Goal: Task Accomplishment & Management: Use online tool/utility

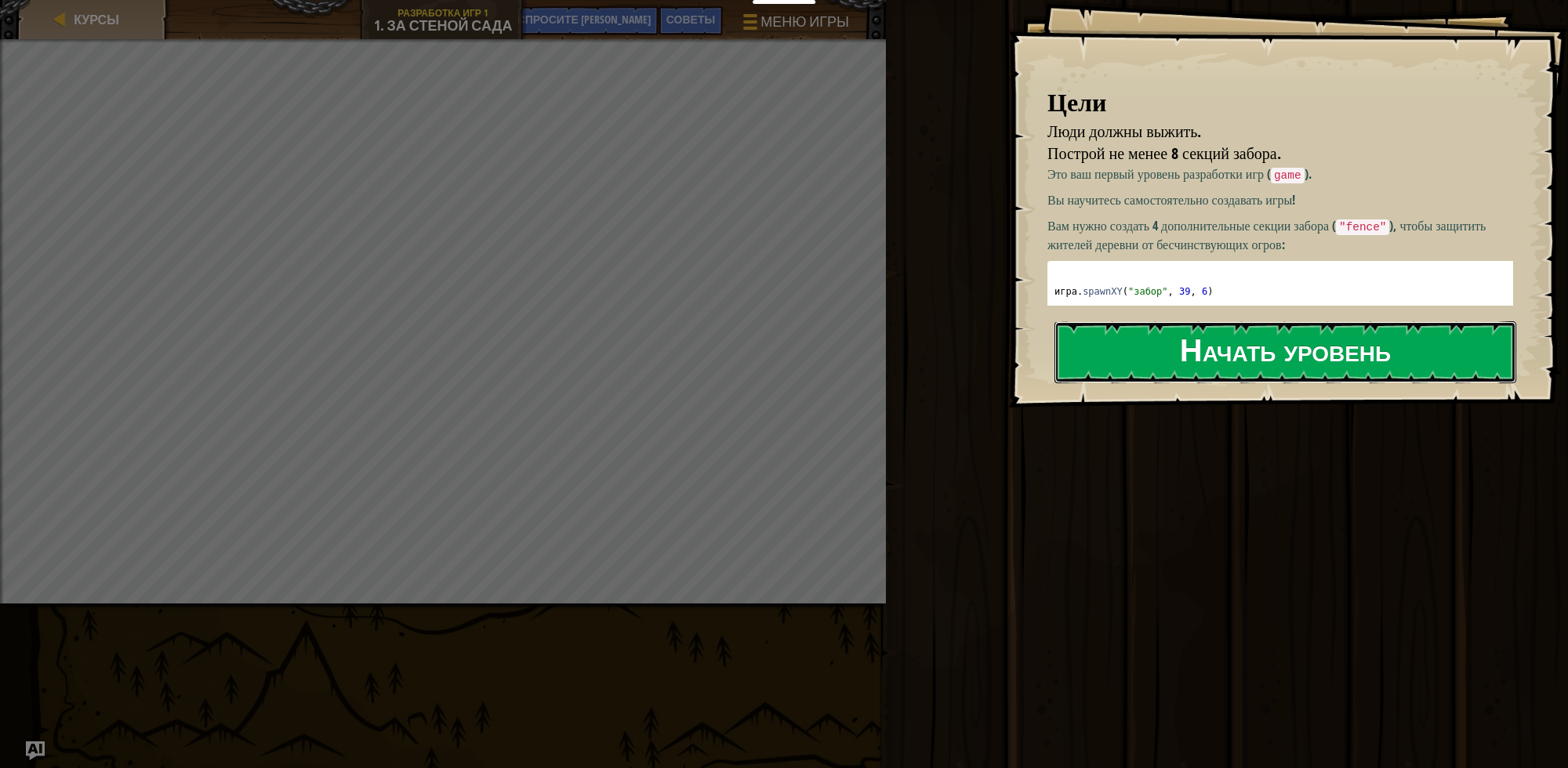
click at [1267, 359] on button "Начать уровень" at bounding box center [1286, 352] width 462 height 62
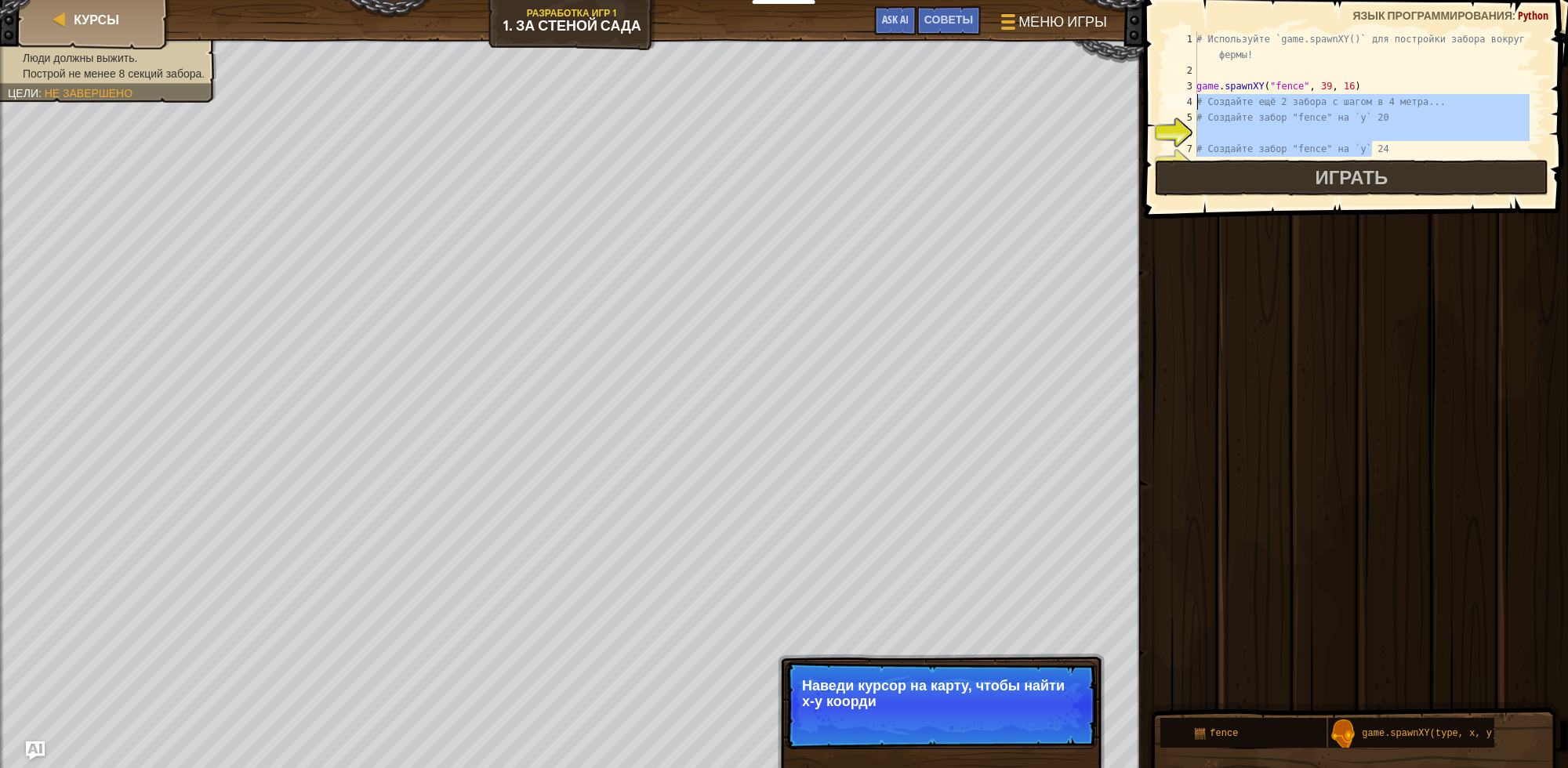
drag, startPoint x: 1388, startPoint y: 145, endPoint x: 1153, endPoint y: 105, distance: 238.4
click at [1153, 105] on div "# Создайте забор "fence" на `y` 24 1 2 3 4 5 6 7 8 # Используйте `game.spawnXY(…" at bounding box center [1354, 139] width 429 height 265
type textarea "# Создайте ещё 2 забора с шагом в 4 метра... # Создайте забор "fence" на `y` 20"
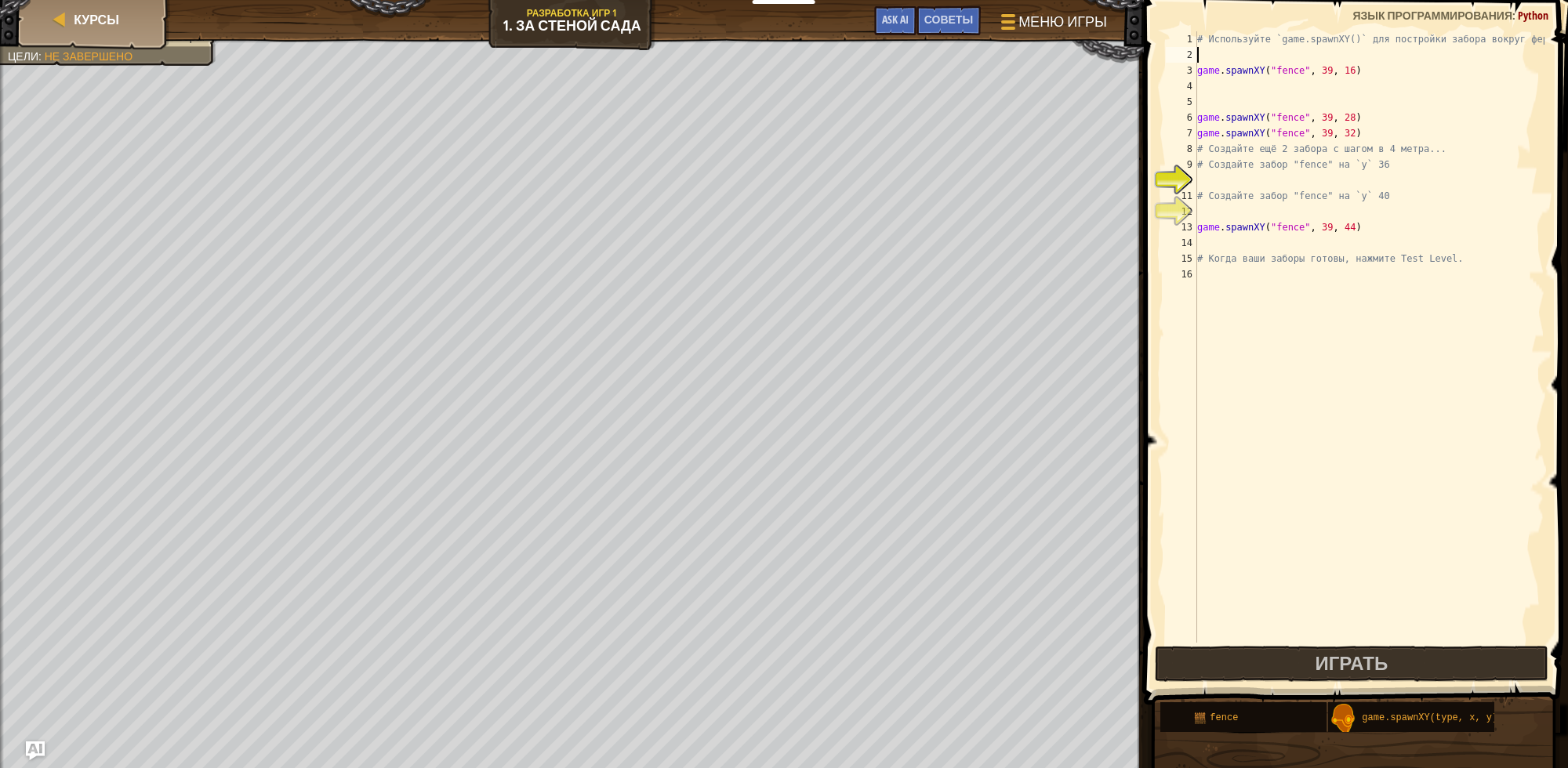
click at [1251, 59] on div "# Используйте `game.spawnXY()` для постройки забора вокруг фермы! game . spawnX…" at bounding box center [1370, 353] width 350 height 643
click at [1242, 55] on div "# Используйте `game.spawnXY()` для постройки забора вокруг фермы! game . spawnX…" at bounding box center [1370, 353] width 350 height 643
click at [1193, 47] on div "2" at bounding box center [1182, 55] width 32 height 16
type textarea "game.spawnXY("fence", 39, 16)"
click at [1204, 52] on div "# Используйте `game.spawnXY()` для постройки забора вокруг фермы! game . spawnX…" at bounding box center [1370, 353] width 350 height 643
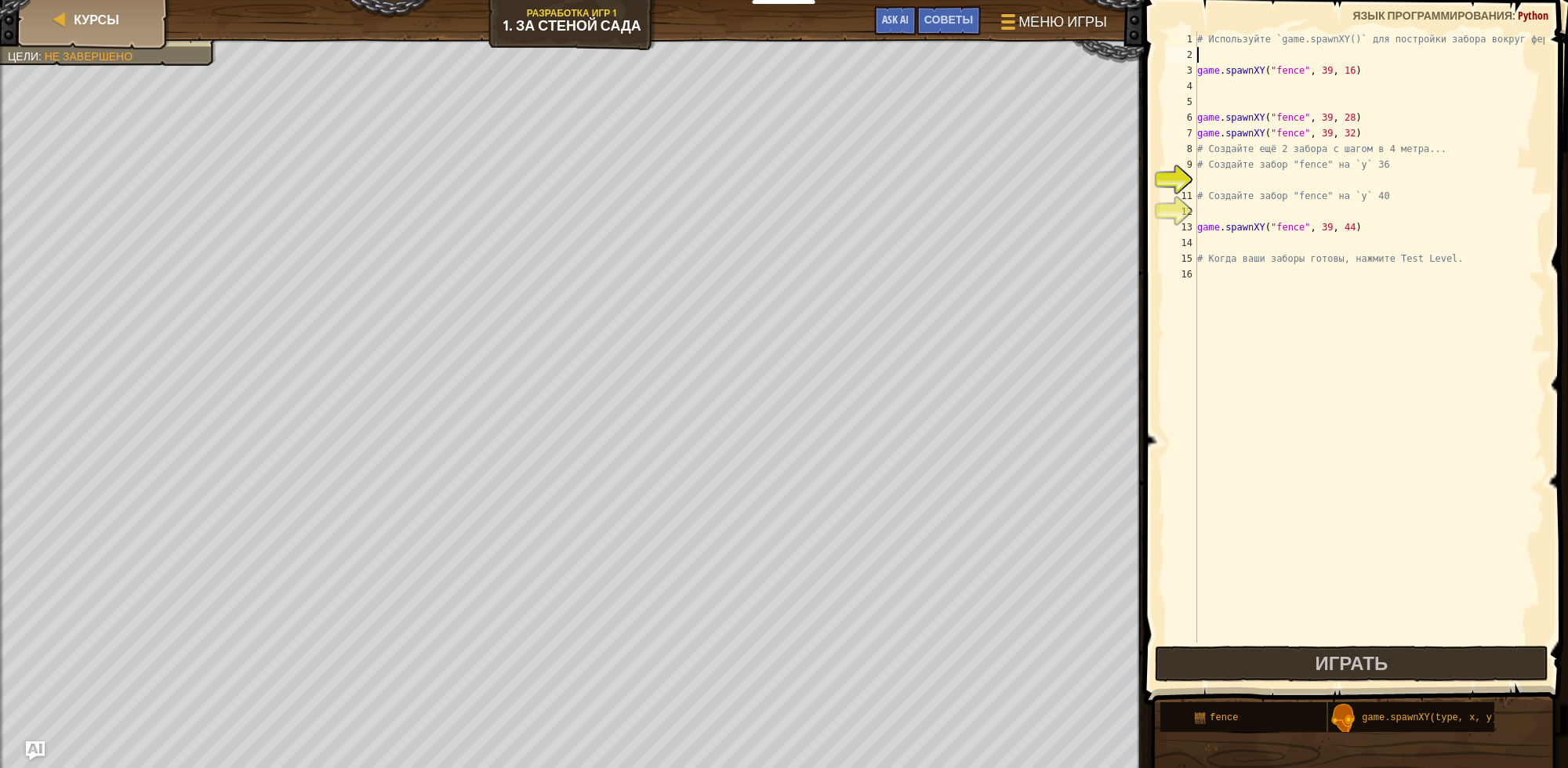
click at [1204, 52] on div "# Используйте `game.spawnXY()` для постройки забора вокруг фермы! game . spawnX…" at bounding box center [1370, 353] width 350 height 643
click at [1206, 86] on div "# Используйте `game.spawnXY()` для постройки забора вокруг фермы! game . spawnX…" at bounding box center [1370, 353] width 350 height 643
click at [1213, 102] on div "# Используйте `game.spawnXY()` для постройки забора вокруг фермы! game . spawnX…" at bounding box center [1370, 353] width 350 height 643
click at [1210, 45] on div "# Используйте `game.spawnXY()` для постройки забора вокруг фермы! game . spawnX…" at bounding box center [1370, 353] width 350 height 643
type textarea "# Используйте `game.spawnXY()` для постройки забора вокруг фермы!"
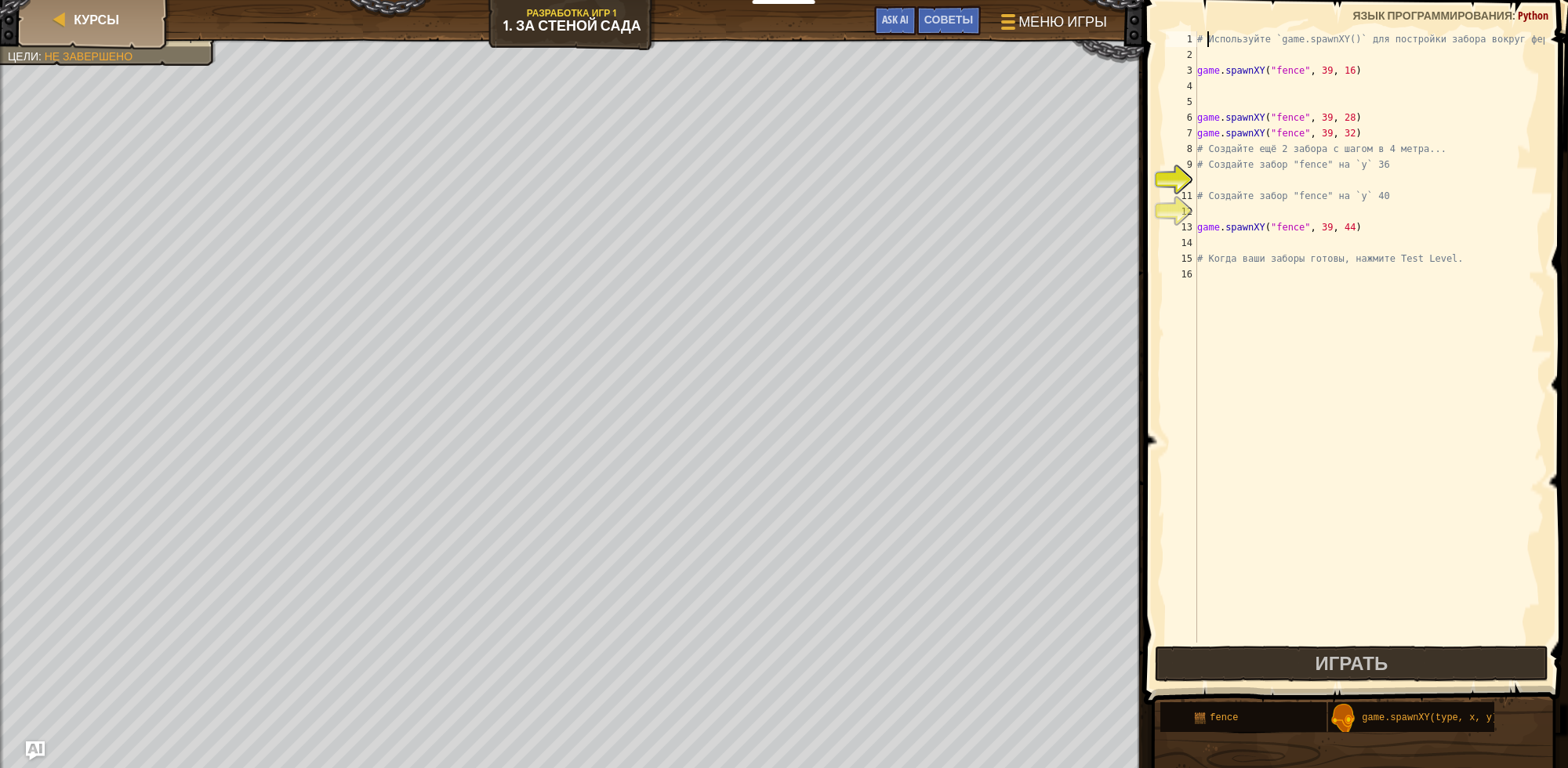
click at [1209, 51] on div "# Используйте `game.spawnXY()` для постройки забора вокруг фермы! game . spawnX…" at bounding box center [1370, 353] width 350 height 643
type textarea "ц"
type textarea "while True:"
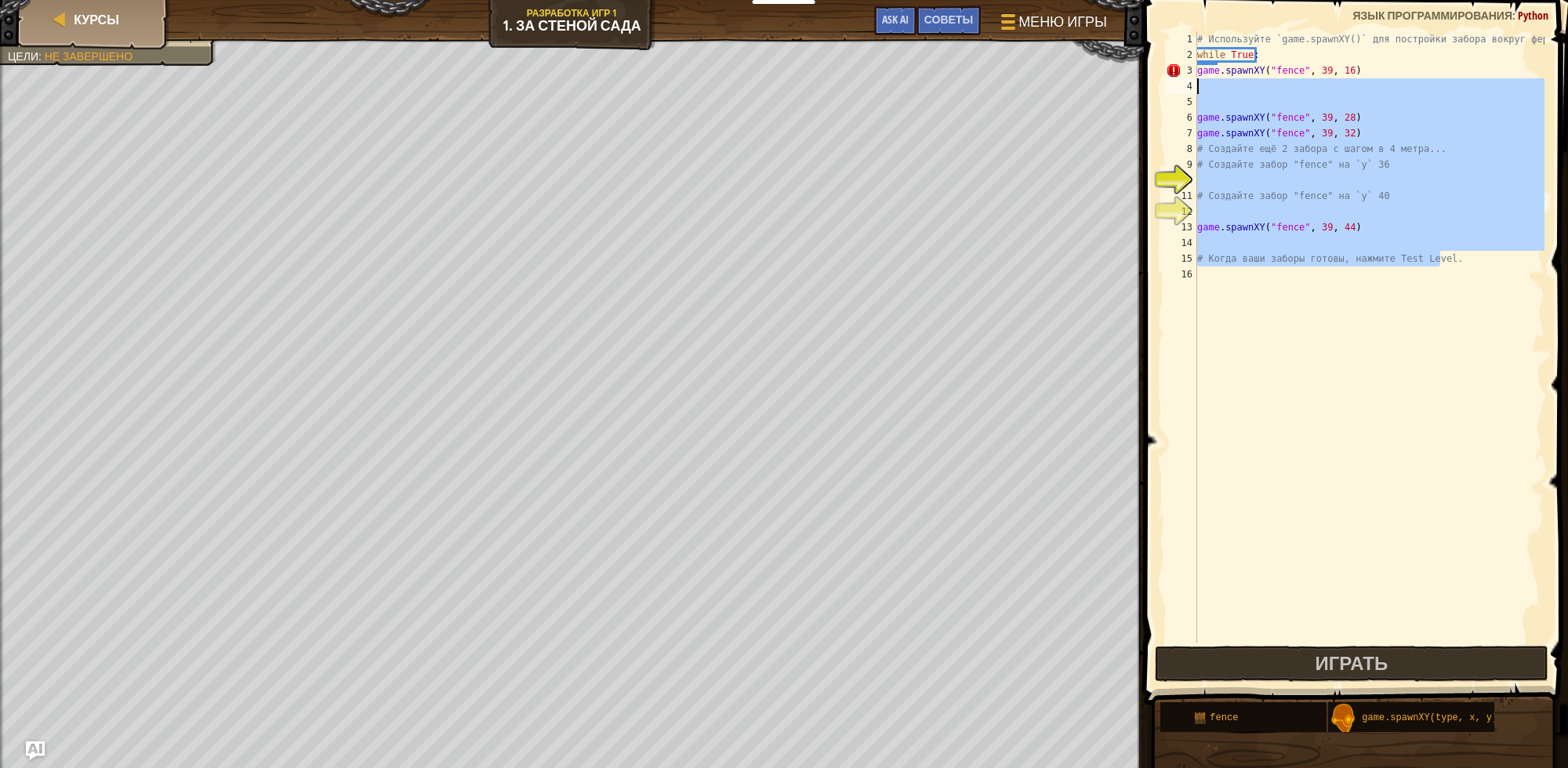
drag, startPoint x: 1444, startPoint y: 262, endPoint x: 1145, endPoint y: 88, distance: 345.9
click at [1145, 88] on div "while True: 1 2 3 4 5 6 7 8 9 10 11 12 13 14 15 16 # Используйте `game.spawnXY(…" at bounding box center [1354, 383] width 429 height 751
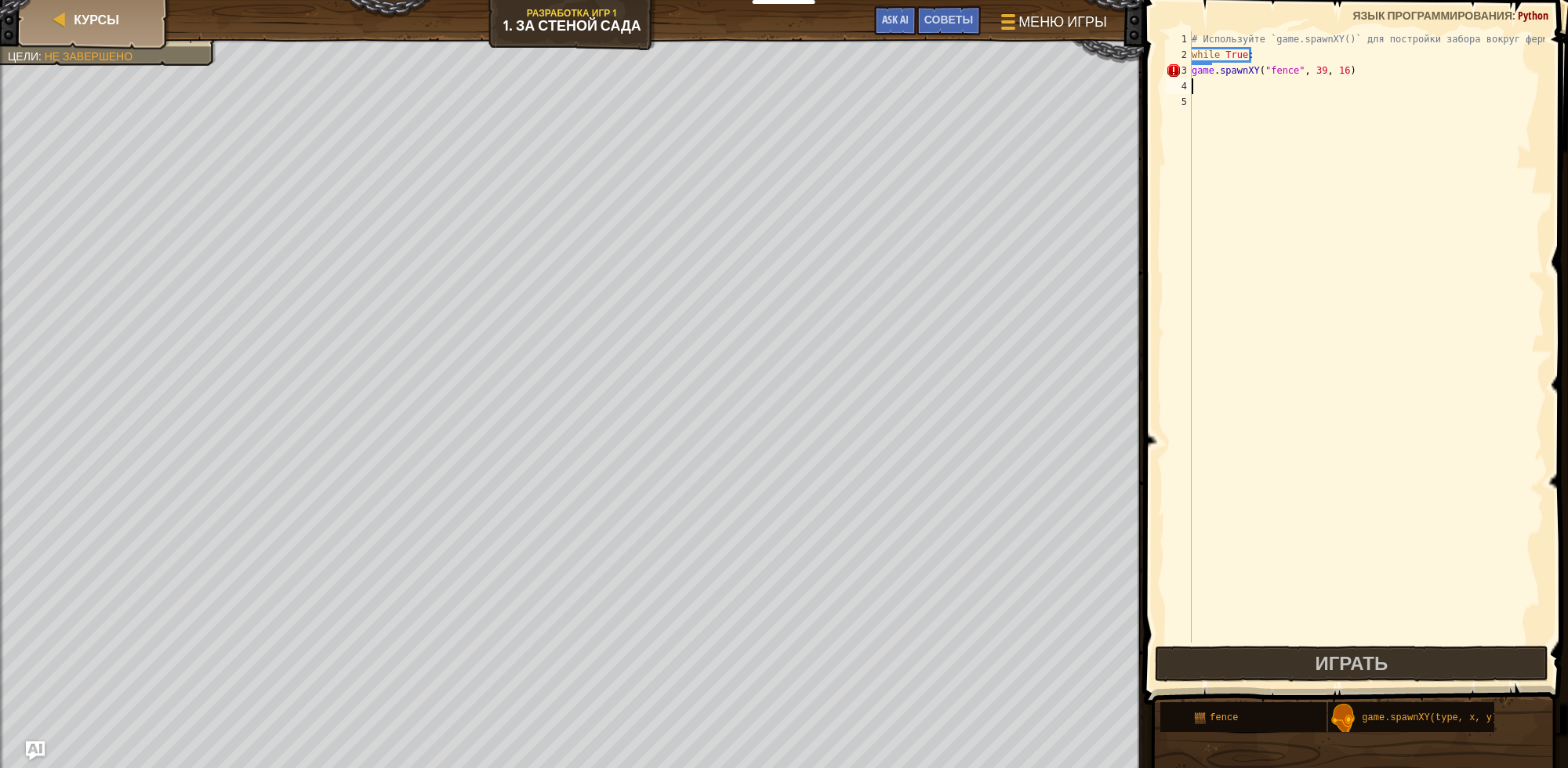
click at [1193, 71] on div "# Используйте `game.spawnXY()` для постройки забора вокруг фермы! while True : …" at bounding box center [1366, 353] width 356 height 643
click at [1192, 67] on div "3" at bounding box center [1178, 71] width 26 height 16
click at [1193, 73] on div "# Используйте `game.spawnXY()` для постройки забора вокруг фермы! while True : …" at bounding box center [1366, 353] width 356 height 643
type textarea "game.spawnXY("fence", 39, 16)"
click at [1327, 96] on div "# Используйте `game.spawnXY()` для постройки забора вокруг фермы! while True : …" at bounding box center [1366, 353] width 356 height 643
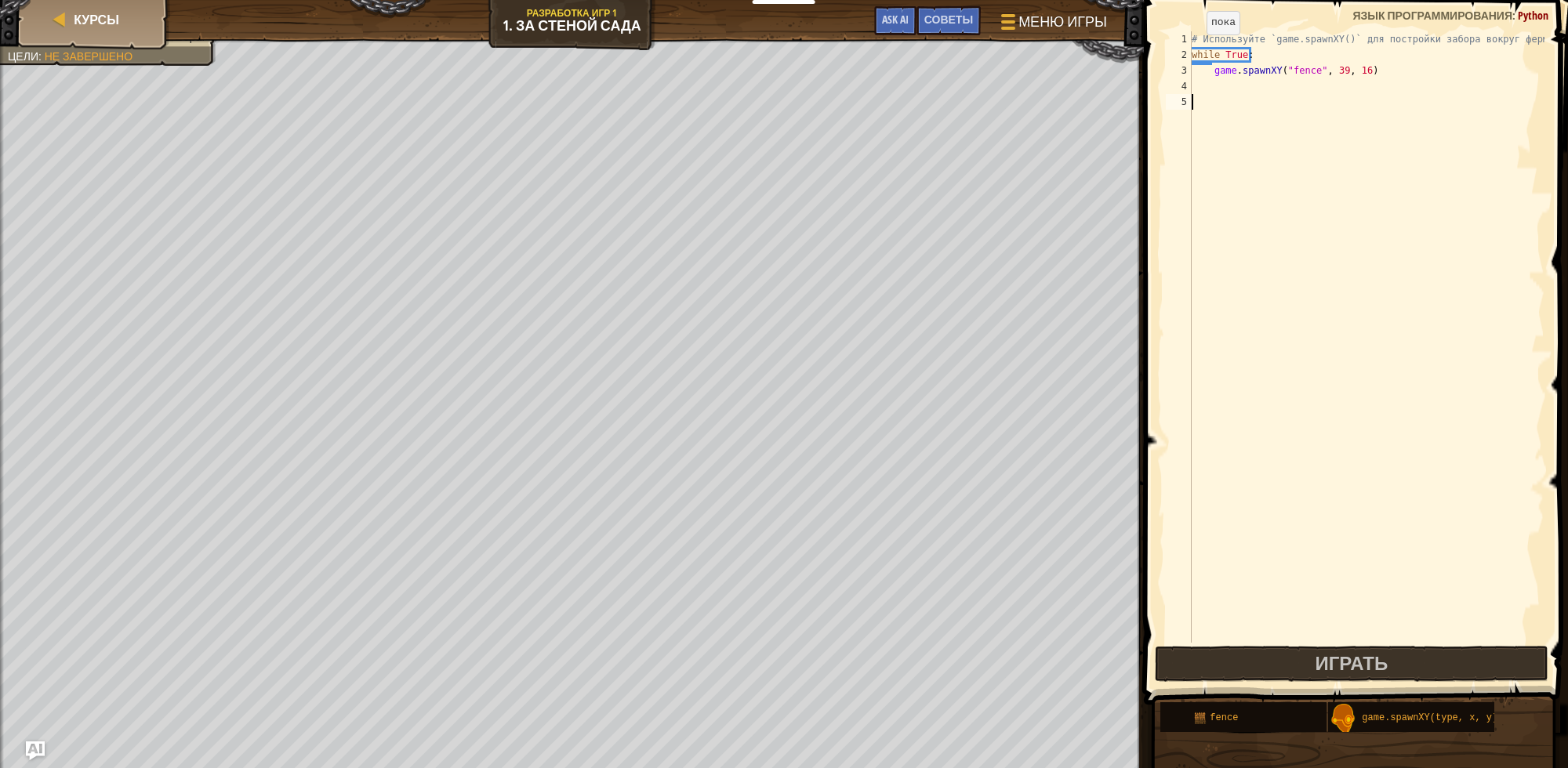
click at [1192, 49] on div "2" at bounding box center [1178, 55] width 26 height 16
click at [1193, 55] on div "# Используйте `game.spawnXY()` для постройки забора вокруг фермы! while True : …" at bounding box center [1366, 353] width 356 height 643
type textarea "# Используйте `game.spawnXY()` для постройки забора вокруг фермы!"
click at [1206, 52] on div "# Используйте `game.spawnXY()` для постройки забора вокруг фермы! while True : …" at bounding box center [1366, 353] width 356 height 643
click at [1224, 49] on div "# Используйте `game.spawnXY()` для постройки забора вокруг фермы! while True : …" at bounding box center [1366, 353] width 356 height 643
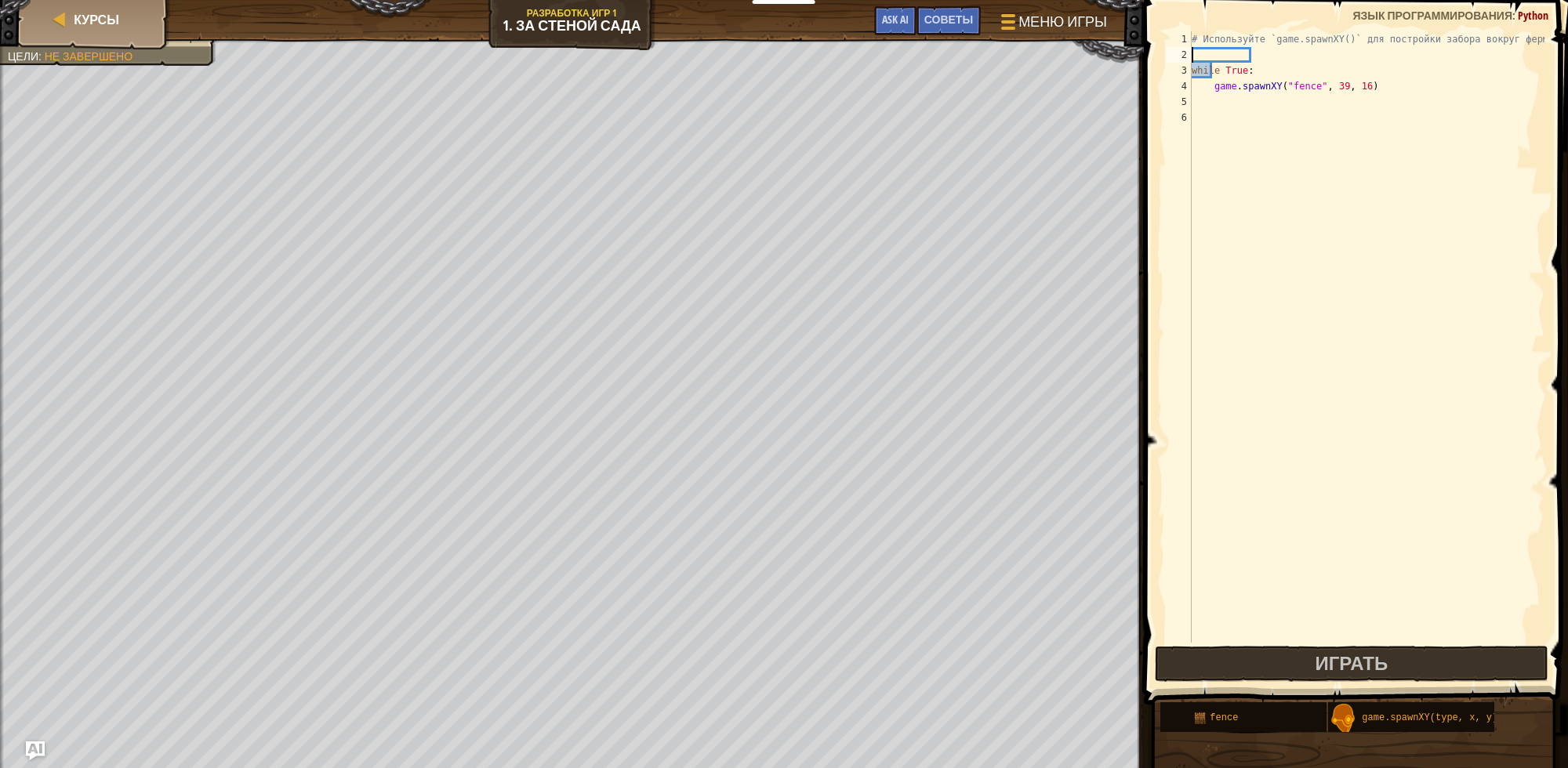
click at [1213, 55] on div "# Используйте `game.spawnXY()` для постройки забора вокруг фермы! while True : …" at bounding box center [1366, 353] width 356 height 643
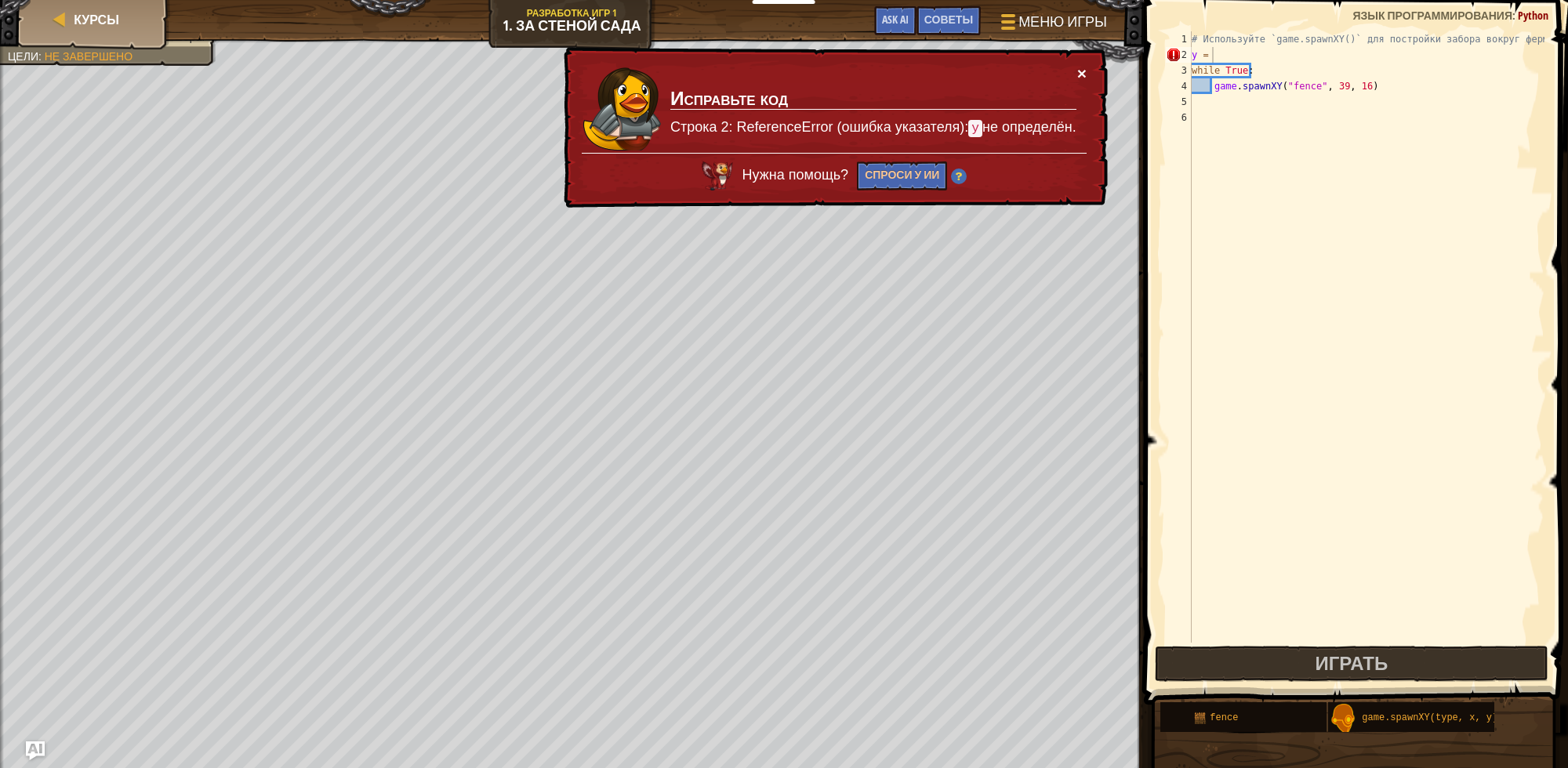
click at [1082, 71] on button "×" at bounding box center [1081, 73] width 9 height 17
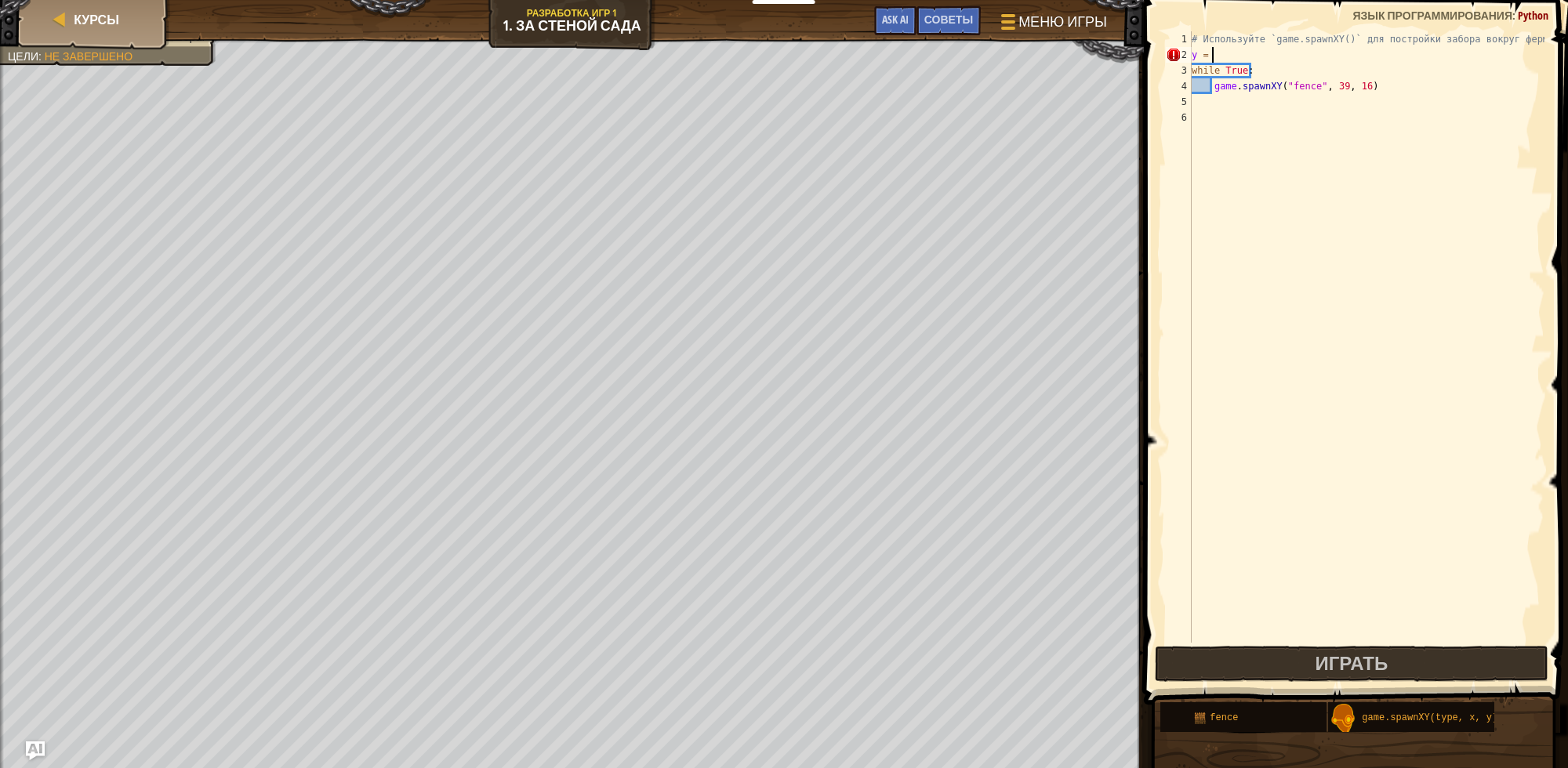
scroll to position [7, 1]
click at [1353, 89] on div "# Используйте `game.spawnXY()` для постройки забора вокруг фермы! y = 61 while …" at bounding box center [1366, 353] width 356 height 643
click at [1374, 71] on div "# Используйте `game.spawnXY()` для постройки забора вокруг фермы! y = 61 while …" at bounding box center [1366, 353] width 356 height 643
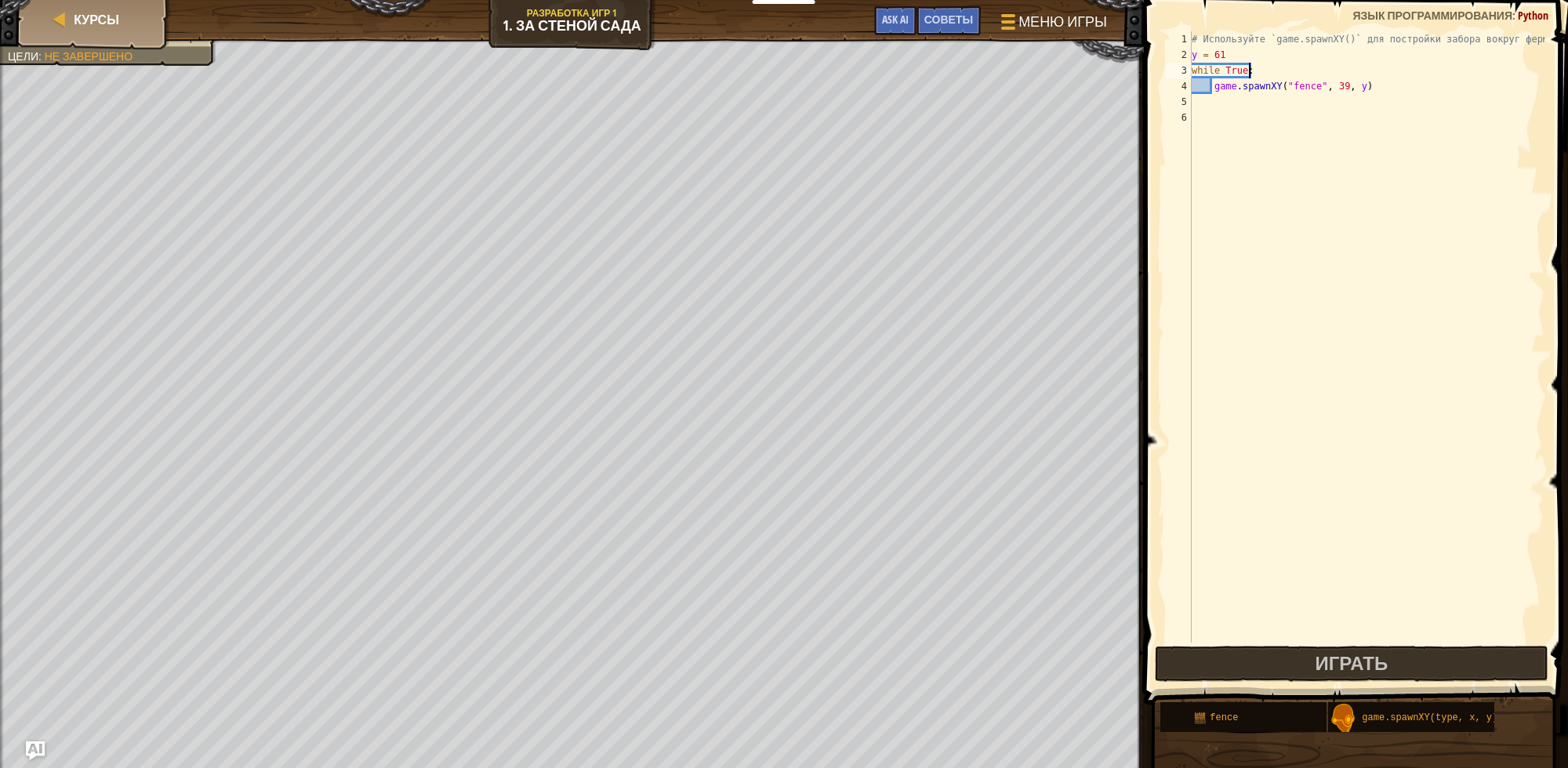
scroll to position [7, 4]
click at [1372, 85] on div "# Используйте `game.spawnXY()` для постройки забора вокруг фермы! y = 61 while …" at bounding box center [1366, 353] width 356 height 643
type textarea "game.spawnXY("fence", 39, y)"
click at [1326, 648] on button "Играть" at bounding box center [1352, 663] width 394 height 36
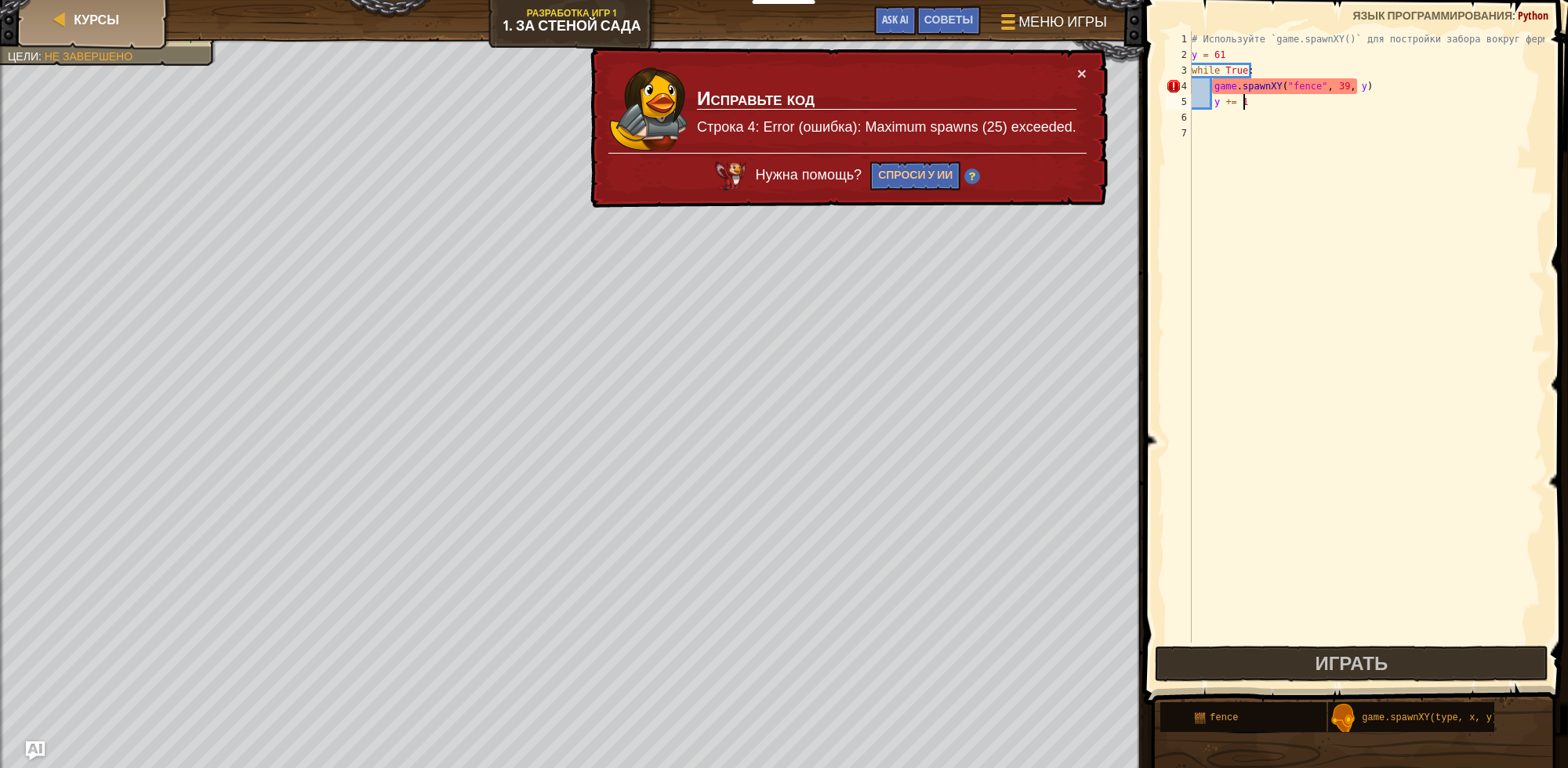
click at [1272, 105] on div "# Используйте `game.spawnXY()` для постройки забора вокруг фермы! y = 61 while …" at bounding box center [1366, 353] width 356 height 643
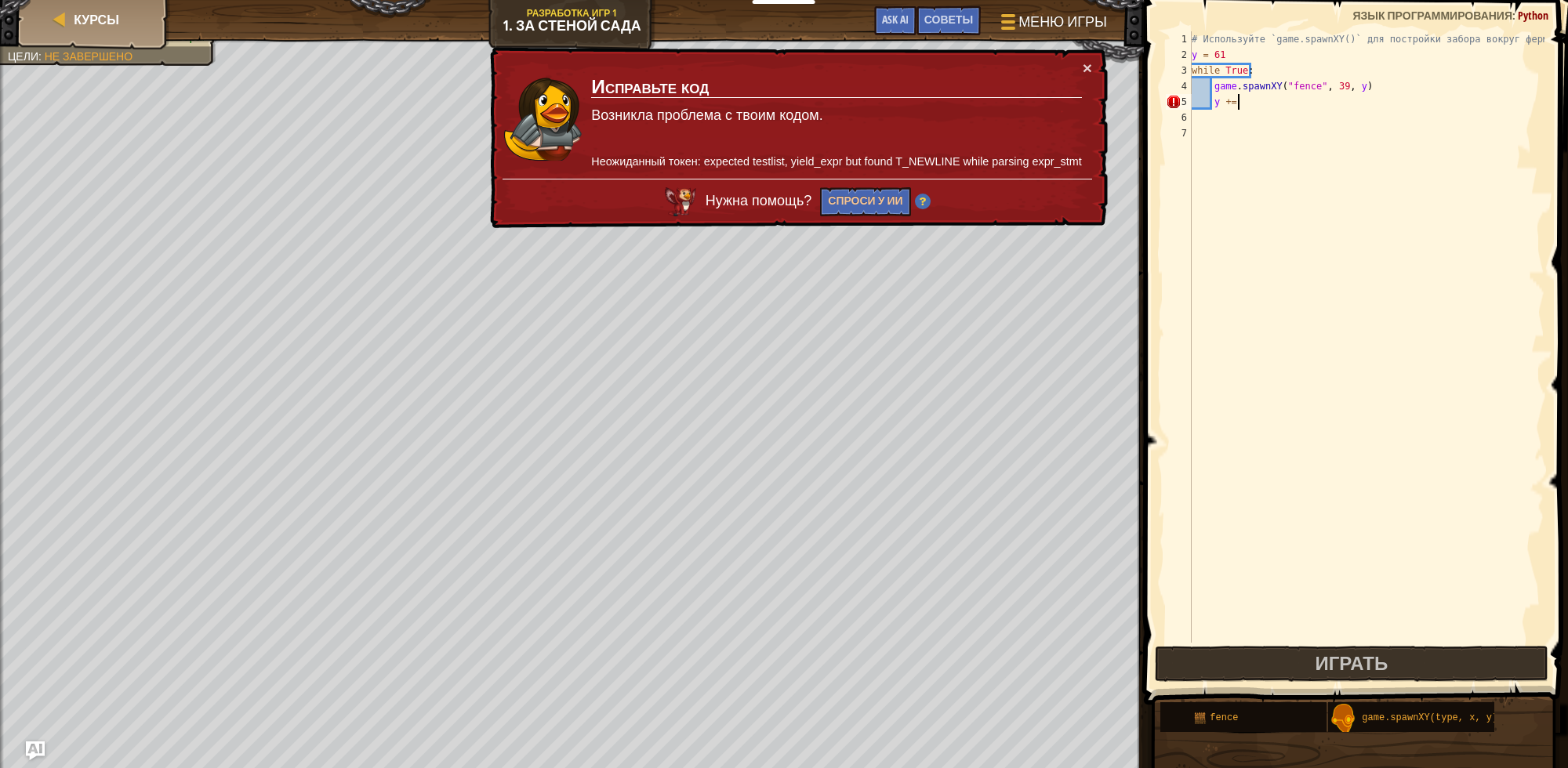
click at [1078, 64] on td "Исправьте код Возникла проблема с твоим кодом. Неожиданный токен: expected test…" at bounding box center [836, 120] width 492 height 120
click at [1085, 64] on button "×" at bounding box center [1087, 68] width 9 height 17
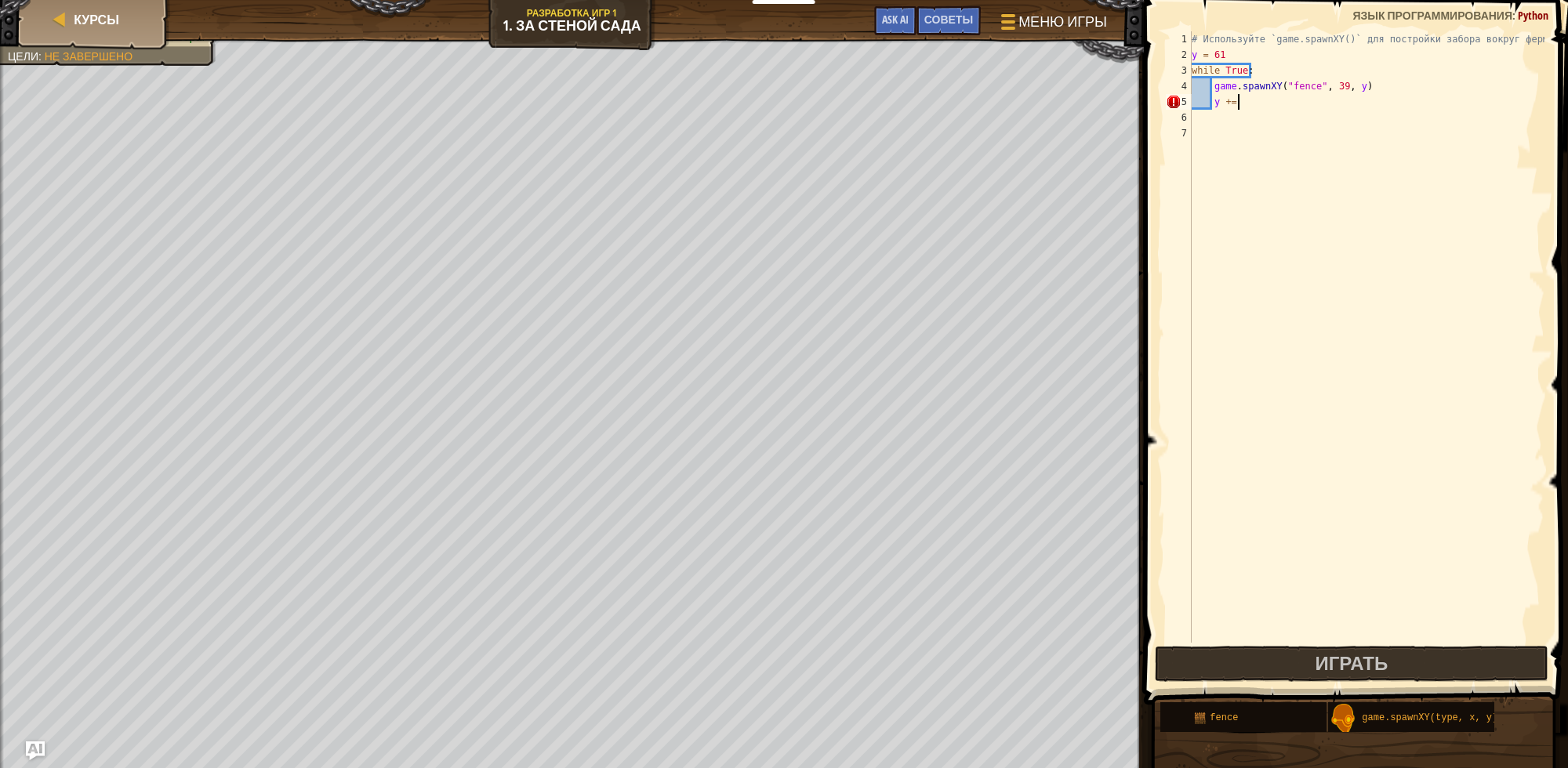
click at [1217, 47] on div "# Используйте `game.spawnXY()` для постройки забора вокруг фермы! y = 61 while …" at bounding box center [1366, 353] width 356 height 643
click at [1228, 53] on div "# Используйте `game.spawnXY()` для постройки забора вокруг фермы! y = 61 while …" at bounding box center [1366, 353] width 356 height 643
click at [1257, 103] on div "# Используйте `game.spawnXY()` для постройки забора вокруг фермы! y = 47 while …" at bounding box center [1366, 353] width 356 height 643
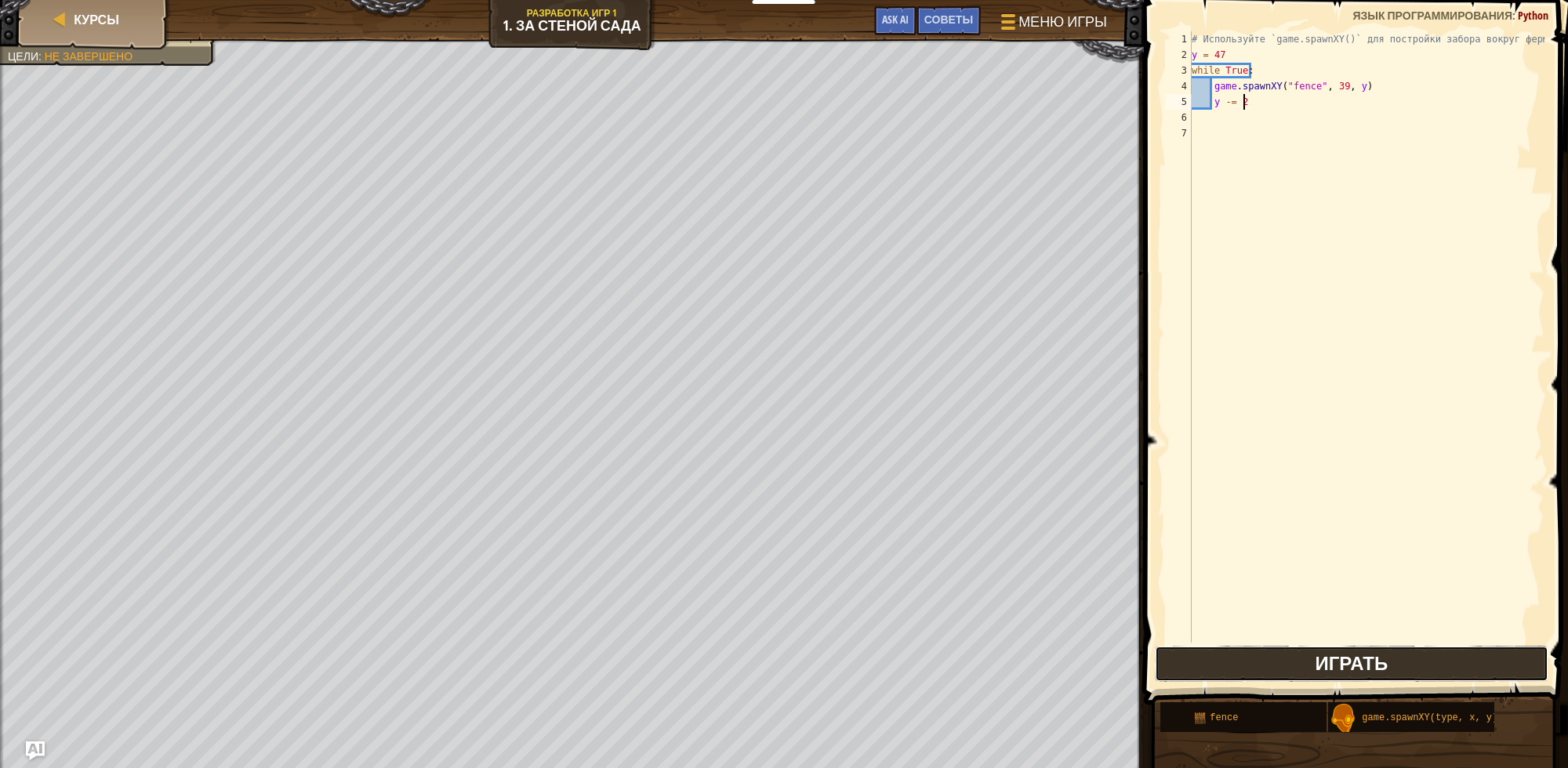
click at [1343, 659] on span "Играть" at bounding box center [1351, 663] width 73 height 25
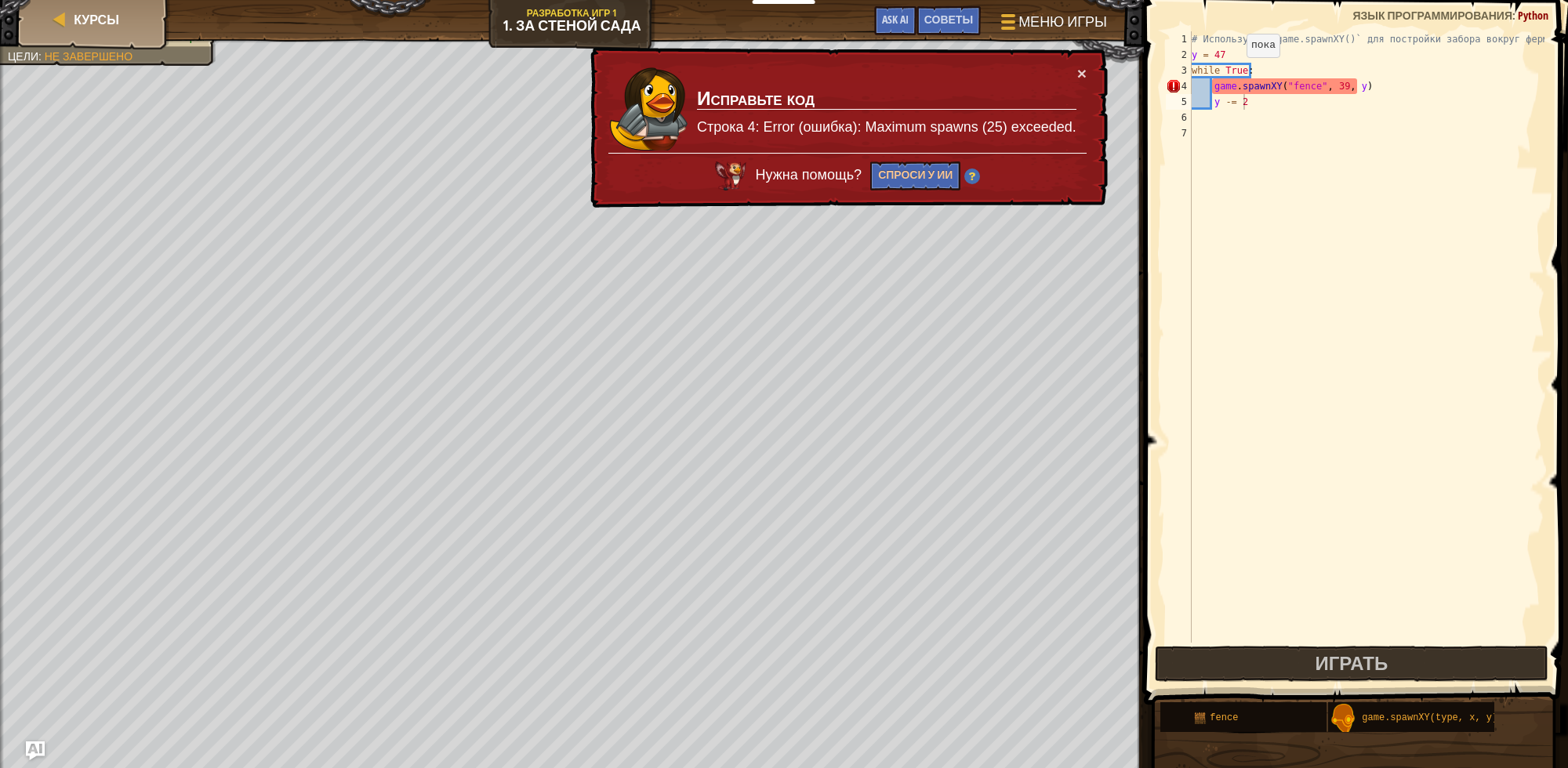
click at [1232, 72] on div "# Используйте `game.spawnXY()` для постройки забора вокруг фермы! y = 47 while …" at bounding box center [1366, 353] width 356 height 643
click at [1232, 72] on div "# Используйте `game.spawnXY()` для постройки забора вокруг фермы! y = 47 while …" at bounding box center [1366, 337] width 356 height 611
click at [1232, 72] on div "# Используйте `game.spawnXY()` для постройки забора вокруг фермы! y = 47 while …" at bounding box center [1366, 353] width 356 height 643
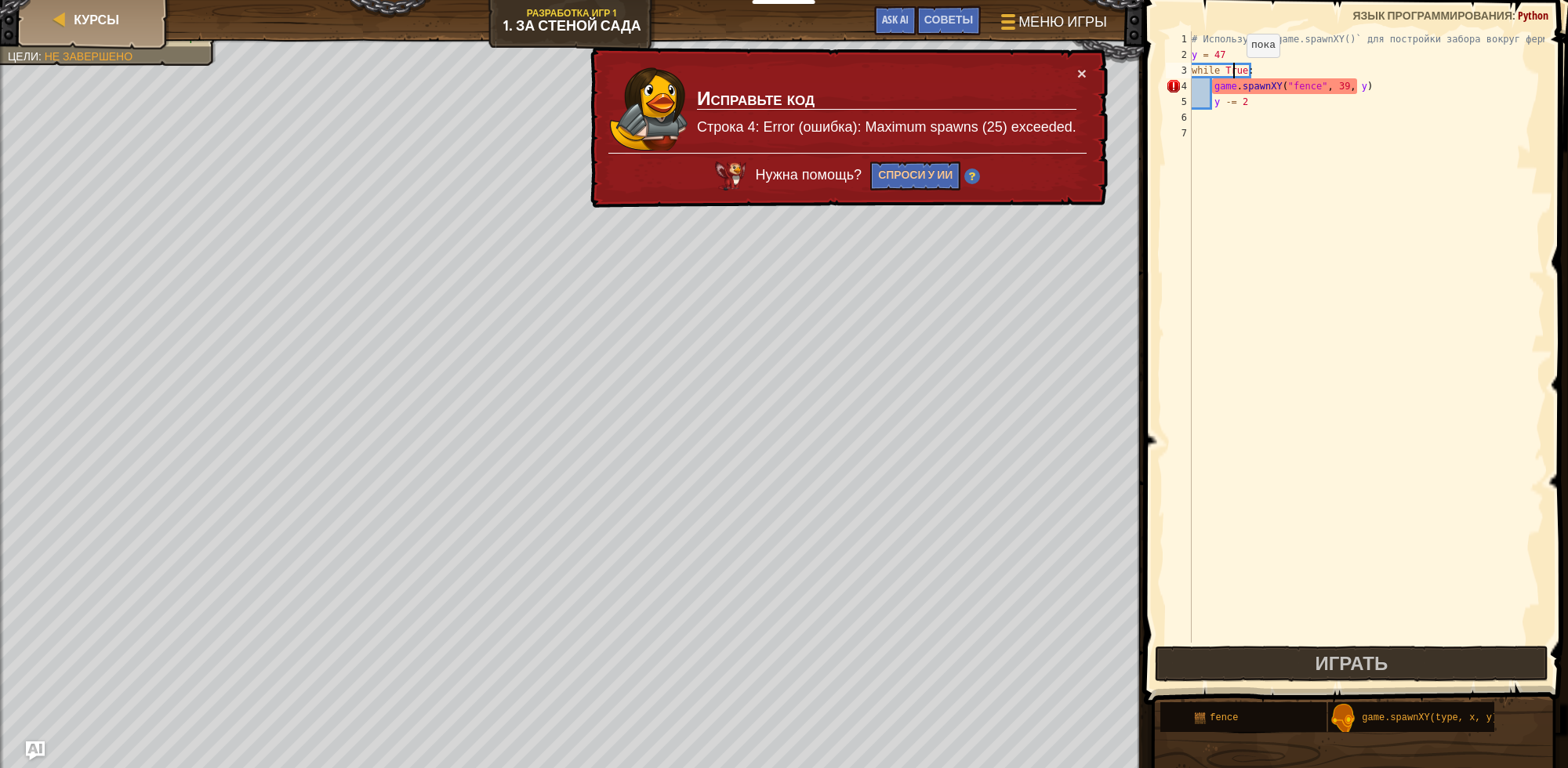
click at [1232, 72] on div "# Используйте `game.spawnXY()` для постройки забора вокруг фермы! y = 47 while …" at bounding box center [1366, 353] width 356 height 643
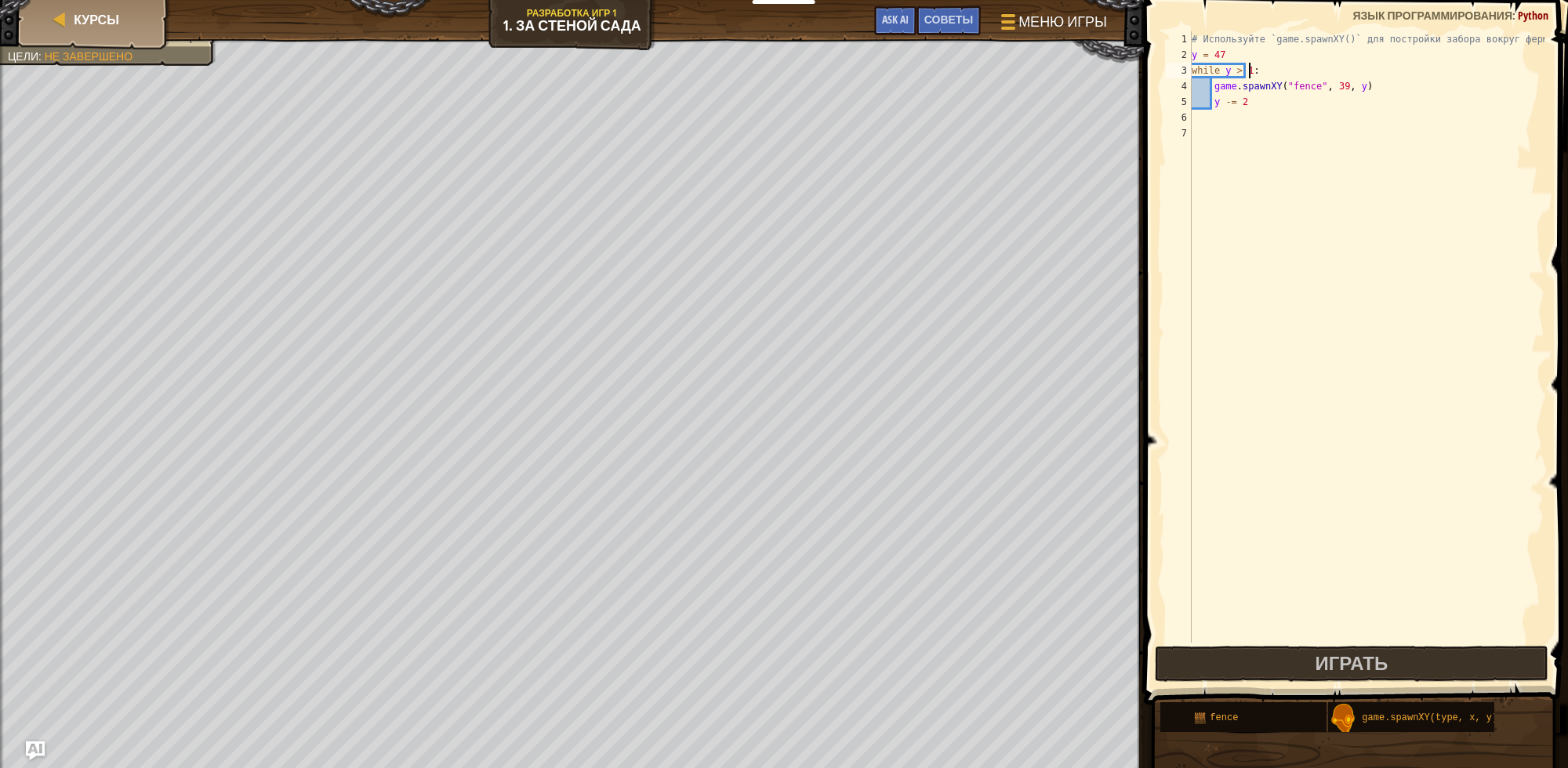
scroll to position [7, 4]
type textarea "while y > 10:"
click at [1274, 653] on button "Играть" at bounding box center [1352, 663] width 394 height 36
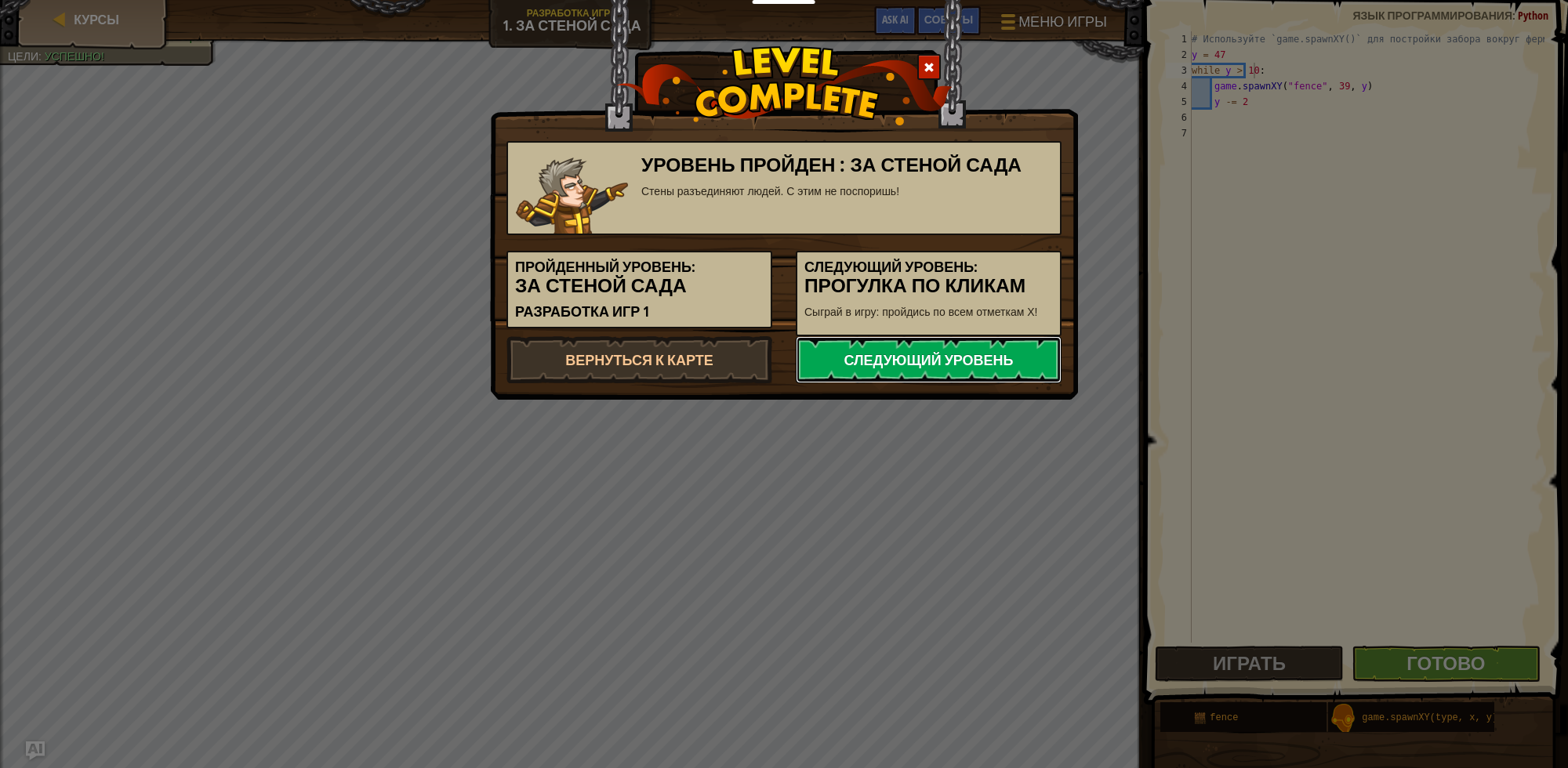
click at [865, 366] on link "Следующий уровень" at bounding box center [929, 360] width 266 height 47
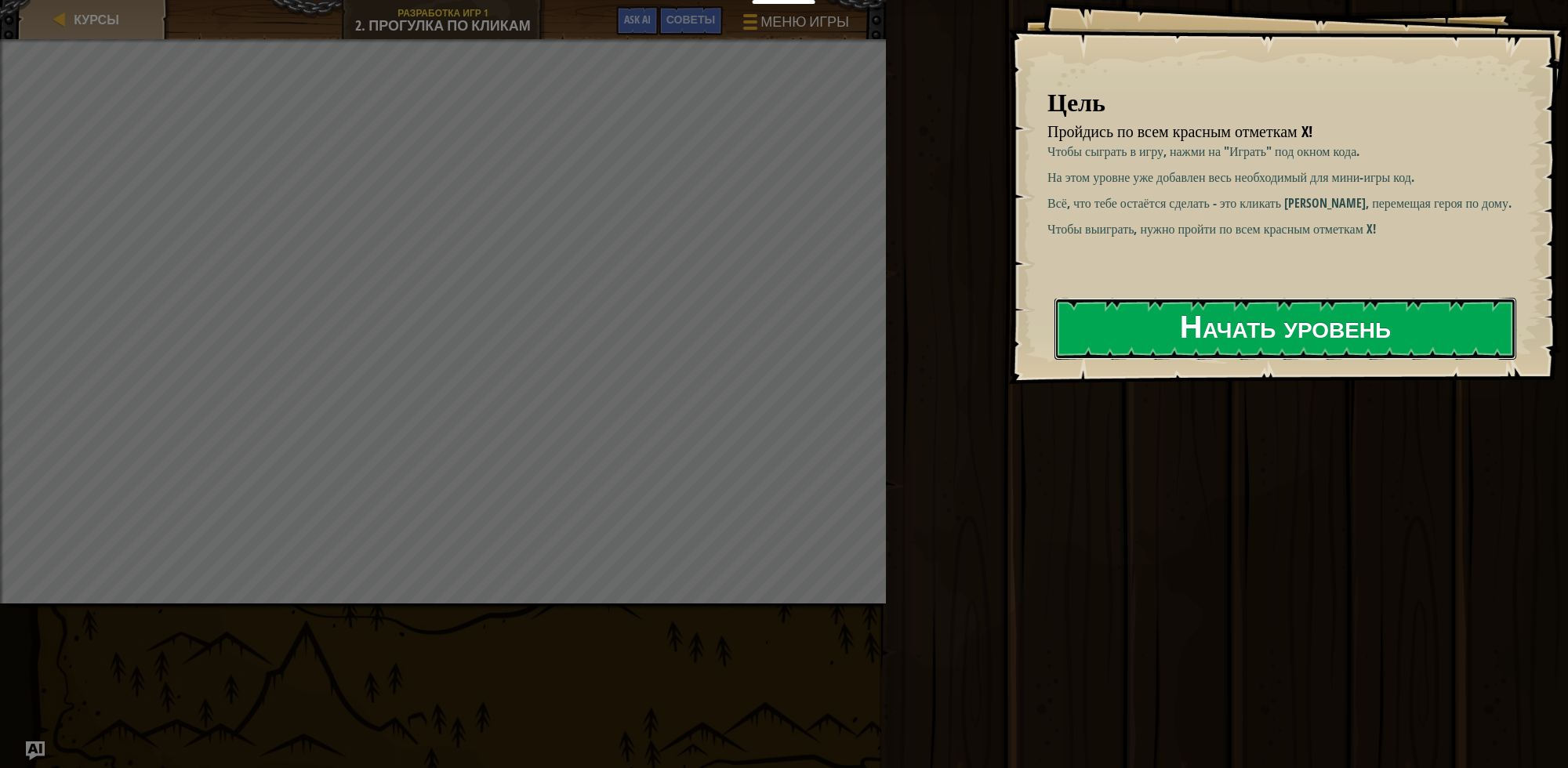
click at [1144, 335] on button "Начать уровень" at bounding box center [1286, 329] width 462 height 62
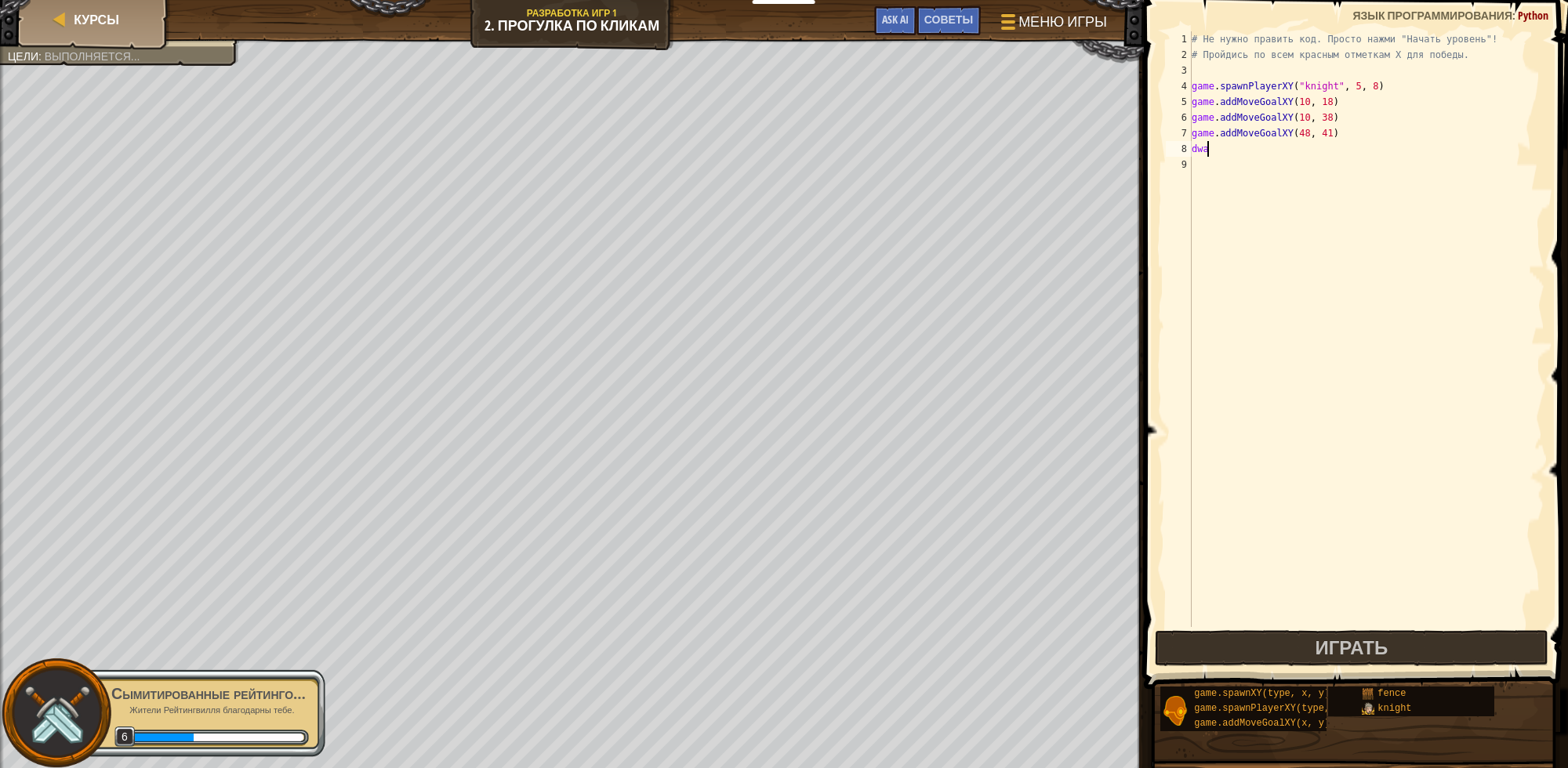
scroll to position [7, 0]
type textarea "d"
click at [1358, 637] on span "Играть" at bounding box center [1351, 648] width 73 height 25
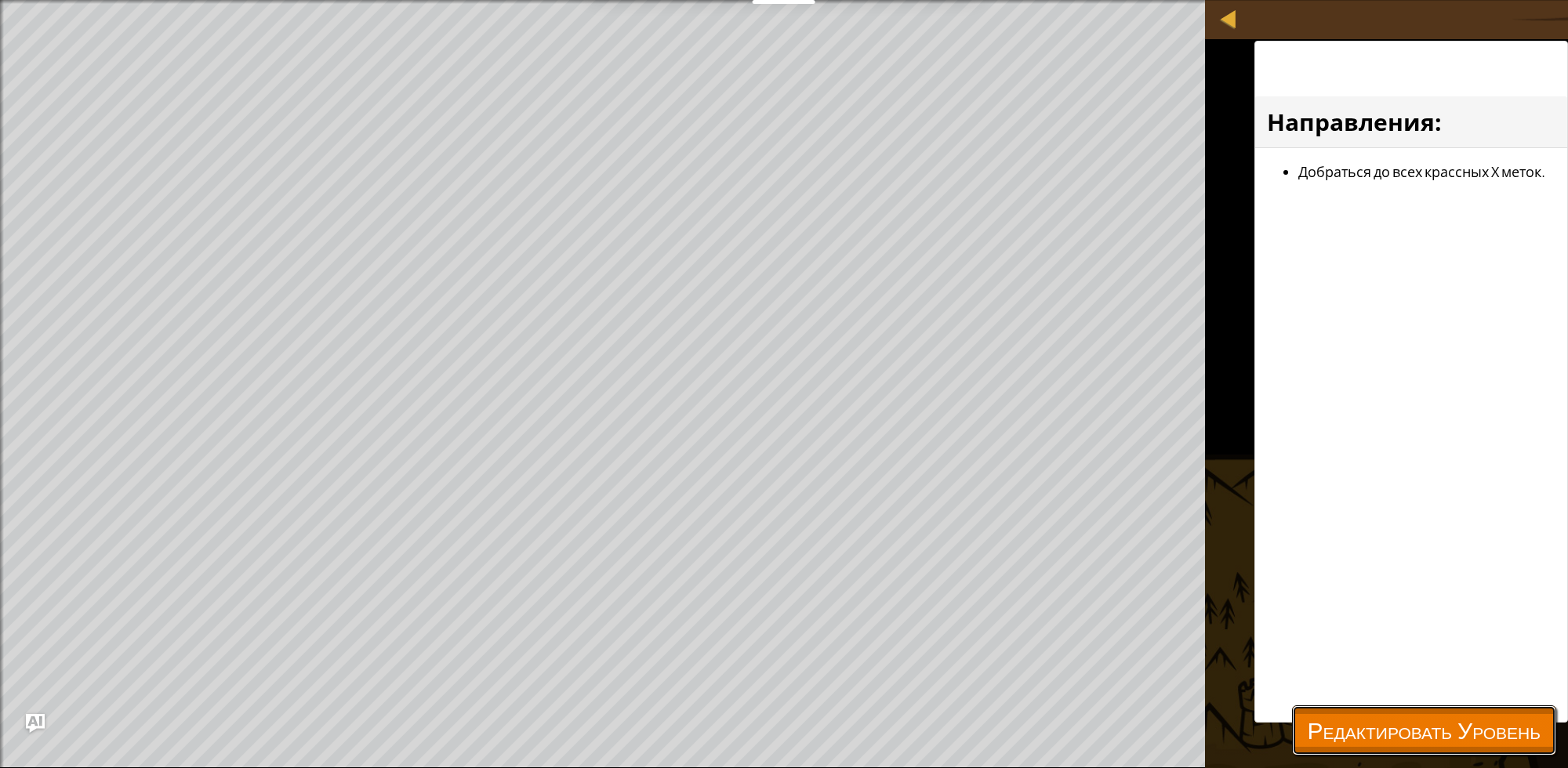
click at [1424, 711] on button "Редактировать Уровень" at bounding box center [1424, 731] width 264 height 50
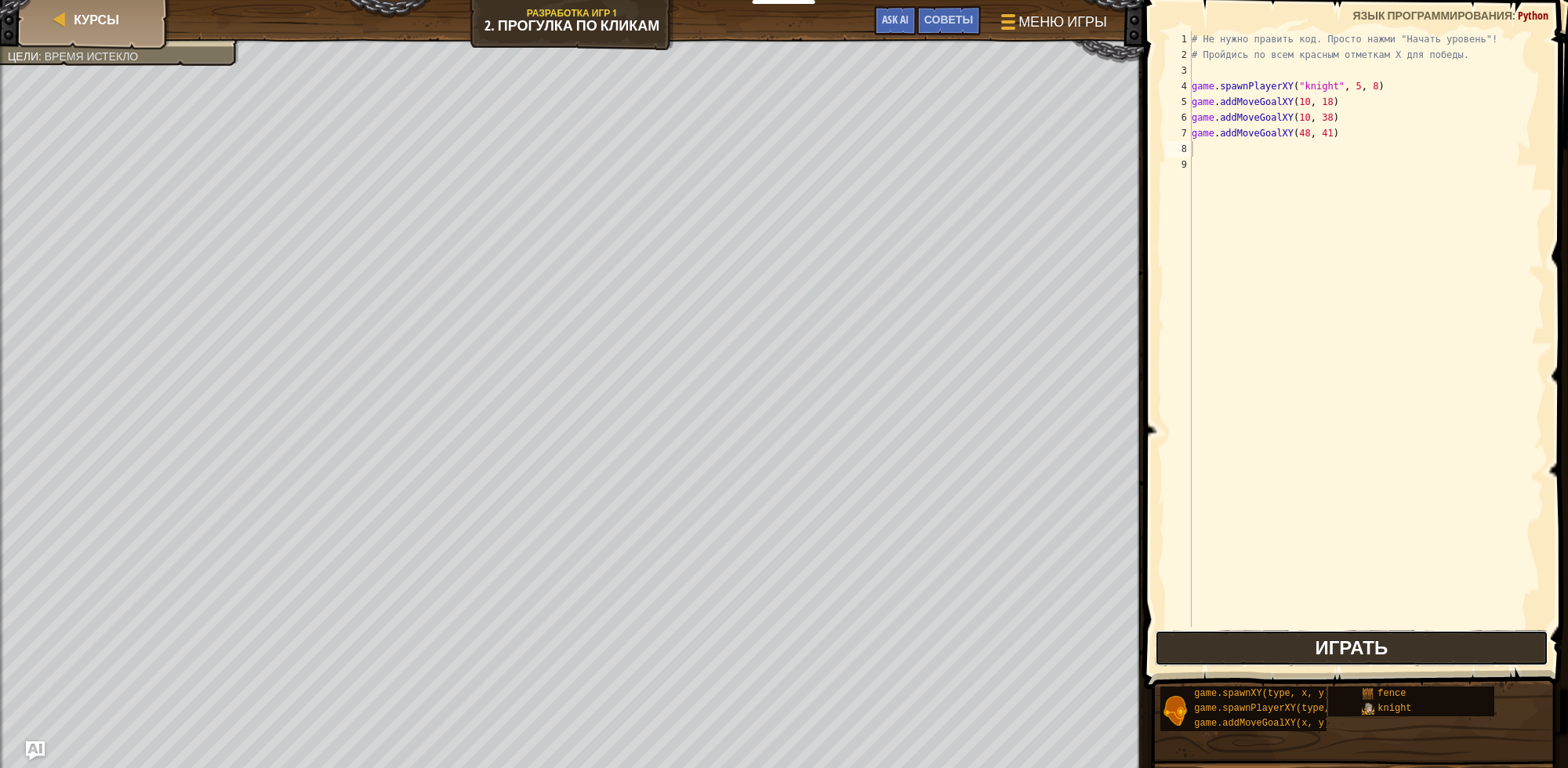
click at [1355, 637] on span "Играть" at bounding box center [1351, 648] width 73 height 25
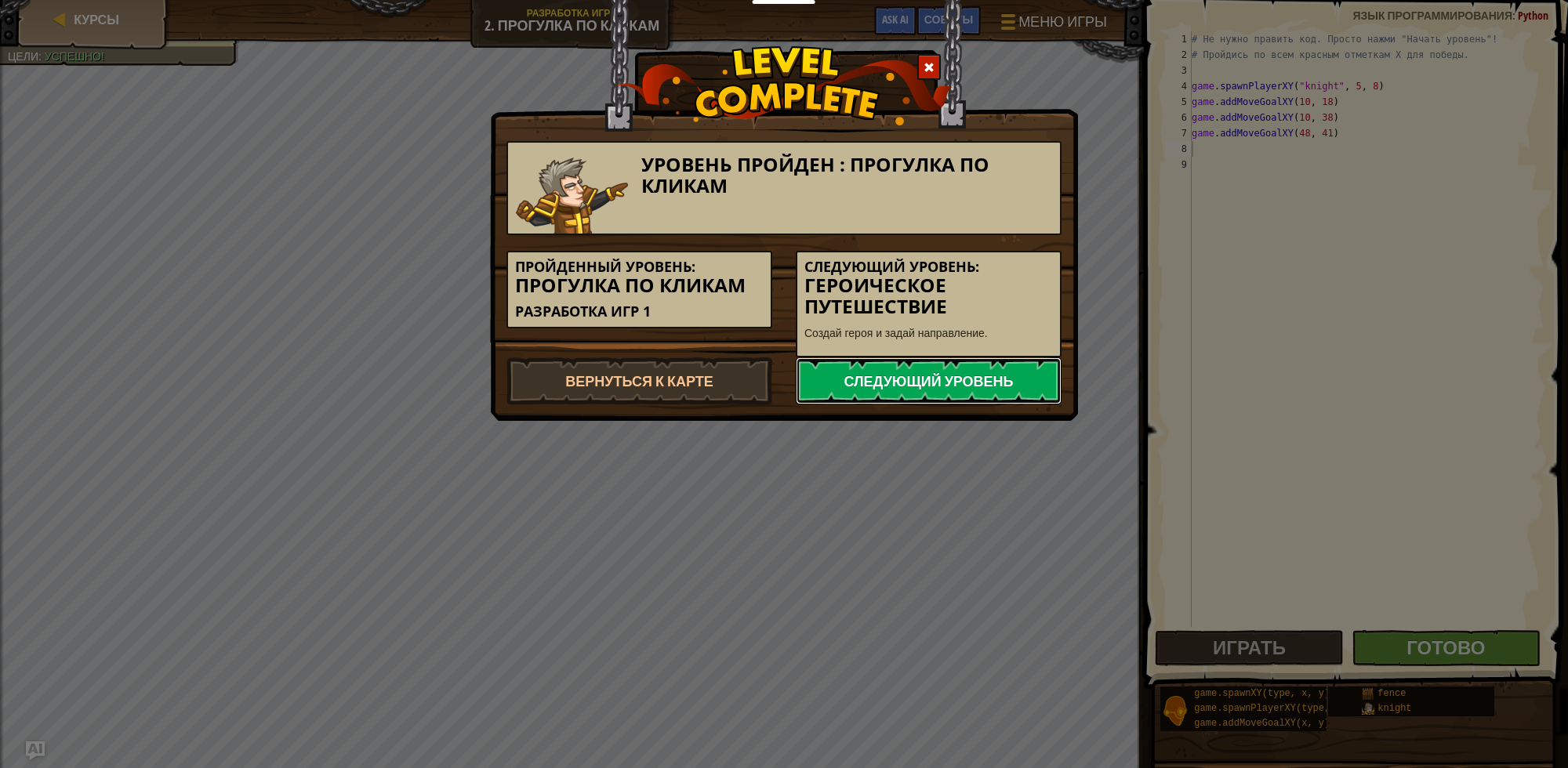
click at [909, 380] on link "Следующий уровень" at bounding box center [929, 381] width 266 height 47
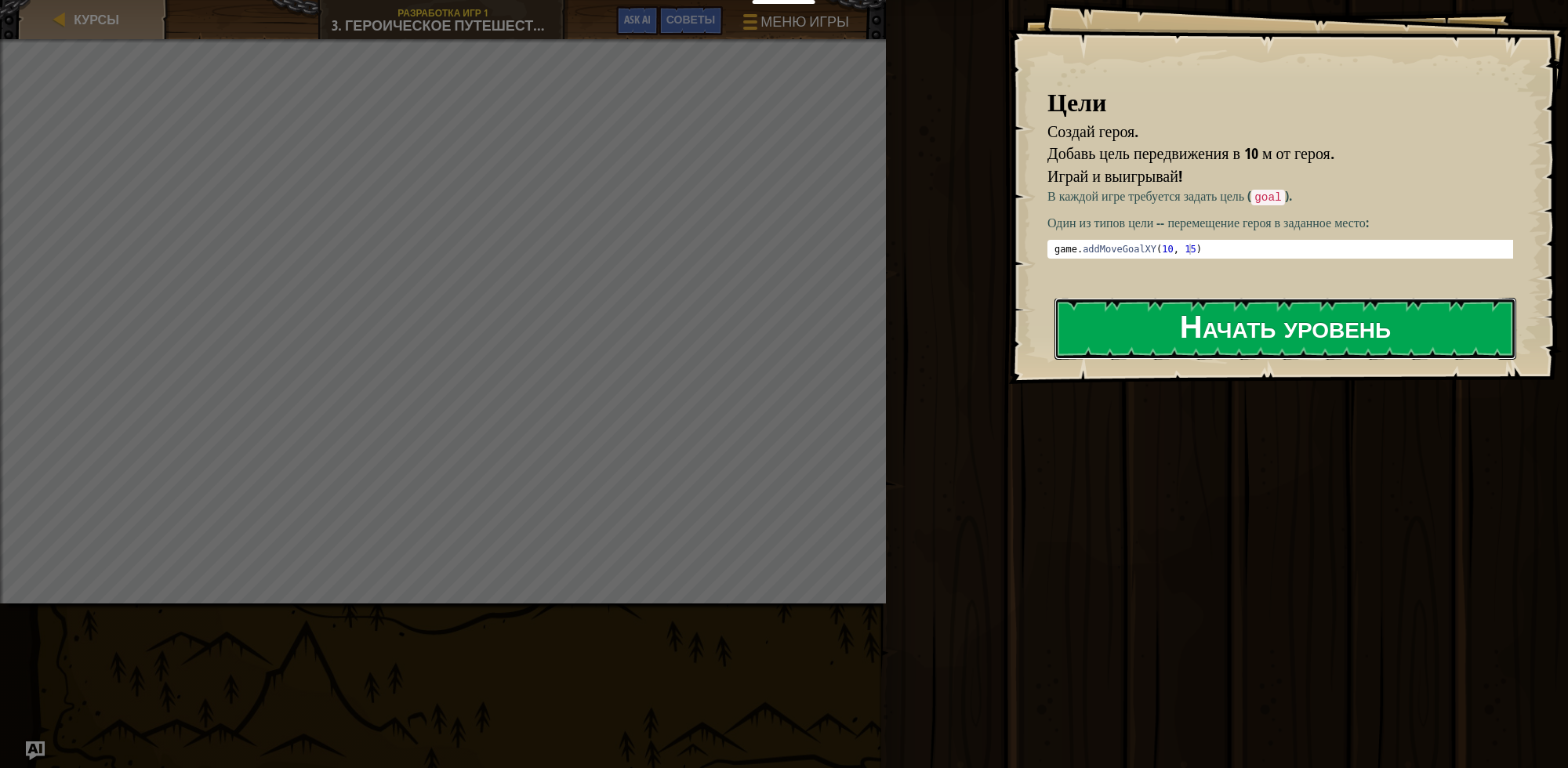
click at [1299, 327] on button "Начать уровень" at bounding box center [1286, 329] width 462 height 62
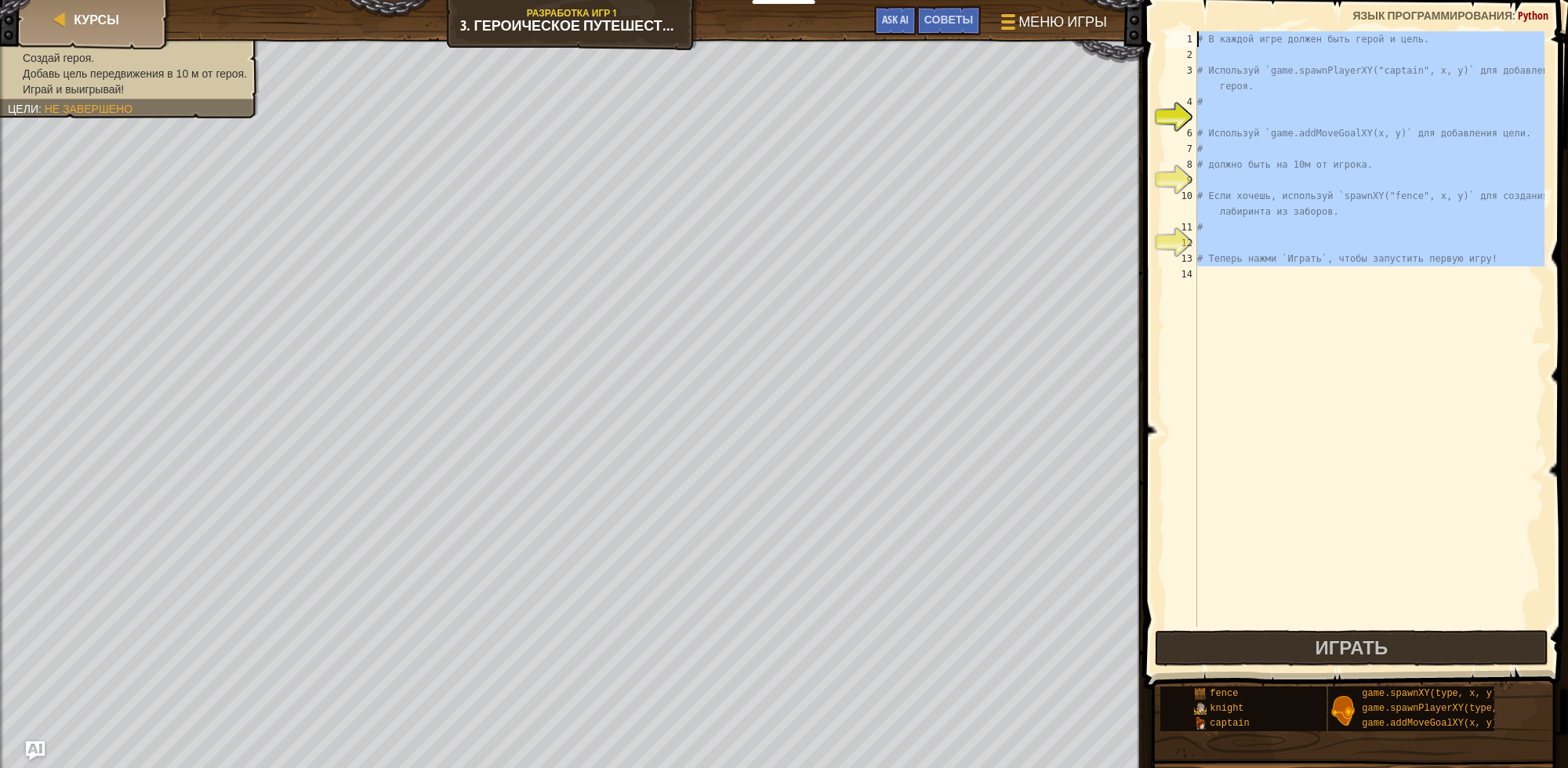
drag, startPoint x: 1481, startPoint y: 283, endPoint x: 1192, endPoint y: 43, distance: 375.7
click at [1192, 43] on div "1 2 3 4 5 6 7 8 9 10 11 12 13 14 # В каждой игре должен быть герой и цель. # Ис…" at bounding box center [1354, 330] width 382 height 596
type textarea "# В каждой игре должен быть герой и цель."
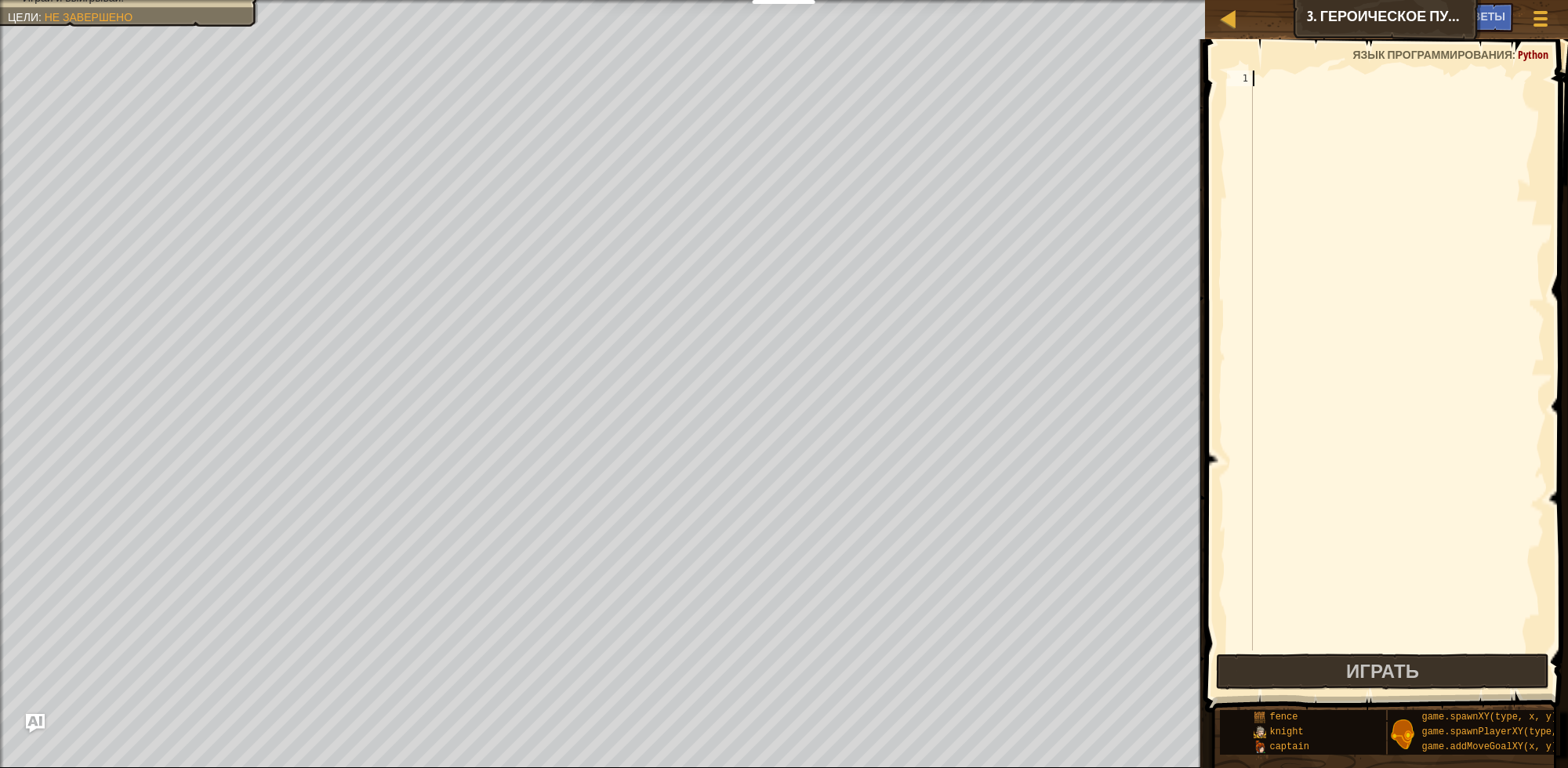
click at [1272, 92] on div at bounding box center [1397, 376] width 295 height 611
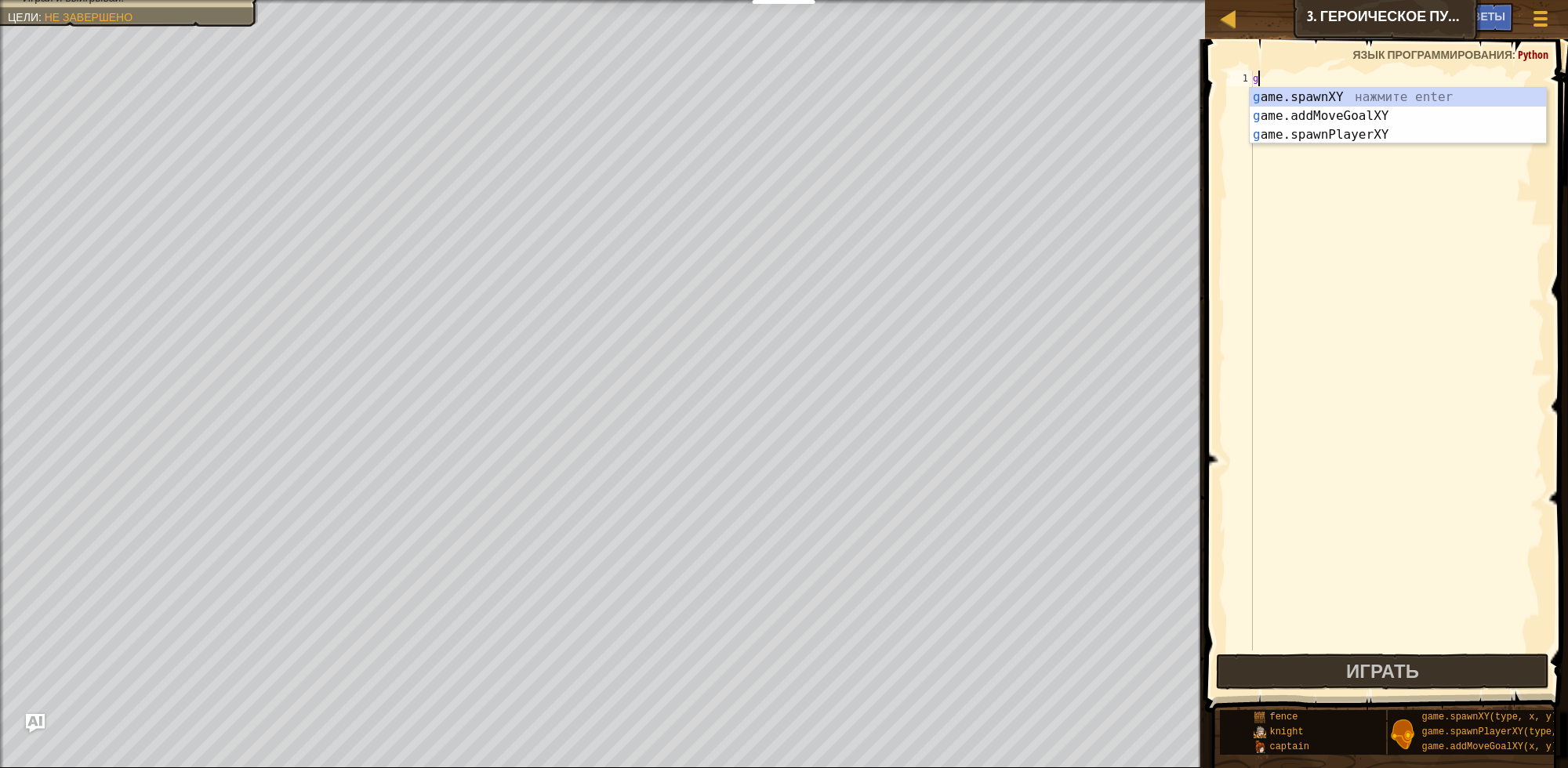
scroll to position [7, 0]
click at [1319, 134] on div "g ame.spawnXY нажмите enter g ame.addMoveGoalXY нажмите enter g ame.spawnPlayer…" at bounding box center [1398, 135] width 296 height 94
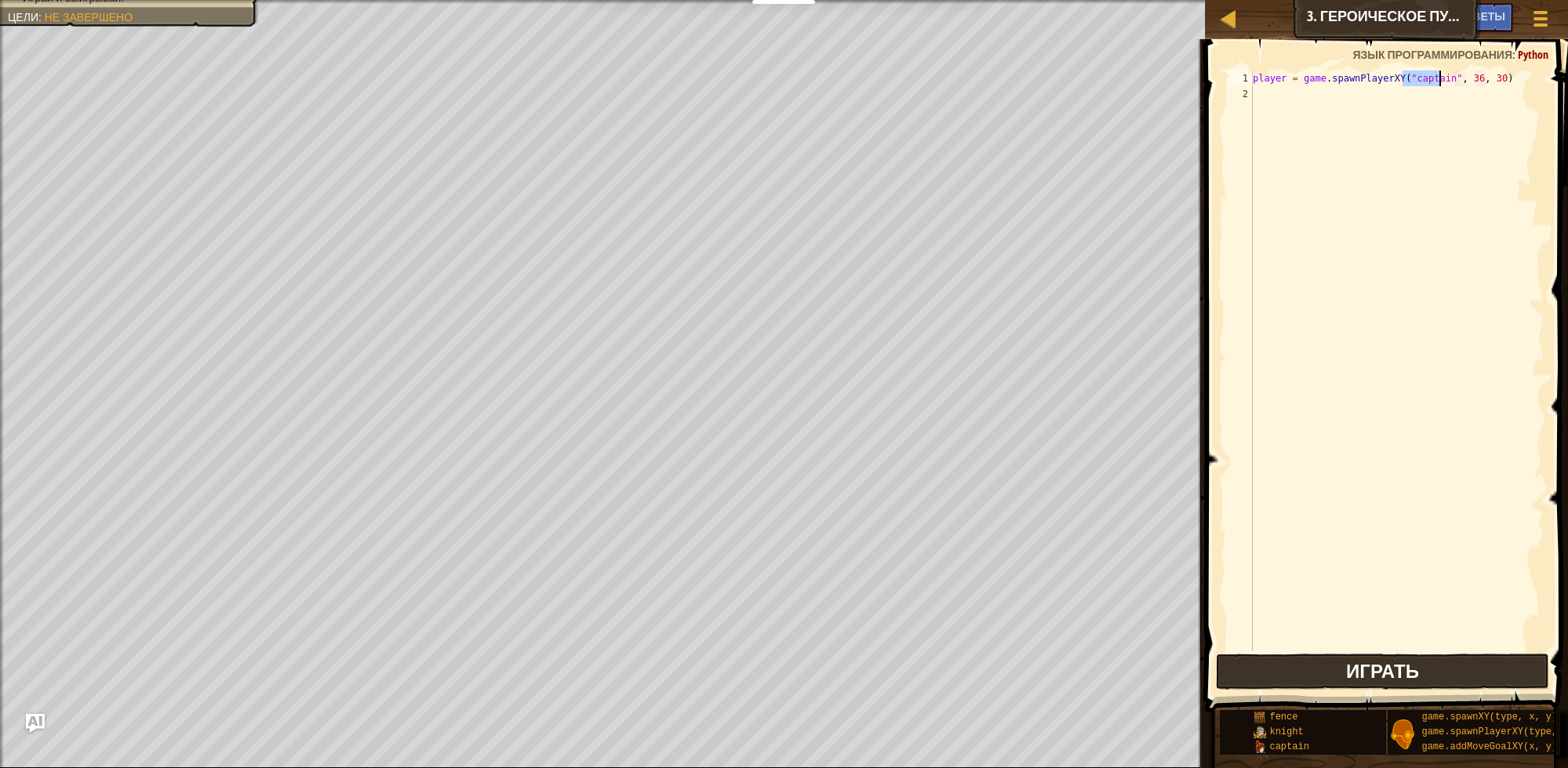
type textarea "player = game.spawnPlayerXY("captain", 36, 30)"
click at [1389, 658] on span "Играть" at bounding box center [1383, 671] width 73 height 25
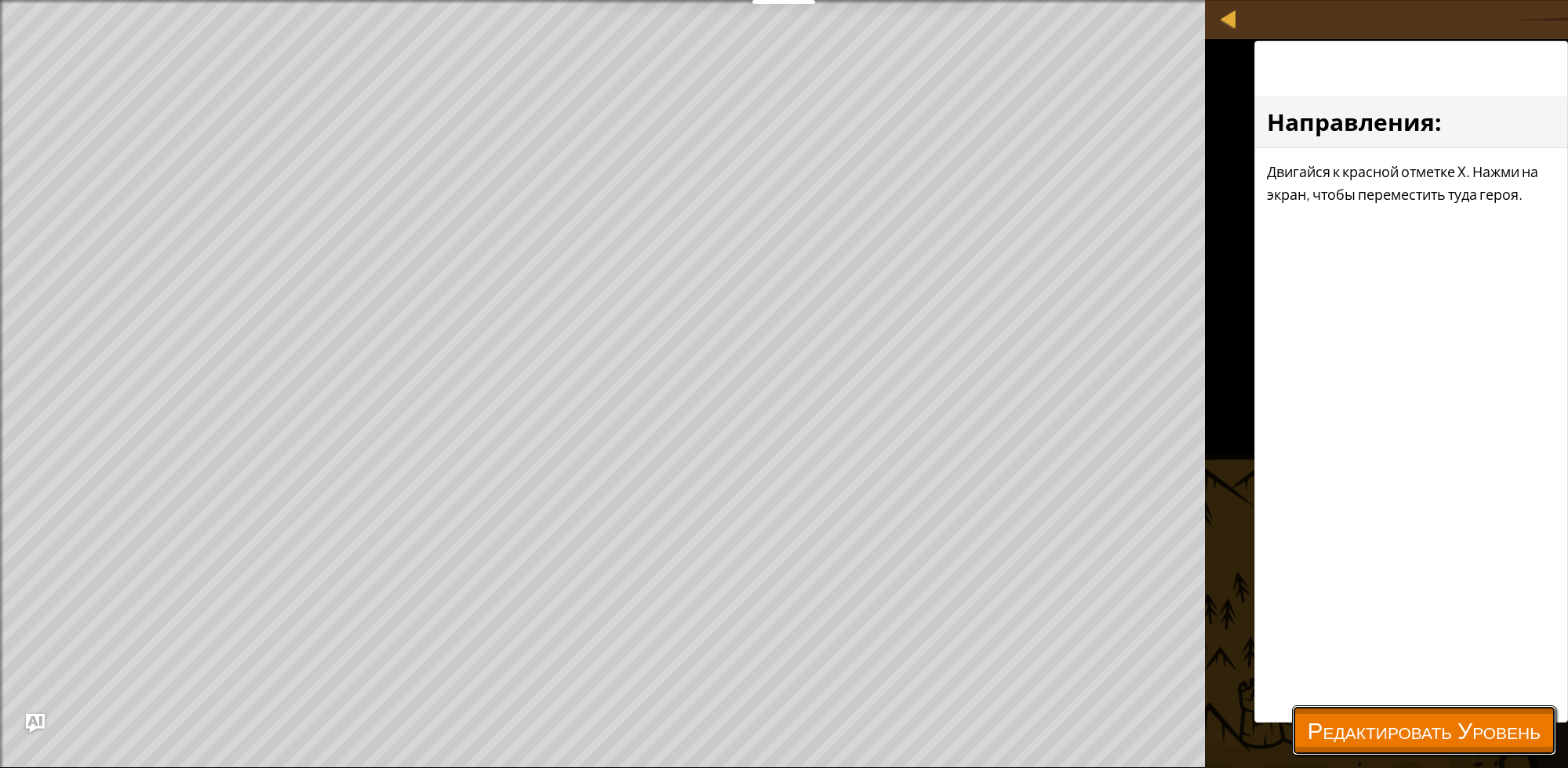
click at [1372, 718] on span "Редактировать Уровень" at bounding box center [1424, 730] width 233 height 32
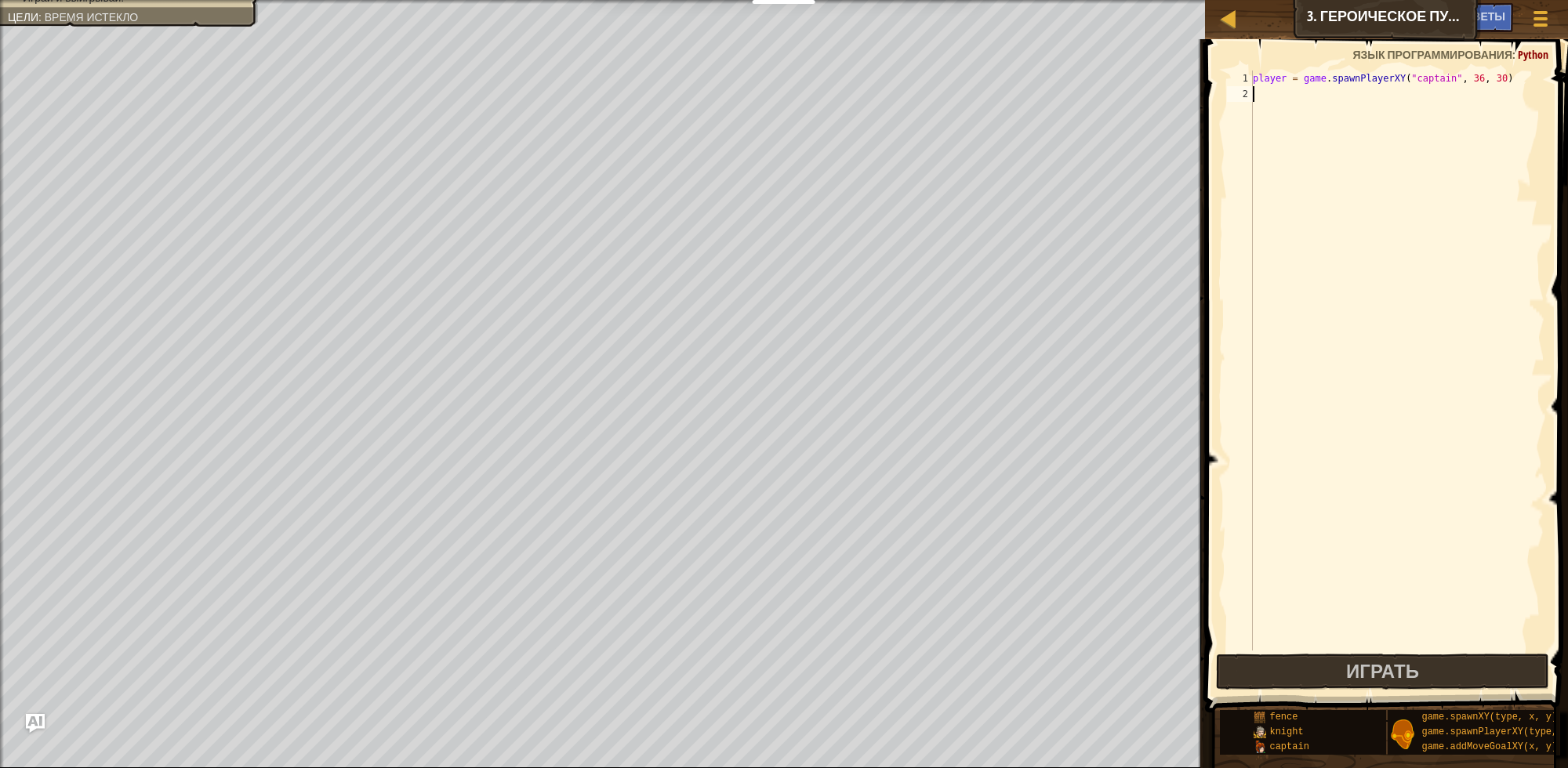
click at [1311, 95] on div "player = game . spawnPlayerXY ( "captain" , 36 , 30 )" at bounding box center [1397, 376] width 295 height 611
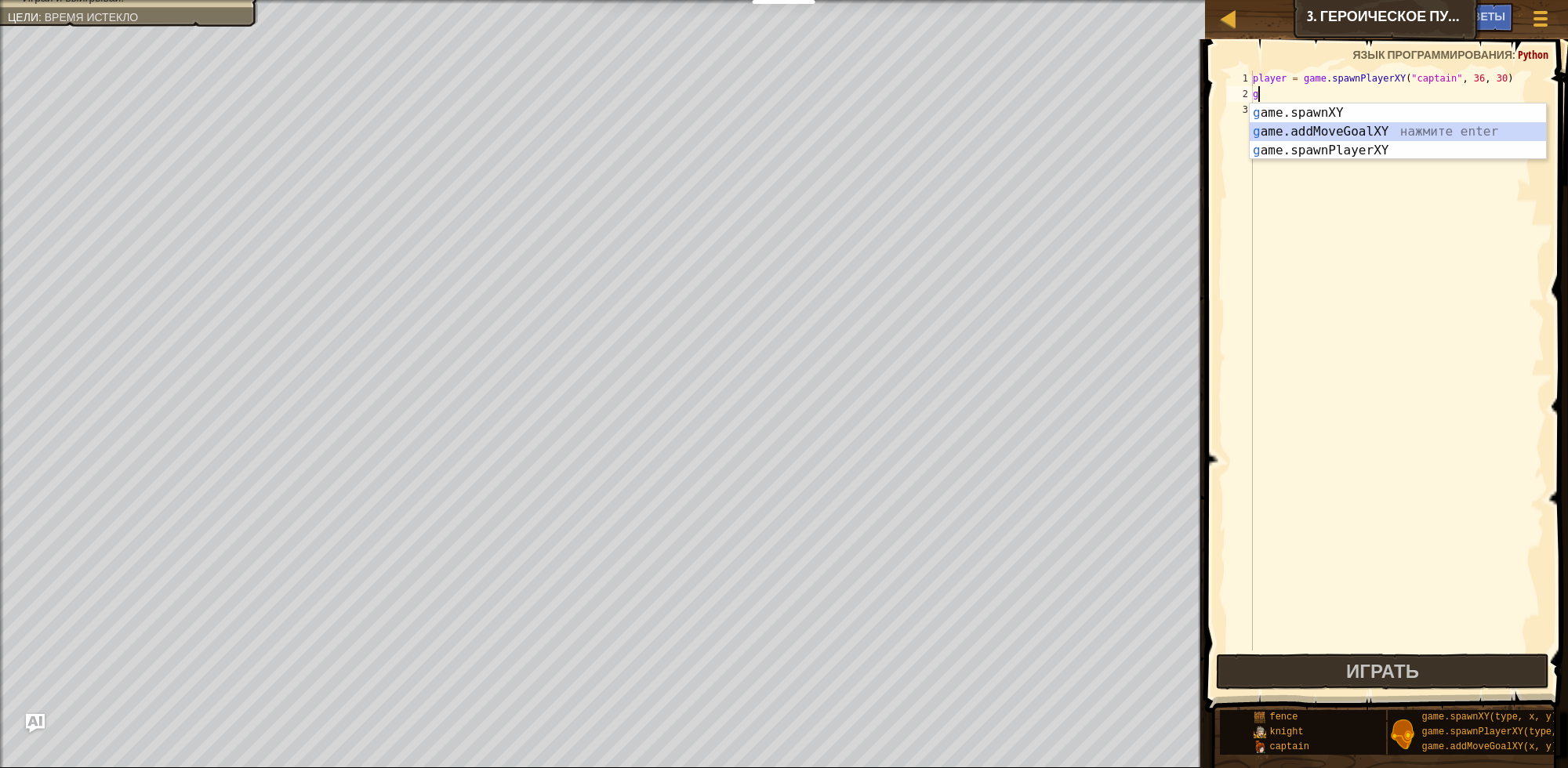
click at [1334, 127] on div "g ame.spawnXY нажмите enter g ame.addMoveGoalXY нажмите enter g ame.spawnPlayer…" at bounding box center [1398, 150] width 296 height 94
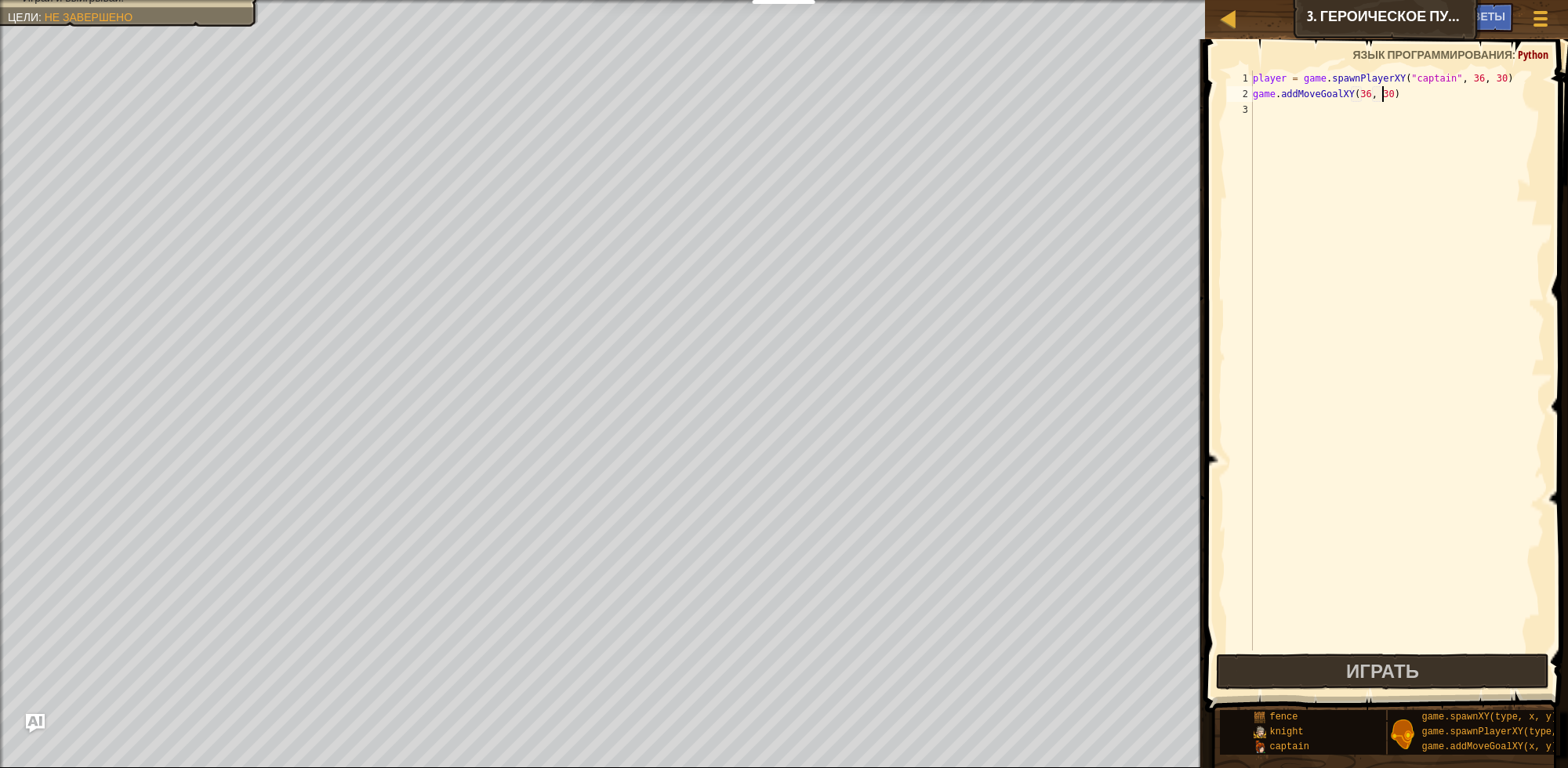
click at [1381, 95] on div "player = game . spawnPlayerXY ( "captain" , 36 , 30 ) game . addMoveGoalXY ( 36…" at bounding box center [1397, 376] width 295 height 611
click at [1378, 95] on div "player = game . spawnPlayerXY ( "captain" , 36 , 30 ) game . addMoveGoalXY ( 36…" at bounding box center [1397, 360] width 295 height 580
click at [1378, 95] on div "player = game . spawnPlayerXY ( "captain" , 36 , 30 ) game . addMoveGoalXY ( 36…" at bounding box center [1397, 376] width 295 height 611
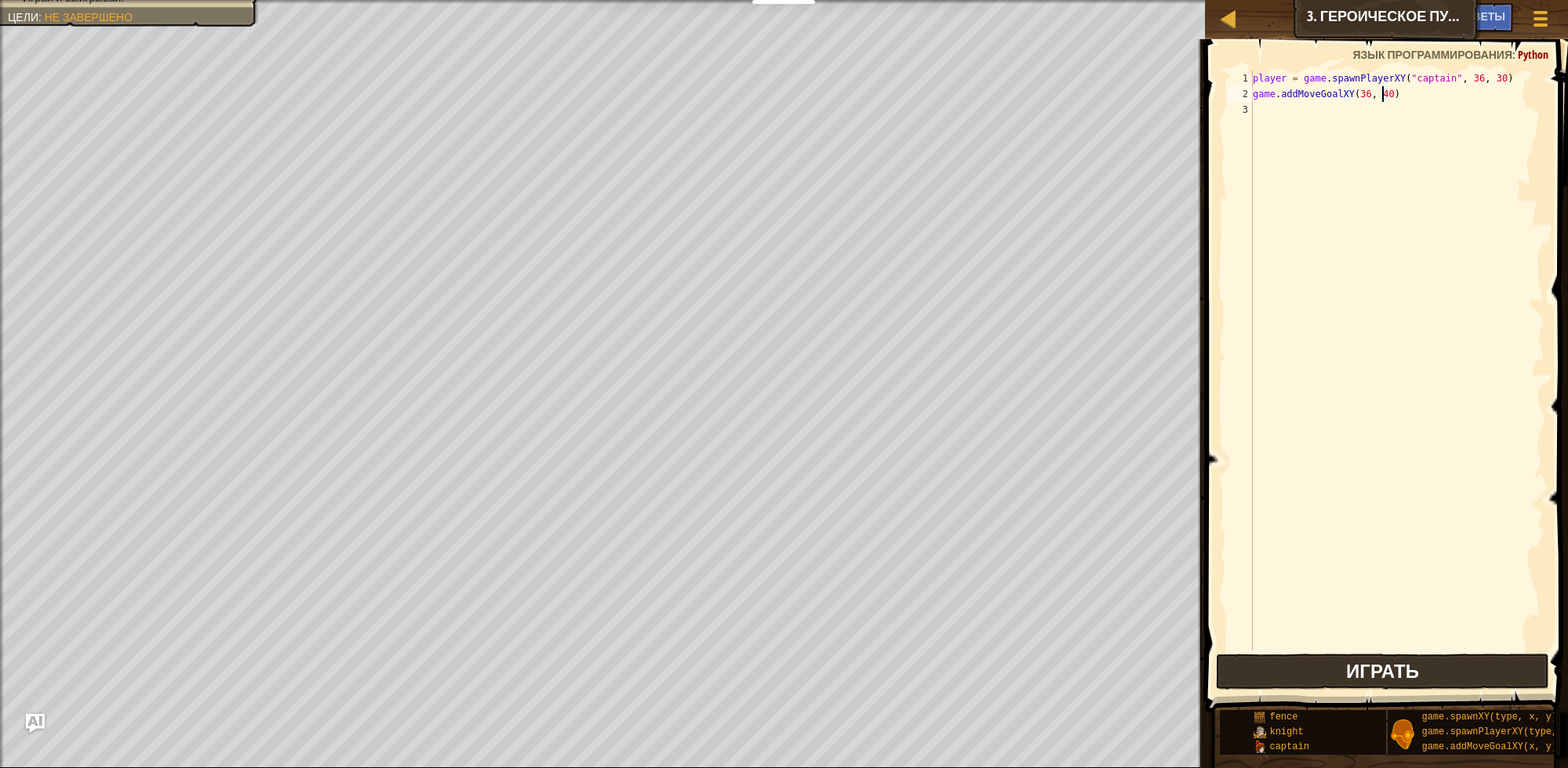
type textarea "game.addMoveGoalXY(36, 40)"
click at [1357, 672] on span "Играть" at bounding box center [1383, 671] width 73 height 25
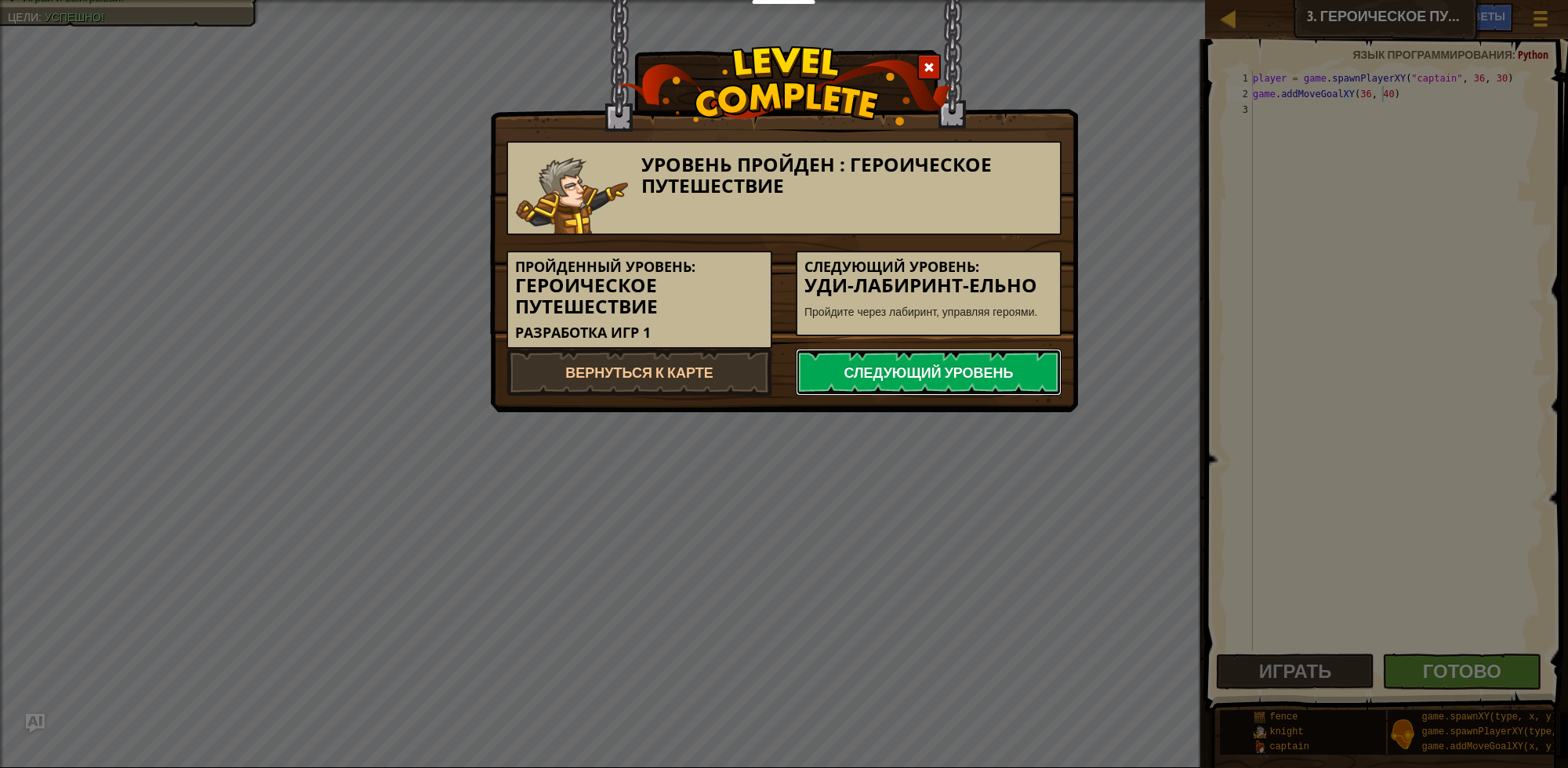
click at [962, 355] on link "Следующий уровень" at bounding box center [929, 372] width 266 height 47
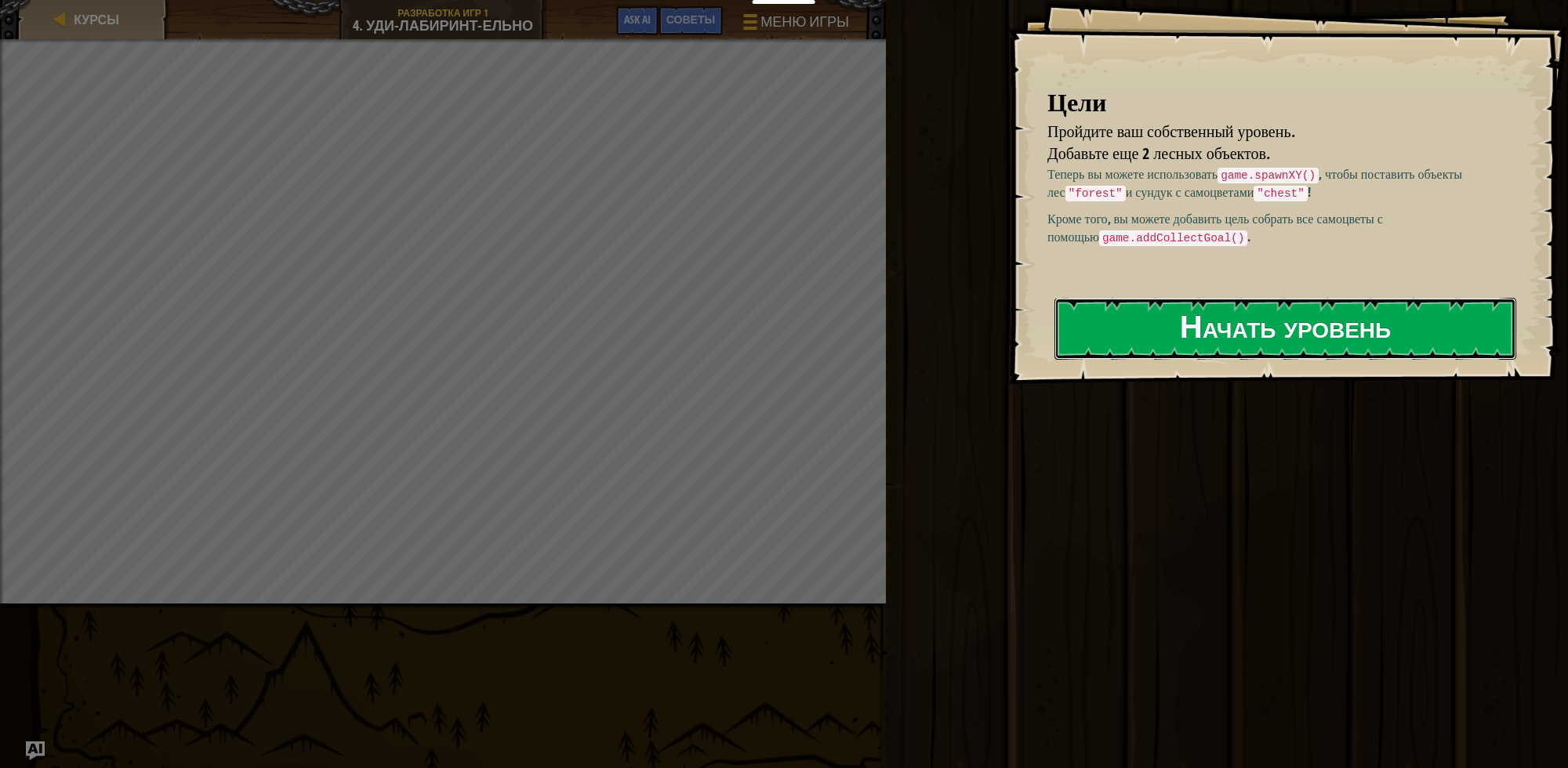
click at [1312, 323] on button "Начать уровень" at bounding box center [1286, 329] width 462 height 62
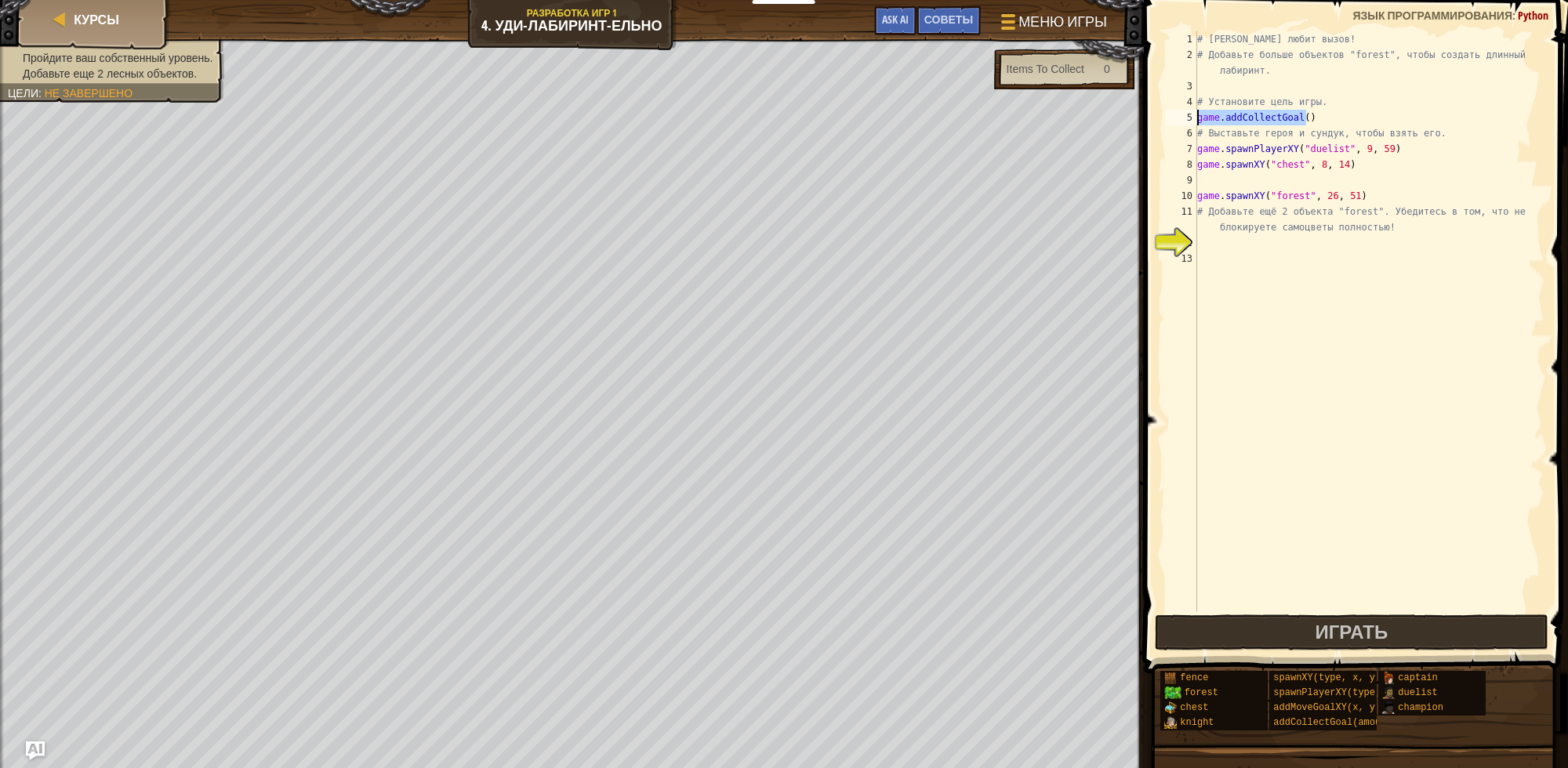
drag, startPoint x: 1327, startPoint y: 115, endPoint x: 1200, endPoint y: 118, distance: 127.0
click at [1200, 118] on div "# [PERSON_NAME] любит вызов! # Добавьте больше объектов "forest", чтобы создать…" at bounding box center [1370, 337] width 350 height 611
drag, startPoint x: 1357, startPoint y: 200, endPoint x: 1169, endPoint y: 194, distance: 188.1
click at [1169, 194] on div "game.addCollectGoal() 1 2 3 4 5 6 7 8 9 10 11 12 13 # [PERSON_NAME] любит вызов…" at bounding box center [1354, 321] width 382 height 580
type textarea "game.spawnXY("forest", 26, 51)"
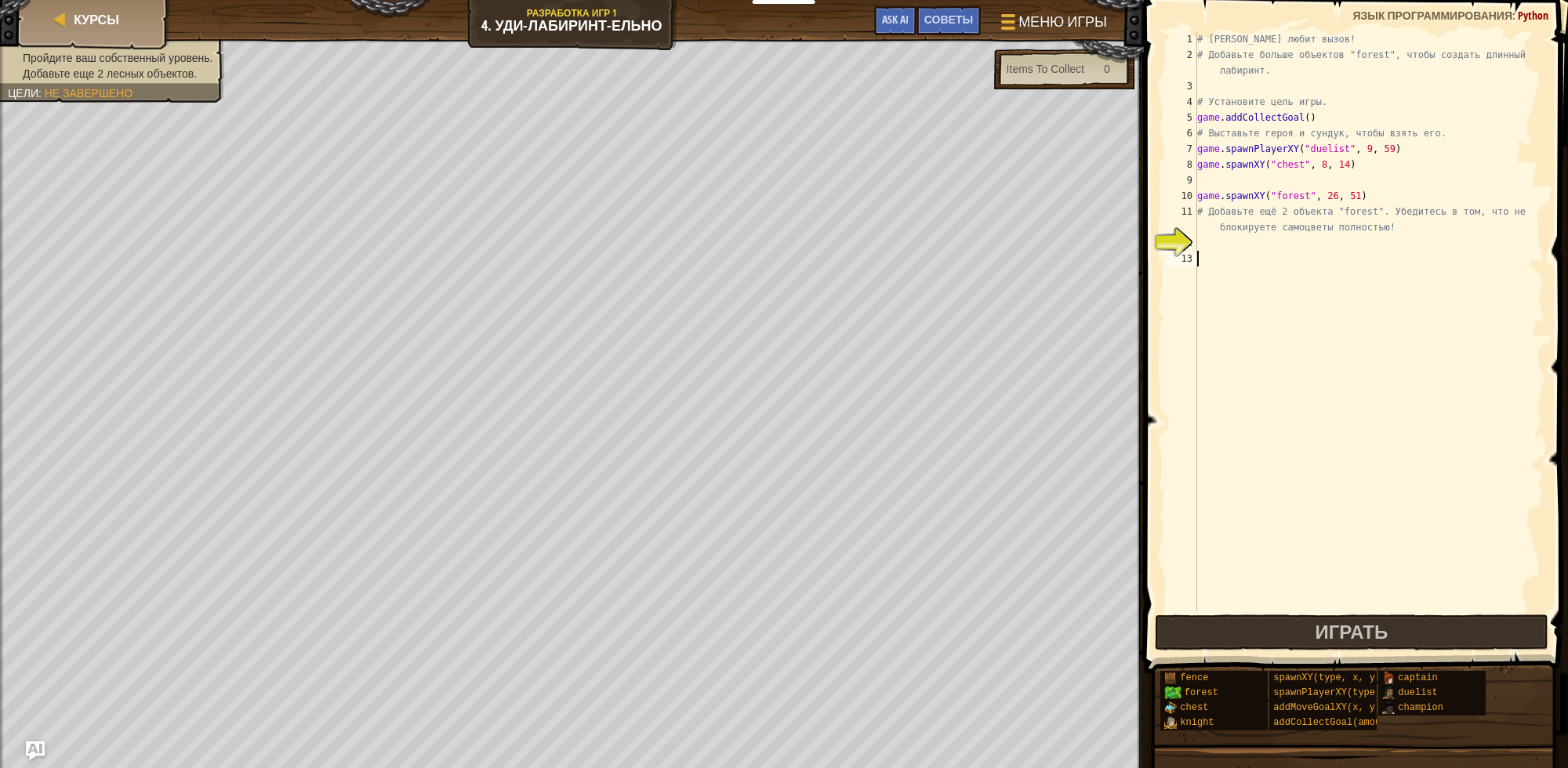
click at [1244, 252] on div "# [PERSON_NAME] любит вызов! # Добавьте больше объектов "forest", чтобы создать…" at bounding box center [1370, 337] width 350 height 611
click at [1225, 241] on div "# [PERSON_NAME] любит вызов! # Добавьте больше объектов "forest", чтобы создать…" at bounding box center [1370, 337] width 350 height 611
click at [1204, 257] on div "# [PERSON_NAME] любит вызов! # Добавьте больше объектов "forest", чтобы создать…" at bounding box center [1370, 337] width 350 height 611
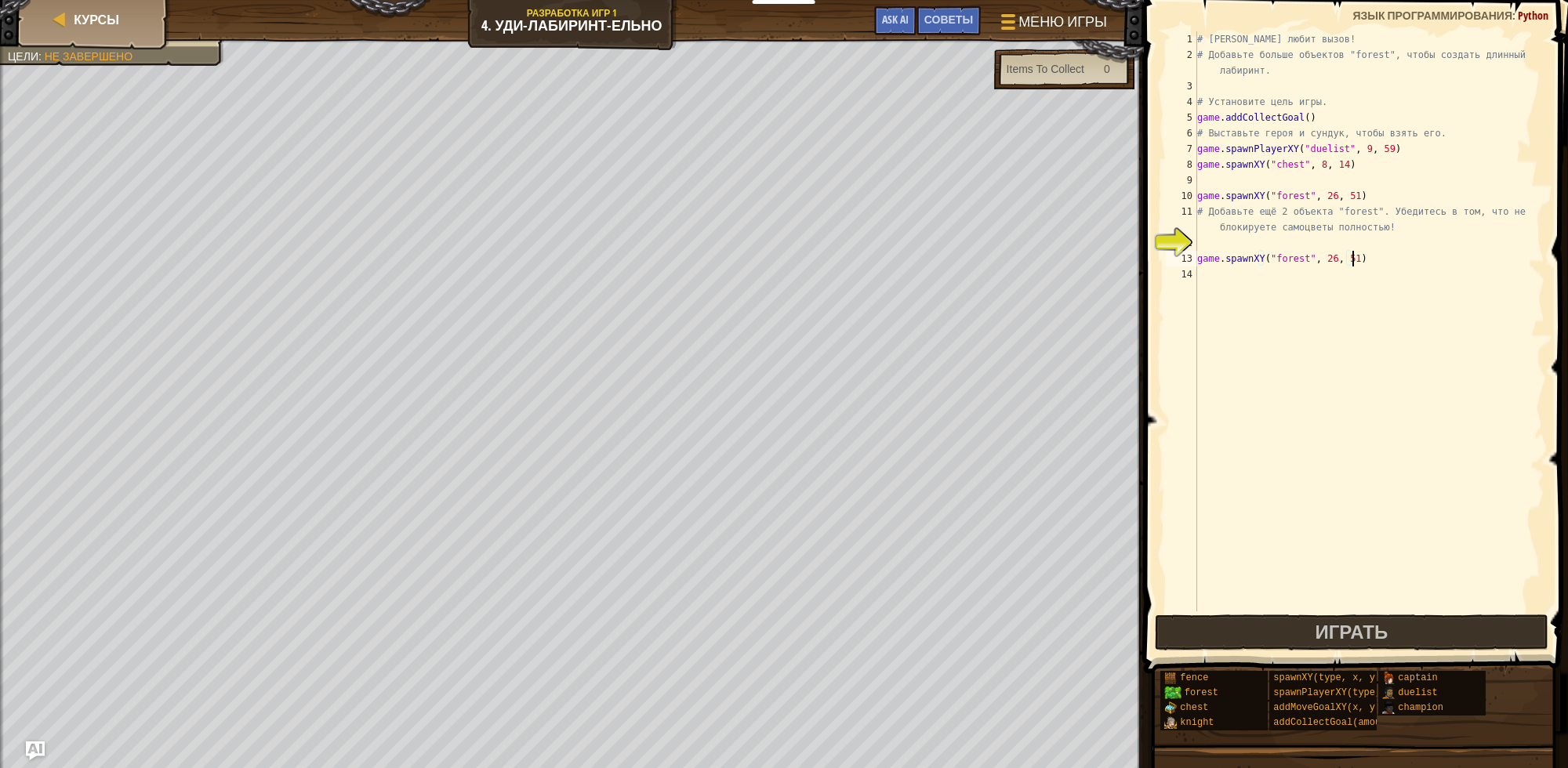
click at [1322, 259] on div "# [PERSON_NAME] любит вызов! # Добавьте больше объектов "forest", чтобы создать…" at bounding box center [1370, 337] width 350 height 611
click at [1341, 259] on div "# [PERSON_NAME] любит вызов! # Добавьте больше объектов "forest", чтобы создать…" at bounding box center [1370, 337] width 350 height 611
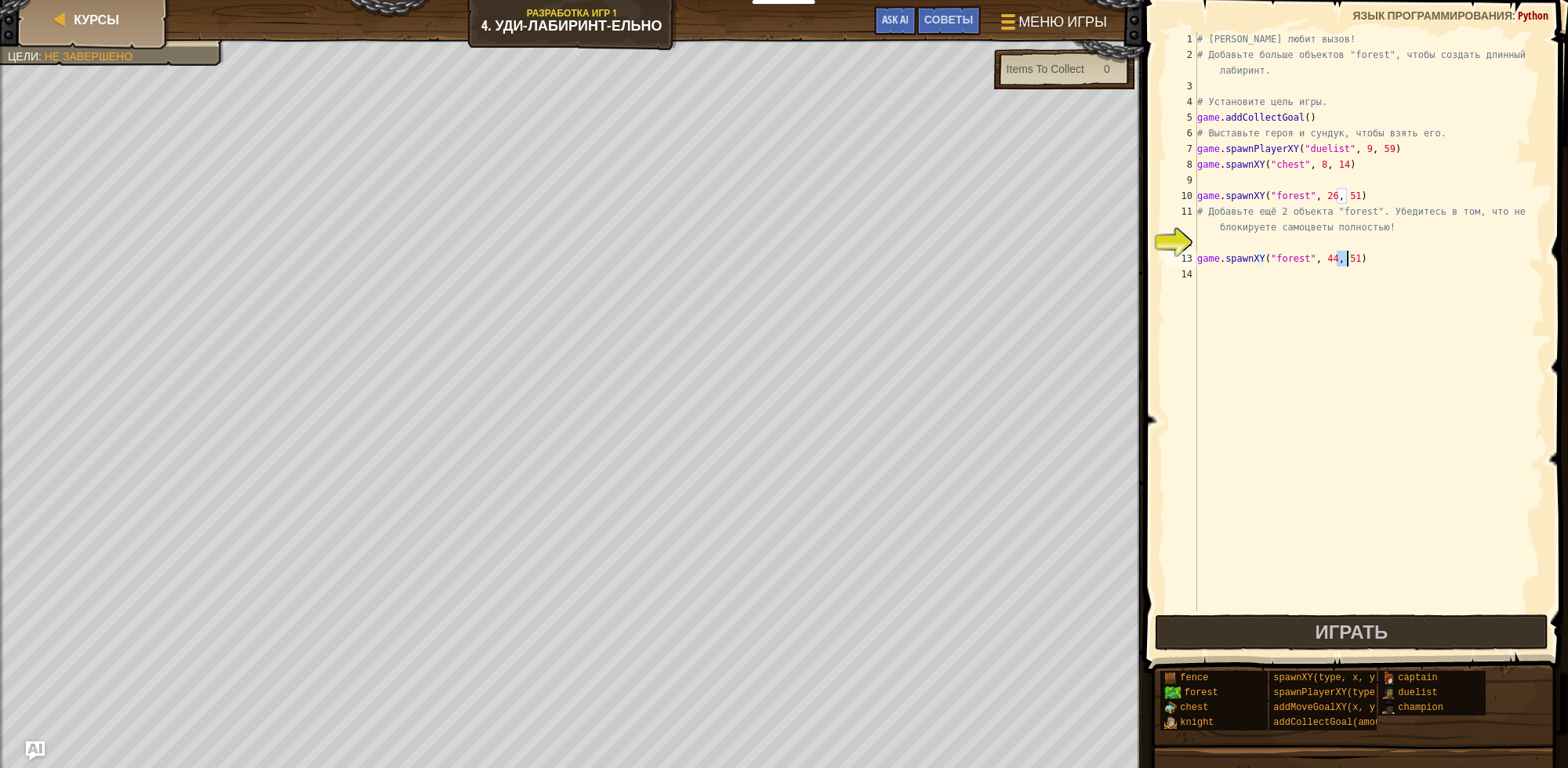
type textarea "game.spawnXY("forest", 44, 8)"
drag, startPoint x: 1350, startPoint y: 262, endPoint x: 1181, endPoint y: 255, distance: 169.1
click at [1181, 255] on div "game.spawnXY("forest", 44, 8) 1 2 3 4 5 6 7 8 9 10 11 12 13 14 # [PERSON_NAME] …" at bounding box center [1354, 321] width 382 height 580
click at [1208, 274] on div "# [PERSON_NAME] любит вызов! # Добавьте больше объектов "forest", чтобы создать…" at bounding box center [1370, 337] width 350 height 611
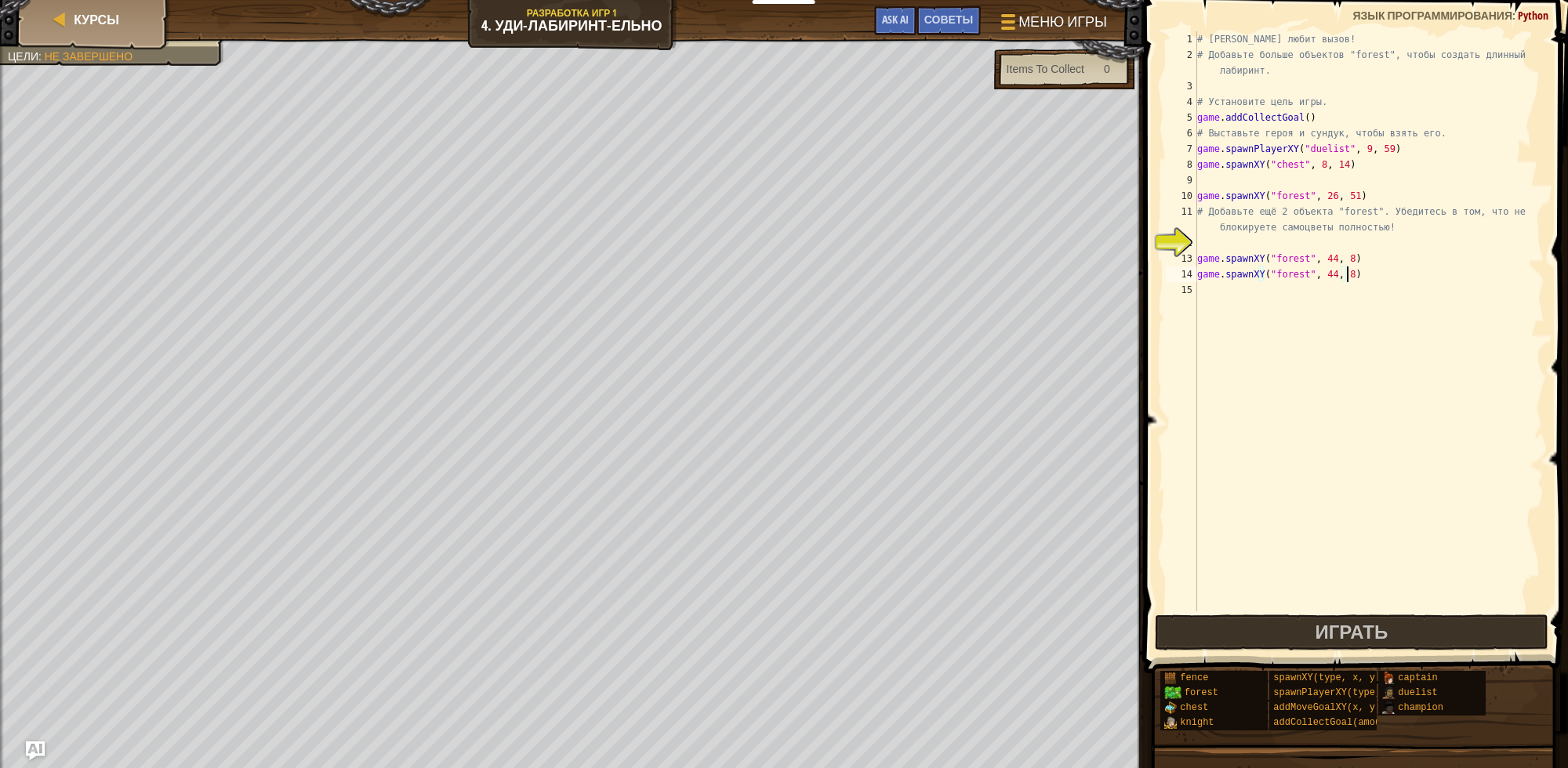
click at [1324, 276] on div "# [PERSON_NAME] любит вызов! # Добавьте больше объектов "forest", чтобы создать…" at bounding box center [1370, 337] width 350 height 611
click at [1341, 278] on div "# [PERSON_NAME] любит вызов! # Добавьте больше объектов "forest", чтобы создать…" at bounding box center [1370, 337] width 350 height 611
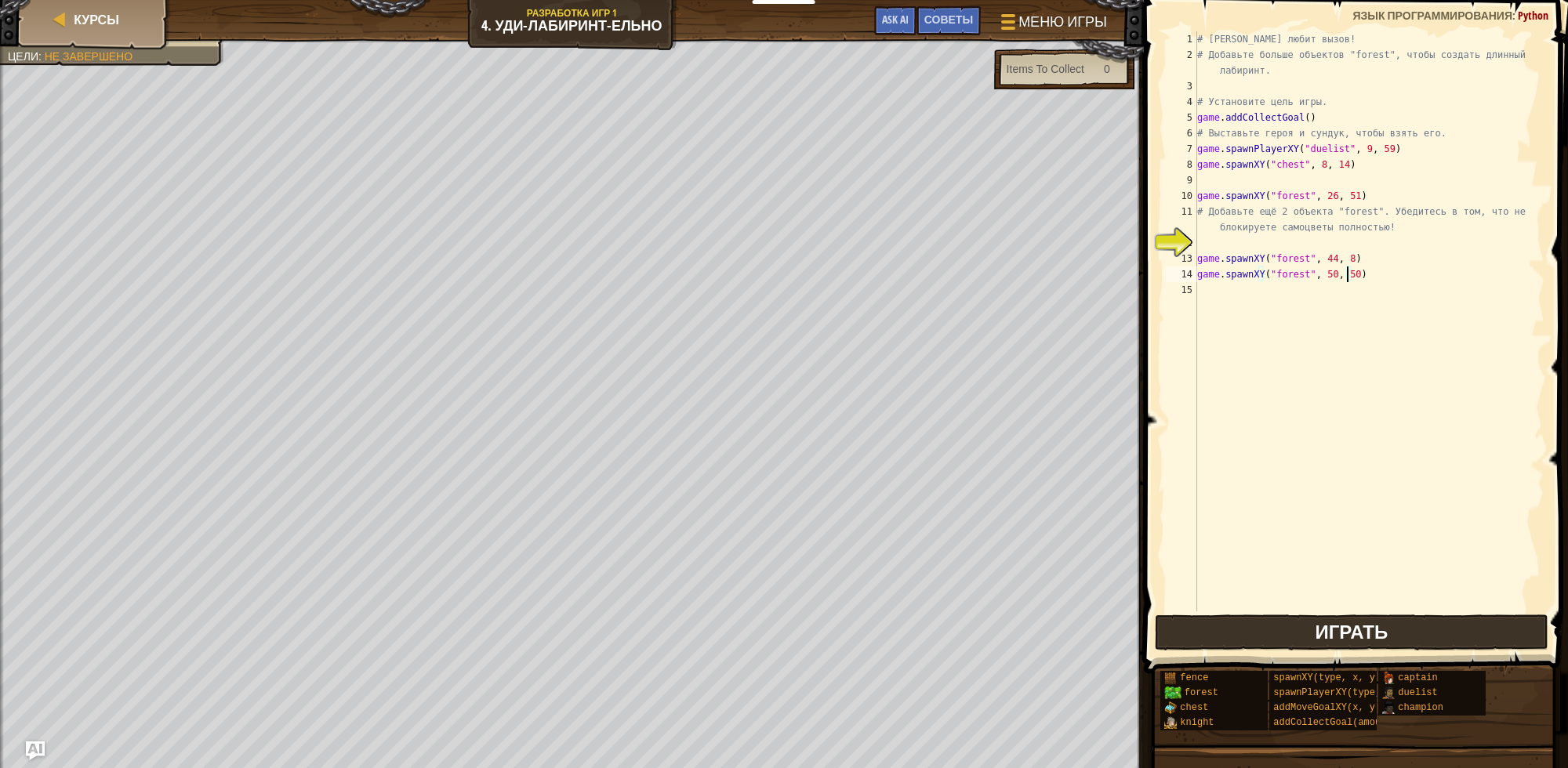
type textarea "game.spawnXY("forest", 50, 50)"
click at [1337, 622] on span "Играть" at bounding box center [1351, 632] width 73 height 25
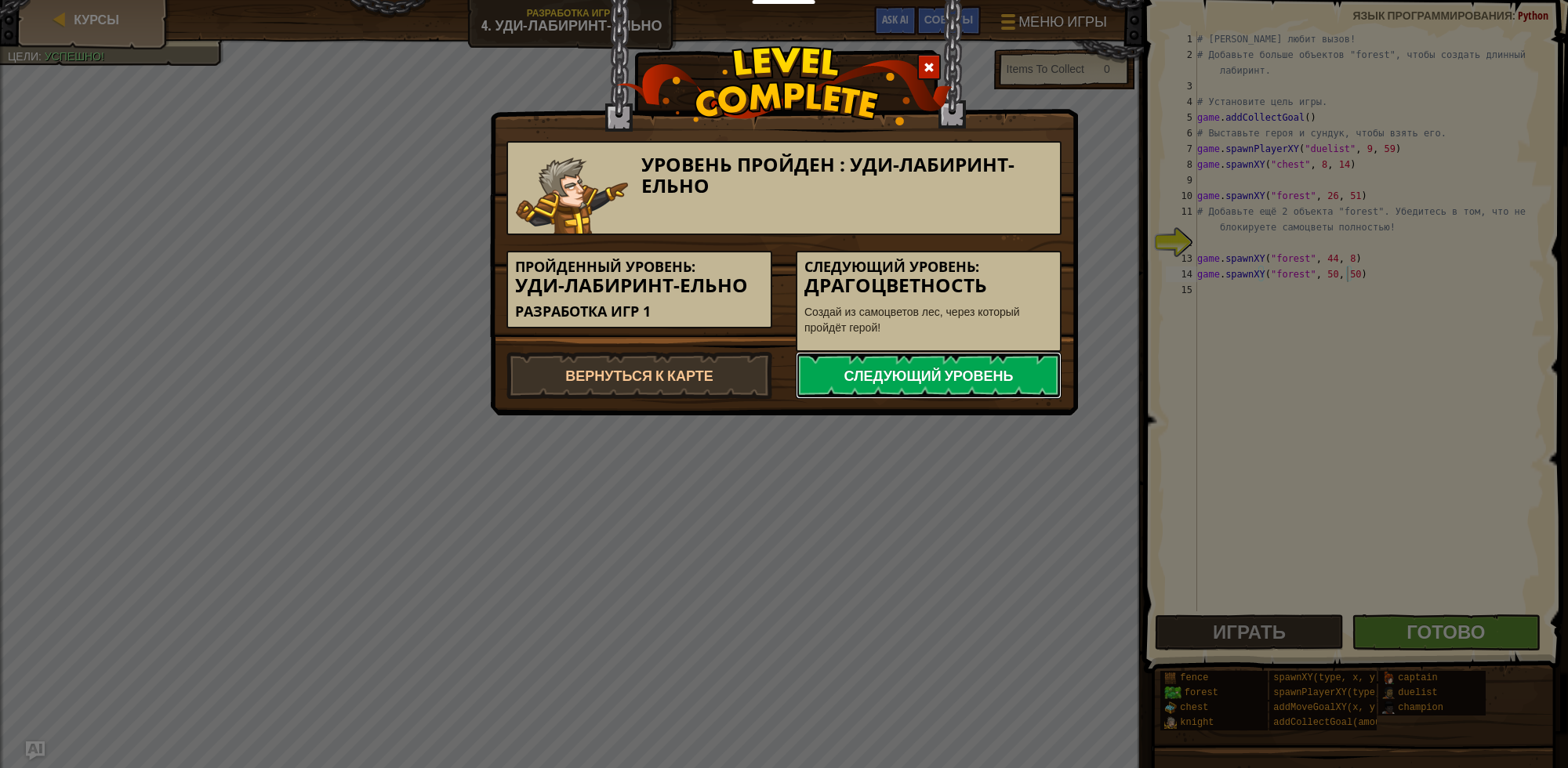
click at [1018, 379] on link "Следующий уровень" at bounding box center [929, 375] width 266 height 47
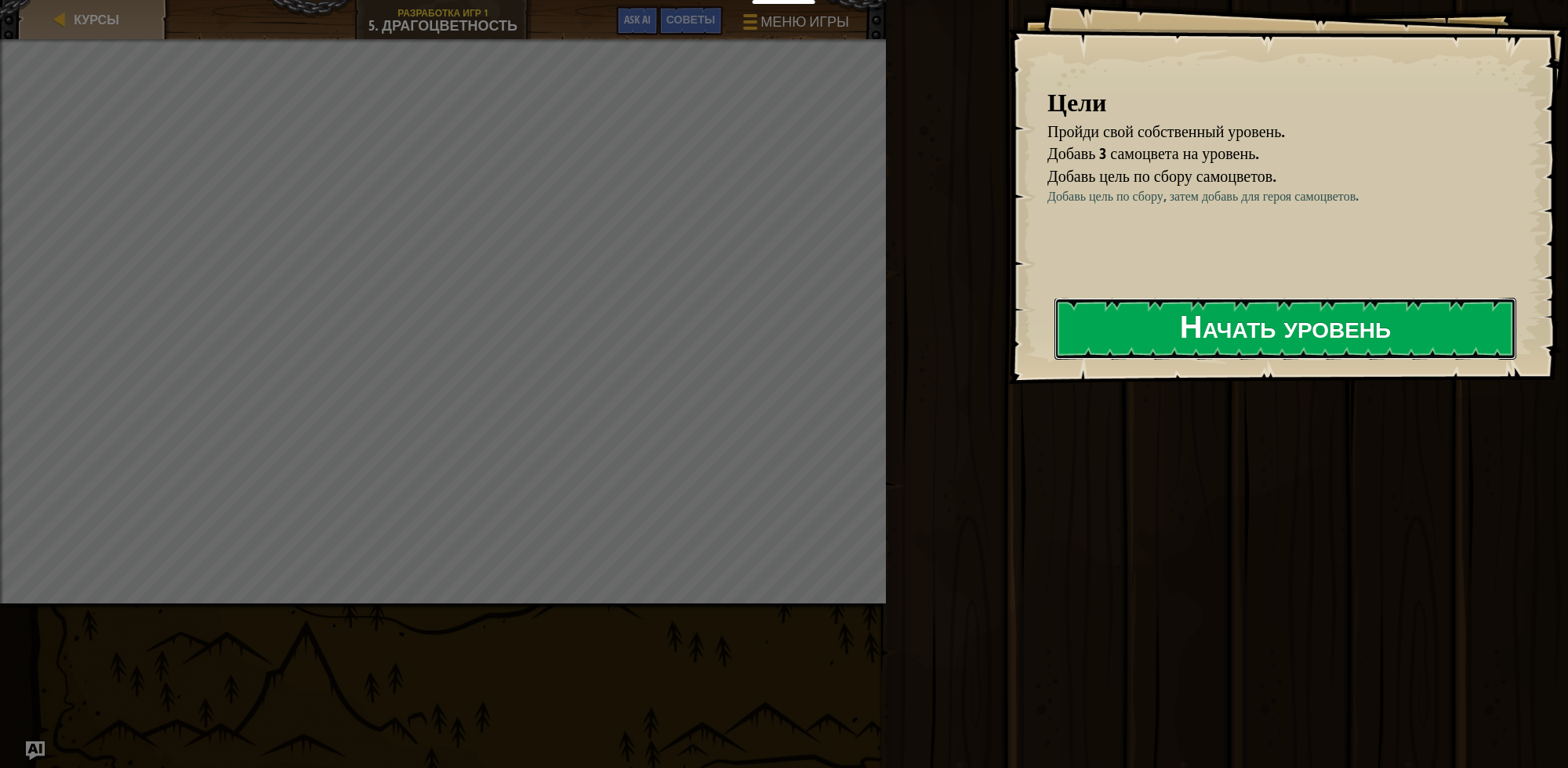
click at [1118, 330] on button "Начать уровень" at bounding box center [1286, 329] width 462 height 62
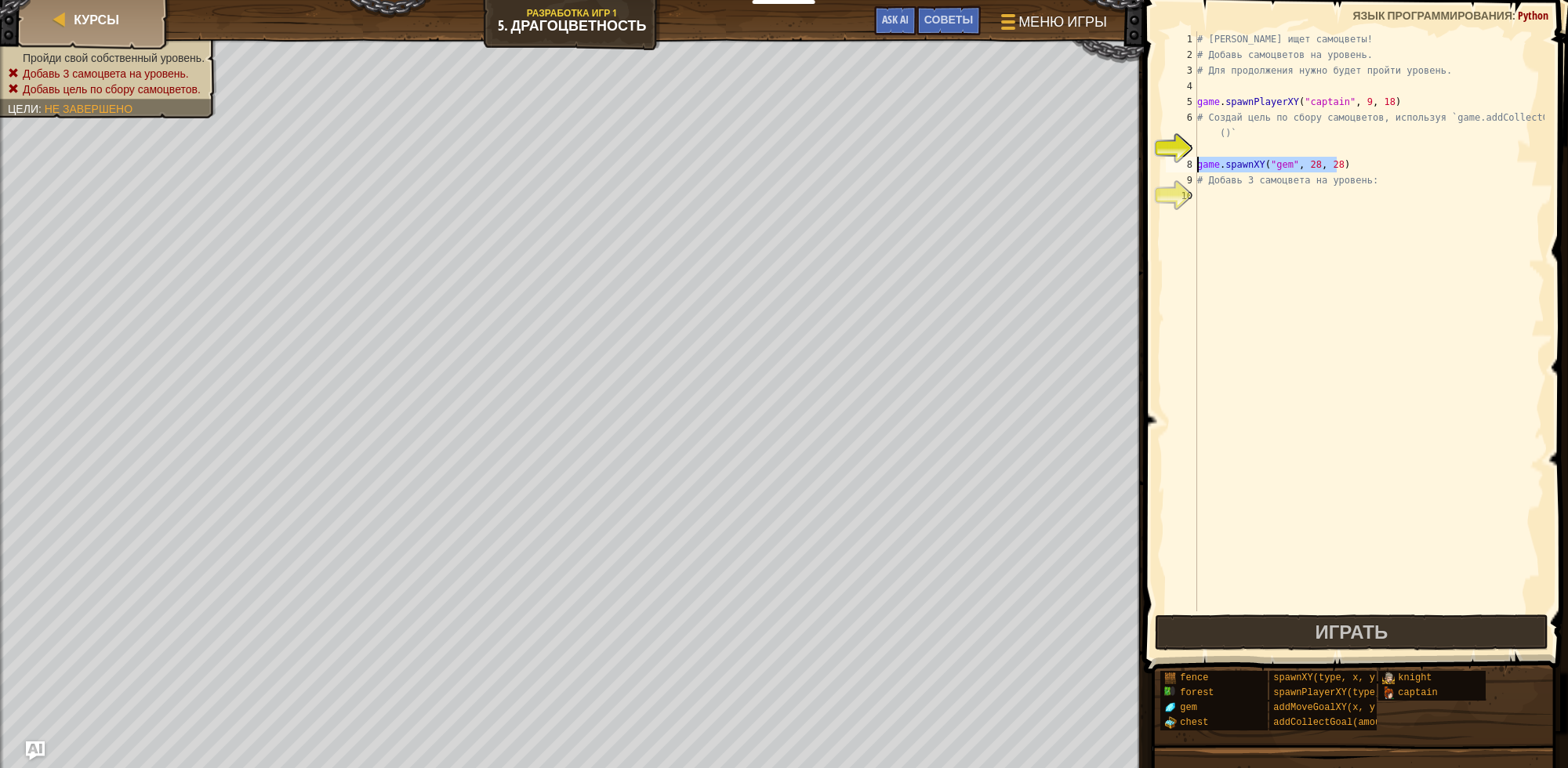
drag, startPoint x: 1345, startPoint y: 170, endPoint x: 1198, endPoint y: 162, distance: 147.2
click at [1198, 162] on div "# [PERSON_NAME] ищет самоцветы! # Добавь самоцветов на уровень. # Для продолжен…" at bounding box center [1370, 337] width 350 height 611
type textarea "game.spawnXY("gem", 28, 28)"
click at [1221, 194] on div "# [PERSON_NAME] ищет самоцветы! # Добавь самоцветов на уровень. # Для продолжен…" at bounding box center [1370, 337] width 350 height 611
type textarea "game.spawnXY("gem", 28, 28)"
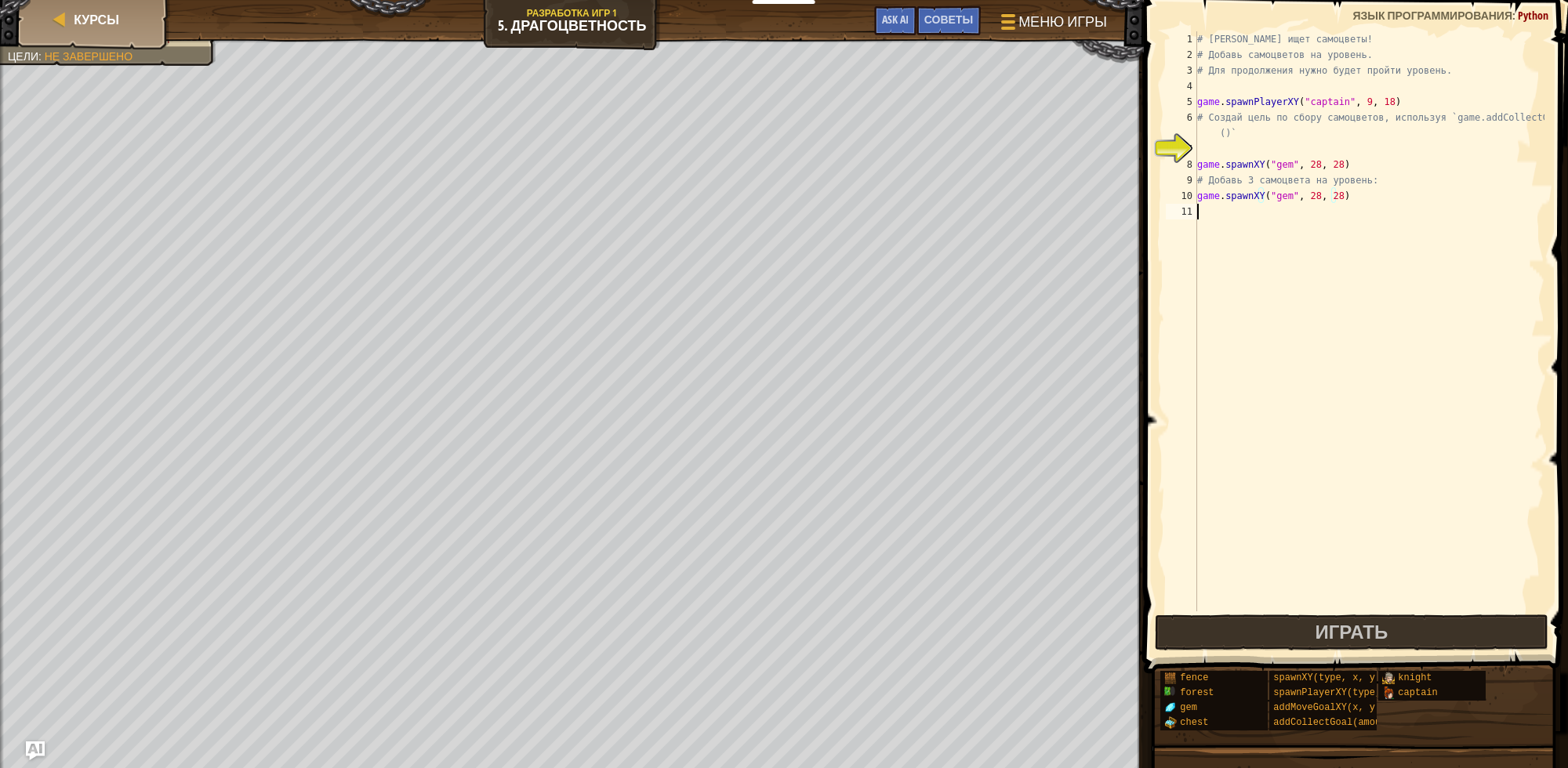
click at [1213, 206] on div "# [PERSON_NAME] ищет самоцветы! # Добавь самоцветов на уровень. # Для продолжен…" at bounding box center [1370, 337] width 350 height 611
type textarea "game.spawnXY("gem", 28, 28)"
click at [1208, 226] on div "# [PERSON_NAME] ищет самоцветы! # Добавь самоцветов на уровень. # Для продолжен…" at bounding box center [1370, 337] width 350 height 611
click at [1306, 213] on div "# [PERSON_NAME] ищет самоцветы! # Добавь самоцветов на уровень. # Для продолжен…" at bounding box center [1370, 337] width 350 height 611
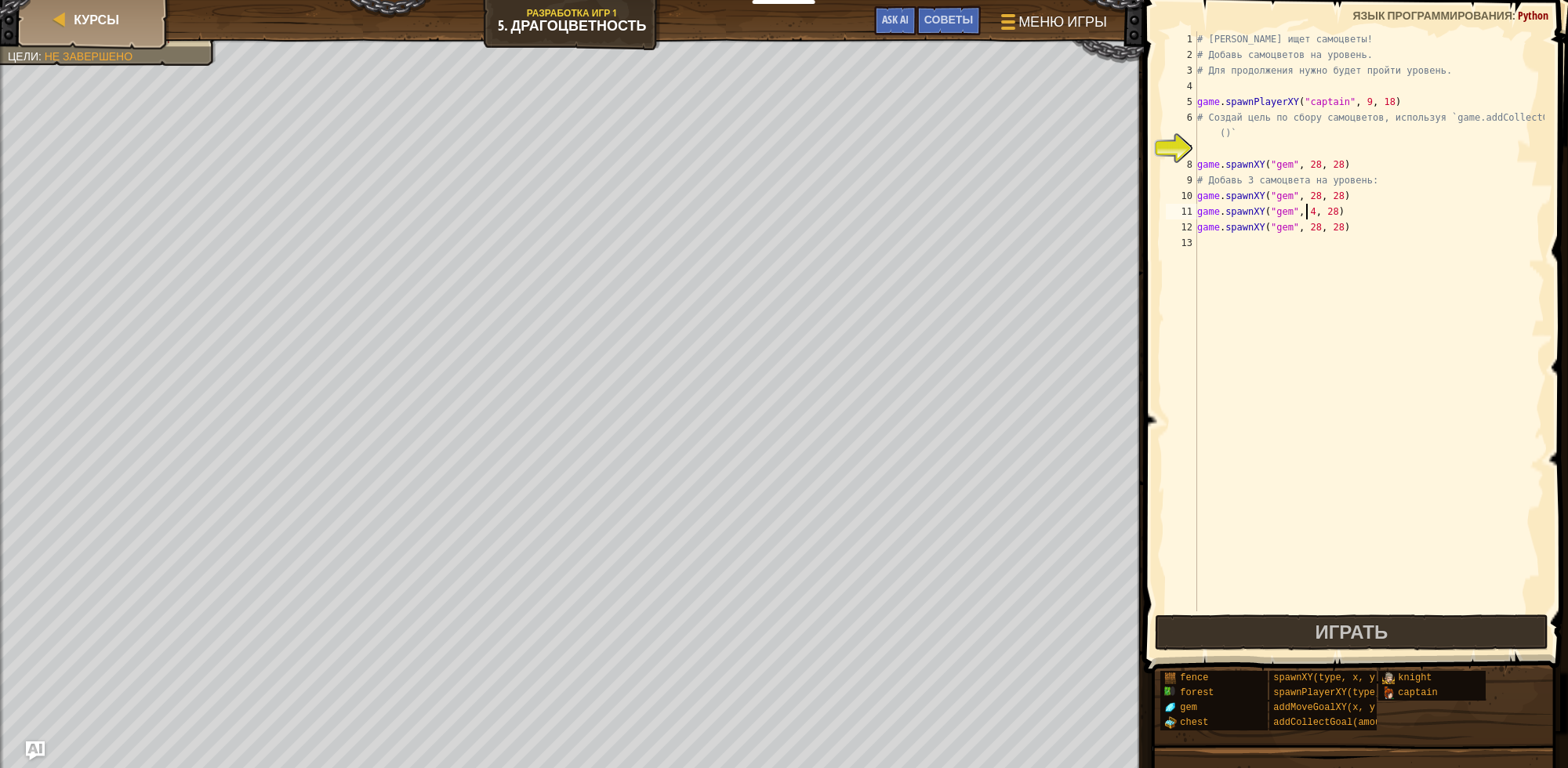
scroll to position [7, 8]
click at [1302, 227] on div "# [PERSON_NAME] ищет самоцветы! # Добавь самоцветов на уровень. # Для продолжен…" at bounding box center [1370, 337] width 350 height 611
click at [1324, 228] on div "# [PERSON_NAME] ищет самоцветы! # Добавь самоцветов на уровень. # Для продолжен…" at bounding box center [1370, 337] width 350 height 611
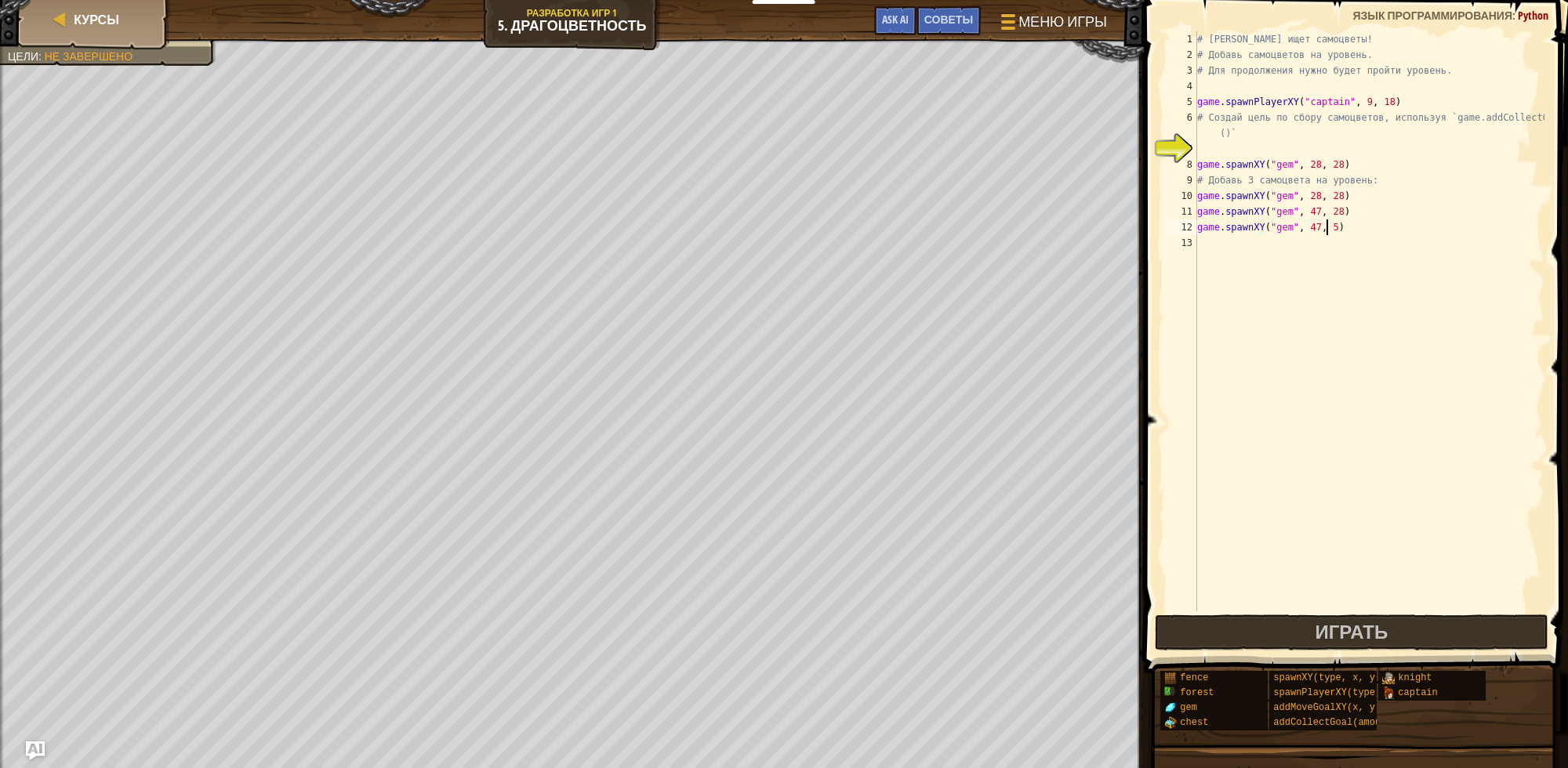
scroll to position [7, 9]
click at [1292, 618] on button "Играть" at bounding box center [1352, 632] width 394 height 36
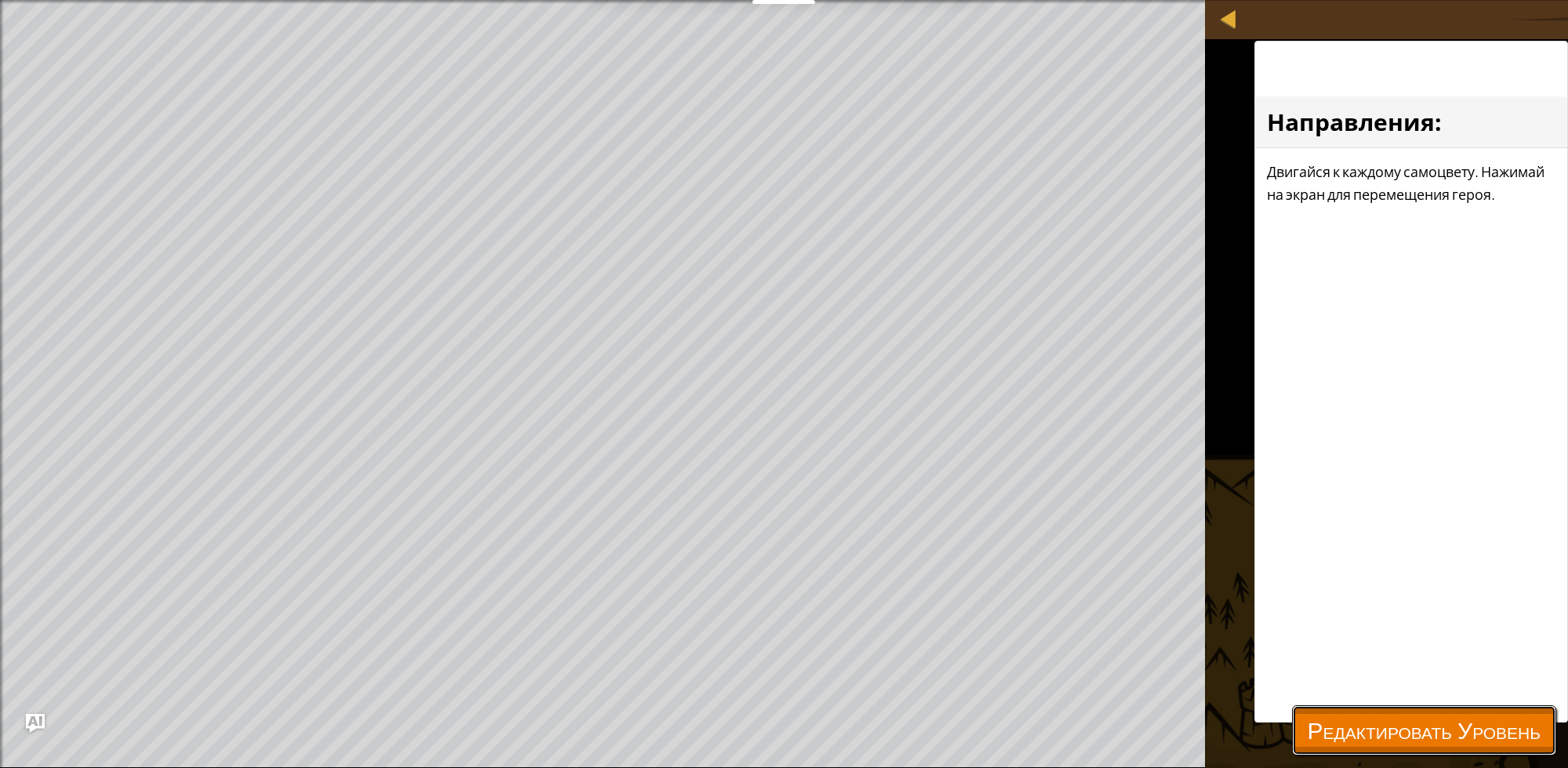
click at [1440, 730] on span "Редактировать Уровень" at bounding box center [1424, 730] width 233 height 32
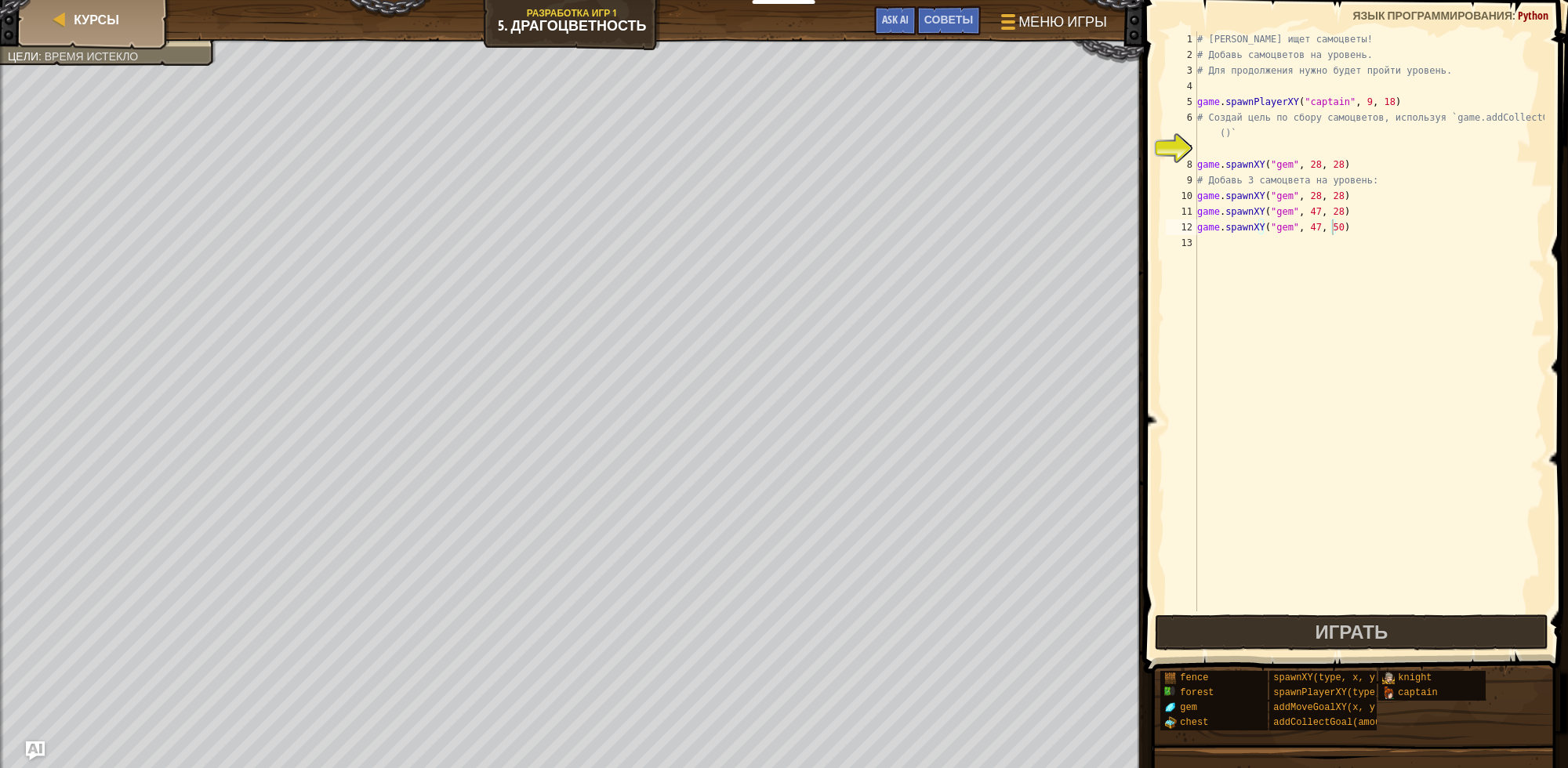
click at [1274, 132] on div "# [PERSON_NAME] ищет самоцветы! # Добавь самоцветов на уровень. # Для продолжен…" at bounding box center [1370, 337] width 350 height 611
type textarea "# Создай цель по сбору самоцветов, используя `game.addCollectGoal"
click at [1283, 130] on div "# [PERSON_NAME] ищет самоцветы! # Добавь самоцветов на уровень. # Для продолжен…" at bounding box center [1370, 337] width 350 height 611
click at [1232, 127] on div "# [PERSON_NAME] ищет самоцветы! # Добавь самоцветов на уровень. # Для продолжен…" at bounding box center [1370, 337] width 350 height 611
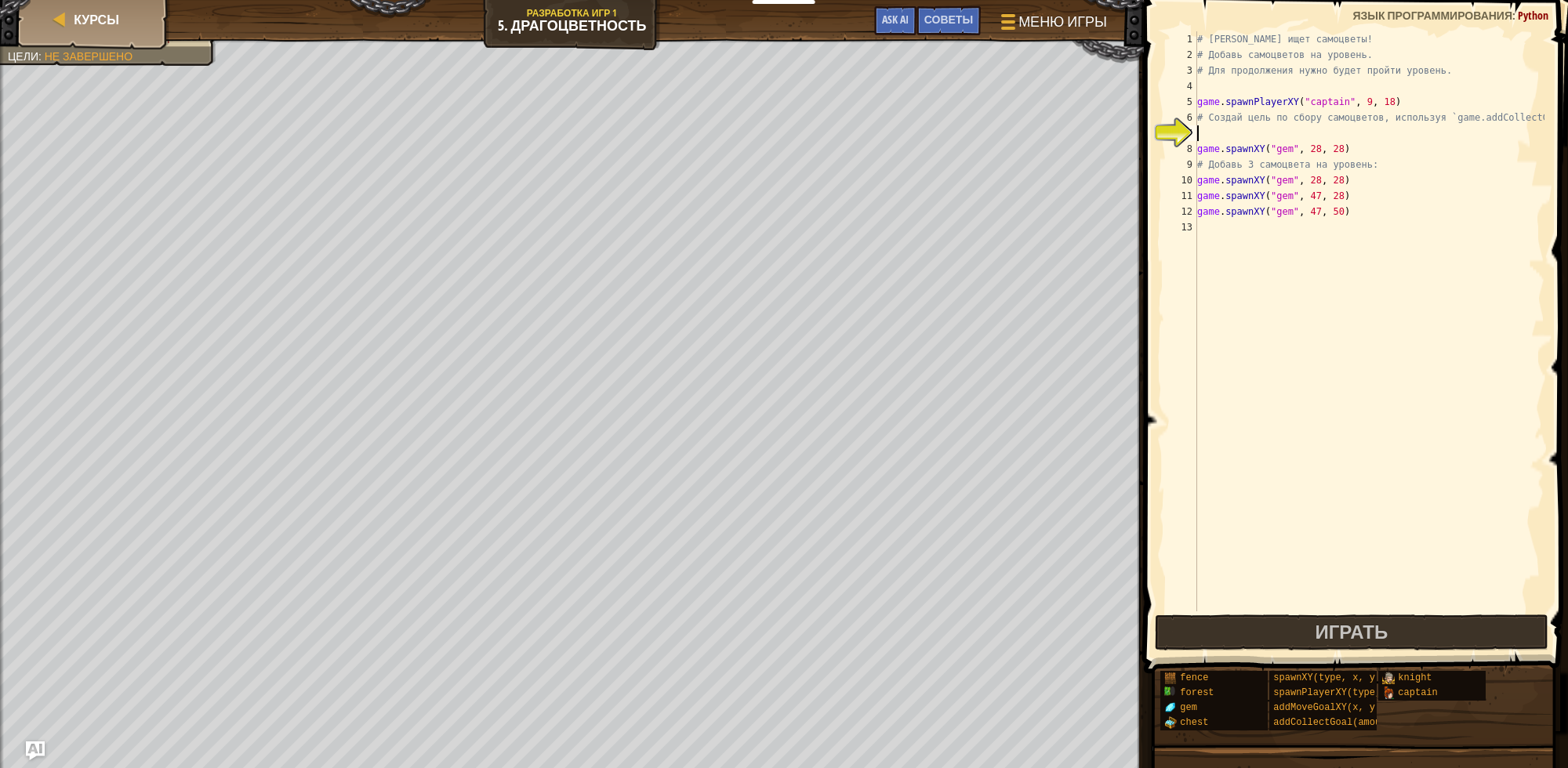
click at [1198, 150] on div "# [PERSON_NAME] ищет самоцветы! # Добавь самоцветов на уровень. # Для продолжен…" at bounding box center [1370, 337] width 350 height 611
type textarea "game.spawnXY("gem", 28, 28)"
click at [1210, 138] on div "# [PERSON_NAME] ищет самоцветы! # Добавь самоцветов на уровень. # Для продолжен…" at bounding box center [1370, 337] width 350 height 611
type textarea "g"
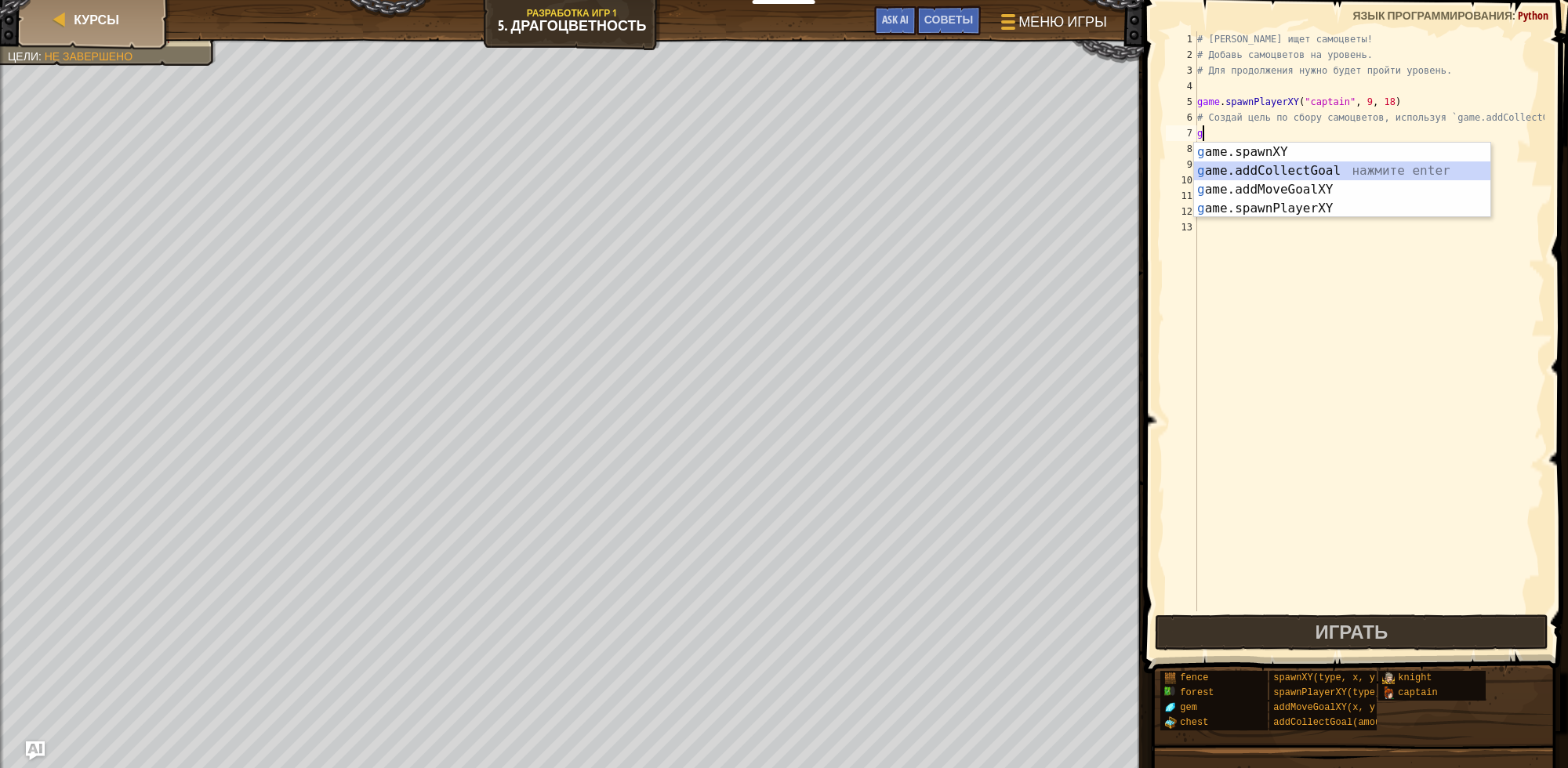
click at [1252, 174] on div "g ame.spawnXY нажмите enter g ame.addCollectGoal нажмите enter g ame.addMoveGoa…" at bounding box center [1342, 199] width 296 height 113
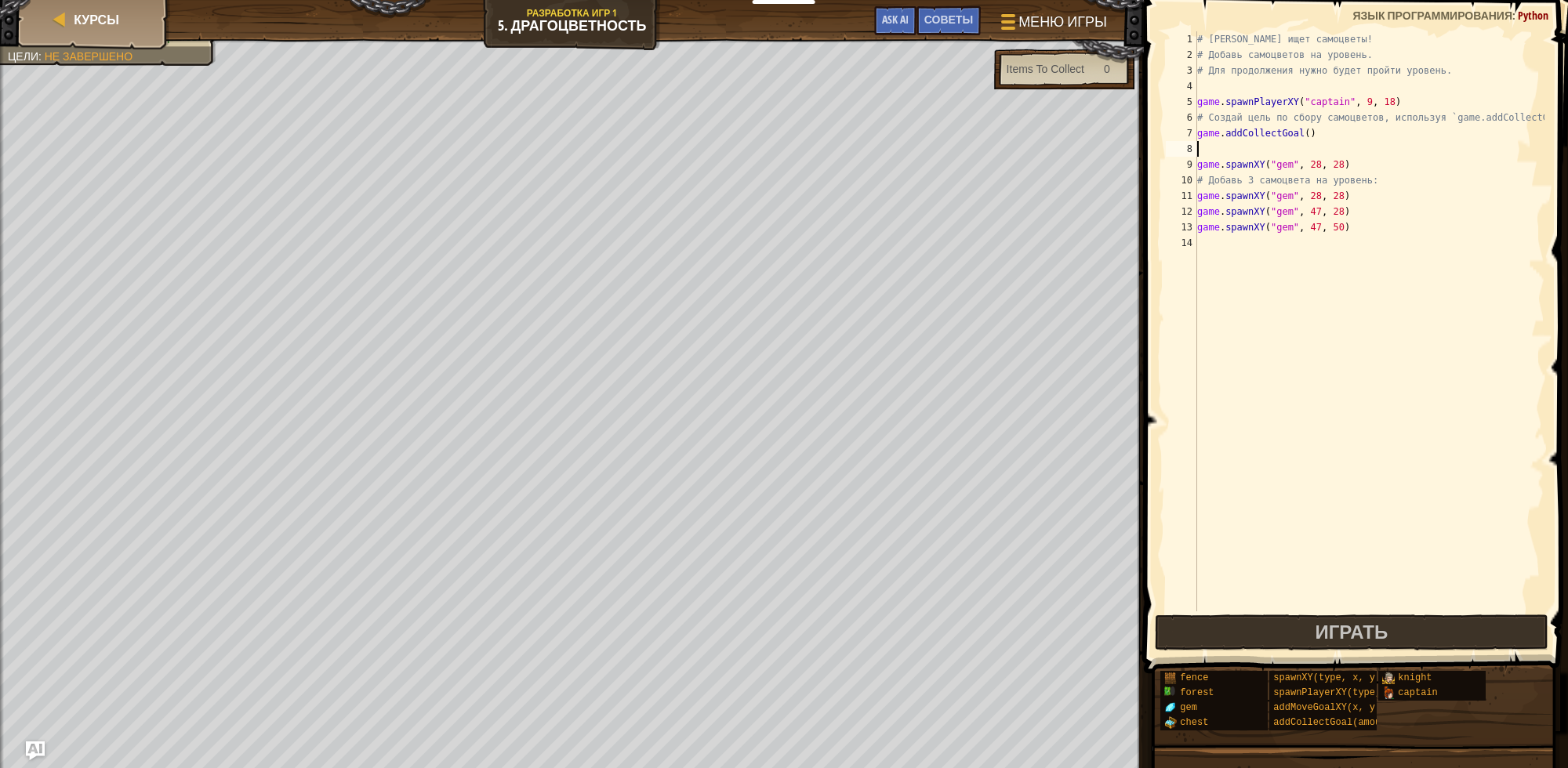
click at [1283, 149] on div "# [PERSON_NAME] ищет самоцветы! # Добавь самоцветов на уровень. # Для продолжен…" at bounding box center [1370, 337] width 350 height 611
type textarea "g"
type textarea "game.addCollectGoal()"
click at [1299, 620] on button "Играть" at bounding box center [1352, 632] width 394 height 36
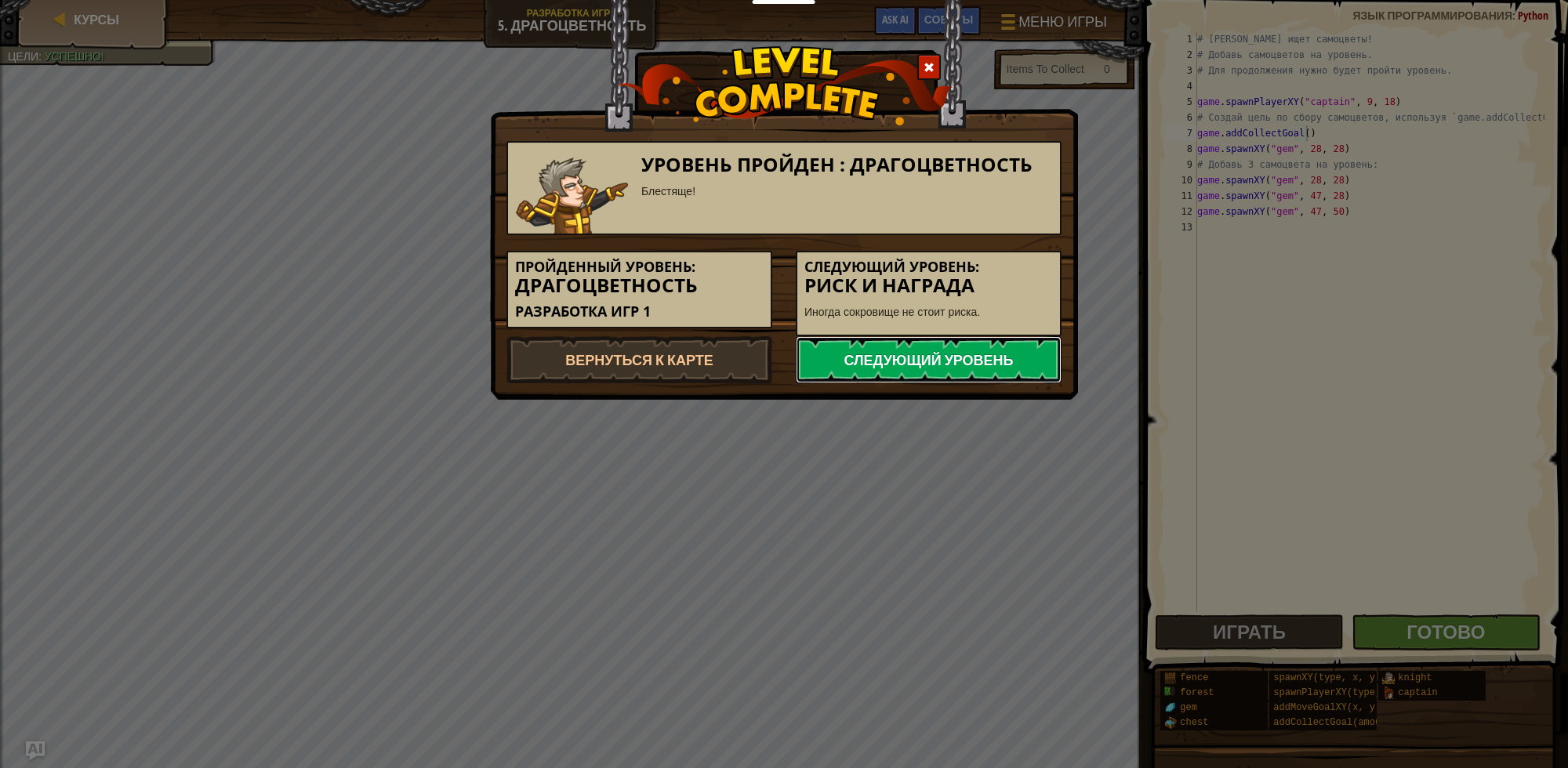
click at [977, 366] on link "Следующий уровень" at bounding box center [929, 360] width 266 height 47
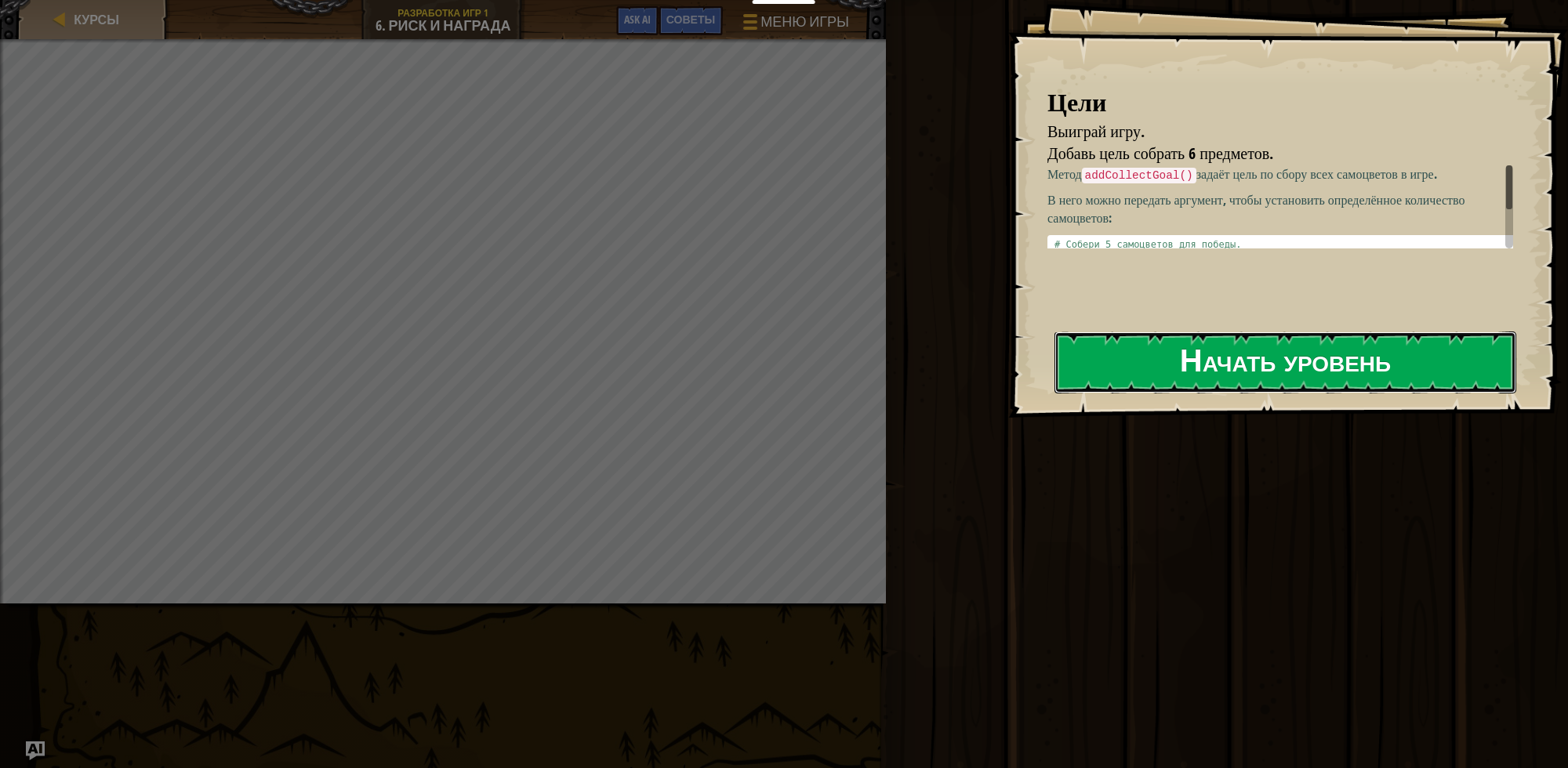
click at [1301, 370] on button "Начать уровень" at bounding box center [1286, 362] width 462 height 62
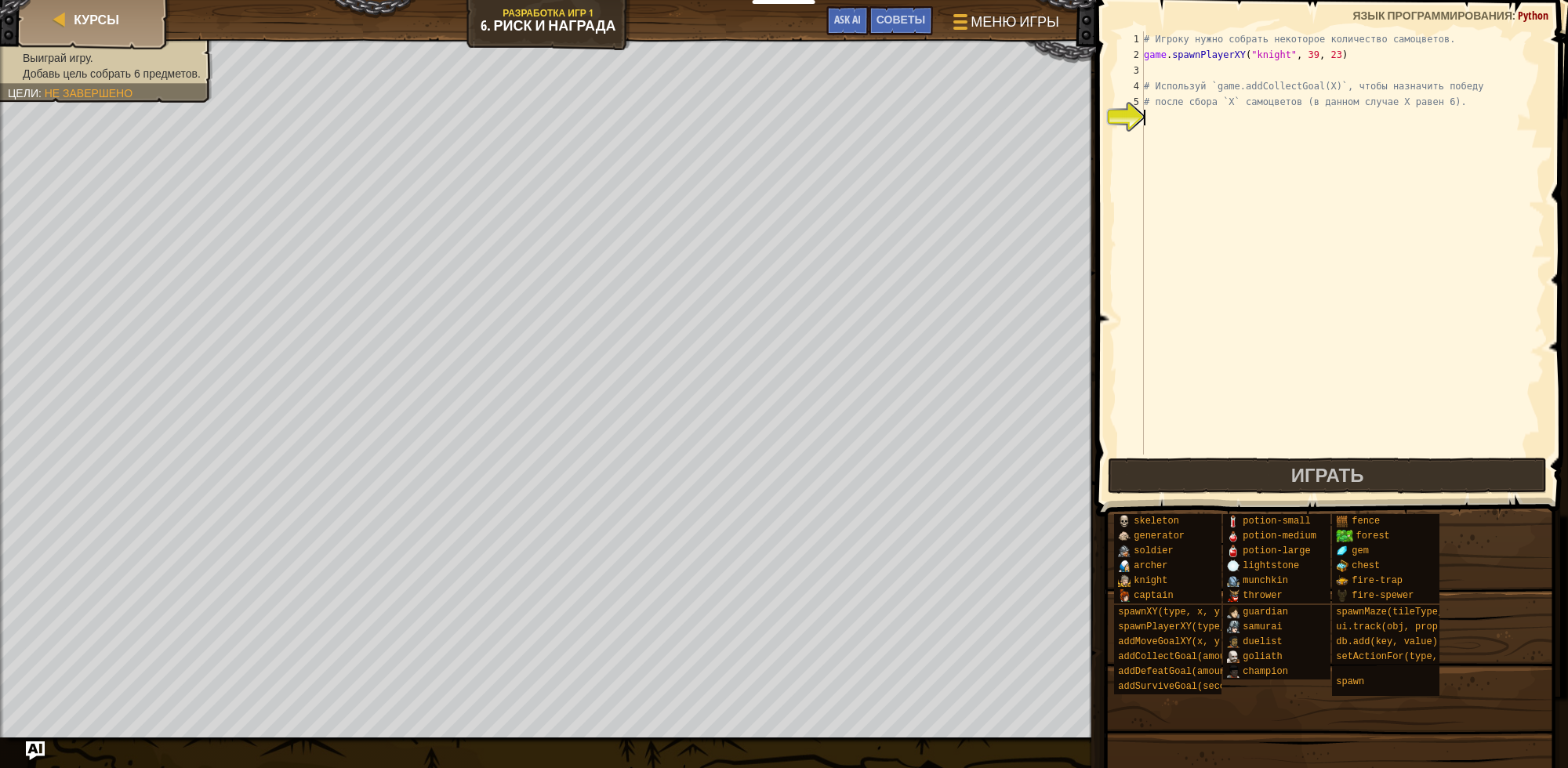
click at [1210, 119] on div "# Игроку нужно собрать некоторое количество самоцветов. game . spawnPlayerXY ( …" at bounding box center [1343, 259] width 404 height 455
type textarea "g"
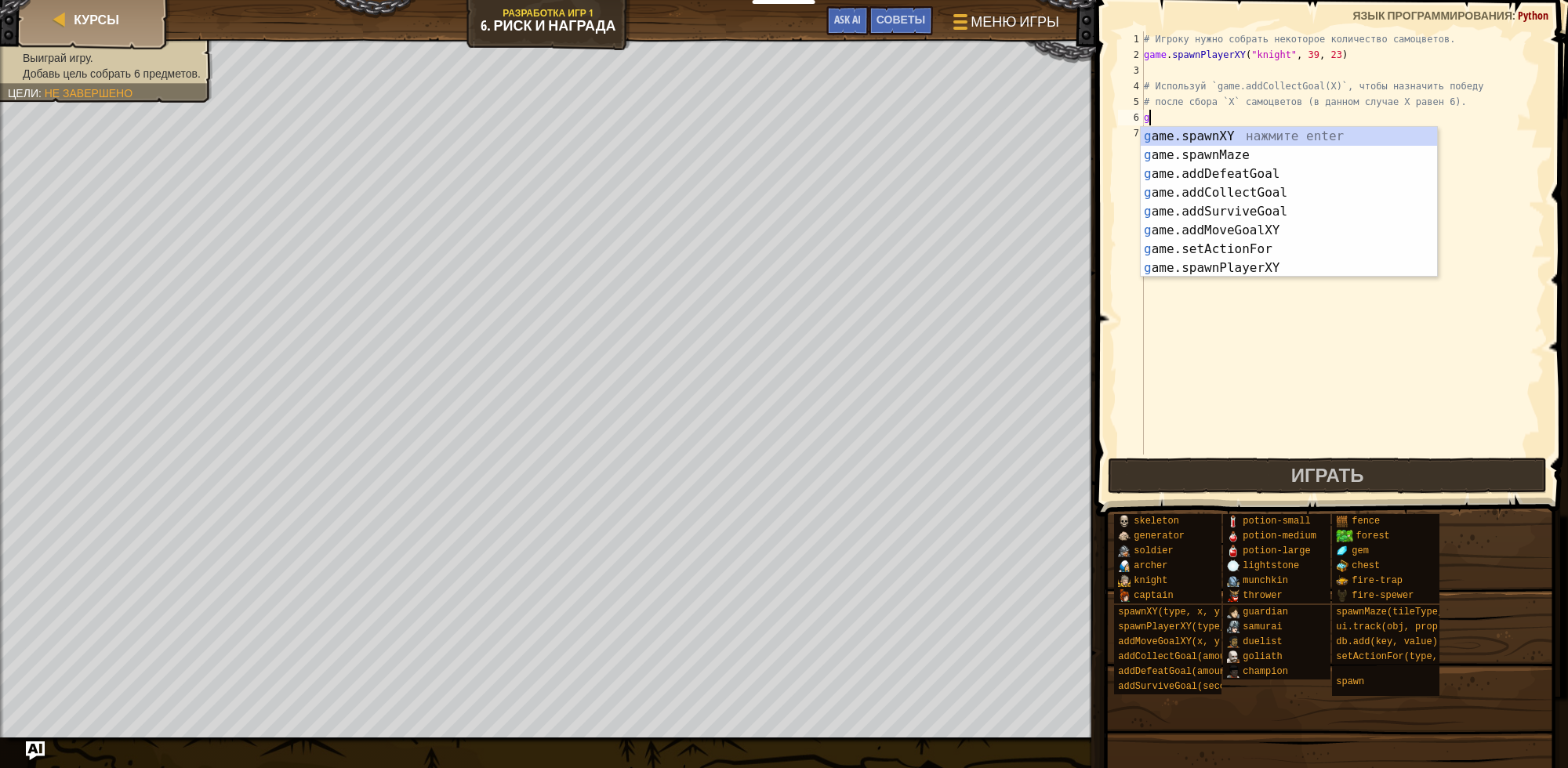
scroll to position [7, 0]
click at [1272, 201] on div "g ame.spawnXY нажмите enter g ame.spawnMaze нажмите enter g ame.addDefeatGoal н…" at bounding box center [1289, 221] width 296 height 188
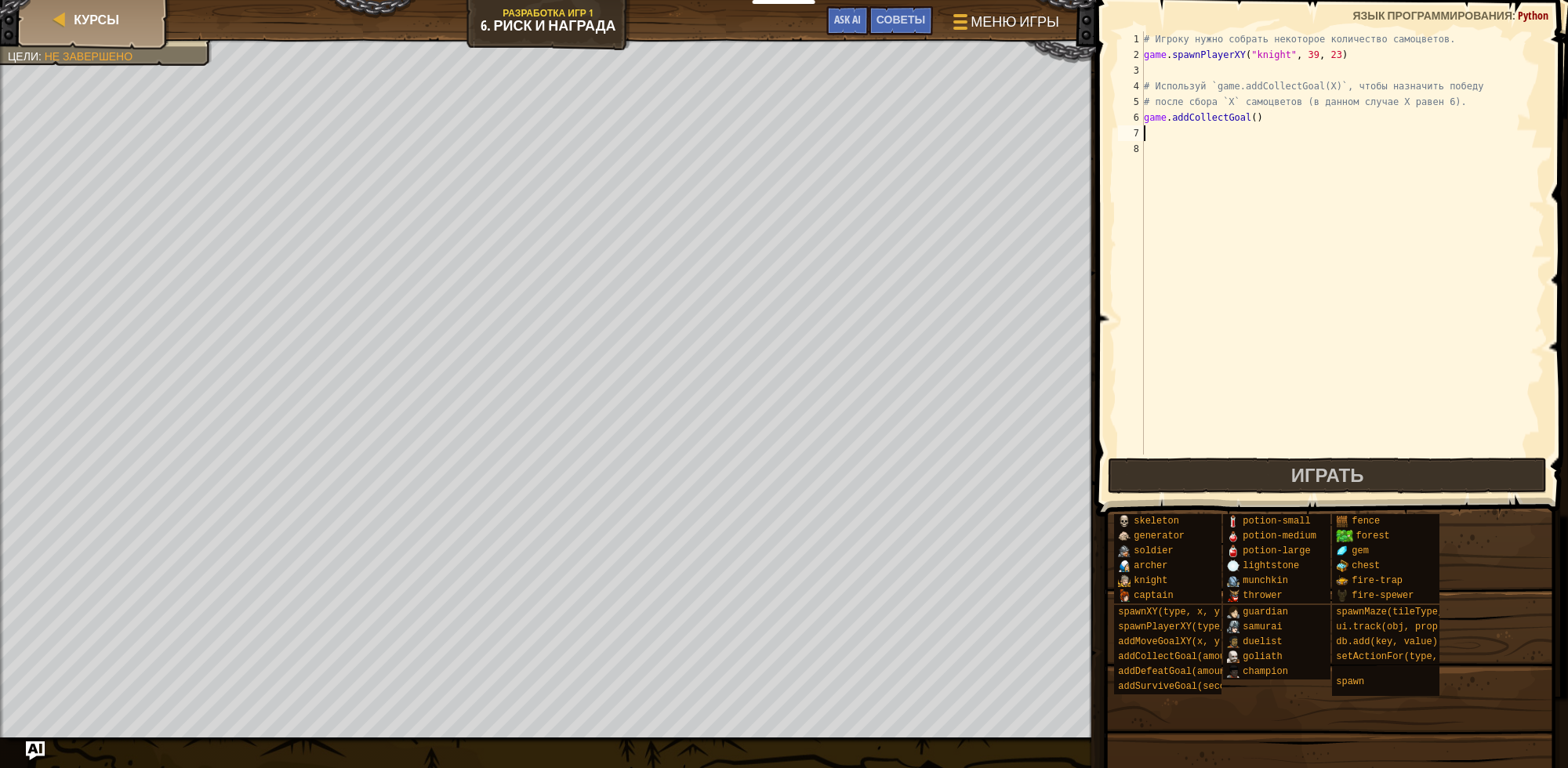
click at [1247, 115] on div "# Игроку нужно собрать некоторое количество самоцветов. game . spawnPlayerXY ( …" at bounding box center [1343, 259] width 404 height 455
type textarea "game.addCollectGoal(6)"
click at [1329, 472] on span "Играть" at bounding box center [1328, 475] width 73 height 25
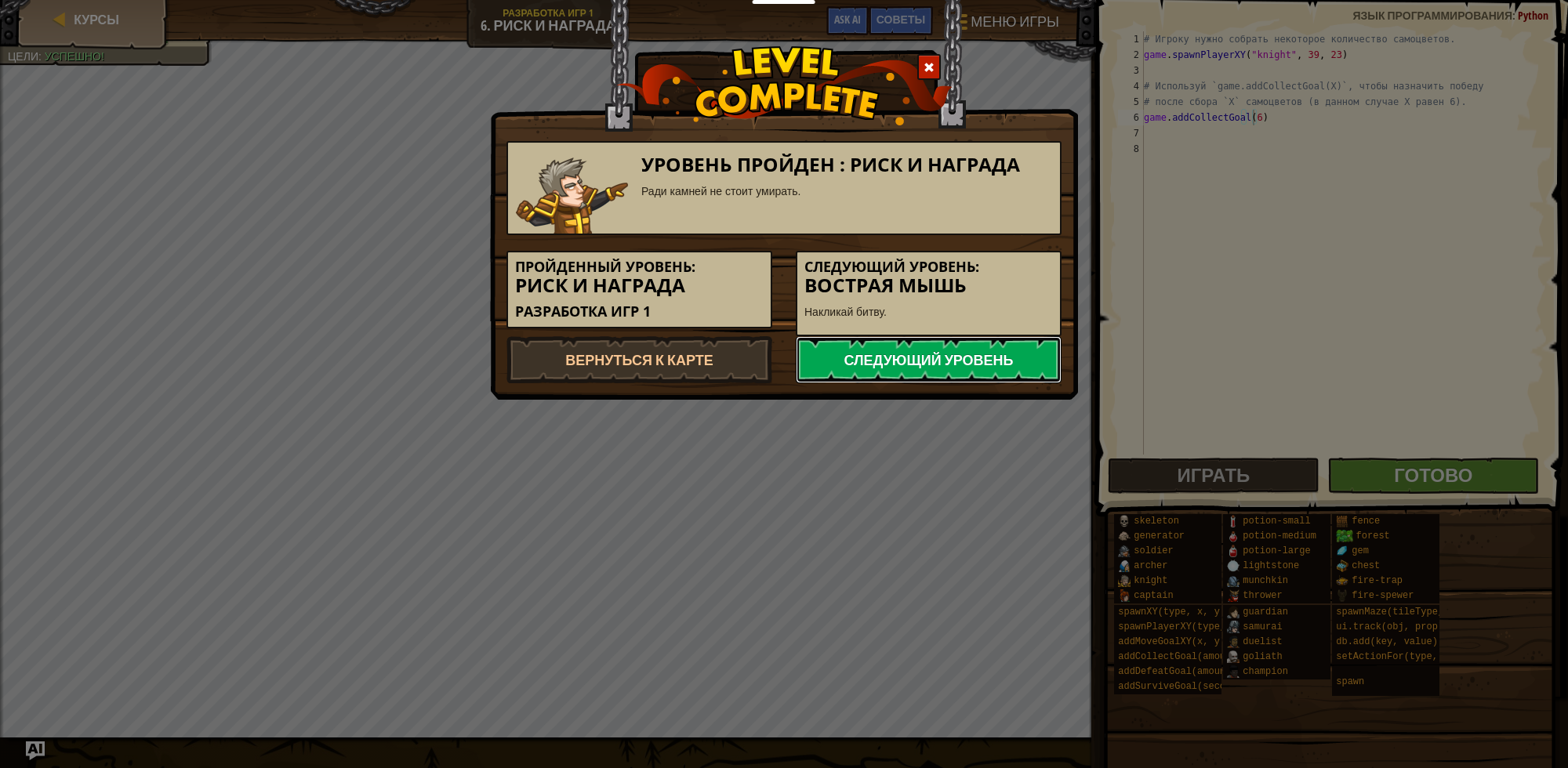
click at [996, 362] on link "Следующий уровень" at bounding box center [929, 360] width 266 height 47
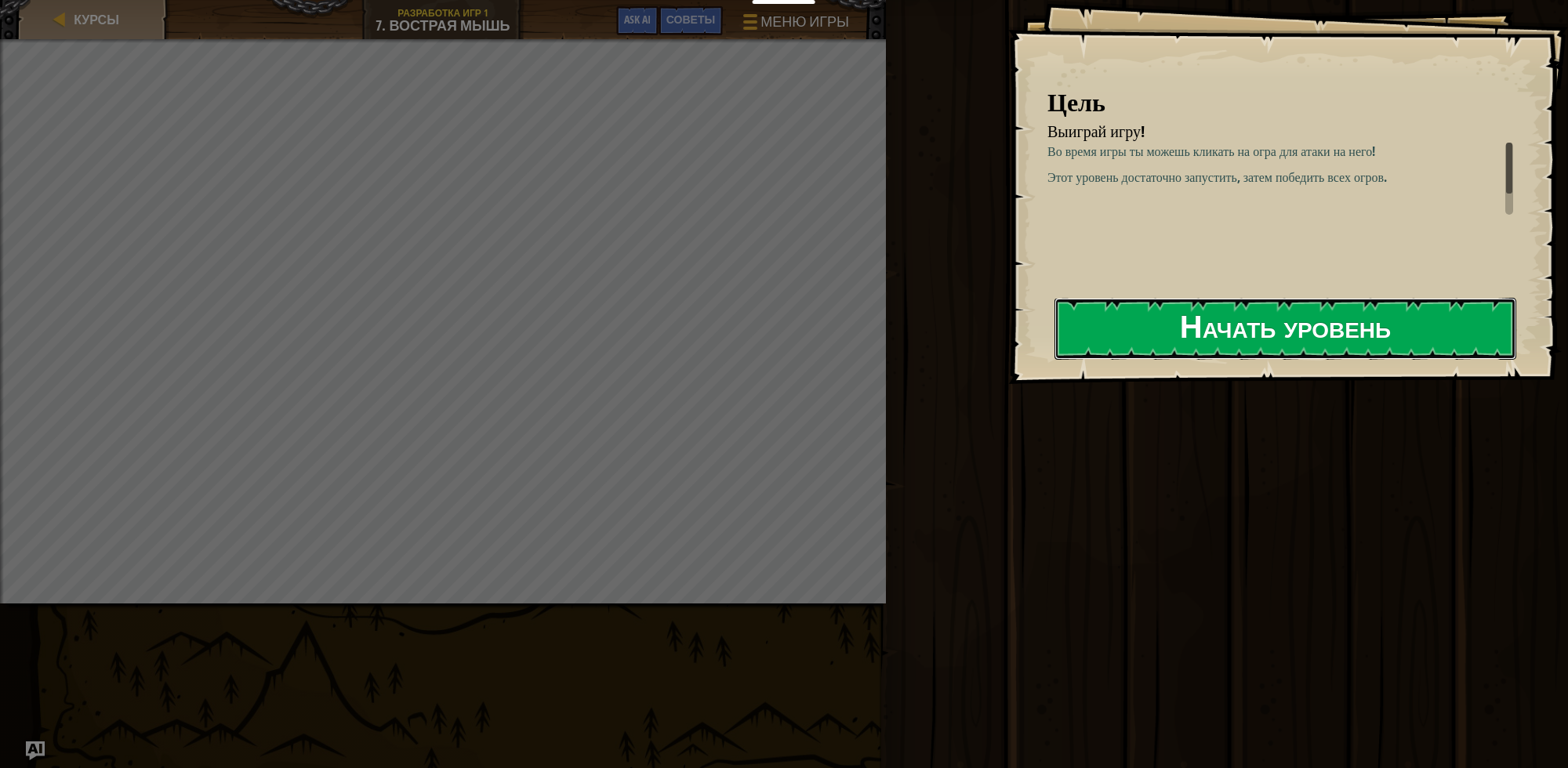
click at [1306, 316] on button "Начать уровень" at bounding box center [1286, 329] width 462 height 62
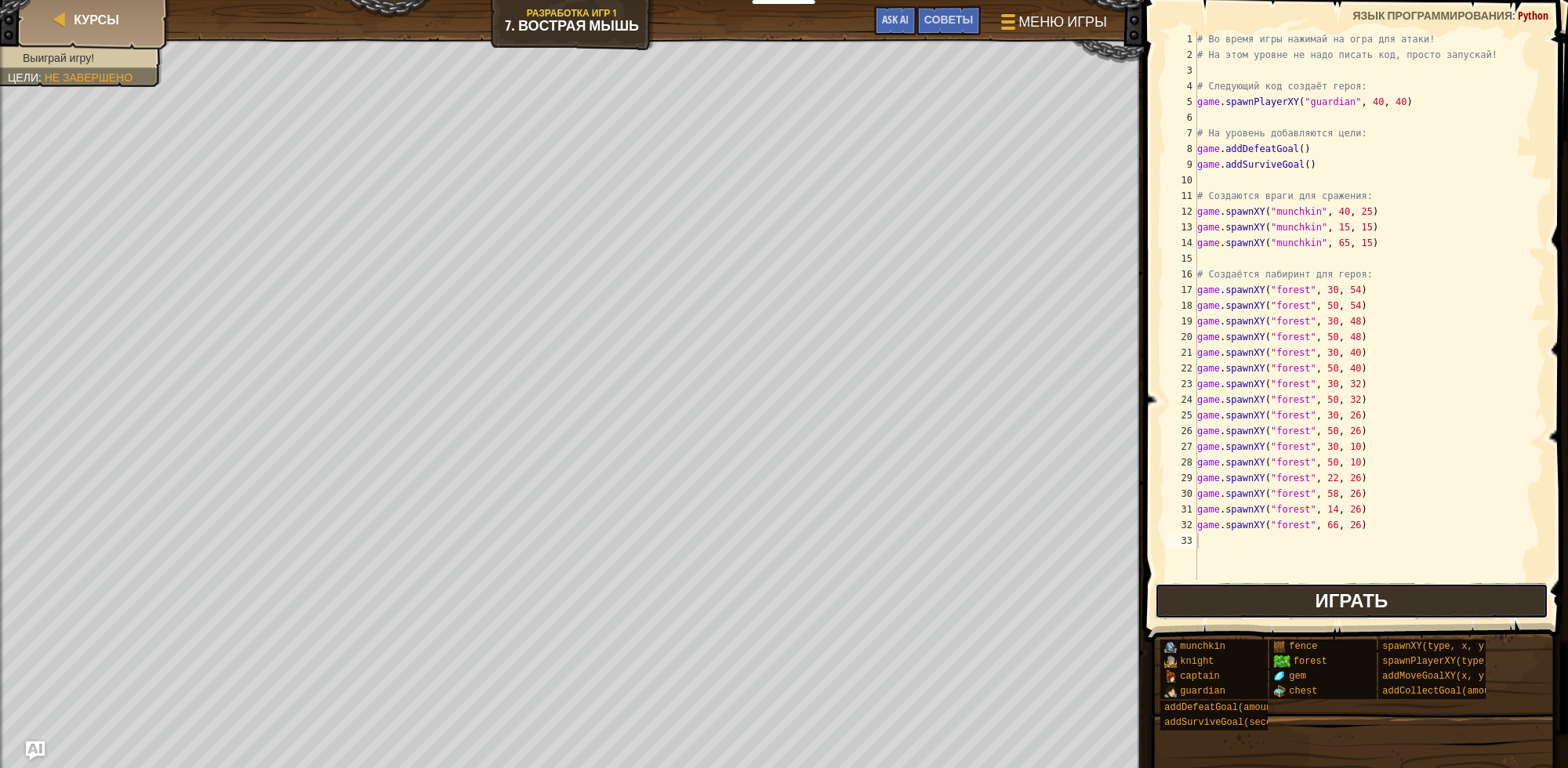
click at [1318, 601] on span "Играть" at bounding box center [1351, 600] width 73 height 25
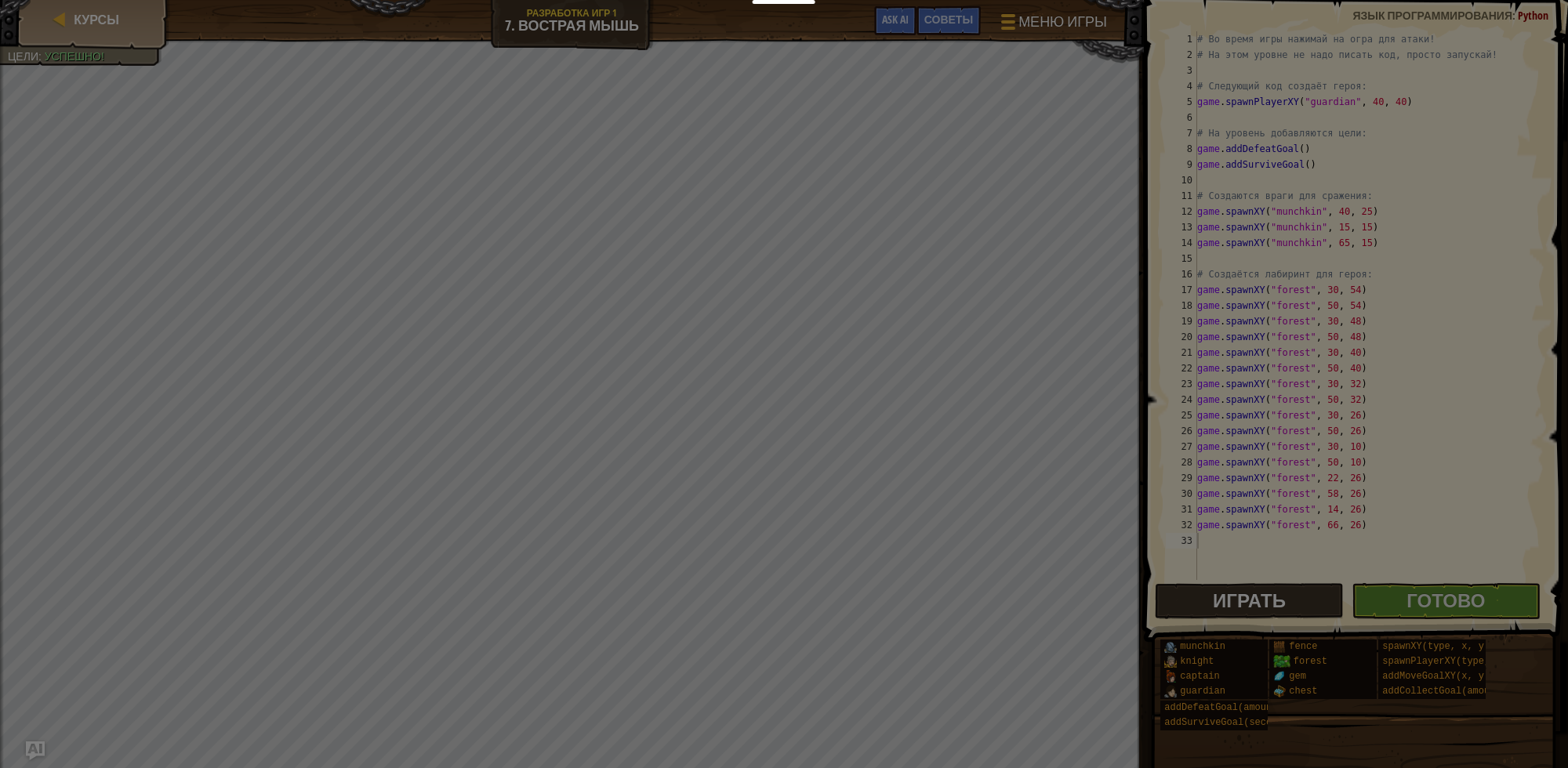
click at [771, 558] on div at bounding box center [784, 384] width 1568 height 768
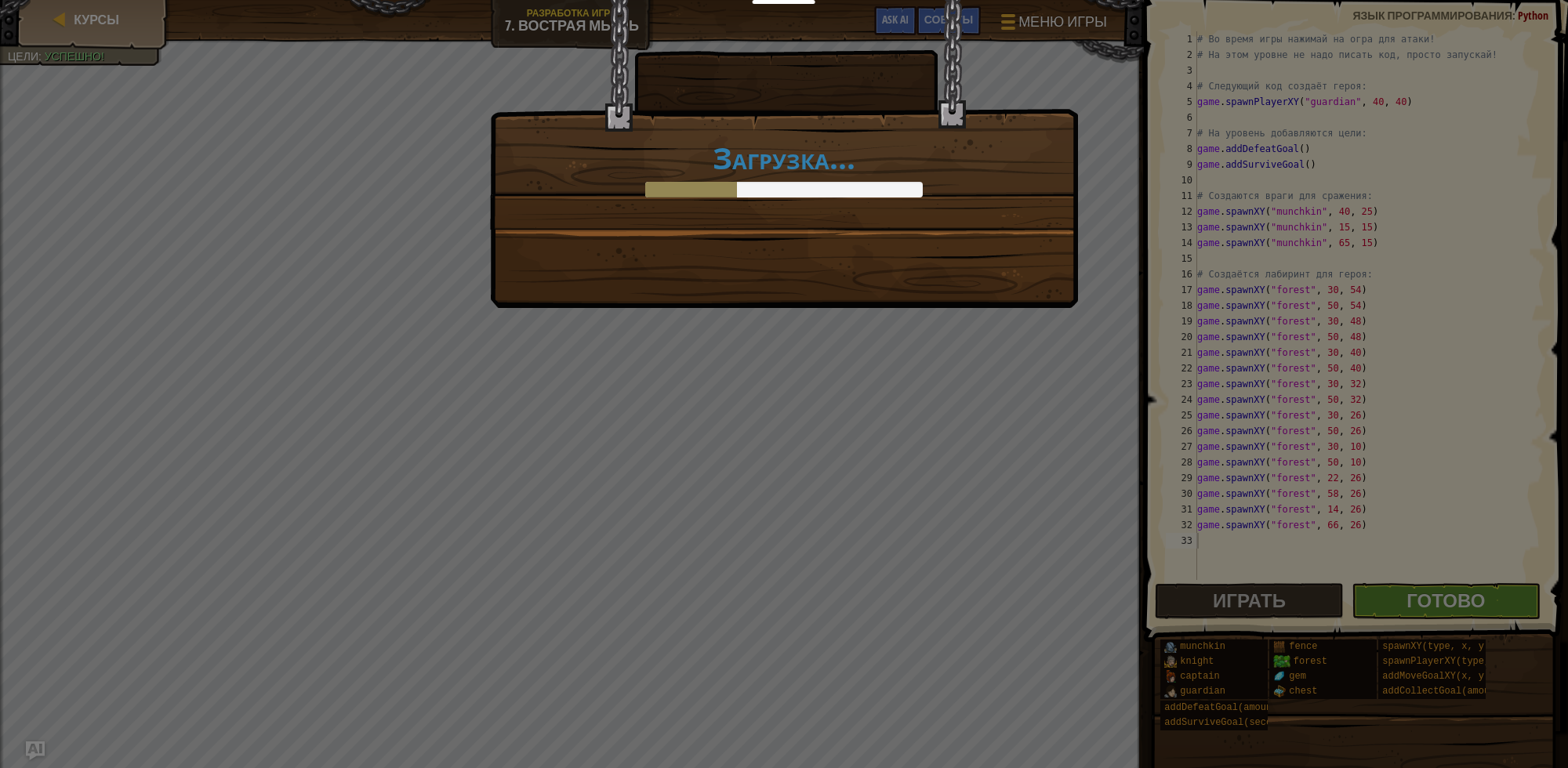
click at [1456, 601] on div "Загрузка..." at bounding box center [784, 384] width 1568 height 768
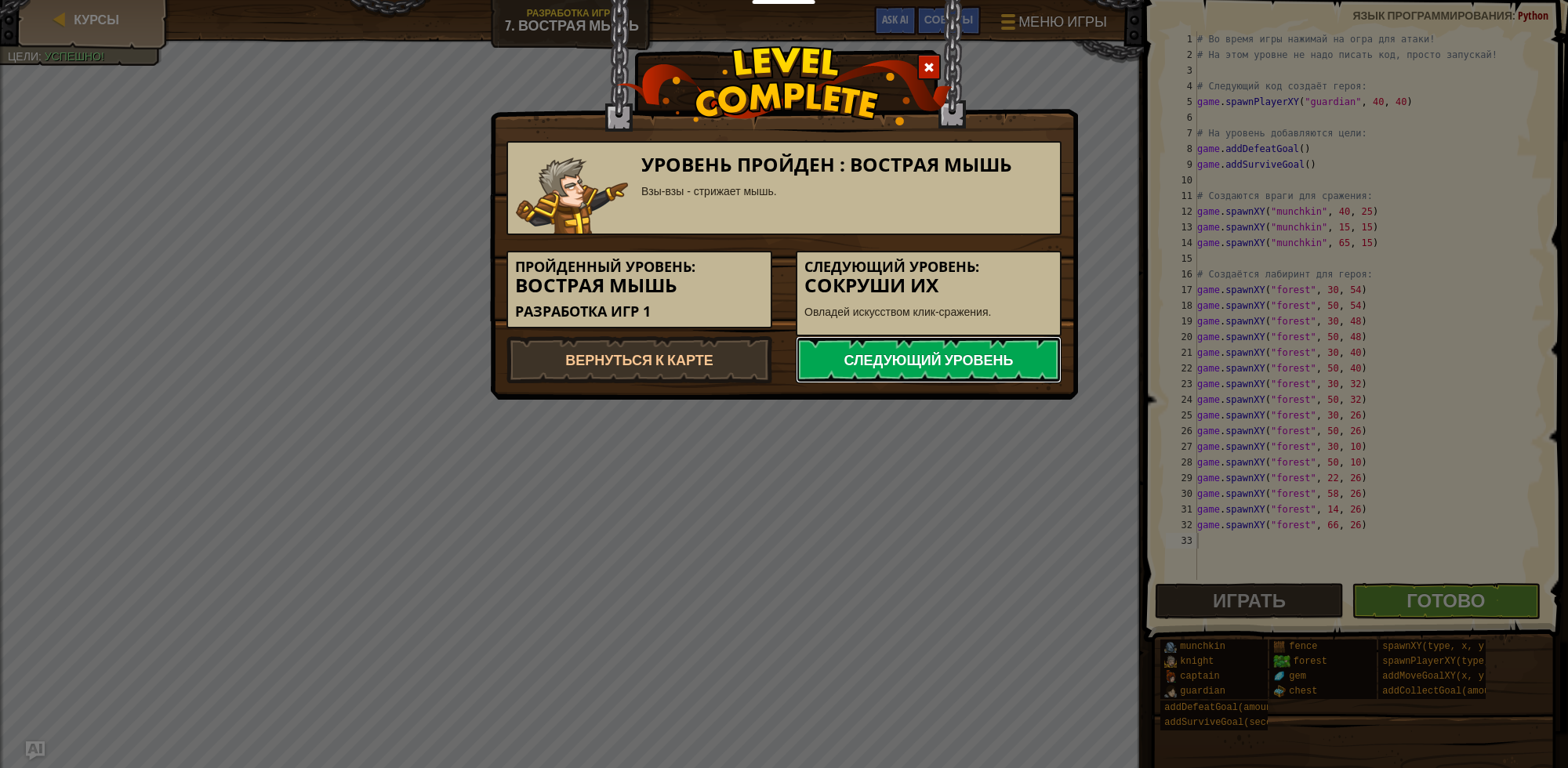
click at [1031, 364] on link "Следующий уровень" at bounding box center [929, 360] width 266 height 47
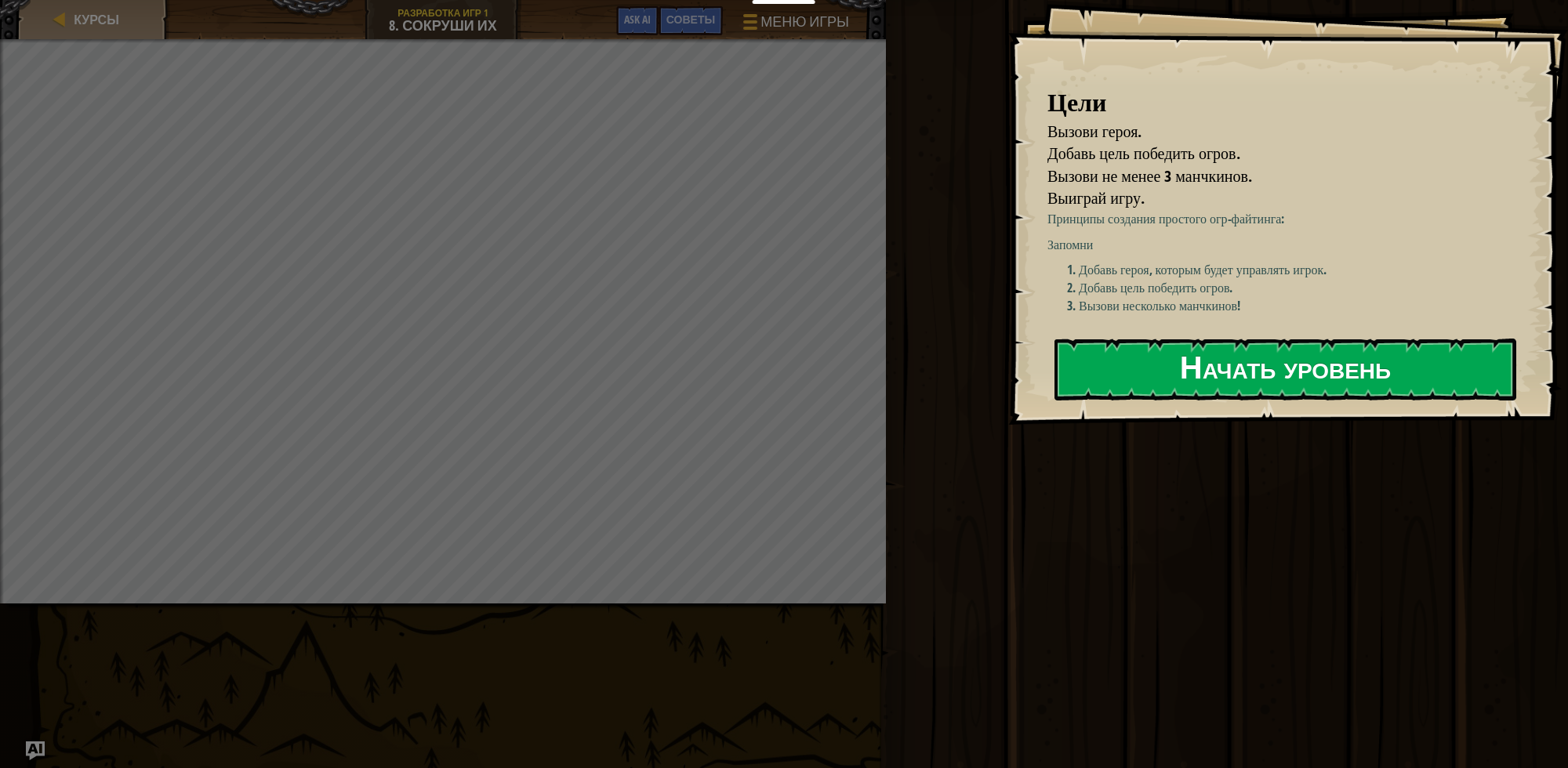
click at [1106, 363] on button "Начать уровень" at bounding box center [1286, 369] width 462 height 62
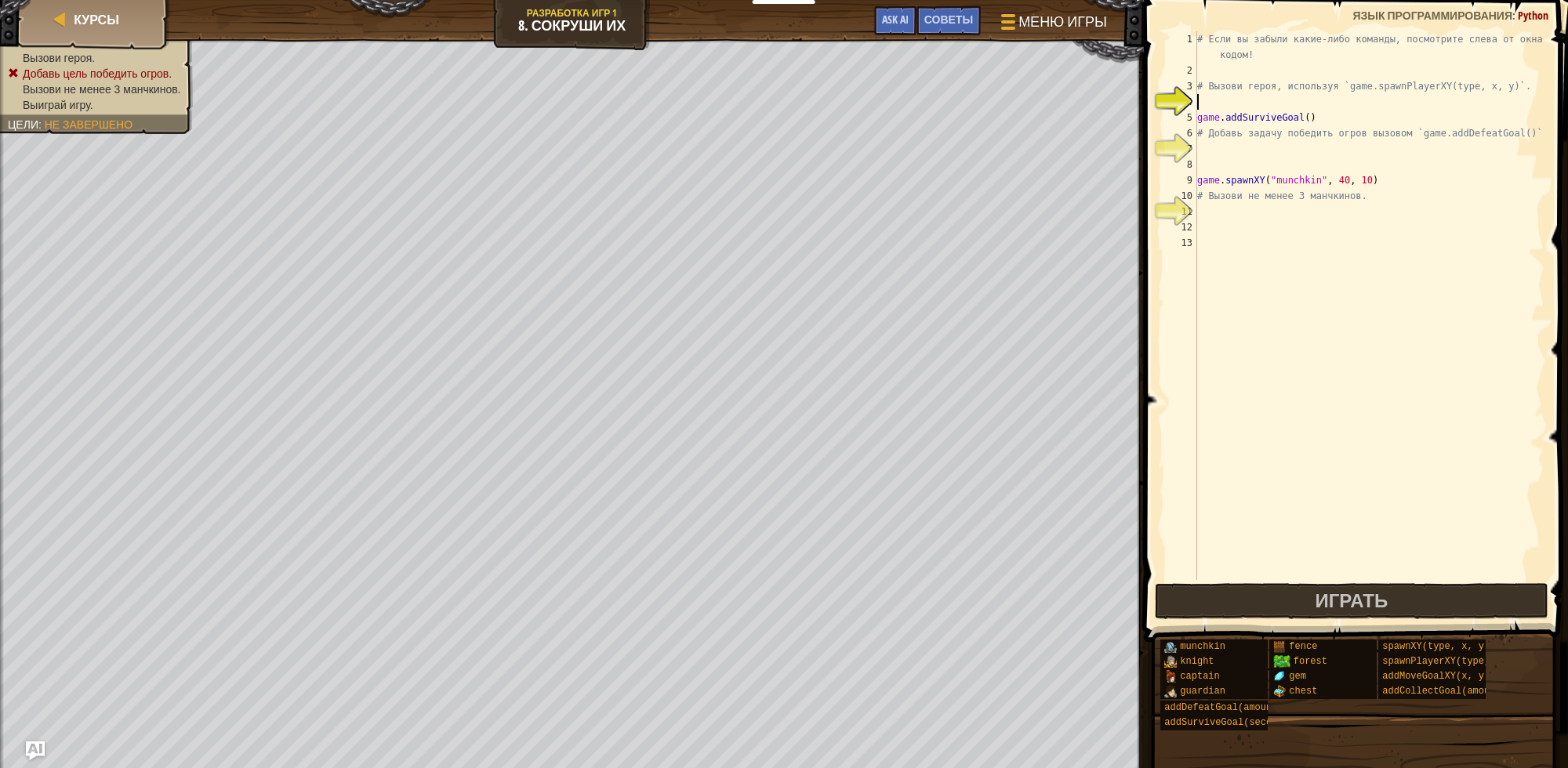
click at [1272, 104] on div "# Если вы забыли какие-либо команды, посмотрите слева от окна с кодом! # Вызови…" at bounding box center [1370, 330] width 350 height 596
type textarea "п"
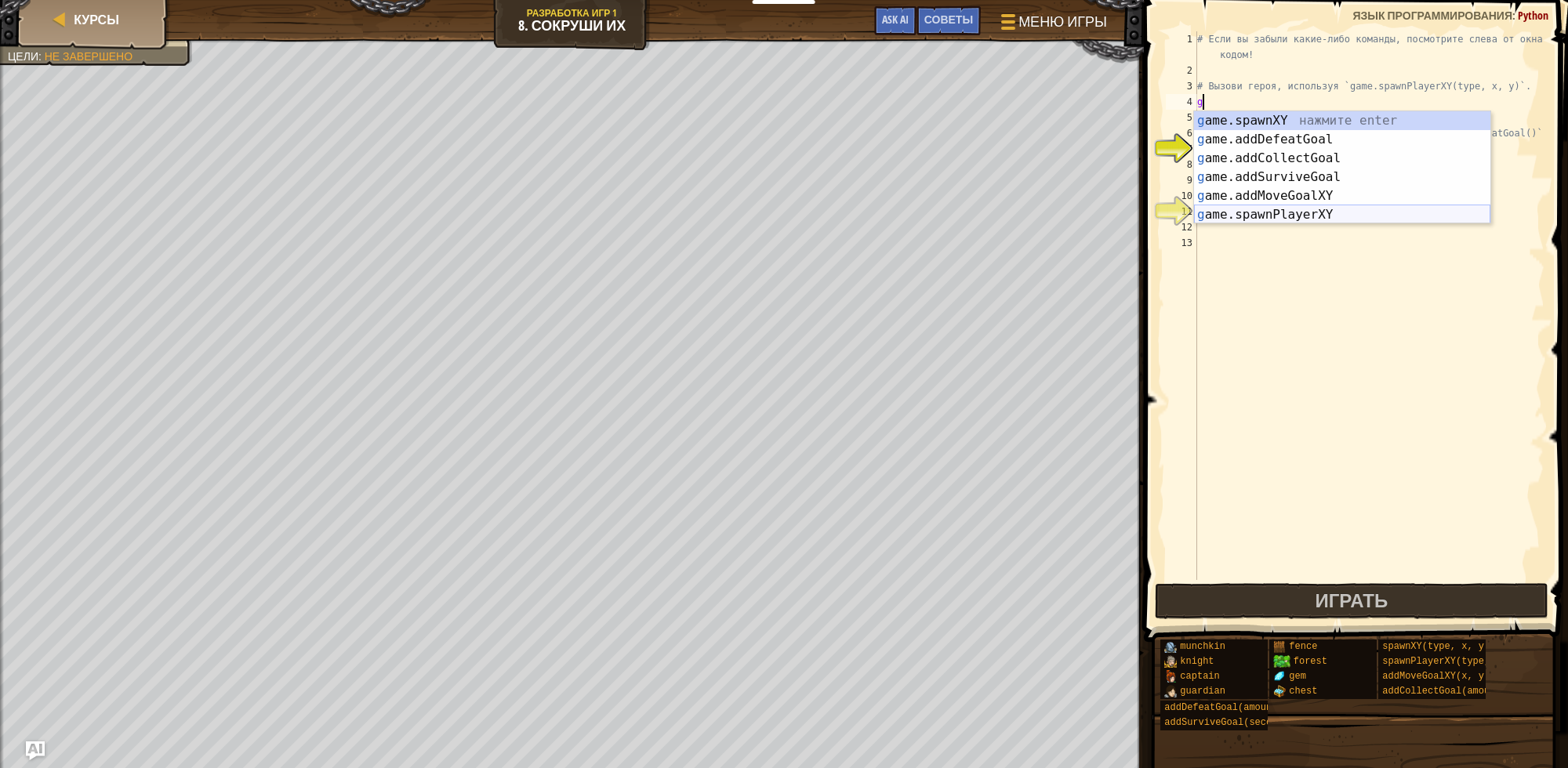
click at [1294, 216] on div "g ame.spawnXY нажмите enter g ame.addDefeatGoal нажмите enter g ame.addCollectG…" at bounding box center [1342, 186] width 296 height 150
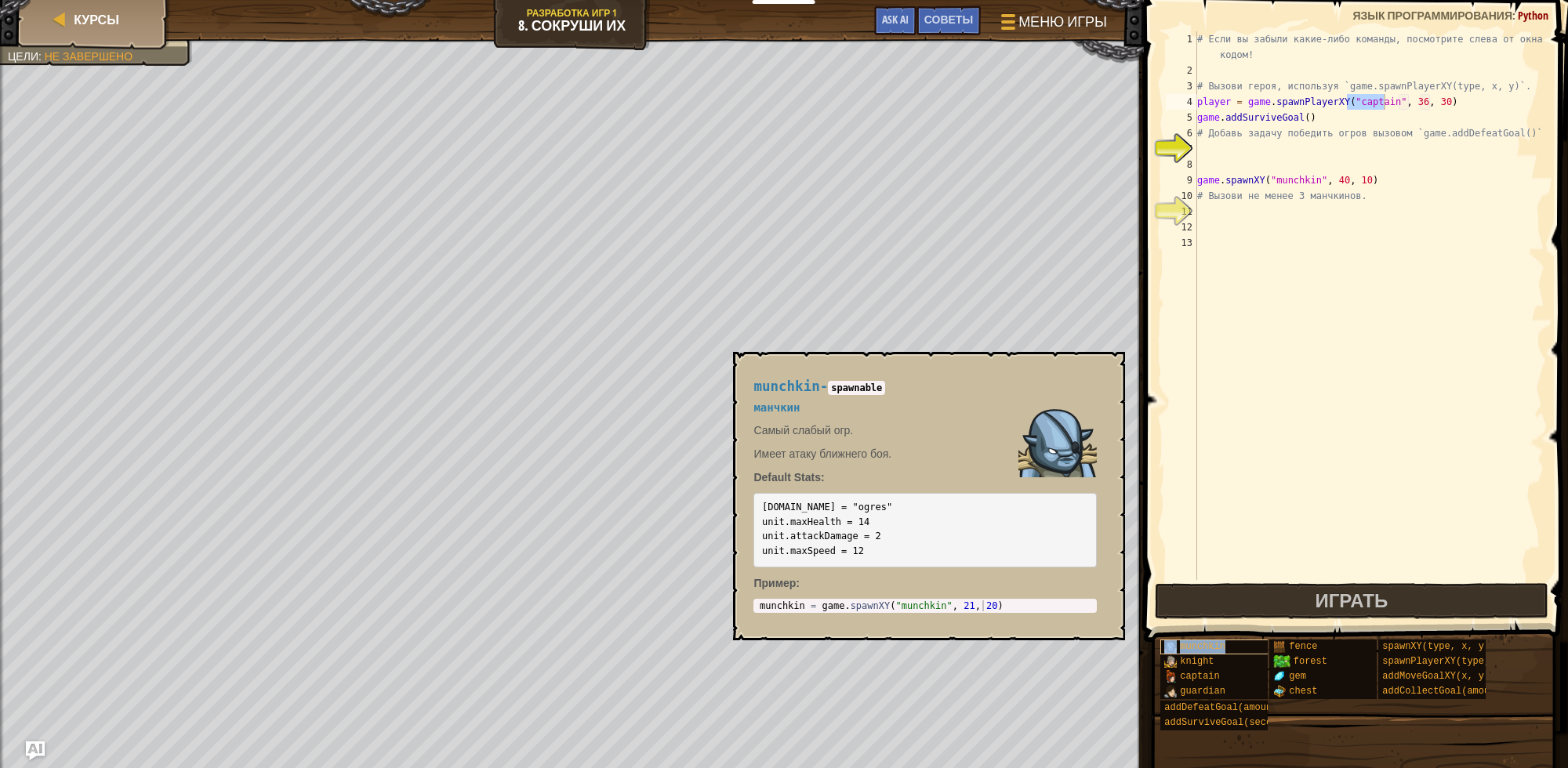
click at [1218, 648] on span "munchkin" at bounding box center [1203, 646] width 46 height 11
click at [1183, 663] on span "knight" at bounding box center [1197, 661] width 34 height 11
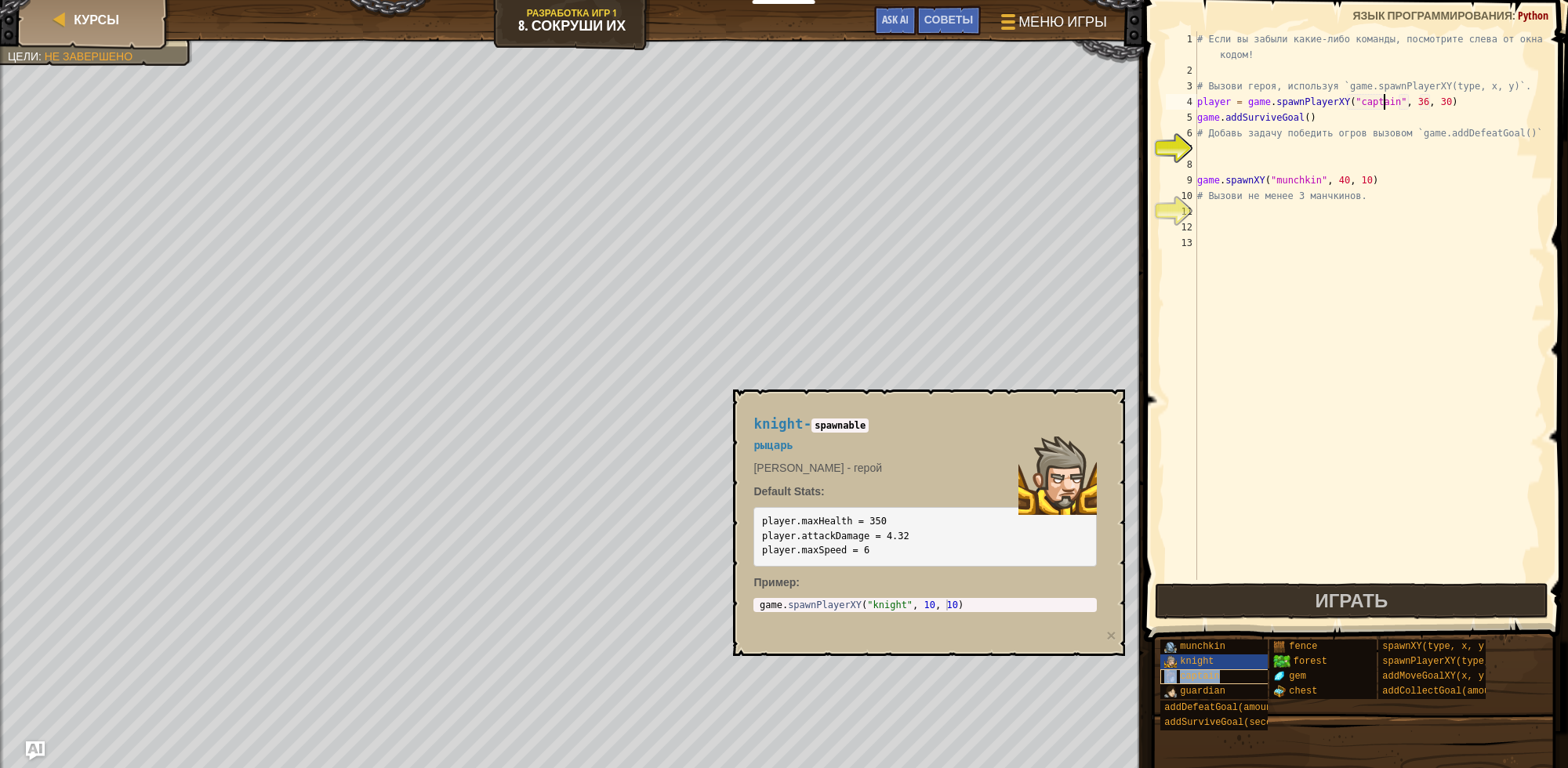
click at [1188, 678] on span "captain" at bounding box center [1199, 676] width 39 height 11
click at [1197, 691] on span "guardian" at bounding box center [1203, 691] width 46 height 11
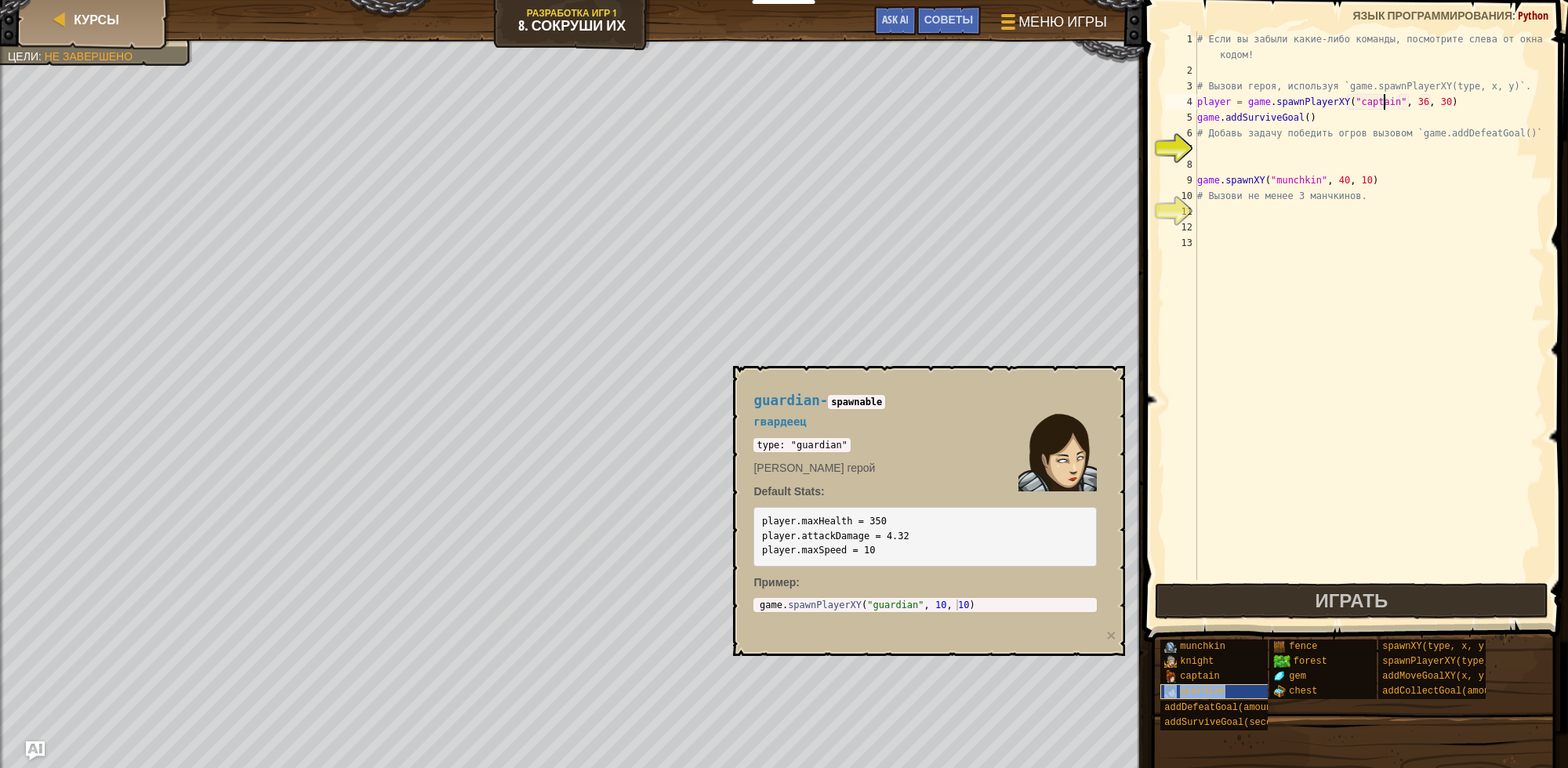
click at [1201, 698] on div "guardian" at bounding box center [1238, 692] width 157 height 15
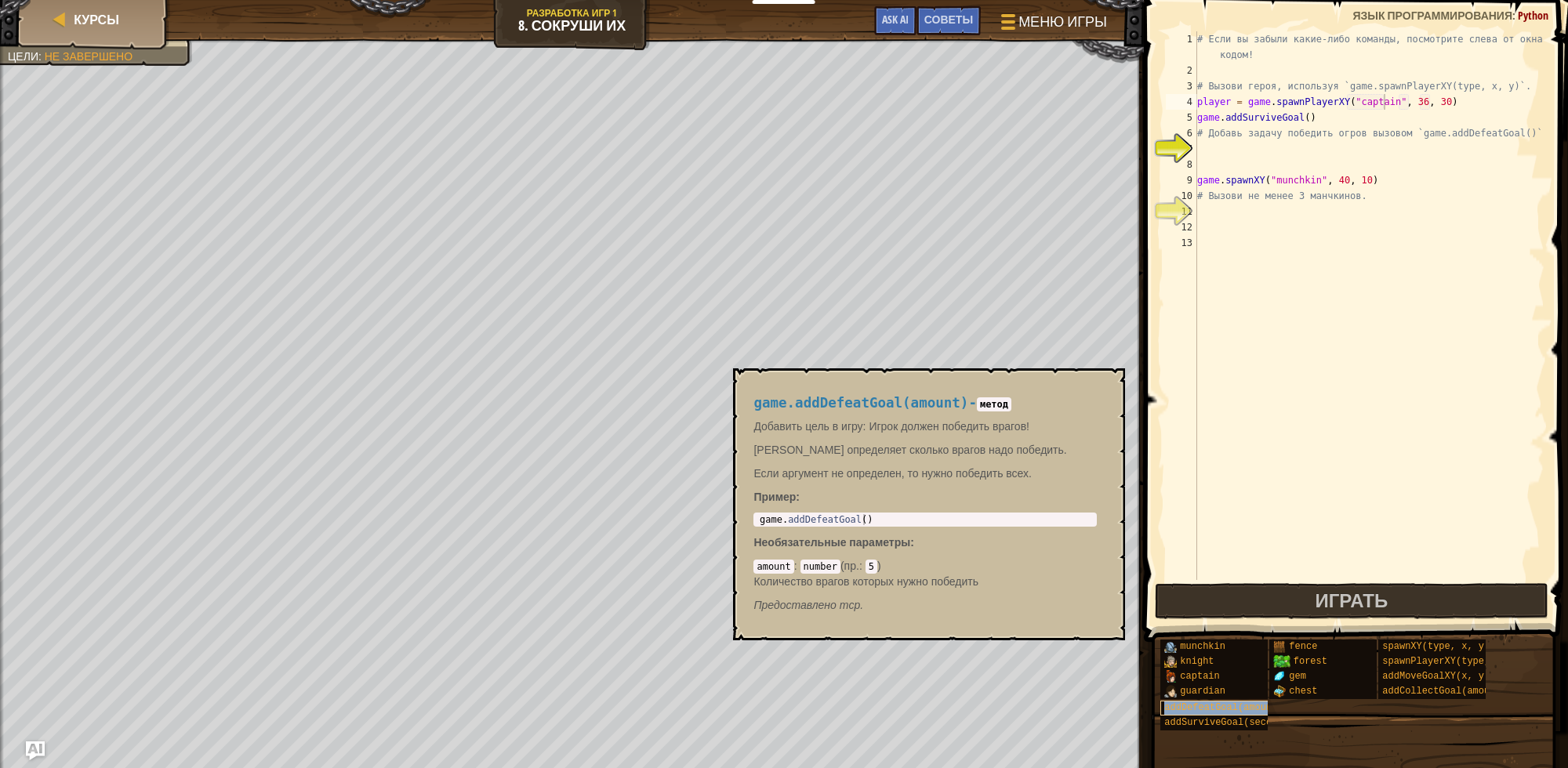
click at [1201, 708] on span "addDefeatGoal(amount)" at bounding box center [1223, 707] width 119 height 11
click at [1190, 663] on span "knight" at bounding box center [1197, 661] width 34 height 11
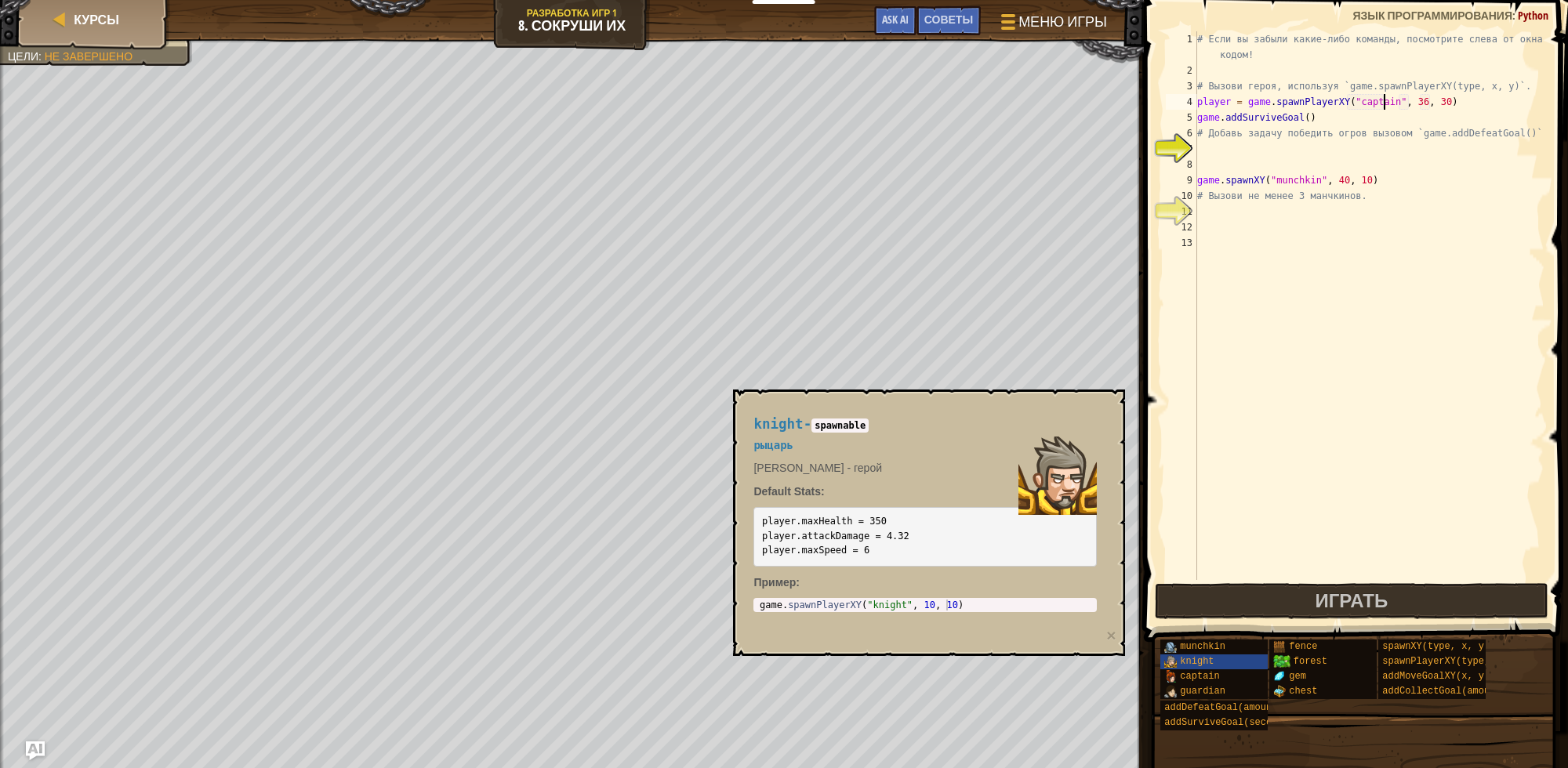
click at [777, 426] on span "knight" at bounding box center [777, 423] width 49 height 16
copy h4 "knight"
click at [1358, 103] on div "# Если вы забыли какие-либо команды, посмотрите слева от окна с кодом! # Вызови…" at bounding box center [1370, 330] width 350 height 596
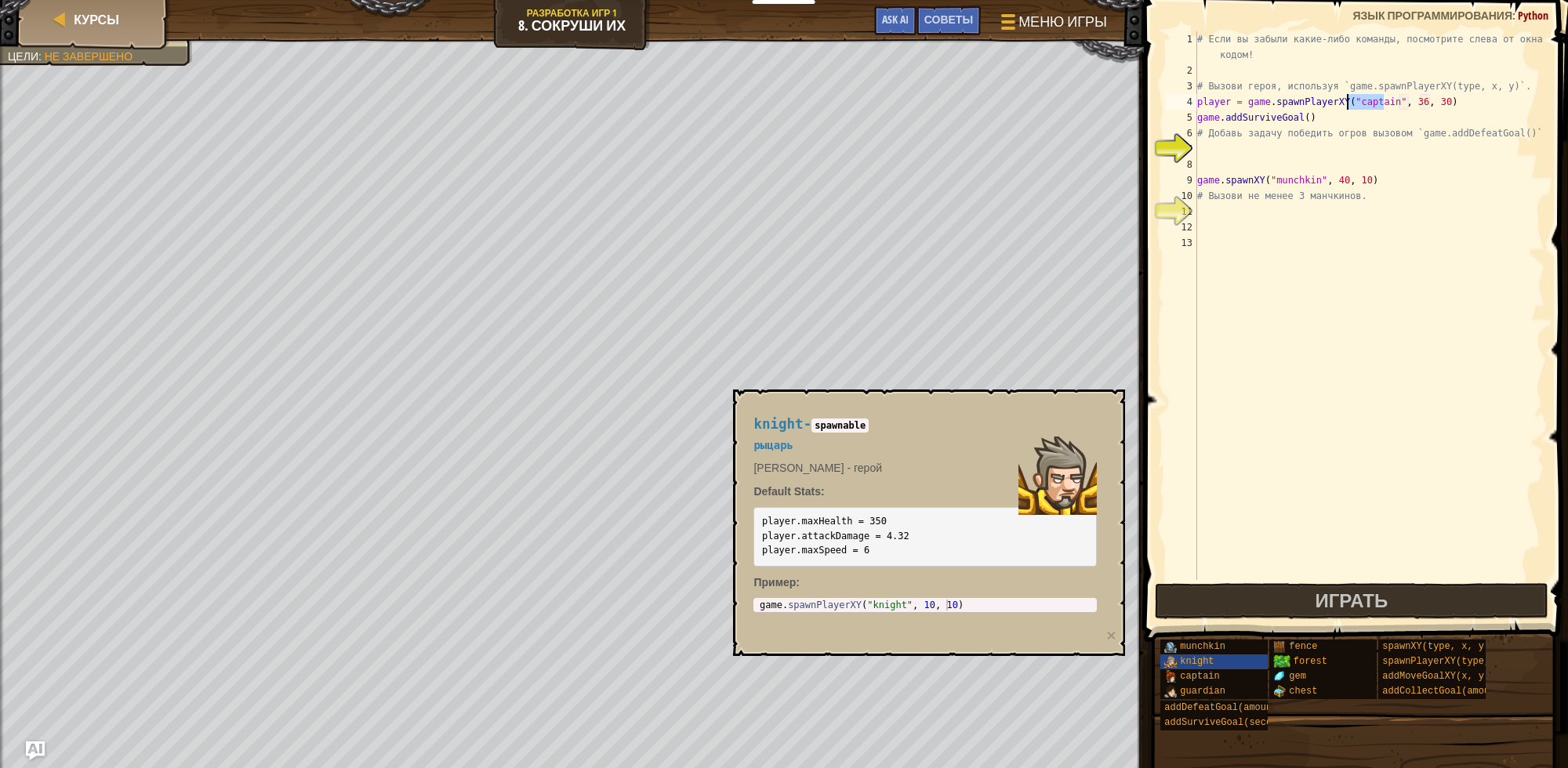
paste textarea "knight"
click at [1399, 100] on div "# Если вы забыли какие-либо команды, посмотрите слева от окна с кодом! # Вызови…" at bounding box center [1370, 330] width 350 height 596
click at [1418, 100] on div "# Если вы забыли какие-либо команды, посмотрите слева от окна с кодом! # Вызови…" at bounding box center [1370, 330] width 350 height 596
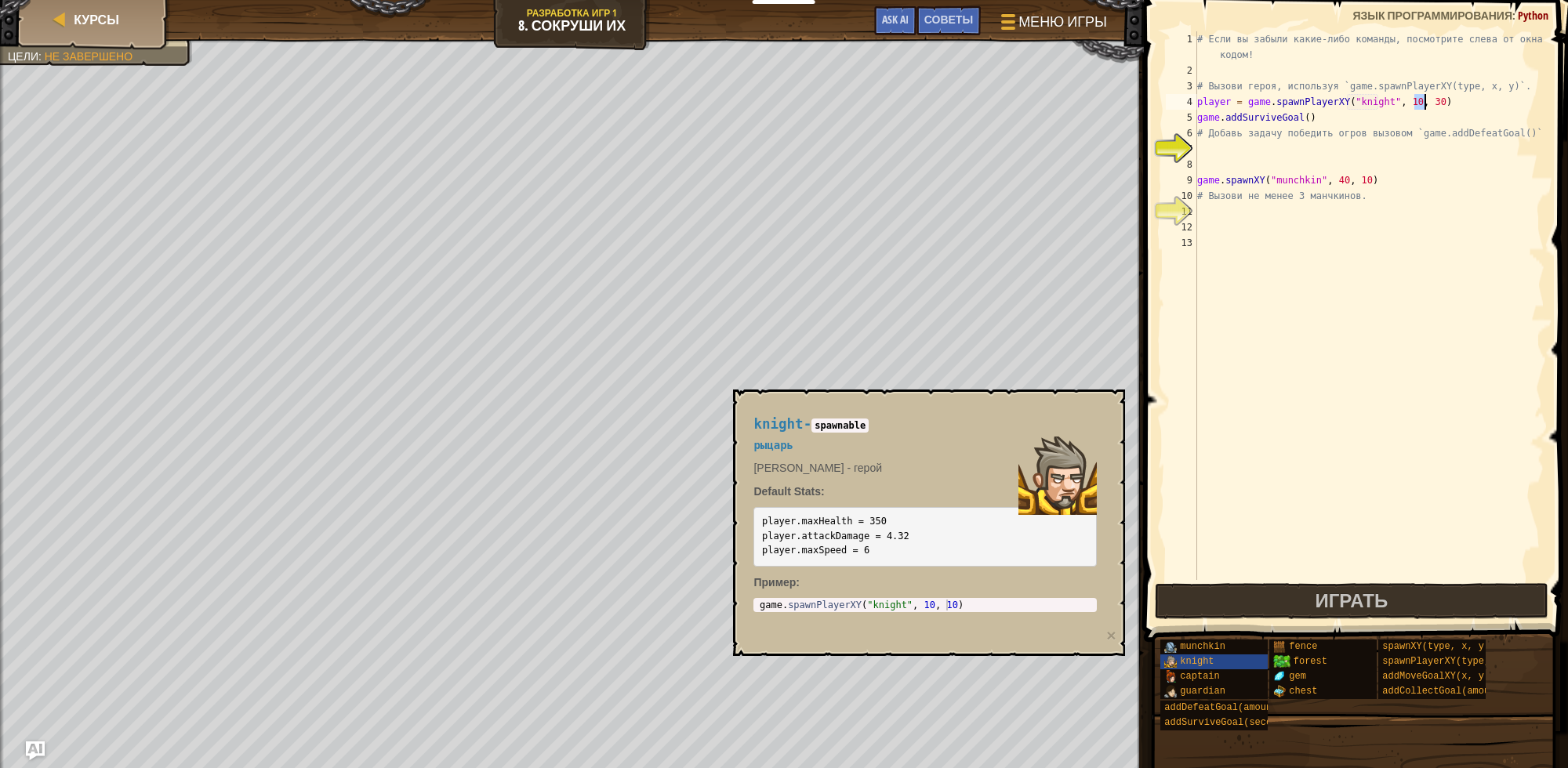
click at [1418, 100] on div "# Если вы забыли какие-либо команды, посмотрите слева от окна с кодом! # Вызови…" at bounding box center [1370, 330] width 350 height 596
type textarea "player = game.spawnPlayerXY("[PERSON_NAME]", 10, 57)"
click at [1355, 149] on div "# Если вы забыли какие-либо команды, посмотрите слева от окна с кодом! # Вызови…" at bounding box center [1370, 330] width 350 height 596
click at [1247, 135] on div "# Если вы забыли какие-либо команды, посмотрите слева от окна с кодом! # Вызови…" at bounding box center [1370, 330] width 350 height 596
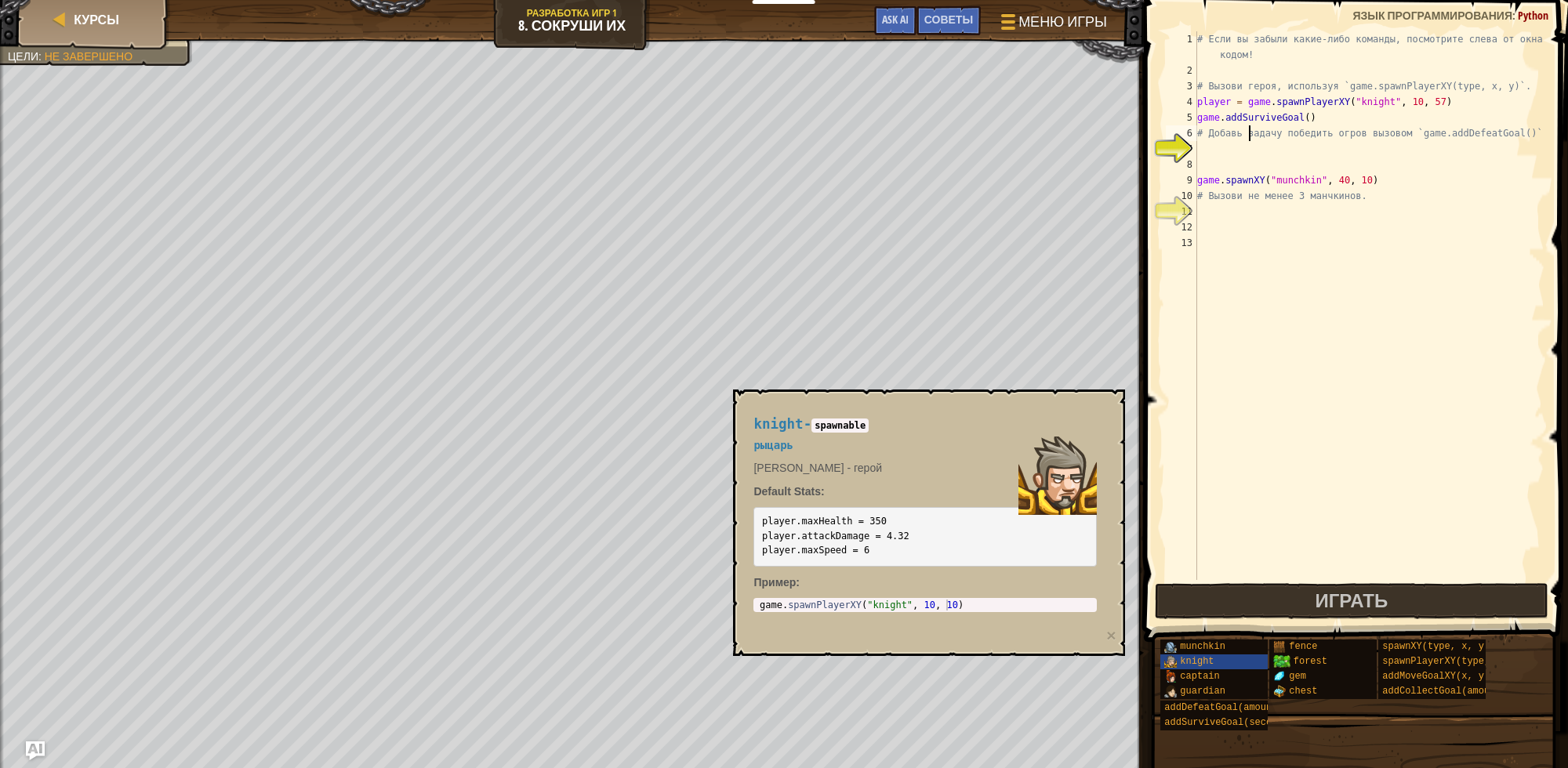
type textarea "# Добавь задачу победить огров вызовом `game.addDefeatGoal()`"
click at [1232, 147] on div "# Если вы забыли какие-либо команды, посмотрите слева от окна с кодом! # Вызови…" at bounding box center [1370, 330] width 350 height 596
type textarea "h"
type textarea "g"
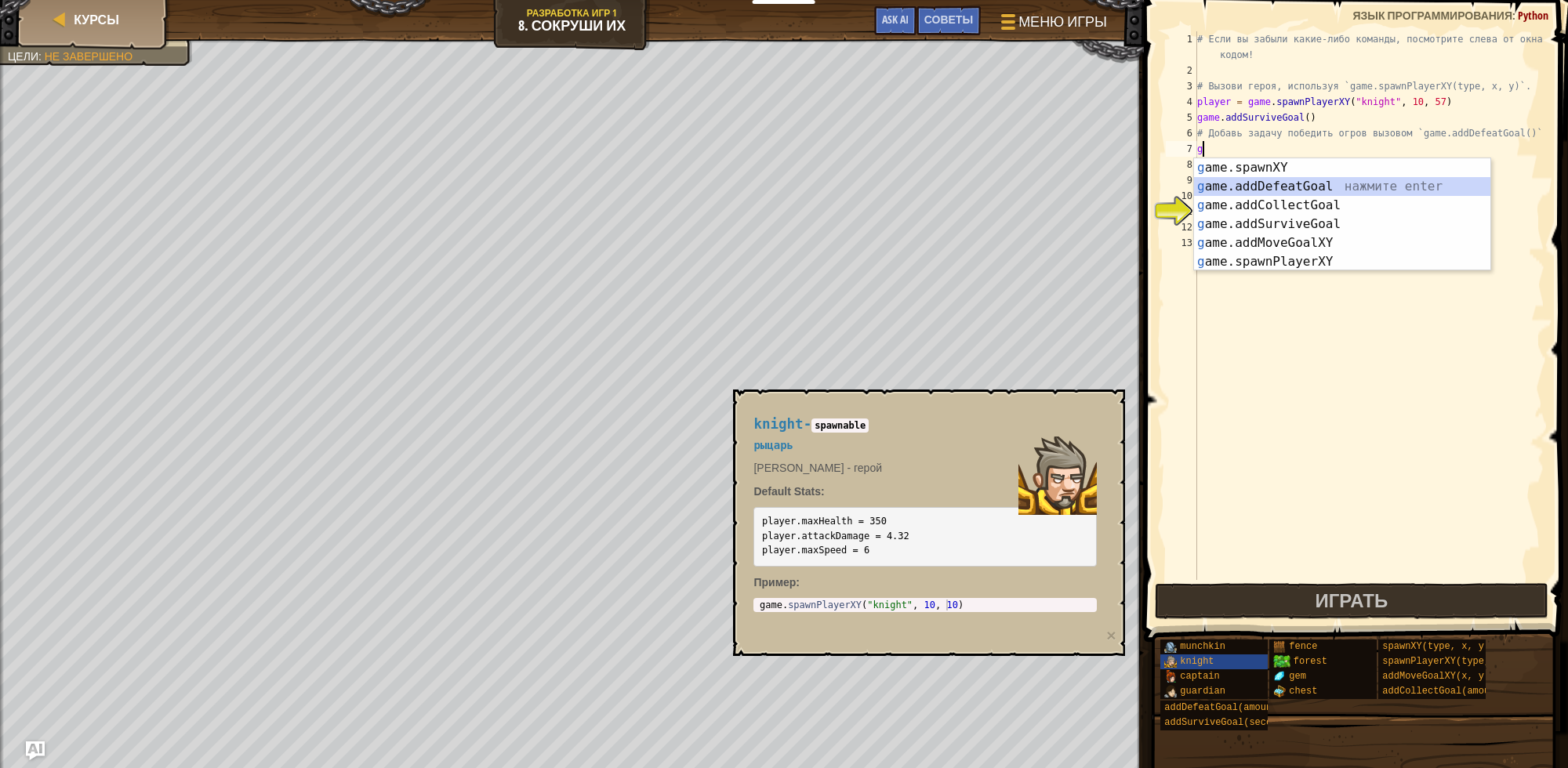
click at [1292, 190] on div "g ame.spawnXY нажмите enter g ame.addDefeatGoal нажмите enter g ame.addCollectG…" at bounding box center [1342, 233] width 296 height 150
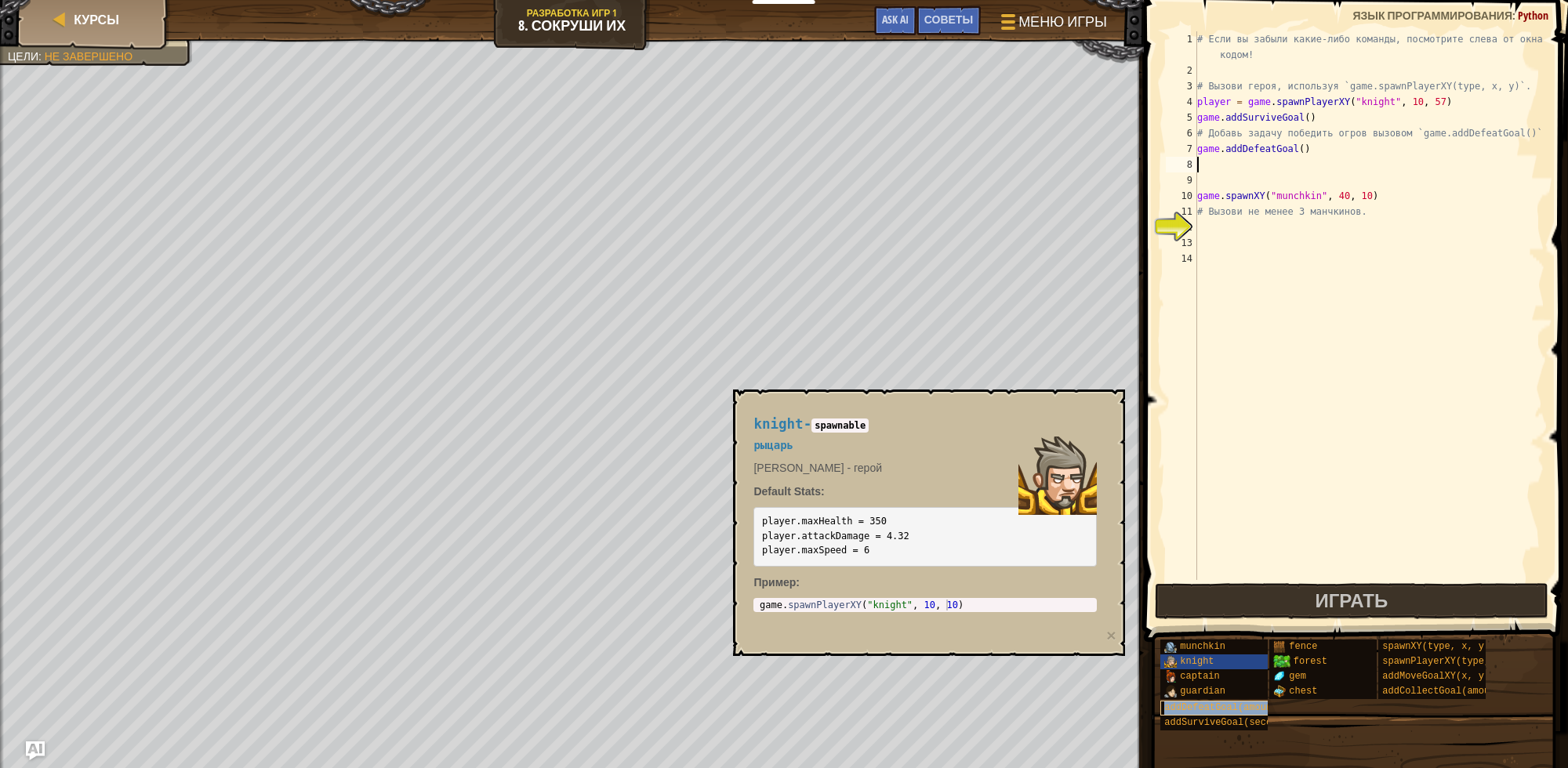
click at [1202, 704] on span "addDefeatGoal(amount)" at bounding box center [1223, 707] width 119 height 11
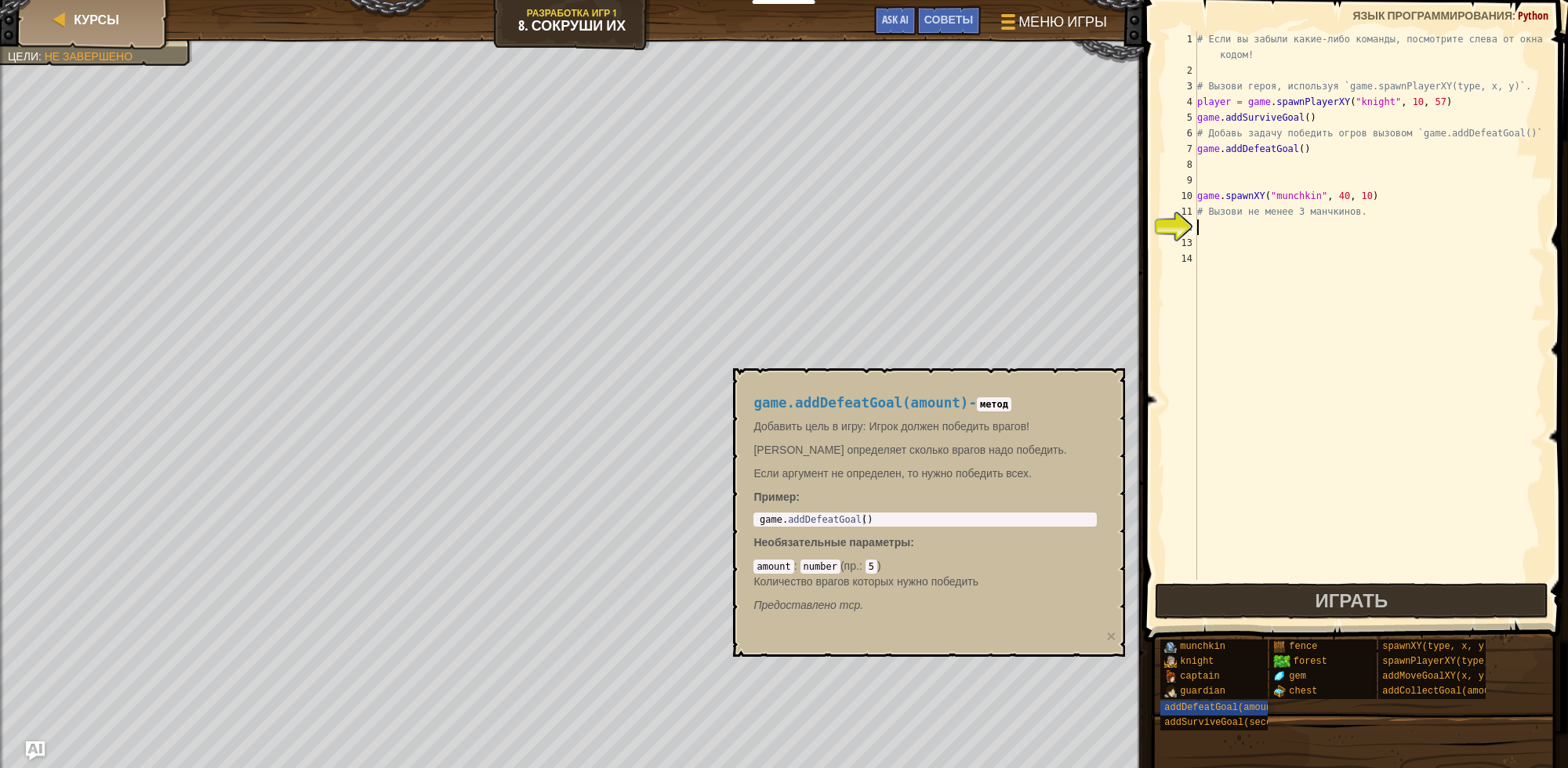
click at [1268, 226] on div "# Если вы забыли какие-либо команды, посмотрите слева от окна с кодом! # Вызови…" at bounding box center [1370, 330] width 350 height 596
click at [1245, 226] on div "# Если вы забыли какие-либо команды, посмотрите слева от окна с кодом! # Вызови…" at bounding box center [1370, 330] width 350 height 596
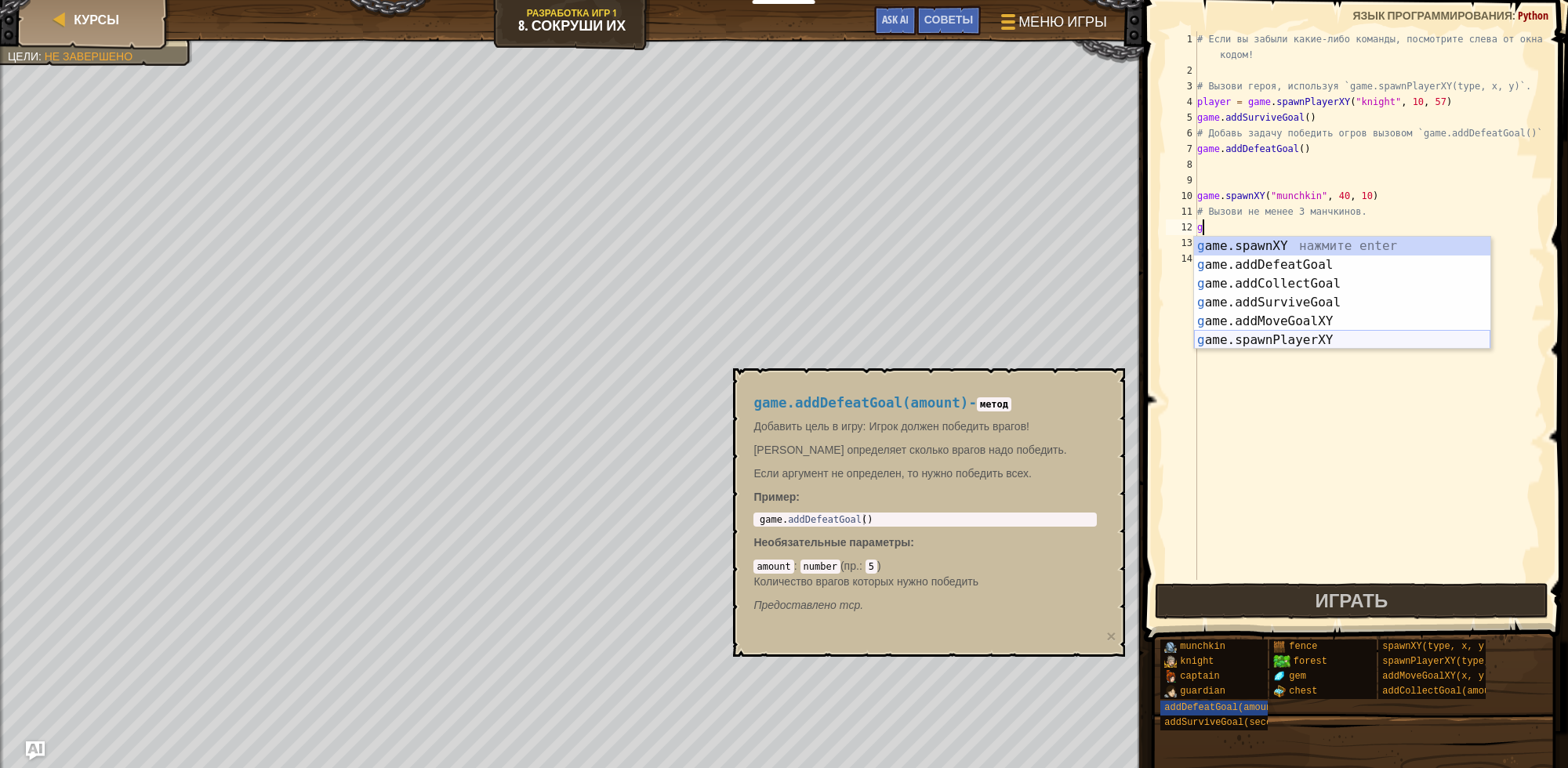
click at [1302, 335] on div "g ame.spawnXY нажмите enter g ame.addDefeatGoal нажмите enter g ame.addCollectG…" at bounding box center [1342, 311] width 296 height 150
type textarea "player = game.spawnPlayerXY("captain", 36, 30)"
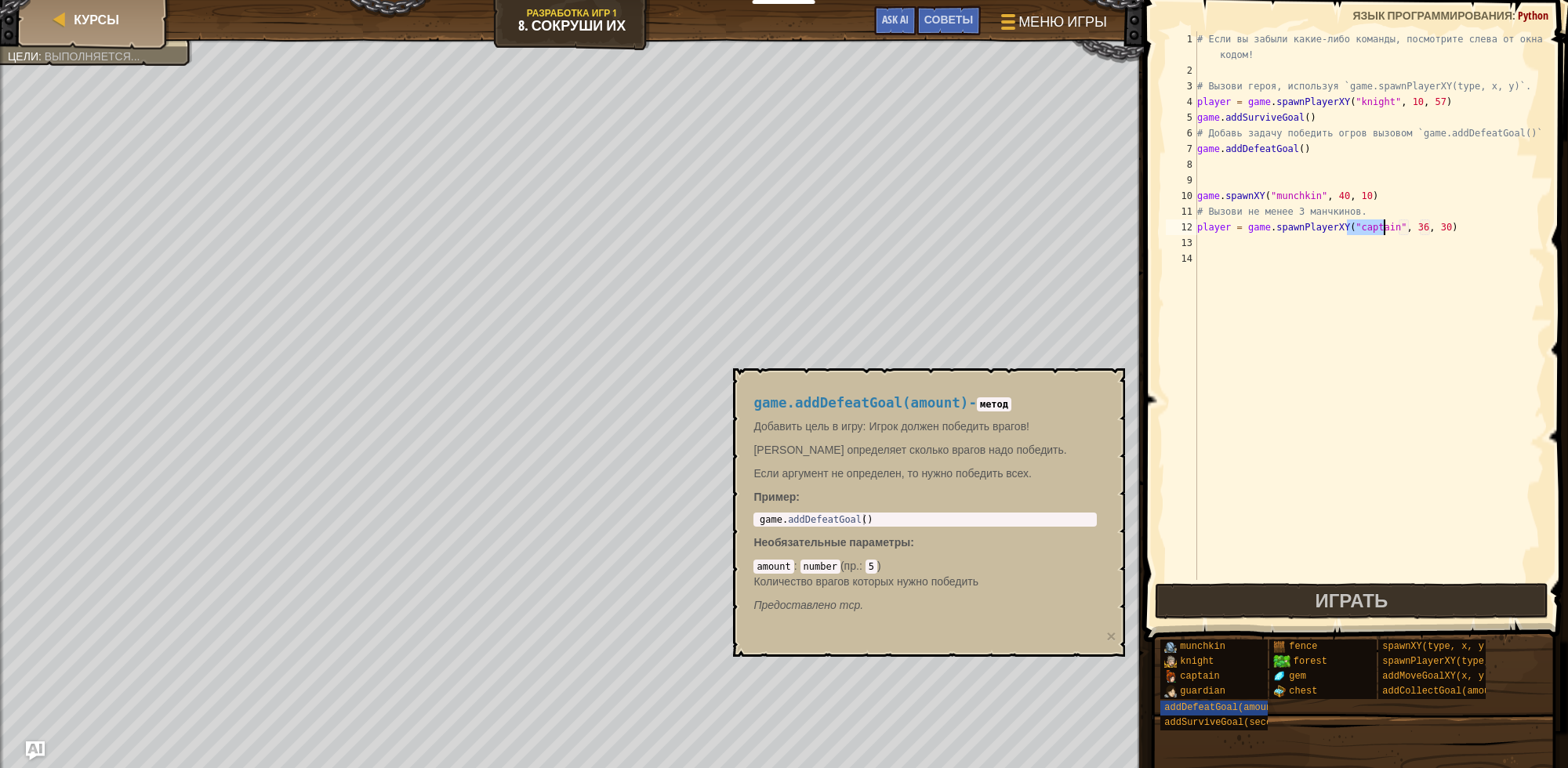
click at [1272, 243] on div "# Если вы забыли какие-либо команды, посмотрите слева от окна с кодом! # Вызови…" at bounding box center [1370, 330] width 350 height 596
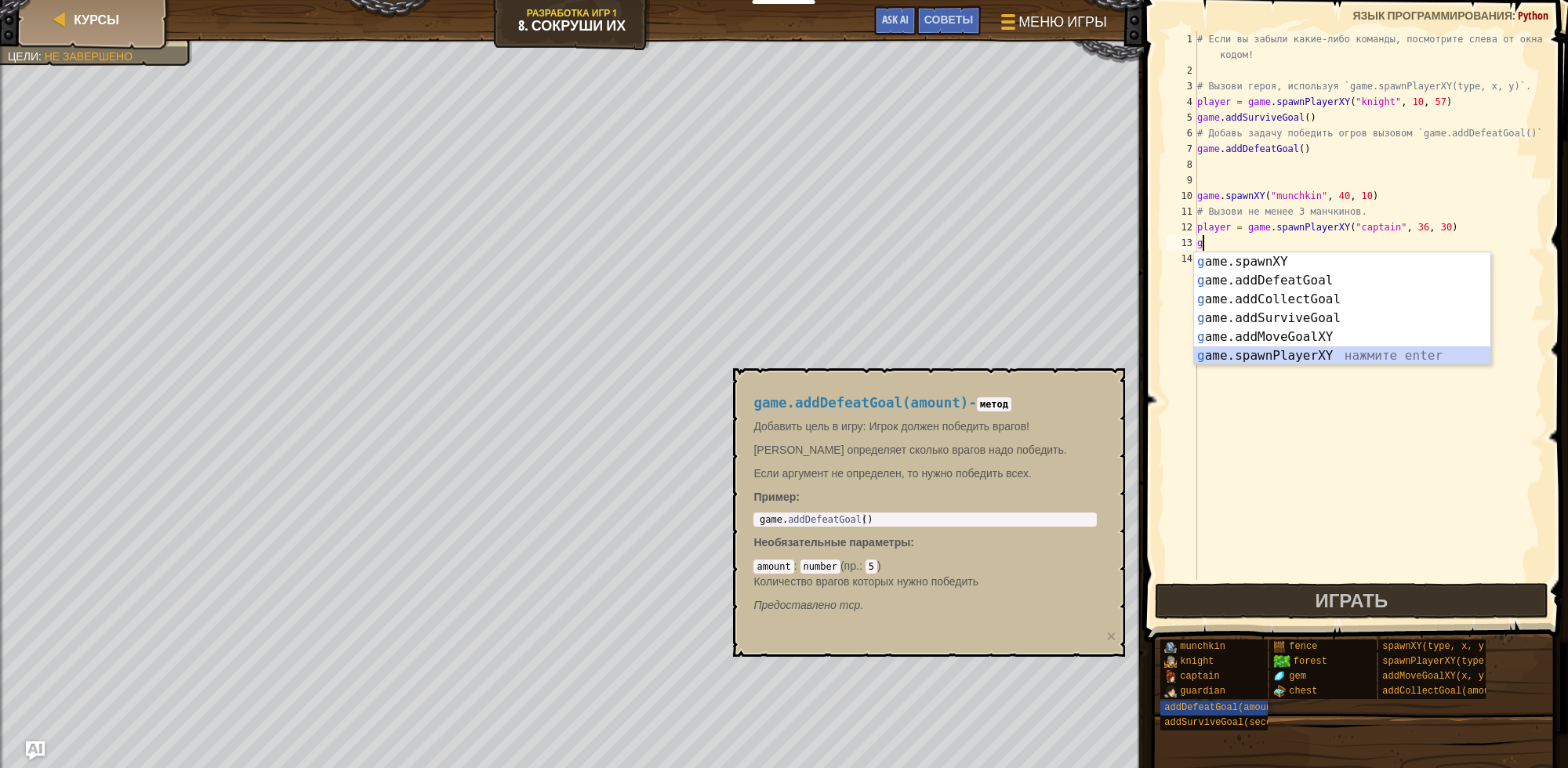
click at [1312, 354] on div "g ame.spawnXY нажмите enter g ame.addDefeatGoal нажмите enter g ame.addCollectG…" at bounding box center [1342, 327] width 296 height 150
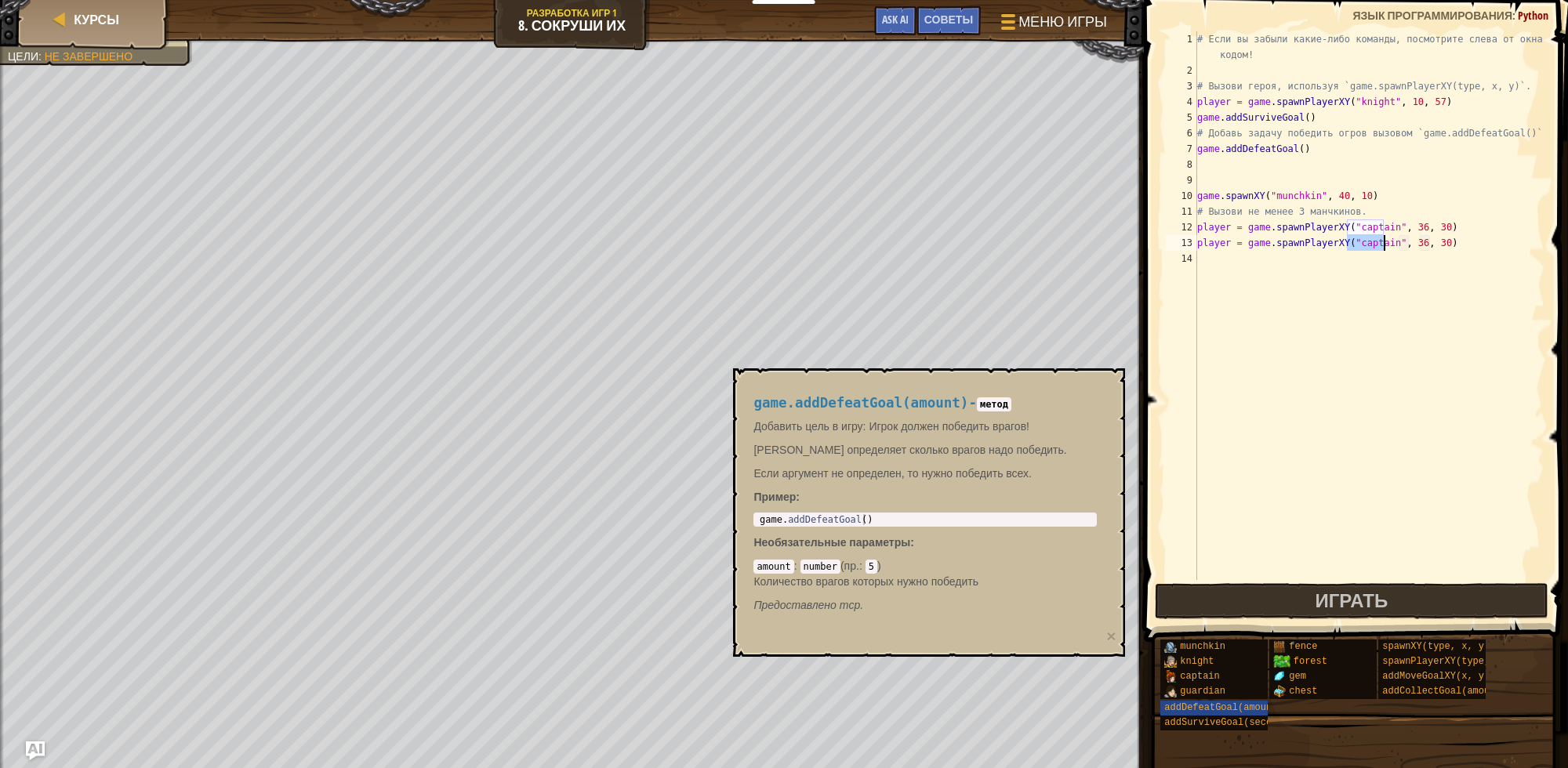
type textarea "player = game.spawnPlayerXY("captain", 36, 30)"
click at [1414, 259] on div "# Если вы забыли какие-либо команды, посмотрите слева от окна с кодом! # Вызови…" at bounding box center [1370, 330] width 350 height 596
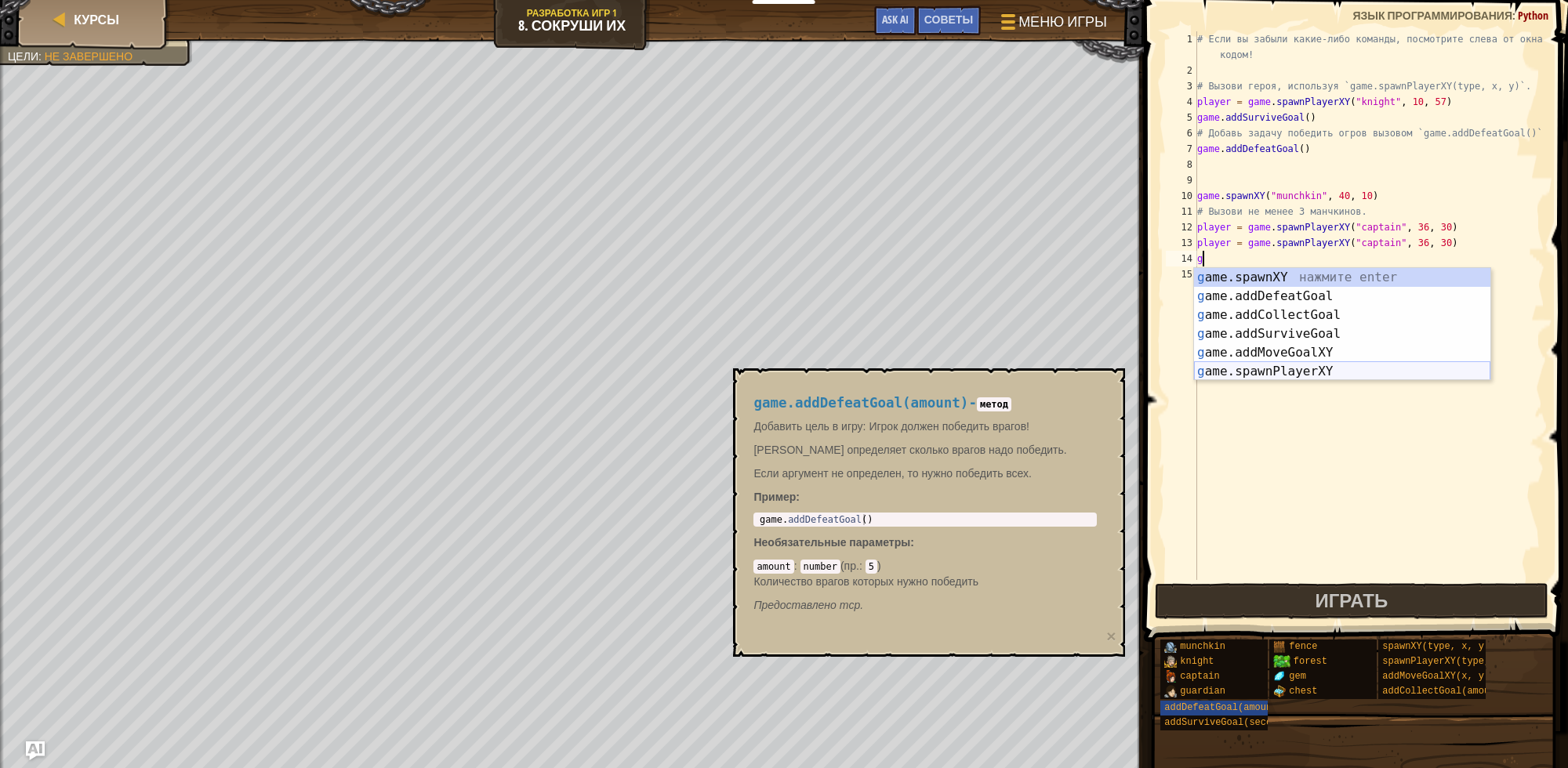
click at [1388, 365] on div "g ame.spawnXY нажмите enter g ame.addDefeatGoal нажмите enter g ame.addCollectG…" at bounding box center [1342, 343] width 296 height 150
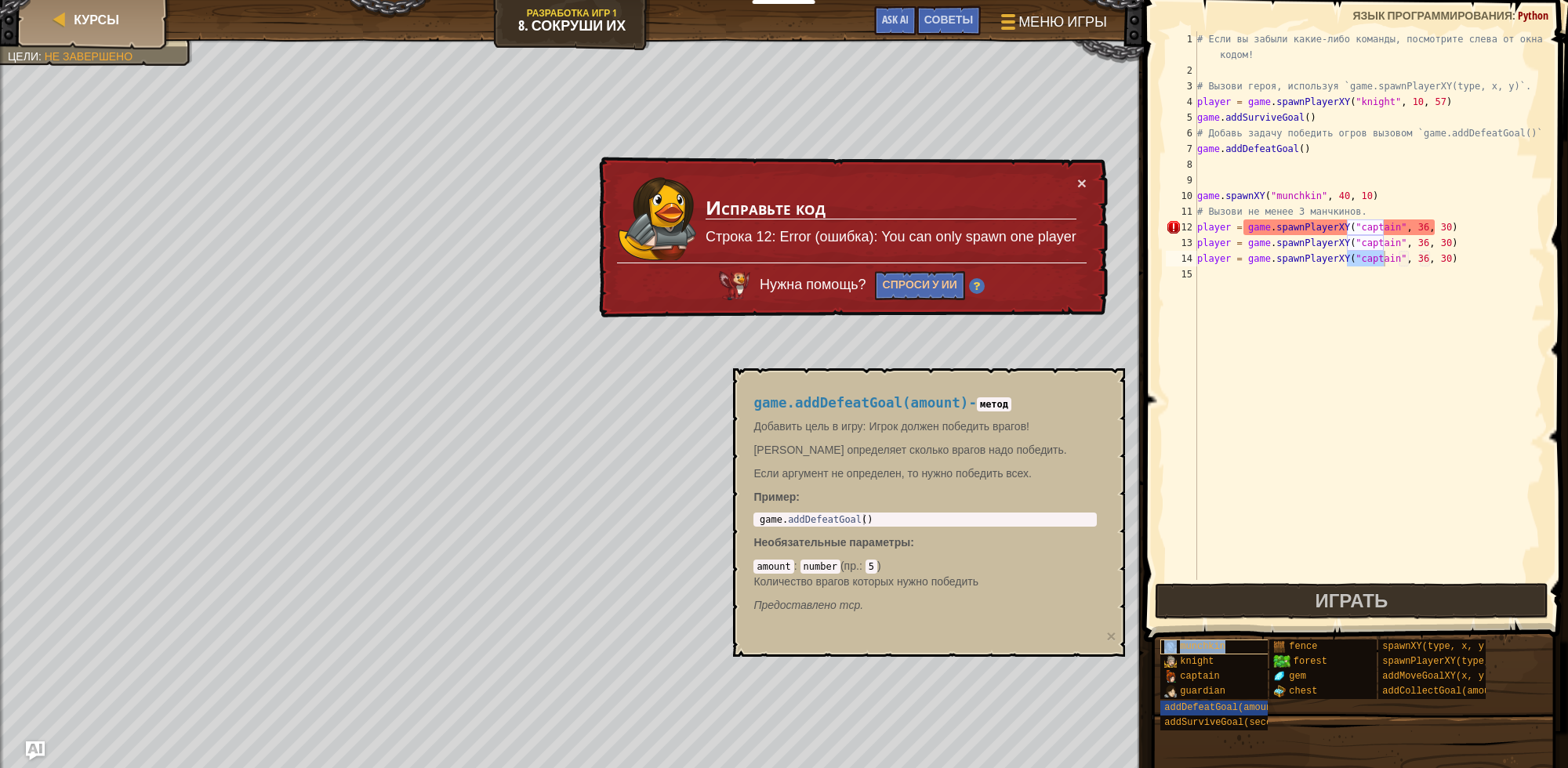
click at [1198, 648] on span "munchkin" at bounding box center [1203, 646] width 46 height 11
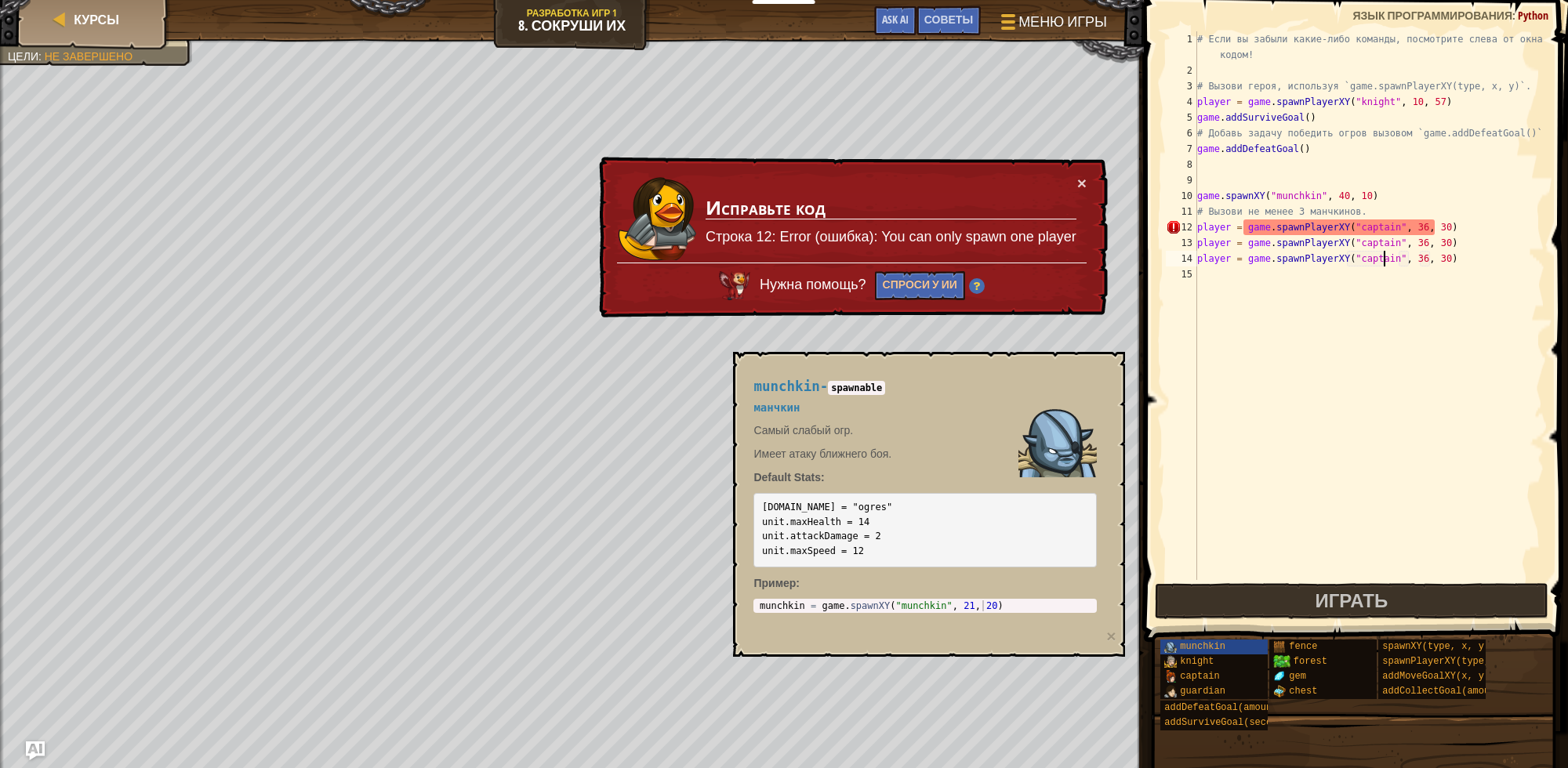
click at [779, 393] on span "munchkin" at bounding box center [786, 386] width 66 height 16
copy h4 "munchkin"
click at [814, 389] on h4 "munchkin - spawnable" at bounding box center [925, 387] width 344 height 15
drag, startPoint x: 814, startPoint y: 389, endPoint x: 749, endPoint y: 384, distance: 65.2
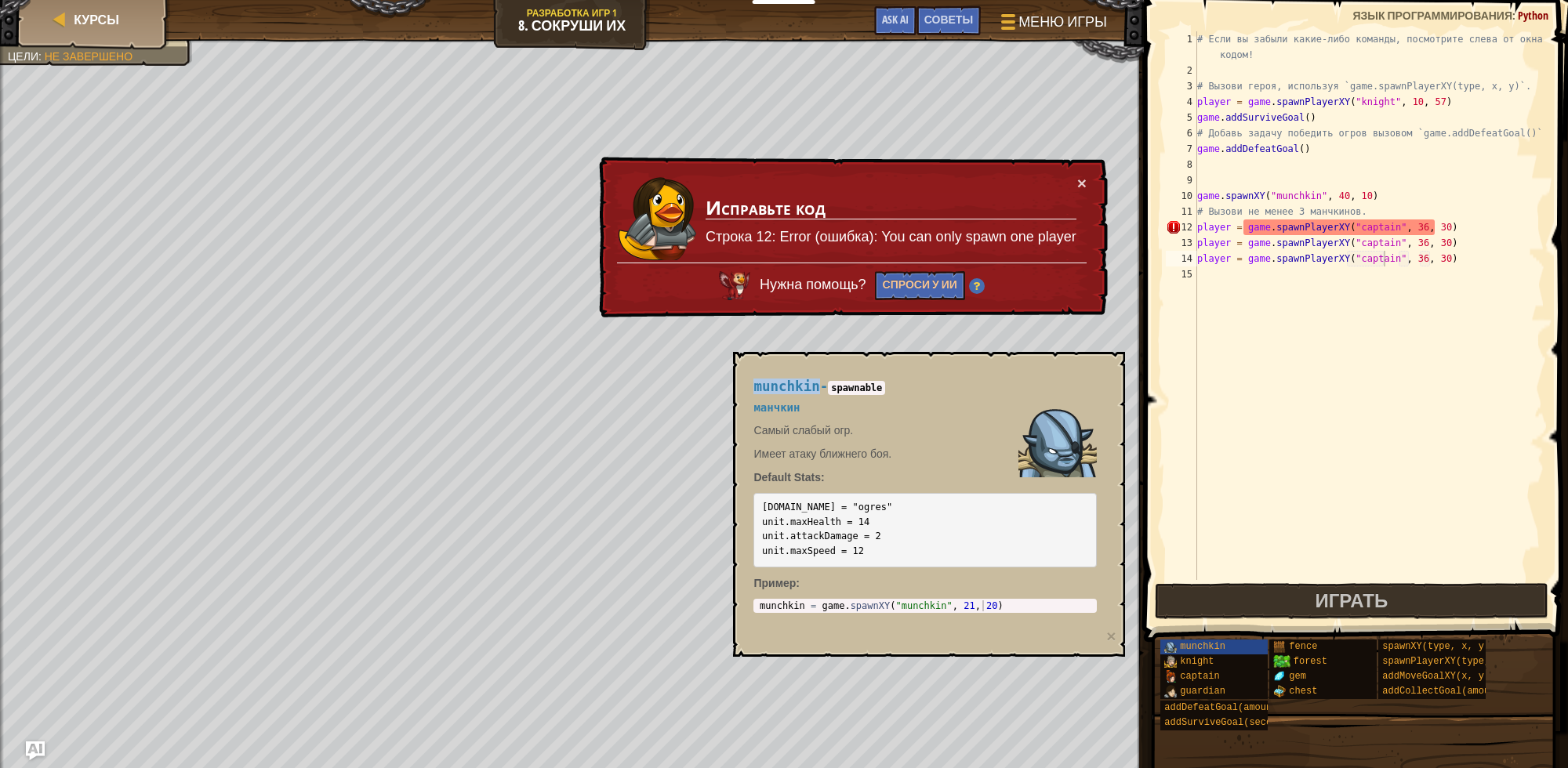
click at [749, 384] on div "munchkin - spawnable манчкин Самый слабый огр. Имеет атаку ближнего боя. Defaul…" at bounding box center [925, 496] width 365 height 263
copy span "munchkin"
click at [1359, 230] on div "# Если вы забыли какие-либо команды, посмотрите слева от окна с кодом! # Вызови…" at bounding box center [1370, 330] width 350 height 596
paste textarea "munchk"
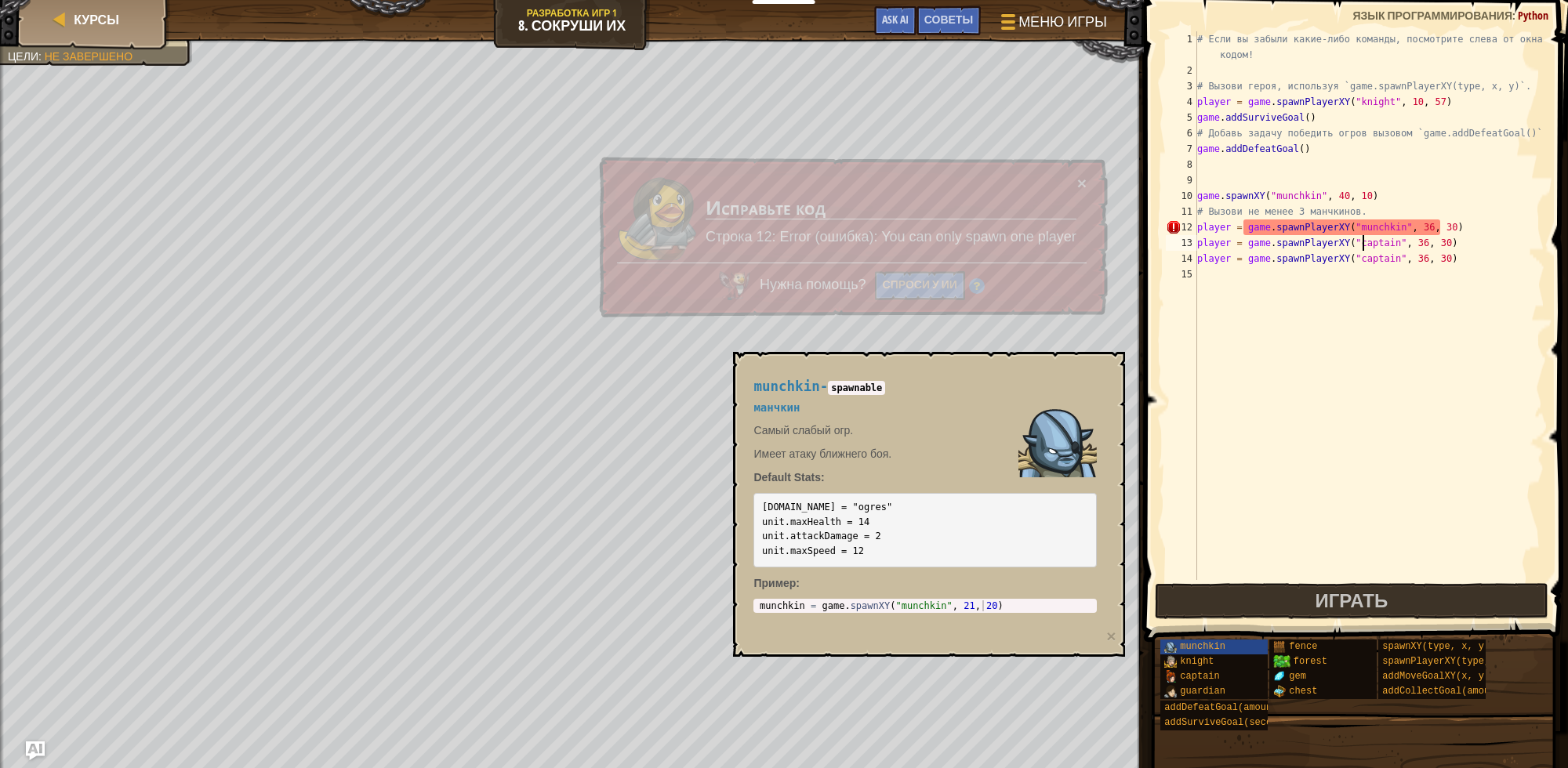
click at [1362, 242] on div "# Если вы забыли какие-либо команды, посмотрите слева от окна с кодом! # Вызови…" at bounding box center [1370, 330] width 350 height 596
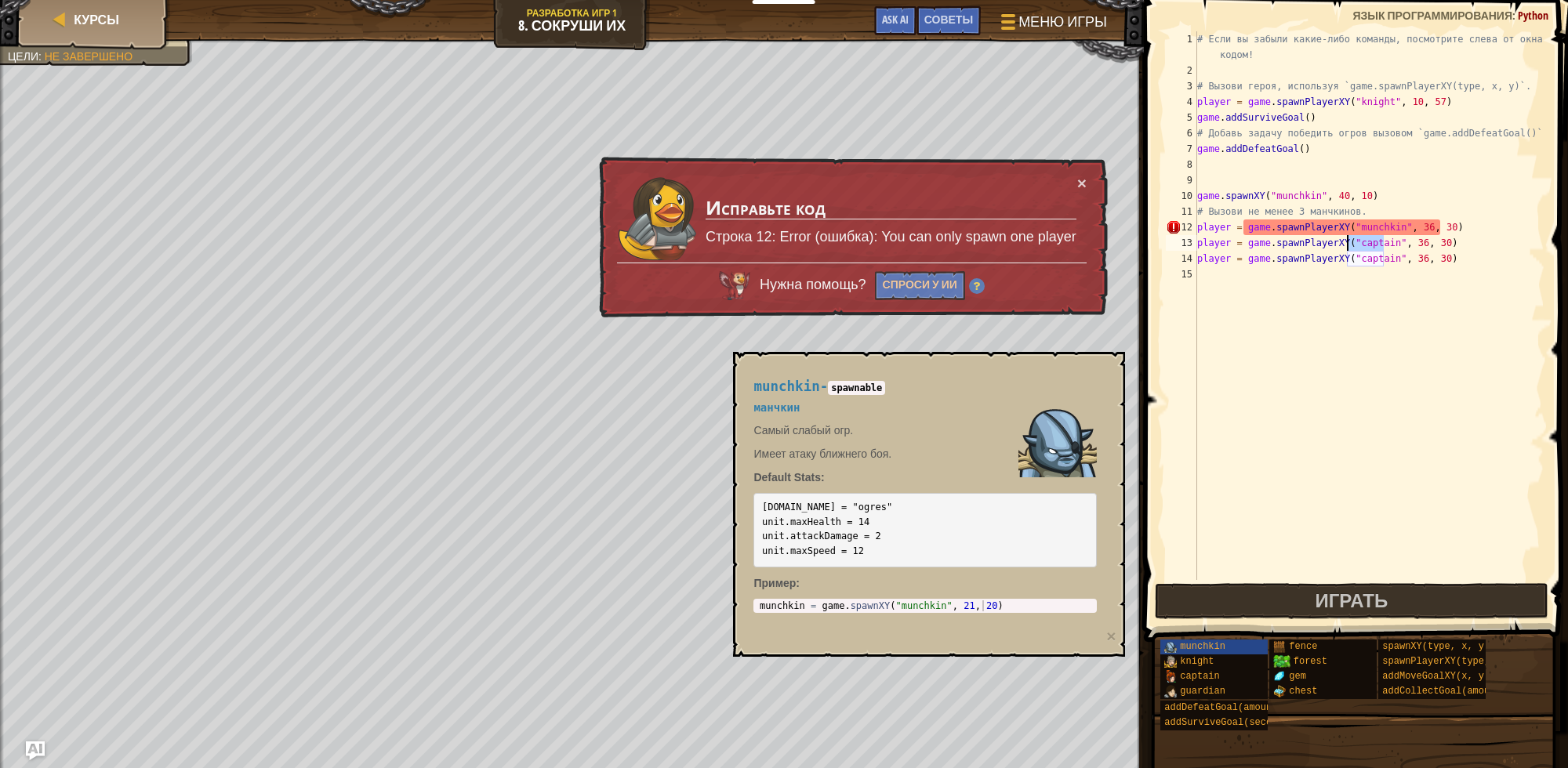
click at [1362, 242] on div "# Если вы забыли какие-либо команды, посмотрите слева от окна с кодом! # Вызови…" at bounding box center [1370, 330] width 350 height 596
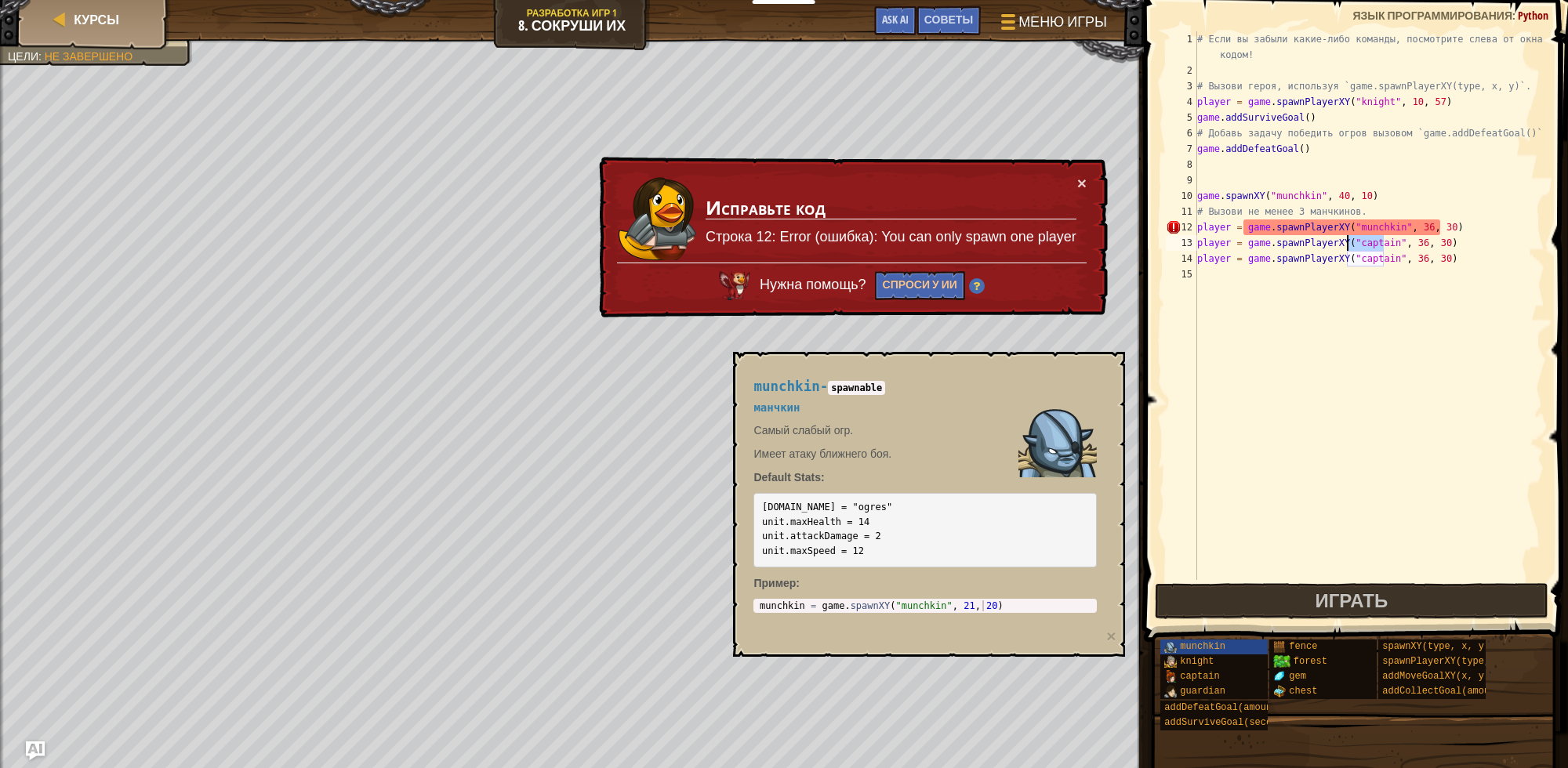
paste textarea "munchk"
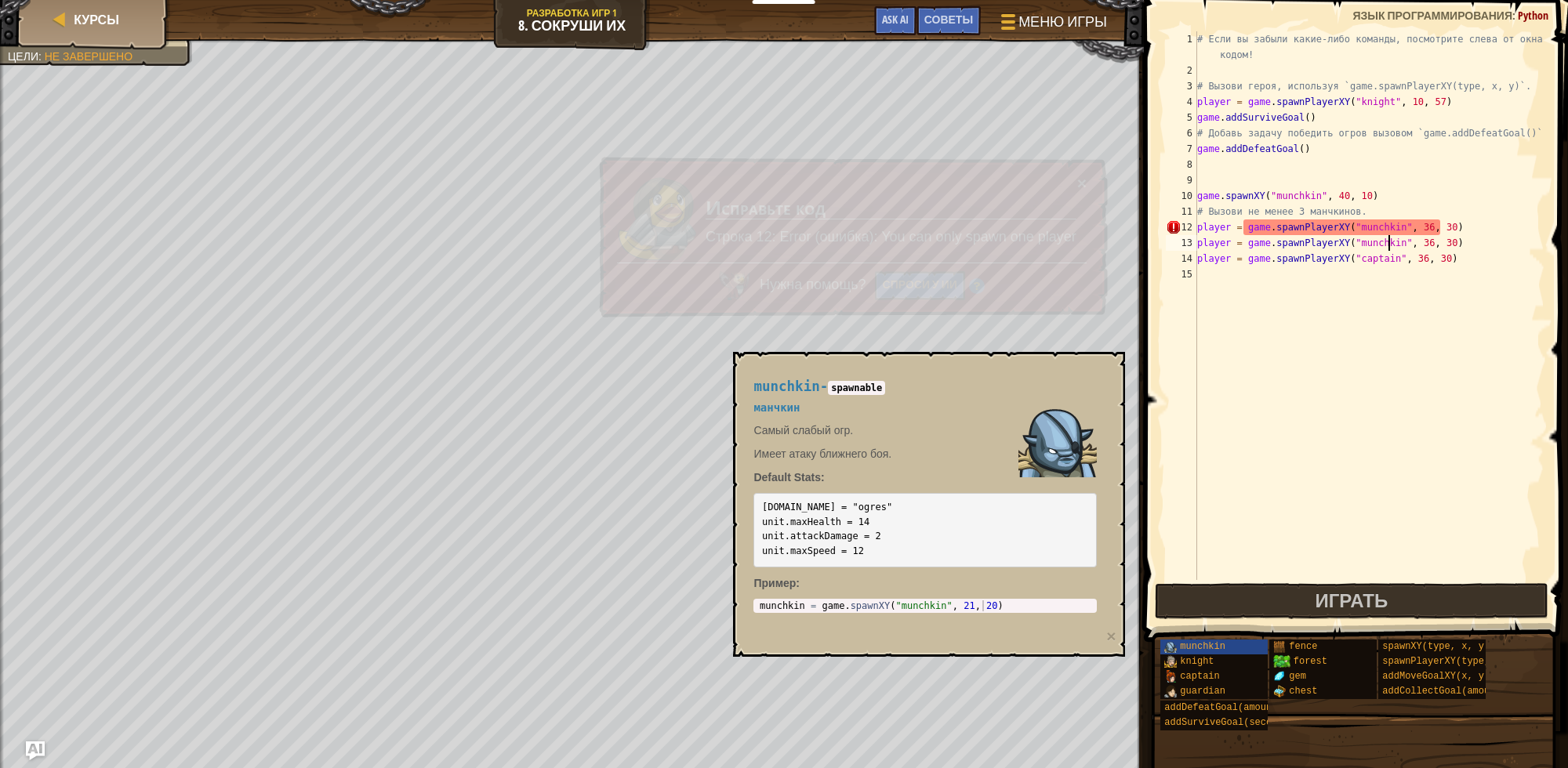
click at [1365, 260] on div "# Если вы забыли какие-либо команды, посмотрите слева от окна с кодом! # Вызови…" at bounding box center [1370, 330] width 350 height 596
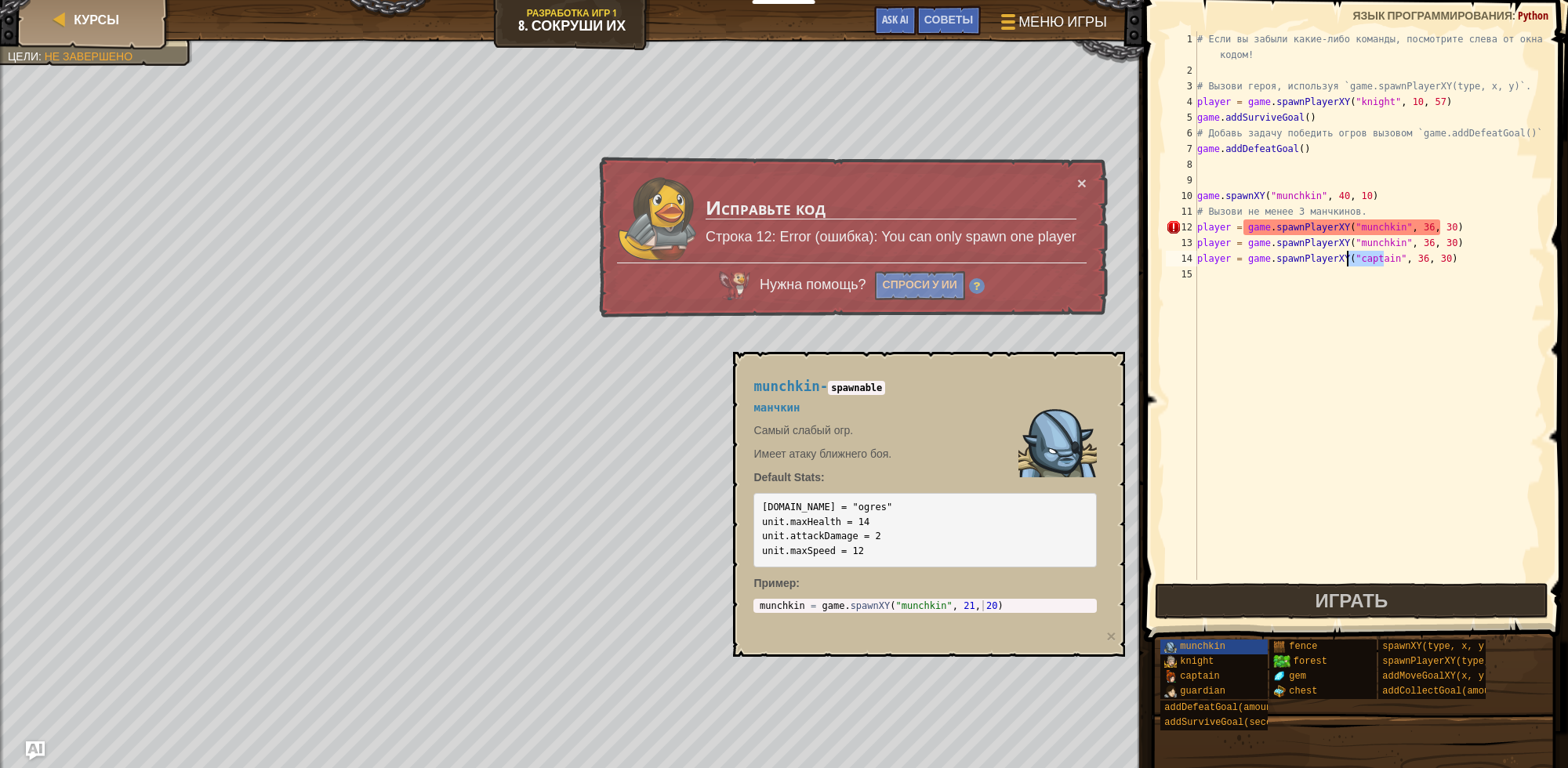
click at [1365, 260] on div "# Если вы забыли какие-либо команды, посмотрите слева от окна с кодом! # Вызови…" at bounding box center [1370, 330] width 350 height 596
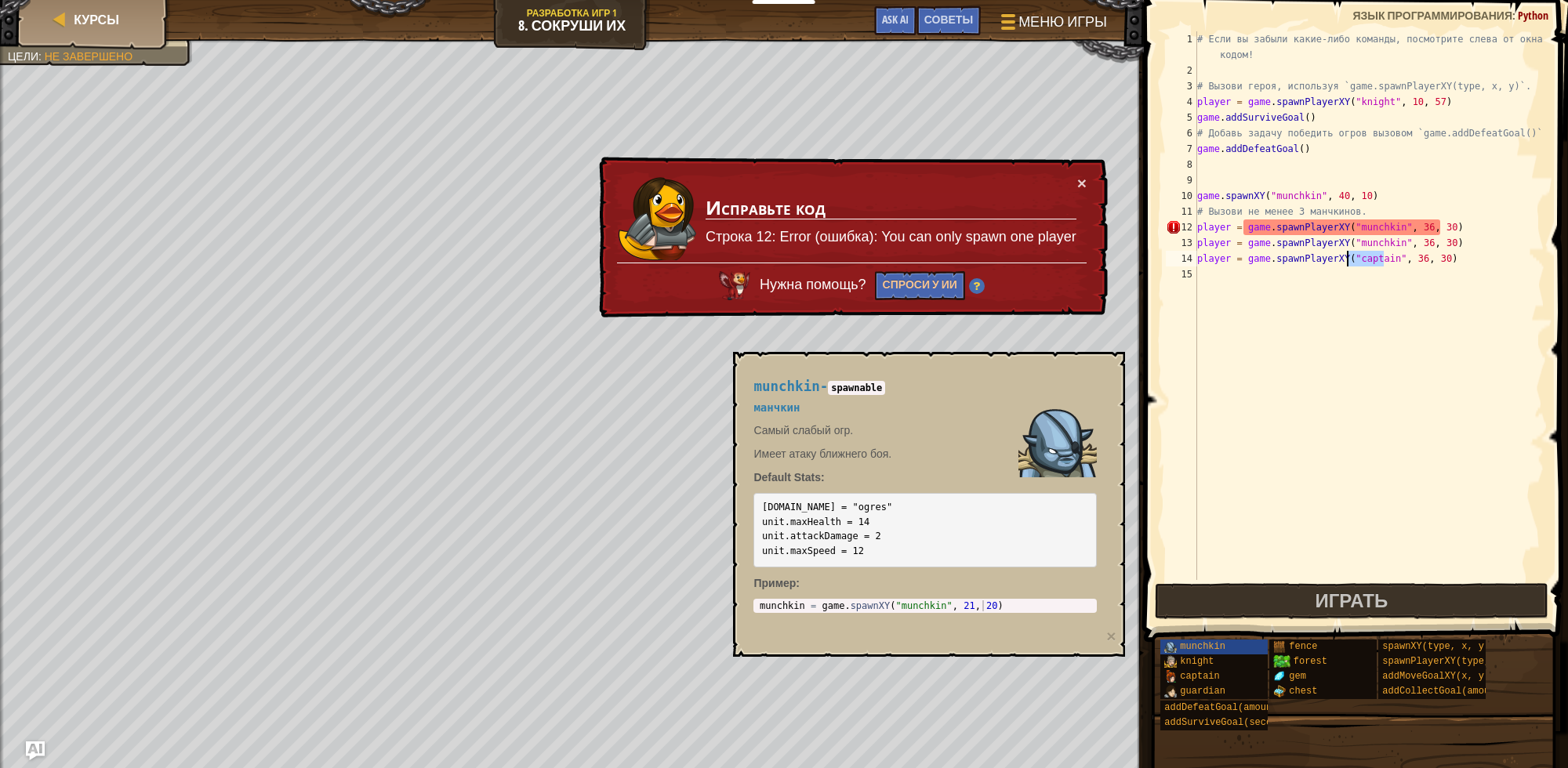
paste textarea "munchk"
type textarea "player = game.spawnPlayerXY("munchkin", 36, 30)"
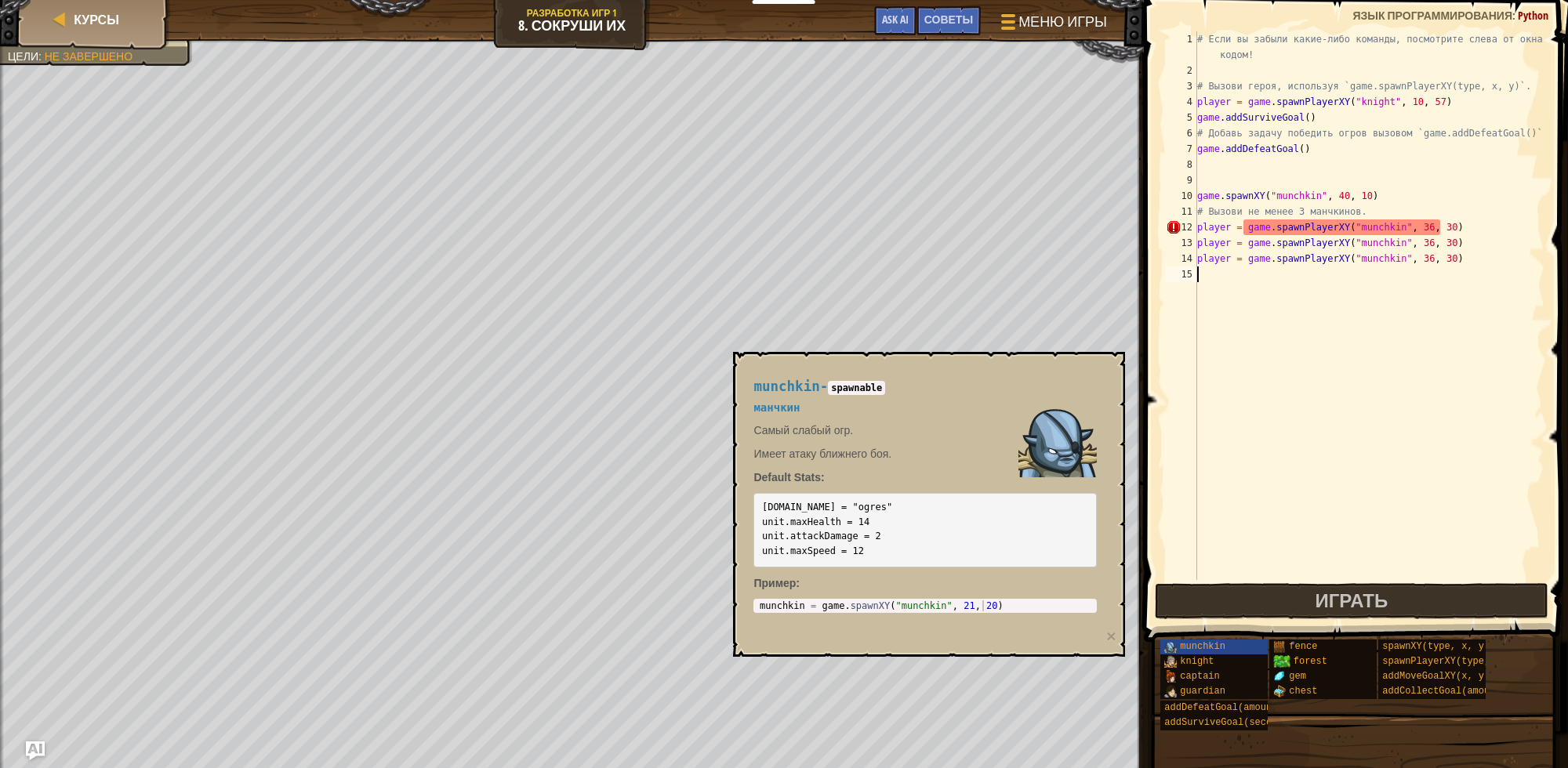
click at [1355, 304] on div "# Если вы забыли какие-либо команды, посмотрите слева от окна с кодом! # Вызови…" at bounding box center [1370, 330] width 350 height 596
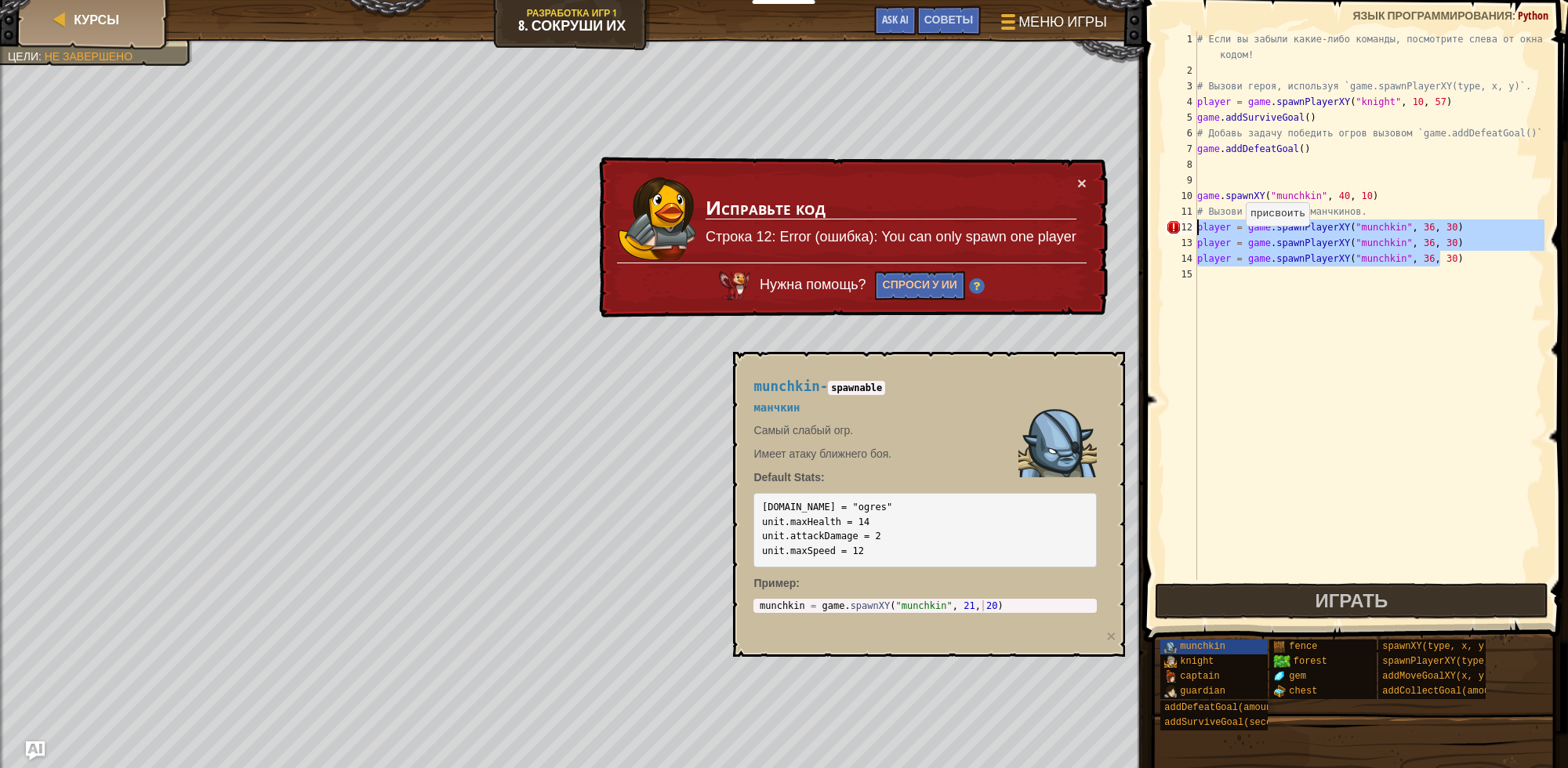
drag, startPoint x: 1441, startPoint y: 261, endPoint x: 1169, endPoint y: 232, distance: 273.5
click at [1169, 232] on div "1 2 3 4 5 6 7 8 9 10 11 12 13 14 15 # Если вы забыли какие-либо команды, посмот…" at bounding box center [1354, 306] width 382 height 549
type textarea "player = game.spawnPlayerXY("munchkin", 36, 30) player = game.spawnPlayerXY("mu…"
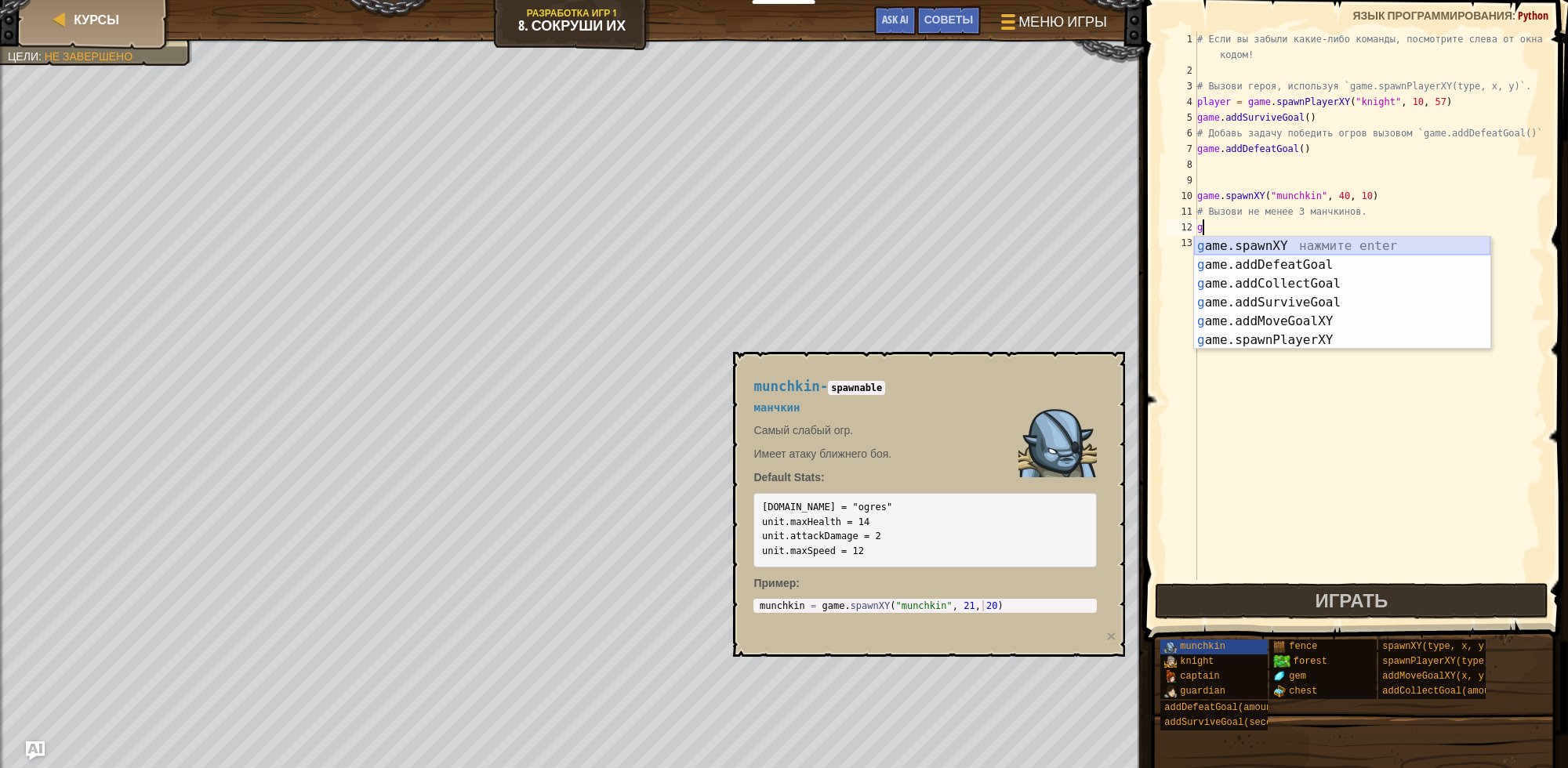
click at [1216, 244] on div "g ame.spawnXY нажмите enter g ame.addDefeatGoal нажмите enter g ame.addCollectG…" at bounding box center [1342, 311] width 296 height 150
type textarea "game.spawnXY("fence", 36, 30)"
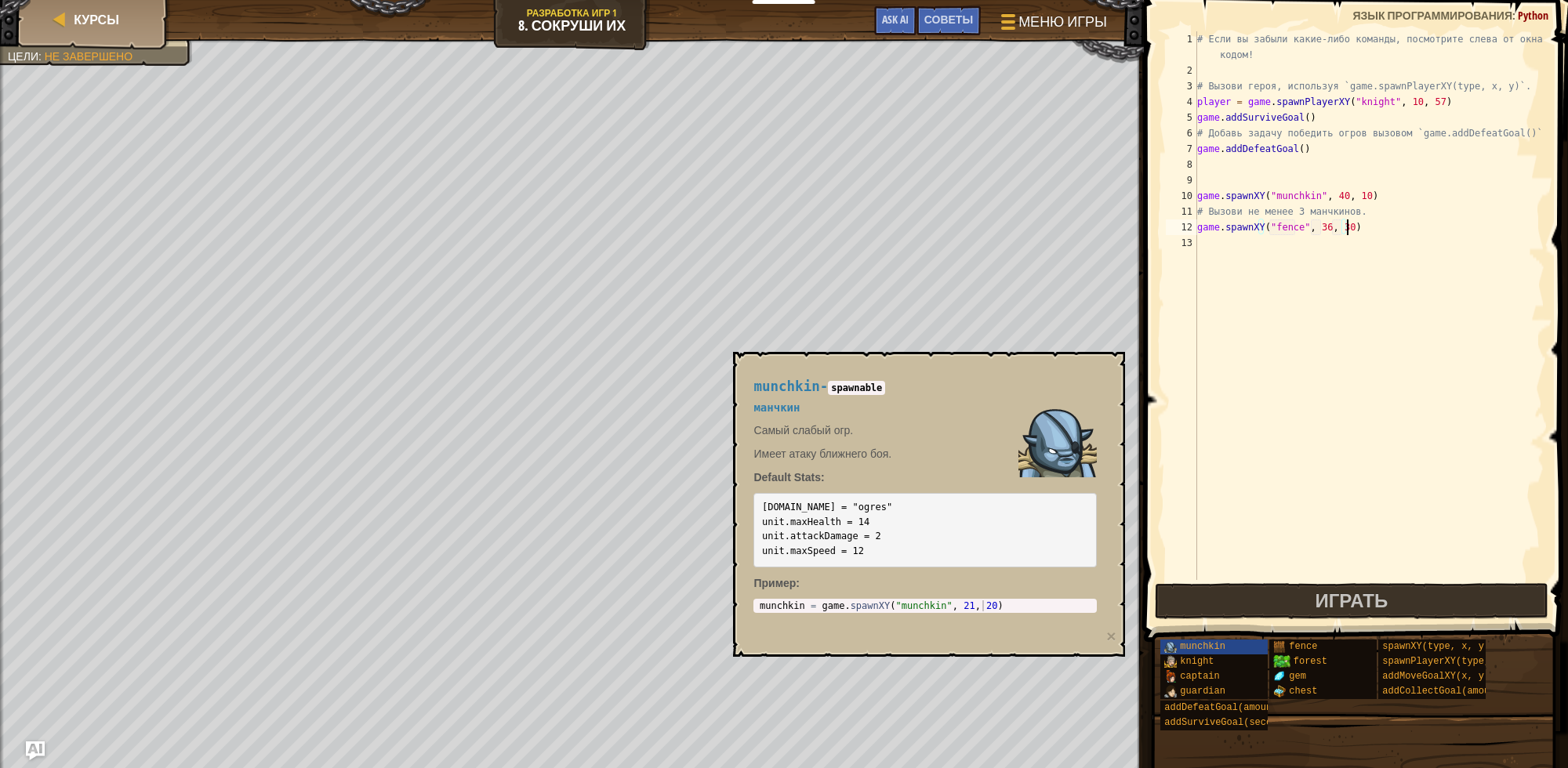
click at [1351, 228] on div "# Если вы забыли какие-либо команды, посмотрите слева от окна с кодом! # Вызови…" at bounding box center [1370, 330] width 350 height 596
drag, startPoint x: 1222, startPoint y: 219, endPoint x: 1185, endPoint y: 220, distance: 37.0
click at [1185, 220] on div "game.spawnXY("fence", 36, 30) 1 2 3 4 5 6 7 8 9 10 11 12 13 # Если вы забыли ка…" at bounding box center [1354, 306] width 382 height 549
drag, startPoint x: 1370, startPoint y: 193, endPoint x: 1188, endPoint y: 190, distance: 182.0
click at [1188, 190] on div "1 2 3 4 5 6 7 8 9 10 11 12 13 # Если вы забыли какие-либо команды, посмотрите с…" at bounding box center [1354, 306] width 382 height 549
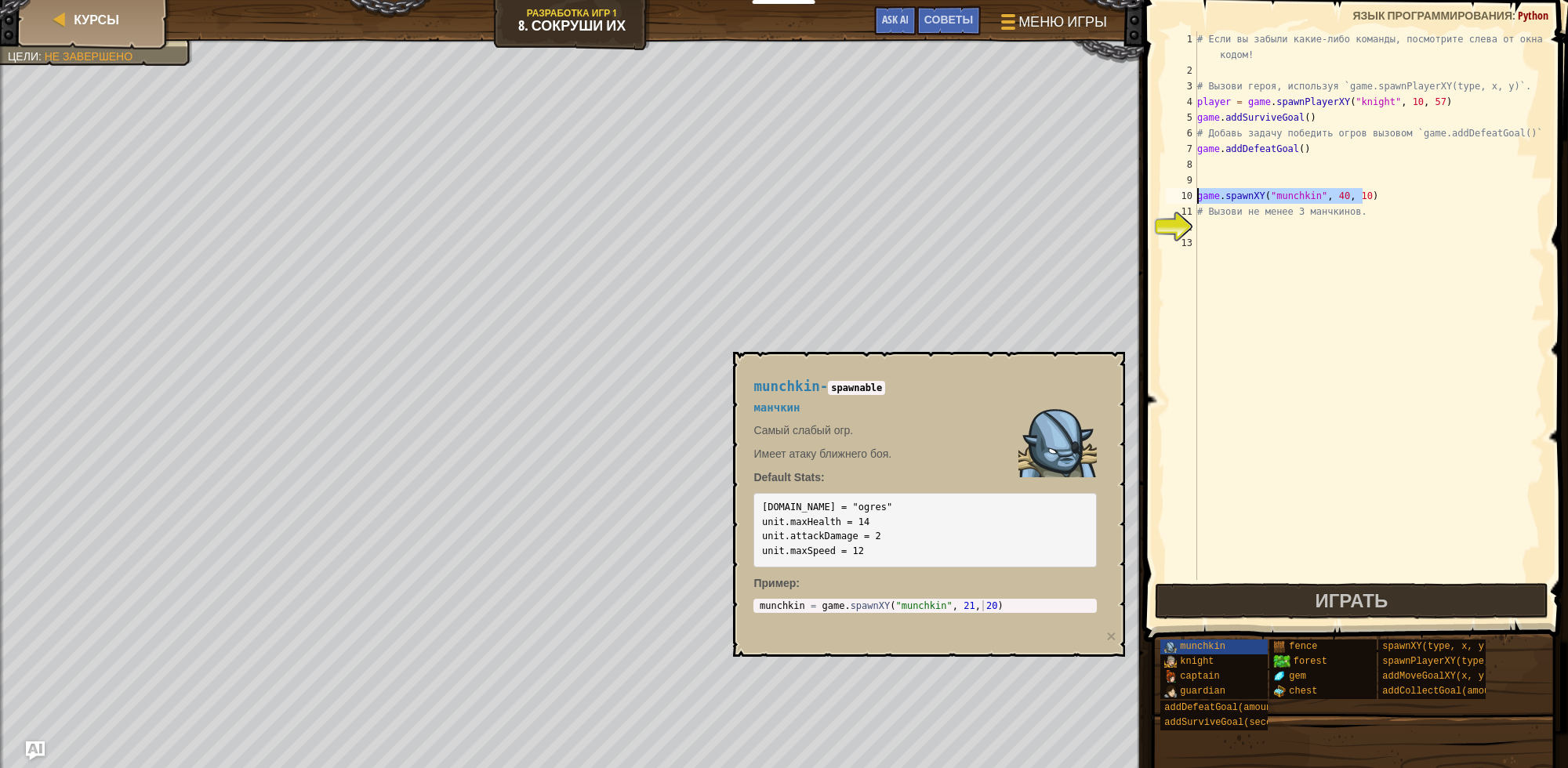
type textarea "game.spawnXY("munchkin", 40, 10)"
click at [1206, 225] on div "# Если вы забыли какие-либо команды, посмотрите слева от окна с кодом! # Вызови…" at bounding box center [1370, 330] width 350 height 596
paste textarea "game.spawnXY("munchkin", 40, 10)"
type textarea "game.spawnXY("munchkin", 40, 10)"
click at [1203, 239] on div "# Если вы забыли какие-либо команды, посмотрите слева от окна с кодом! # Вызови…" at bounding box center [1370, 330] width 350 height 596
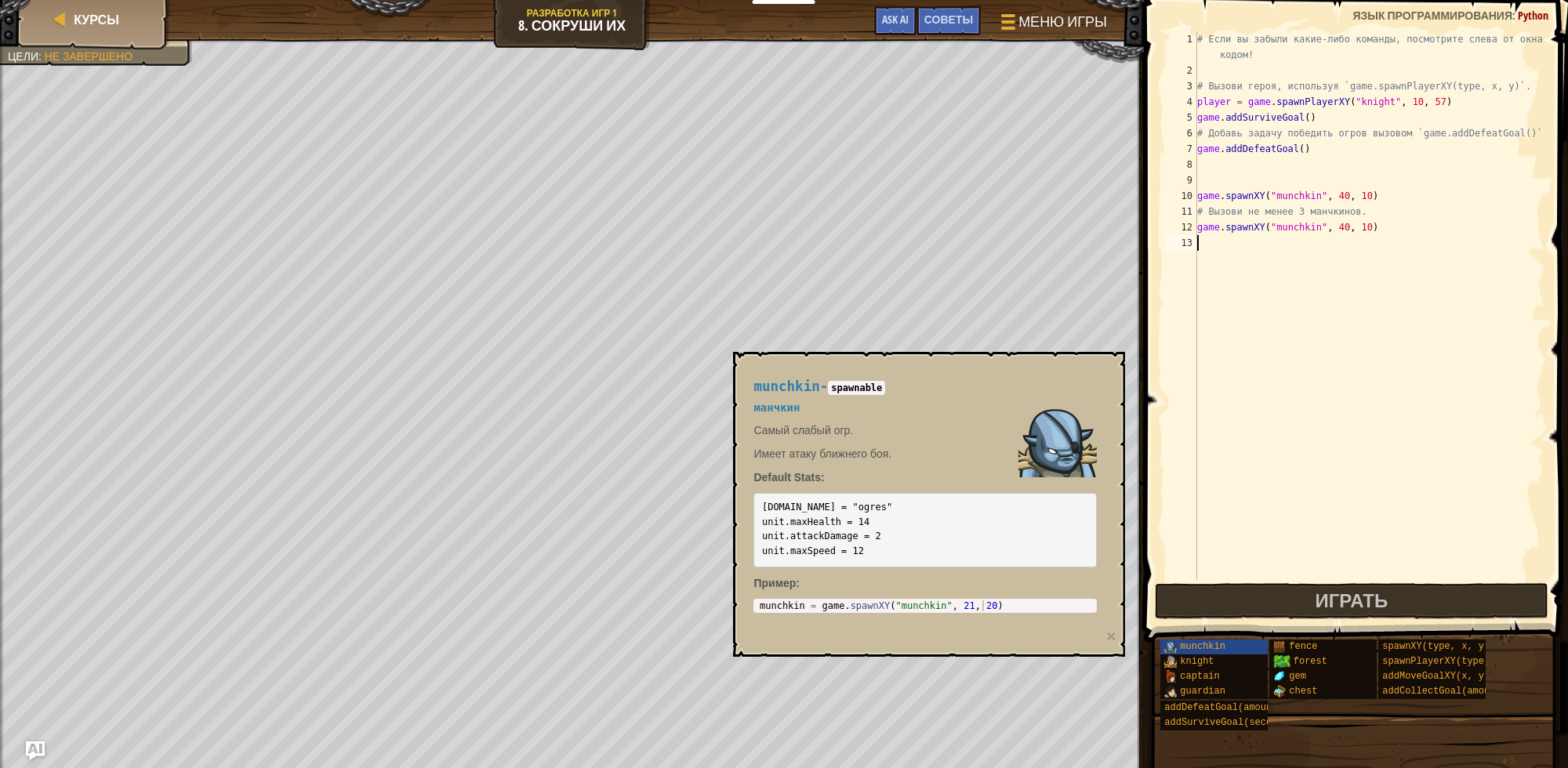
paste textarea "game.spawnXY("munchkin", 40, 10)"
type textarea "game.spawnXY("munchkin", 40, 10)"
click at [1208, 255] on div "# Если вы забыли какие-либо команды, посмотрите слева от окна с кодом! # Вызови…" at bounding box center [1370, 330] width 350 height 596
paste textarea "game.spawnXY("munchkin", 40, 10)"
type textarea "game.spawnXY("munchkin", 40, 10)"
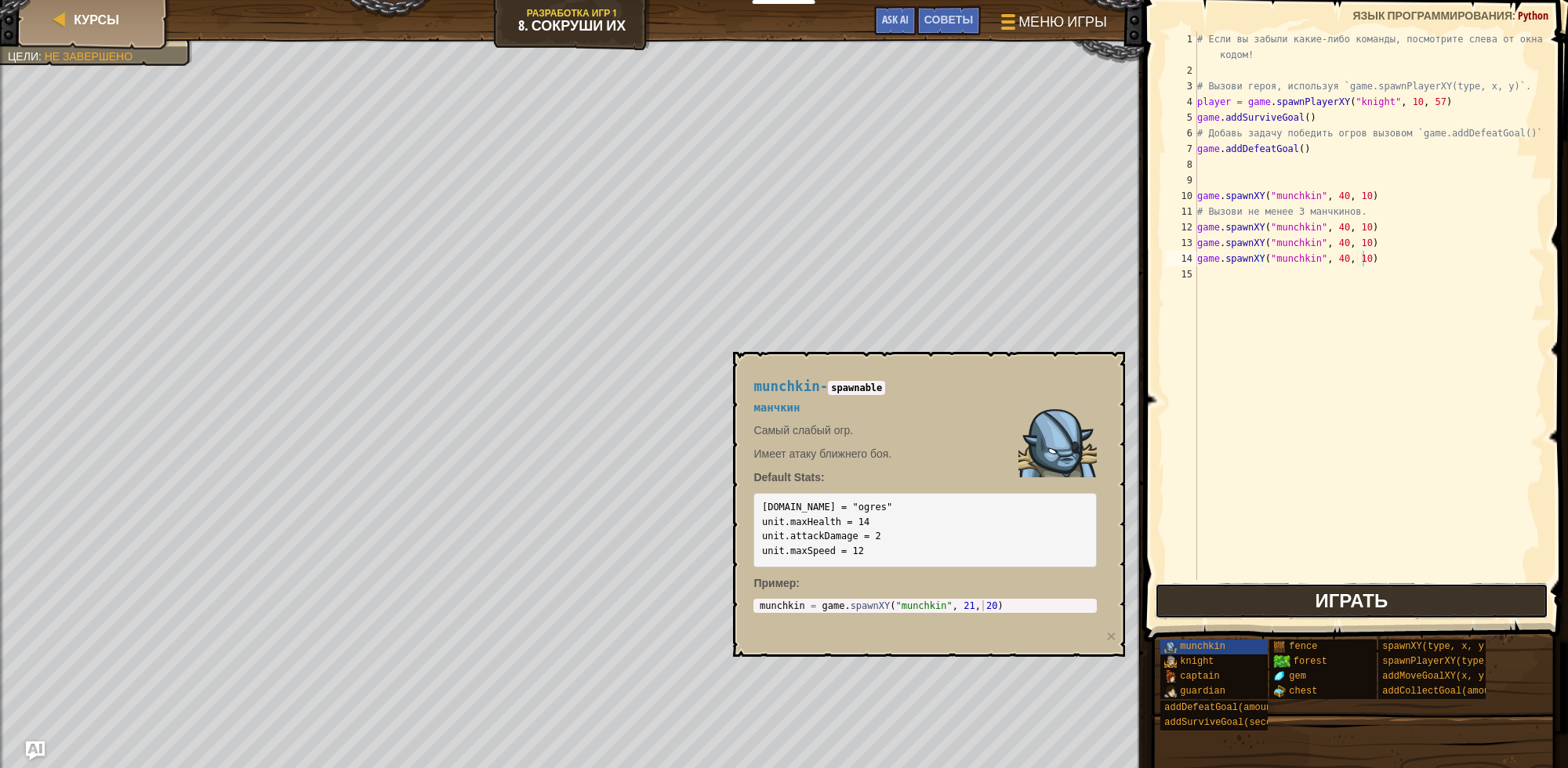
click at [1357, 613] on button "Играть" at bounding box center [1352, 600] width 394 height 36
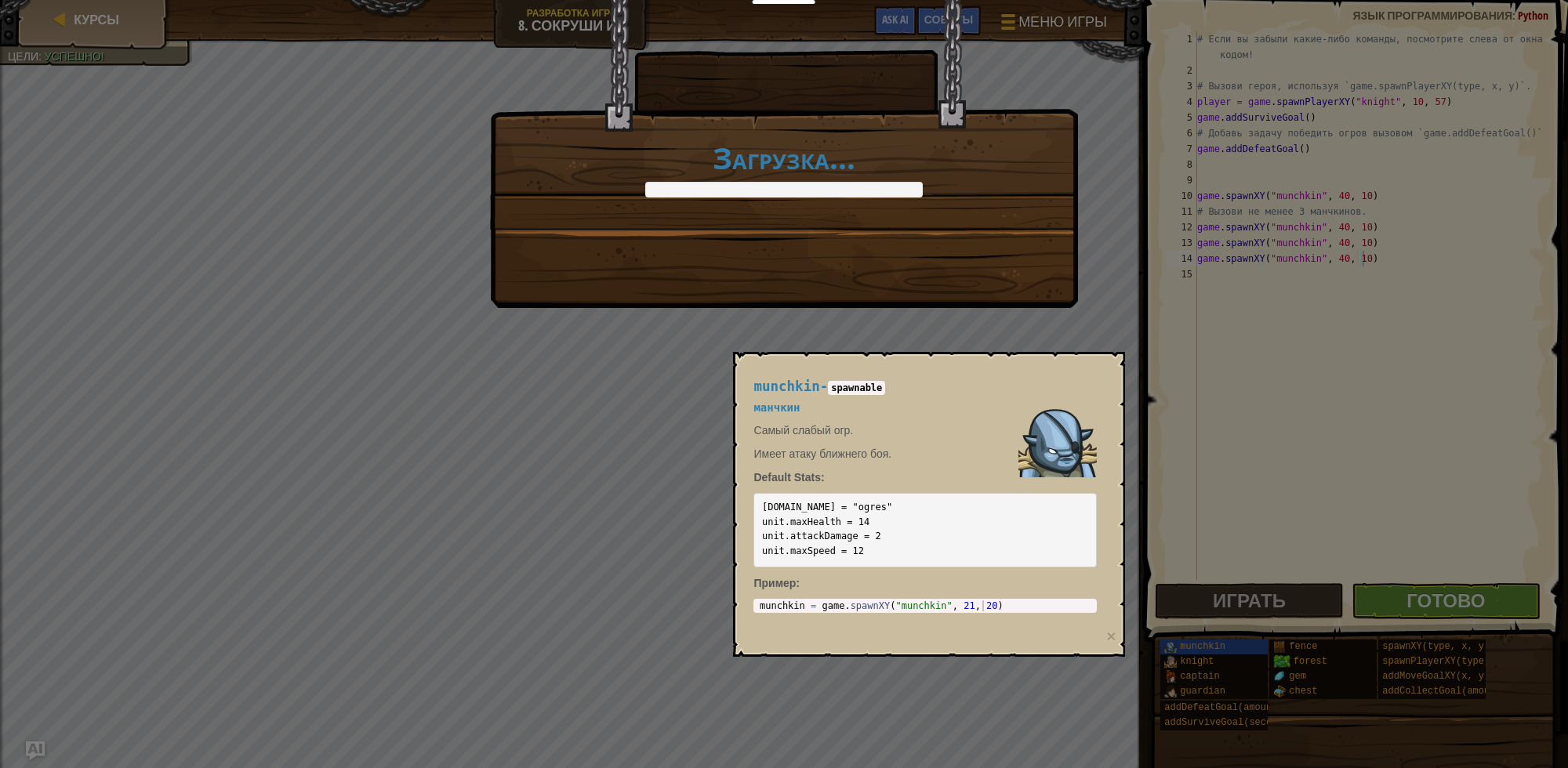
click at [1443, 606] on div "Загрузка..." at bounding box center [784, 384] width 1568 height 768
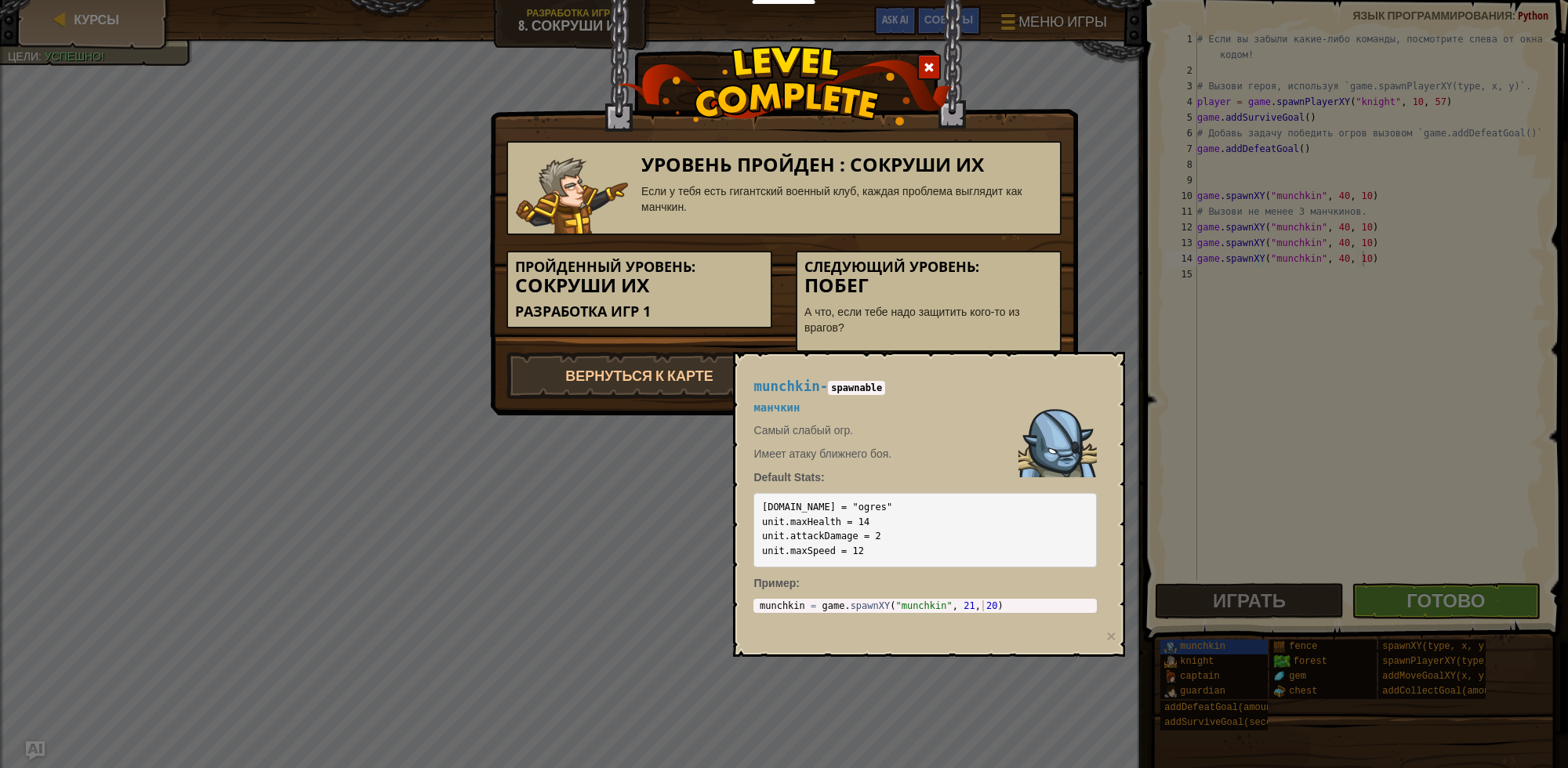
click at [1104, 333] on div "Уровень пройден : Сокруши их Если у тебя есть гигантский военный клуб, каждая п…" at bounding box center [784, 384] width 1568 height 768
click at [1432, 594] on div "Уровень пройден : Сокруши их Если у тебя есть гигантский военный клуб, каждая п…" at bounding box center [784, 384] width 1568 height 768
click at [942, 413] on h5 "манчкин" at bounding box center [925, 408] width 344 height 12
click at [933, 382] on h4 "munchkin - spawnable" at bounding box center [925, 387] width 344 height 15
click at [930, 377] on div "munchkin - spawnable манчкин Самый слабый огр. Имеет атаку ближнего боя. Defaul…" at bounding box center [925, 496] width 365 height 263
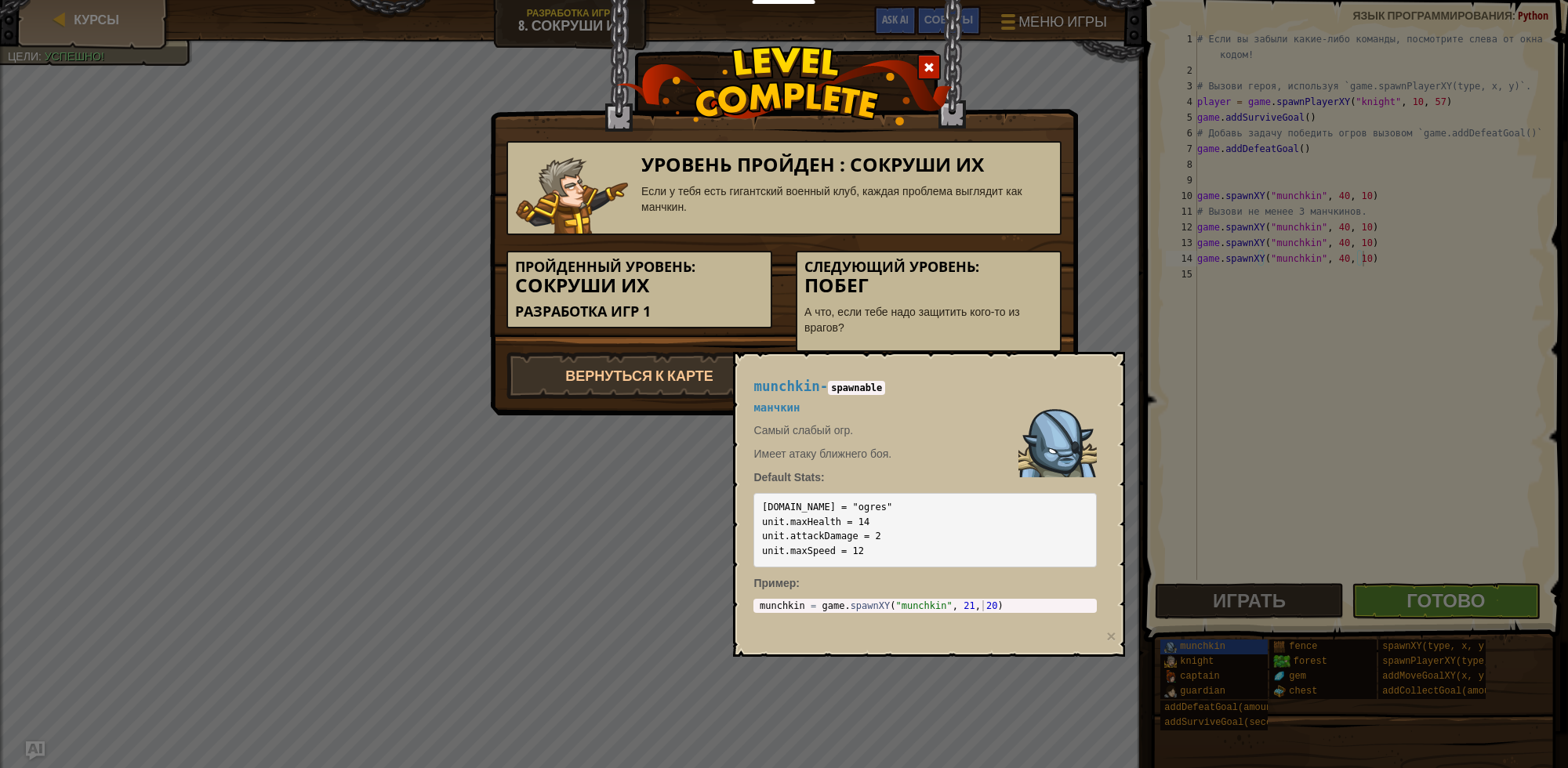
click at [929, 373] on div "munchkin - spawnable манчкин Самый слабый огр. Имеет атаку ближнего боя. Defaul…" at bounding box center [925, 496] width 365 height 263
click at [925, 371] on div "munchkin - spawnable манчкин Самый слабый огр. Имеет атаку ближнего боя. Defaul…" at bounding box center [925, 496] width 365 height 263
click at [1253, 648] on div "Уровень пройден : Сокруши их Если у тебя есть гигантский военный клуб, каждая п…" at bounding box center [784, 384] width 1568 height 768
click at [1256, 506] on div "Уровень пройден : Сокруши их Если у тебя есть гигантский военный клуб, каждая п…" at bounding box center [784, 384] width 1568 height 768
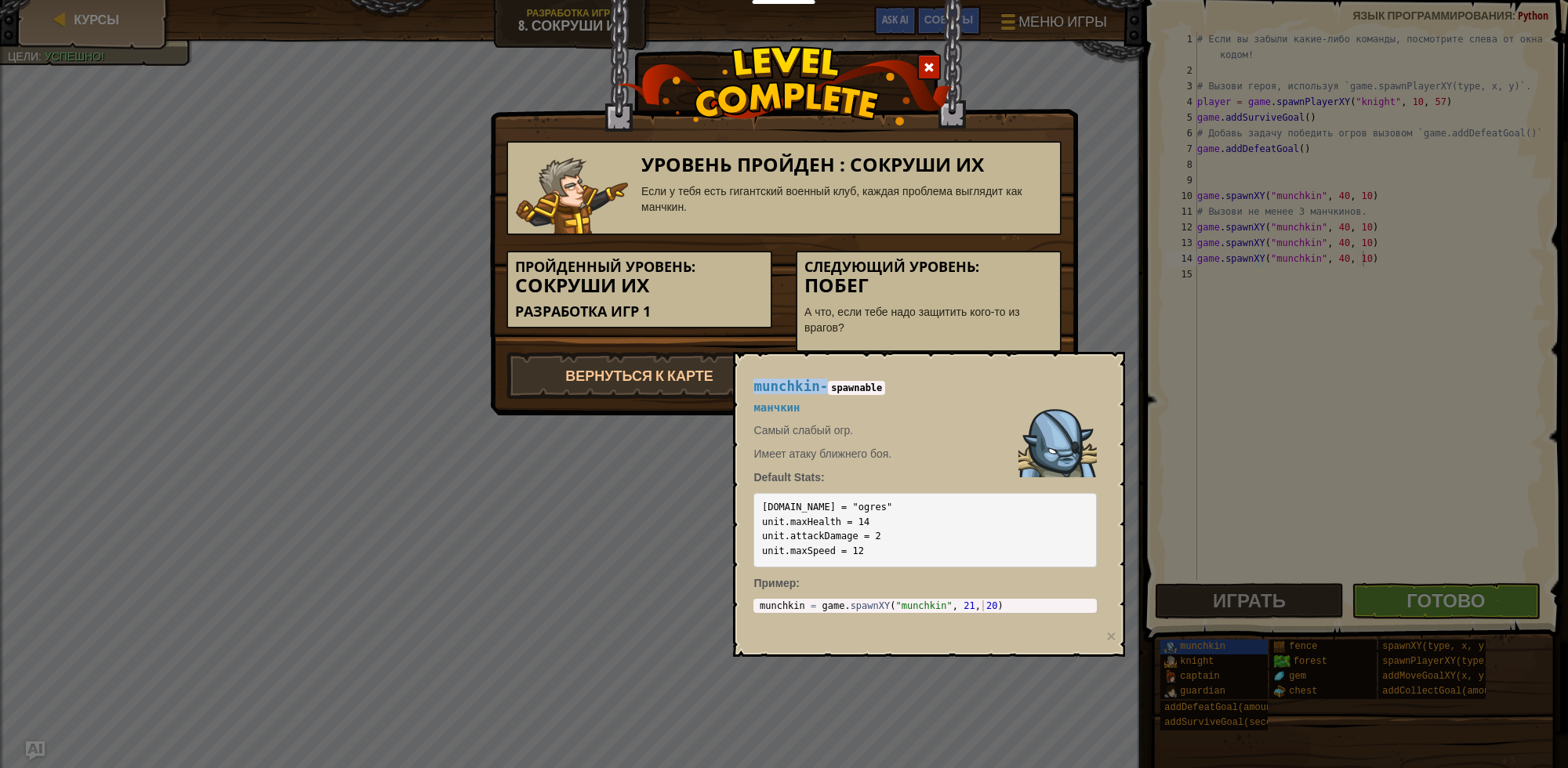
click at [1256, 506] on div "Уровень пройден : Сокруши их Если у тебя есть гигантский военный клуб, каждая п…" at bounding box center [784, 384] width 1568 height 768
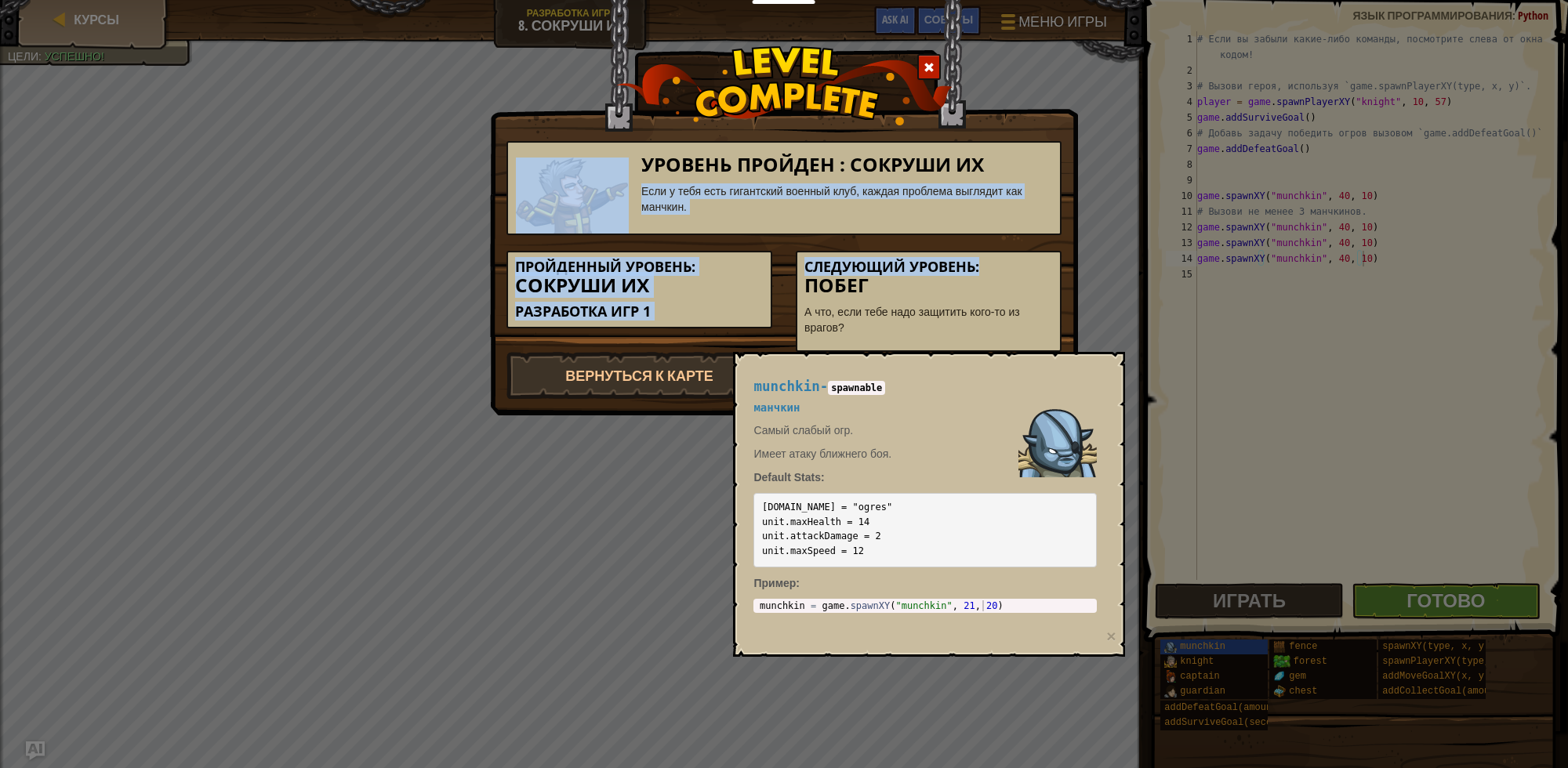
drag, startPoint x: 1372, startPoint y: 271, endPoint x: 1143, endPoint y: 46, distance: 321.0
click at [1143, 46] on div "Уровень пройден : Сокруши их Если у тебя есть гигантский военный клуб, каждая п…" at bounding box center [784, 384] width 1568 height 768
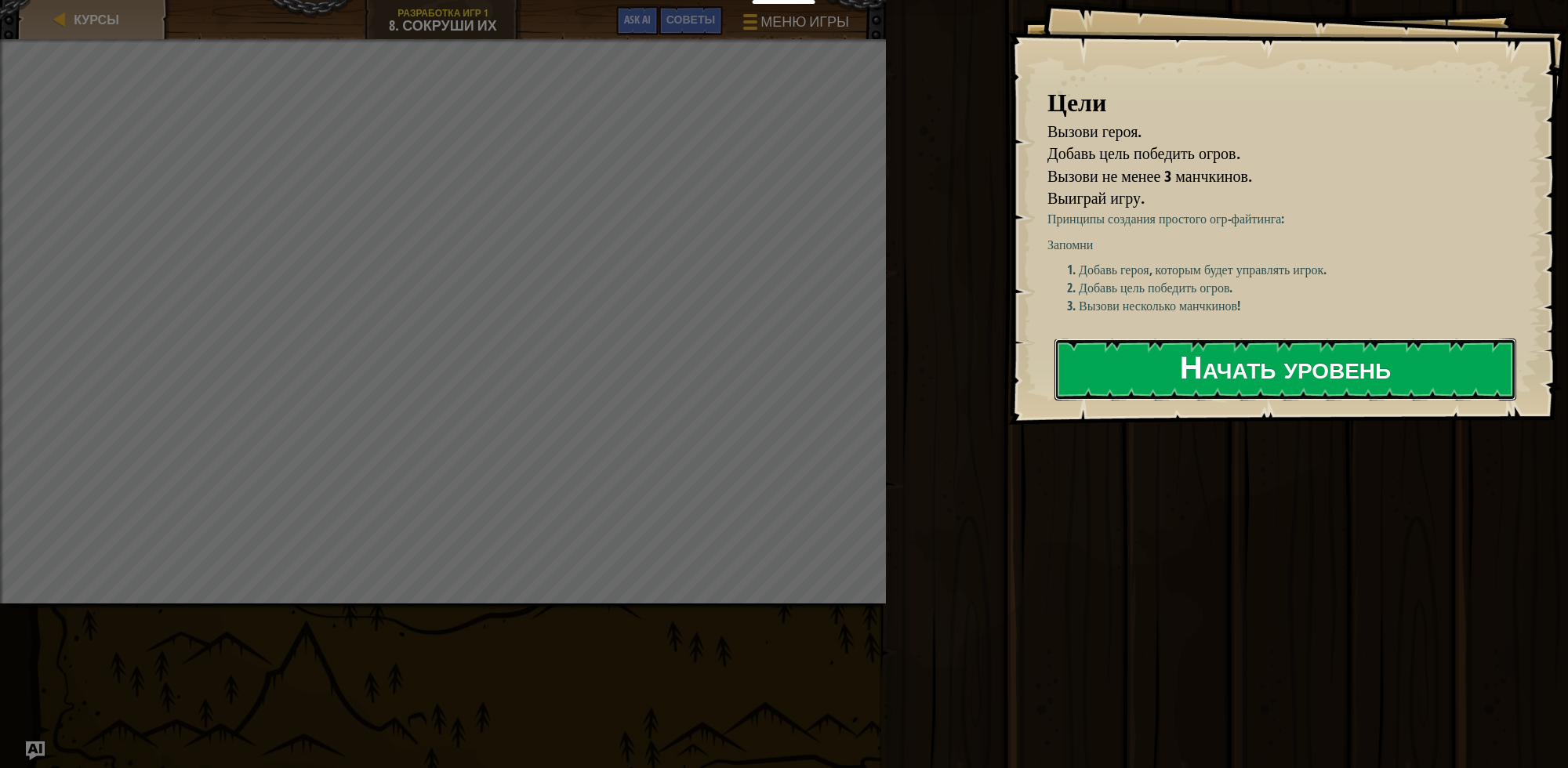
click at [1226, 384] on button "Начать уровень" at bounding box center [1286, 369] width 462 height 62
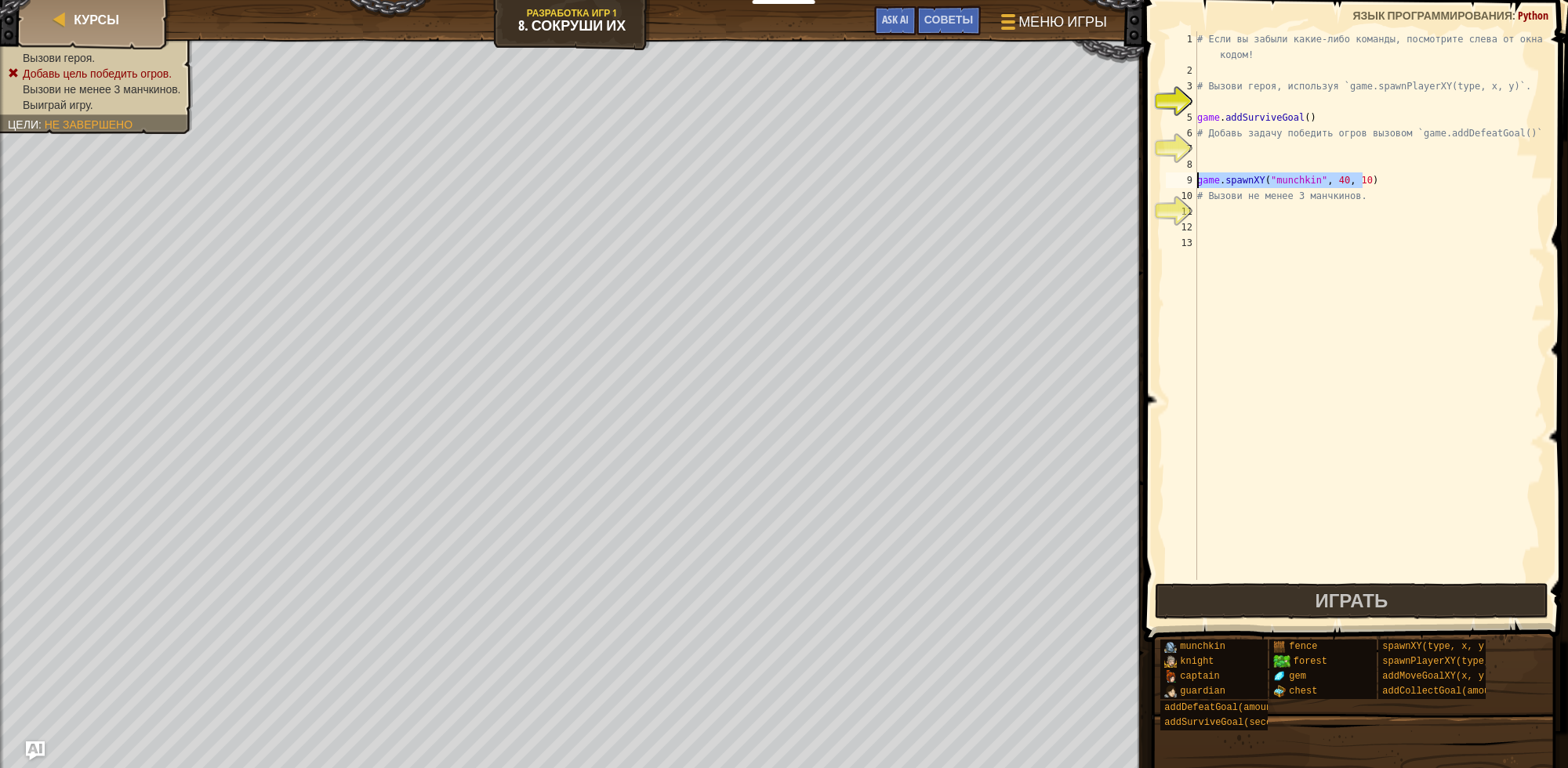
drag, startPoint x: 1366, startPoint y: 184, endPoint x: 1177, endPoint y: 175, distance: 189.2
click at [1177, 175] on div "1 2 3 4 5 6 7 8 9 10 11 12 13 # Если вы забыли какие-либо команды, посмотрите с…" at bounding box center [1354, 306] width 382 height 549
type textarea "game.spawnXY("munchkin", 40, 10)"
click at [1208, 205] on div "# Если вы забыли какие-либо команды, посмотрите слева от окна с кодом! # Вызови…" at bounding box center [1370, 330] width 350 height 596
type textarea "game.spawnXY("munchkin", 40, 10)"
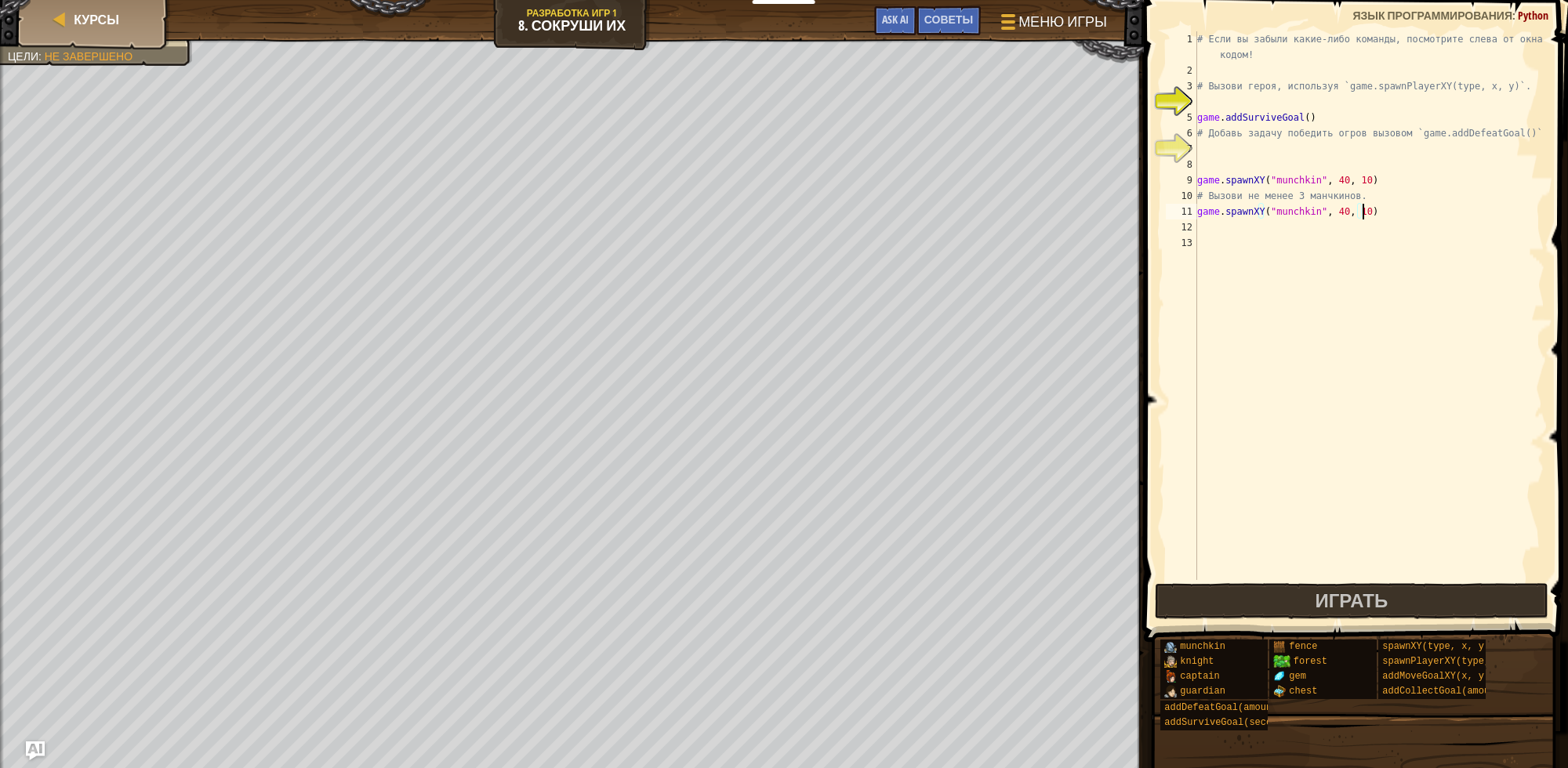
click at [1202, 223] on div "# Если вы забыли какие-либо команды, посмотрите слева от окна с кодом! # Вызови…" at bounding box center [1370, 330] width 350 height 596
type textarea "game.spawnXY("munchkin", 40, 10)"
click at [1202, 243] on div "# Если вы забыли какие-либо команды, посмотрите слева от окна с кодом! # Вызови…" at bounding box center [1370, 330] width 350 height 596
type textarea "game.spawnXY("munchkin", 40, 10)"
click at [1213, 153] on div "# Если вы забыли какие-либо команды, посмотрите слева от окна с кодом! # Вызови…" at bounding box center [1370, 330] width 350 height 596
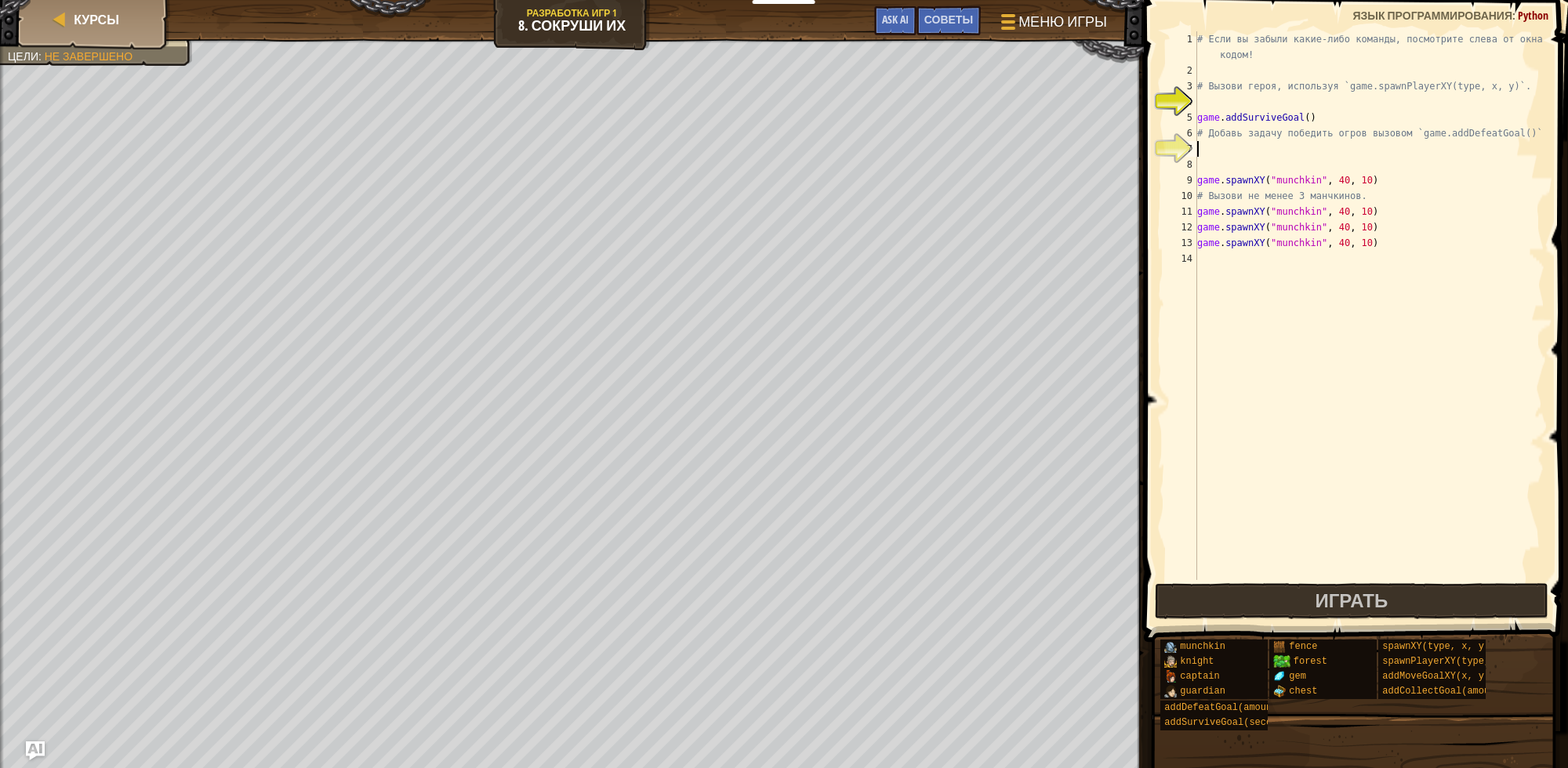
type textarea "g"
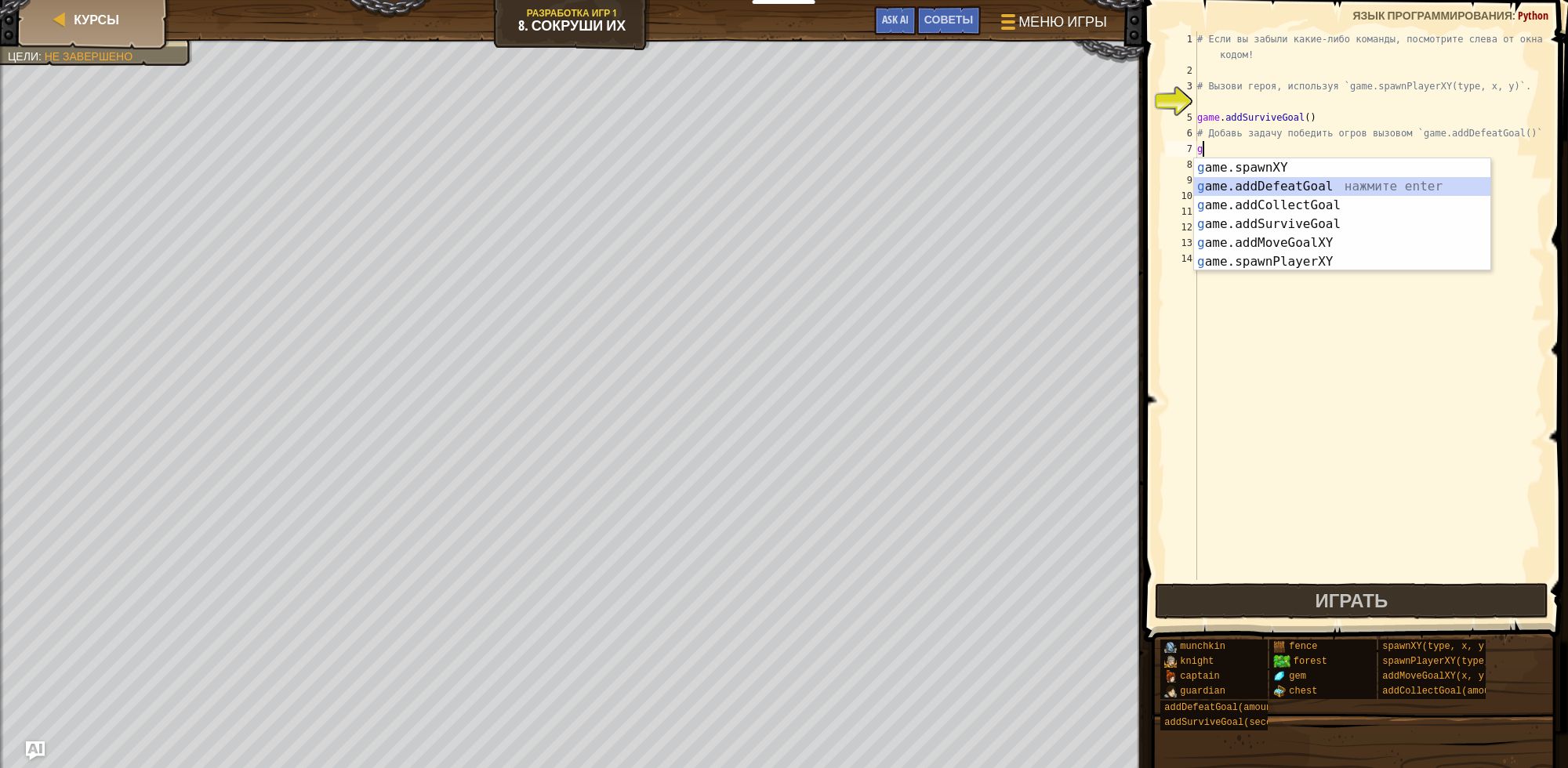
click at [1260, 186] on div "g ame.spawnXY нажмите enter g ame.addDefeatGoal нажмите enter g ame.addCollectG…" at bounding box center [1342, 233] width 296 height 150
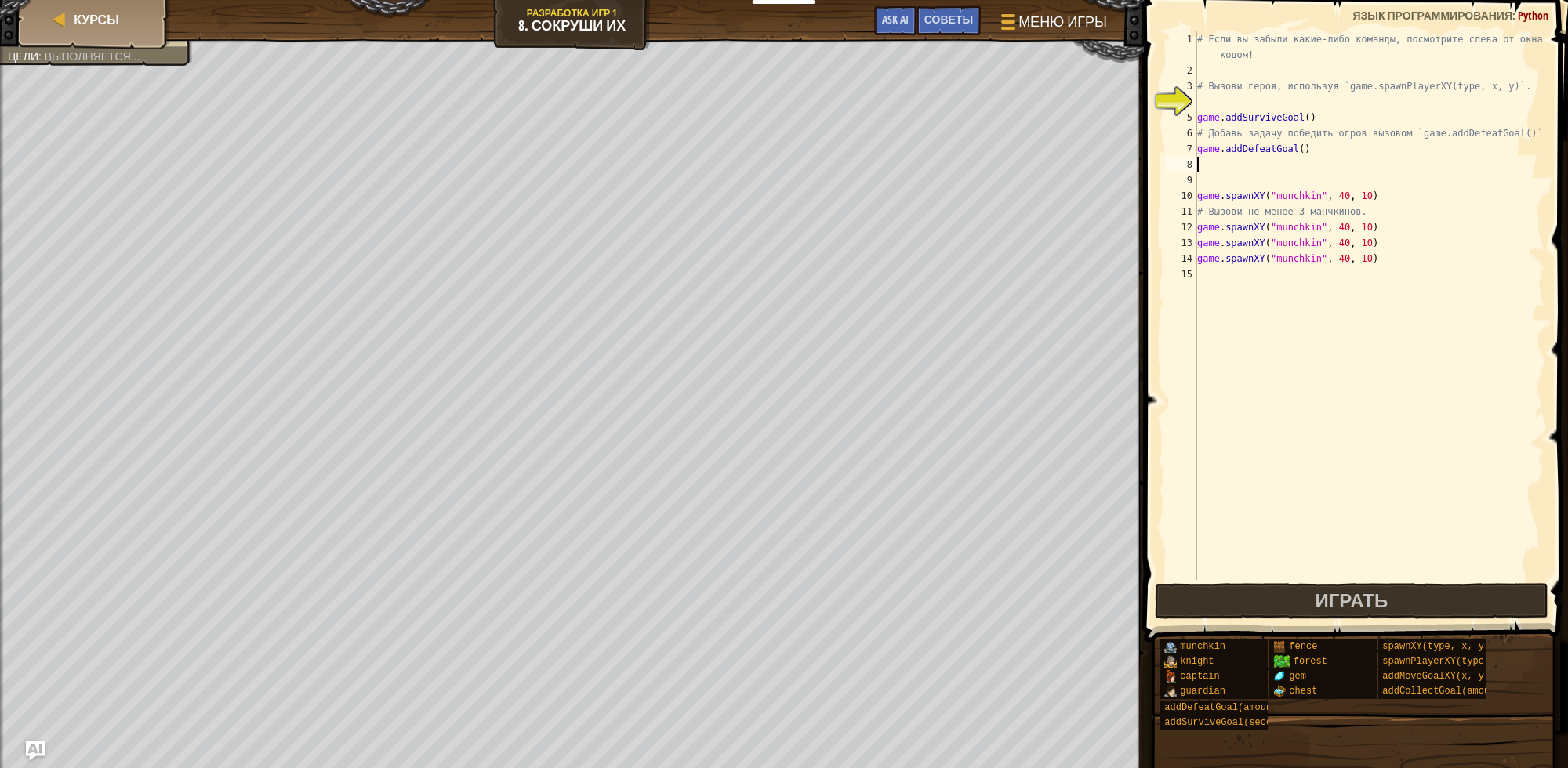
click at [1225, 100] on div "# Если вы забыли какие-либо команды, посмотрите слева от окна с кодом! # Вызови…" at bounding box center [1370, 330] width 350 height 596
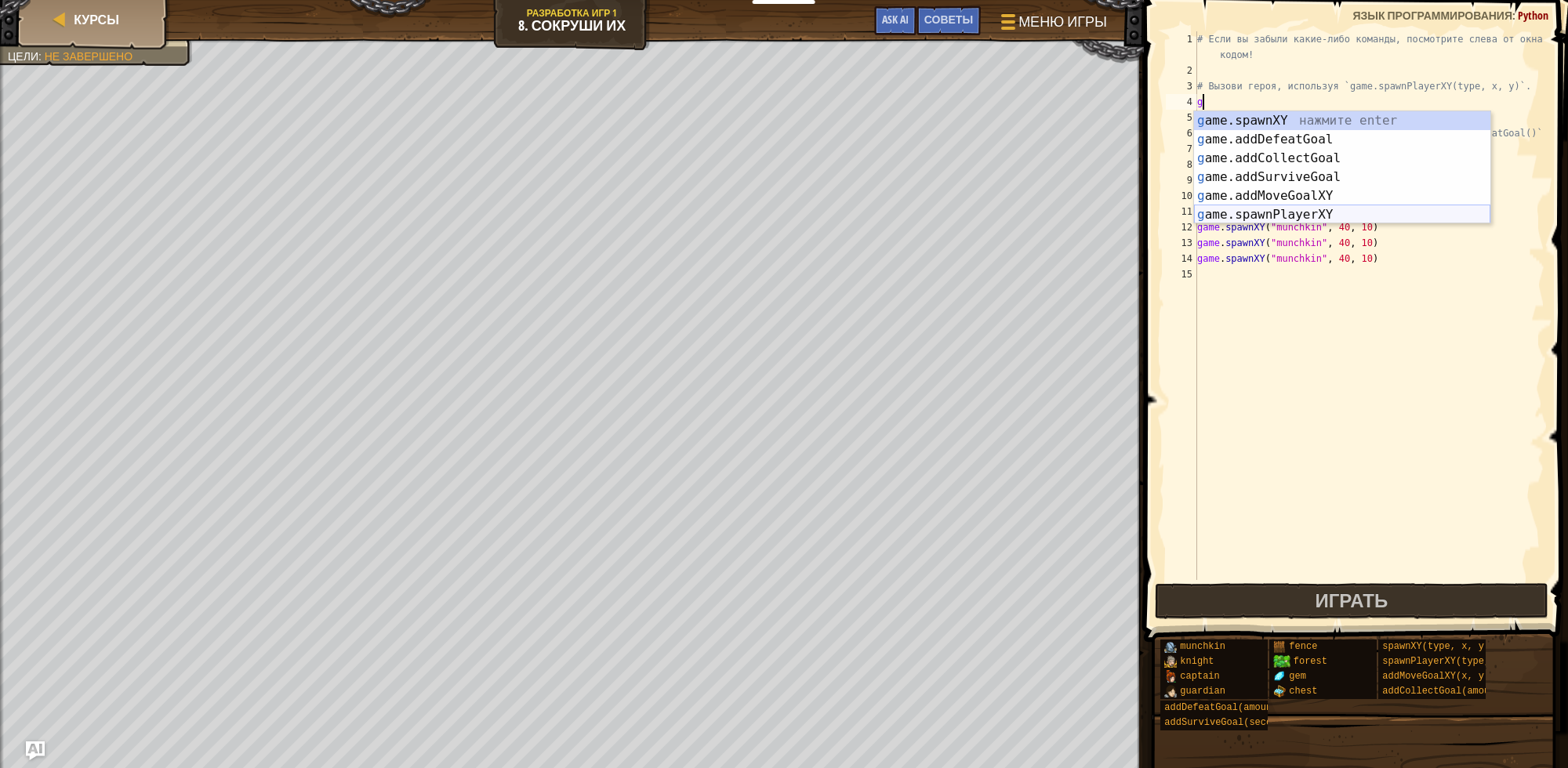
click at [1284, 210] on div "g ame.spawnXY нажмите enter g ame.addDefeatGoal нажмите enter g ame.addCollectG…" at bounding box center [1342, 186] width 296 height 150
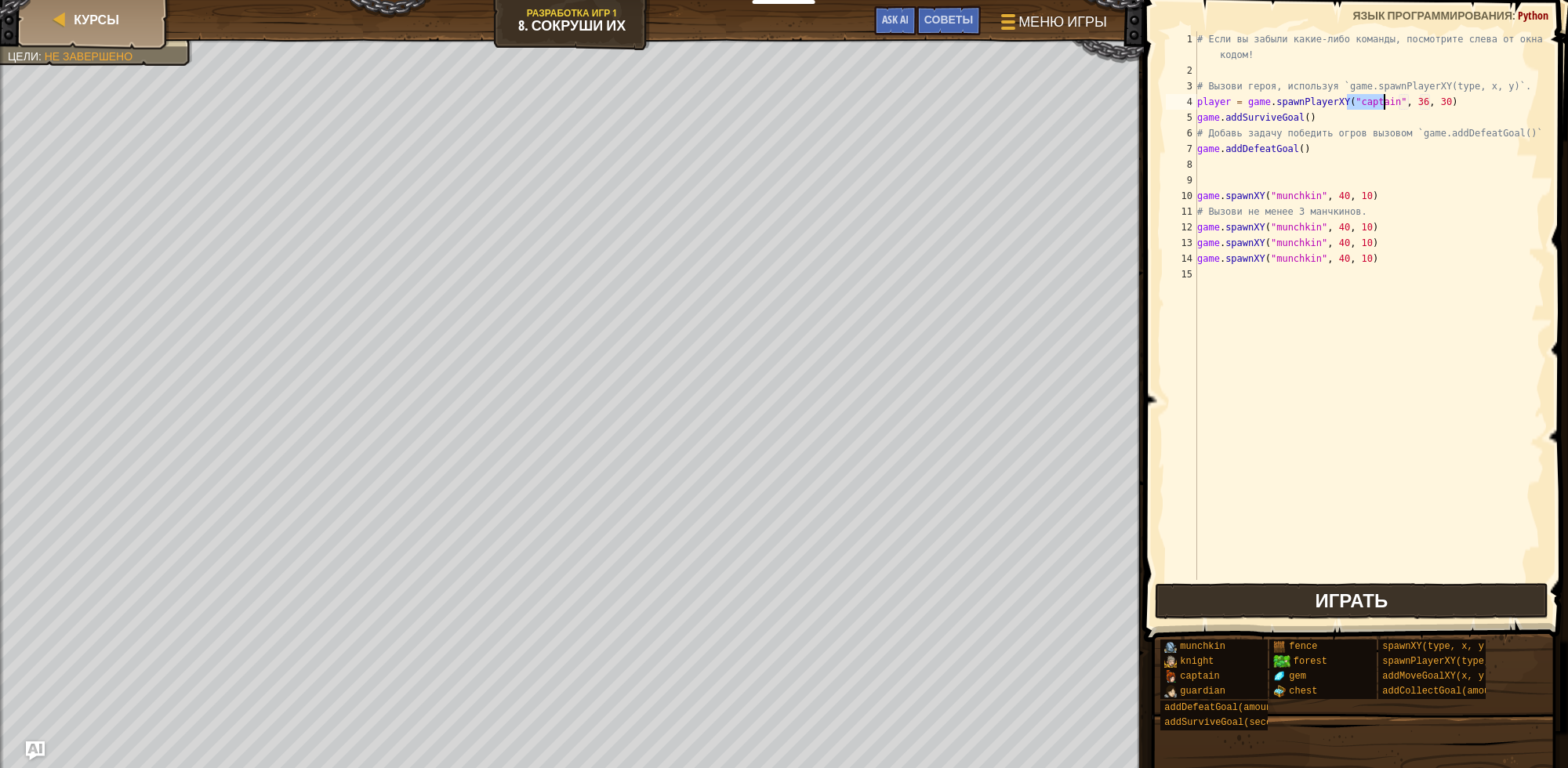
type textarea "player = game.spawnPlayerXY("captain", 36, 30)"
click at [1353, 602] on span "Играть" at bounding box center [1351, 600] width 73 height 25
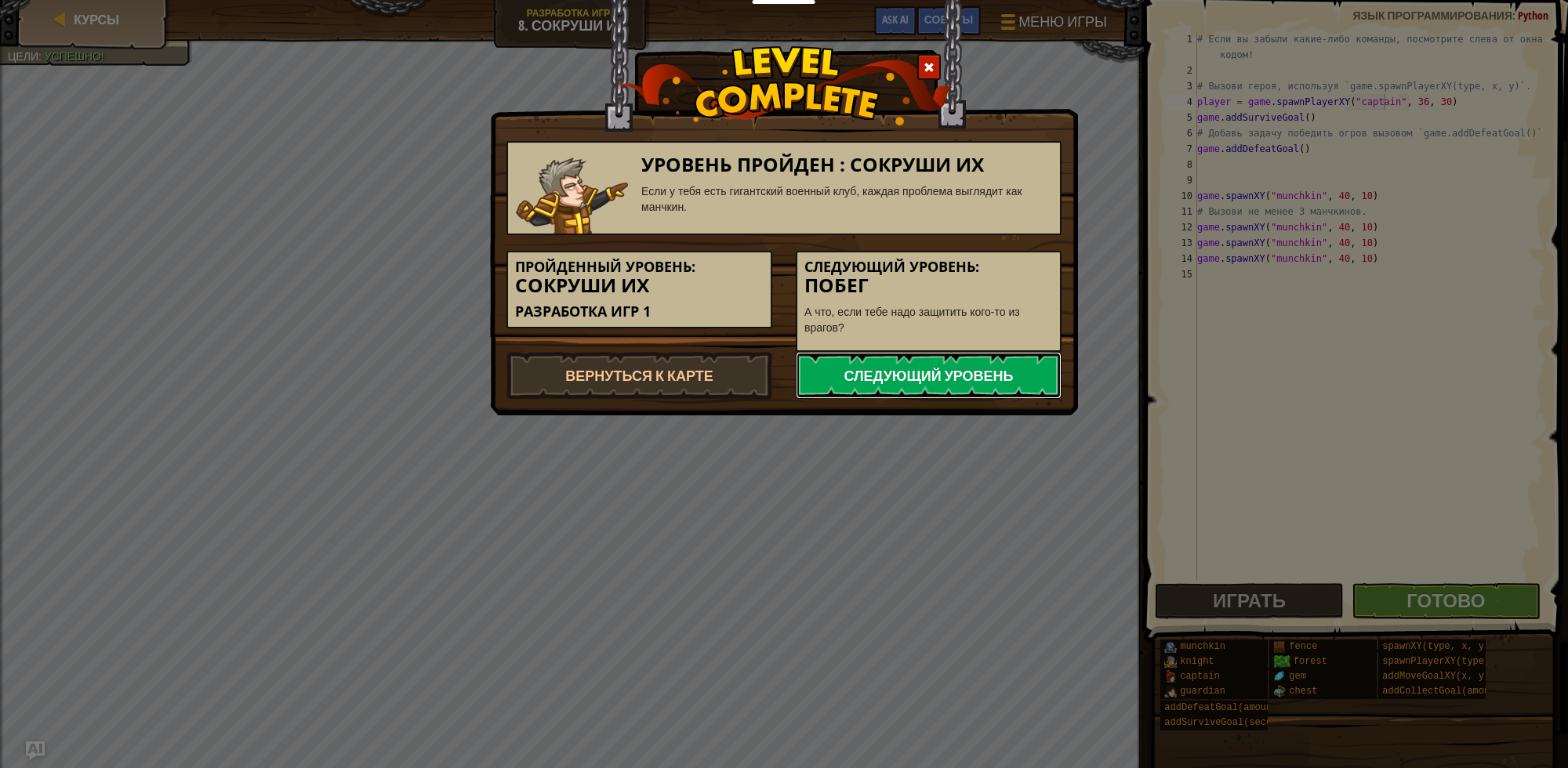
click at [985, 374] on link "Следующий уровень" at bounding box center [929, 375] width 266 height 47
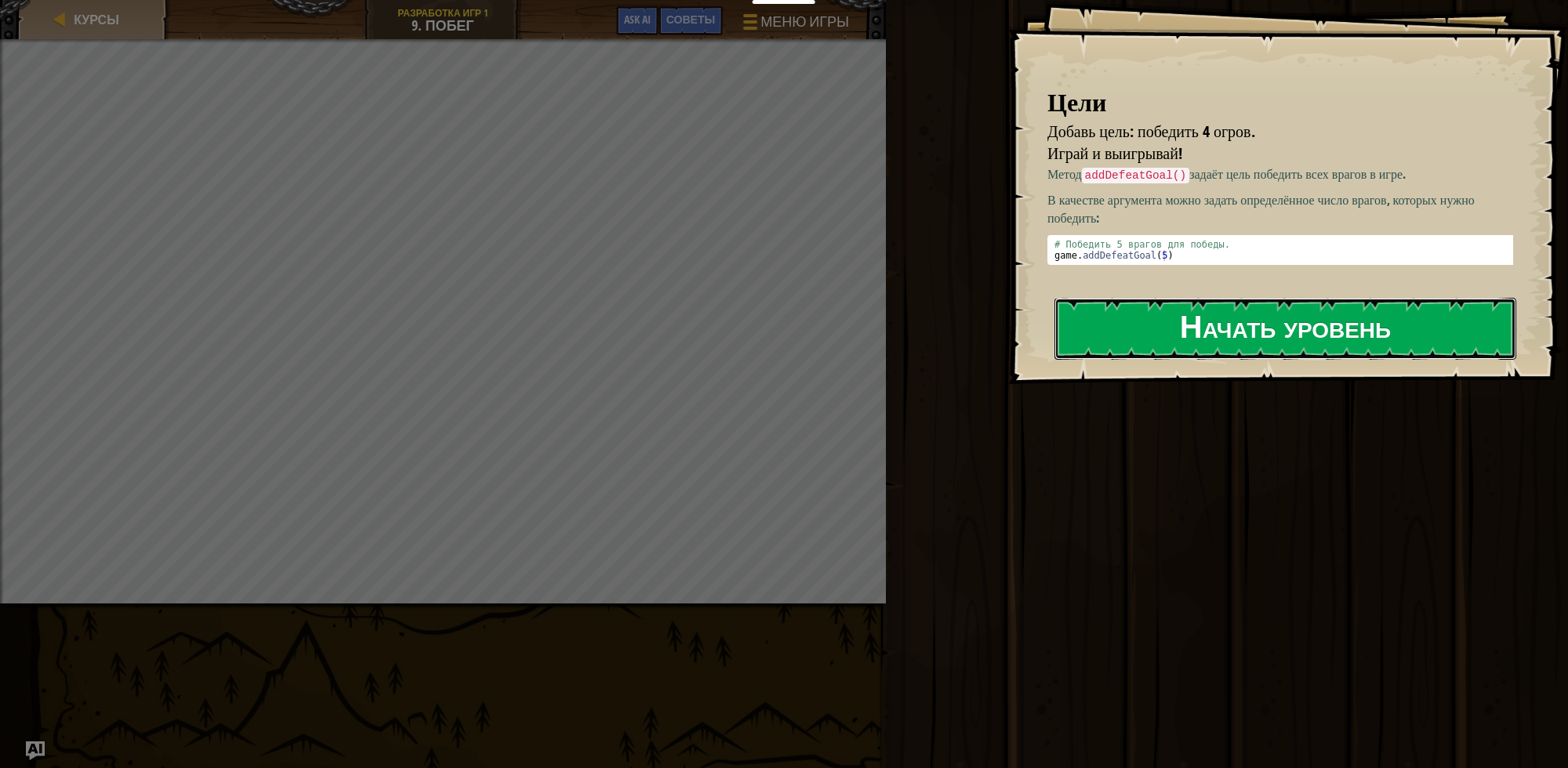
click at [1162, 342] on button "Начать уровень" at bounding box center [1286, 329] width 462 height 62
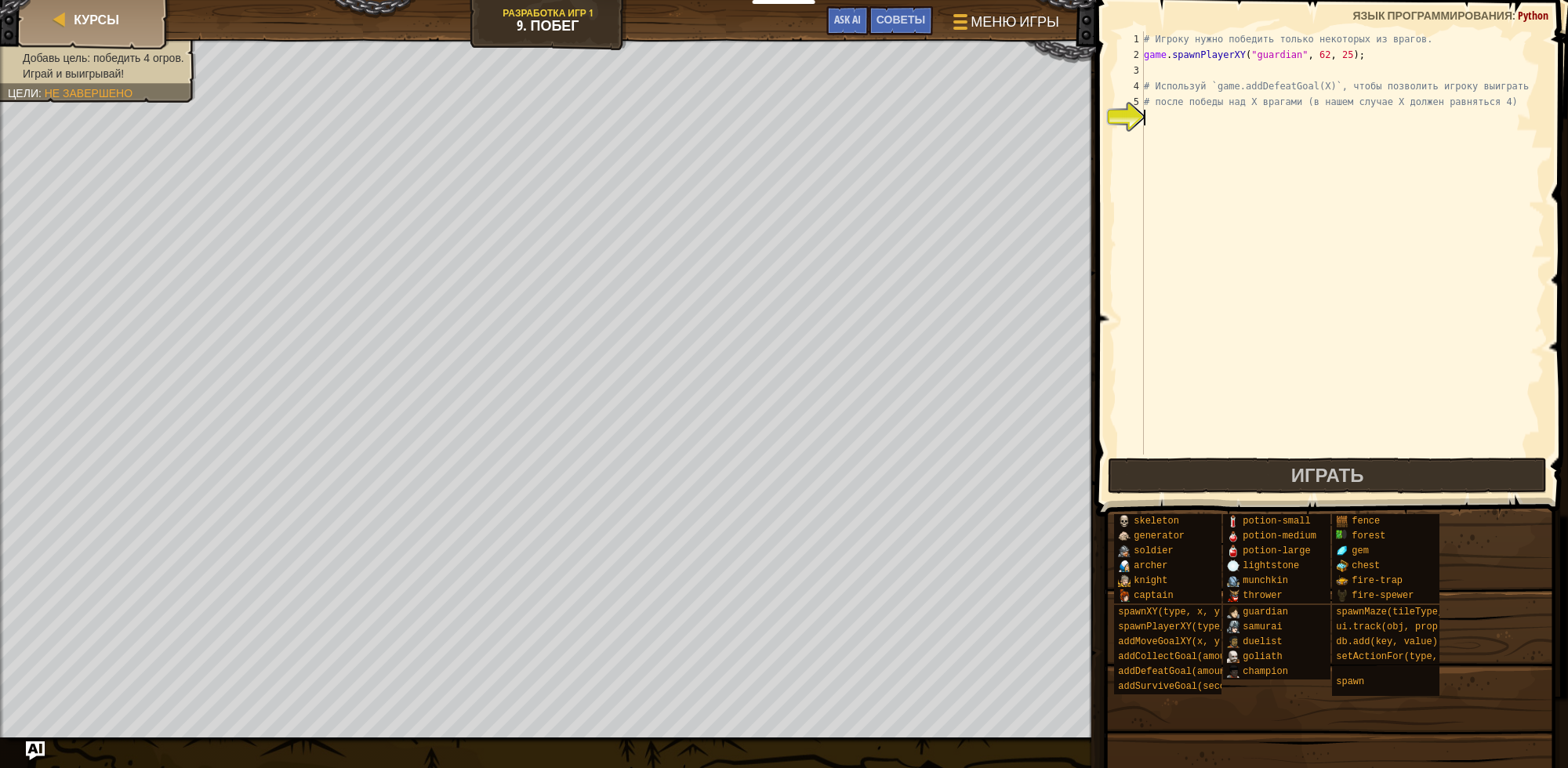
click at [1205, 130] on div "# Игроку нужно победить только некоторых из врагов. game . spawnPlayerXY ( "gua…" at bounding box center [1343, 259] width 404 height 455
type textarea "g"
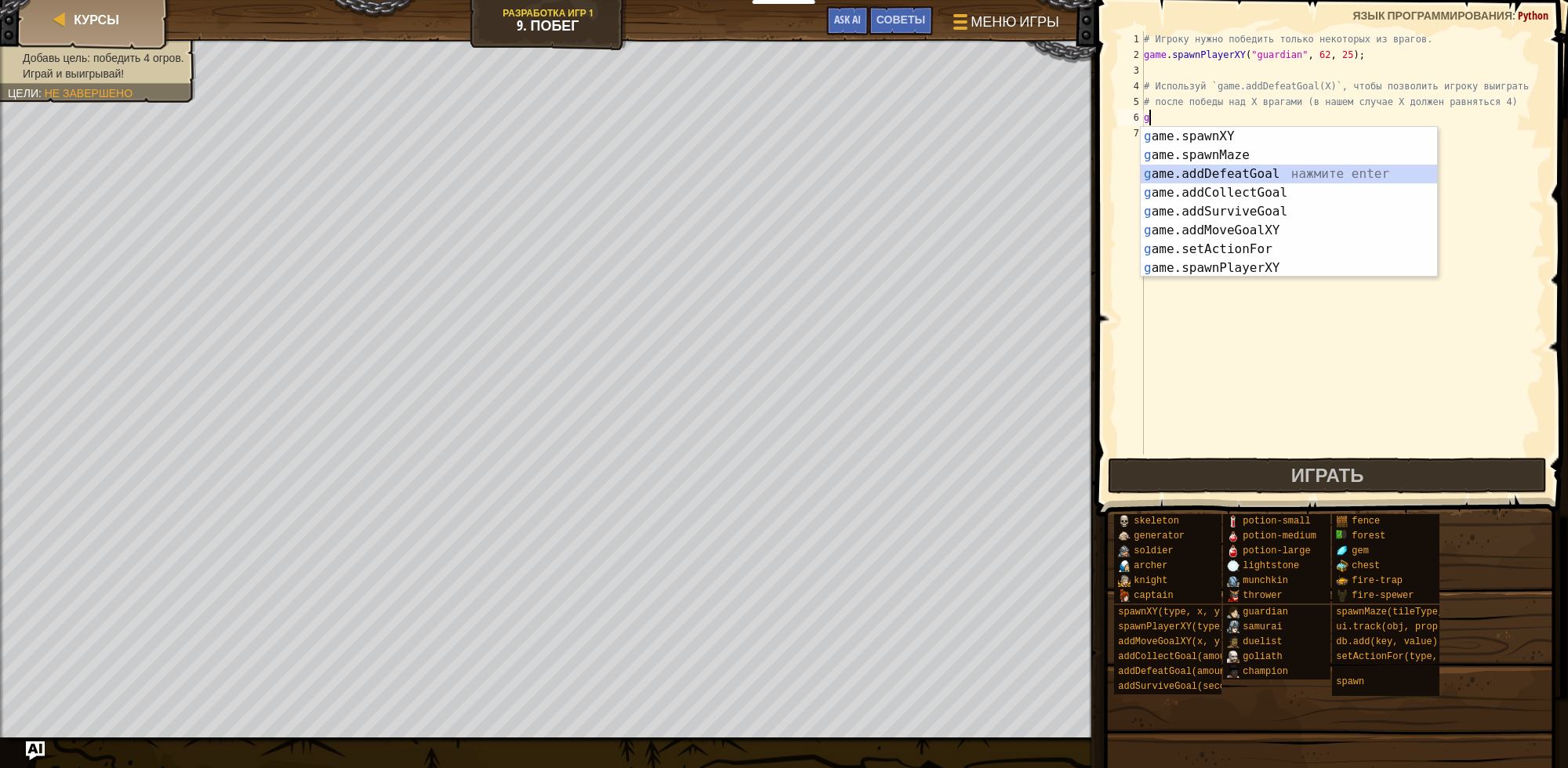
click at [1222, 175] on div "g ame.spawnXY нажмите enter g ame.spawnMaze нажмите enter g ame.addDefeatGoal н…" at bounding box center [1289, 221] width 296 height 188
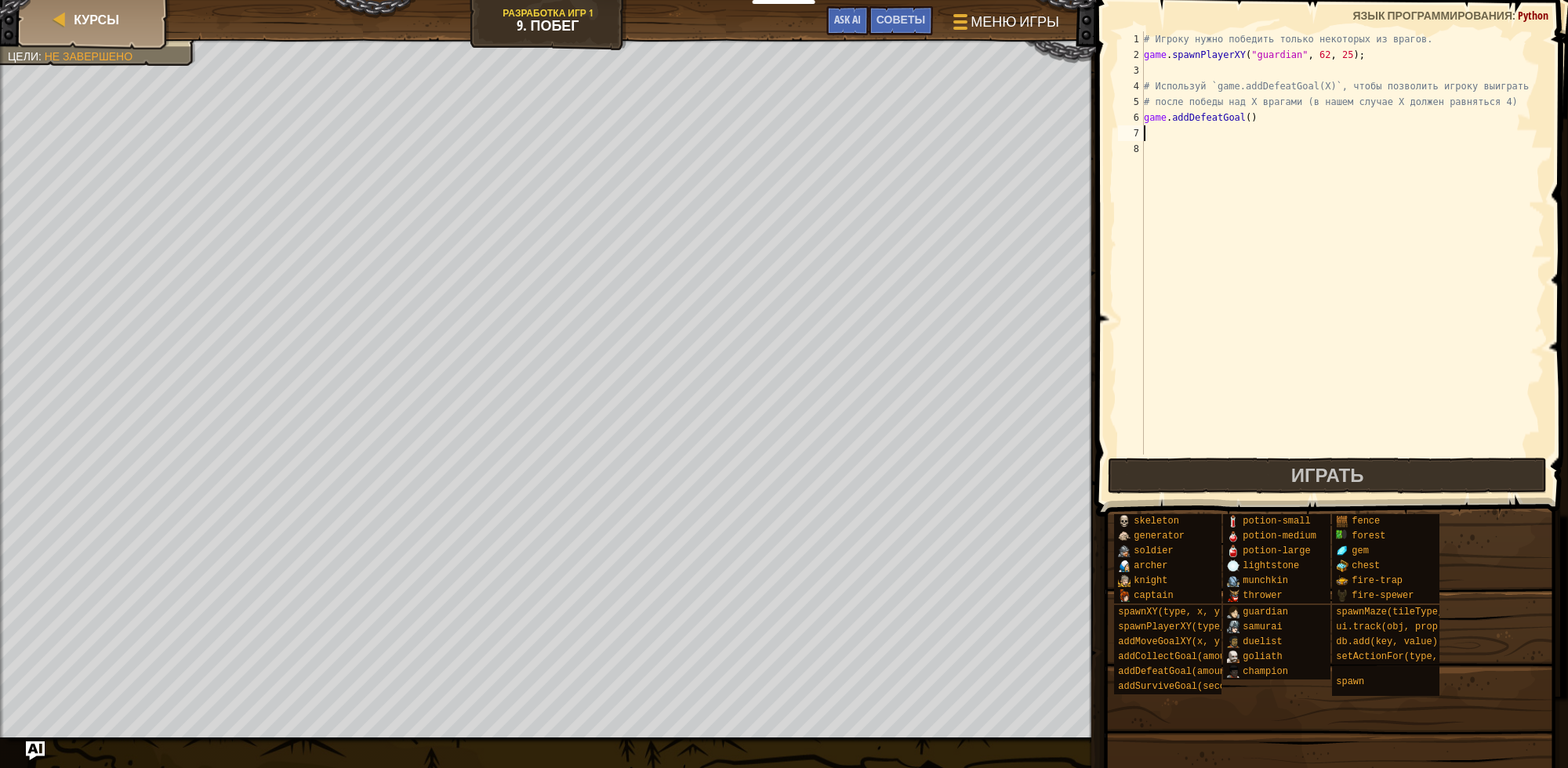
click at [1237, 121] on div "# Игроку нужно победить только некоторых из врагов. game . spawnPlayerXY ( "gua…" at bounding box center [1343, 259] width 404 height 455
click at [1244, 120] on div "# Игроку нужно победить только некоторых из врагов. game . spawnPlayerXY ( "gua…" at bounding box center [1343, 259] width 404 height 455
type textarea "game.addDefeatGoal(4)"
click at [1198, 139] on div "# Игроку нужно победить только некоторых из врагов. game . spawnPlayerXY ( "gua…" at bounding box center [1343, 259] width 404 height 455
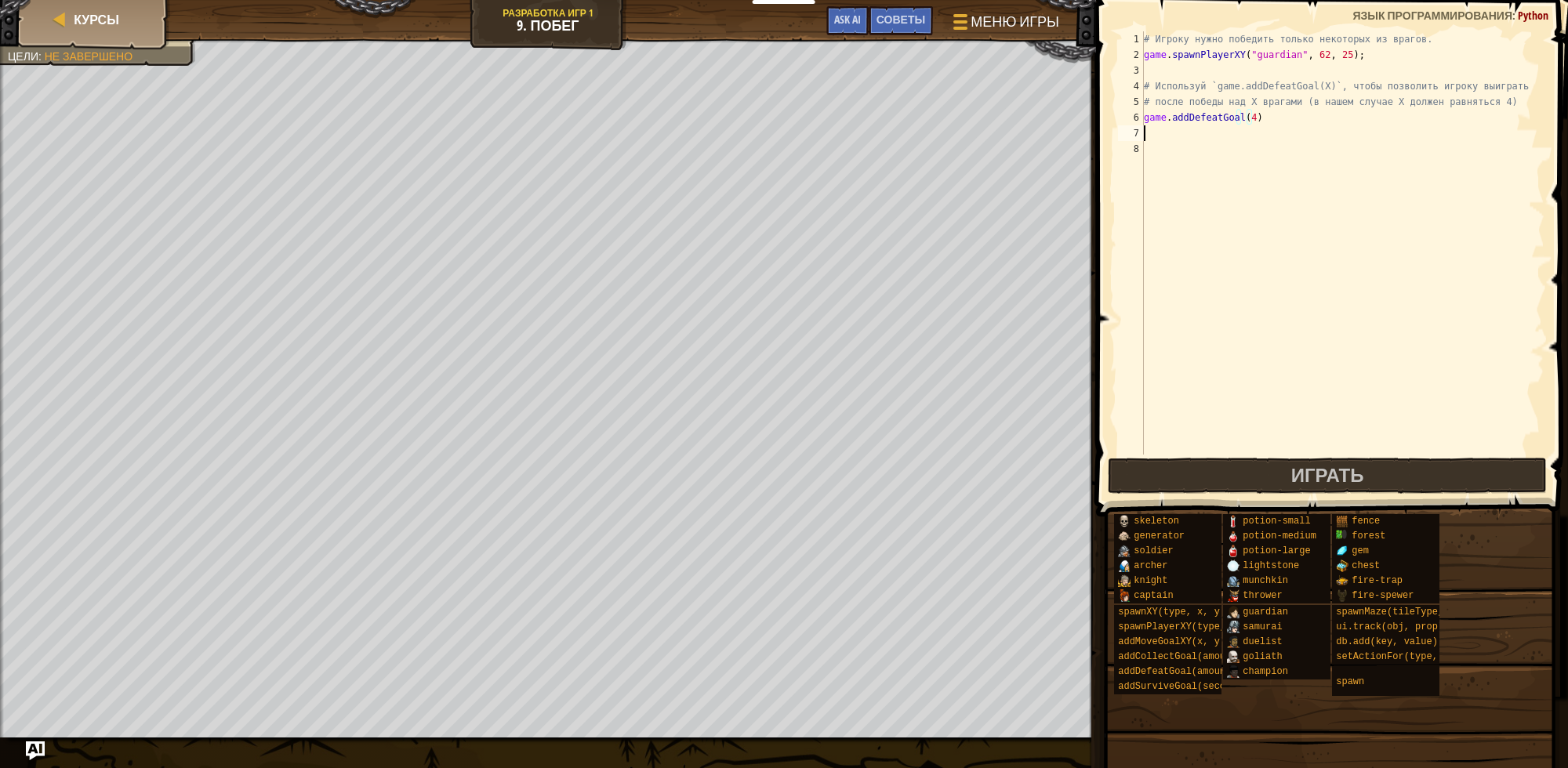
scroll to position [7, 0]
click at [1264, 458] on button "Играть" at bounding box center [1328, 475] width 440 height 36
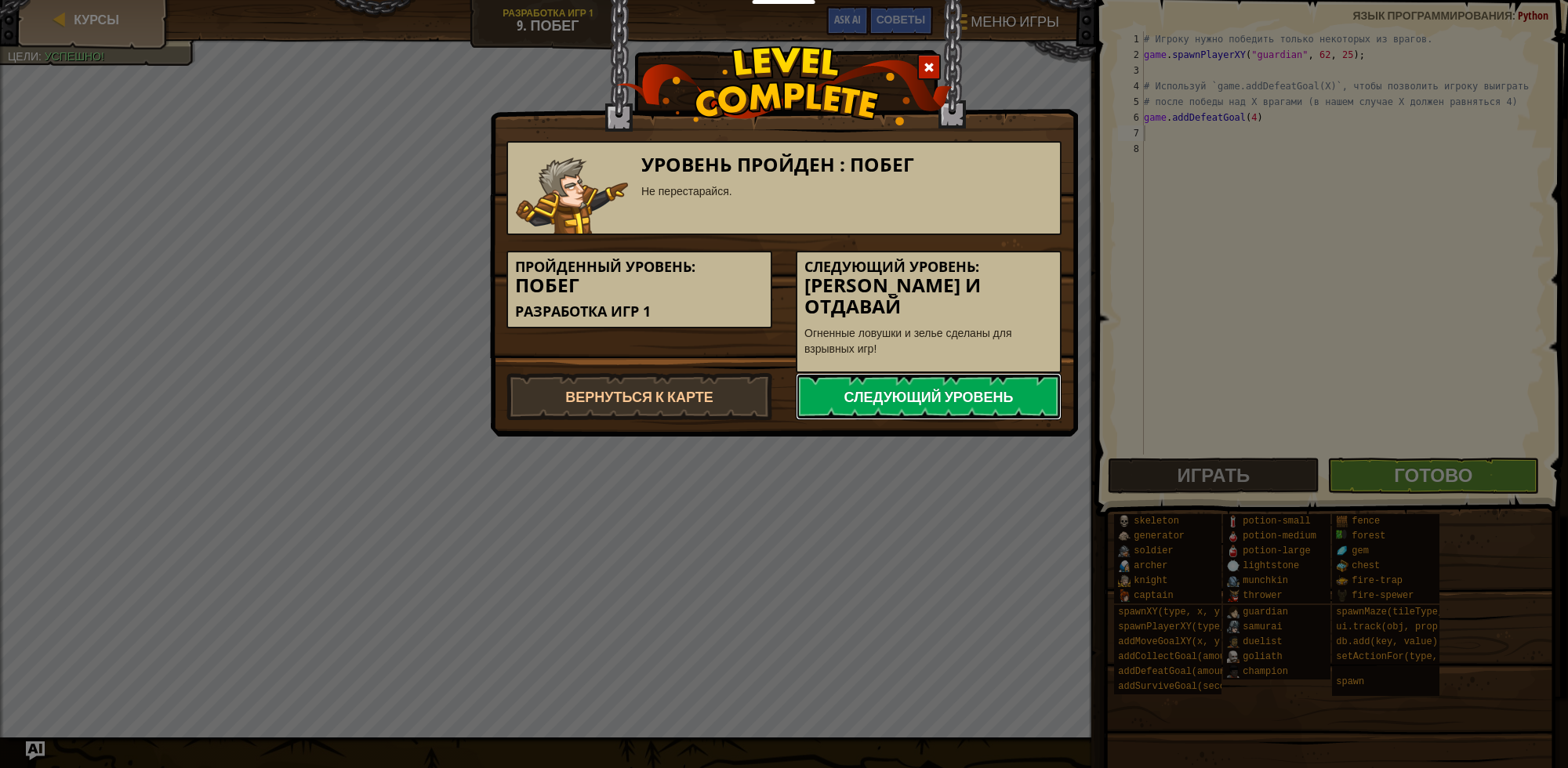
click at [974, 373] on link "Следующий уровень" at bounding box center [929, 396] width 266 height 47
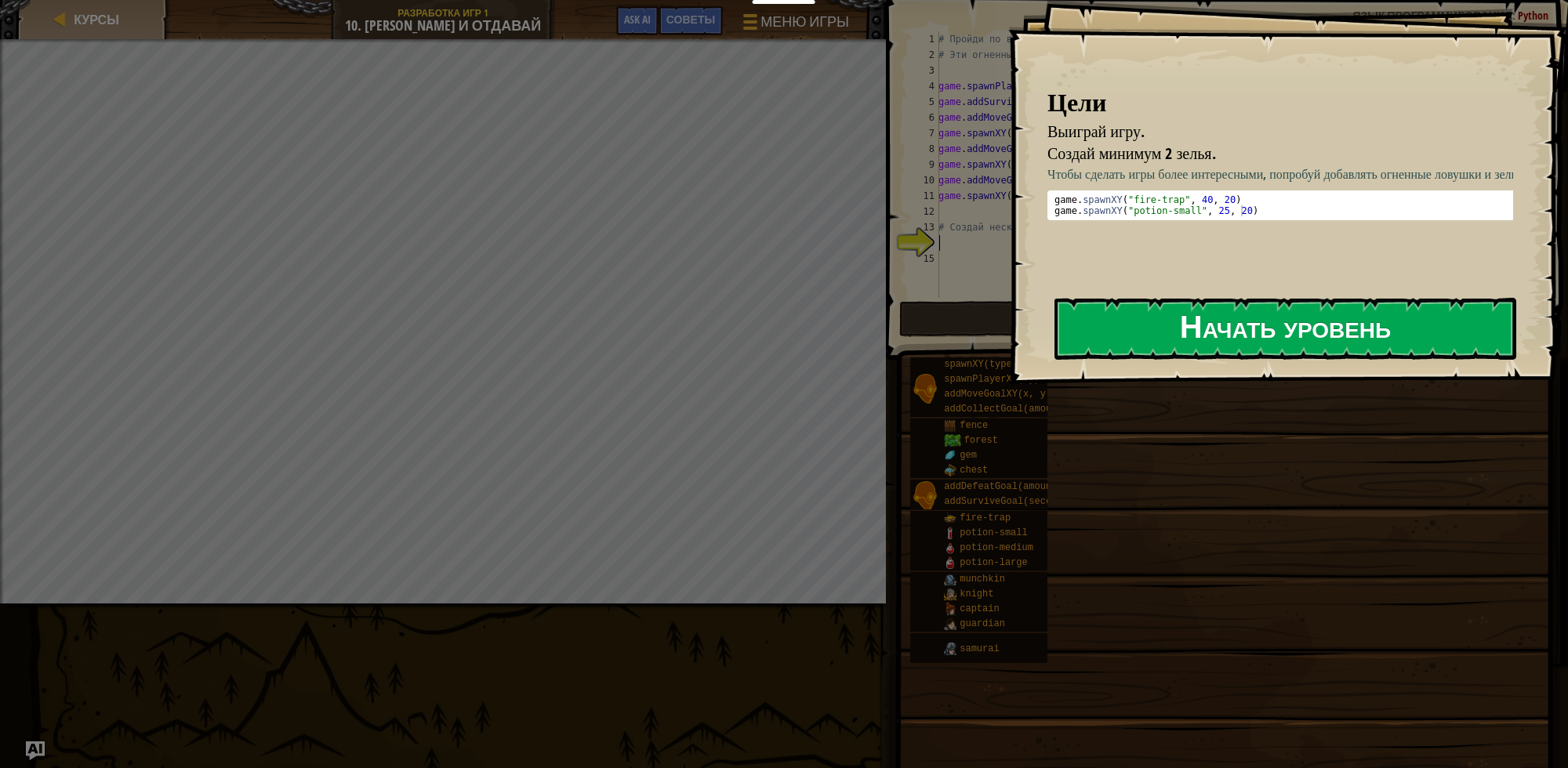
click at [1193, 317] on button "Начать уровень" at bounding box center [1286, 329] width 462 height 62
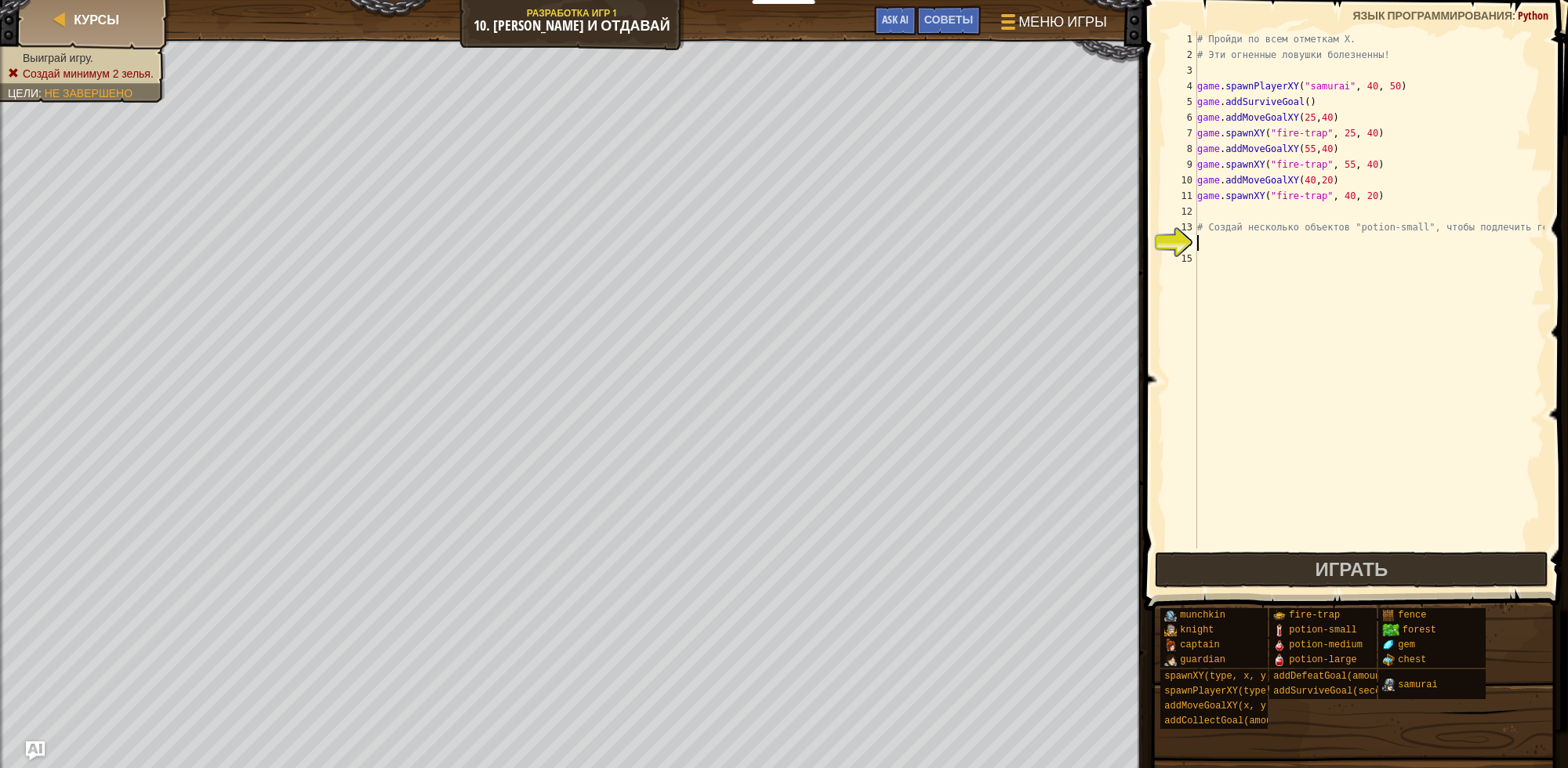
click at [1260, 240] on div "# Пройди по всем отметкам X. # Эти огненные ловушки болезненны! game . spawnPla…" at bounding box center [1370, 306] width 350 height 549
type textarea "п"
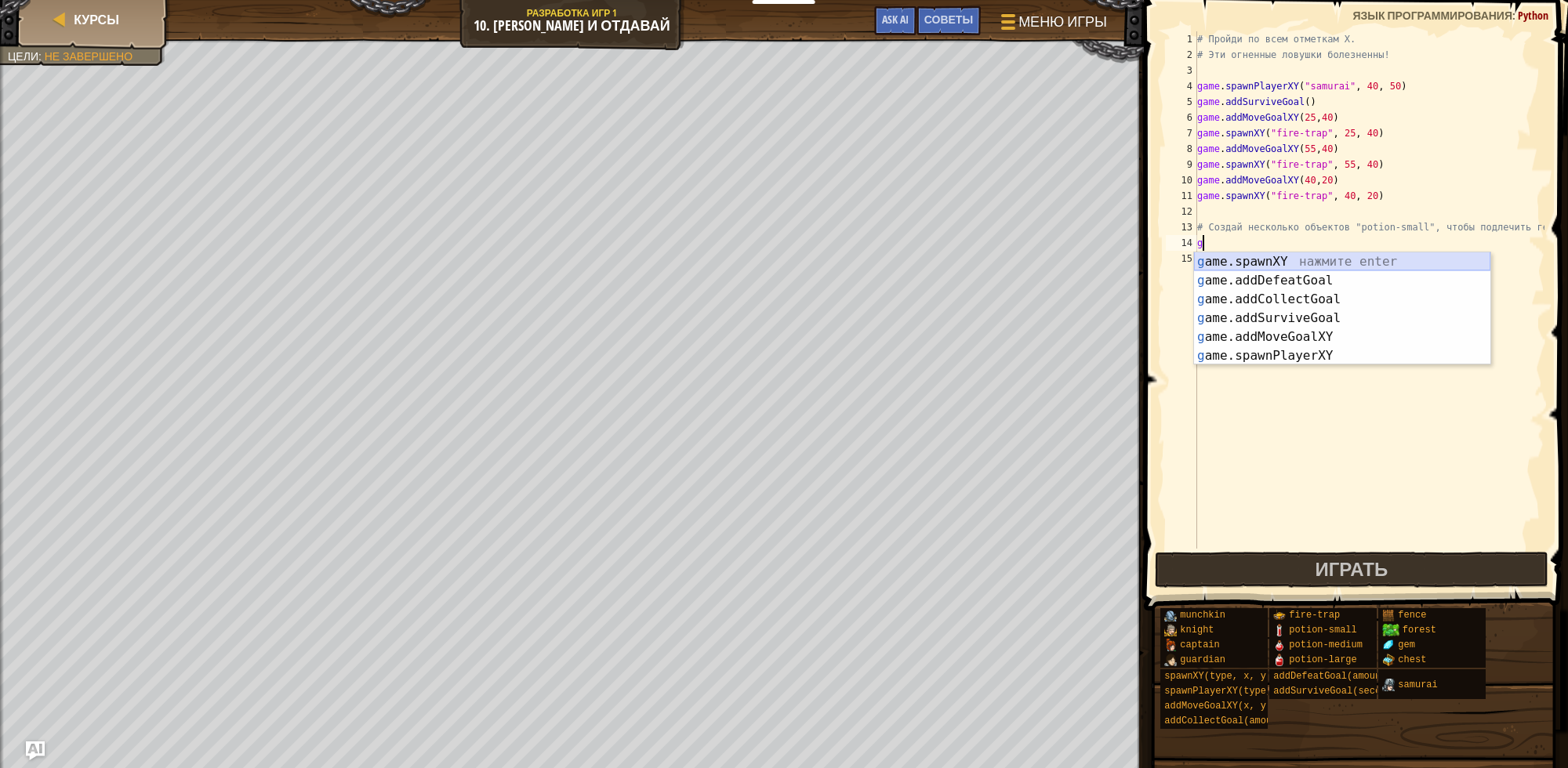
click at [1276, 257] on div "g ame.spawnXY нажмите enter g ame.addDefeatGoal нажмите enter g ame.addCollectG…" at bounding box center [1342, 327] width 296 height 150
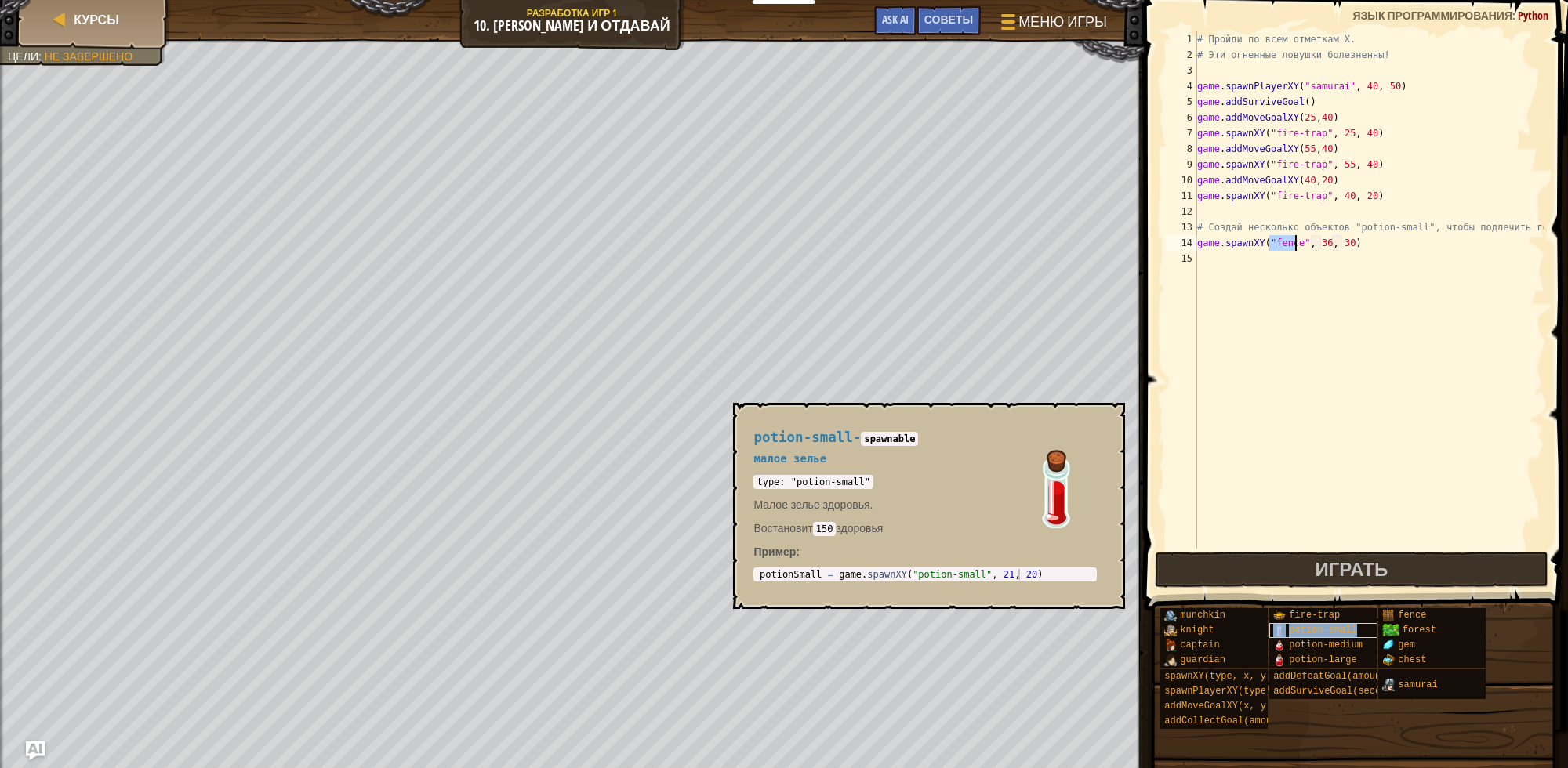
click at [1343, 633] on span "potion-small" at bounding box center [1322, 630] width 67 height 11
drag, startPoint x: 845, startPoint y: 440, endPoint x: 754, endPoint y: 438, distance: 91.0
click at [754, 438] on h4 "potion-small - spawnable" at bounding box center [925, 438] width 344 height 15
copy span "potion-small"
click at [1286, 243] on div "# Пройди по всем отметкам X. # Эти огненные ловушки болезненны! game . spawnPla…" at bounding box center [1370, 306] width 350 height 549
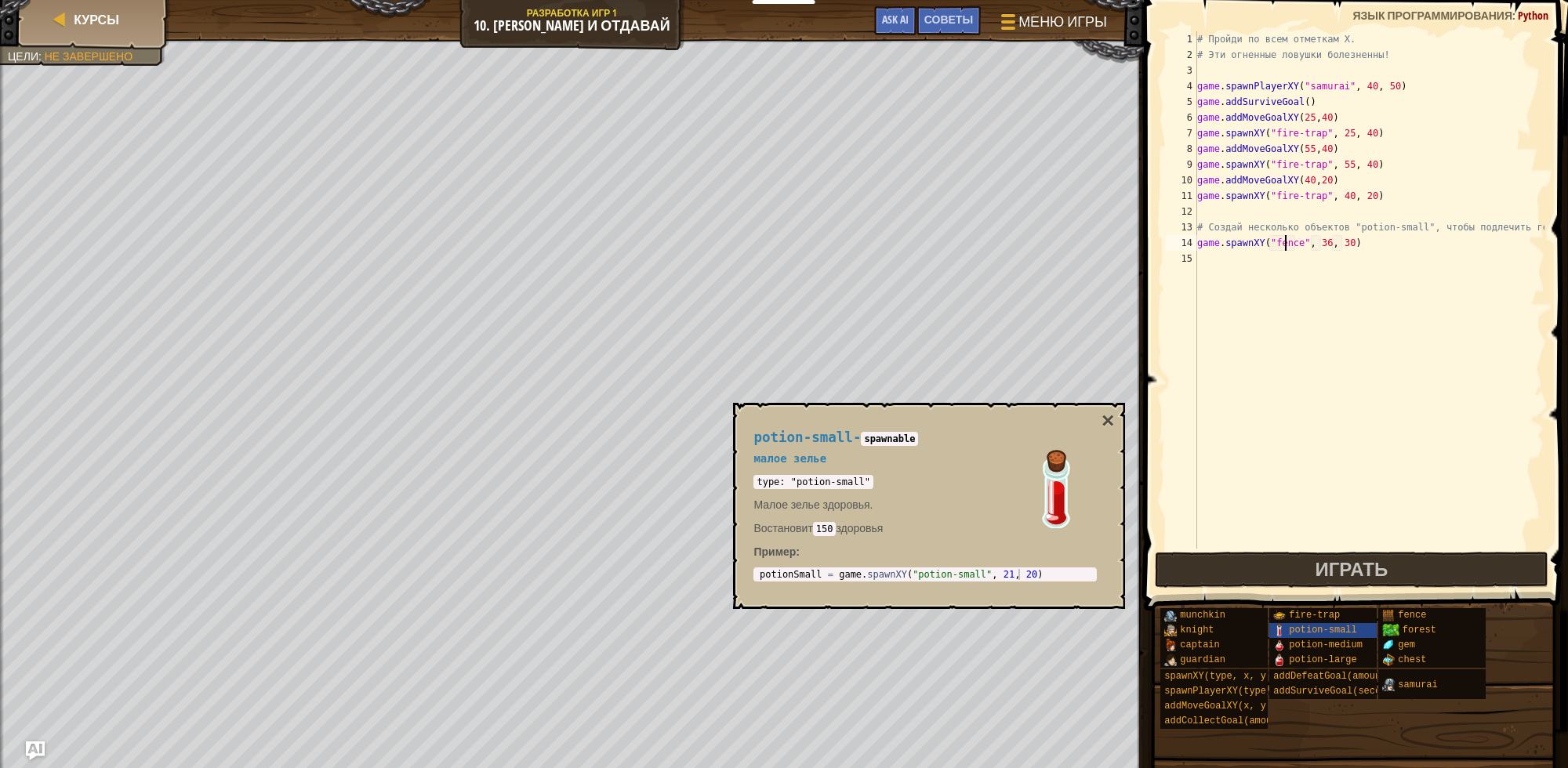
click at [1286, 243] on div "# Пройди по всем отметкам X. # Эти огненные ловушки болезненны! game . spawnPla…" at bounding box center [1370, 306] width 350 height 549
paste textarea "potion-small"
click at [1106, 413] on button "×" at bounding box center [1108, 421] width 12 height 22
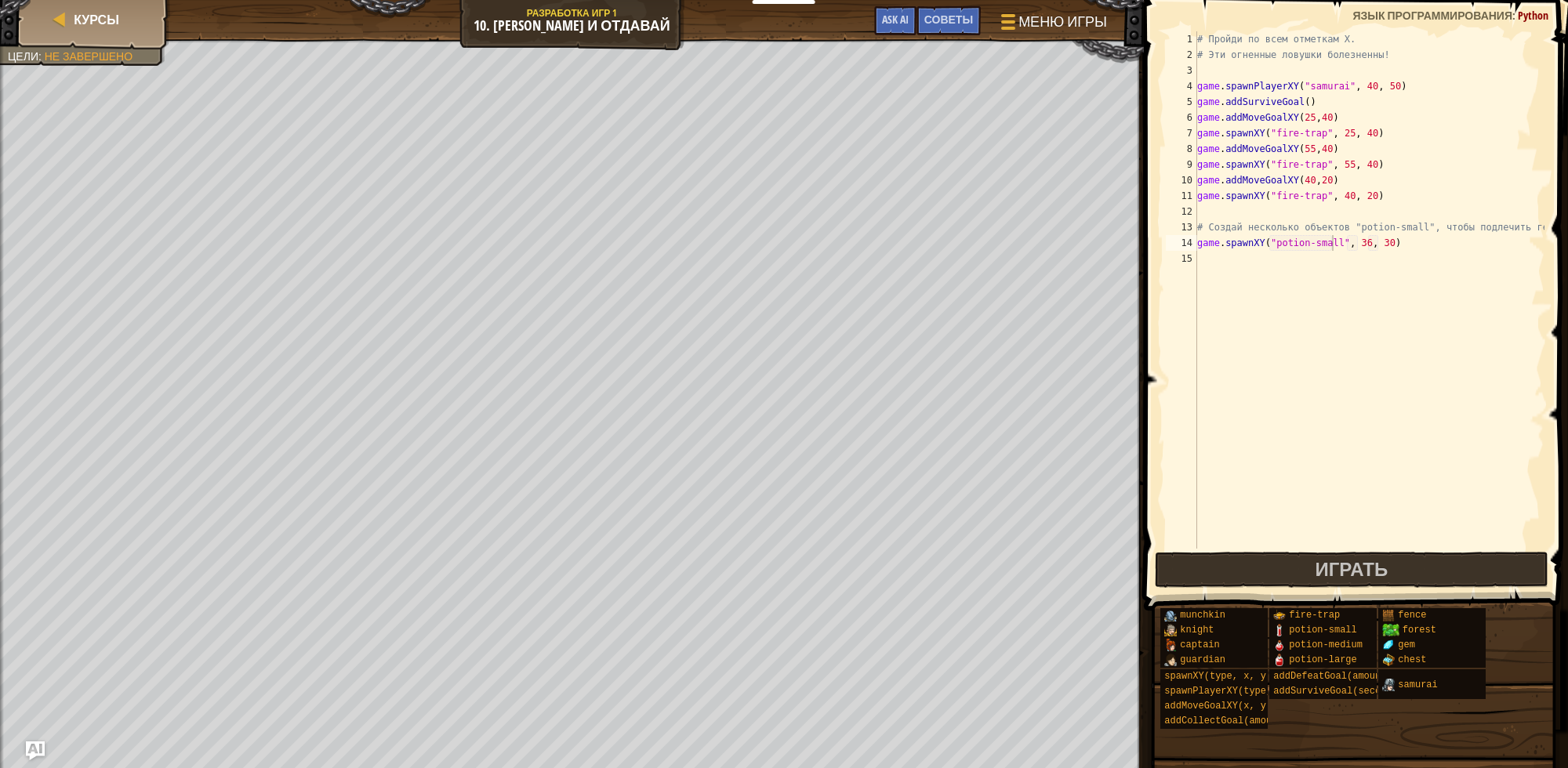
click at [1353, 243] on div "# Пройди по всем отметкам X. # Эти огненные ловушки болезненны! game . spawnPla…" at bounding box center [1370, 306] width 350 height 549
click at [1373, 243] on div "# Пройди по всем отметкам X. # Эти огненные ловушки болезненны! game . spawnPla…" at bounding box center [1370, 306] width 350 height 549
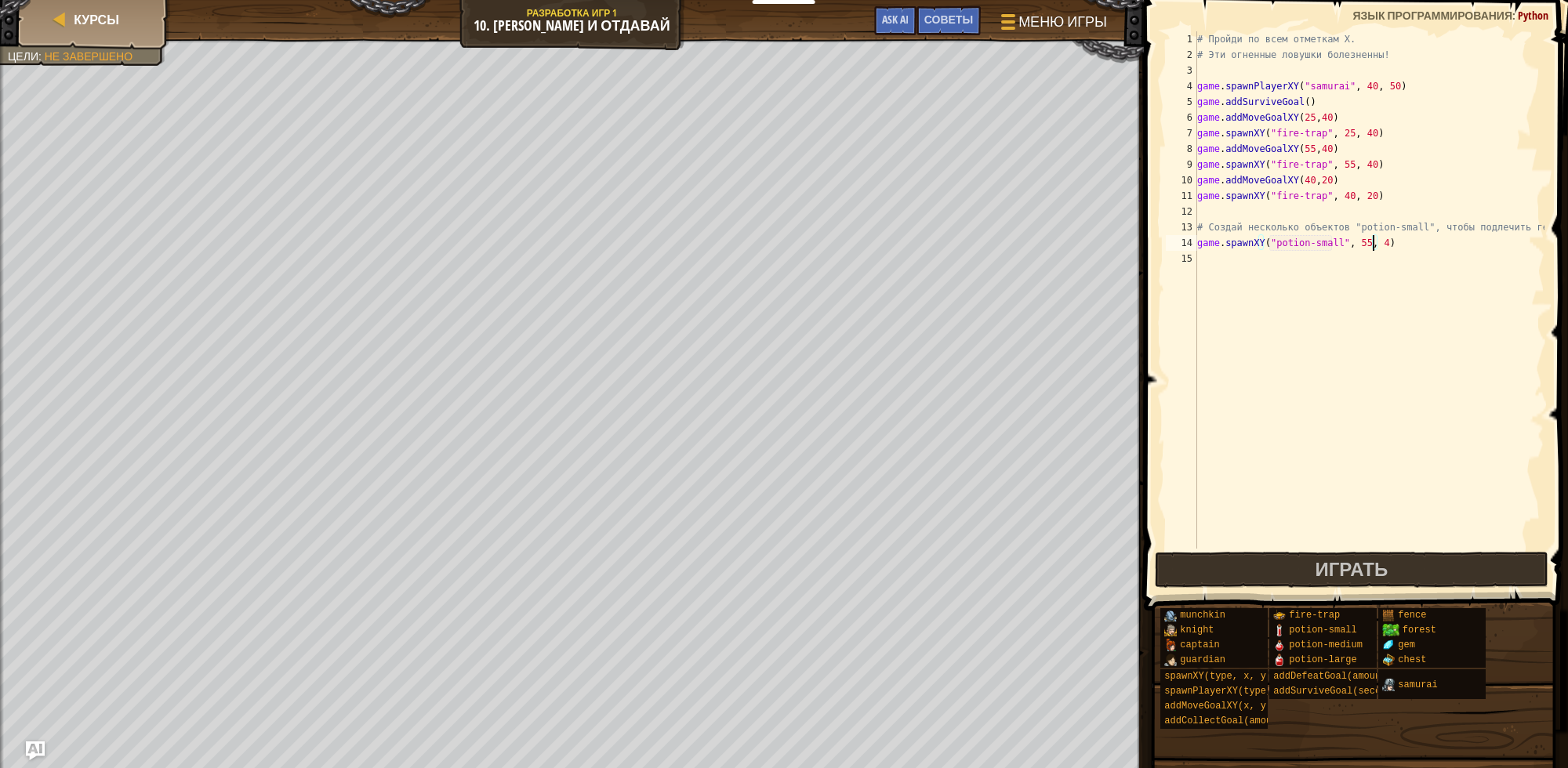
scroll to position [7, 13]
type textarea "game.spawnXY("potion-small", 55, 43)"
click at [1418, 279] on div "# Пройди по всем отметкам X. # Эти огненные ловушки болезненны! game . spawnPla…" at bounding box center [1370, 306] width 350 height 549
drag, startPoint x: 1398, startPoint y: 237, endPoint x: 1188, endPoint y: 247, distance: 210.2
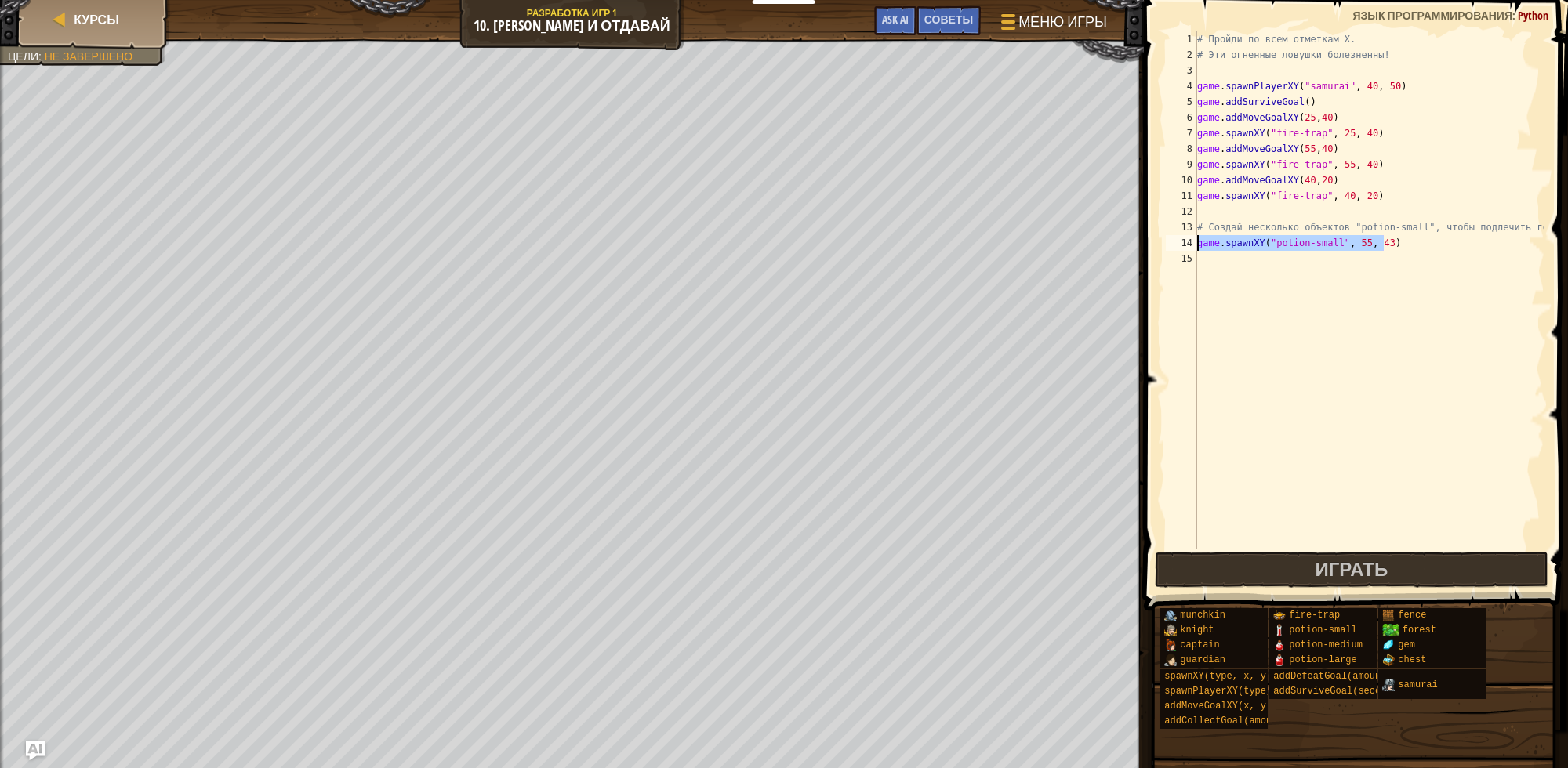
click at [1188, 247] on div "1 2 3 4 5 6 7 8 9 10 11 12 13 14 15 # Пройди по всем отметкам X. # Эти огненные…" at bounding box center [1354, 290] width 382 height 517
type textarea "game.spawnXY("potion-small", 55, 43)"
click at [1209, 260] on div "# Пройди по всем отметкам X. # Эти огненные ловушки болезненны! game . spawnPla…" at bounding box center [1370, 306] width 350 height 549
paste textarea "game.spawnXY("potion-small", 55, 43)"
click at [1354, 260] on div "# Пройди по всем отметкам X. # Эти огненные ловушки болезненны! game . spawnPla…" at bounding box center [1370, 306] width 350 height 549
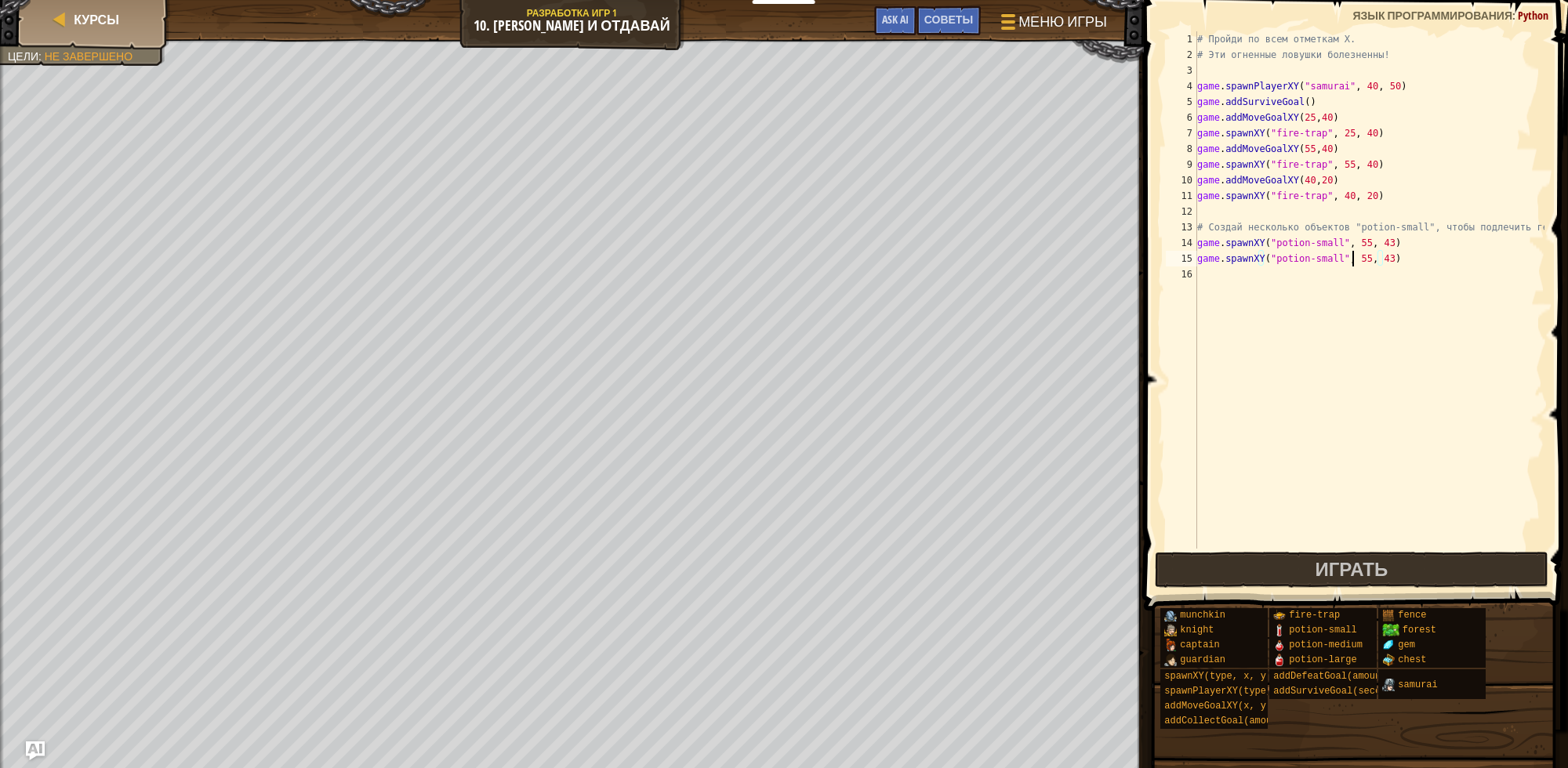
click at [1354, 260] on div "# Пройди по всем отметкам X. # Эти огненные ловушки болезненны! game . spawnPla…" at bounding box center [1370, 306] width 350 height 549
click at [1374, 259] on div "# Пройди по всем отметкам X. # Эти огненные ловушки болезненны! game . spawnPla…" at bounding box center [1370, 306] width 350 height 549
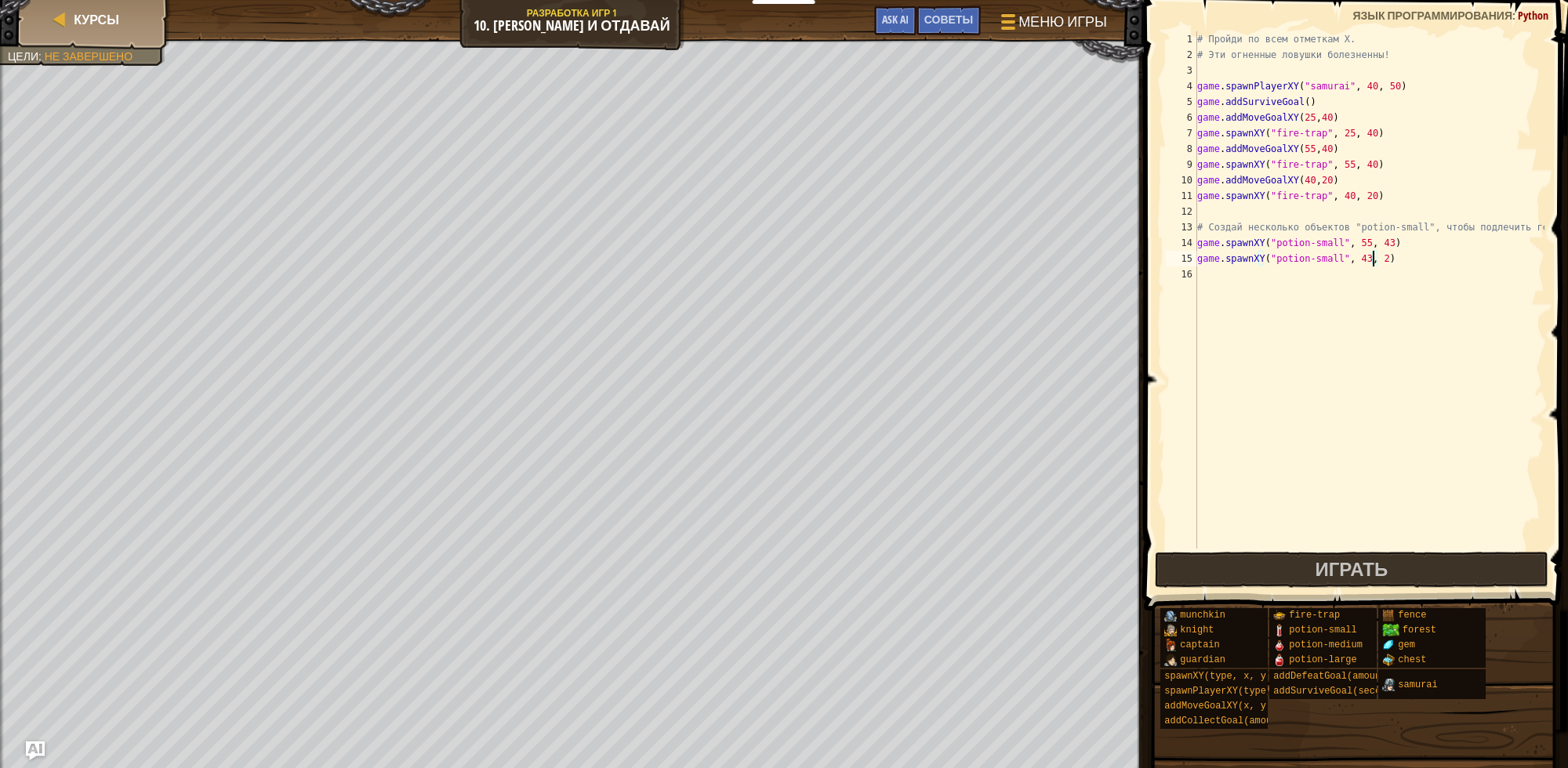
type textarea "game.spawnXY("potion-small", 43, 20)"
click at [1376, 284] on div "# Пройди по всем отметкам X. # Эти огненные ловушки болезненны! game . spawnPla…" at bounding box center [1370, 306] width 350 height 549
click at [1235, 271] on div "# Пройди по всем отметкам X. # Эти огненные ловушки болезненны! game . spawnPla…" at bounding box center [1370, 306] width 350 height 549
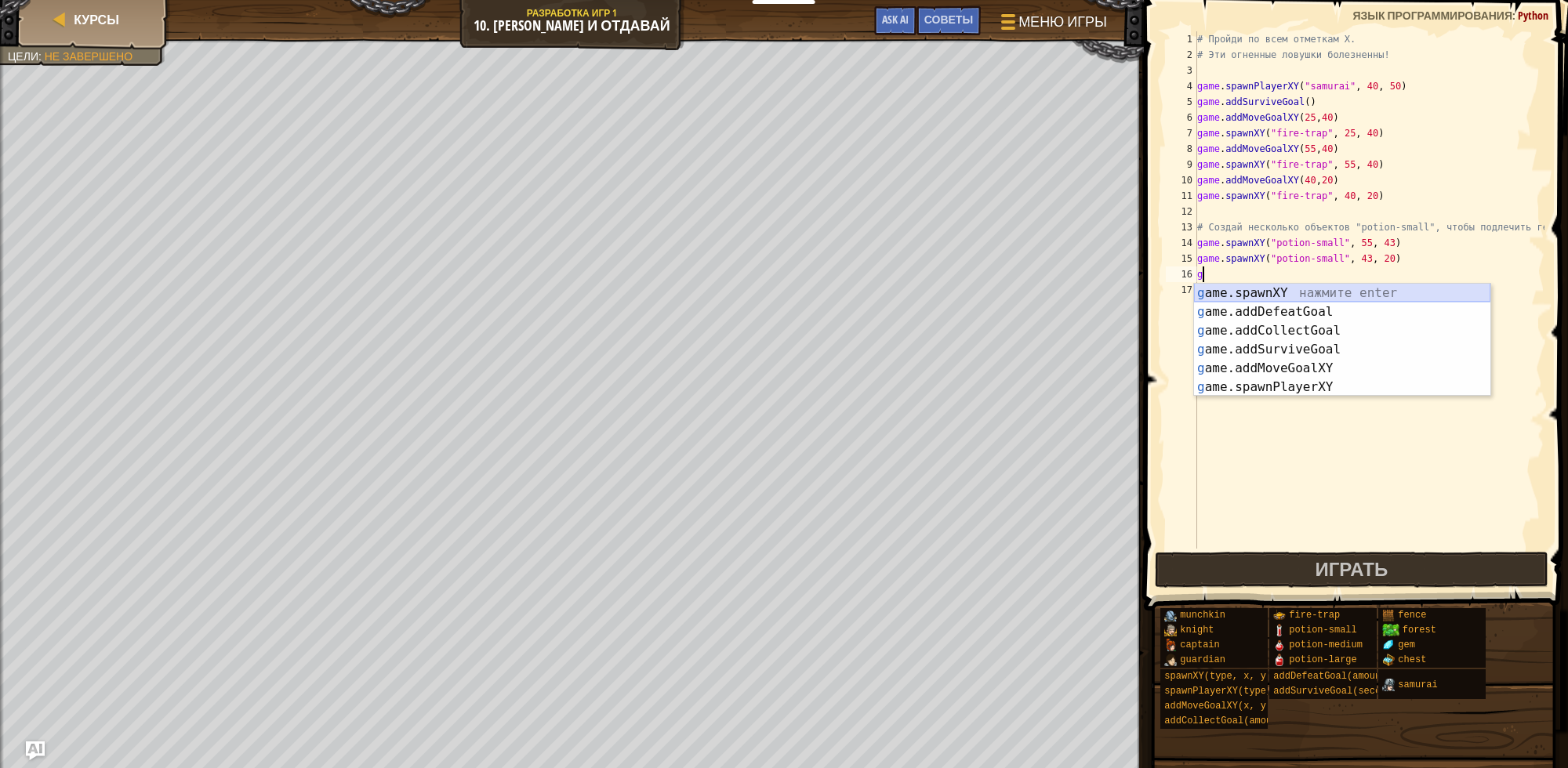
click at [1248, 291] on div "g ame.spawnXY нажмите enter g ame.addDefeatGoal нажмите enter g ame.addCollectG…" at bounding box center [1342, 359] width 296 height 150
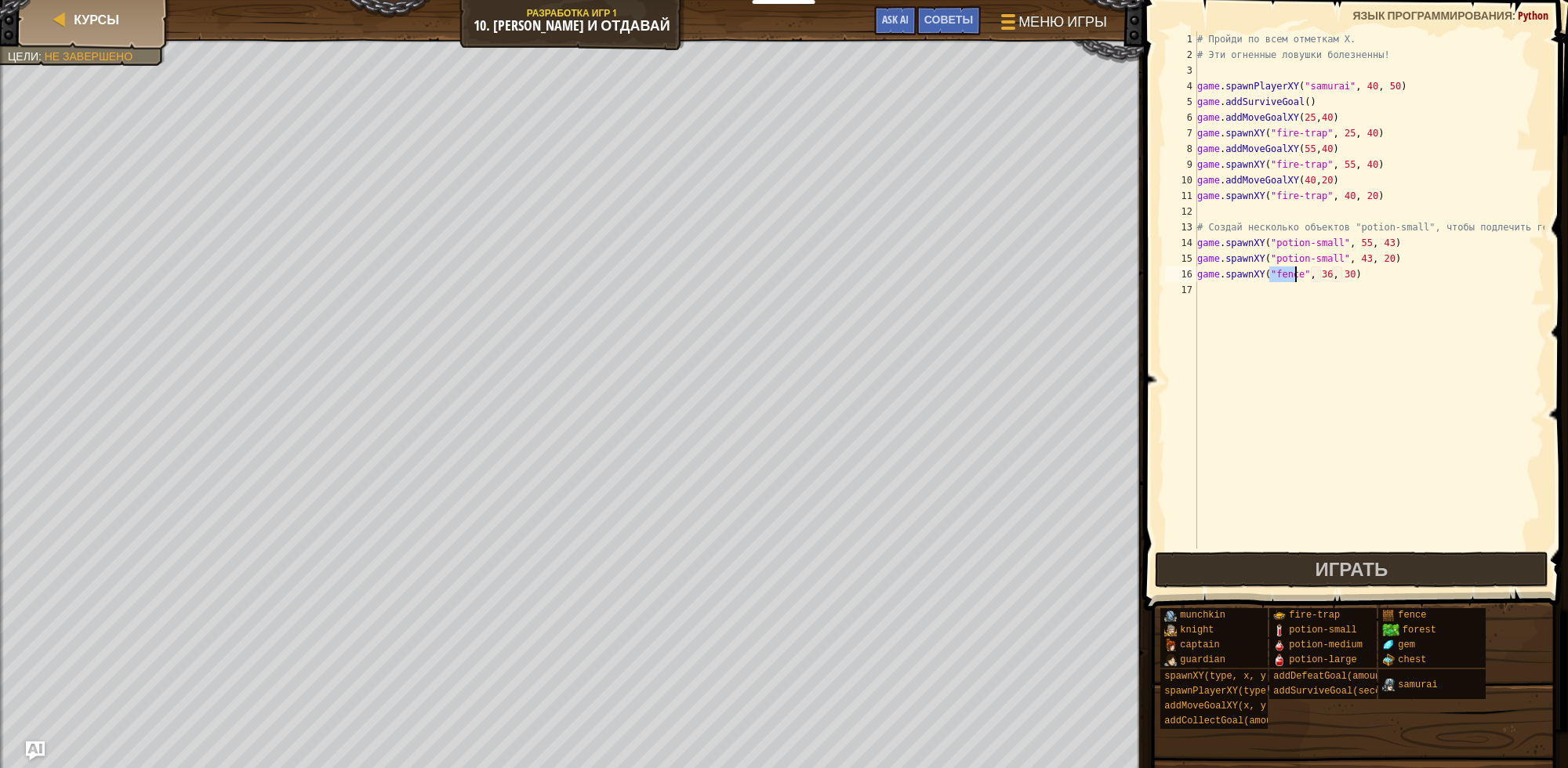
click at [1299, 257] on div "# Пройди по всем отметкам X. # Эти огненные ловушки болезненны! game . spawnPla…" at bounding box center [1370, 306] width 350 height 549
drag, startPoint x: 1330, startPoint y: 260, endPoint x: 1272, endPoint y: 260, distance: 58.0
click at [1272, 260] on div "# Пройди по всем отметкам X. # Эти огненные ловушки болезненны! game . spawnPla…" at bounding box center [1370, 306] width 350 height 549
click at [1284, 274] on div "# Пройди по всем отметкам X. # Эти огненные ловушки болезненны! game . spawnPla…" at bounding box center [1370, 306] width 350 height 549
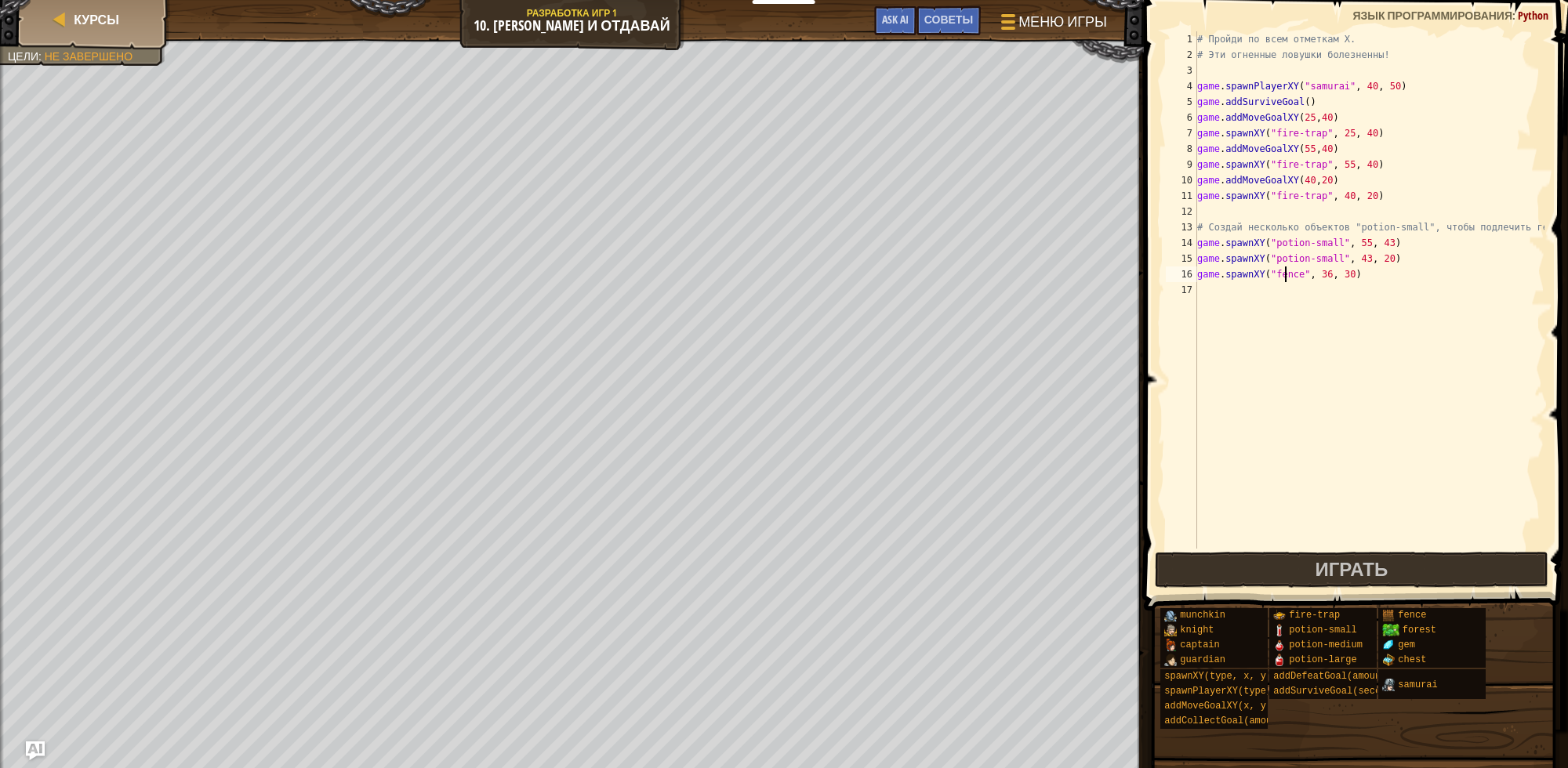
click at [1284, 274] on div "# Пройди по всем отметкам X. # Эти огненные ловушки болезненны! game . spawnPla…" at bounding box center [1370, 306] width 350 height 549
paste textarea "potion-small"
click at [1354, 276] on div "# Пройди по всем отметкам X. # Эти огненные ловушки болезненны! game . spawnPla…" at bounding box center [1370, 306] width 350 height 549
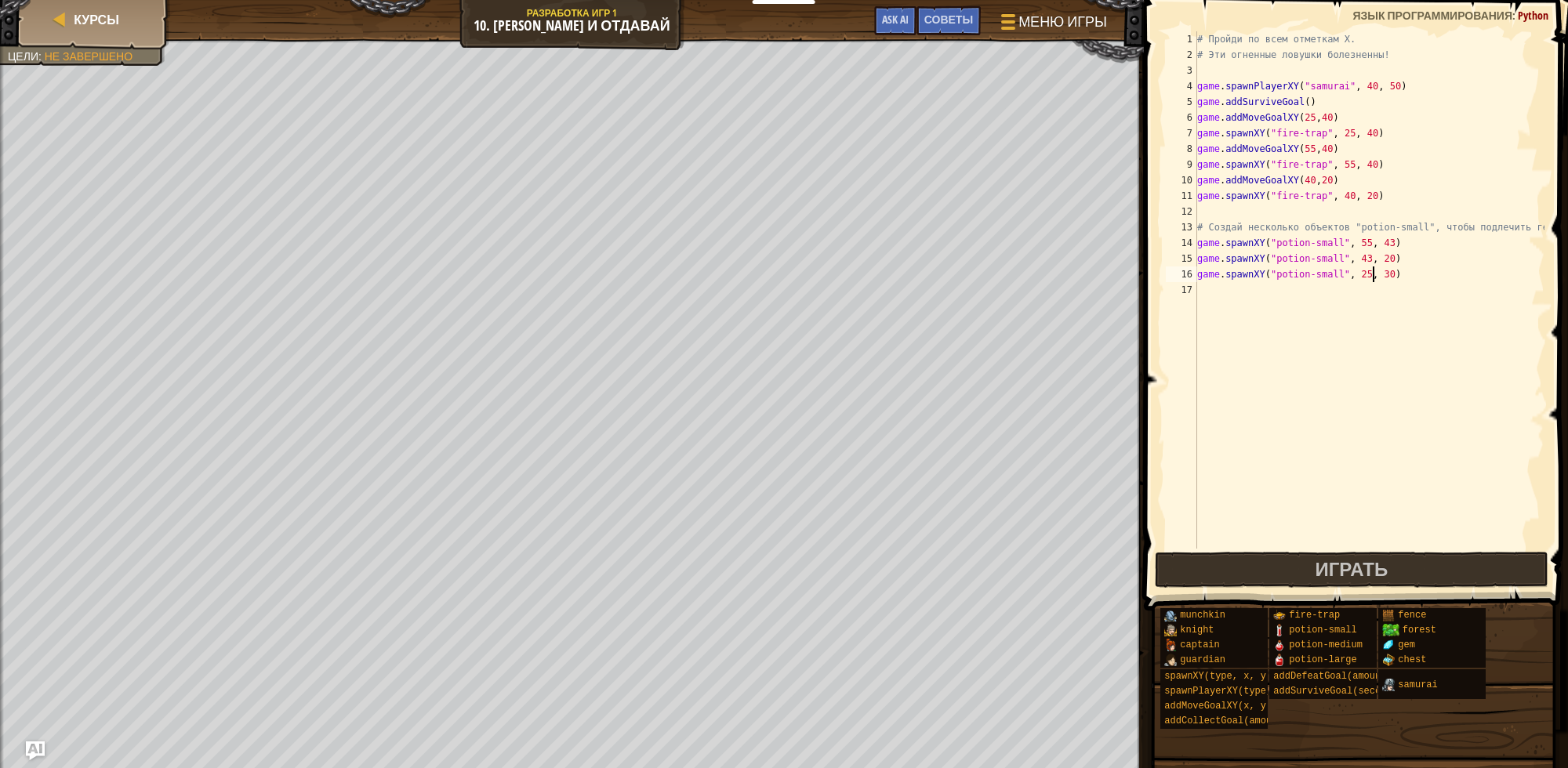
click at [1370, 275] on div "# Пройди по всем отметкам X. # Эти огненные ловушки болезненны! game . spawnPla…" at bounding box center [1370, 306] width 350 height 549
type textarea "game.spawnXY("potion-small", 25, 43)"
click at [1370, 314] on div "# Пройди по всем отметкам X. # Эти огненные ловушки болезненны! game . spawnPla…" at bounding box center [1370, 306] width 350 height 549
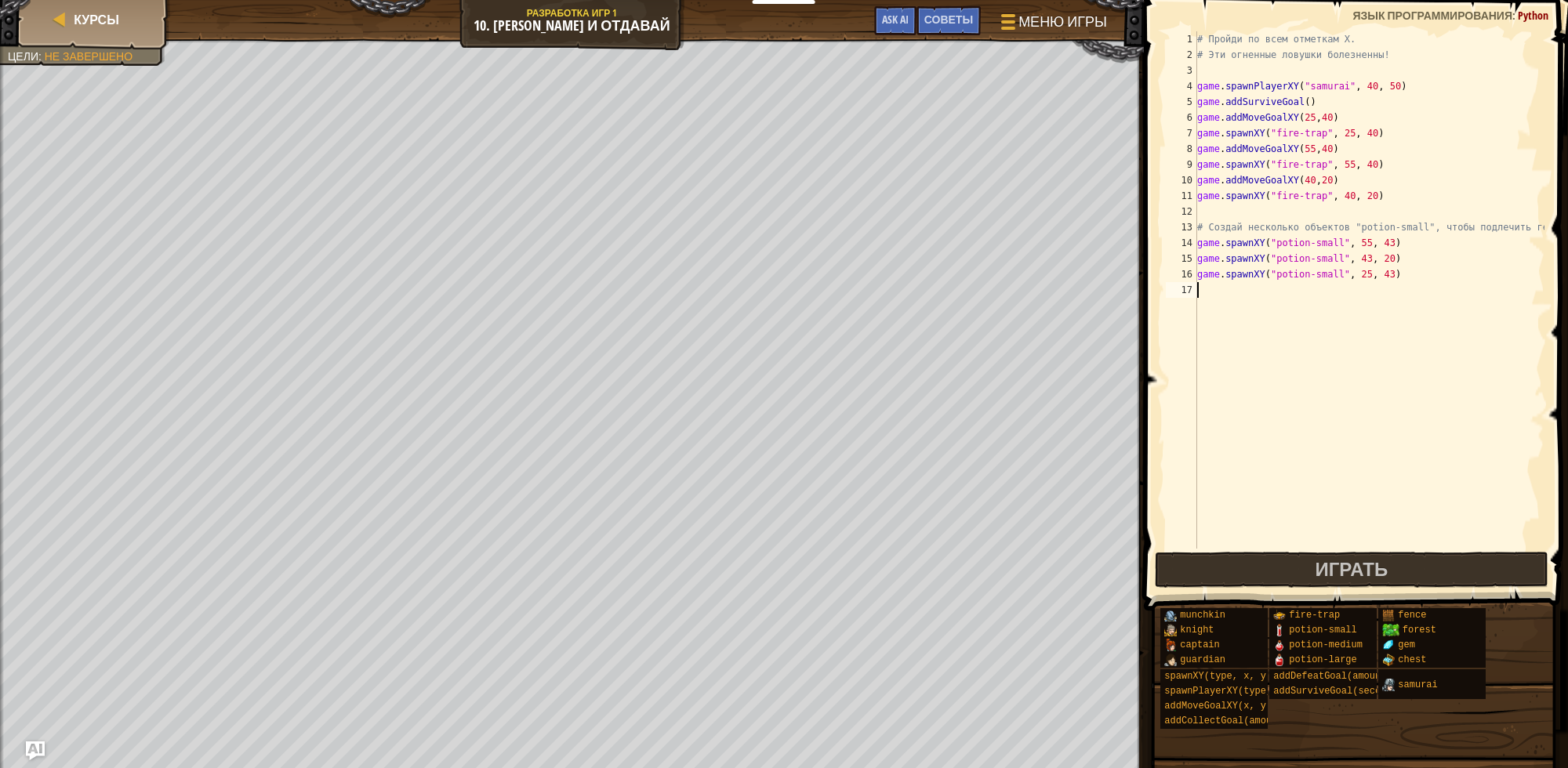
scroll to position [7, 0]
click at [1408, 558] on button "Играть" at bounding box center [1352, 570] width 394 height 36
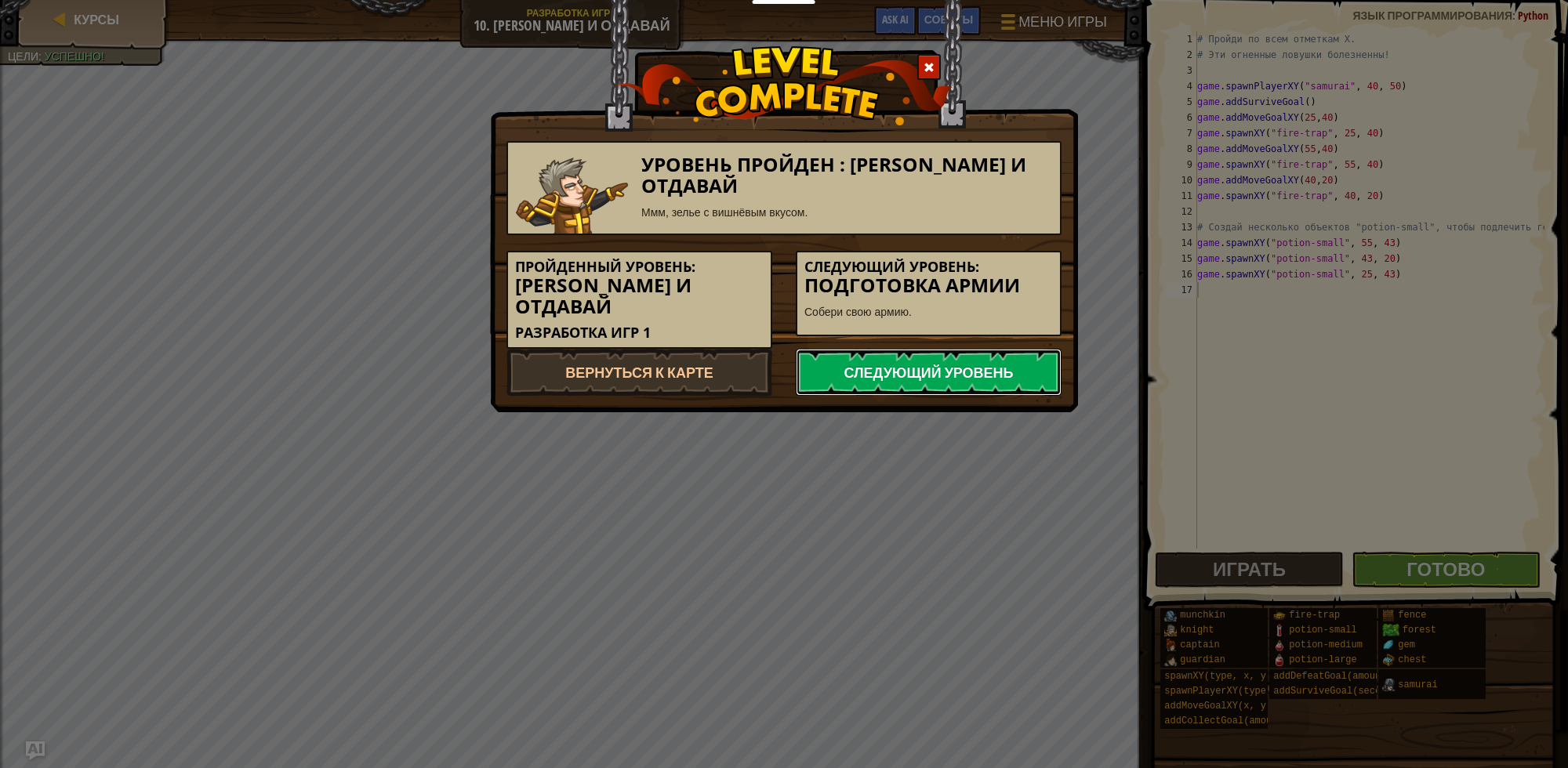
click at [967, 359] on link "Следующий уровень" at bounding box center [929, 372] width 266 height 47
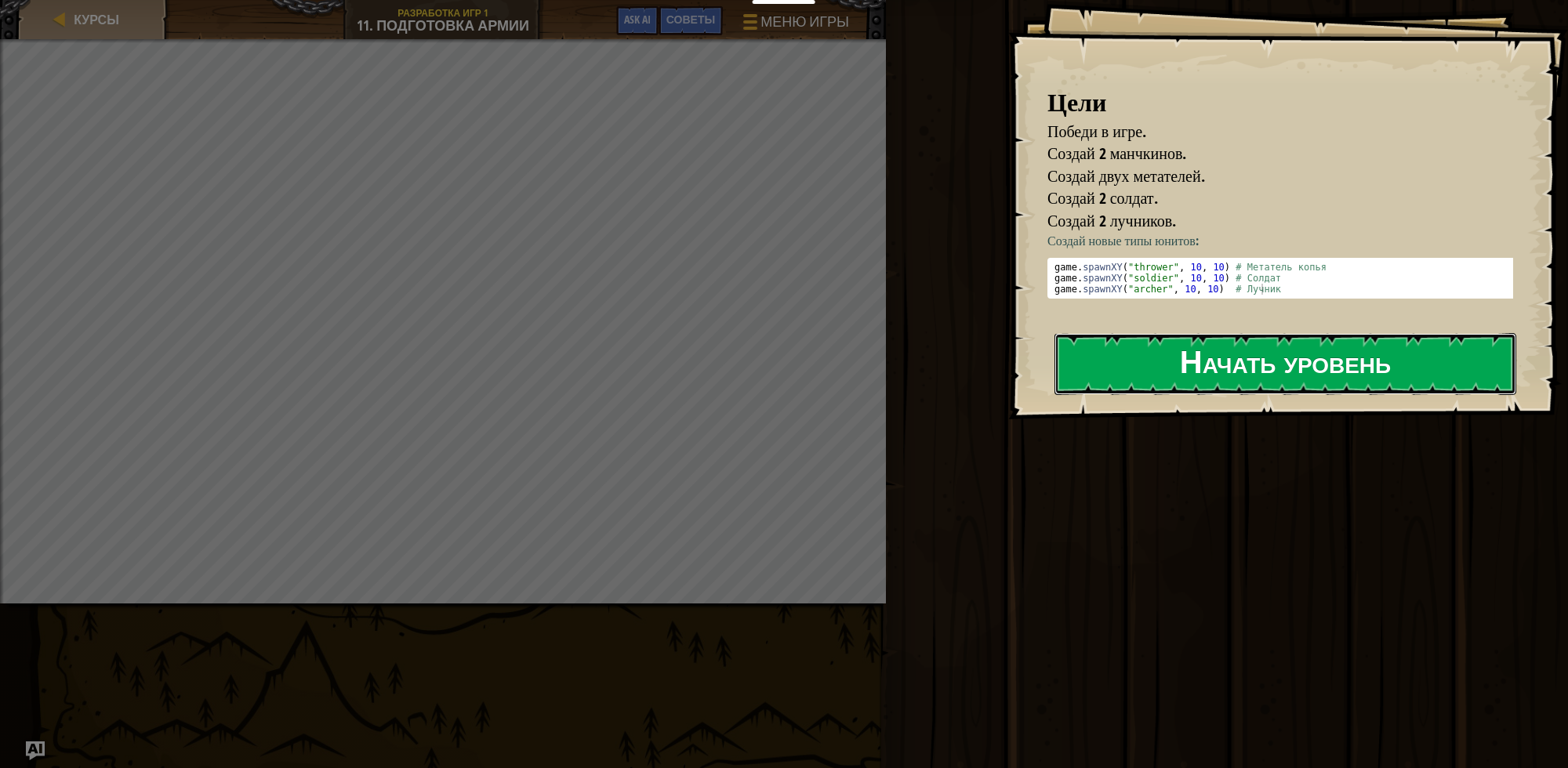
click at [1099, 383] on button "Начать уровень" at bounding box center [1286, 364] width 462 height 62
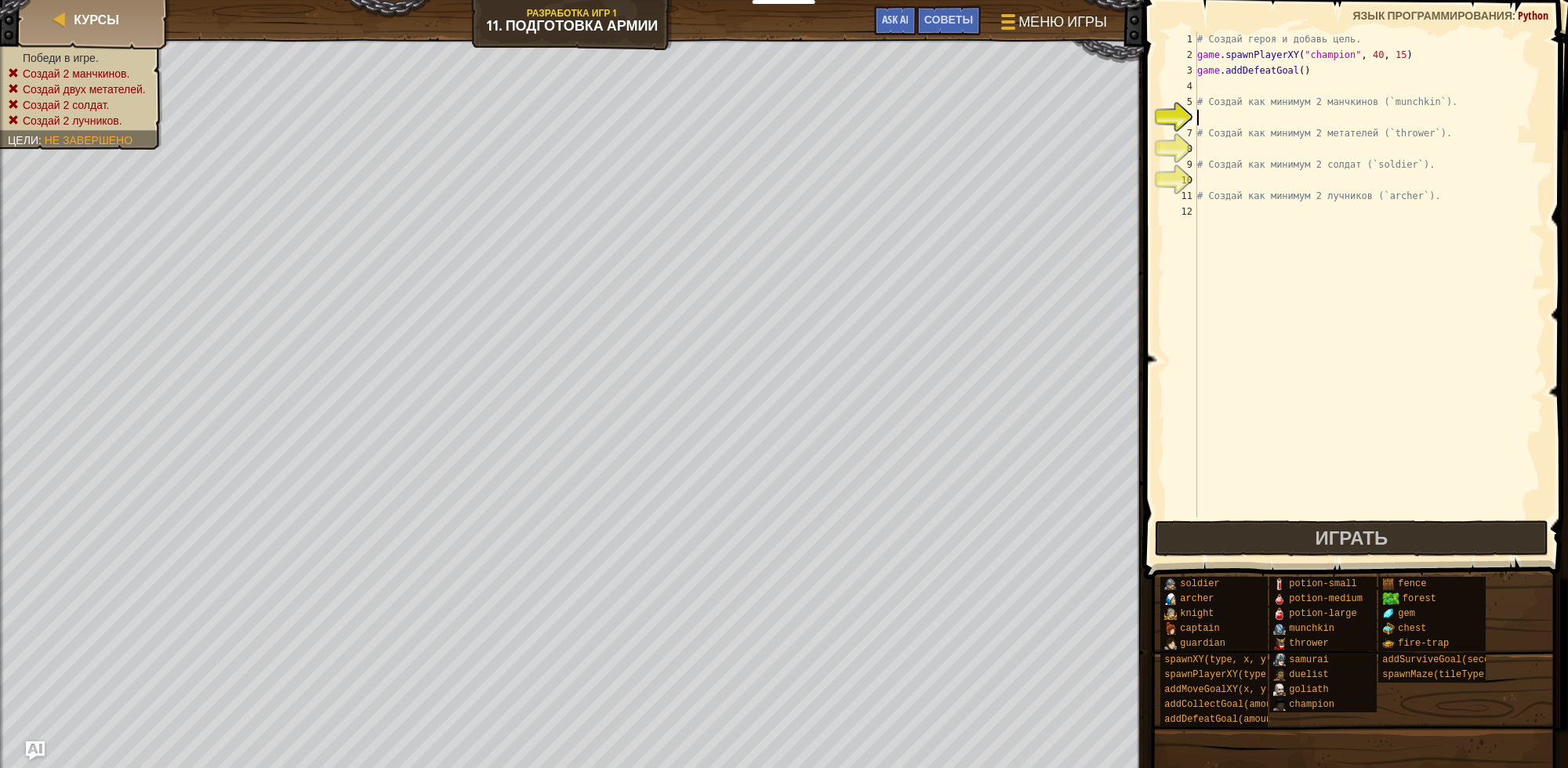
click at [1247, 120] on div "# Создай героя и добавь цель. game . spawnPlayerXY ( "champion" , 40 , 15 ) gam…" at bounding box center [1370, 290] width 350 height 517
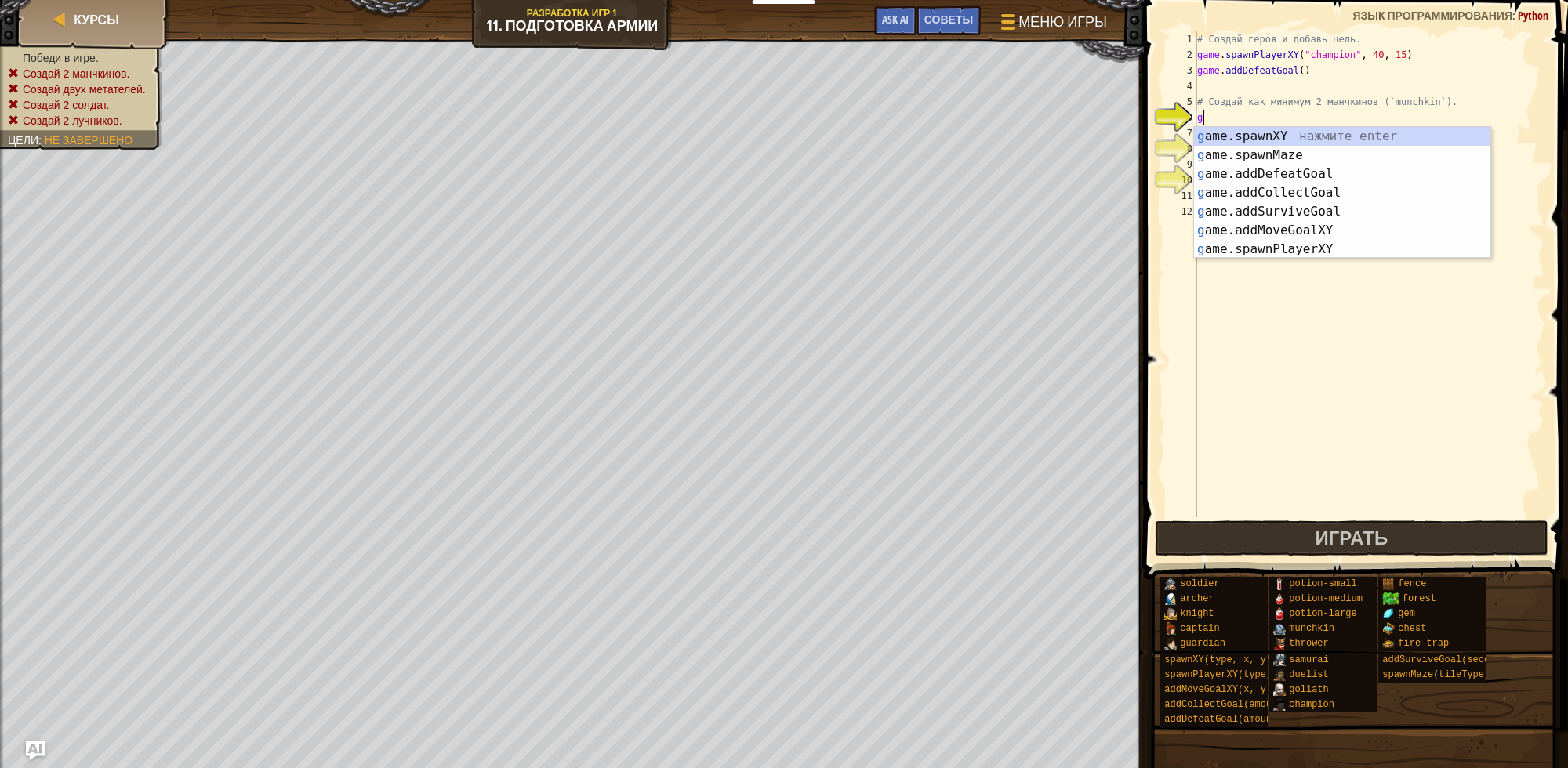
scroll to position [7, 0]
click at [1259, 139] on div "g ame.spawnXY нажмите enter g ame.spawnMaze нажмите enter g ame.addDefeatGoal н…" at bounding box center [1342, 212] width 296 height 169
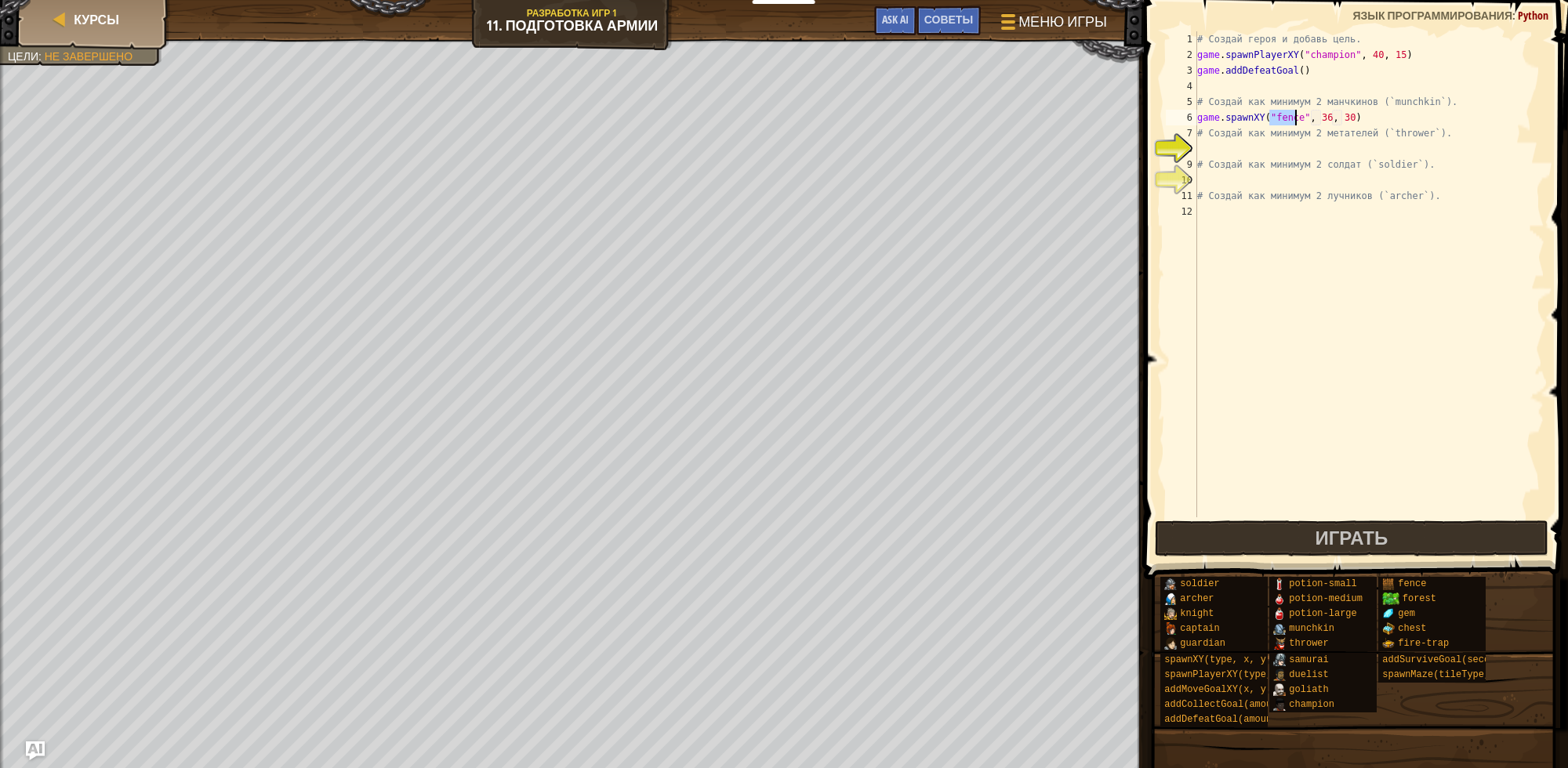
click at [1284, 120] on div "# Создай героя и добавь цель. game . spawnPlayerXY ( "champion" , 40 , 15 ) gam…" at bounding box center [1370, 274] width 350 height 486
click at [1284, 120] on div "# Создай героя и добавь цель. game . spawnPlayerXY ( "champion" , 40 , 15 ) gam…" at bounding box center [1370, 290] width 350 height 517
click at [1404, 128] on div "# Создай героя и добавь цель. game . spawnPlayerXY ( "champion" , 40 , 15 ) gam…" at bounding box center [1370, 290] width 350 height 517
drag, startPoint x: 1384, startPoint y: 120, endPoint x: 1174, endPoint y: 110, distance: 210.2
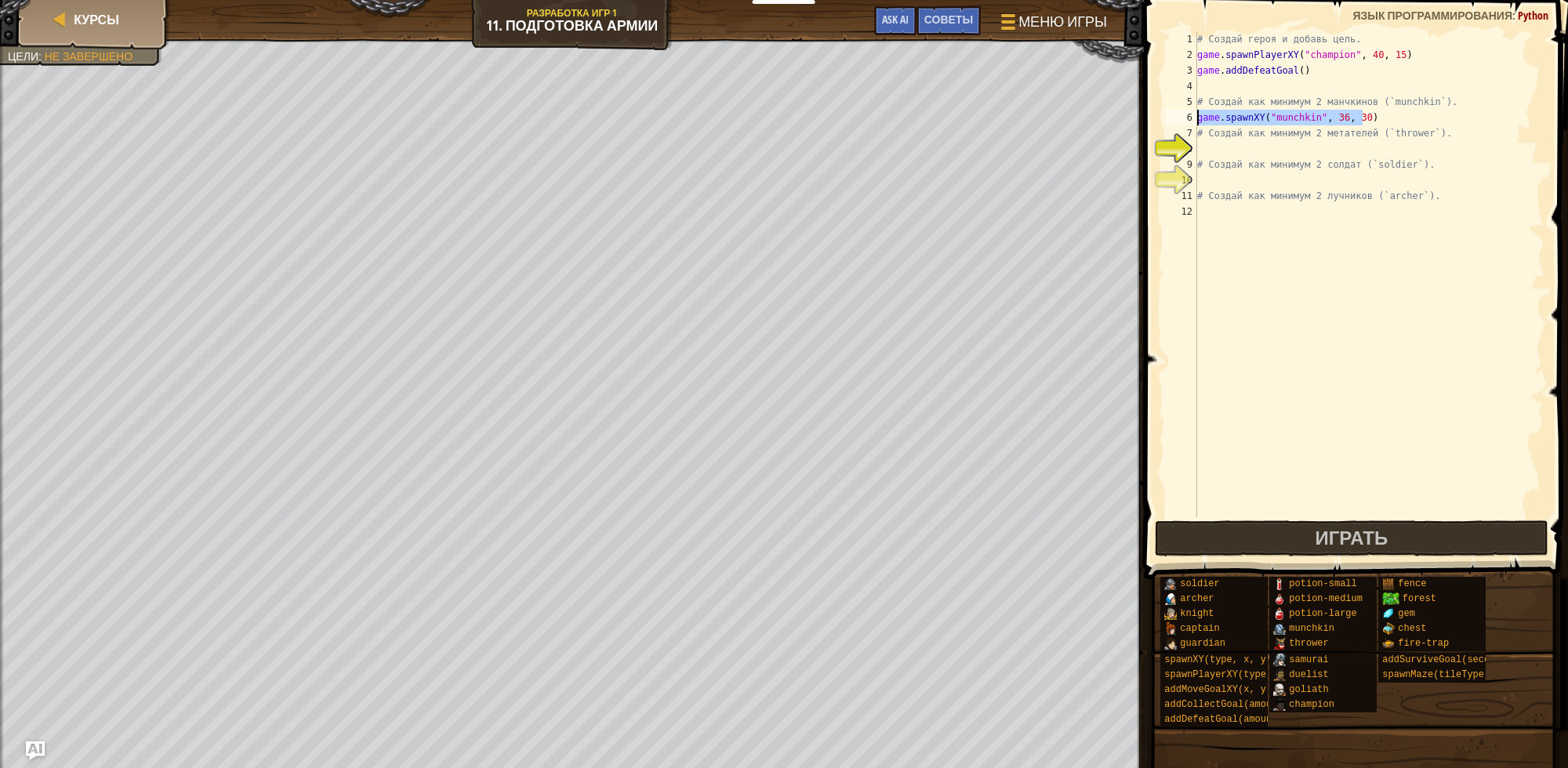
click at [1174, 110] on div "# Создай как минимум 2 метателей (`thrower`). 1 2 3 4 5 6 7 8 9 10 11 12 # Созд…" at bounding box center [1354, 274] width 382 height 486
type textarea "game.spawnXY("munchkin", 36, 30)"
click at [1399, 120] on div "# Создай героя и добавь цель. game . spawnPlayerXY ( "champion" , 40 , 15 ) gam…" at bounding box center [1370, 274] width 350 height 486
paste textarea "game.spawnXY("munchkin", 36, 30)"
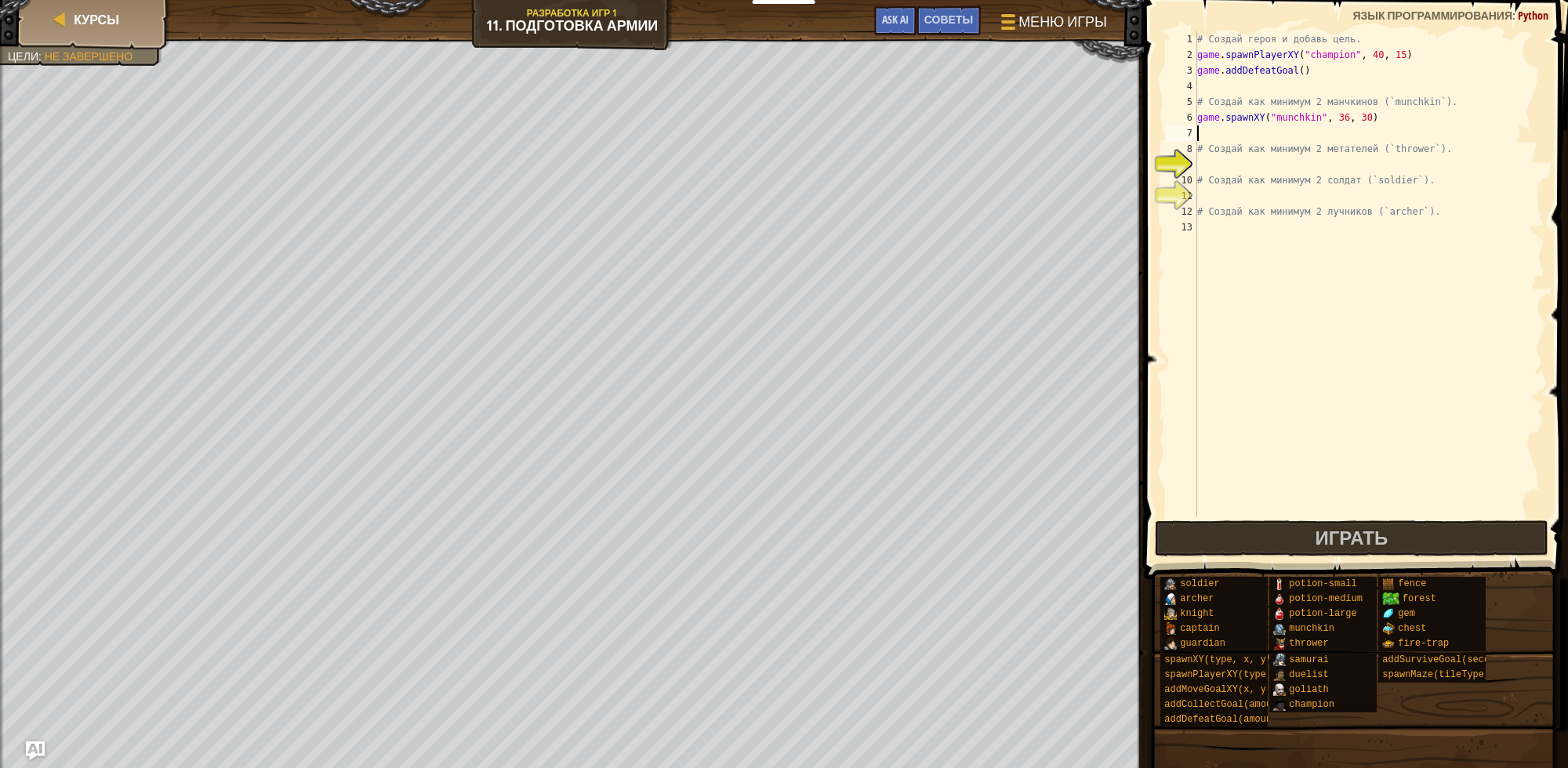
type textarea "game.spawnXY("munchkin", 36, 30)"
click at [1323, 163] on div "# Создай героя и добавь цель. game . spawnPlayerXY ( "champion" , 40 , 15 ) gam…" at bounding box center [1370, 290] width 350 height 517
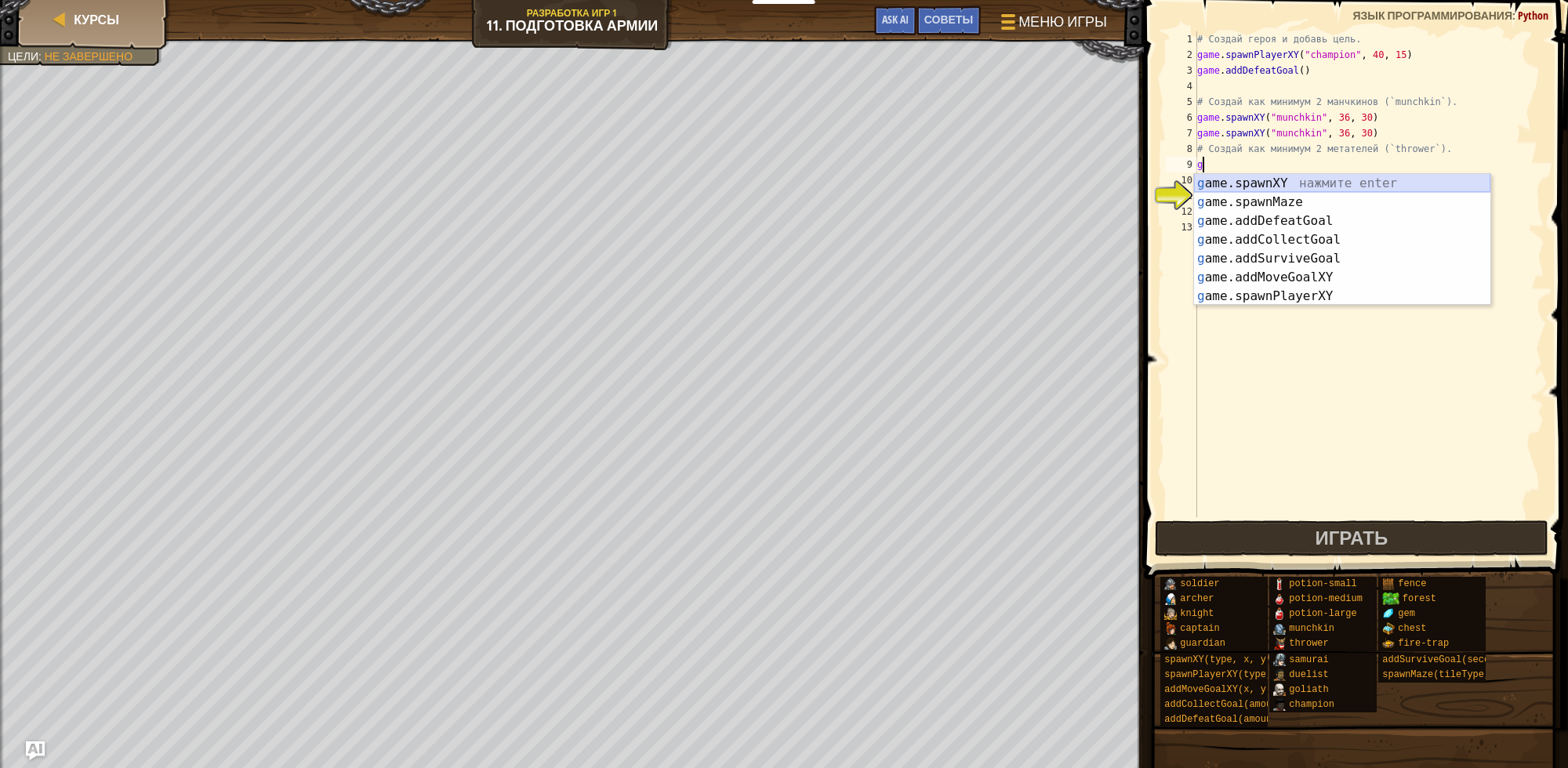
click at [1306, 183] on div "g ame.spawnXY нажмите enter g ame.spawnMaze нажмите enter g ame.addDefeatGoal н…" at bounding box center [1342, 259] width 296 height 169
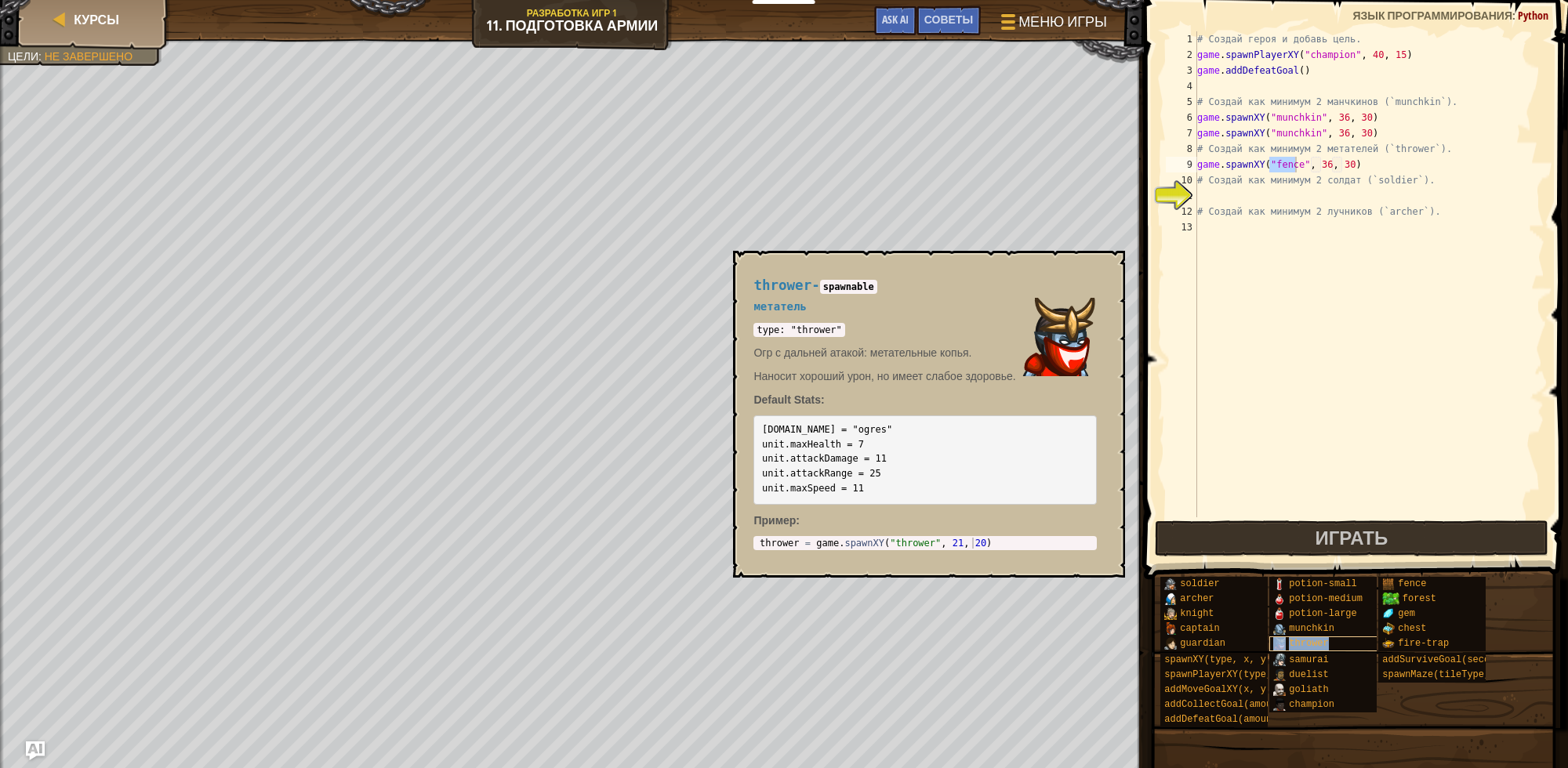
click at [1329, 641] on div "thrower" at bounding box center [1348, 644] width 157 height 15
drag, startPoint x: 806, startPoint y: 285, endPoint x: 742, endPoint y: 281, distance: 64.1
click at [742, 281] on div "thrower - spawnable метатель type: "thrower" Огр с дальней атакой: метательные …" at bounding box center [925, 414] width 365 height 302
copy span "thrower"
click at [1281, 163] on div "# Создай героя и добавь цель. game . spawnPlayerXY ( "champion" , 40 , 15 ) gam…" at bounding box center [1370, 290] width 350 height 517
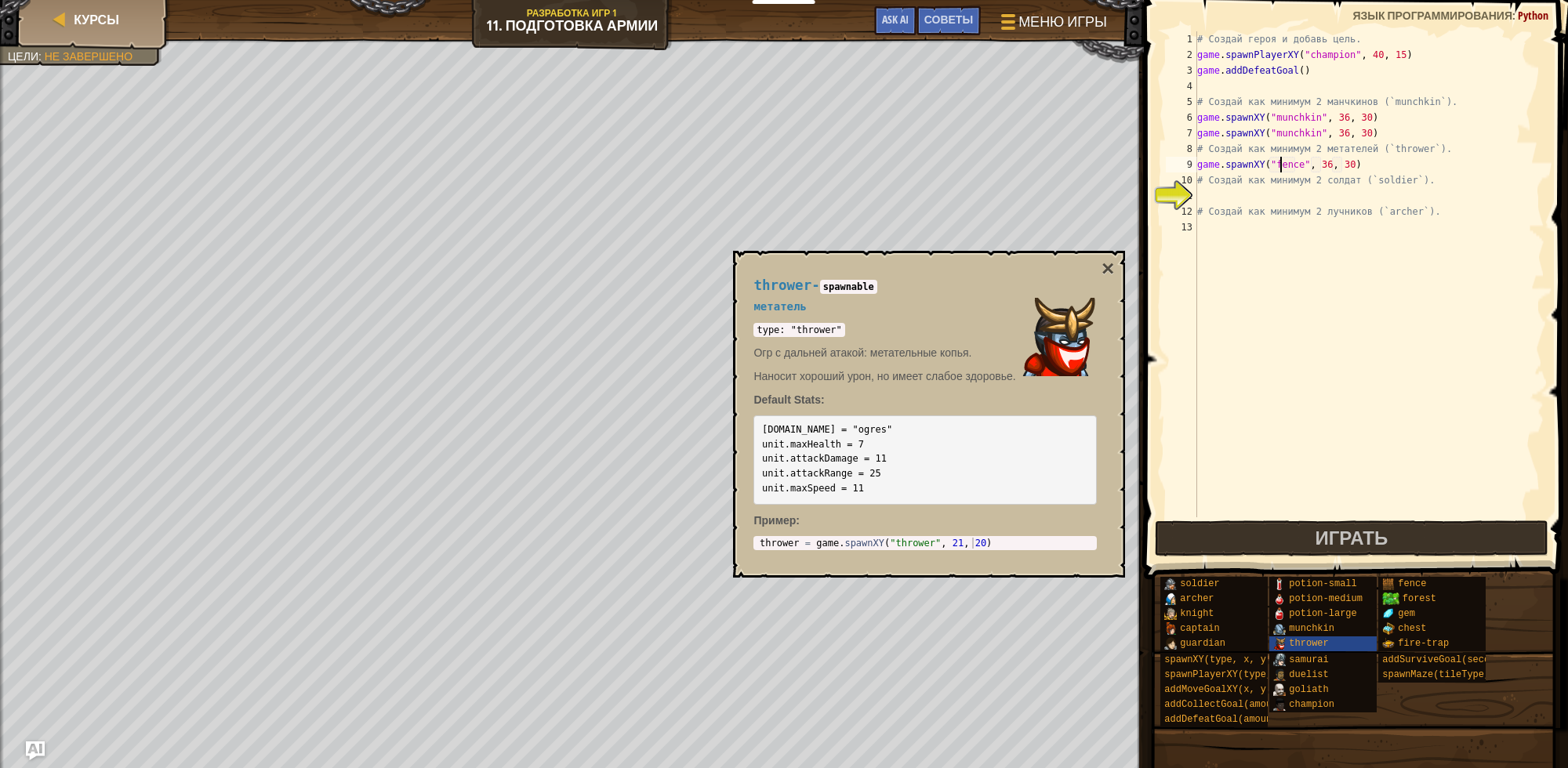
click at [1281, 163] on div "# Создай героя и добавь цель. game . spawnPlayerXY ( "champion" , 40 , 15 ) gam…" at bounding box center [1370, 290] width 350 height 517
paste textarea "thrower"
type textarea "game.spawnXY("thrower", 36, 30)"
drag, startPoint x: 1355, startPoint y: 169, endPoint x: 1154, endPoint y: 165, distance: 201.0
click at [1154, 165] on div "game.spawnXY("thrower", 36, 30) 1 2 3 4 5 6 7 8 9 10 11 12 13 # Создай героя и …" at bounding box center [1354, 320] width 429 height 625
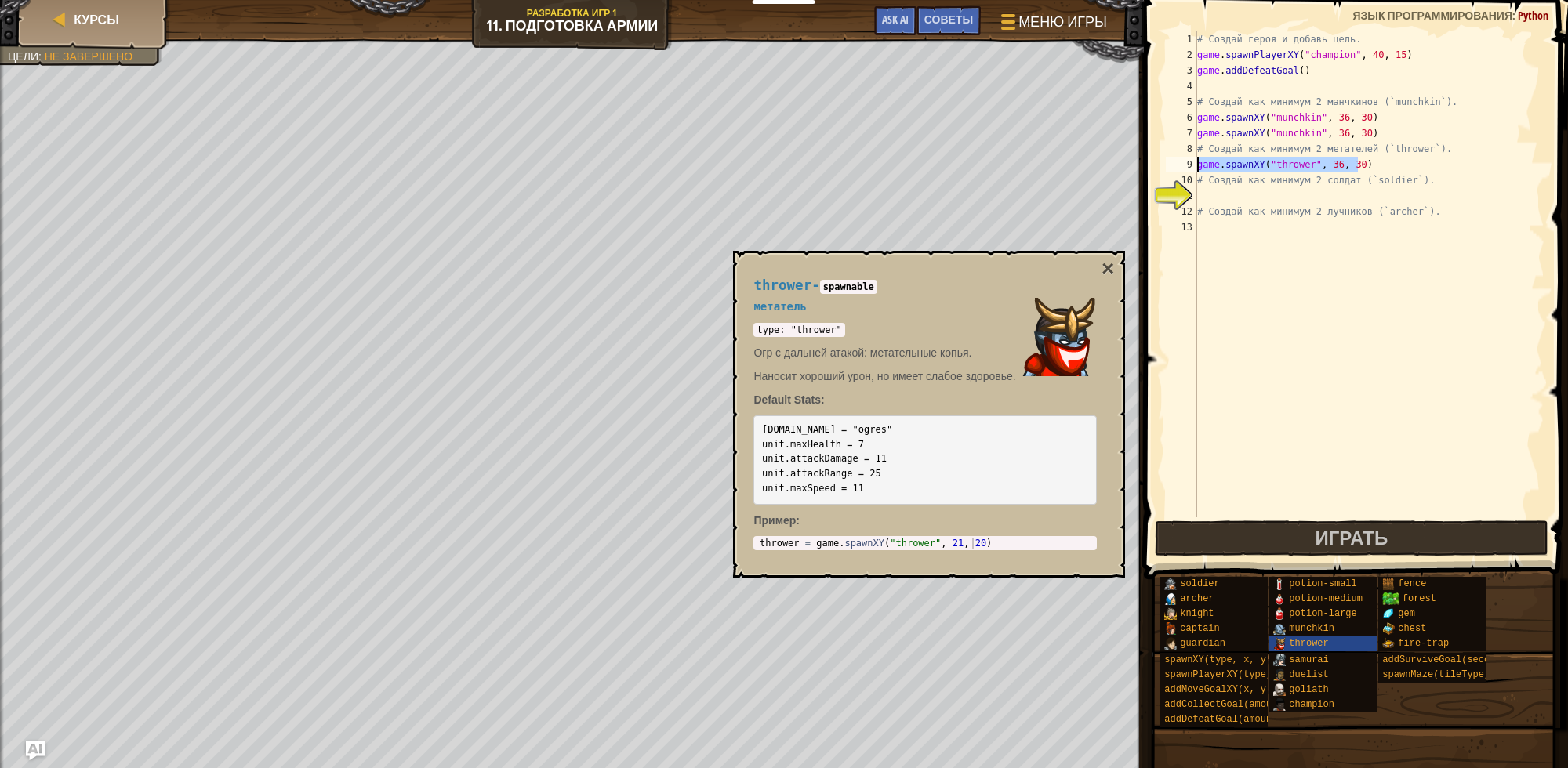
drag, startPoint x: 1394, startPoint y: 169, endPoint x: 1149, endPoint y: 167, distance: 245.0
click at [1149, 167] on div "game.spawnXY("thrower", 36, 30) 1 2 3 4 5 6 7 8 9 10 11 12 13 # Создай героя и …" at bounding box center [1354, 320] width 429 height 625
click at [1388, 161] on div "# Создай героя и добавь цель. game . spawnPlayerXY ( "champion" , 40 , 15 ) gam…" at bounding box center [1370, 274] width 350 height 486
paste textarea "game.spawnXY("thrower", 36, 30)"
type textarea "game.spawnXY("thrower", 36, 30)"
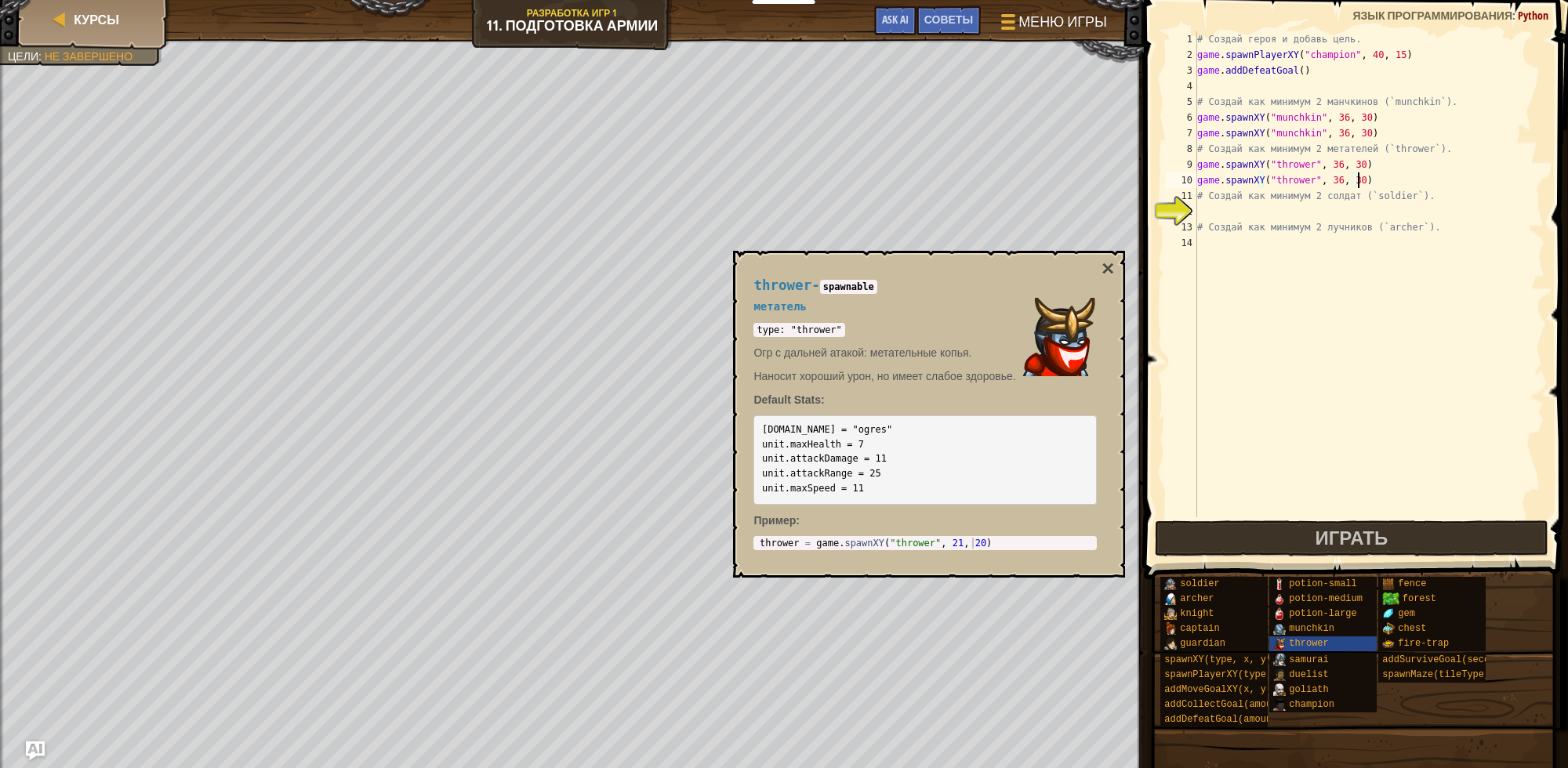
click at [1367, 214] on div "# Создай героя и добавь цель. game . spawnPlayerXY ( "champion" , 40 , 15 ) gam…" at bounding box center [1370, 290] width 350 height 517
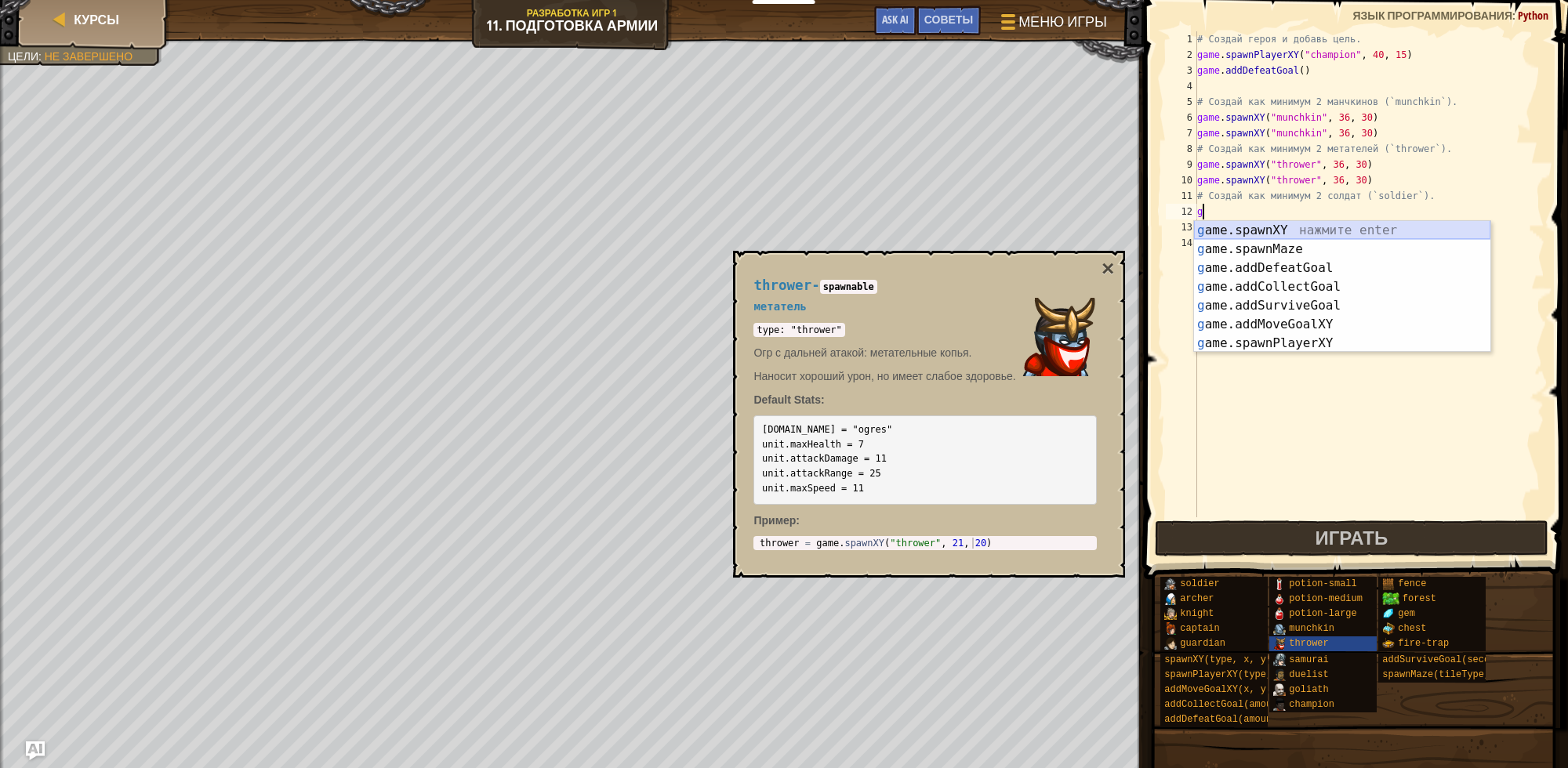
click at [1355, 226] on div "g ame.spawnXY нажмите enter g ame.spawnMaze нажмите enter g ame.addDefeatGoal н…" at bounding box center [1342, 306] width 296 height 169
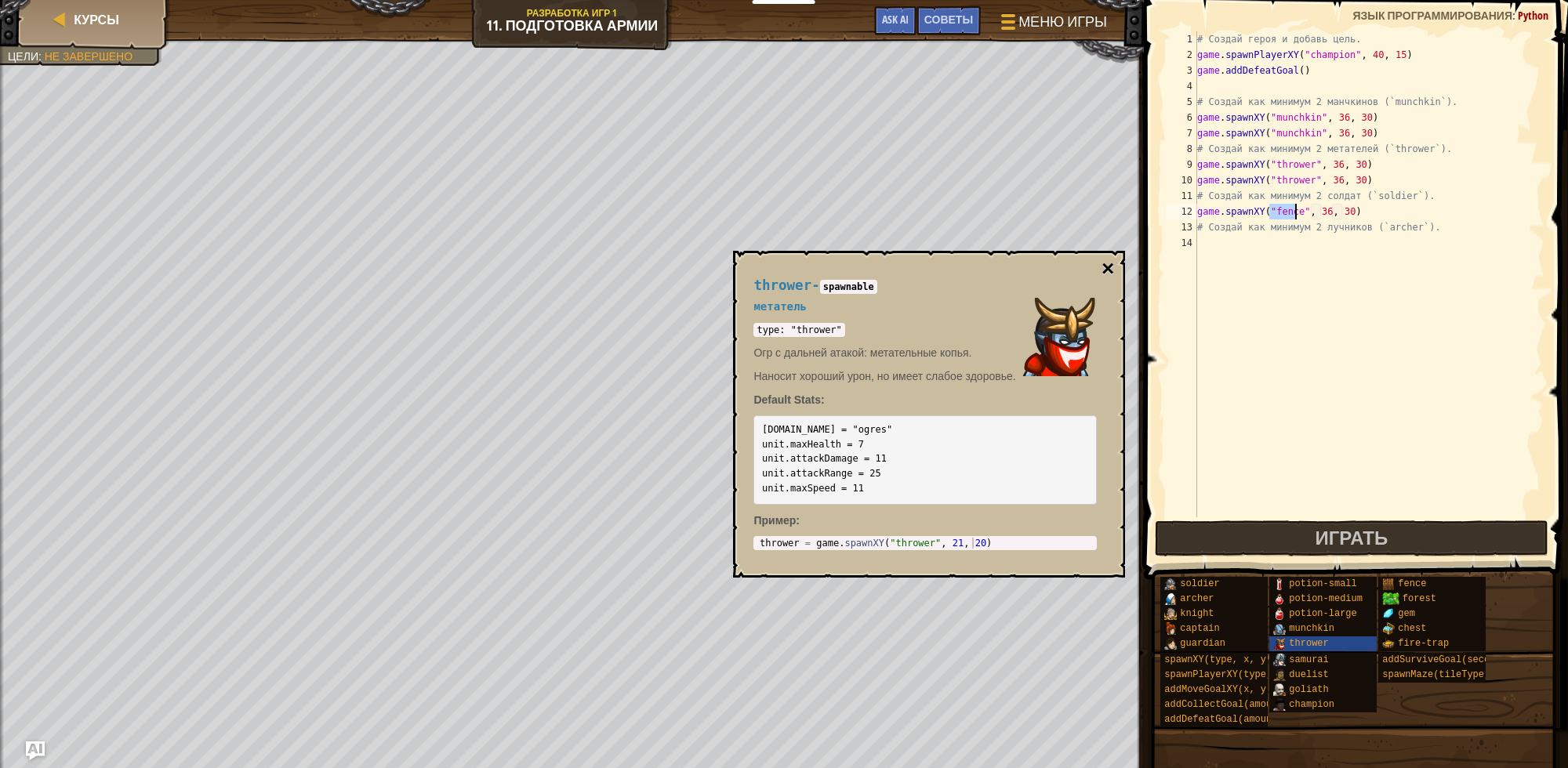
click at [1105, 262] on button "×" at bounding box center [1108, 269] width 12 height 22
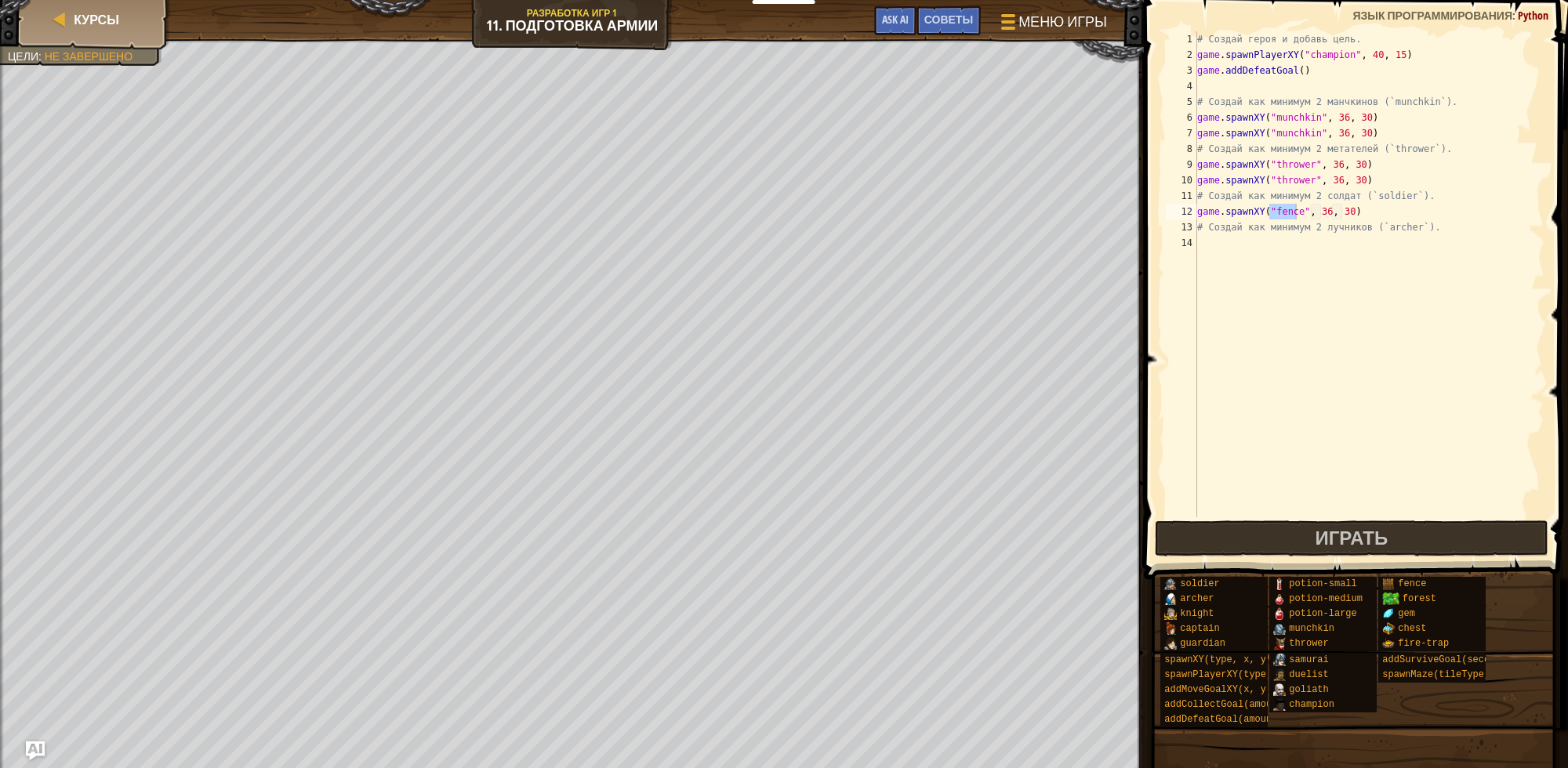
click at [1383, 198] on div "# Создай героя и добавь цель. game . spawnPlayerXY ( "champion" , 40 , 15 ) gam…" at bounding box center [1370, 290] width 350 height 517
click at [1278, 214] on div "# Создай героя и добавь цель. game . spawnPlayerXY ( "champion" , 40 , 15 ) gam…" at bounding box center [1370, 290] width 350 height 517
paste textarea "soldier"
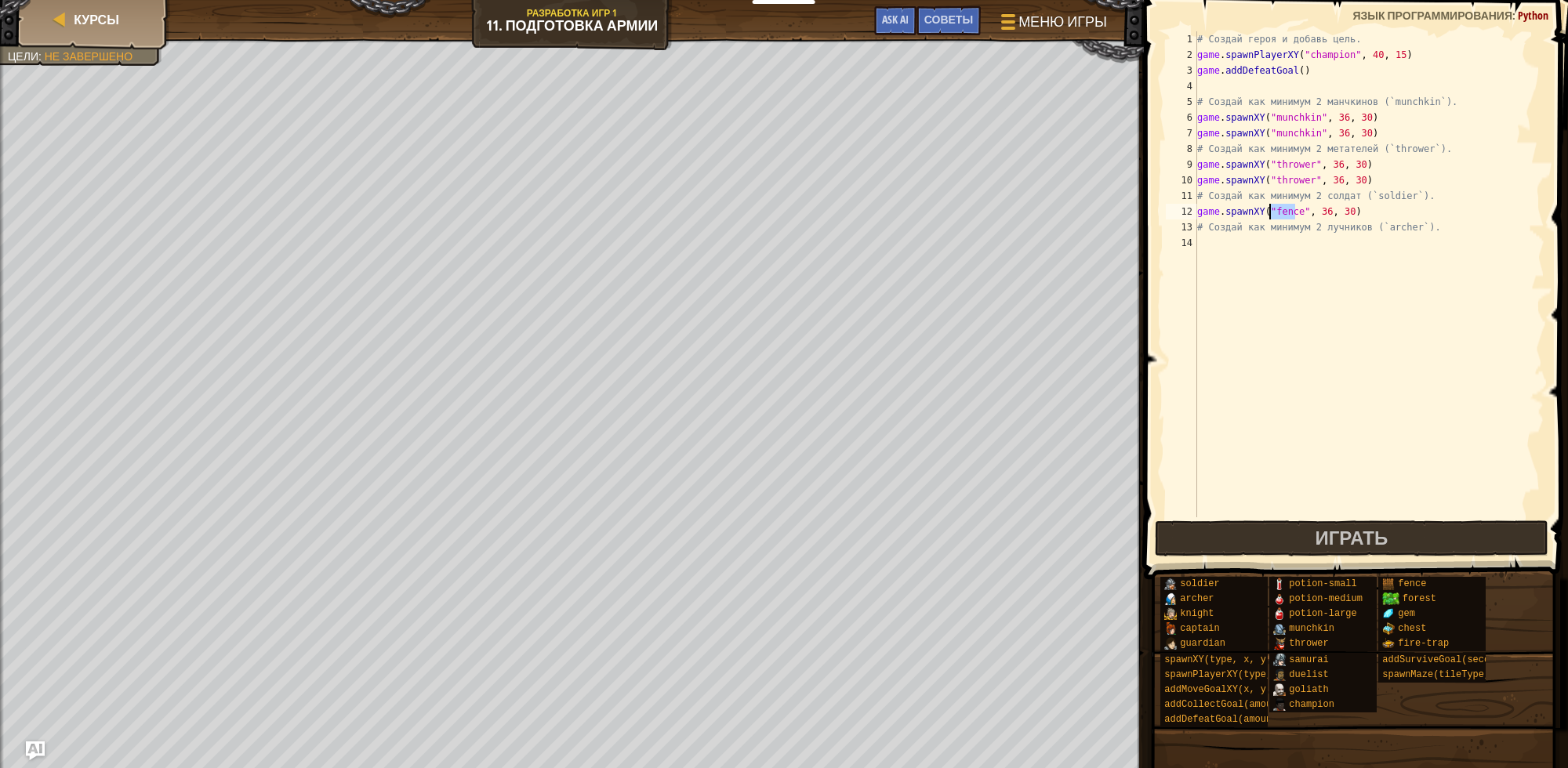
type textarea "game.spawnXY("soldier", 36, 30)"
drag, startPoint x: 1360, startPoint y: 213, endPoint x: 1194, endPoint y: 213, distance: 166.0
click at [1194, 213] on div "game.spawnXY("soldier", 36, 30) 1 2 3 4 5 6 7 8 9 10 11 12 13 14 # Создай героя…" at bounding box center [1354, 274] width 382 height 486
click at [1397, 213] on div "# Создай героя и добавь цель. game . spawnPlayerXY ( "champion" , 40 , 15 ) gam…" at bounding box center [1370, 274] width 350 height 486
paste textarea "game.spawnXY("soldier", 36, 30)"
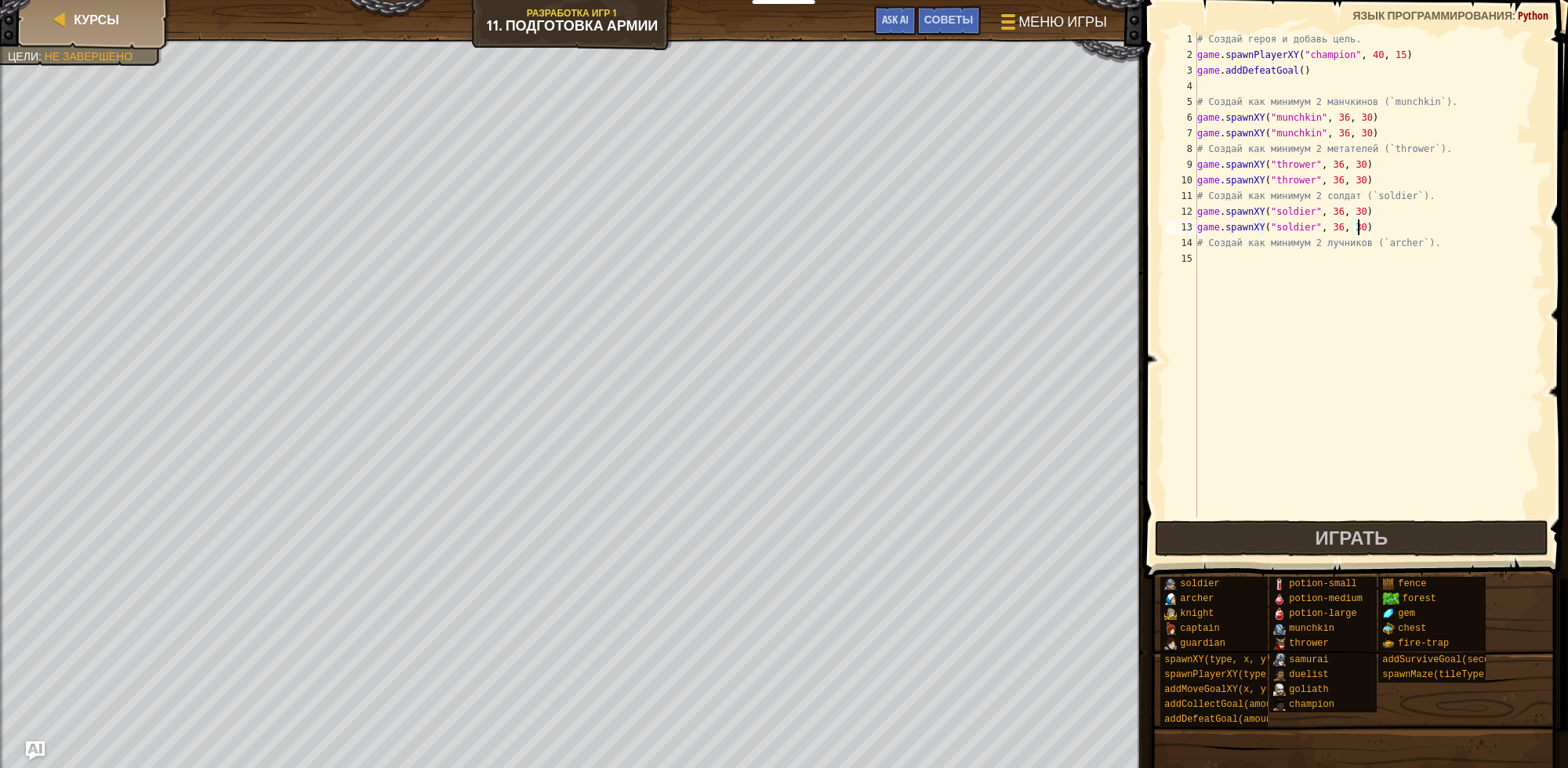
click at [1324, 213] on div "# Создай героя и добавь цель. game . spawnPlayerXY ( "champion" , 40 , 15 ) gam…" at bounding box center [1370, 290] width 350 height 517
click at [1347, 214] on div "# Создай героя и добавь цель. game . spawnPlayerXY ( "champion" , 40 , 15 ) gam…" at bounding box center [1370, 290] width 350 height 517
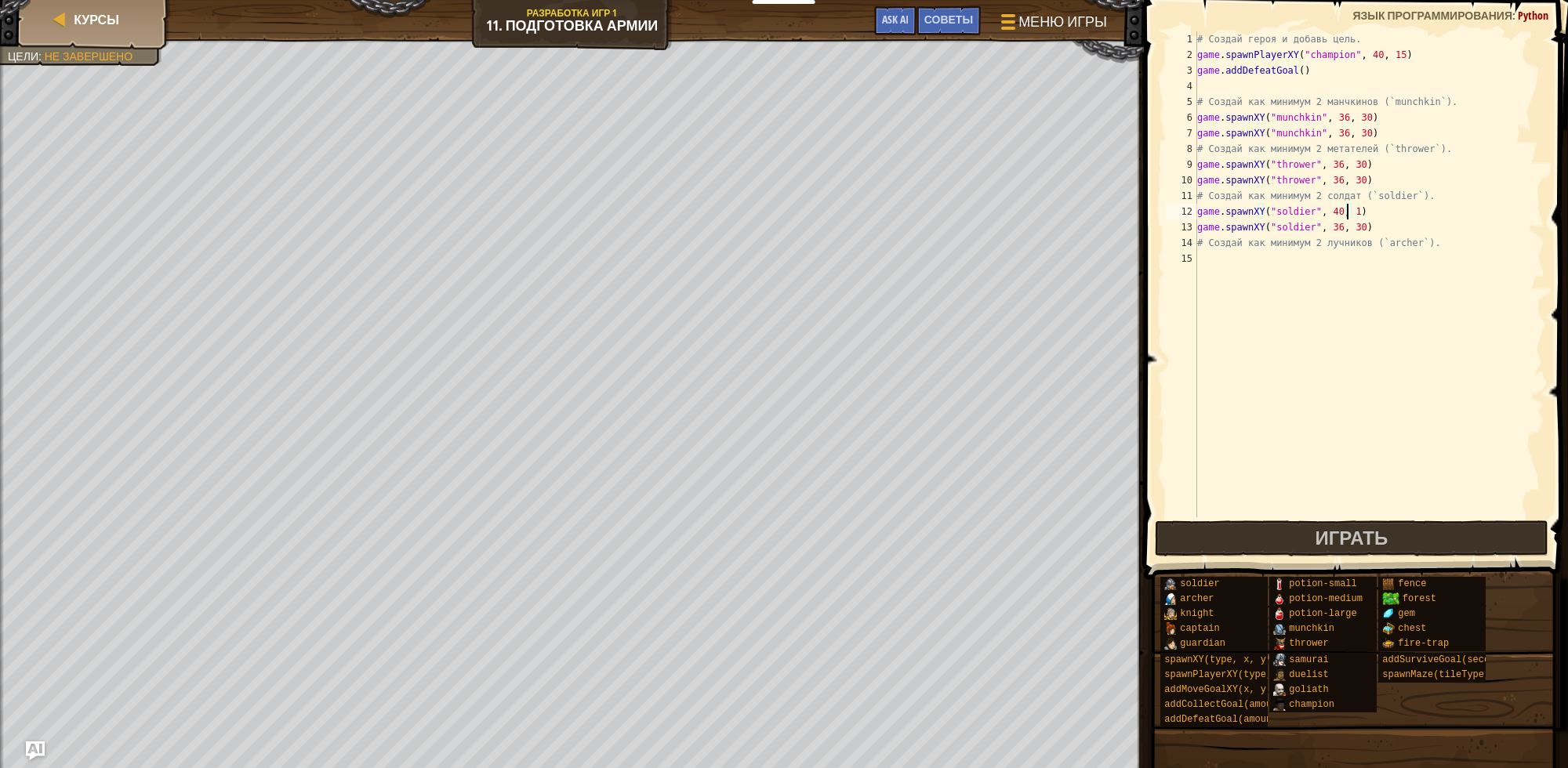
scroll to position [7, 12]
type textarea "game.spawnXY("soldier", 40, 16)"
click at [1365, 278] on div "# Создай героя и добавь цель. game . spawnPlayerXY ( "champion" , 40 , 15 ) gam…" at bounding box center [1370, 290] width 350 height 517
click at [1326, 229] on div "# Создай героя и добавь цель. game . spawnPlayerXY ( "champion" , 40 , 15 ) gam…" at bounding box center [1370, 290] width 350 height 517
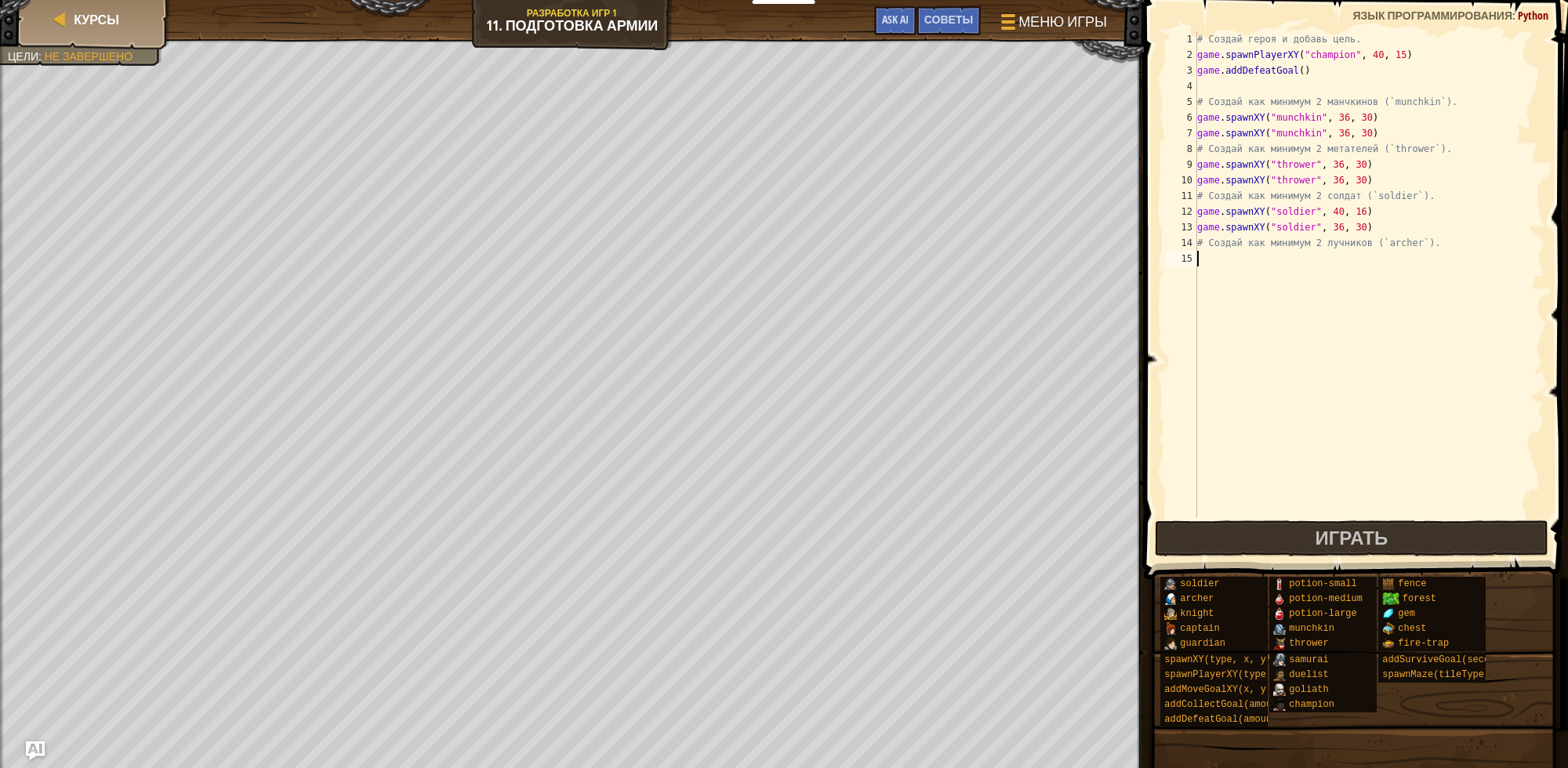
click at [1326, 229] on div "# Создай героя и добавь цель. game . spawnPlayerXY ( "champion" , 40 , 15 ) gam…" at bounding box center [1370, 290] width 350 height 517
click at [1347, 229] on div "# Создай героя и добавь цель. game . spawnPlayerXY ( "champion" , 40 , 15 ) gam…" at bounding box center [1370, 290] width 350 height 517
type textarea "game.spawnXY("soldier", 40, 16)"
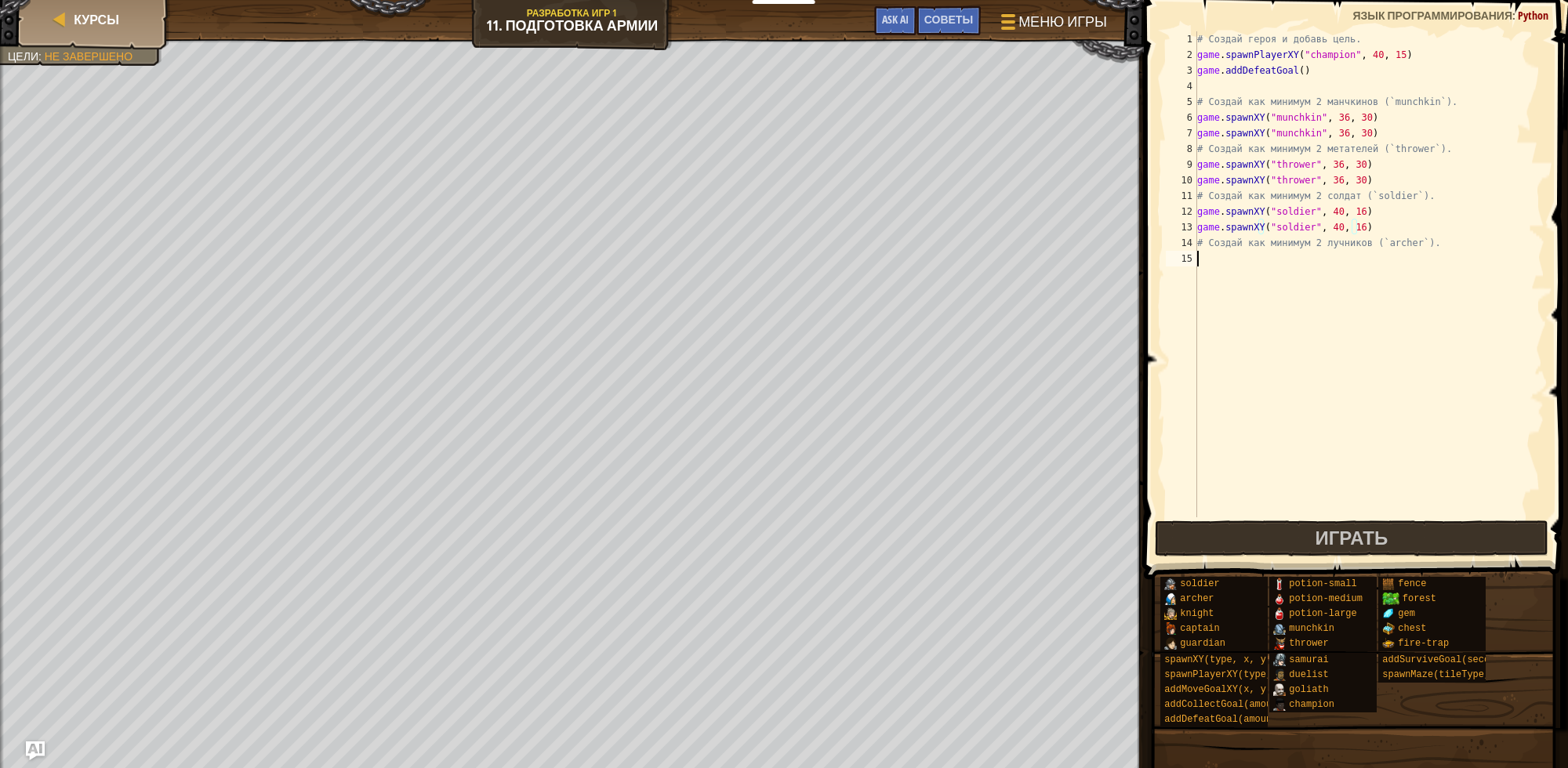
click at [1343, 271] on div "# Создай героя и добавь цель. game . spawnPlayerXY ( "champion" , 40 , 15 ) gam…" at bounding box center [1370, 290] width 350 height 517
click at [1385, 243] on div "# Создай героя и добавь цель. game . spawnPlayerXY ( "champion" , 40 , 15 ) gam…" at bounding box center [1370, 290] width 350 height 517
type textarea "# Создай как минимум 2 лучников (`archer`)."
click at [1385, 243] on div "# Создай героя и добавь цель. game . spawnPlayerXY ( "champion" , 40 , 15 ) gam…" at bounding box center [1370, 290] width 350 height 517
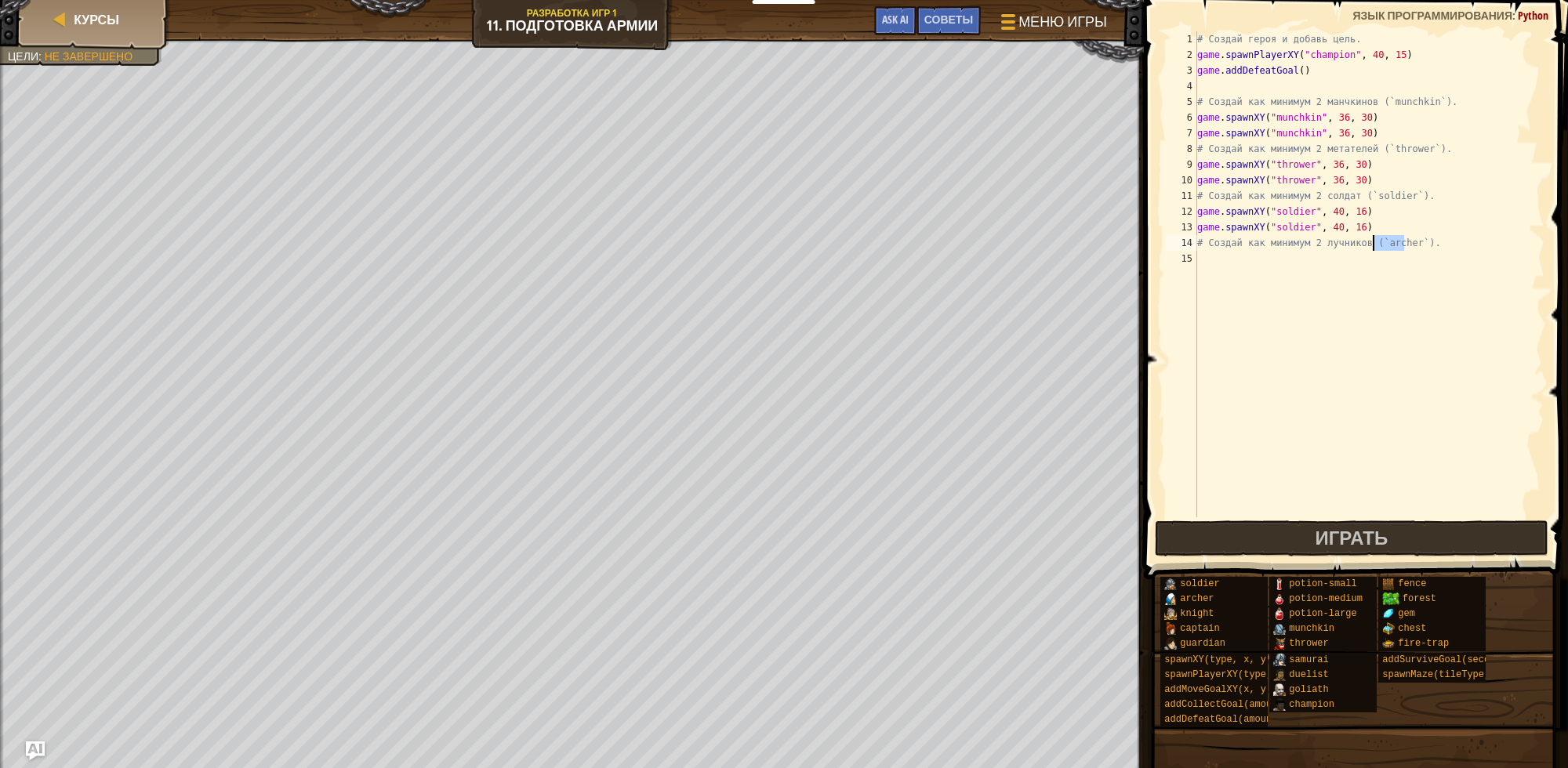
click at [1300, 263] on div "# Создай героя и добавь цель. game . spawnPlayerXY ( "champion" , 40 , 15 ) gam…" at bounding box center [1370, 290] width 350 height 517
click at [1216, 256] on div "# Создай героя и добавь цель. game . spawnPlayerXY ( "champion" , 40 , 15 ) gam…" at bounding box center [1370, 290] width 350 height 517
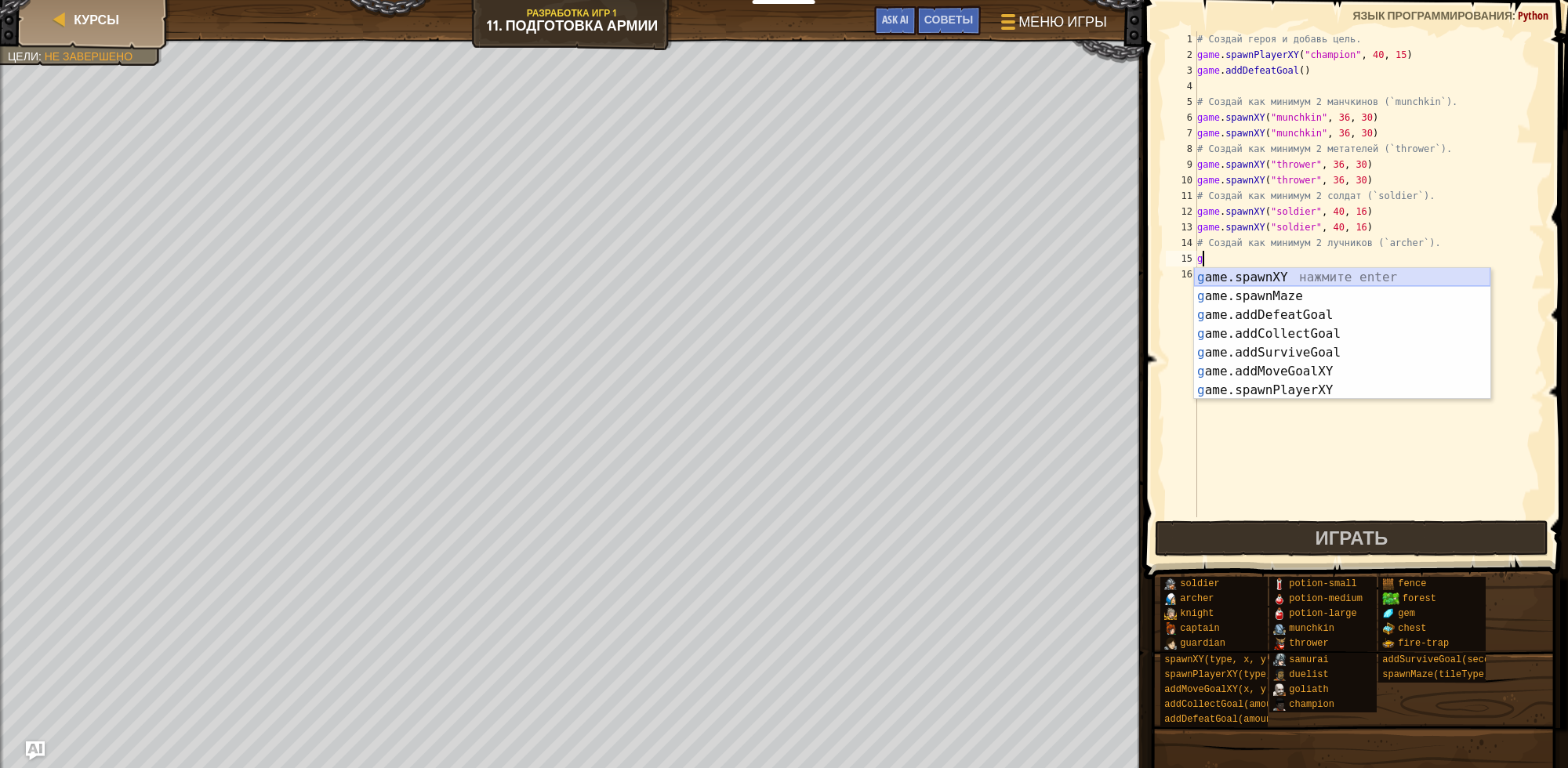
click at [1241, 276] on div "g ame.spawnXY нажмите enter g ame.spawnMaze нажмите enter g ame.addDefeatGoal н…" at bounding box center [1342, 353] width 296 height 169
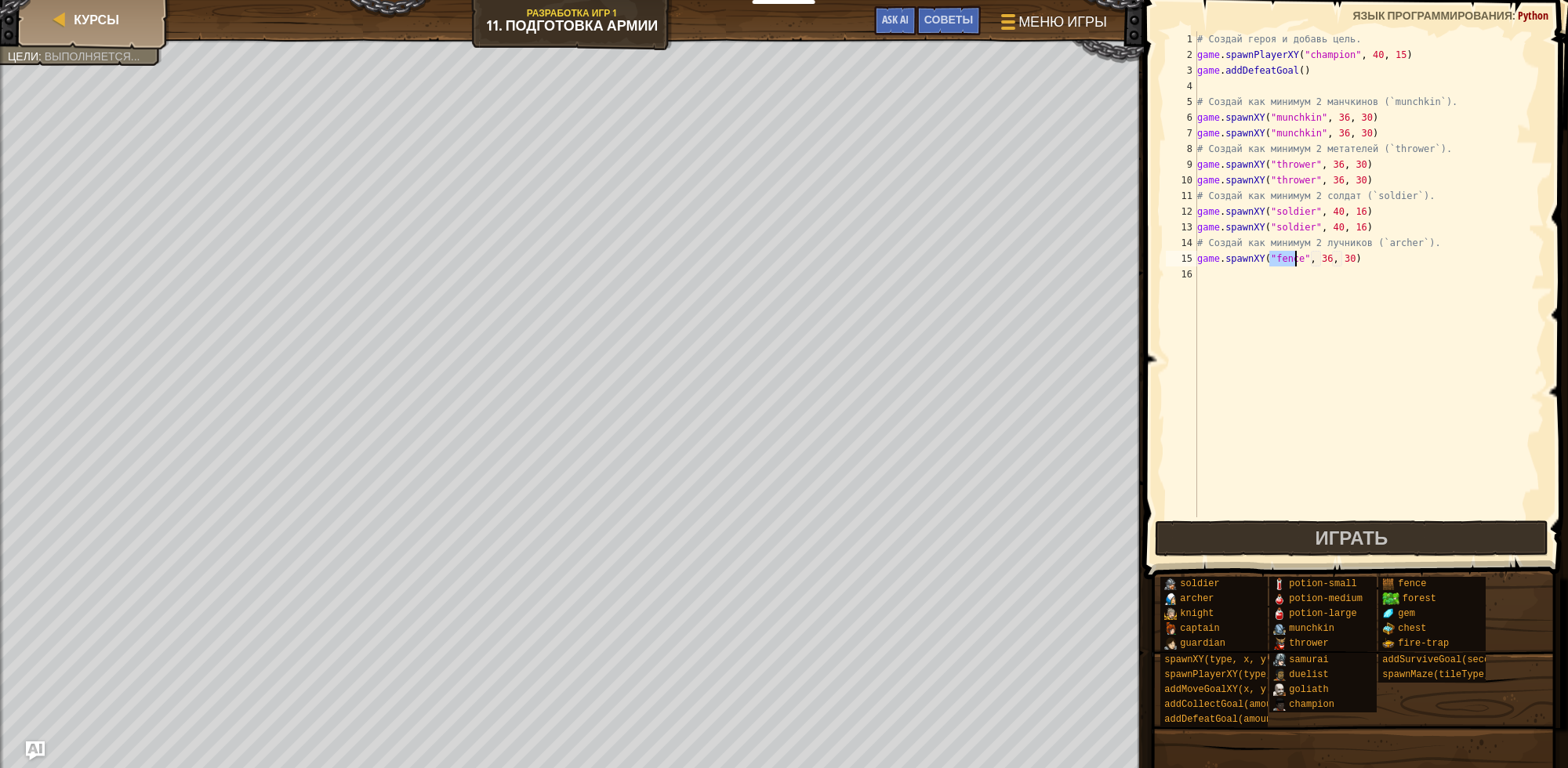
click at [1286, 260] on div "# Создай героя и добавь цель. game . spawnPlayerXY ( "champion" , 40 , 15 ) gam…" at bounding box center [1370, 274] width 350 height 486
click at [1286, 260] on div "# Создай героя и добавь цель. game . spawnPlayerXY ( "champion" , 40 , 15 ) gam…" at bounding box center [1370, 290] width 350 height 517
paste textarea "archer"
type textarea "game.spawnXY("archer", 36, 30)"
drag, startPoint x: 1370, startPoint y: 260, endPoint x: 1193, endPoint y: 260, distance: 177.0
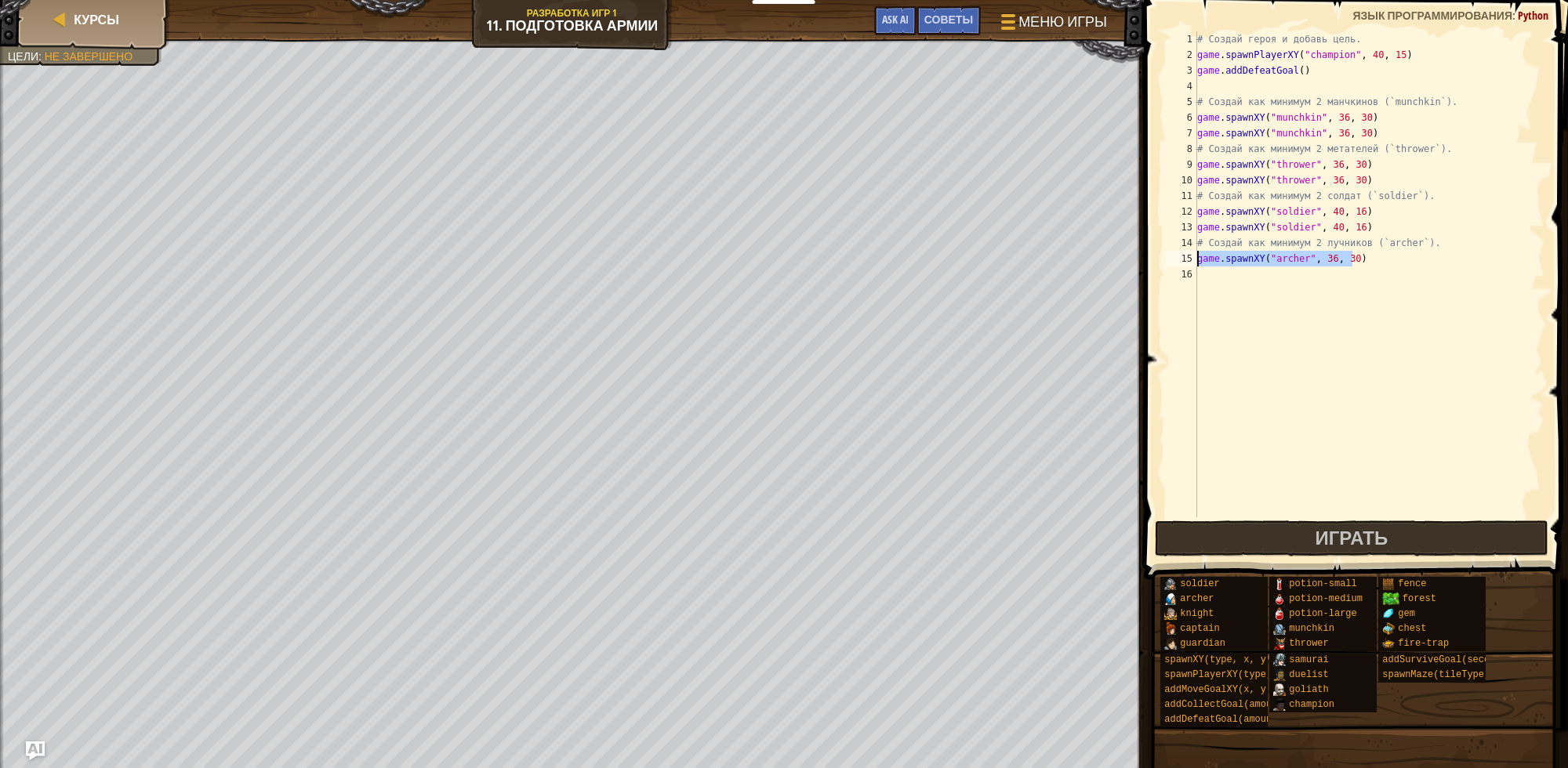
click at [1193, 260] on div "game.spawnXY("archer", 36, 30) 1 2 3 4 5 6 7 8 9 10 11 12 13 14 15 16 # Создай …" at bounding box center [1354, 274] width 382 height 486
click at [1206, 273] on div "# Создай героя и добавь цель. game . spawnPlayerXY ( "champion" , 40 , 15 ) gam…" at bounding box center [1370, 290] width 350 height 517
paste textarea "game.spawnXY("archer", 36, 30)"
click at [1320, 261] on div "# Создай героя и добавь цель. game . spawnPlayerXY ( "champion" , 40 , 15 ) gam…" at bounding box center [1370, 290] width 350 height 517
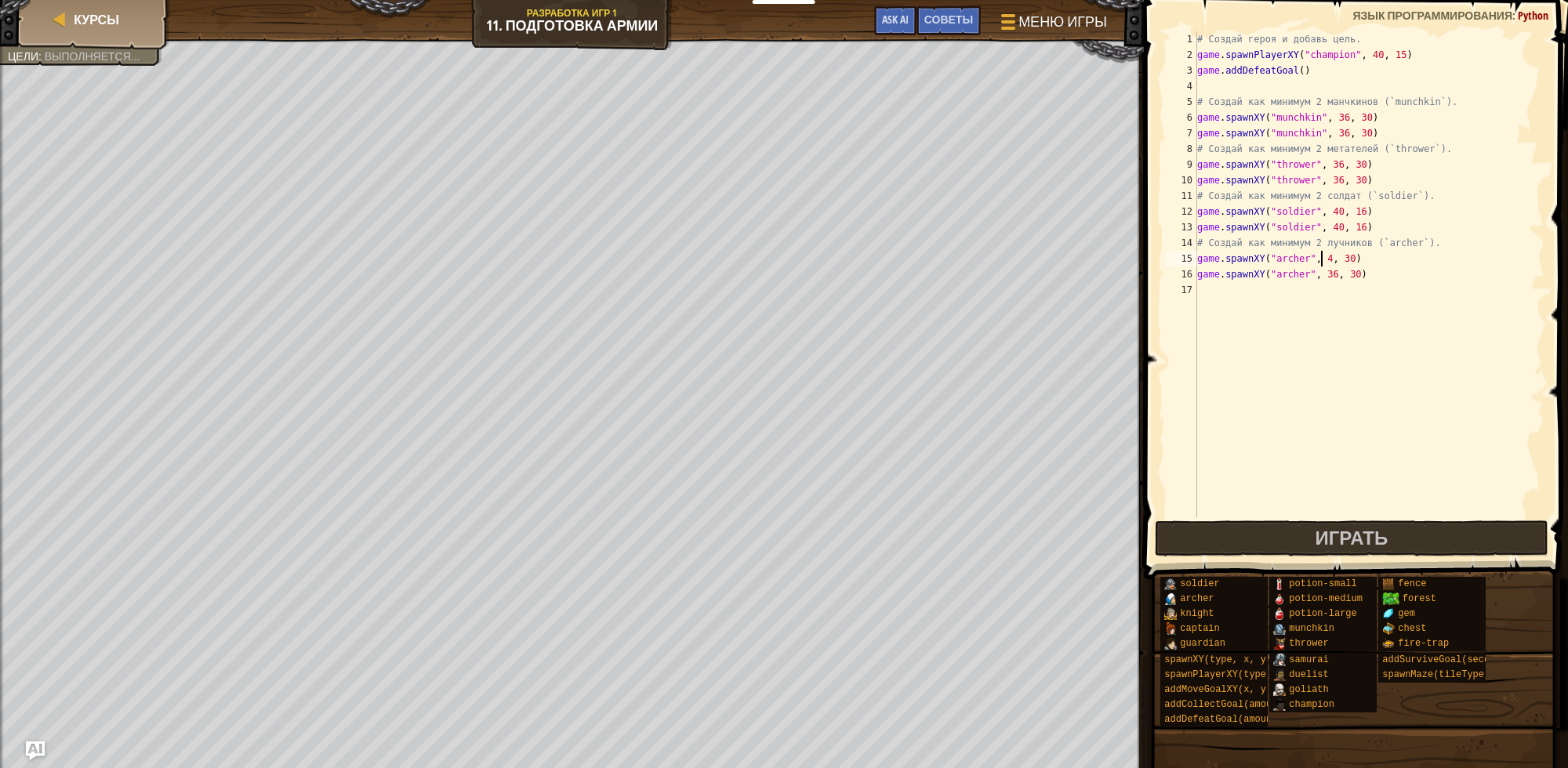
scroll to position [7, 10]
click at [1343, 259] on div "# Создай героя и добавь цель. game . spawnPlayerXY ( "champion" , 40 , 15 ) gam…" at bounding box center [1370, 290] width 350 height 517
type textarea "game.spawnXY("archer", 47, 25)"
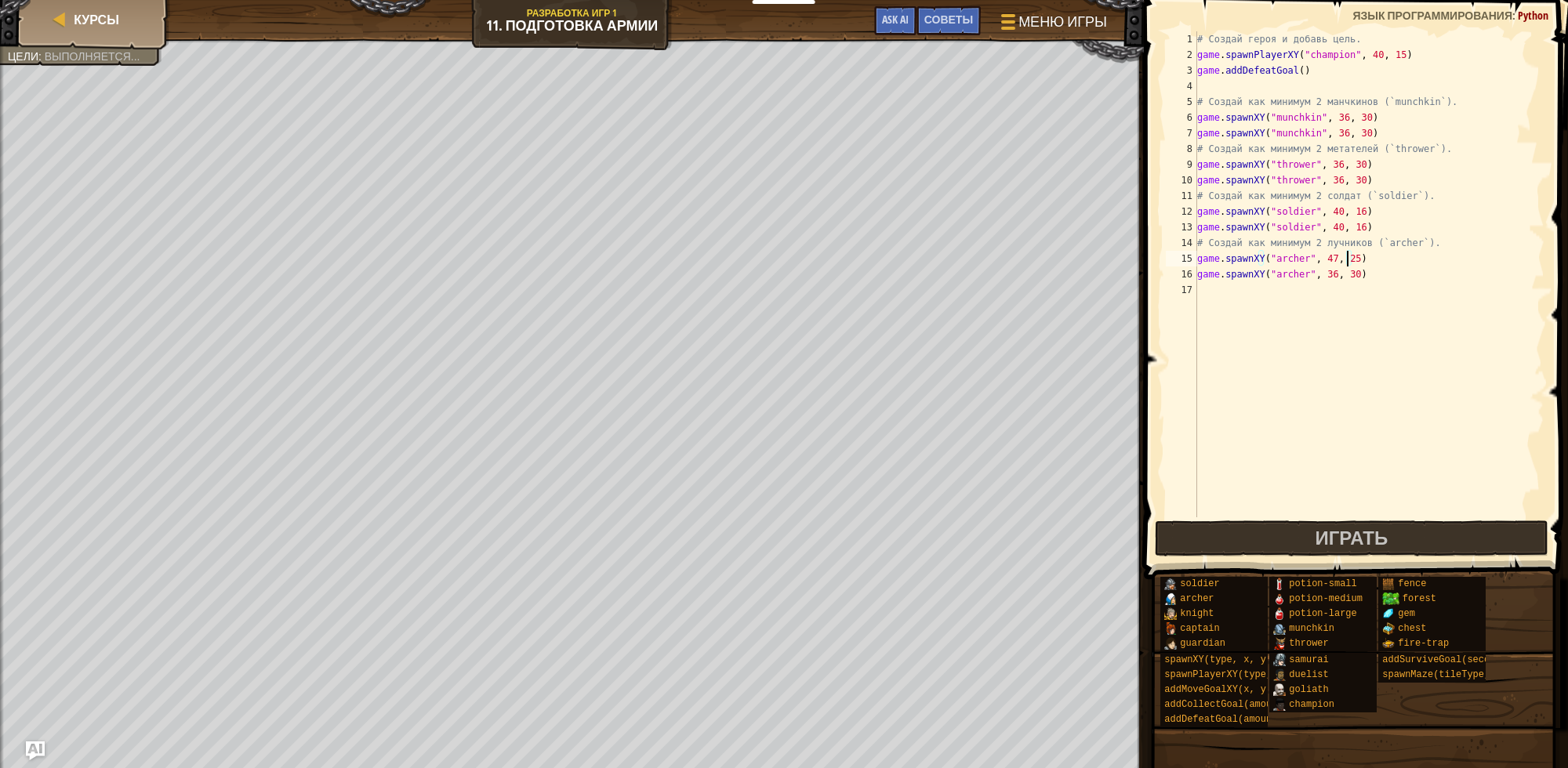
click at [1308, 362] on div "# Создай героя и добавь цель. game . spawnPlayerXY ( "champion" , 40 , 15 ) gam…" at bounding box center [1370, 290] width 350 height 517
click at [1321, 274] on div "# Создай героя и добавь цель. game . spawnPlayerXY ( "champion" , 40 , 15 ) gam…" at bounding box center [1370, 290] width 350 height 517
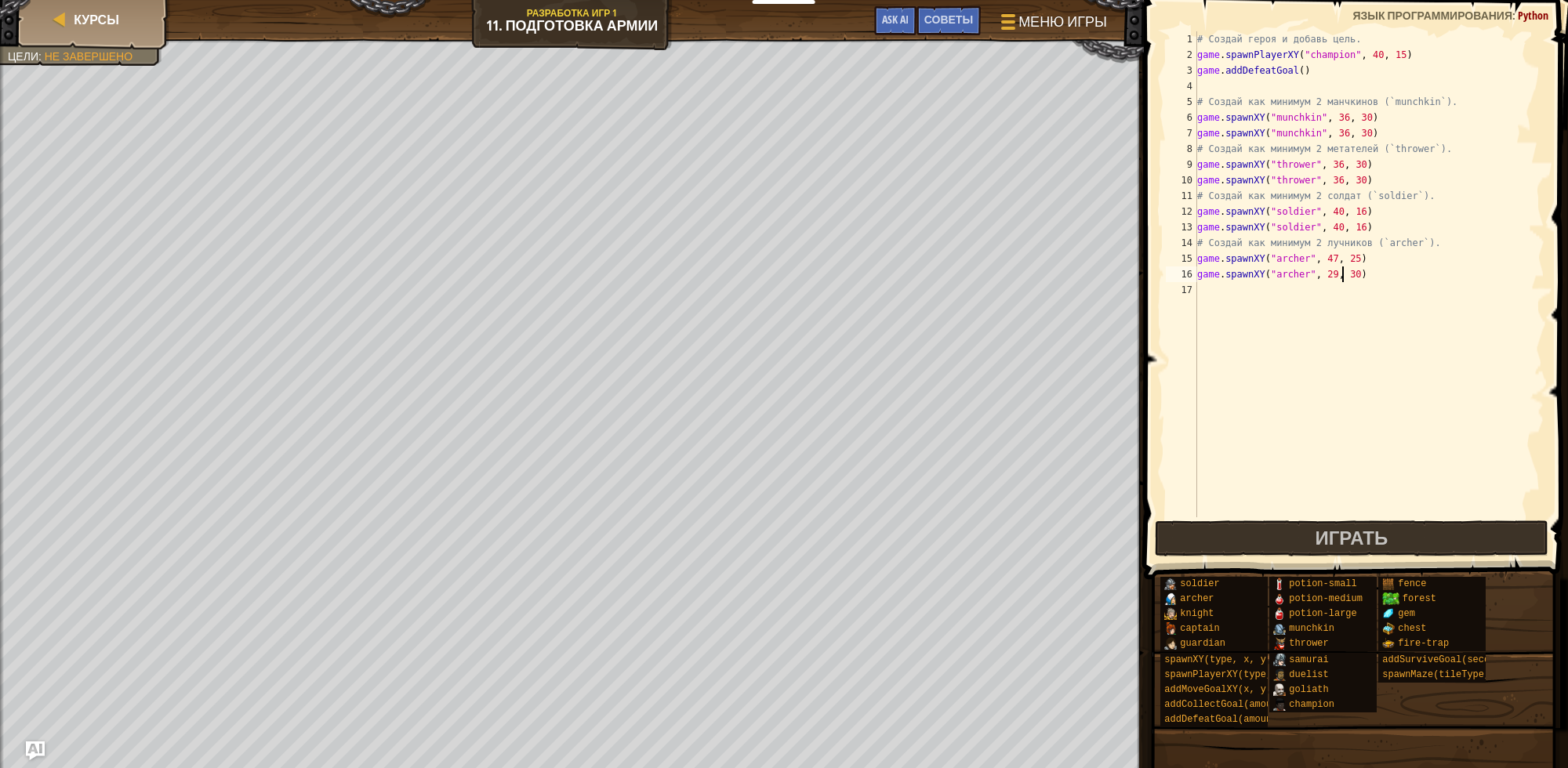
click at [1343, 273] on div "# Создай героя и добавь цель. game . spawnPlayerXY ( "champion" , 40 , 15 ) gam…" at bounding box center [1370, 290] width 350 height 517
type textarea "game.spawnXY("archer", 29, 23)"
click at [1431, 529] on button "Играть" at bounding box center [1352, 538] width 394 height 36
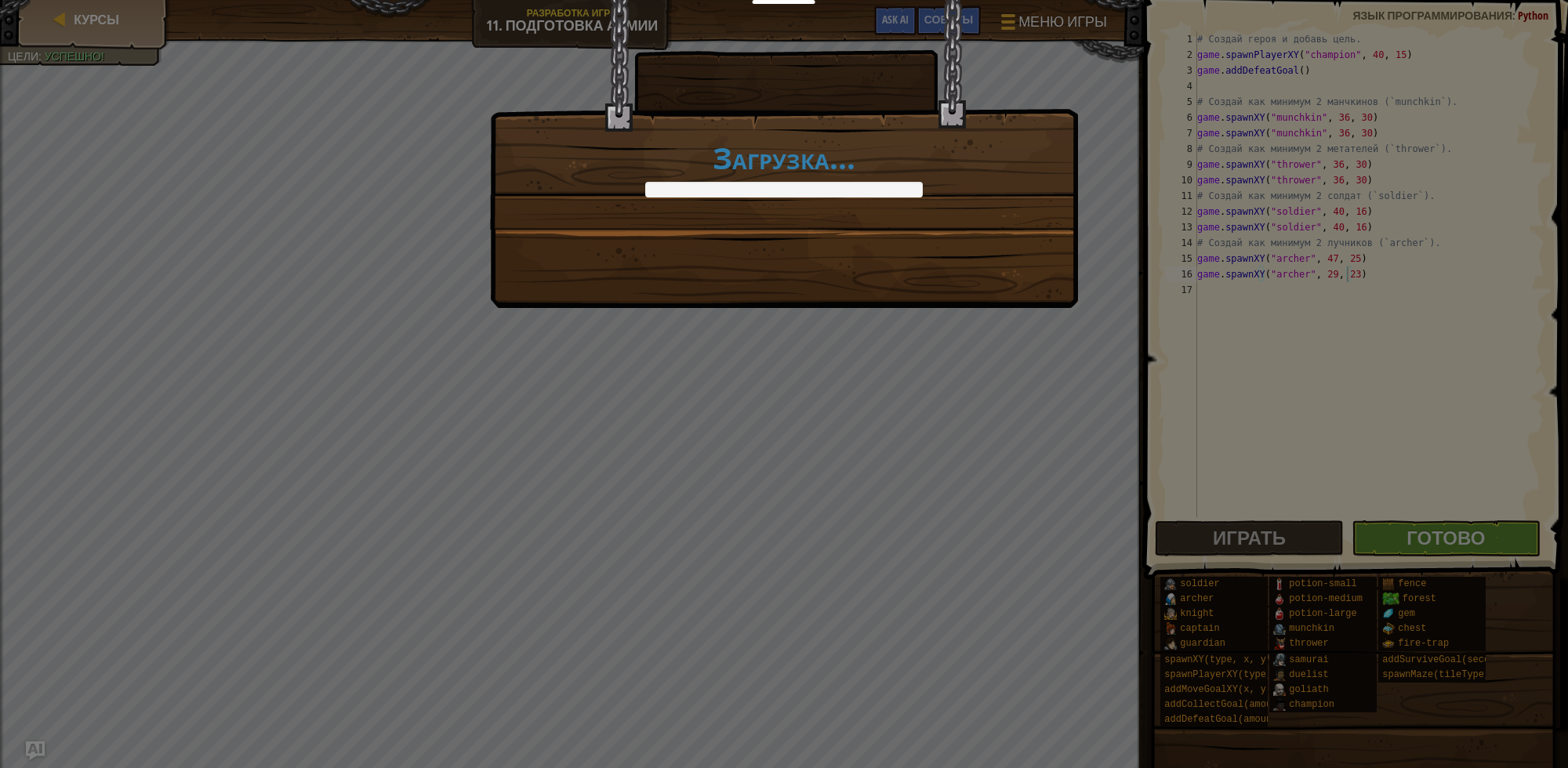
click at [1484, 539] on div "Загрузка..." at bounding box center [784, 384] width 1568 height 768
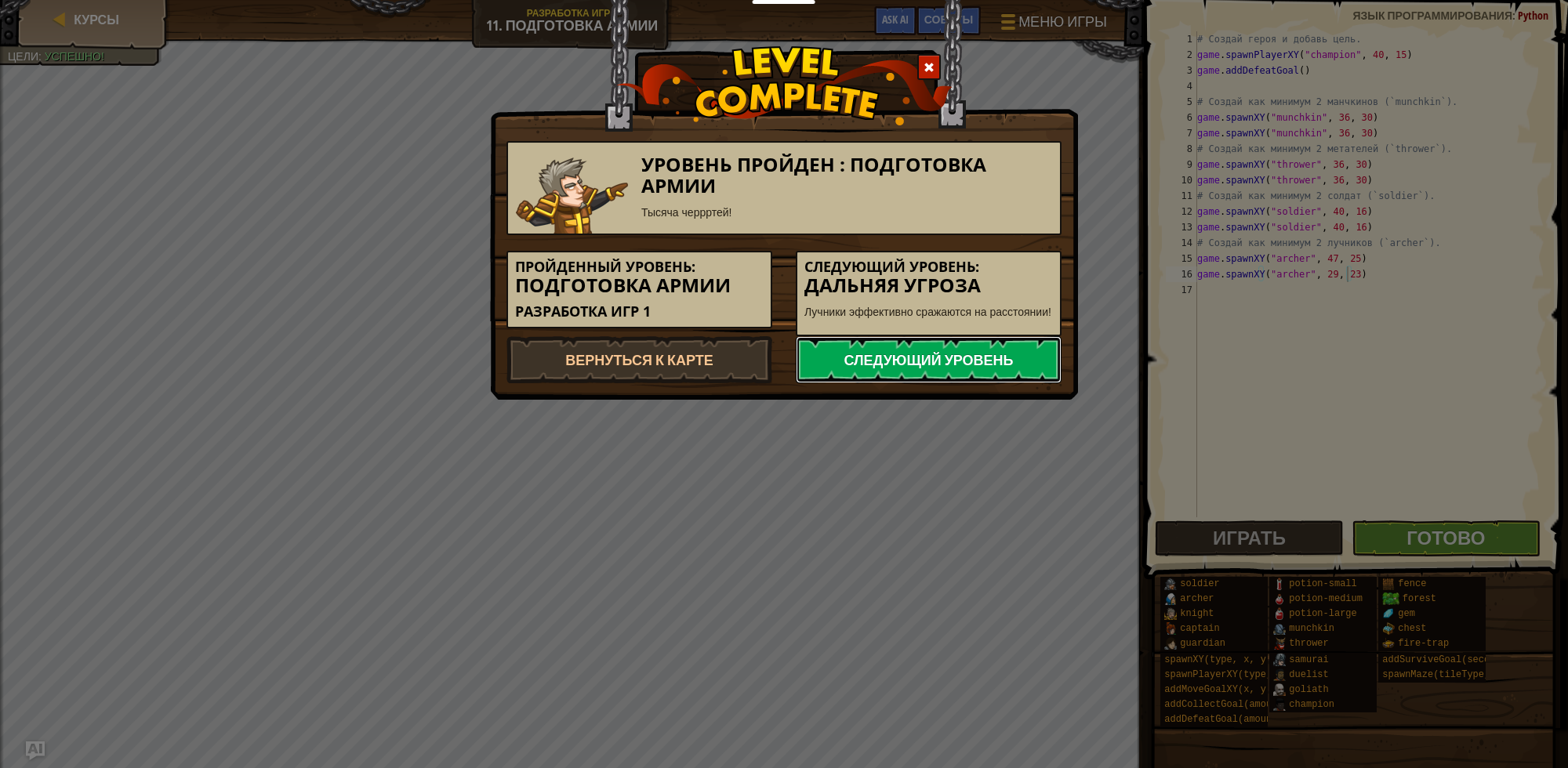
click at [963, 366] on link "Следующий уровень" at bounding box center [929, 360] width 266 height 47
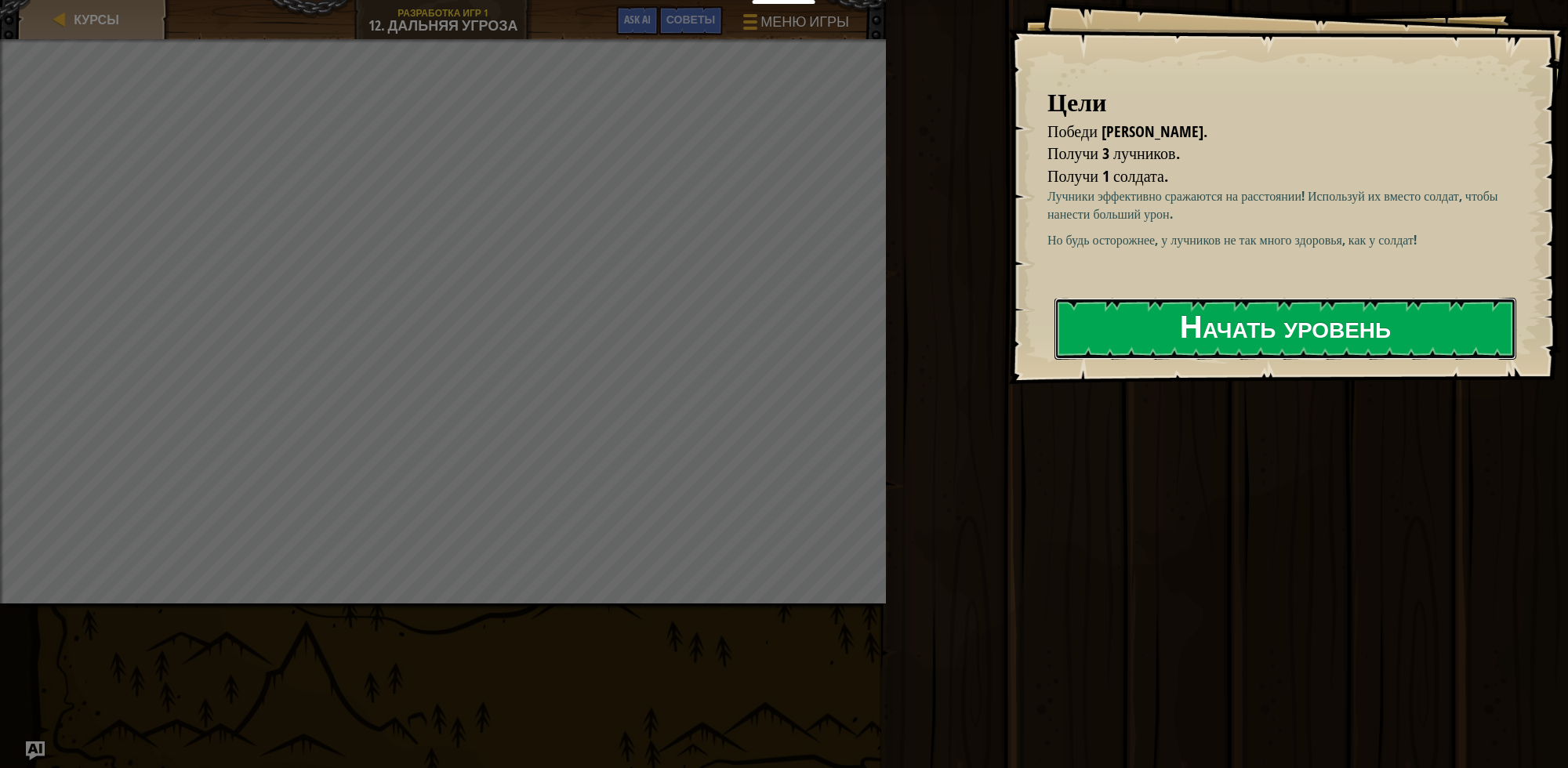
click at [1104, 337] on button "Начать уровень" at bounding box center [1286, 329] width 462 height 62
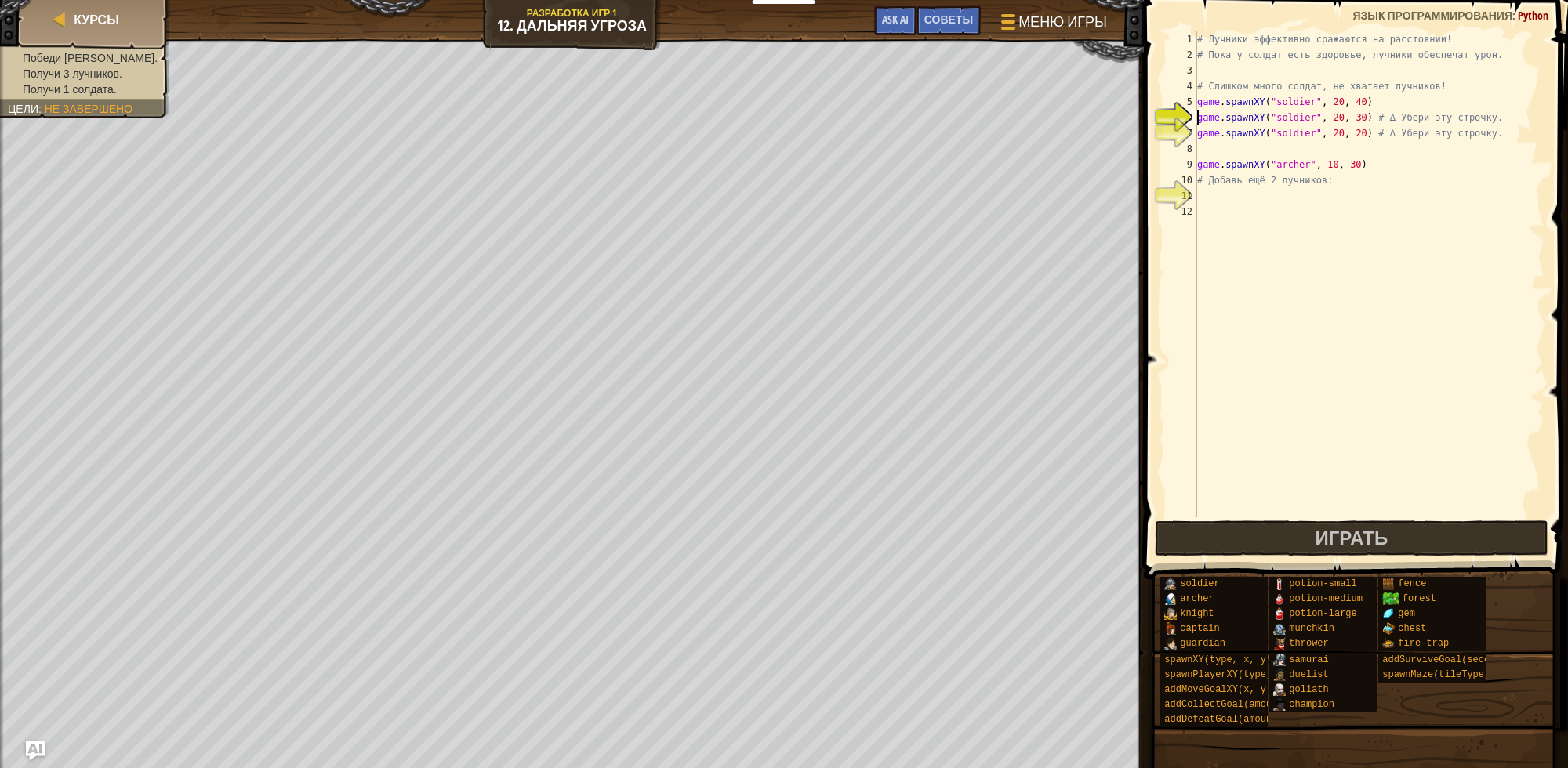
click at [1286, 103] on div "# Лучники эффективно сражаются на расстоянии! # Пока у солдат есть здоровье, лу…" at bounding box center [1370, 290] width 350 height 517
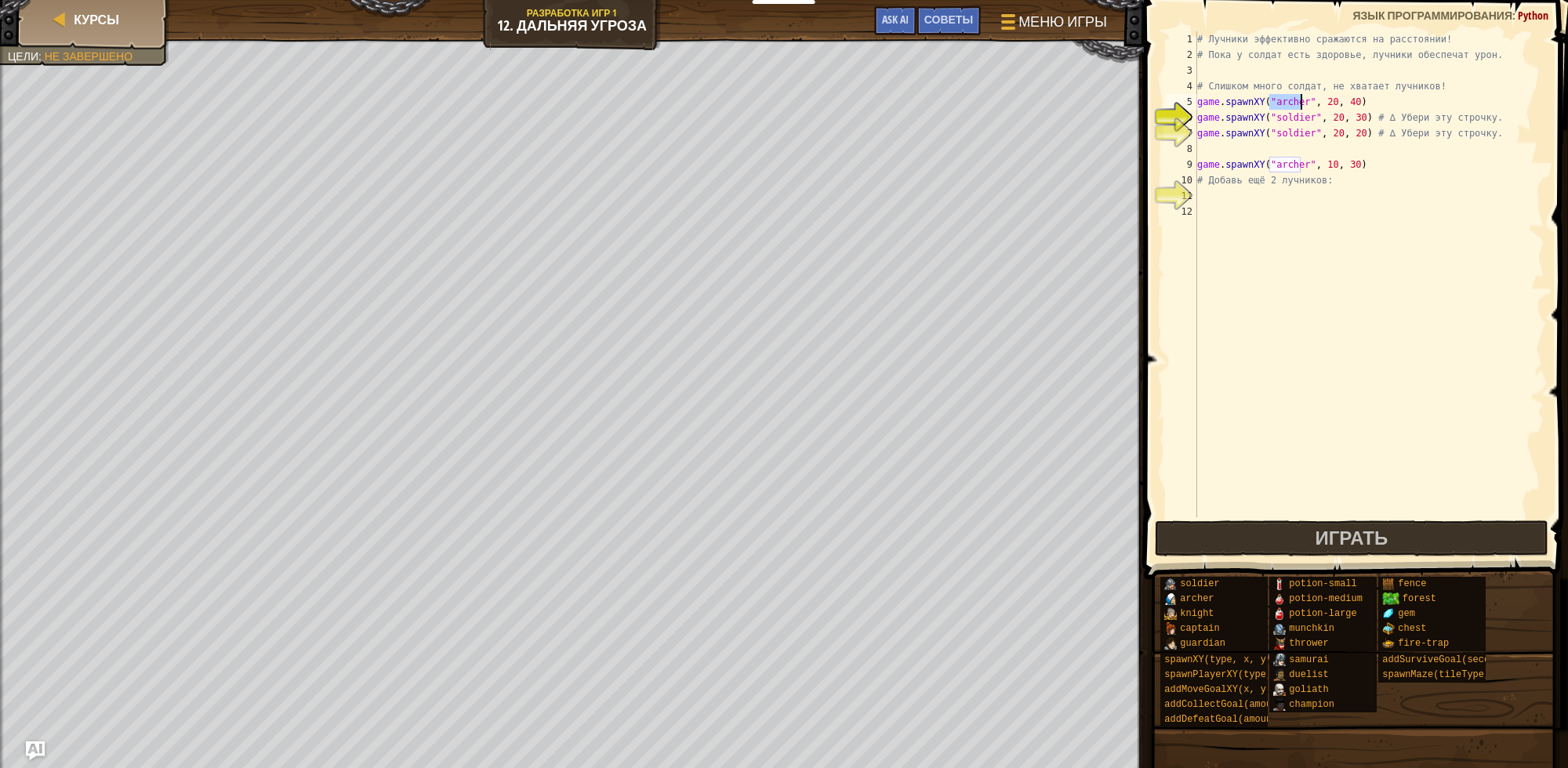
click at [1286, 116] on div "# Лучники эффективно сражаются на расстоянии! # Пока у солдат есть здоровье, лу…" at bounding box center [1370, 290] width 350 height 517
click at [1284, 135] on div "# Лучники эффективно сражаются на расстоянии! # Пока у солдат есть здоровье, лу…" at bounding box center [1370, 290] width 350 height 517
drag, startPoint x: 1365, startPoint y: 159, endPoint x: 1167, endPoint y: 164, distance: 198.1
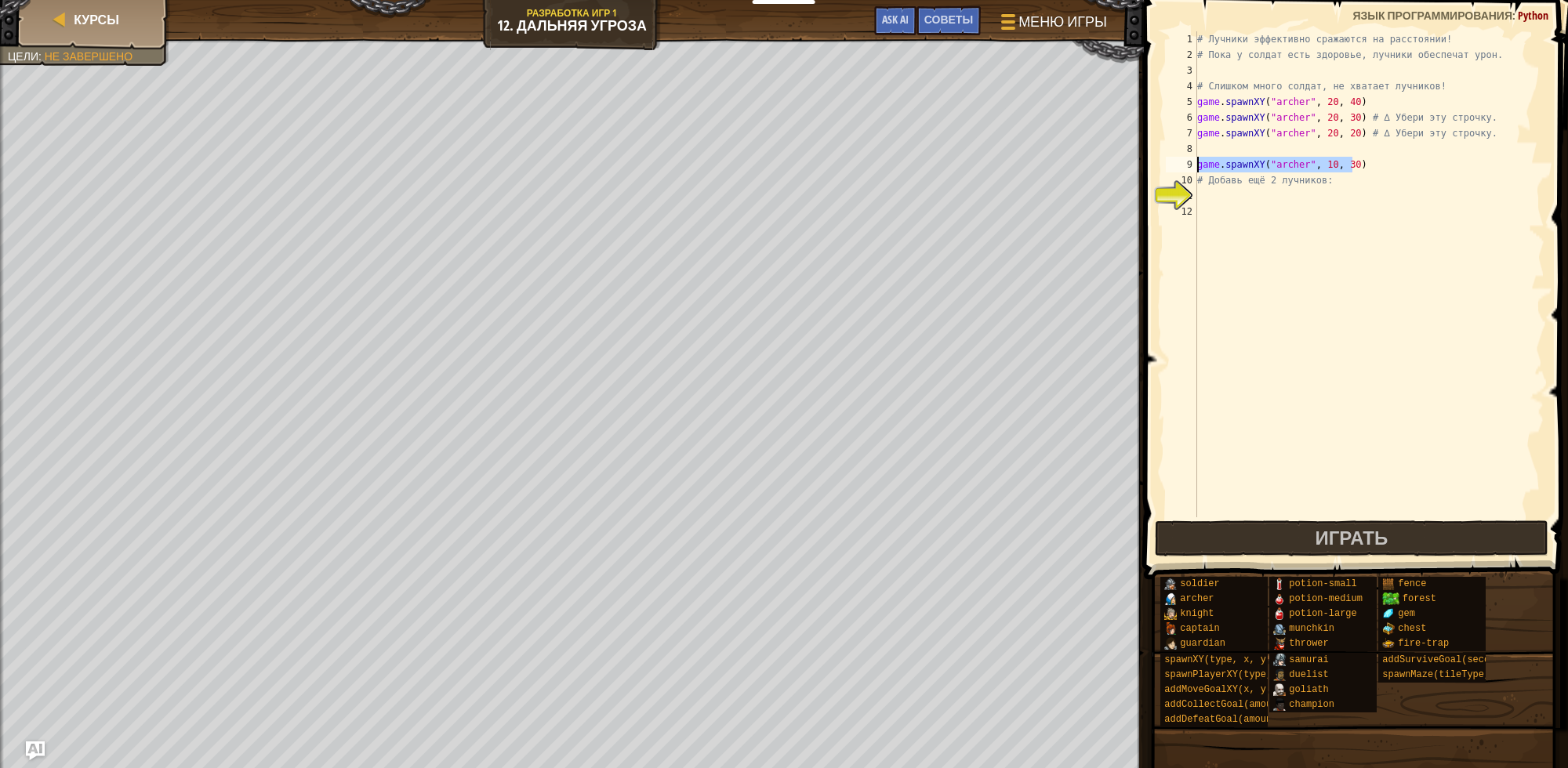
click at [1167, 164] on div "game.spawnXY("archer", 20, 20) # ∆ Убери эту строчку. 1 2 3 4 5 6 7 8 9 10 11 1…" at bounding box center [1354, 274] width 382 height 486
click at [1370, 161] on div "# Лучники эффективно сражаются на расстоянии! # Пока у солдат есть здоровье, лу…" at bounding box center [1370, 274] width 350 height 486
click at [1333, 185] on div "# Лучники эффективно сражаются на расстоянии! # Пока у солдат есть здоровье, лу…" at bounding box center [1370, 290] width 350 height 517
type textarea "# Добавь ещё 2 лучников:"
click at [1311, 196] on div "# Лучники эффективно сражаются на расстоянии! # Пока у солдат есть здоровье, лу…" at bounding box center [1370, 290] width 350 height 517
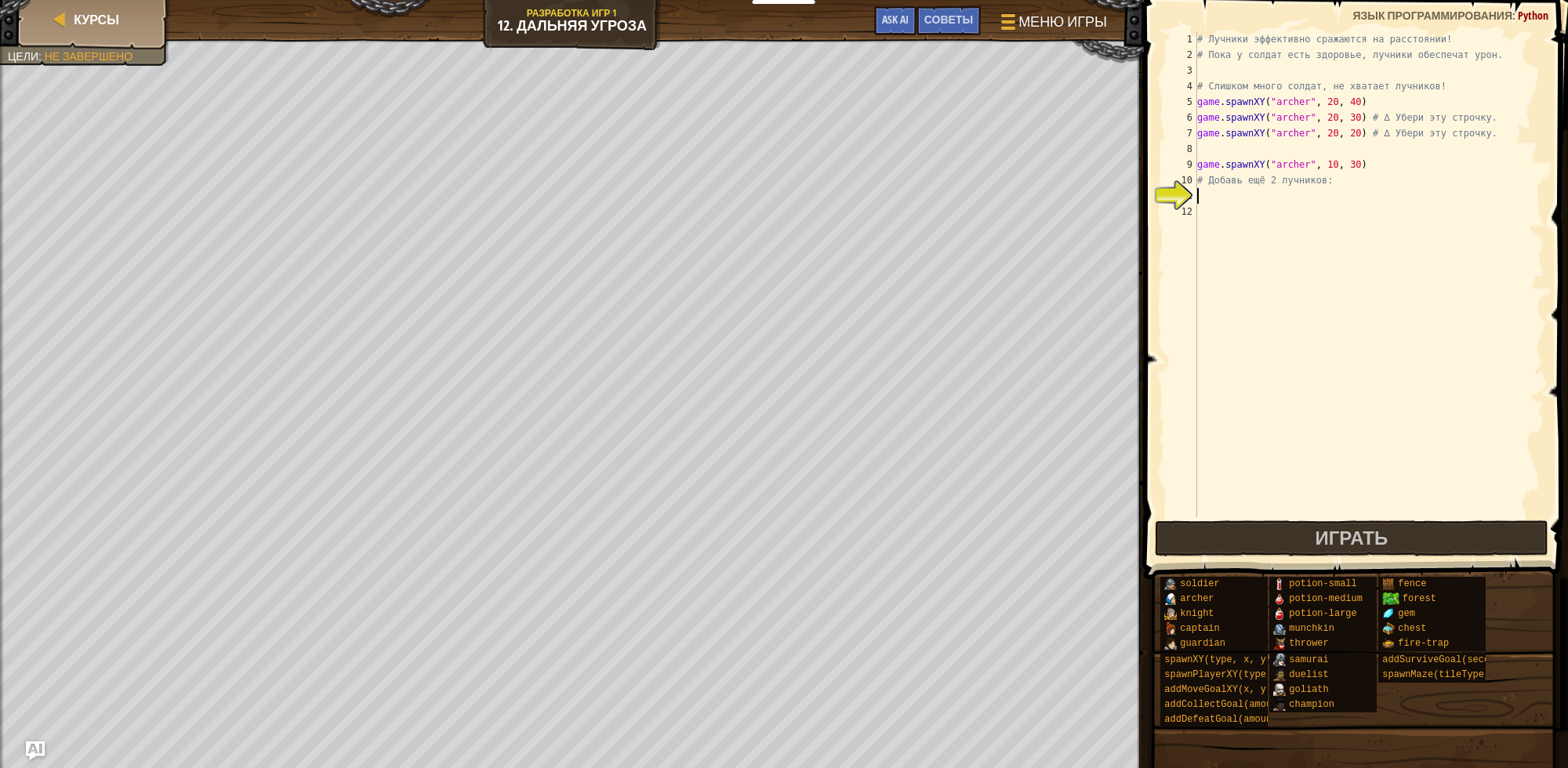
scroll to position [7, 0]
paste textarea "game.spawnXY("archer", 10, 30)"
type textarea "game.spawnXY("archer", 10, 30)"
click at [1291, 206] on div "# Лучники эффективно сражаются на расстоянии! # Пока у солдат есть здоровье, лу…" at bounding box center [1370, 290] width 350 height 517
paste textarea "game.spawnXY("archer", 10, 30)"
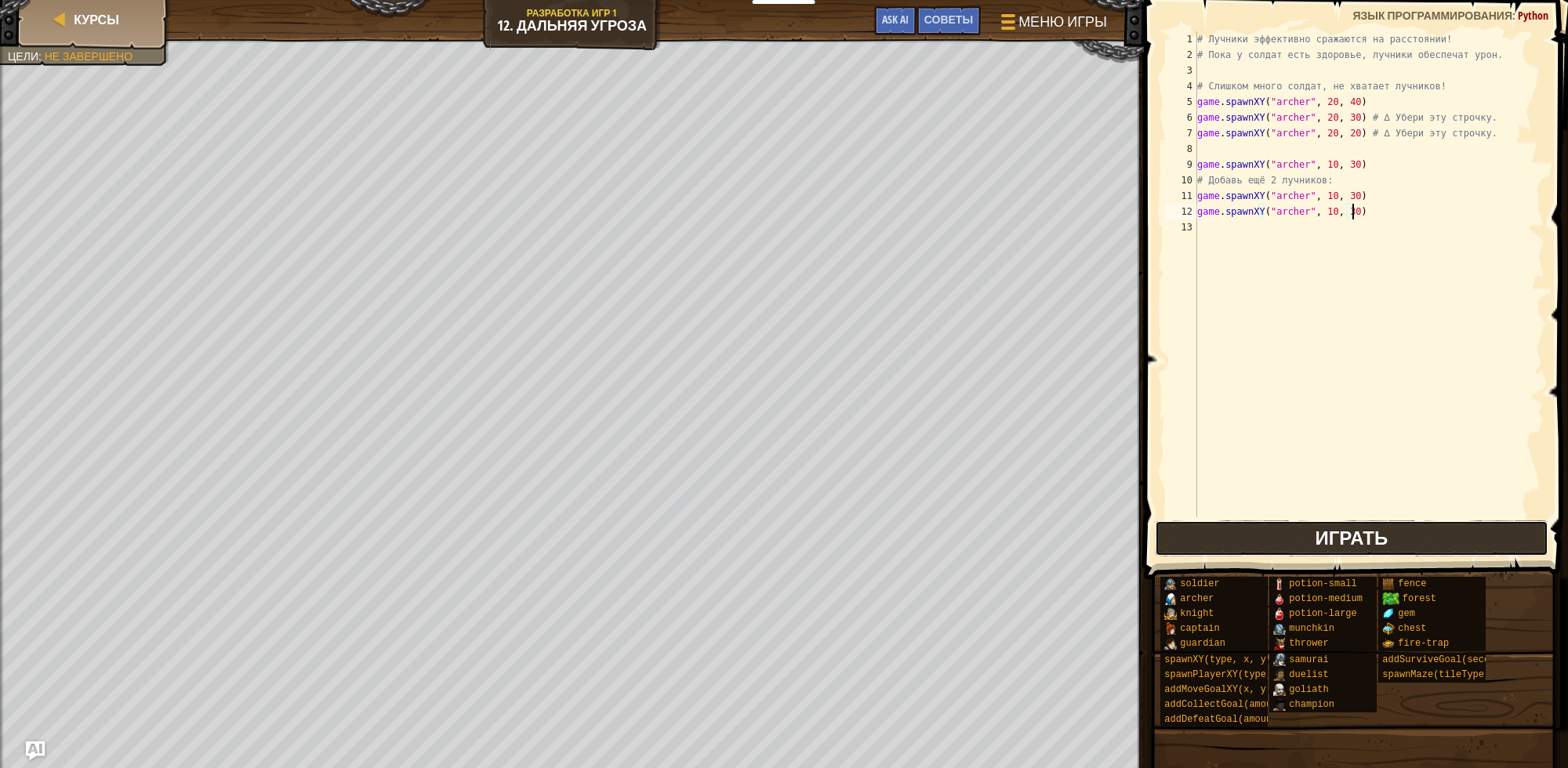
click at [1396, 539] on button "Играть" at bounding box center [1352, 538] width 394 height 36
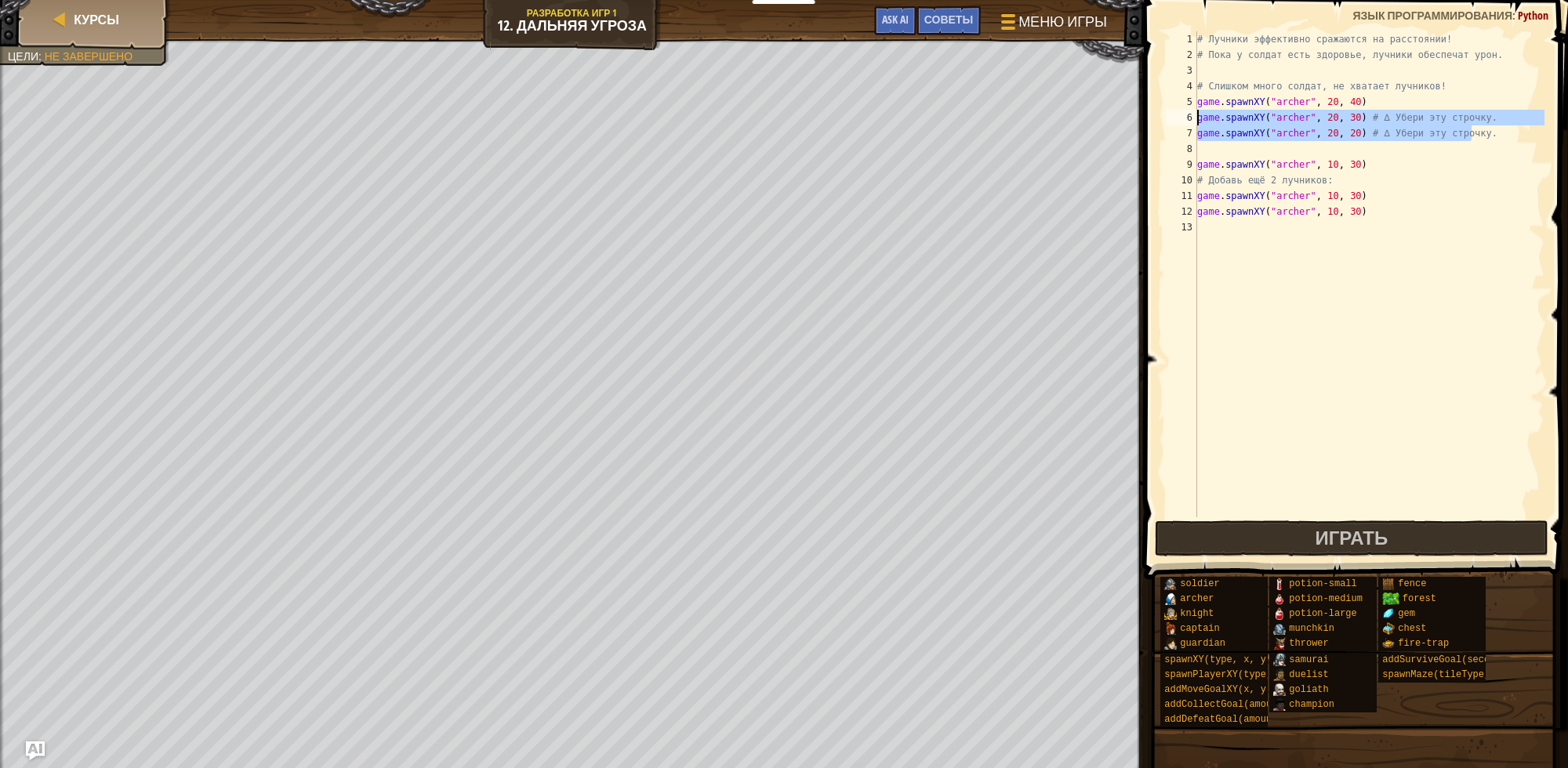
drag, startPoint x: 1478, startPoint y: 139, endPoint x: 1171, endPoint y: 115, distance: 307.9
click at [1171, 115] on div "game.spawnXY("archer", 20, 20) # ∆ Убери эту строчку. 1 2 3 4 5 6 7 8 9 10 11 1…" at bounding box center [1354, 274] width 382 height 486
type textarea "game.spawnXY("archer", 20, 30) # ∆ Убери эту строчку. game.spawnXY("archer", 20…"
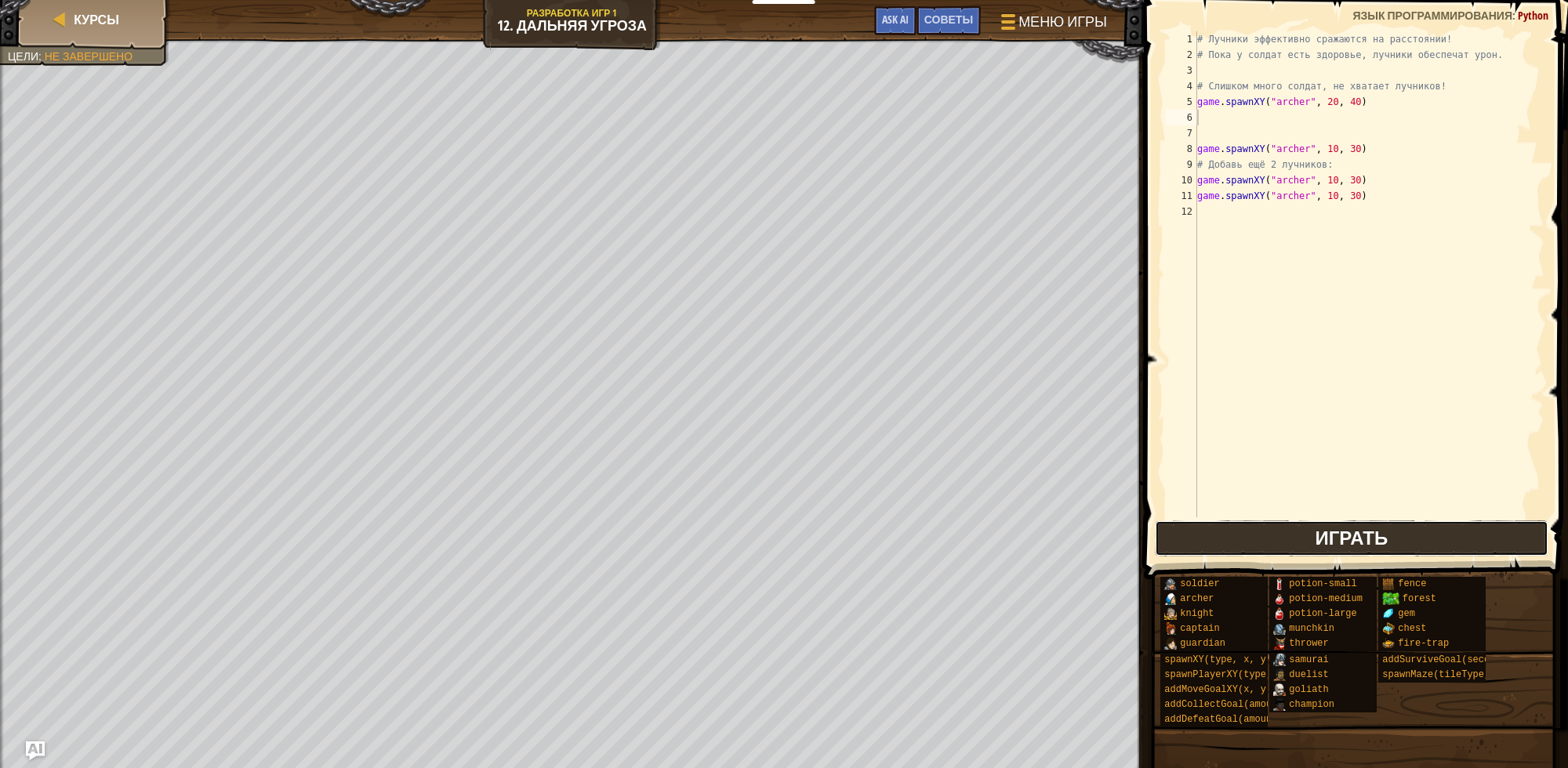
click at [1366, 536] on span "Играть" at bounding box center [1351, 538] width 73 height 25
click at [1283, 100] on div "# Лучники эффективно сражаются на расстоянии! # Пока у солдат есть здоровье, лу…" at bounding box center [1370, 290] width 350 height 517
drag, startPoint x: 1374, startPoint y: 105, endPoint x: 1197, endPoint y: 105, distance: 177.0
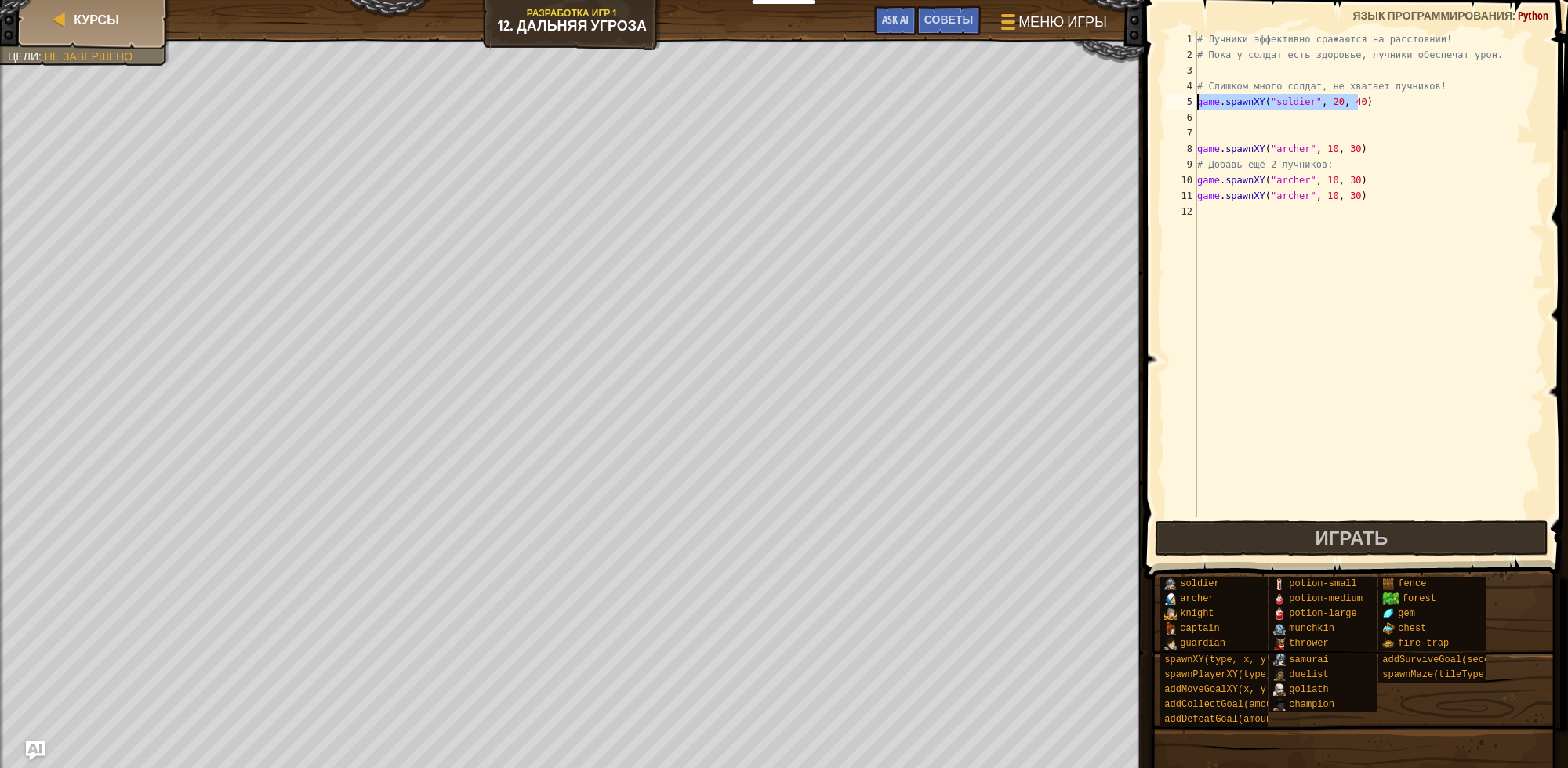
click at [1197, 105] on div "game.spawnXY("soldier", 20, 40) 1 2 3 4 5 6 7 8 9 10 11 12 # Лучники эффективно…" at bounding box center [1354, 274] width 382 height 486
type textarea "game.spawnXY("soldier", 20, 40)"
click at [1298, 545] on button "Играть" at bounding box center [1352, 538] width 394 height 36
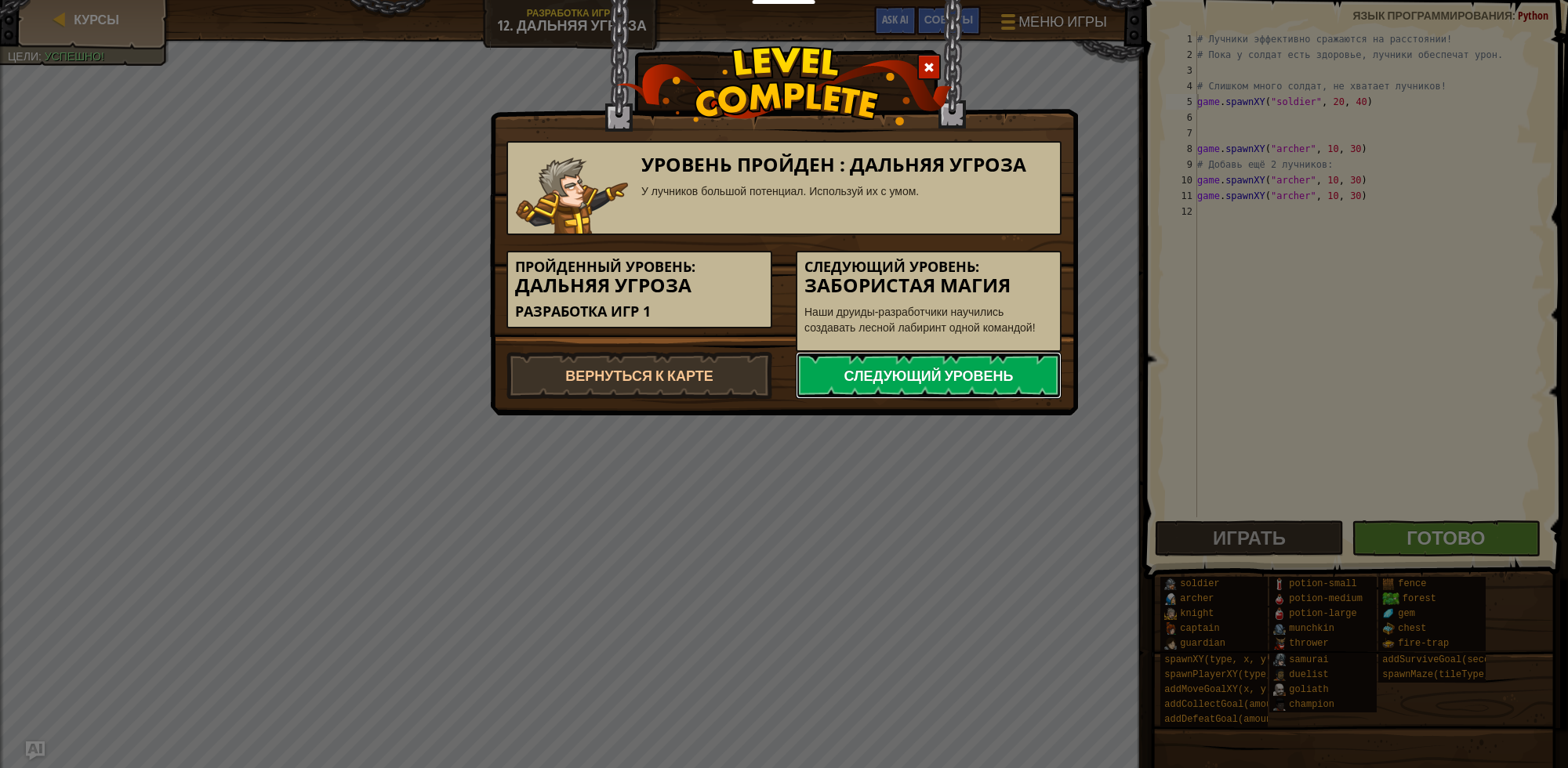
click at [948, 382] on link "Следующий уровень" at bounding box center [929, 375] width 266 height 47
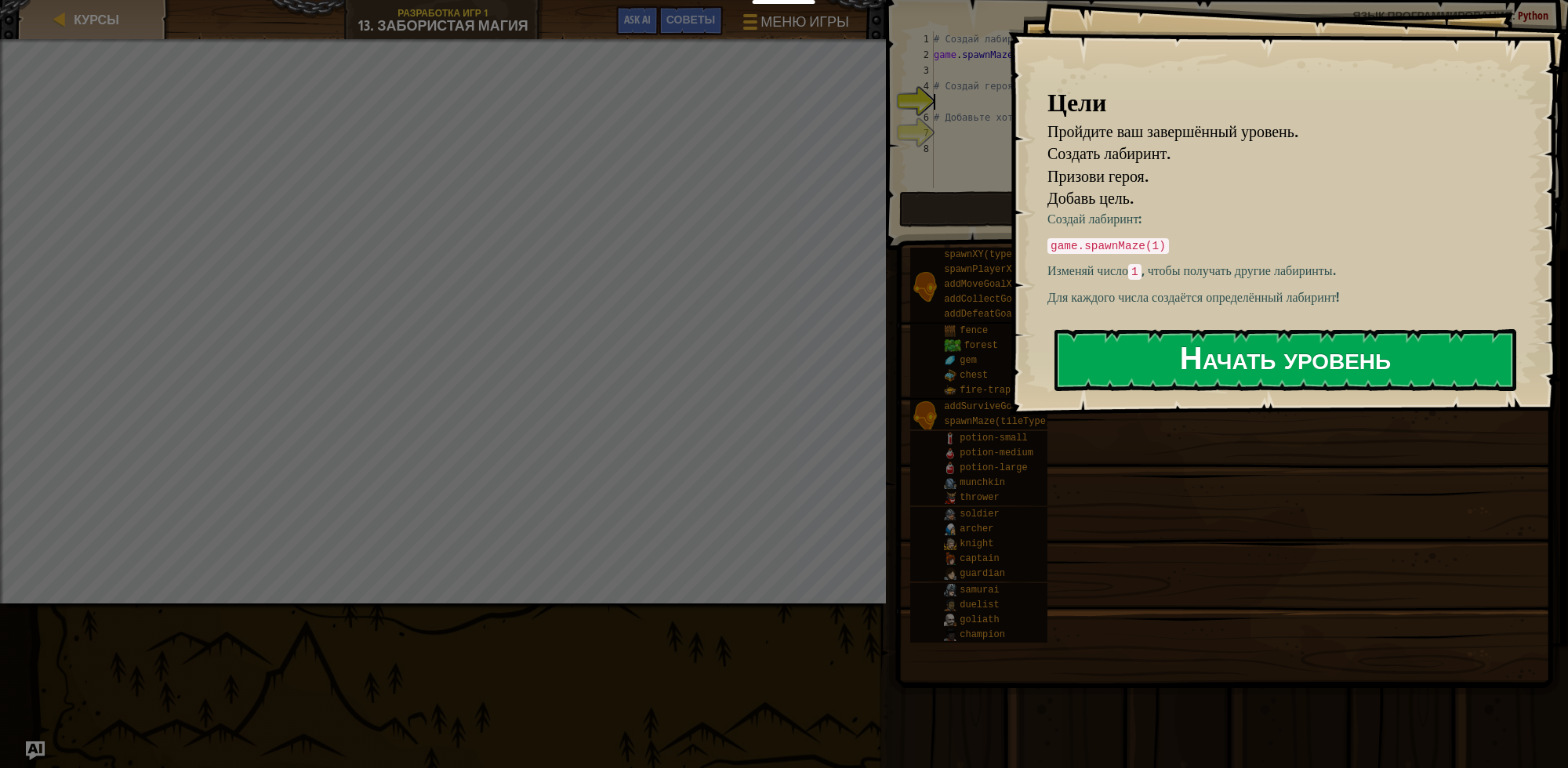
click at [1212, 353] on button "Начать уровень" at bounding box center [1286, 360] width 462 height 62
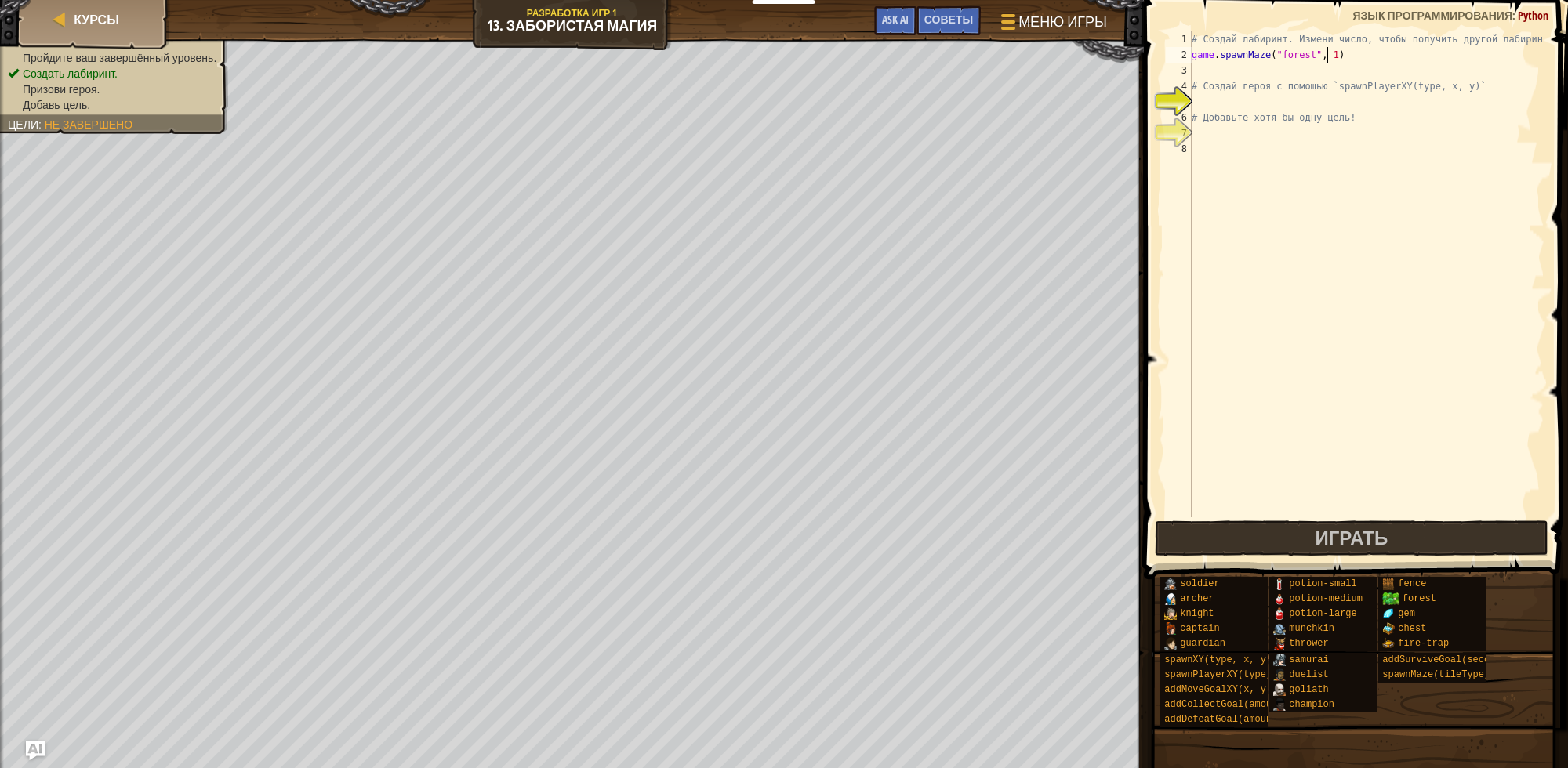
click at [1325, 56] on div "# Создай лабиринт. Измени число, чтобы получить другой лабиринт! game . spawnMa…" at bounding box center [1366, 290] width 356 height 517
type textarea "game.spawnMaze("forest", 5)"
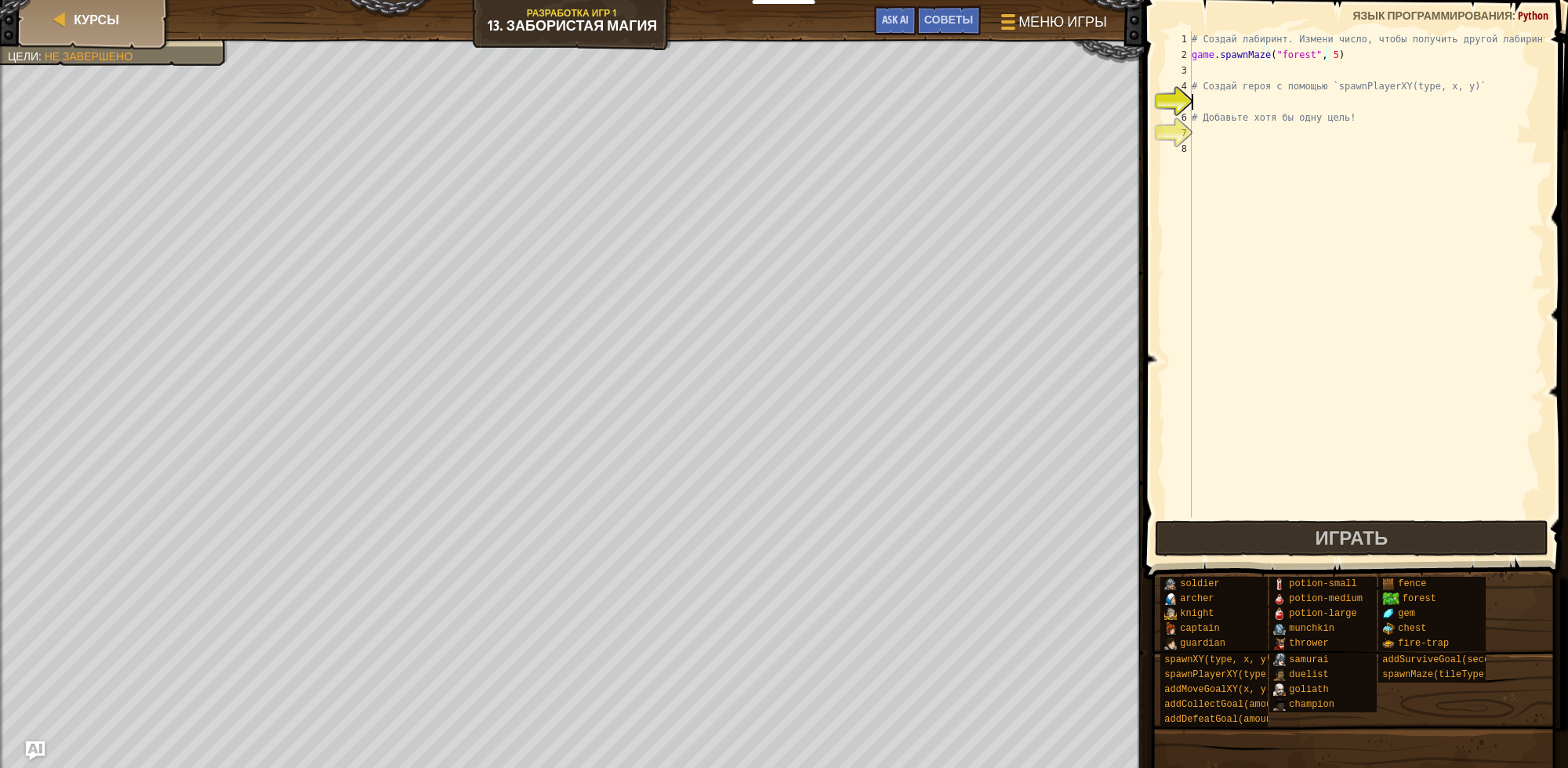
click at [1202, 99] on div "# Создай лабиринт. Измени число, чтобы получить другой лабиринт! game . spawnMa…" at bounding box center [1366, 290] width 356 height 517
type textarea "g"
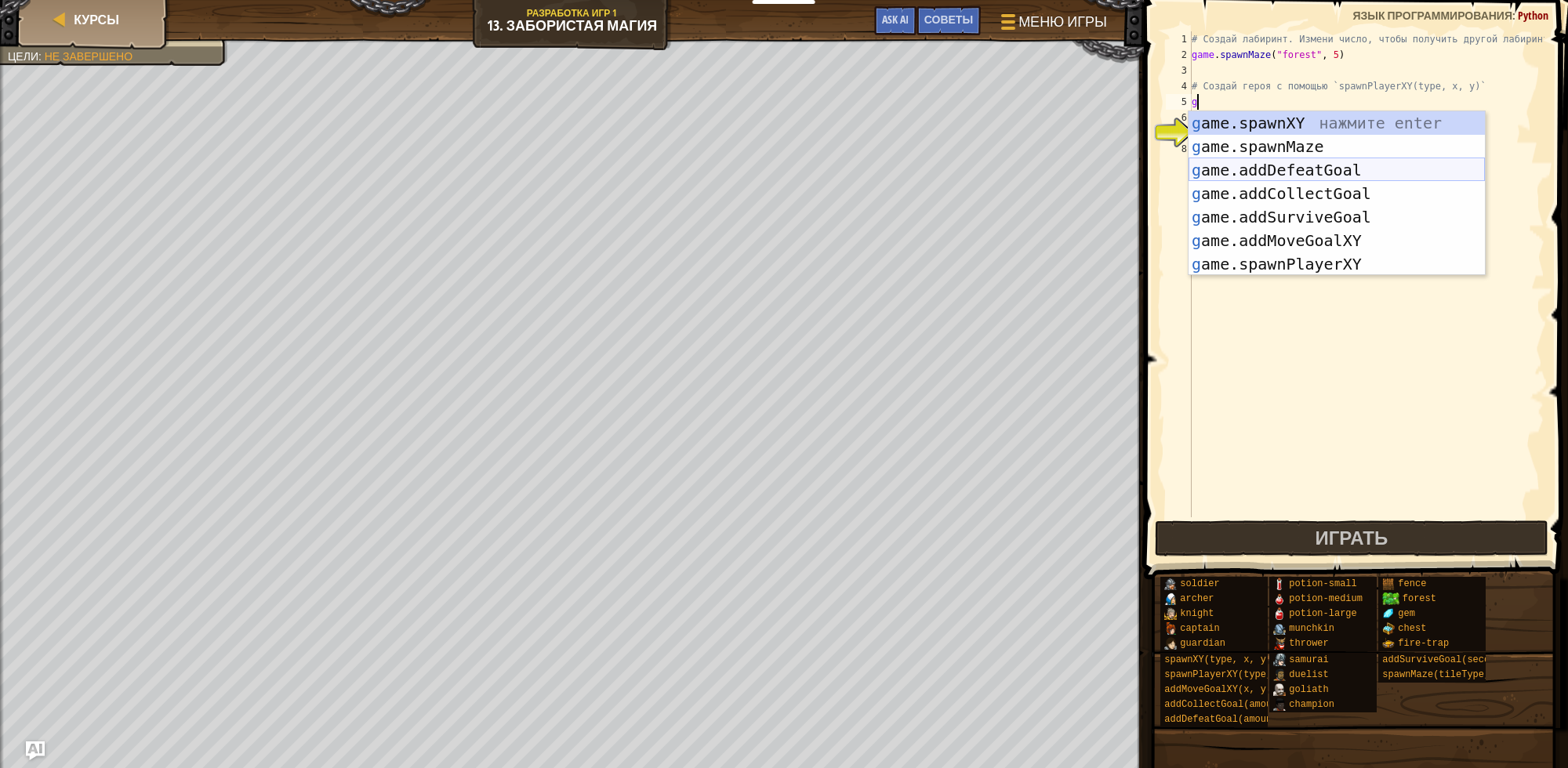
click at [1261, 162] on div "g ame.spawnXY нажмите enter g ame.spawnMaze нажмите enter g ame.addDefeatGoal н…" at bounding box center [1336, 217] width 296 height 212
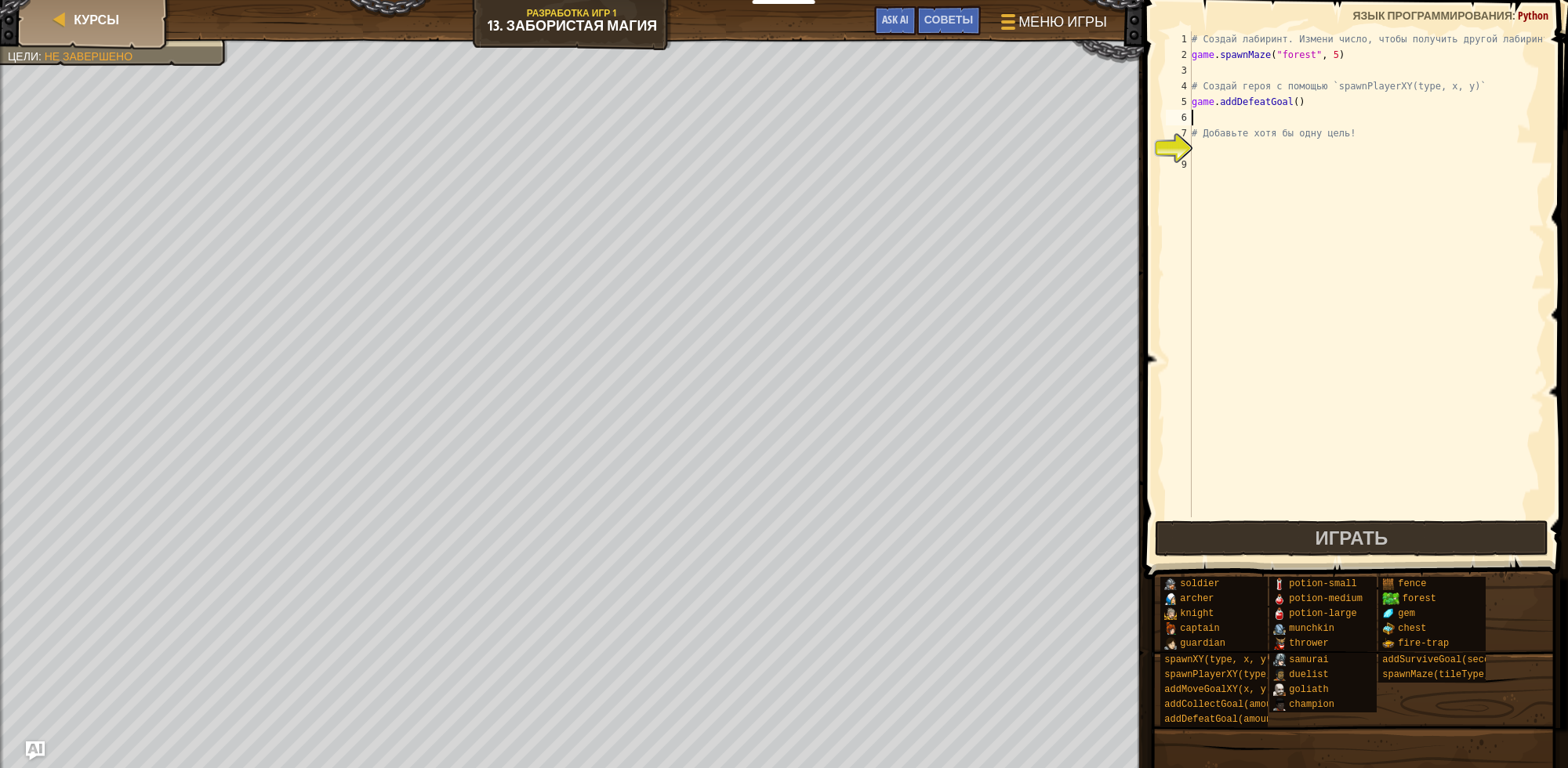
click at [1248, 115] on div "# Создай лабиринт. Измени число, чтобы получить другой лабиринт! game . spawnMa…" at bounding box center [1366, 290] width 356 height 517
drag, startPoint x: 1300, startPoint y: 102, endPoint x: 1182, endPoint y: 105, distance: 118.0
click at [1182, 105] on div "1 2 3 4 5 6 7 8 9 # Создай лабиринт. Измени число, чтобы получить другой лабири…" at bounding box center [1354, 274] width 382 height 486
type textarea "game.addDefeatGoal()"
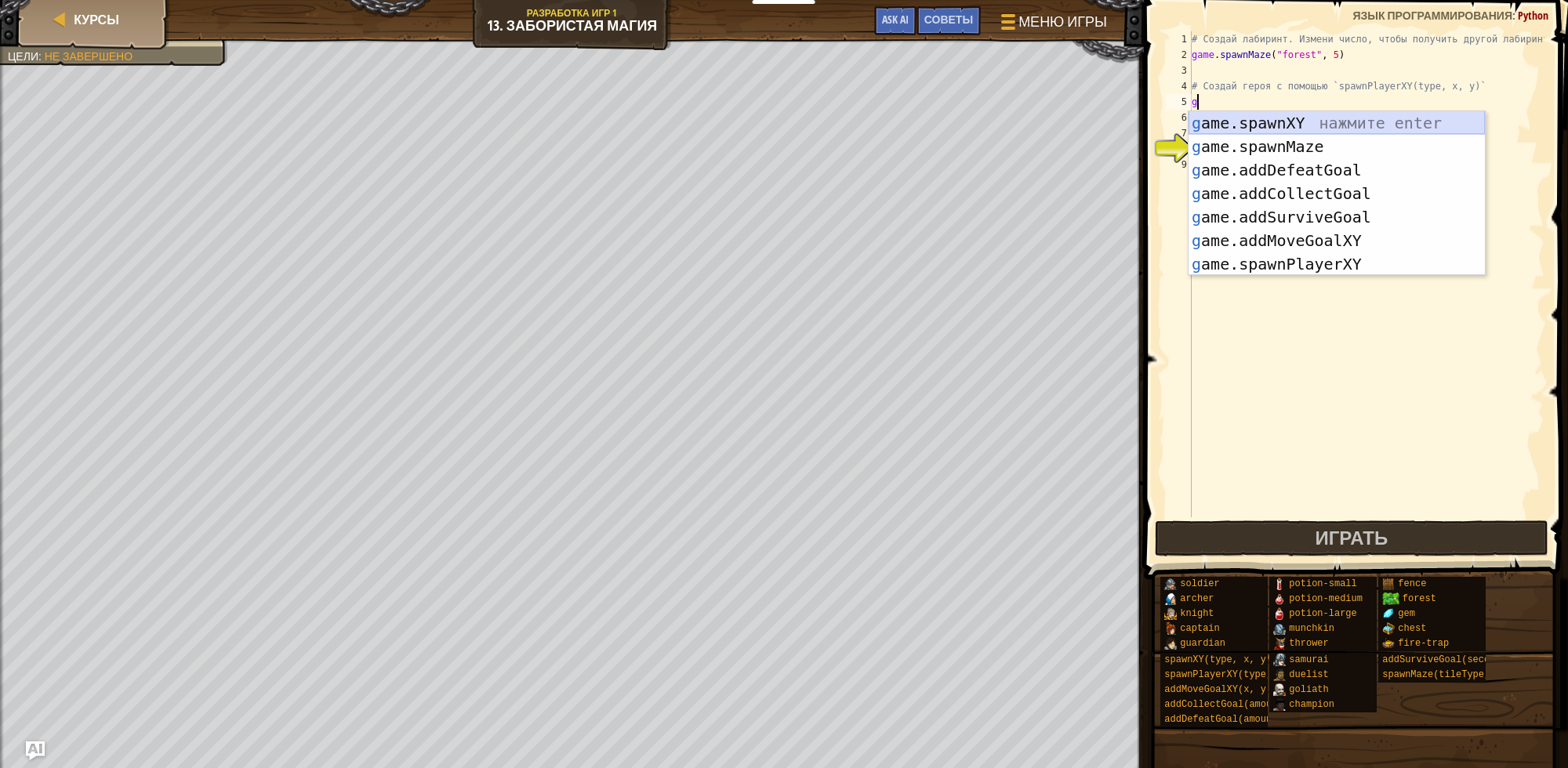
click at [1302, 126] on div "g ame.spawnXY нажмите enter g ame.spawnMaze нажмите enter g ame.addDefeatGoal н…" at bounding box center [1336, 217] width 296 height 212
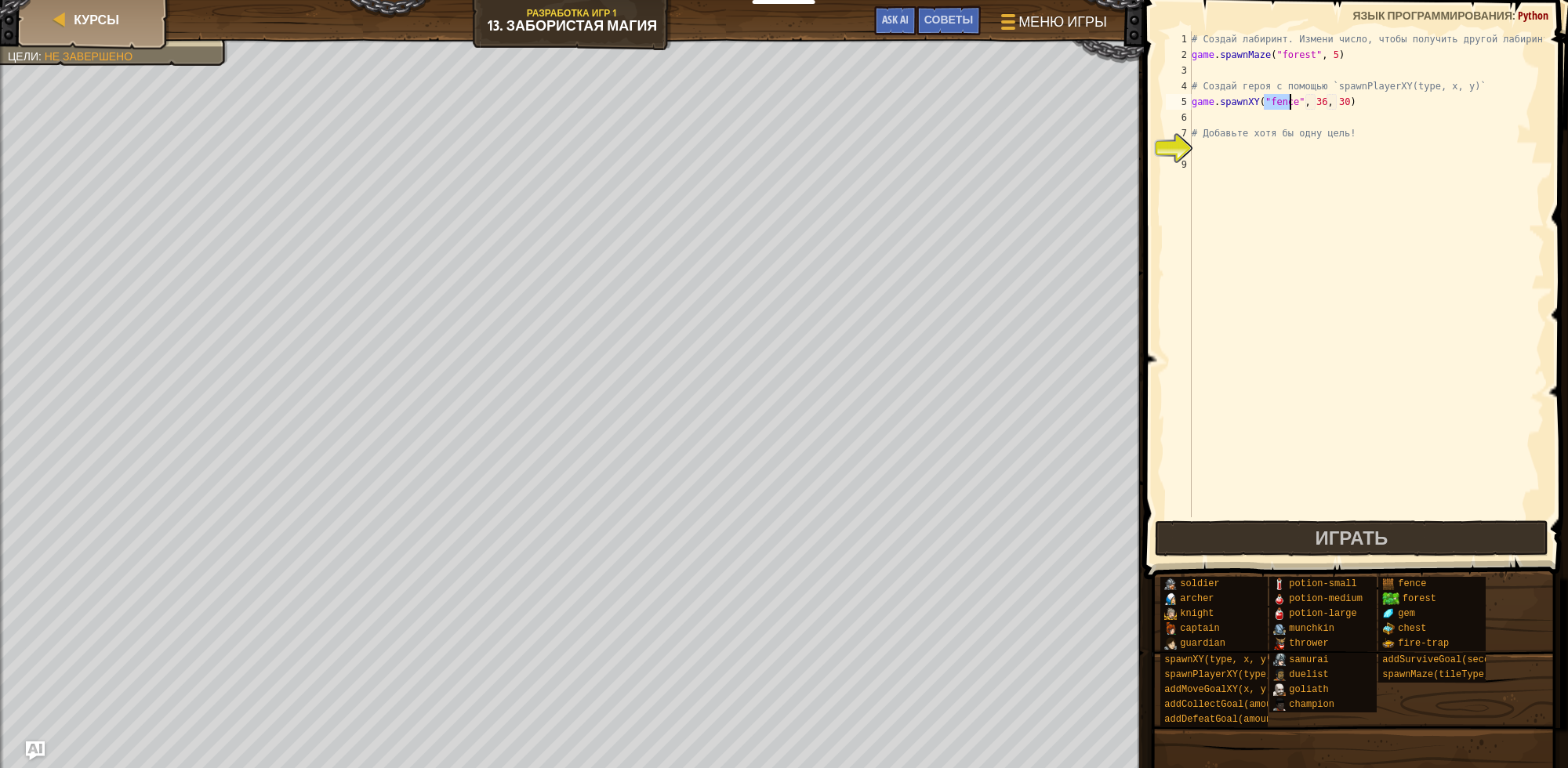
click at [1280, 98] on div "# Создай лабиринт. Измени число, чтобы получить другой лабиринт! game . spawnMa…" at bounding box center [1366, 274] width 356 height 486
click at [1280, 98] on div "# Создай лабиринт. Измени число, чтобы получить другой лабиринт! game . spawnMa…" at bounding box center [1366, 290] width 356 height 517
type textarea "game.spawnXY("knight", 36, 30)"
click at [1384, 184] on div "# Создай лабиринт. Измени число, чтобы получить другой лабиринт! game . spawnMa…" at bounding box center [1366, 290] width 356 height 517
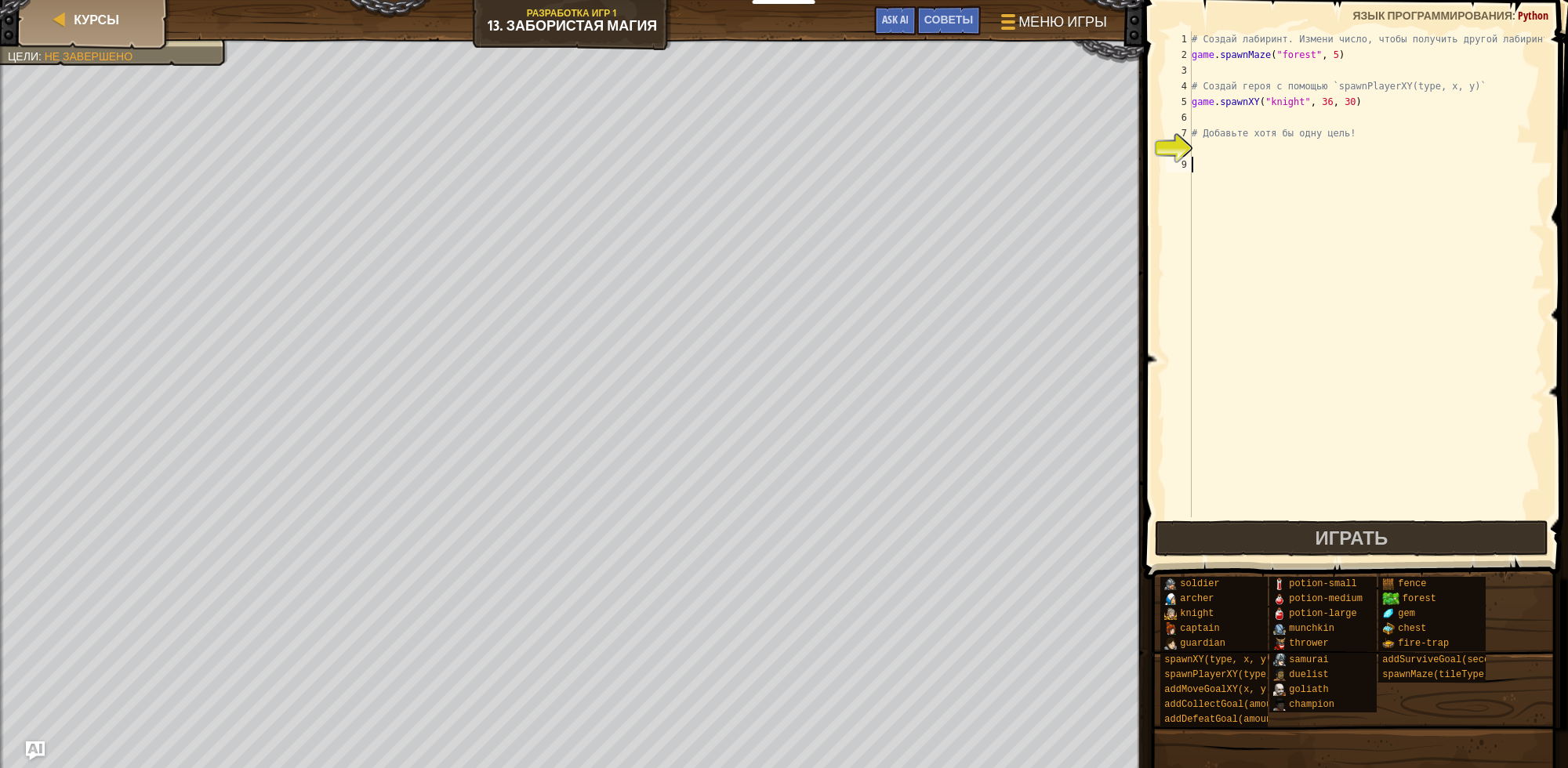
scroll to position [7, 0]
click at [1259, 148] on div "# Создай лабиринт. Измени число, чтобы получить другой лабиринт! game . spawnMa…" at bounding box center [1366, 290] width 356 height 517
click at [1319, 102] on div "# Создай лабиринт. Измени число, чтобы получить другой лабиринт! game . spawnMa…" at bounding box center [1366, 290] width 356 height 517
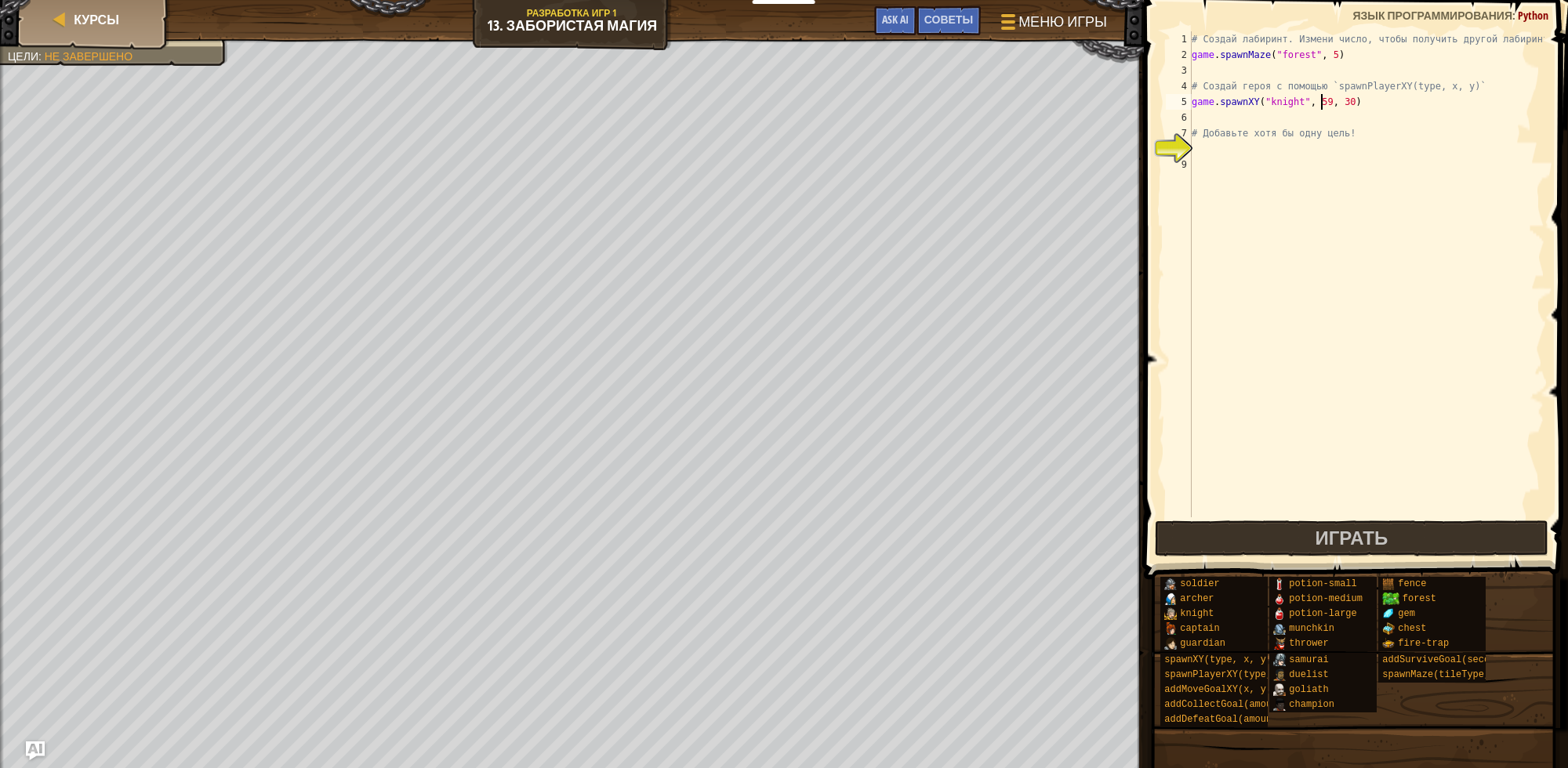
click at [1341, 103] on div "# Создай лабиринт. Измени число, чтобы получить другой лабиринт! game . spawnMa…" at bounding box center [1366, 290] width 356 height 517
click at [1338, 102] on div "# Создай лабиринт. Измени число, чтобы получить другой лабиринт! game . spawnMa…" at bounding box center [1366, 274] width 356 height 486
click at [1338, 102] on div "# Создай лабиринт. Измени число, чтобы получить другой лабиринт! game . spawnMa…" at bounding box center [1366, 290] width 356 height 517
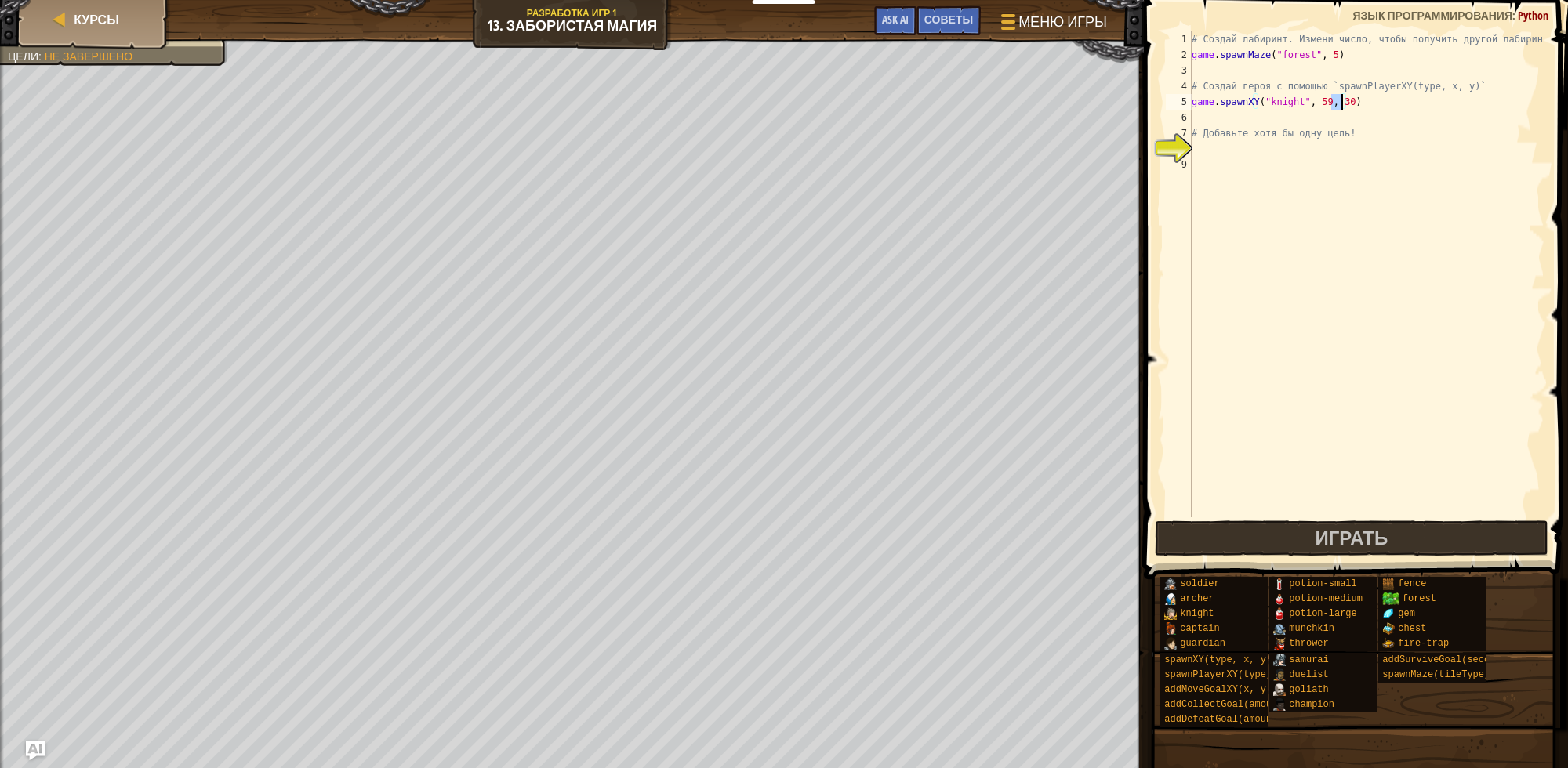
type textarea "game.spawnXY("knight", 59, 61)"
click at [1301, 145] on div "# Создай лабиринт. Измени число, чтобы получить другой лабиринт! game . spawnMa…" at bounding box center [1366, 290] width 356 height 517
type textarea "g"
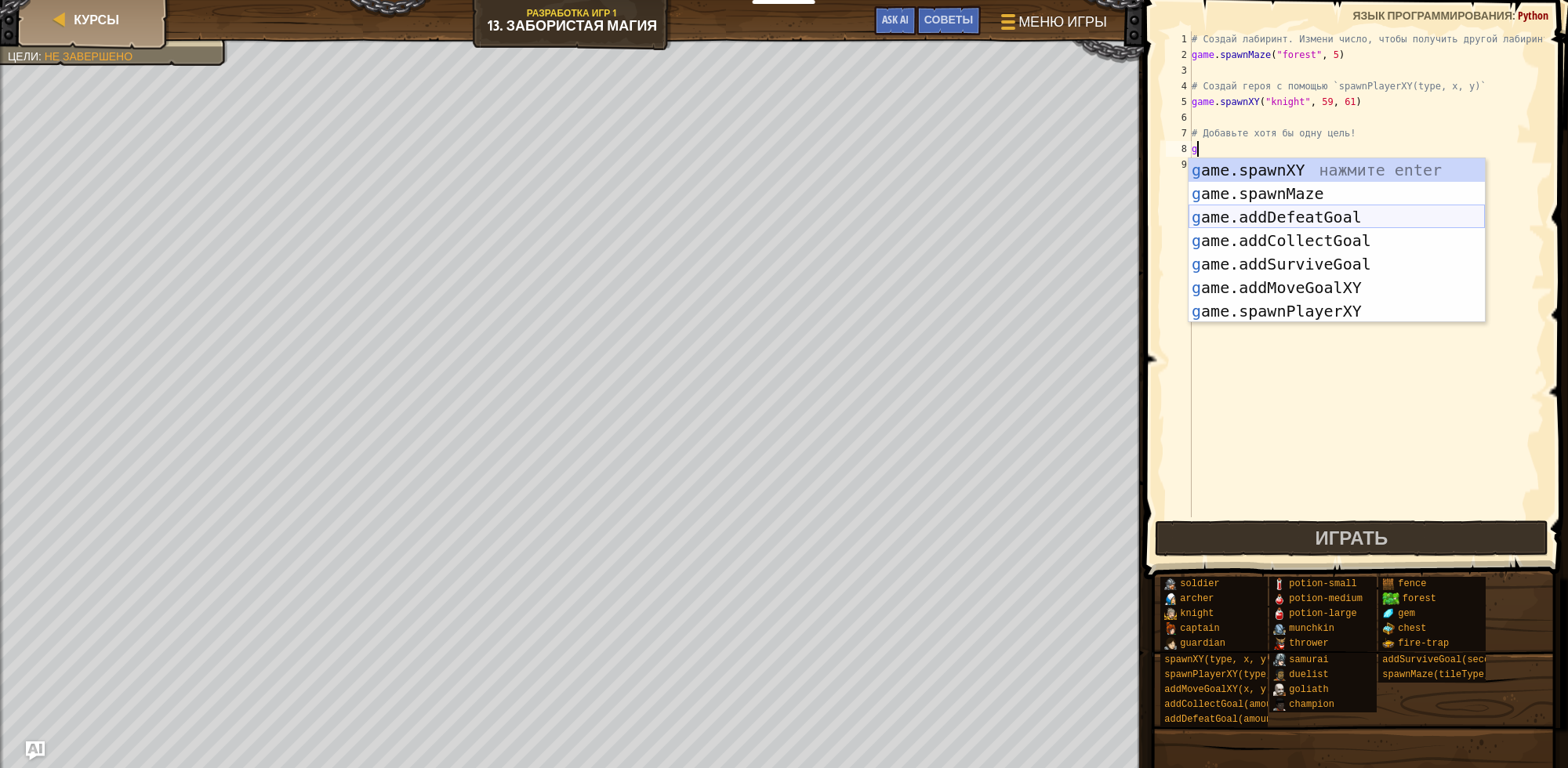
click at [1346, 222] on div "g ame.spawnXY нажмите enter g ame.spawnMaze нажмите enter g ame.addDefeatGoal н…" at bounding box center [1336, 264] width 296 height 212
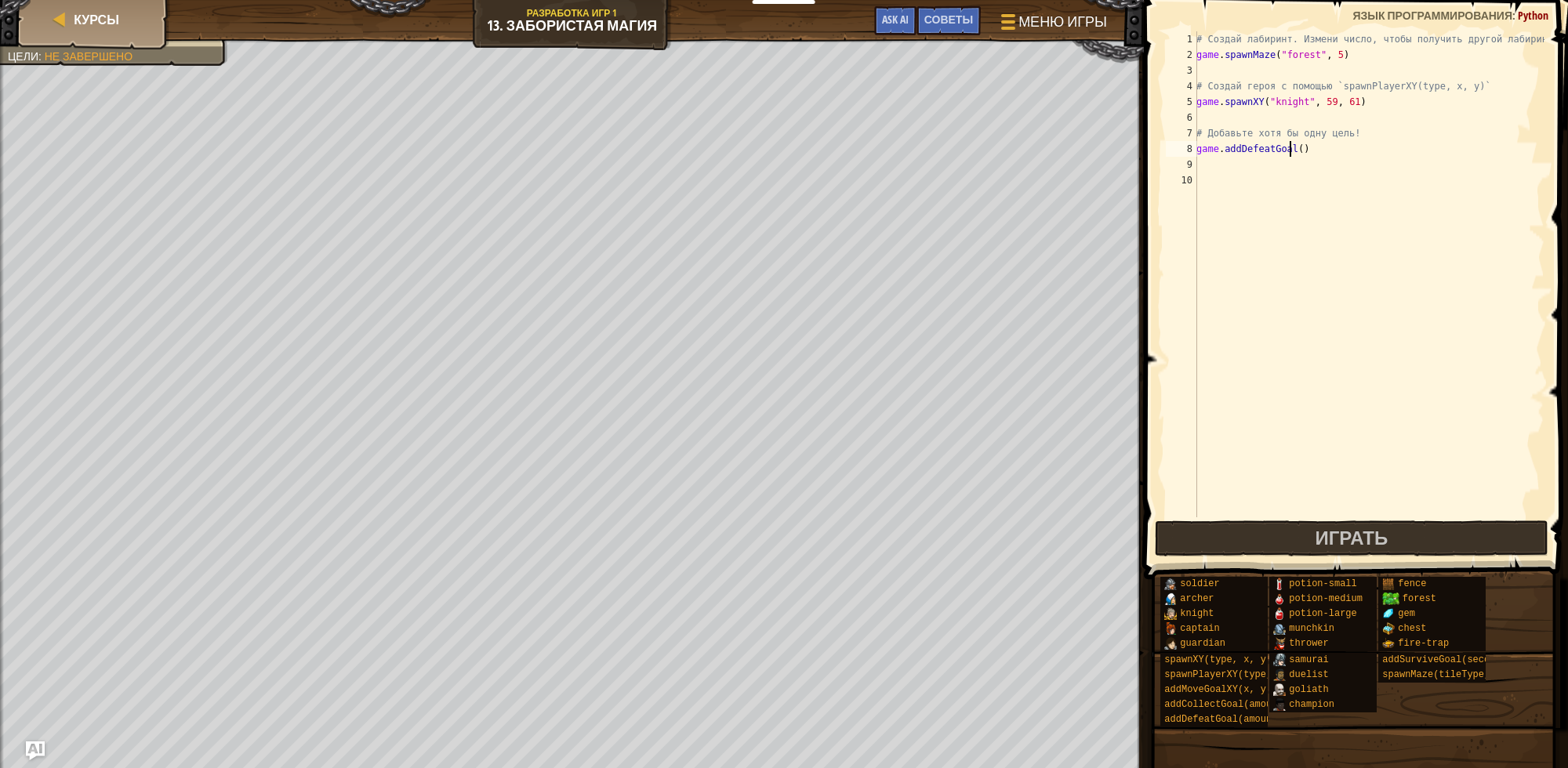
click at [1292, 149] on div "# Создай лабиринт. Измени число, чтобы получить другой лабиринт! game . spawnMa…" at bounding box center [1369, 290] width 351 height 517
click at [1298, 149] on div "# Создай лабиринт. Измени число, чтобы получить другой лабиринт! game . spawnMa…" at bounding box center [1369, 290] width 351 height 517
click at [1294, 149] on div "# Создай лабиринт. Измени число, чтобы получить другой лабиринт! game . spawnMa…" at bounding box center [1369, 290] width 351 height 517
type textarea "game.addDefeatGoal(20)"
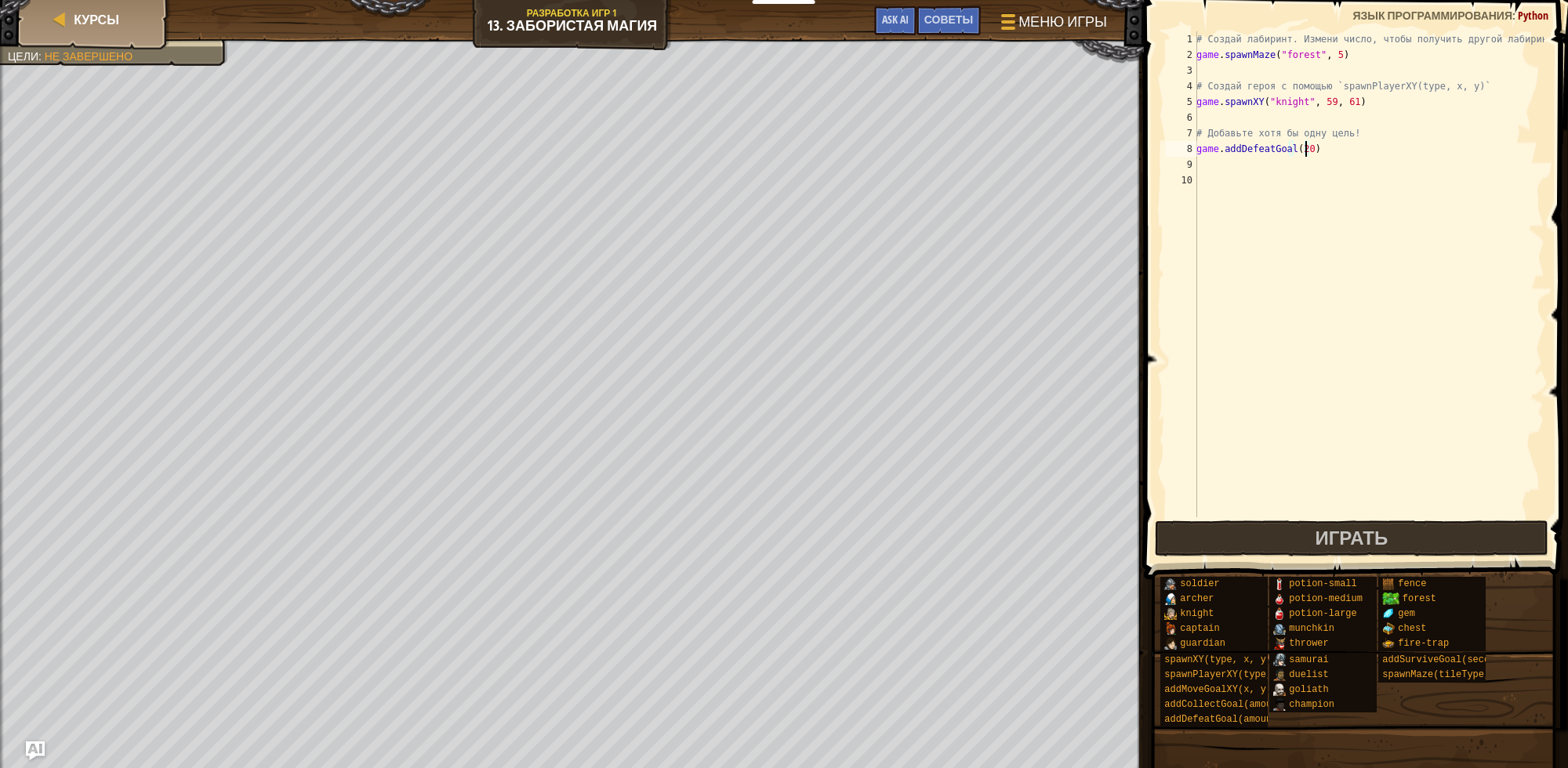
click at [1240, 184] on div "# Создай лабиринт. Измени число, чтобы получить другой лабиринт! game . spawnMa…" at bounding box center [1369, 290] width 351 height 517
click at [1240, 183] on div "# Создай лабиринт. Измени число, чтобы получить другой лабиринт! game . spawnMa…" at bounding box center [1369, 290] width 351 height 517
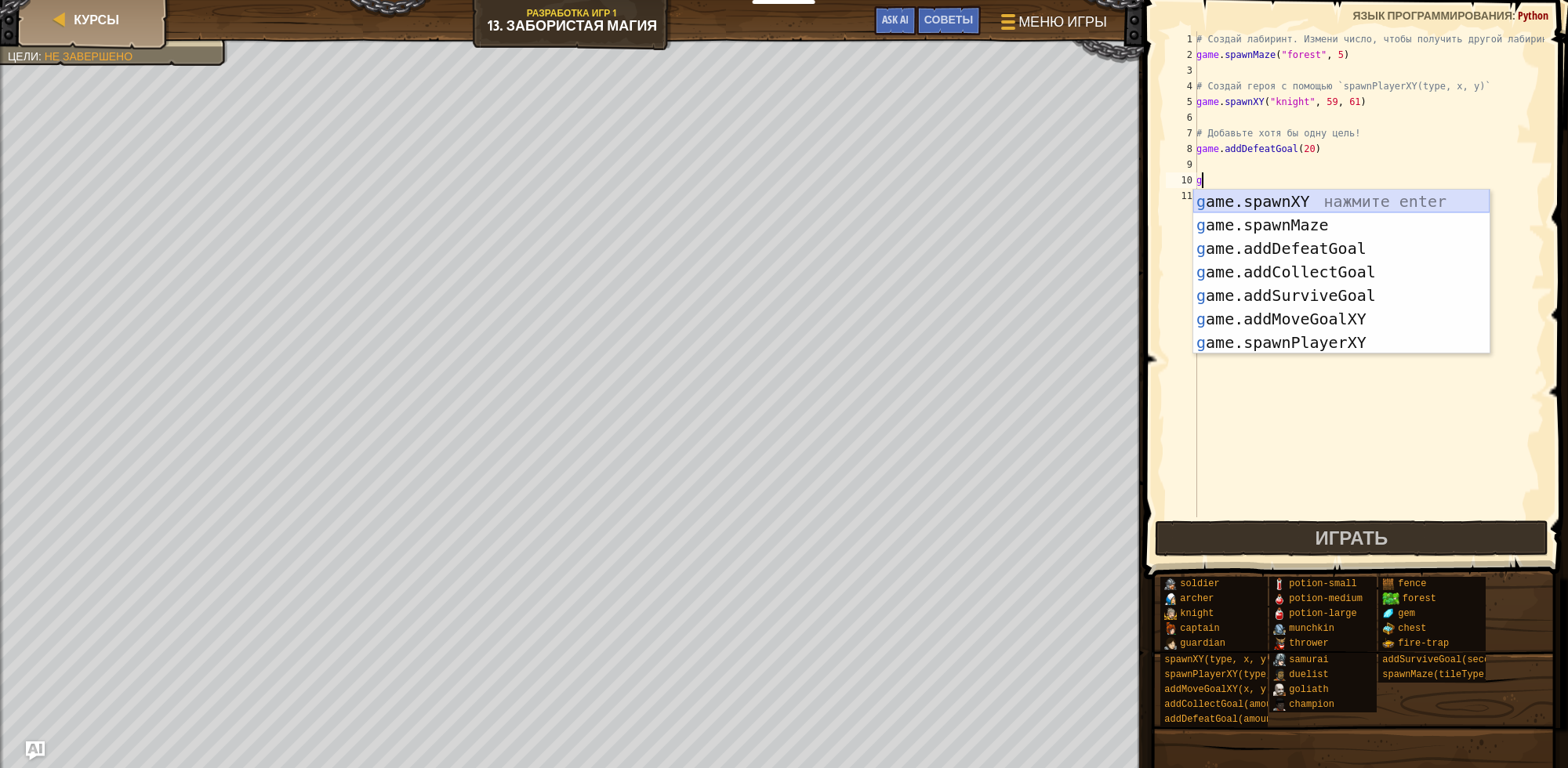
click at [1259, 198] on div "g ame.spawnXY нажмите enter g ame.spawnMaze нажмите enter g ame.addDefeatGoal н…" at bounding box center [1341, 296] width 296 height 212
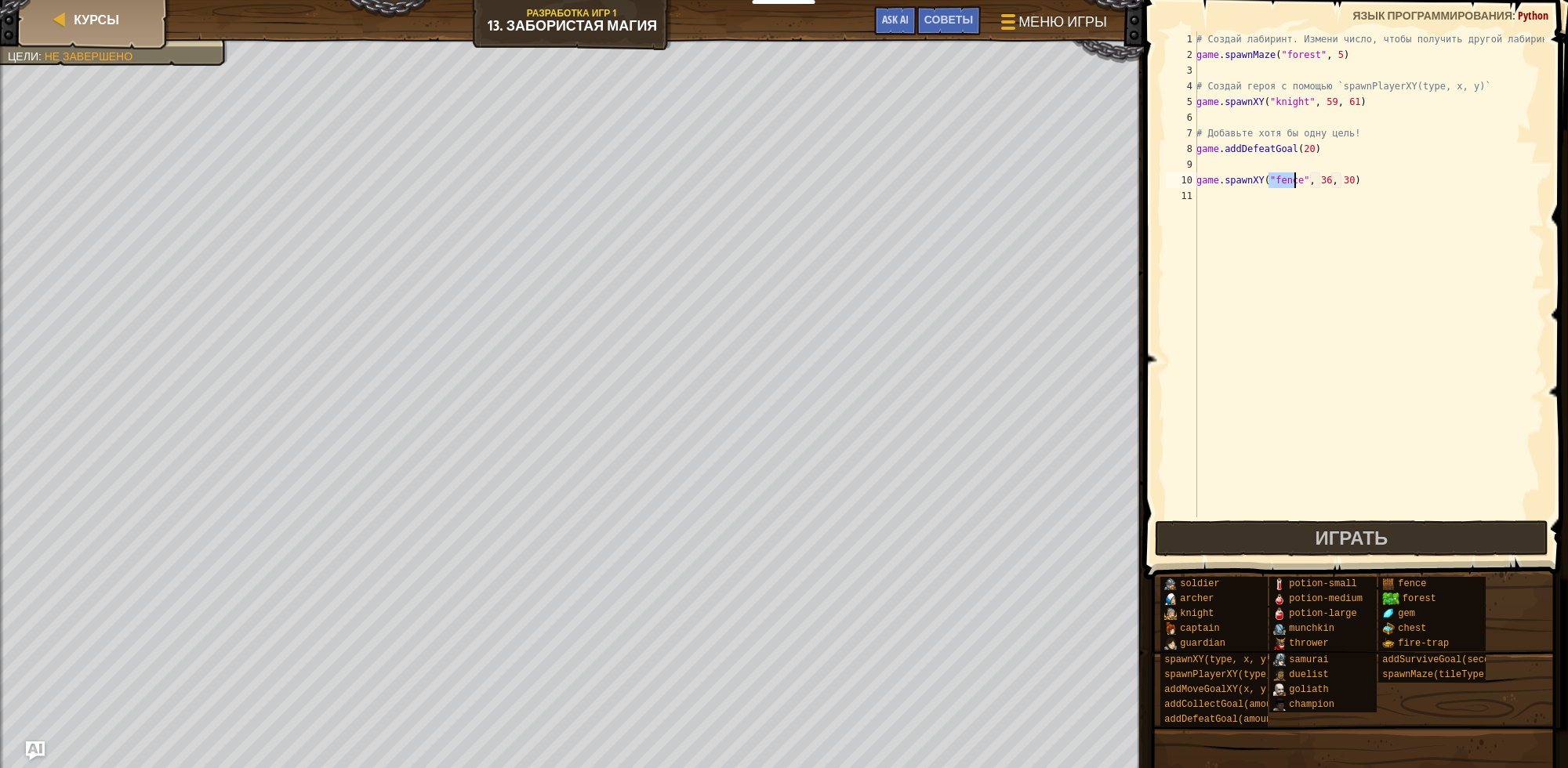
click at [1285, 184] on div "# Создай лабиринт. Измени число, чтобы получить другой лабиринт! game . spawnMa…" at bounding box center [1369, 274] width 351 height 486
click at [1285, 184] on div "# Создай лабиринт. Измени число, чтобы получить другой лабиринт! game . spawnMa…" at bounding box center [1369, 290] width 351 height 517
type textarea "game.spawnXY("munchkin", 36, 30)"
click at [1394, 251] on div "# Создай лабиринт. Измени число, чтобы получить другой лабиринт! game . spawnMa…" at bounding box center [1369, 290] width 351 height 517
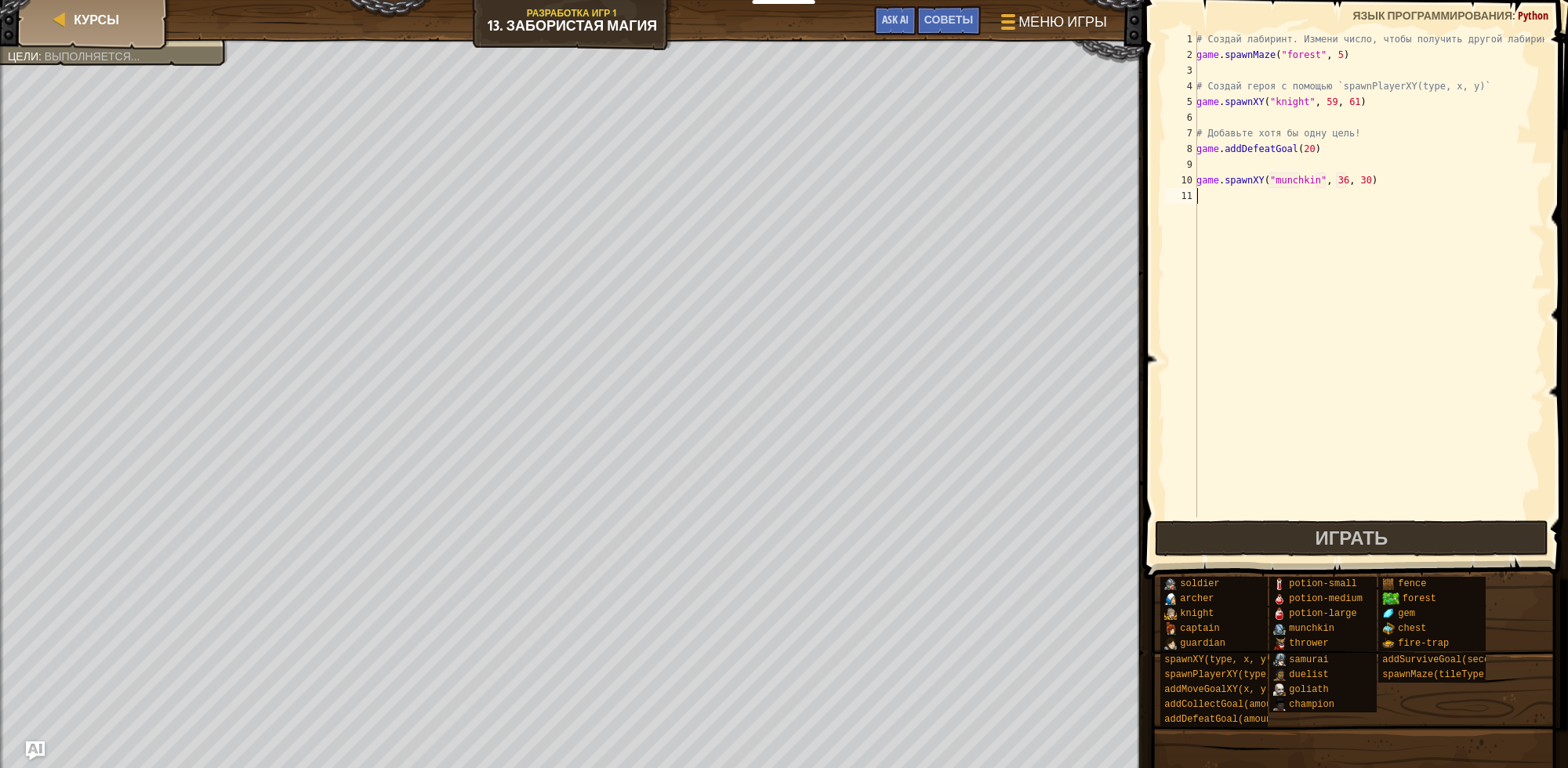
scroll to position [7, 0]
drag, startPoint x: 1370, startPoint y: 187, endPoint x: 1189, endPoint y: 186, distance: 181.0
click at [1189, 186] on div "1 2 3 4 5 6 7 8 9 10 11 # Создай лабиринт. Измени число, чтобы получить другой …" at bounding box center [1354, 274] width 382 height 486
click at [1333, 179] on div "# Создай лабиринт. Измени число, чтобы получить другой лабиринт! game . spawnMa…" at bounding box center [1369, 274] width 351 height 486
click at [1333, 179] on div "# Создай лабиринт. Измени число, чтобы получить другой лабиринт! game . spawnMa…" at bounding box center [1369, 290] width 351 height 517
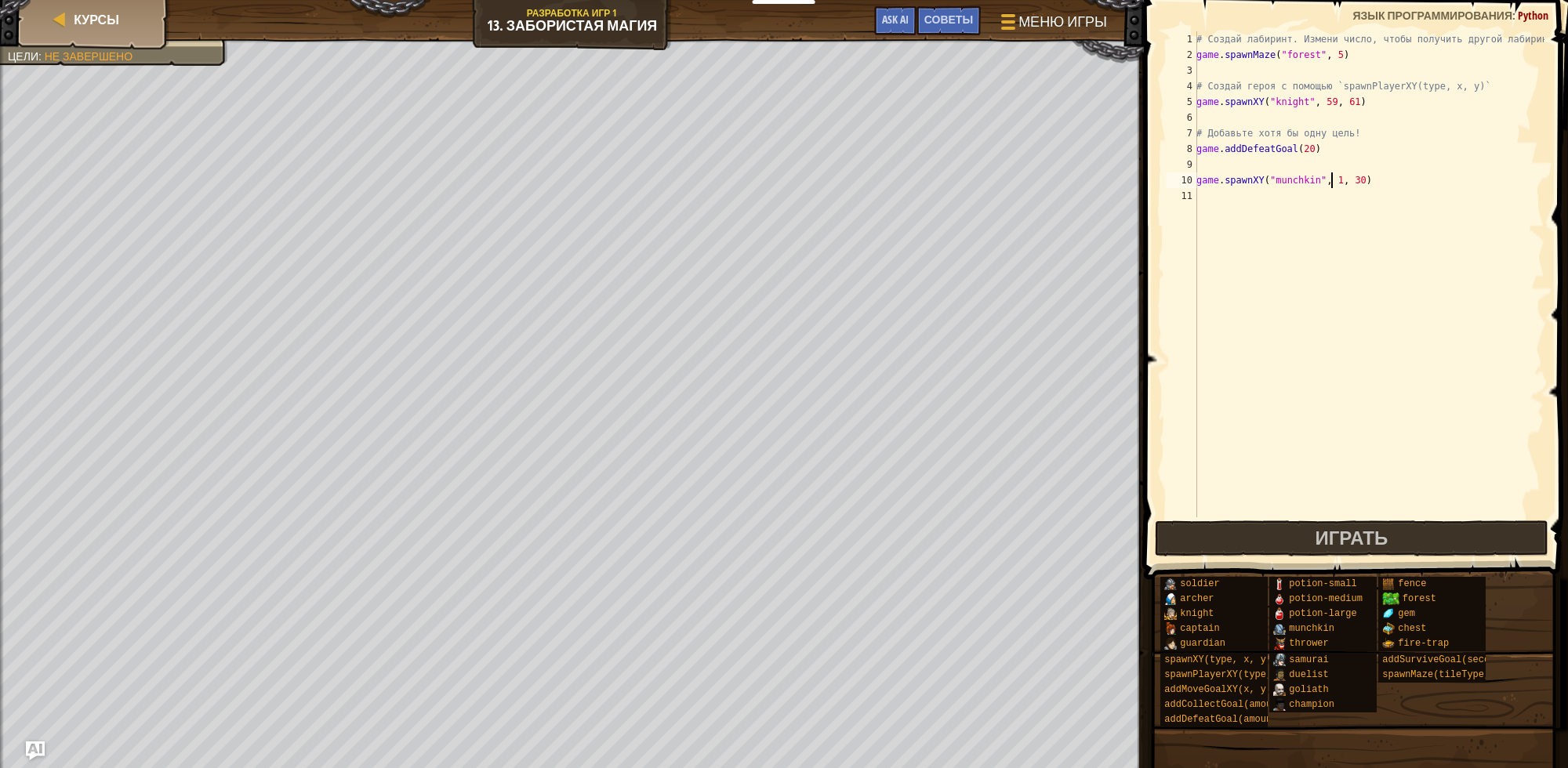
scroll to position [7, 12]
click at [1353, 181] on div "# Создай лабиринт. Измени число, чтобы получить другой лабиринт! game . spawnMa…" at bounding box center [1369, 290] width 351 height 517
type textarea "game.spawnXY("munchkin", 13, 61)"
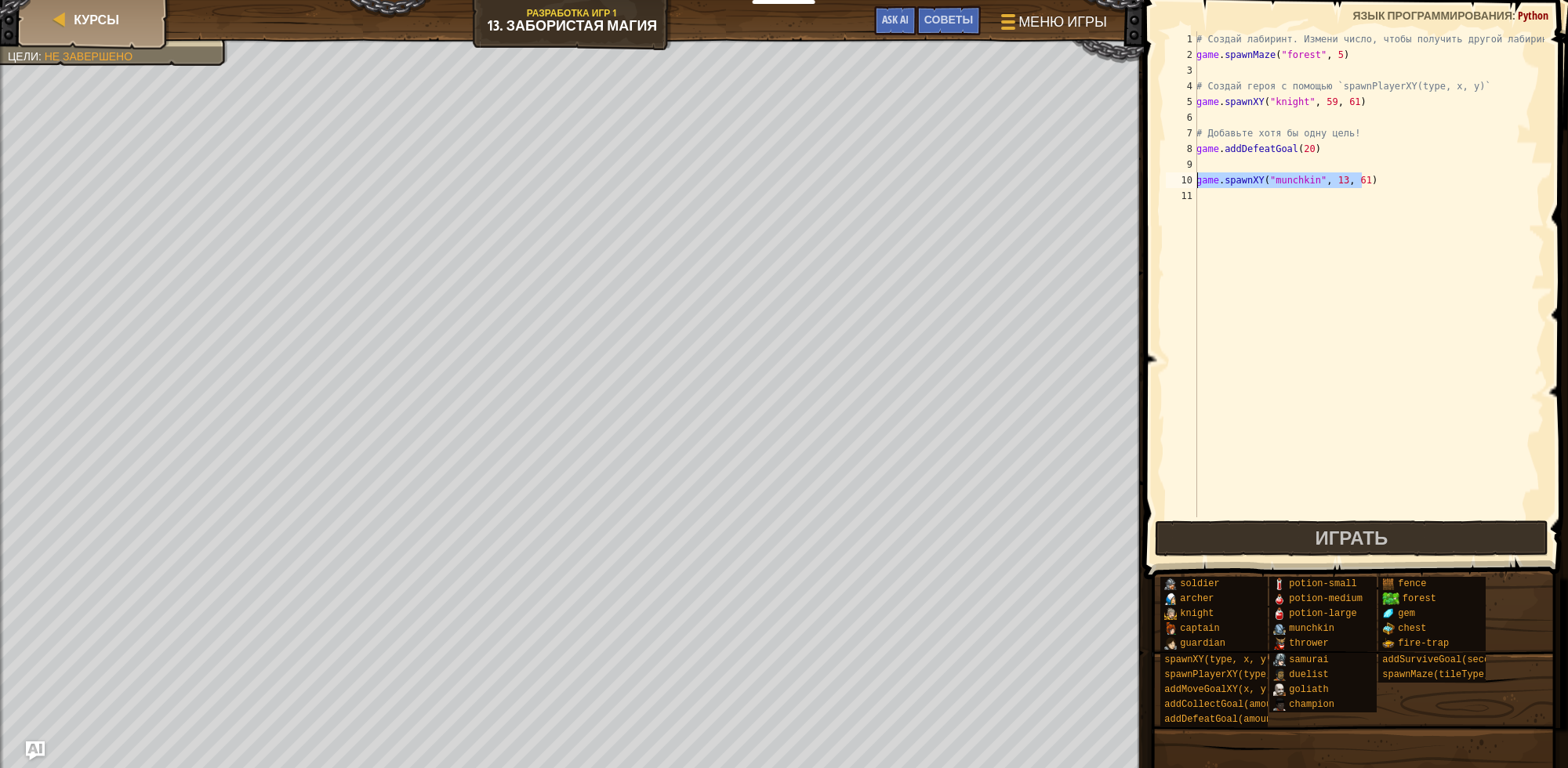
drag, startPoint x: 1374, startPoint y: 187, endPoint x: 1177, endPoint y: 174, distance: 197.4
click at [1177, 174] on div "game.spawnXY("munchkin", 13, 61) 1 2 3 4 5 6 7 8 9 10 11 # Создай лабиринт. Изм…" at bounding box center [1354, 274] width 382 height 486
click at [1202, 193] on div "# Создай лабиринт. Измени число, чтобы получить другой лабиринт! game . spawnMa…" at bounding box center [1369, 290] width 351 height 517
paste textarea "game.spawnXY("munchkin", 13, 61)"
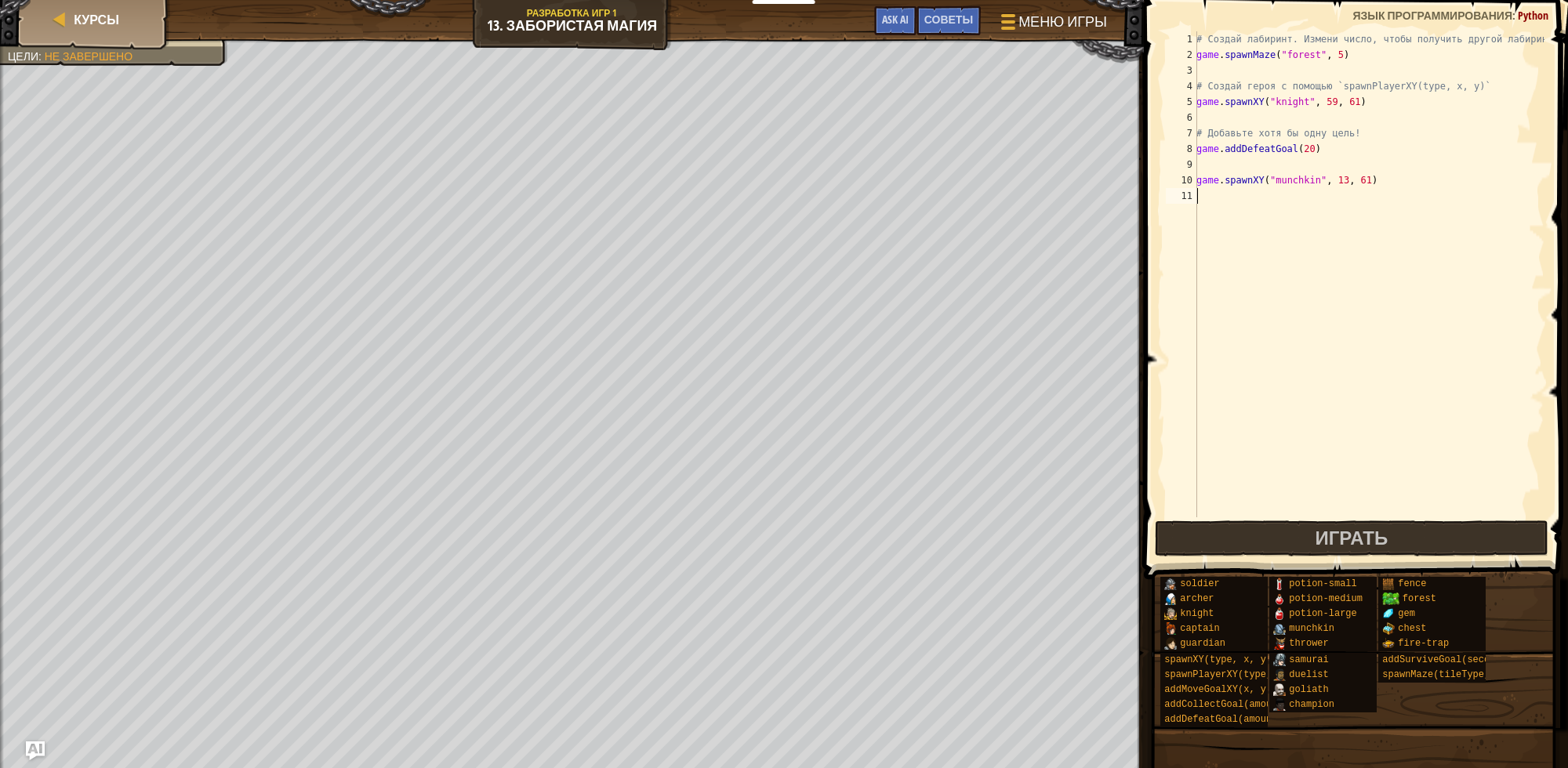
type textarea "game.spawnXY("munchkin", 13, 61)"
click at [1203, 208] on div "# Создай лабиринт. Измени число, чтобы получить другой лабиринт! game . spawnMa…" at bounding box center [1369, 290] width 351 height 517
paste textarea "game.spawnXY("munchkin", 13, 61)"
type textarea "game.spawnXY("munchkin", 13, 61)"
click at [1202, 221] on div "# Создай лабиринт. Измени число, чтобы получить другой лабиринт! game . spawnMa…" at bounding box center [1369, 290] width 351 height 517
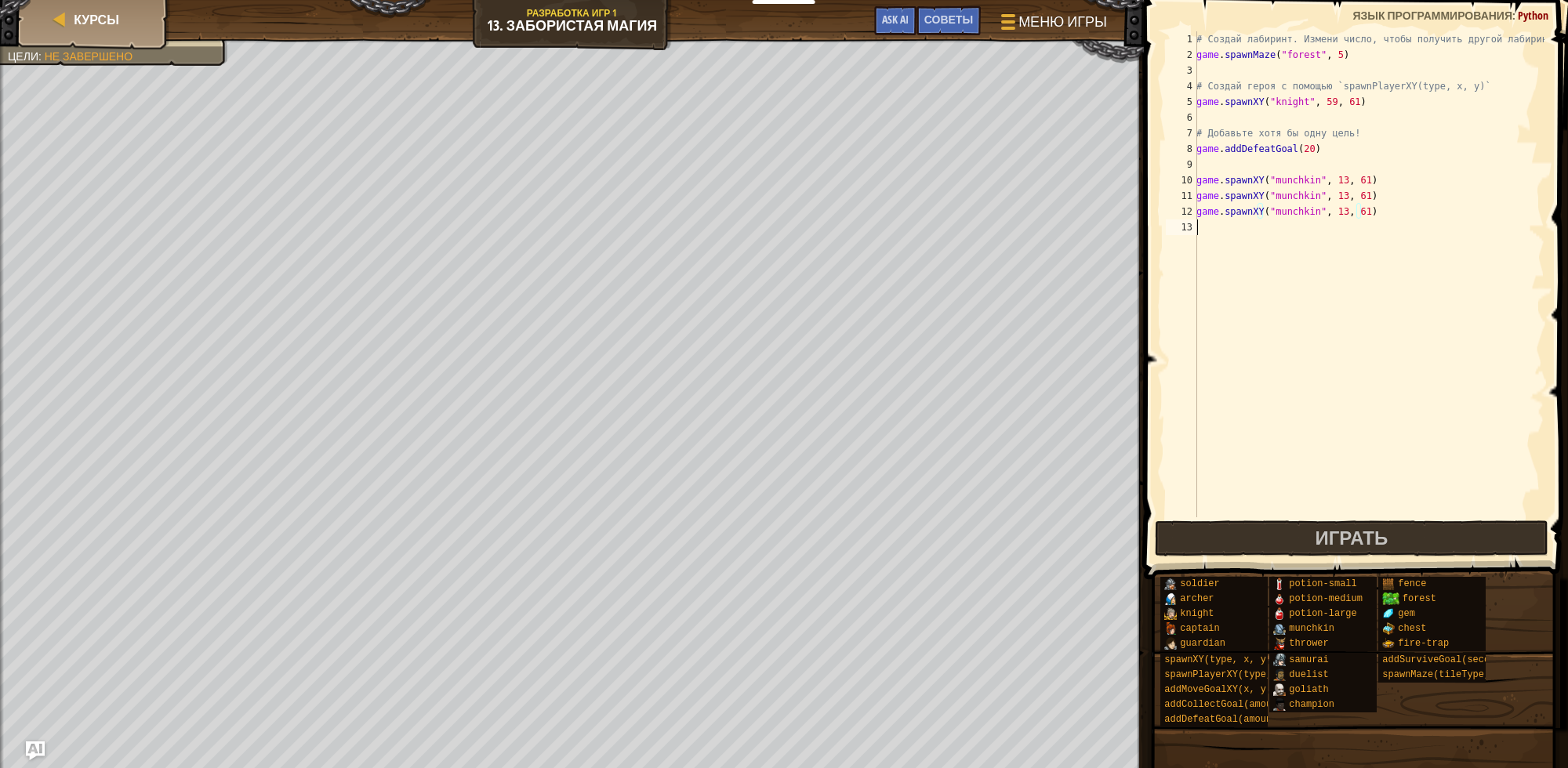
paste textarea "game.spawnXY("munchkin", 13, 61)"
type textarea "game.spawnXY("munchkin", 13, 61)"
click at [1200, 240] on div "# Создай лабиринт. Измени число, чтобы получить другой лабиринт! game . spawnMa…" at bounding box center [1369, 290] width 351 height 517
paste textarea "game.spawnXY("munchkin", 13, 61)"
type textarea "game.spawnXY("munchkin", 13, 61)"
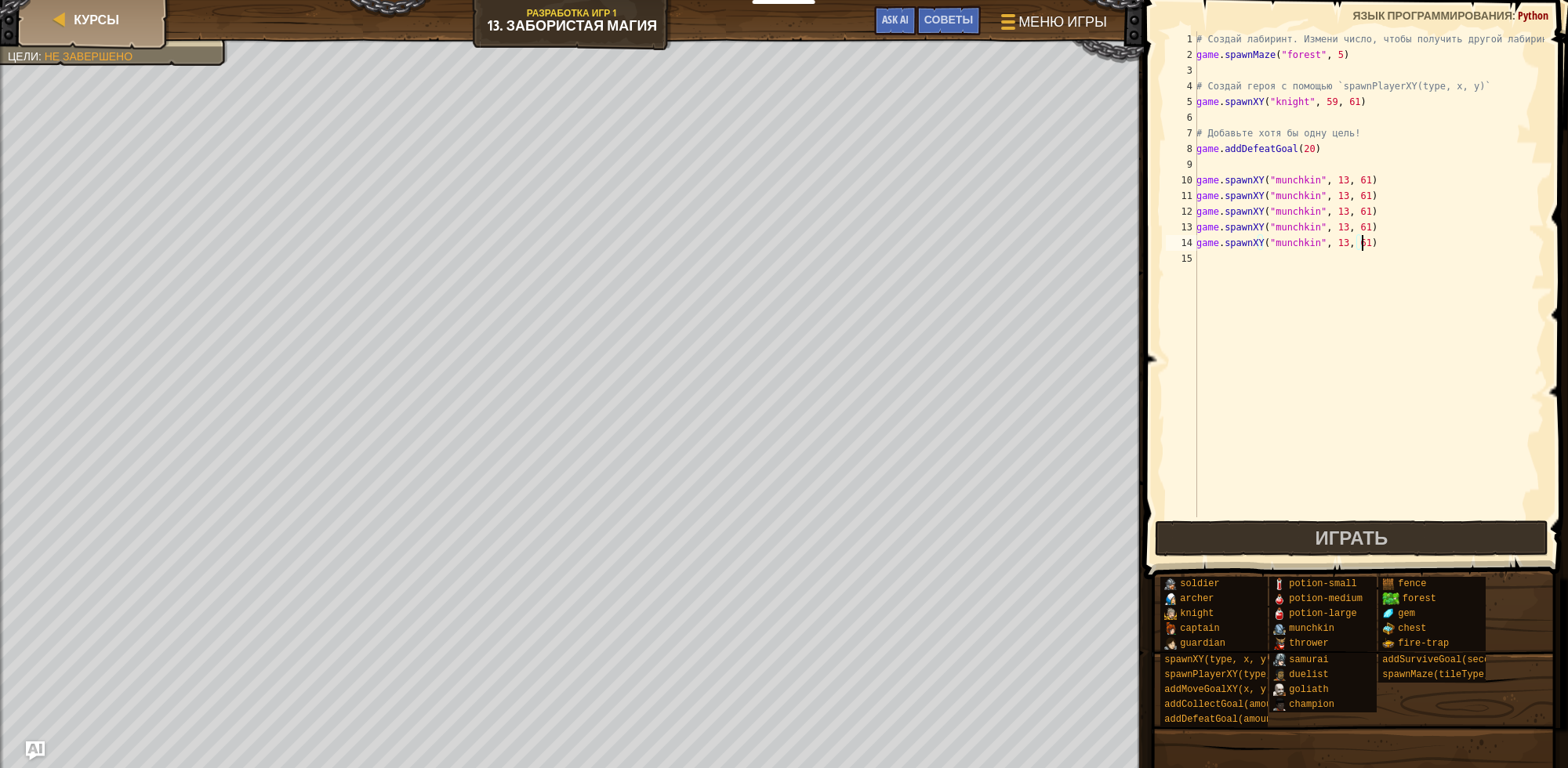
click at [1201, 260] on div "# Создай лабиринт. Измени число, чтобы получить другой лабиринт! game . spawnMa…" at bounding box center [1369, 290] width 351 height 517
paste textarea "game.spawnXY("munchkin", 13, 61)"
type textarea "game.spawnXY("munchkin", 13, 61)"
click at [1200, 272] on div "# Создай лабиринт. Измени число, чтобы получить другой лабиринт! game . spawnMa…" at bounding box center [1369, 290] width 351 height 517
paste textarea "game.spawnXY("munchkin", 13, 61)"
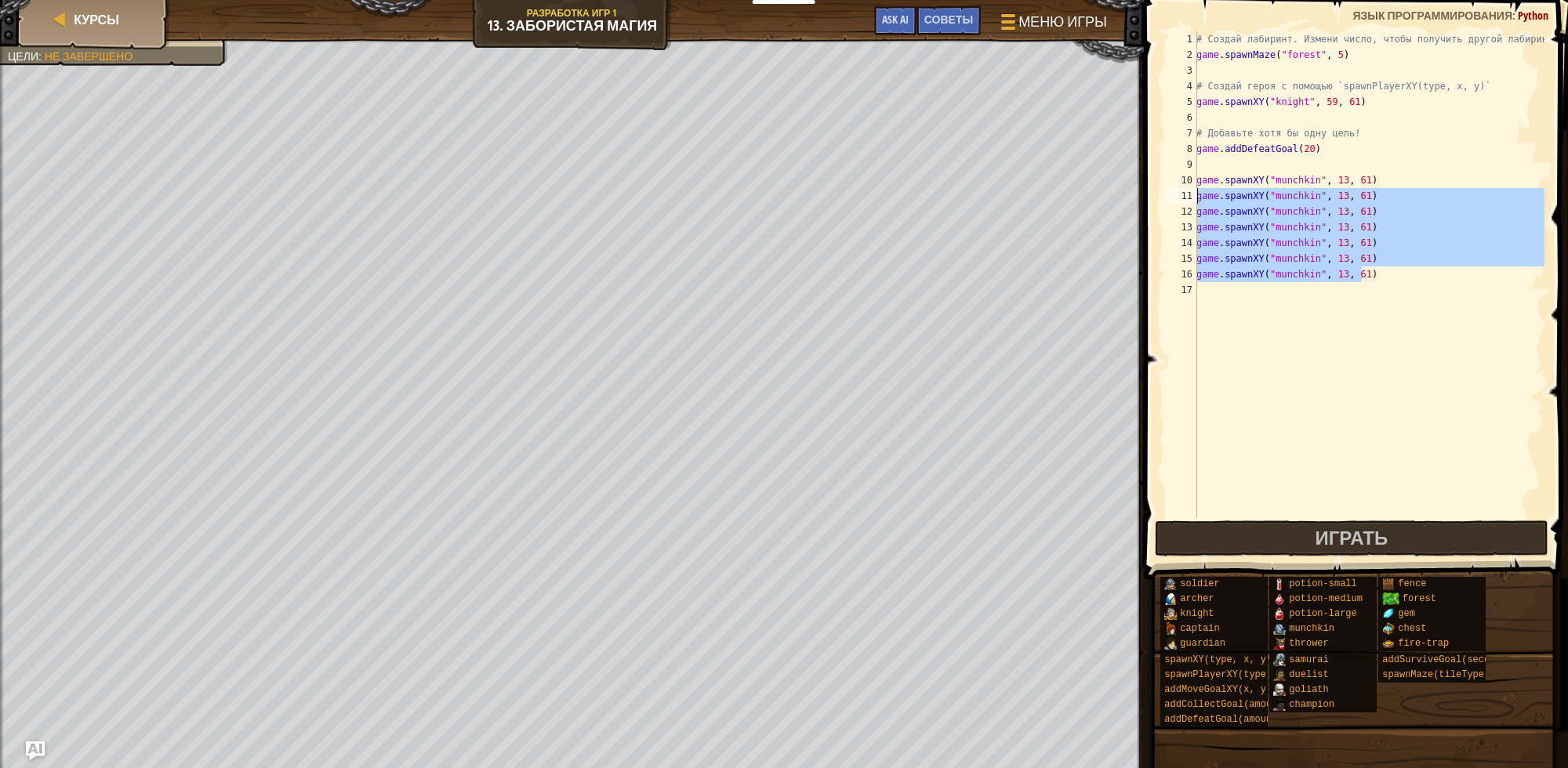
drag, startPoint x: 1376, startPoint y: 276, endPoint x: 1147, endPoint y: 190, distance: 244.6
click at [1147, 190] on div "game.spawnXY("munchkin", 13, 61) 1 2 3 4 5 6 7 8 9 10 11 12 13 14 15 16 17 # Со…" at bounding box center [1354, 320] width 429 height 625
type textarea "game.spawnXY("munchkin", 13, 61) game.spawnXY("munchkin", 13, 61)"
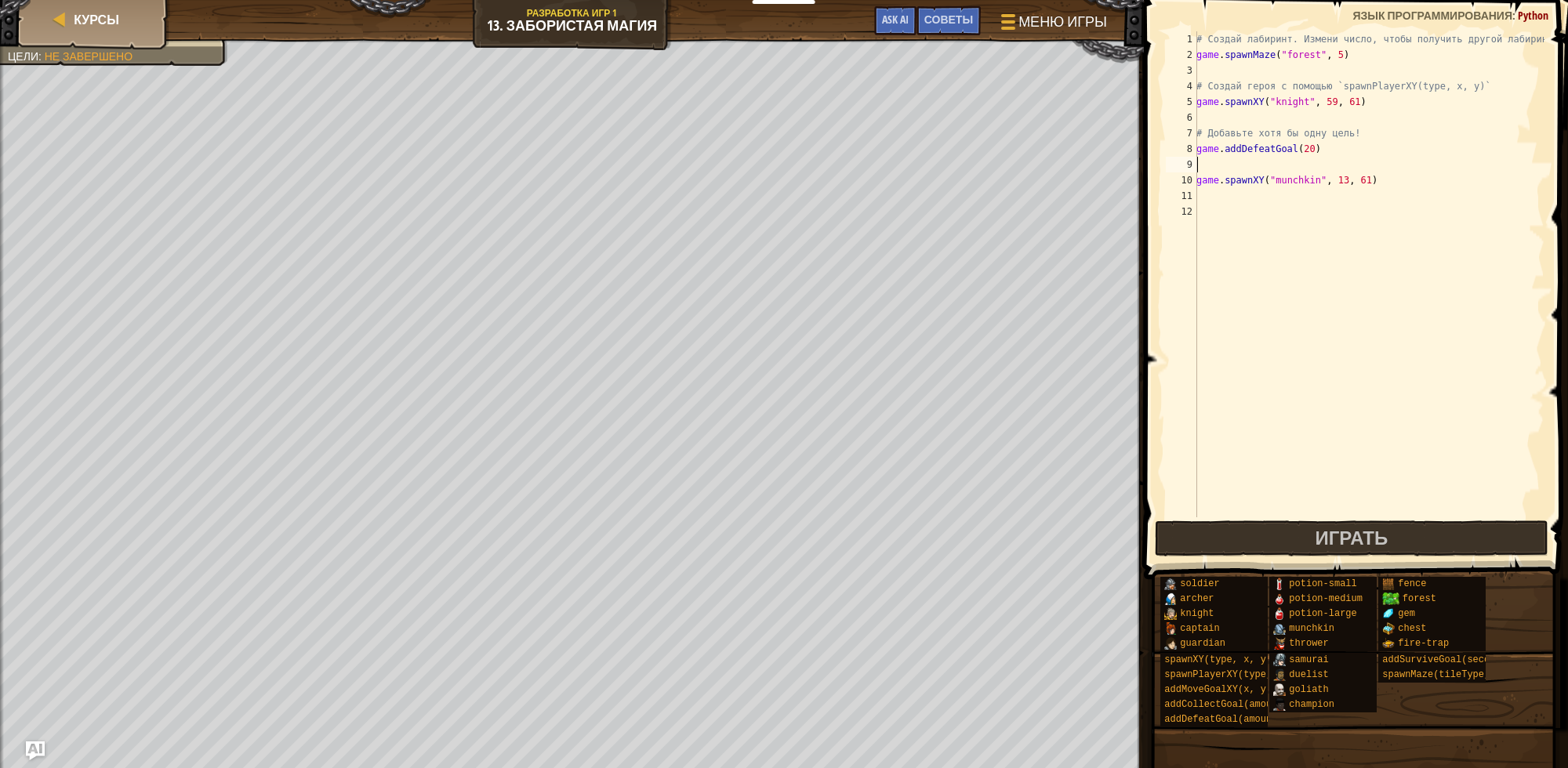
click at [1208, 165] on div "# Создай лабиринт. Измени число, чтобы получить другой лабиринт! game . spawnMa…" at bounding box center [1369, 290] width 351 height 517
click at [1198, 193] on div "# Создай лабиринт. Измени число, чтобы получить другой лабиринт! game . spawnMa…" at bounding box center [1369, 290] width 351 height 517
click at [1347, 146] on div "# Создай лабиринт. Измени число, чтобы получить другой лабиринт! game . spawnMa…" at bounding box center [1369, 290] width 351 height 517
click at [1370, 103] on div "# Создай лабиринт. Измени число, чтобы получить другой лабиринт! game . spawnMa…" at bounding box center [1369, 290] width 351 height 517
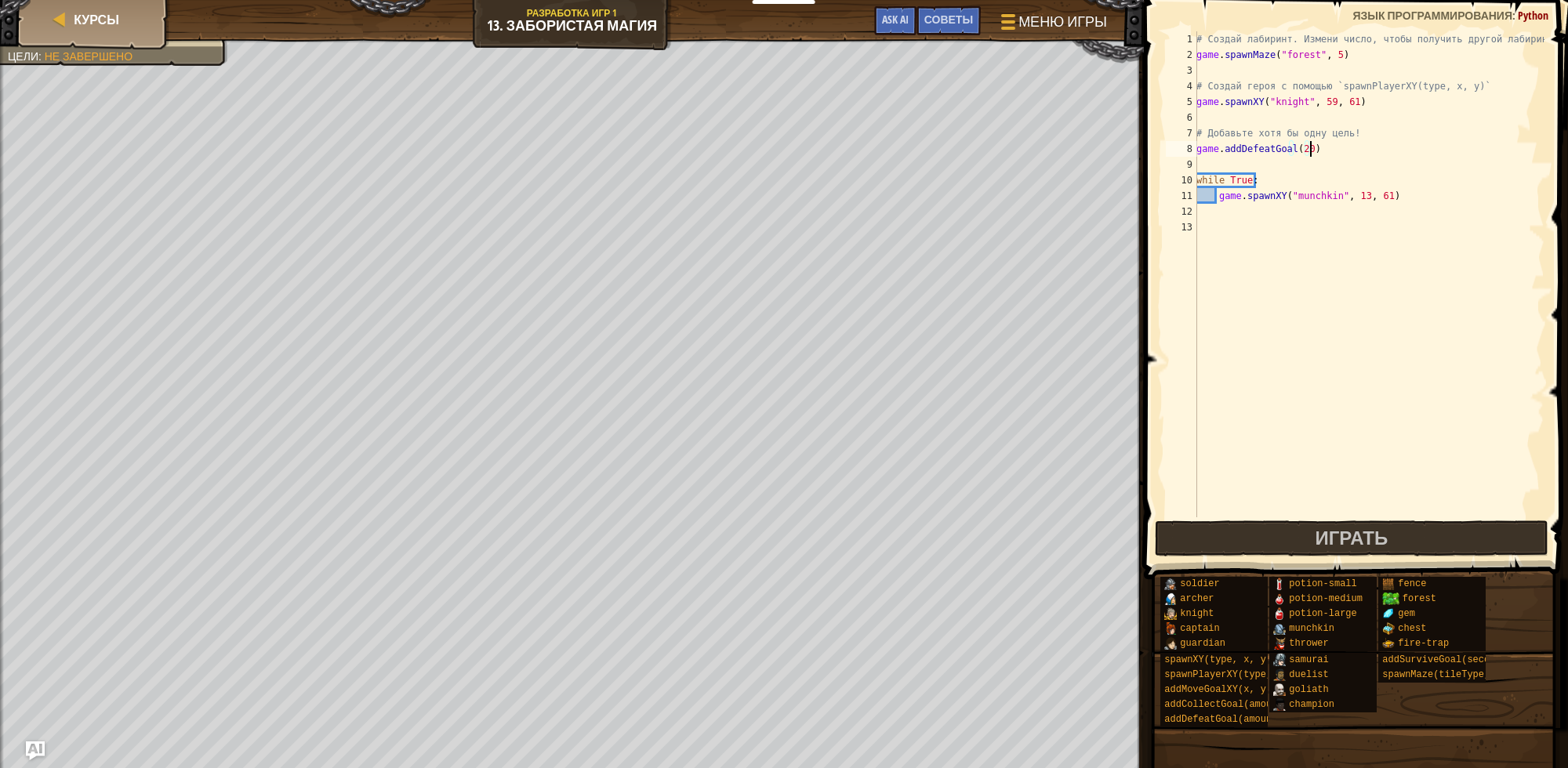
type textarea "game.spawnXY("knight", 59, 61)"
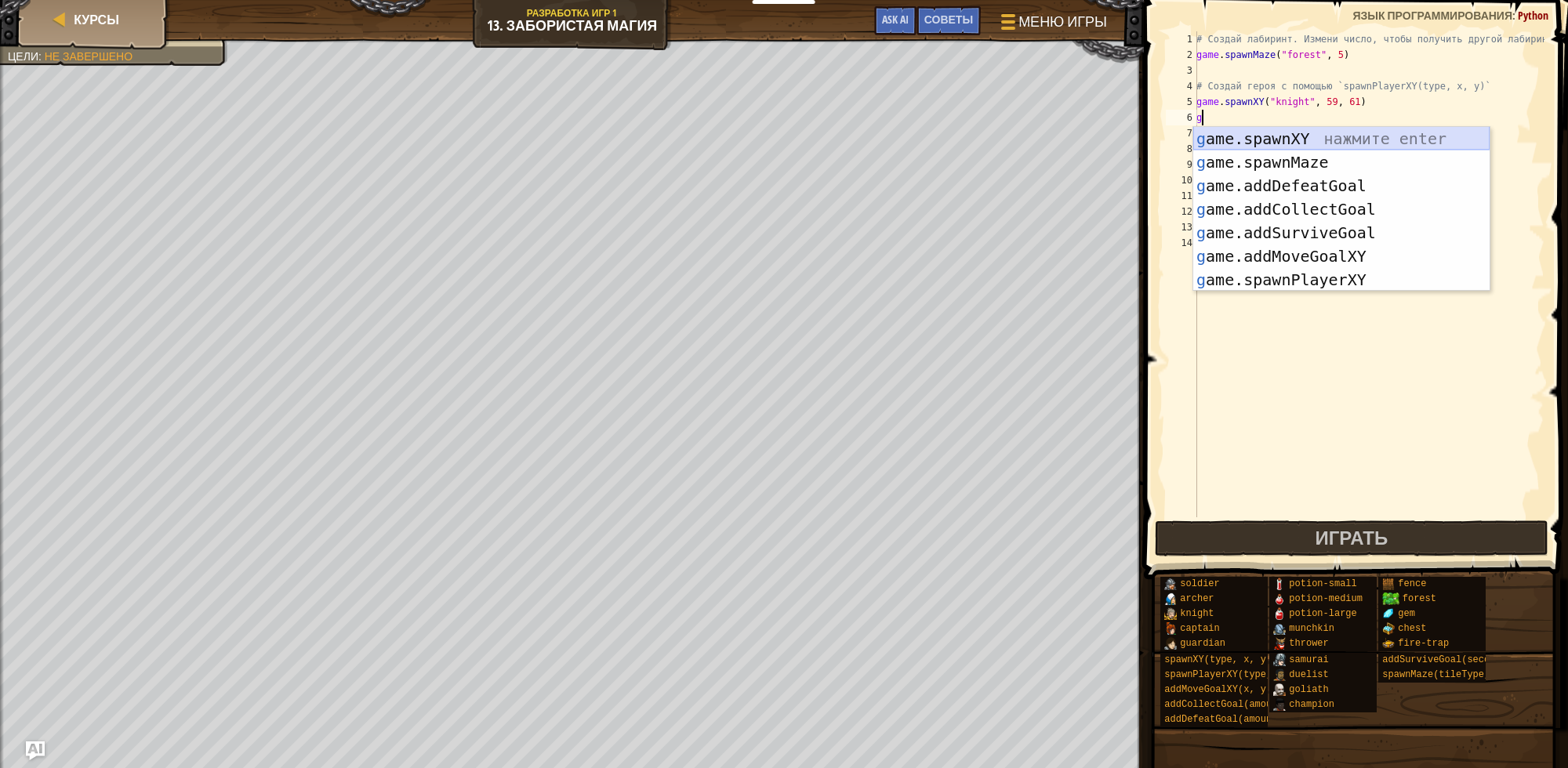
click at [1365, 138] on div "g ame.spawnXY нажмите enter g ame.spawnMaze нажмите enter g ame.addDefeatGoal н…" at bounding box center [1341, 232] width 296 height 212
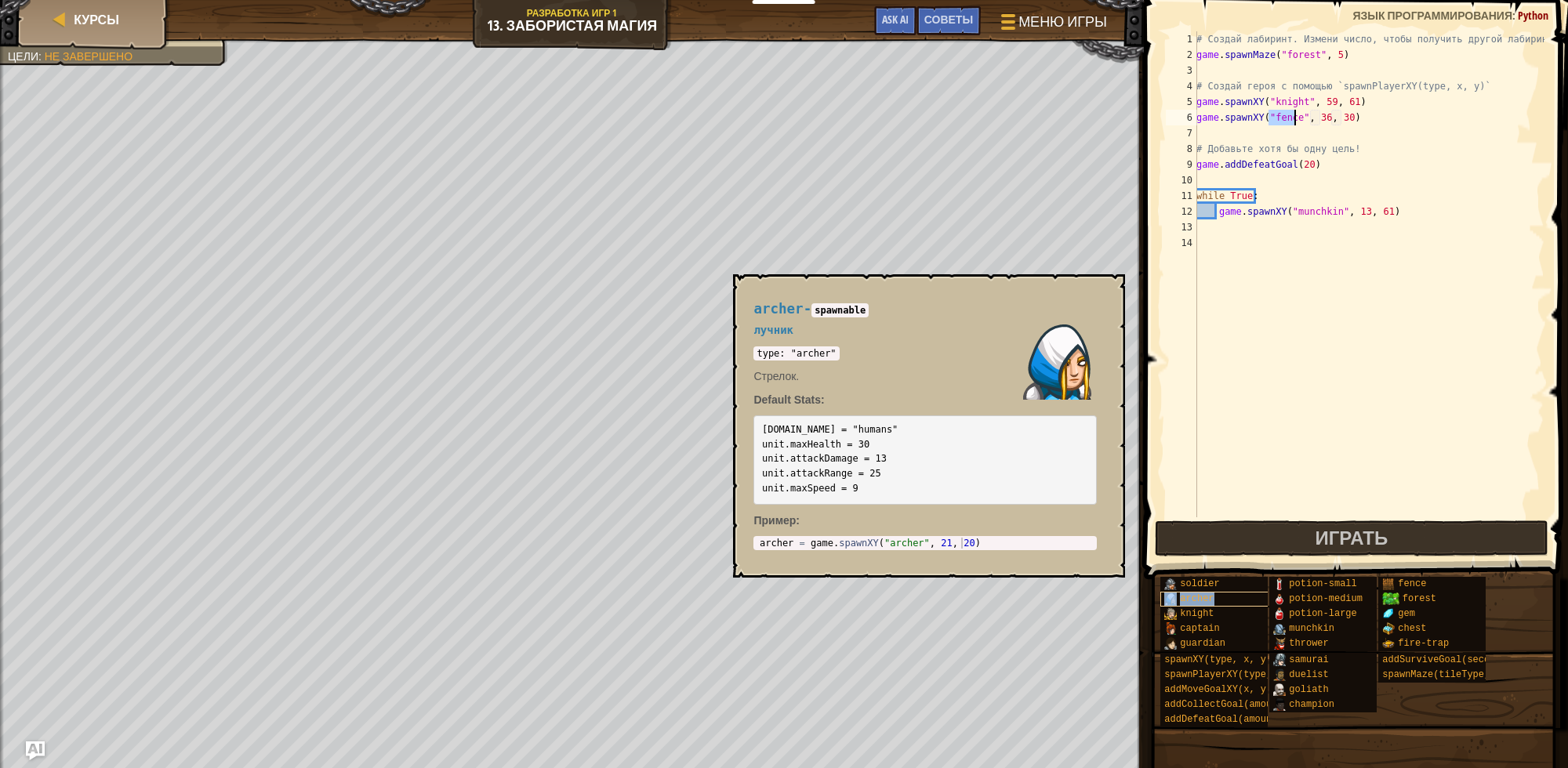
click at [1225, 597] on div "archer" at bounding box center [1238, 599] width 157 height 15
click at [781, 306] on span "archer" at bounding box center [777, 309] width 49 height 16
click at [779, 306] on span "archer" at bounding box center [777, 309] width 49 height 16
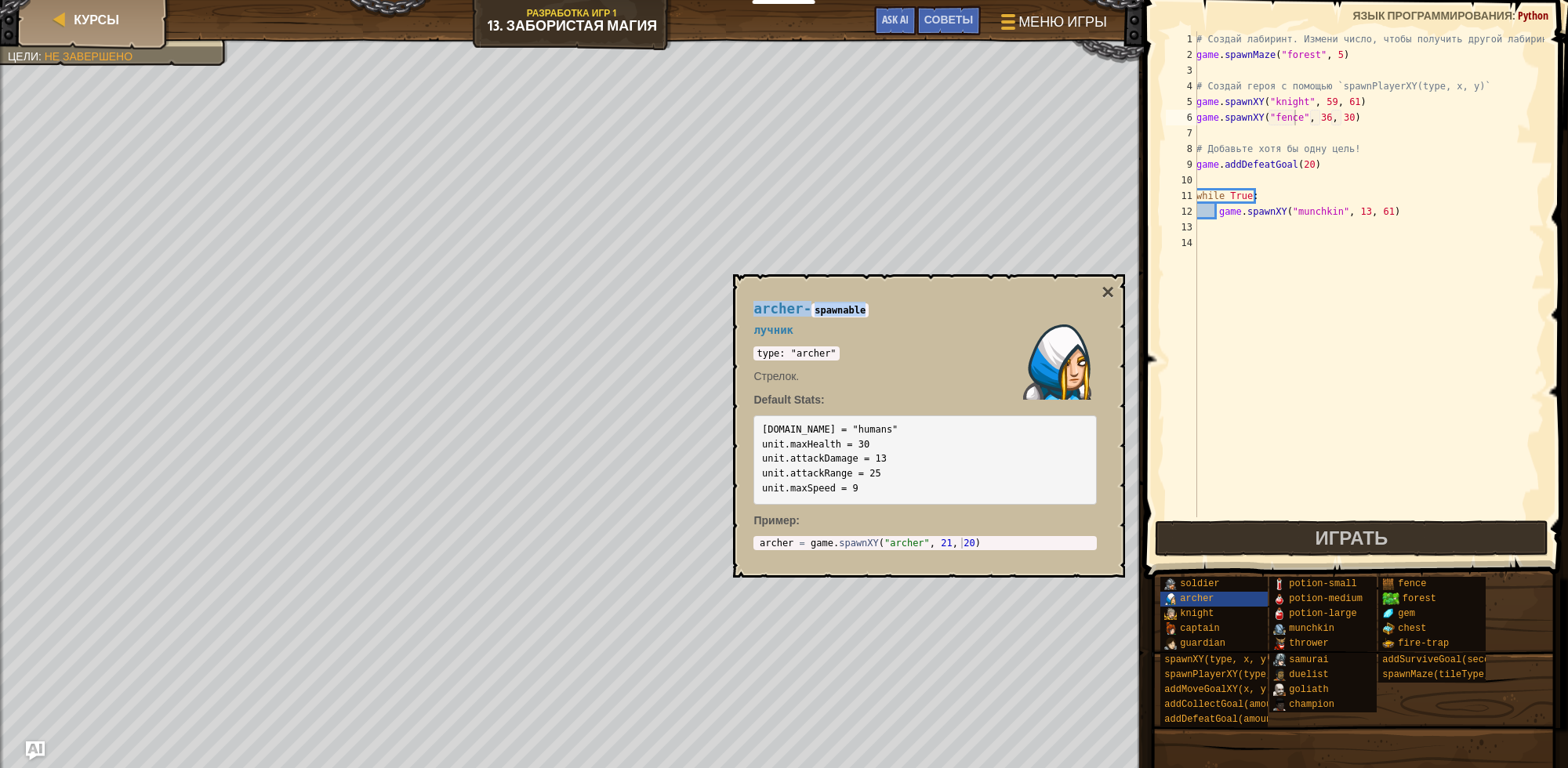
click at [794, 311] on span "archer" at bounding box center [777, 309] width 49 height 16
drag, startPoint x: 796, startPoint y: 311, endPoint x: 734, endPoint y: 306, distance: 62.2
click at [734, 306] on div "archer - spawnable лучник type: "archer" Стрелок. Default Stats: unit.team = "h…" at bounding box center [929, 425] width 392 height 303
copy span "archer"
click at [1283, 121] on div "# Создай лабиринт. Измени число, чтобы получить другой лабиринт! game . spawnMa…" at bounding box center [1369, 290] width 351 height 517
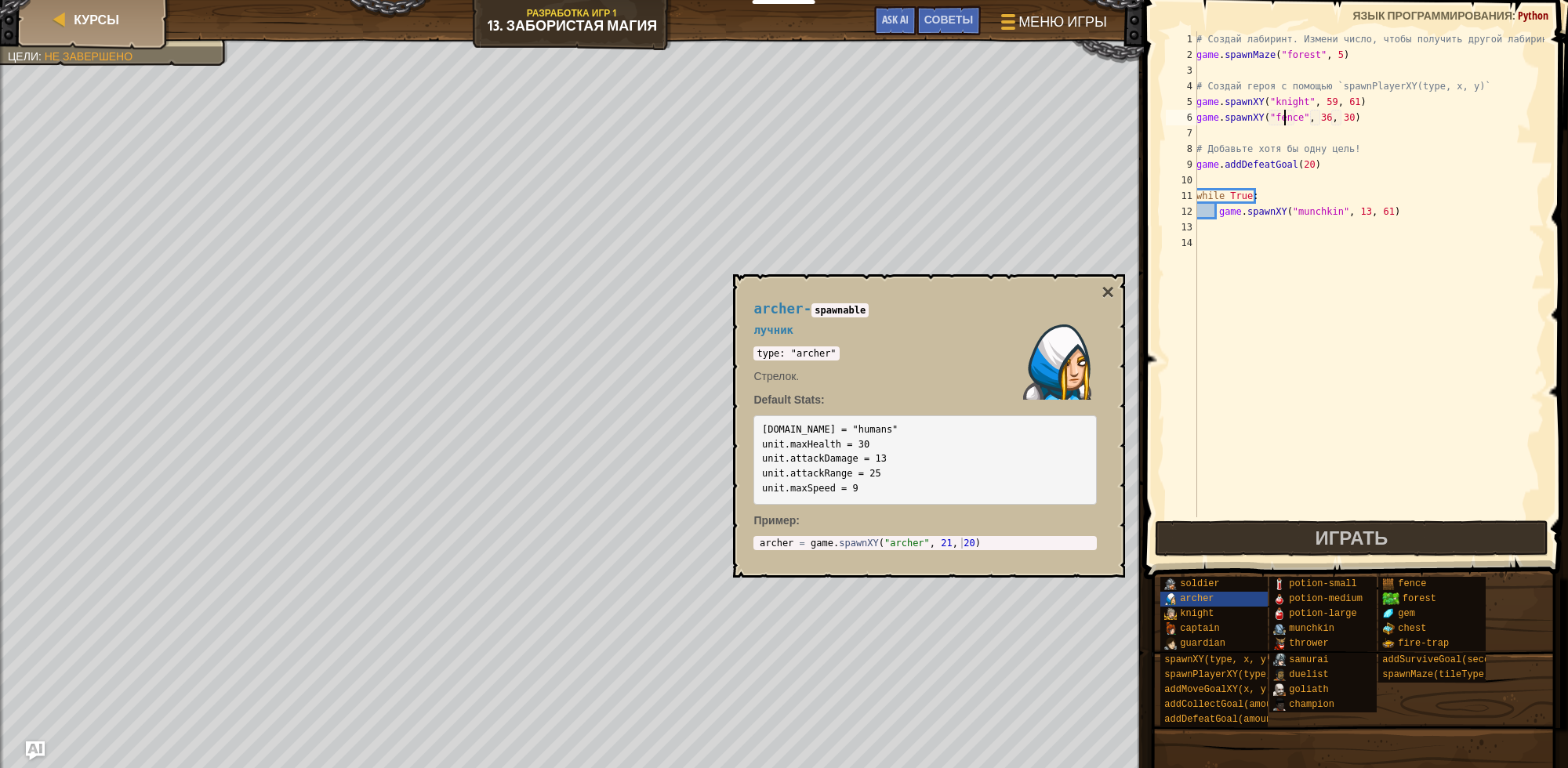
click at [1283, 121] on div "# Создай лабиринт. Измени число, чтобы получить другой лабиринт! game . spawnMa…" at bounding box center [1369, 290] width 351 height 517
paste textarea "archer"
drag, startPoint x: 1354, startPoint y: 122, endPoint x: 1165, endPoint y: 120, distance: 189.0
click at [1165, 120] on div "game.spawnXY("archer", 36, 30) 1 2 3 4 5 6 7 8 9 10 11 12 13 14 # Создай лабири…" at bounding box center [1354, 274] width 382 height 486
click at [1321, 119] on div "# Создай лабиринт. Измени число, чтобы получить другой лабиринт! game . spawnMa…" at bounding box center [1369, 274] width 351 height 486
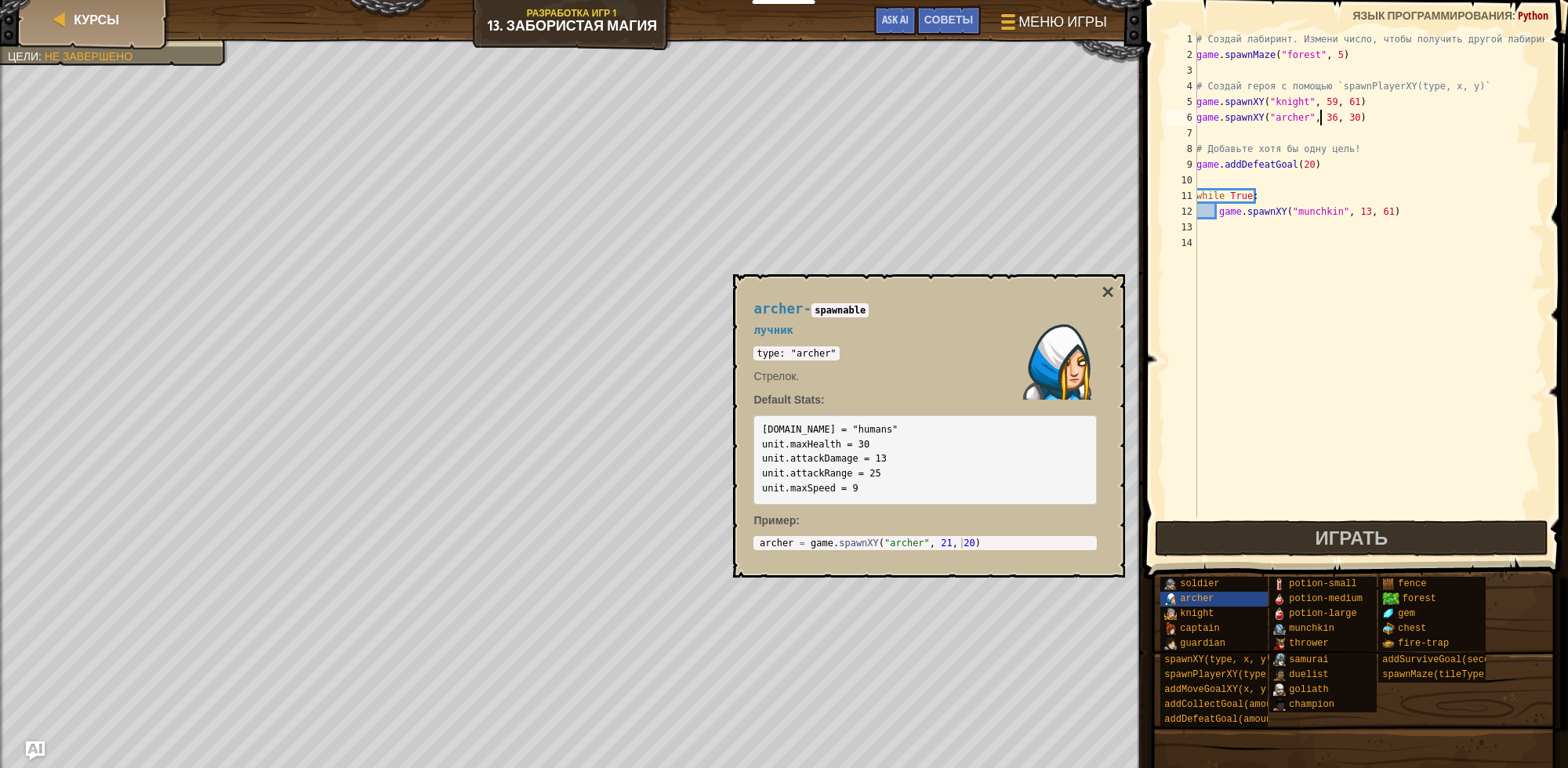
click at [1321, 119] on div "# Создай лабиринт. Измени число, чтобы получить другой лабиринт! game . spawnMa…" at bounding box center [1369, 290] width 351 height 517
click at [1343, 115] on div "# Создай лабиринт. Измени число, чтобы получить другой лабиринт! game . spawnMa…" at bounding box center [1369, 290] width 351 height 517
type textarea "game.spawnXY("archer", 59, 61)"
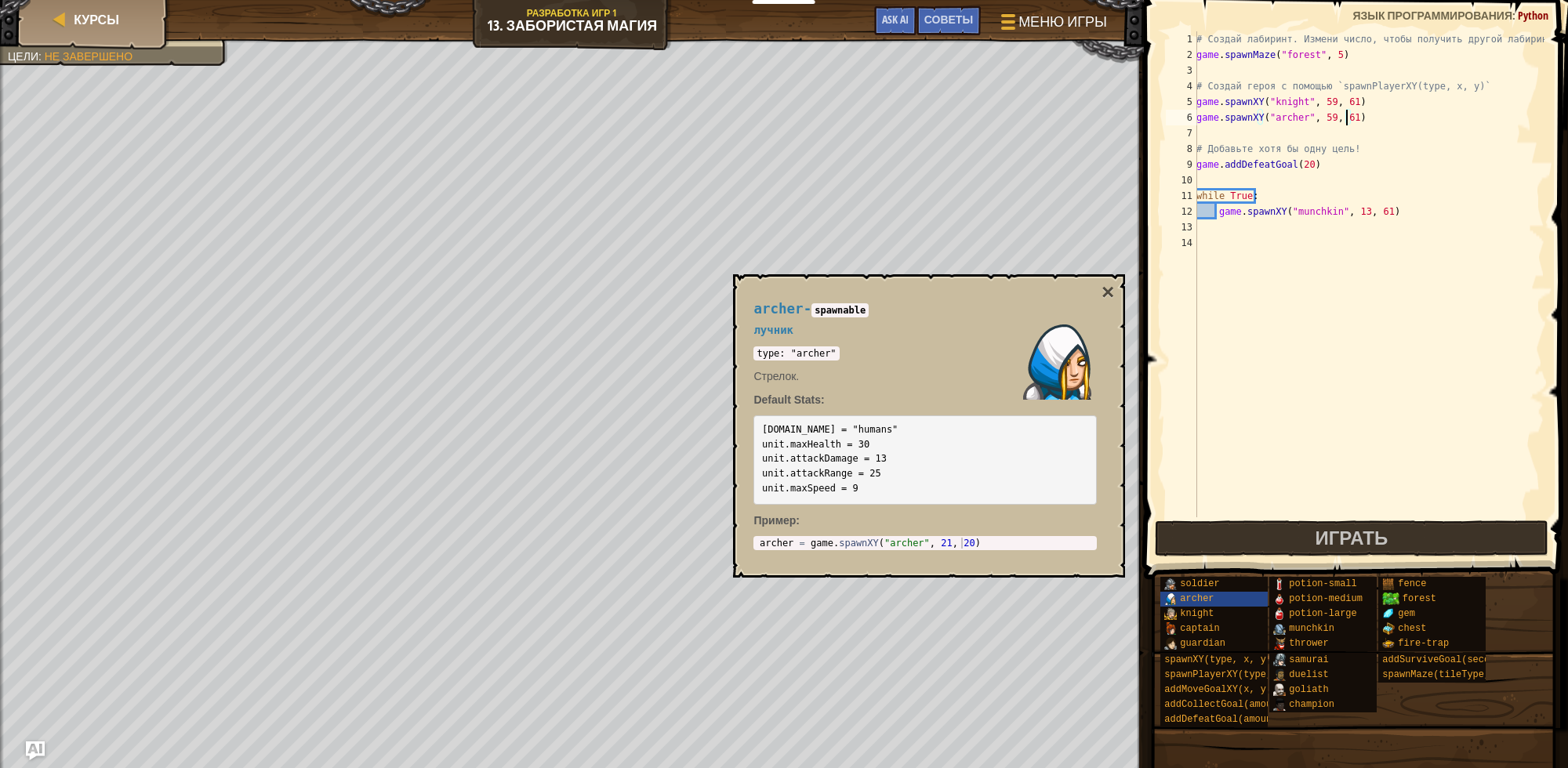
scroll to position [7, 12]
drag, startPoint x: 1361, startPoint y: 119, endPoint x: 1196, endPoint y: 118, distance: 165.0
click at [1196, 118] on div "game.spawnXY("archer", 59, 61) 1 2 3 4 5 6 7 8 9 10 11 12 13 14 # Создай лабири…" at bounding box center [1354, 274] width 382 height 486
click at [1203, 135] on div "# Создай лабиринт. Измени число, чтобы получить другой лабиринт! game . spawnMa…" at bounding box center [1369, 290] width 351 height 517
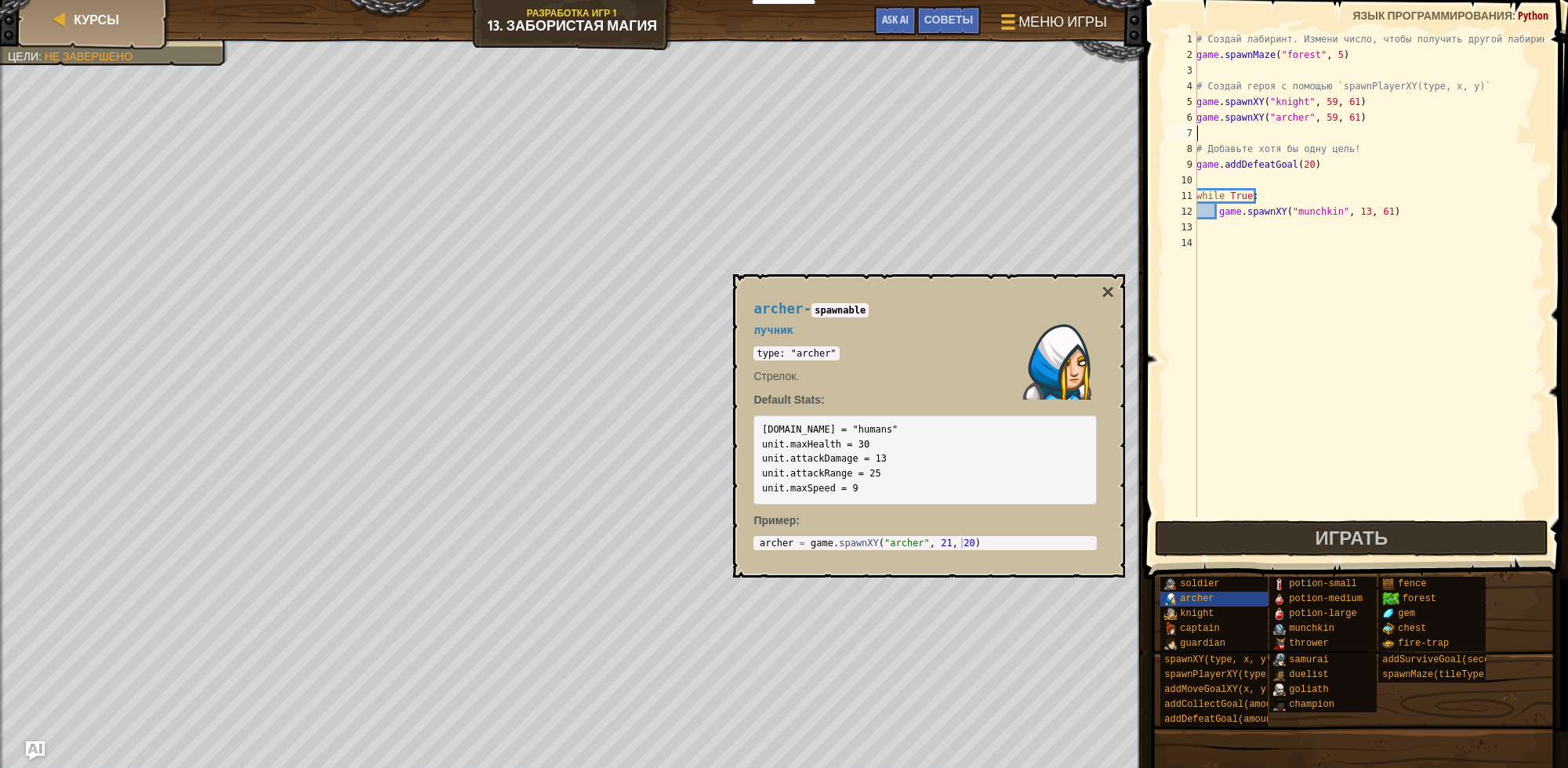
paste textarea "game.spawnXY("archer", 59, 61)"
type textarea "game.spawnXY("archer", 59, 61)"
click at [1389, 130] on div "# Создай лабиринт. Измени число, чтобы получить другой лабиринт! game . spawnMa…" at bounding box center [1369, 290] width 351 height 517
paste textarea "game.spawnXY("archer", 59, 61)"
type textarea "game.spawnXY("archer", 59, 61)"
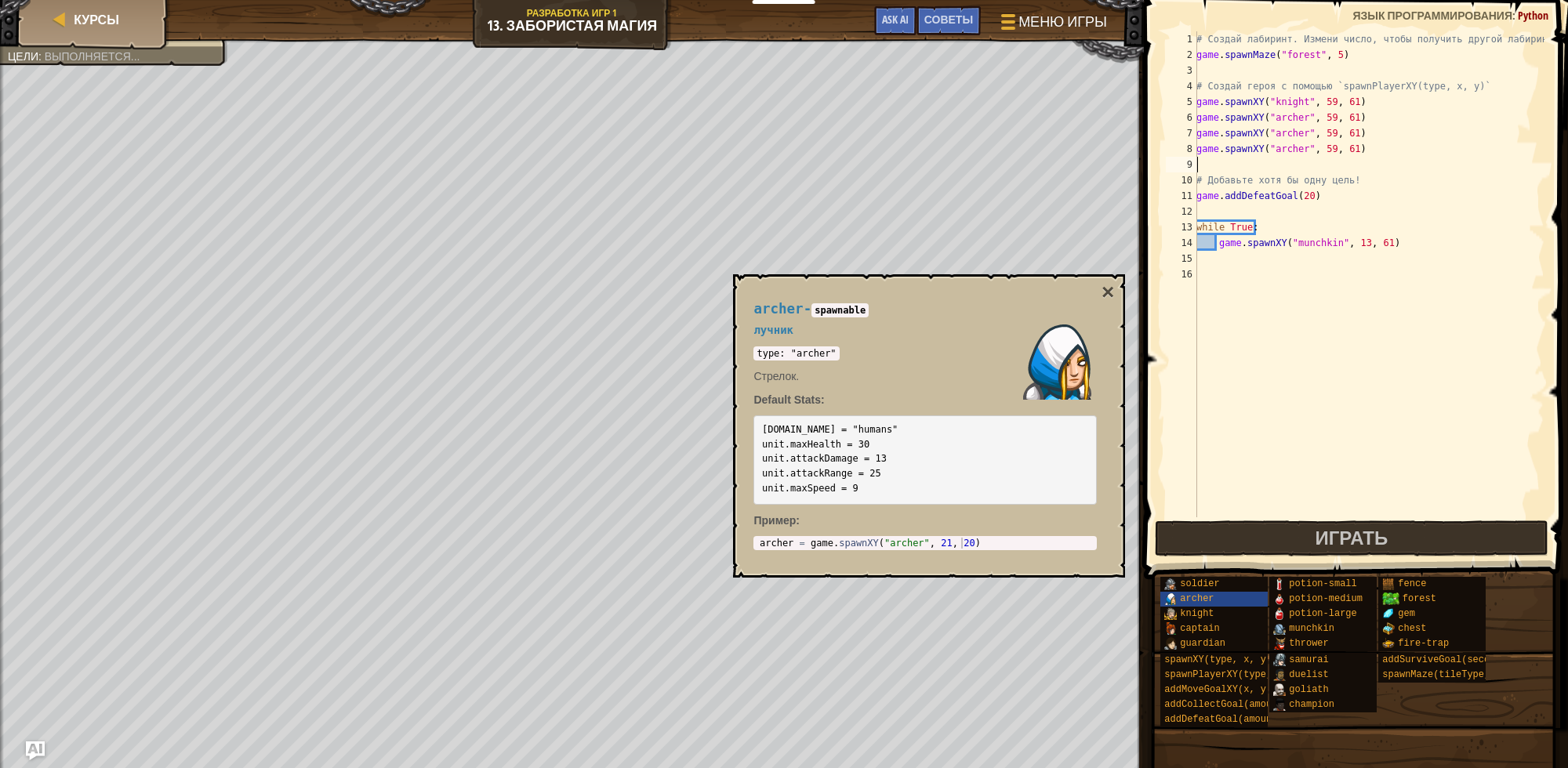
paste textarea "game.spawnXY("archer", 59, 61)"
type textarea "game.spawnXY("archer", 59, 61)"
paste textarea "game.spawnXY("archer", 59, 61)"
type textarea "game.spawnXY("archer", 59, 61)"
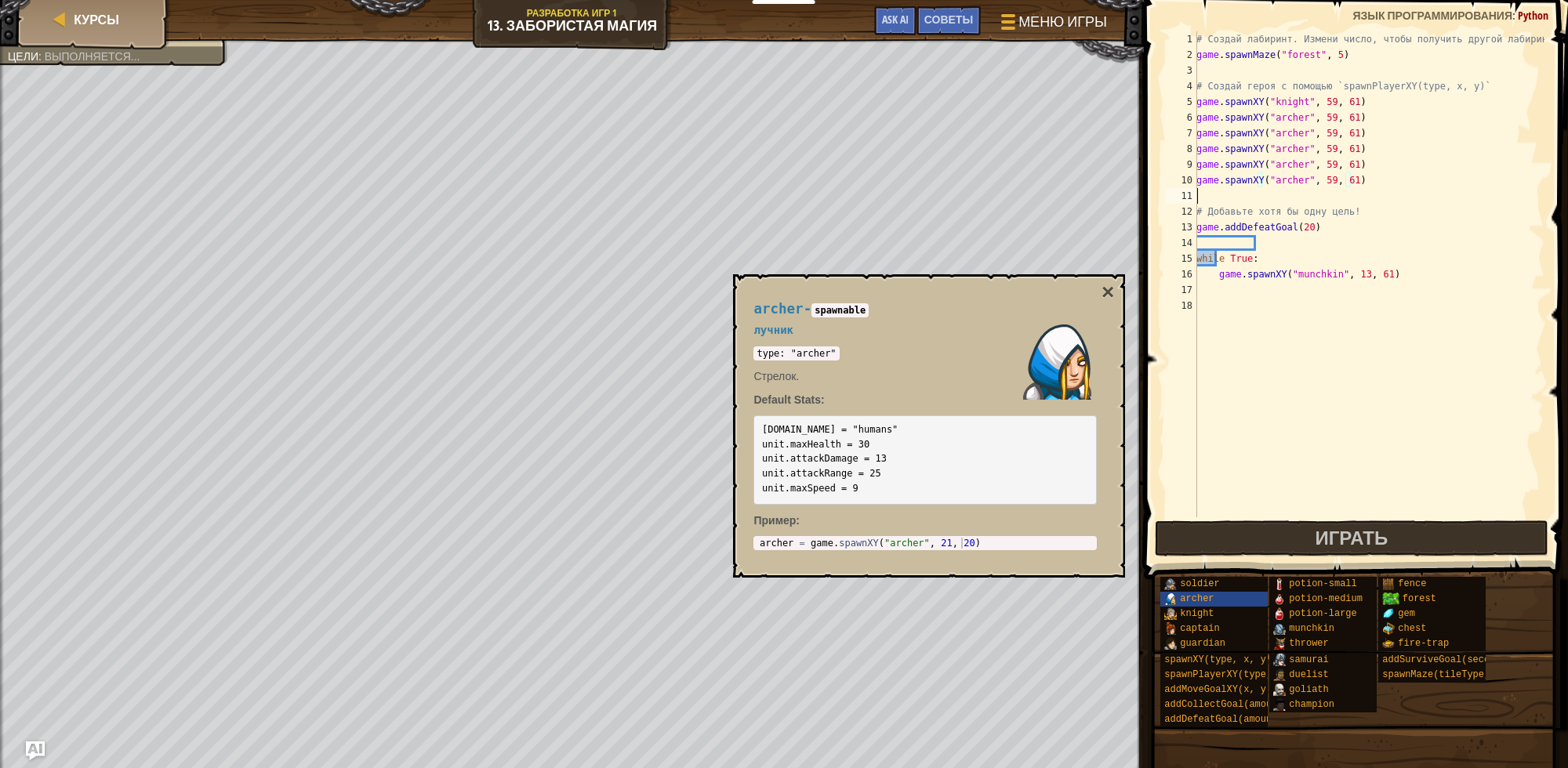
paste textarea "game.spawnXY("archer", 59, 61)"
type textarea "game.spawnXY("archer", 59, 61)"
paste textarea "game.spawnXY("archer", 59, 61)"
type textarea "game.spawnXY("archer", 59, 61)"
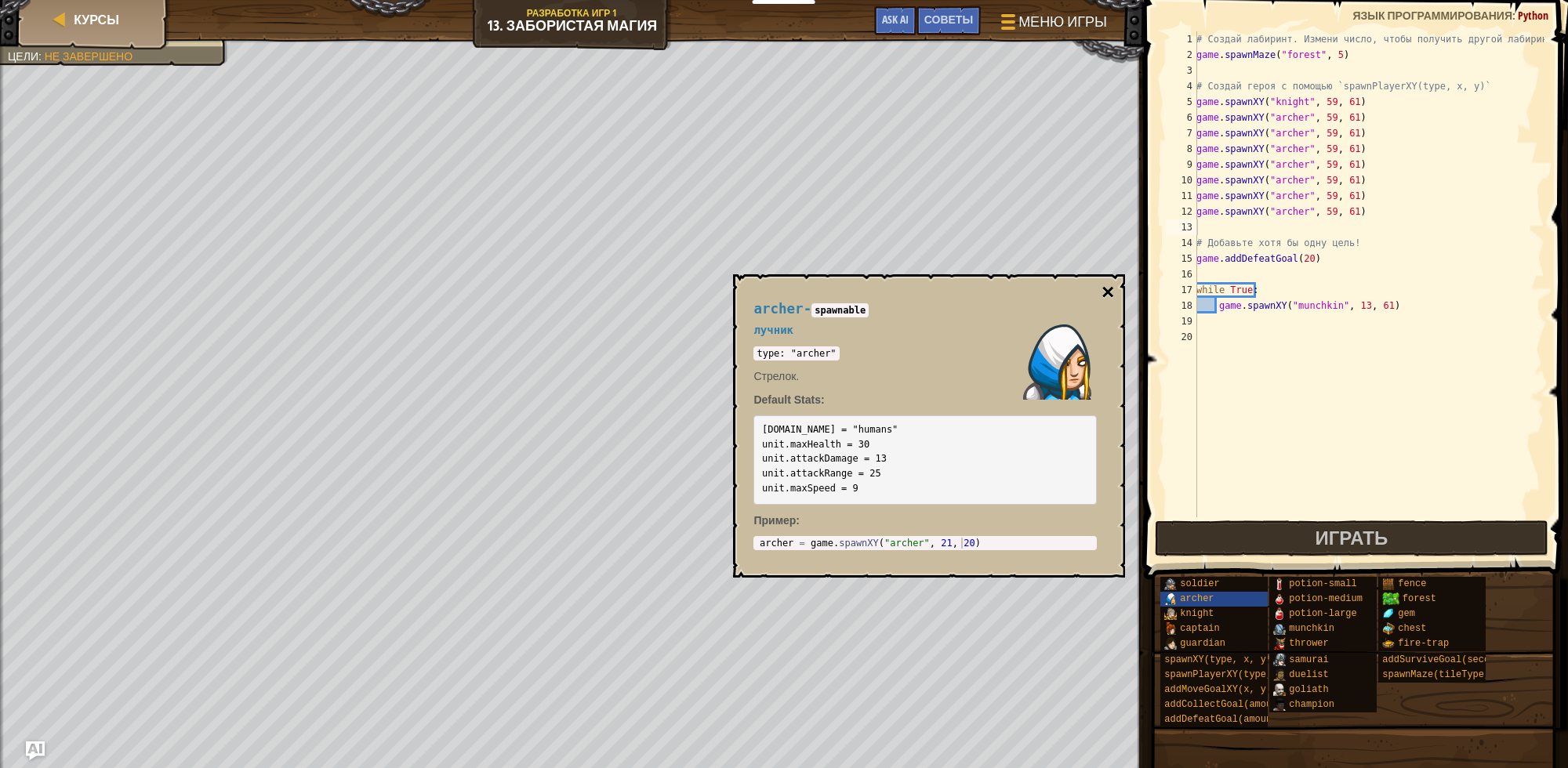
click at [1112, 285] on button "×" at bounding box center [1108, 292] width 12 height 22
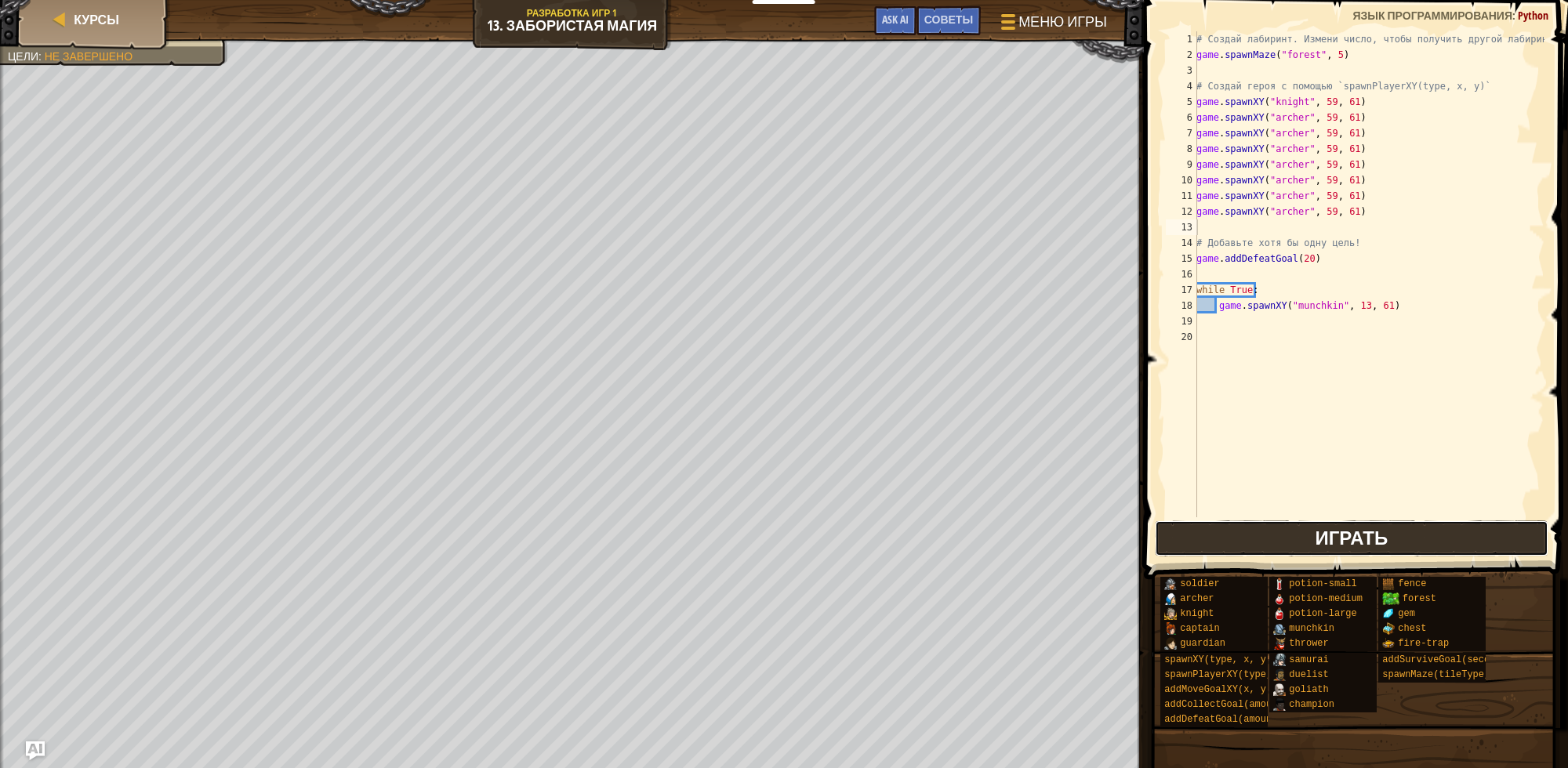
click at [1338, 526] on span "Играть" at bounding box center [1351, 538] width 73 height 25
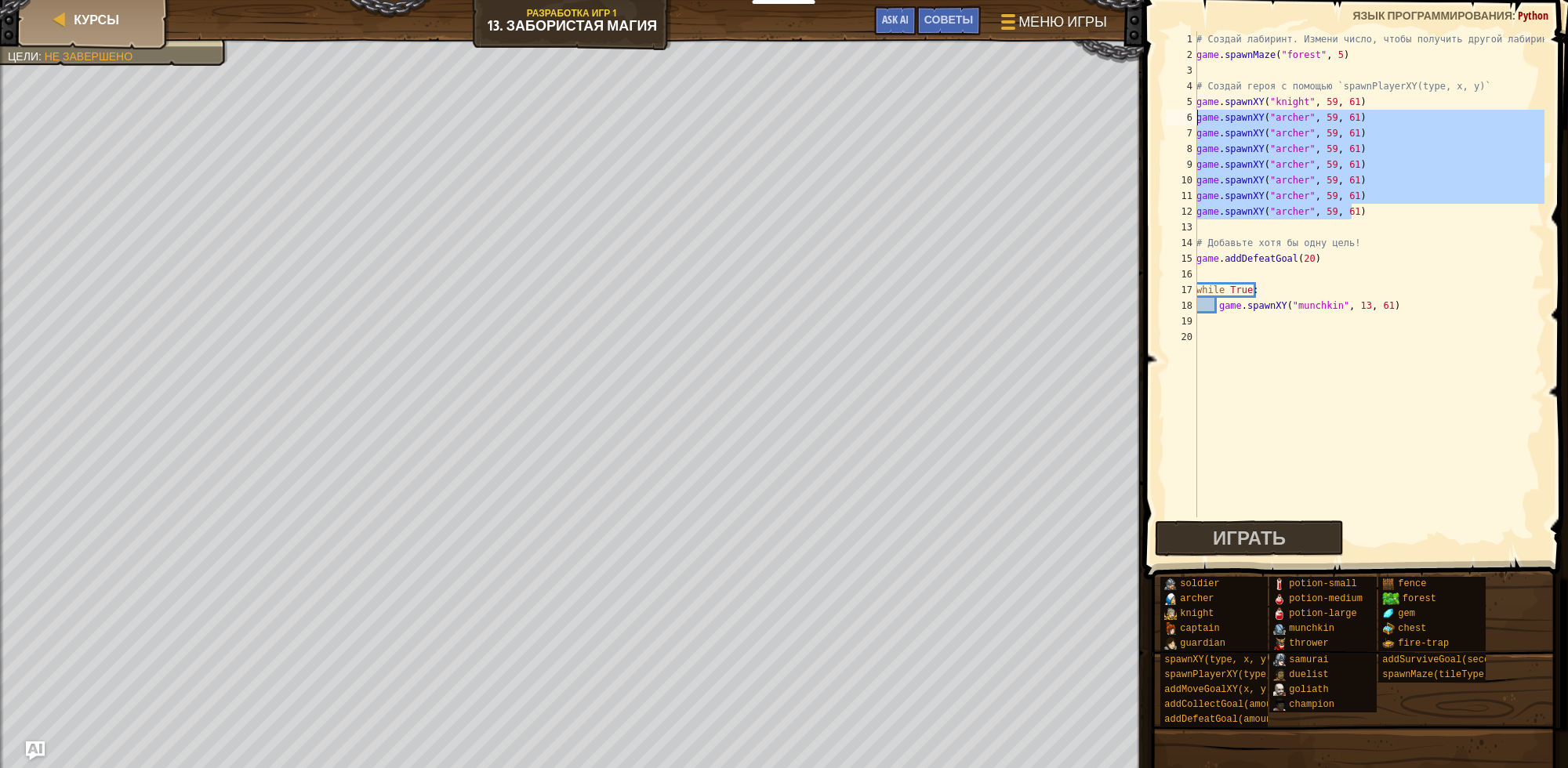
drag, startPoint x: 1379, startPoint y: 213, endPoint x: 1183, endPoint y: 111, distance: 221.0
click at [1183, 111] on div "game.spawnXY("archer", 59, 61) 1 2 3 4 5 6 7 8 9 10 11 12 13 14 15 16 17 18 19 …" at bounding box center [1354, 274] width 382 height 486
type textarea "game.spawnXY("archer", 59, 61) game.spawnXY("archer", 59, 61)"
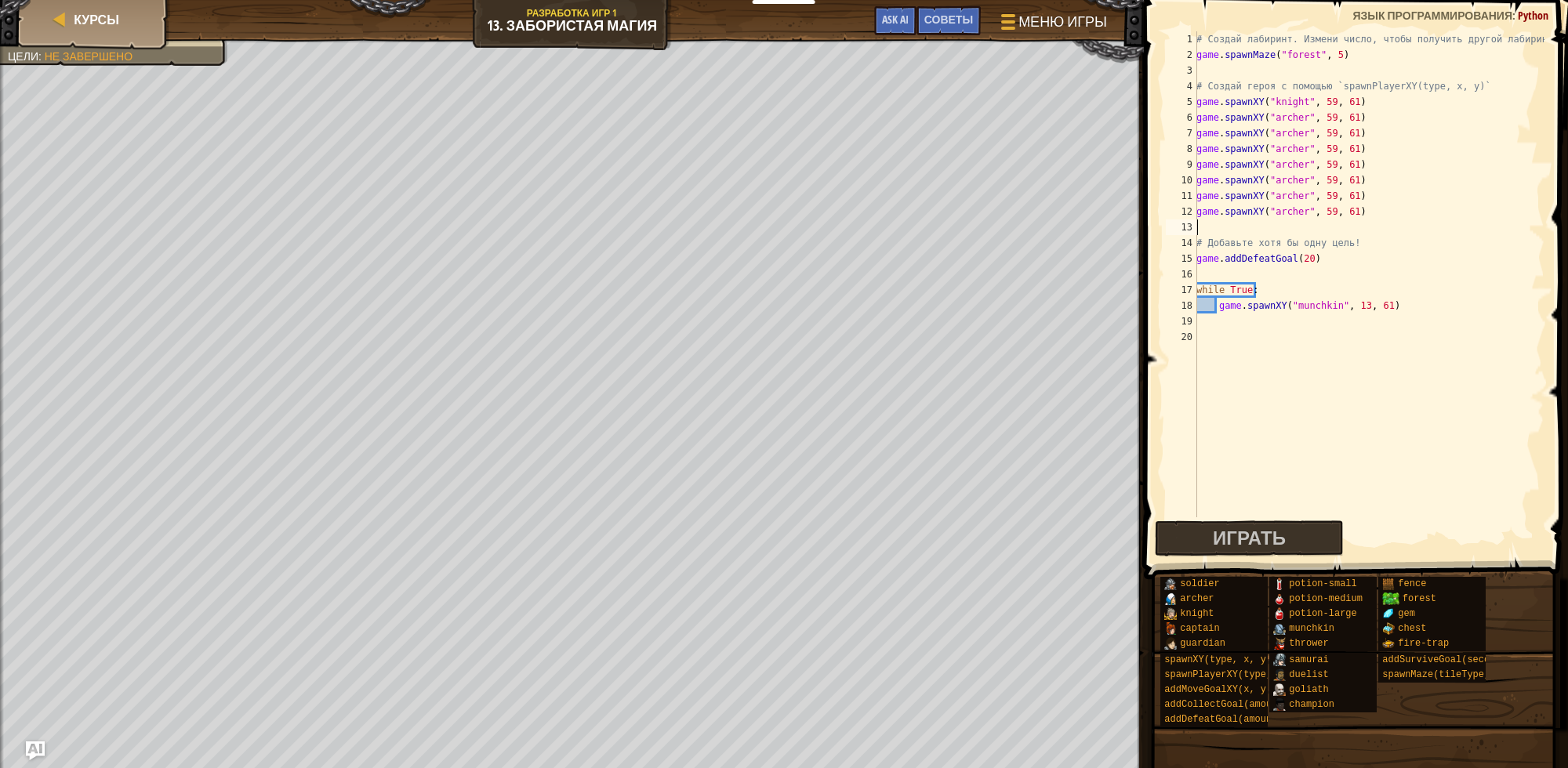
click at [1272, 226] on div "# Создай лабиринт. Измени число, чтобы получить другой лабиринт! game . spawnMa…" at bounding box center [1369, 290] width 351 height 517
paste textarea "game.spawnXY("archer", 59, 61)"
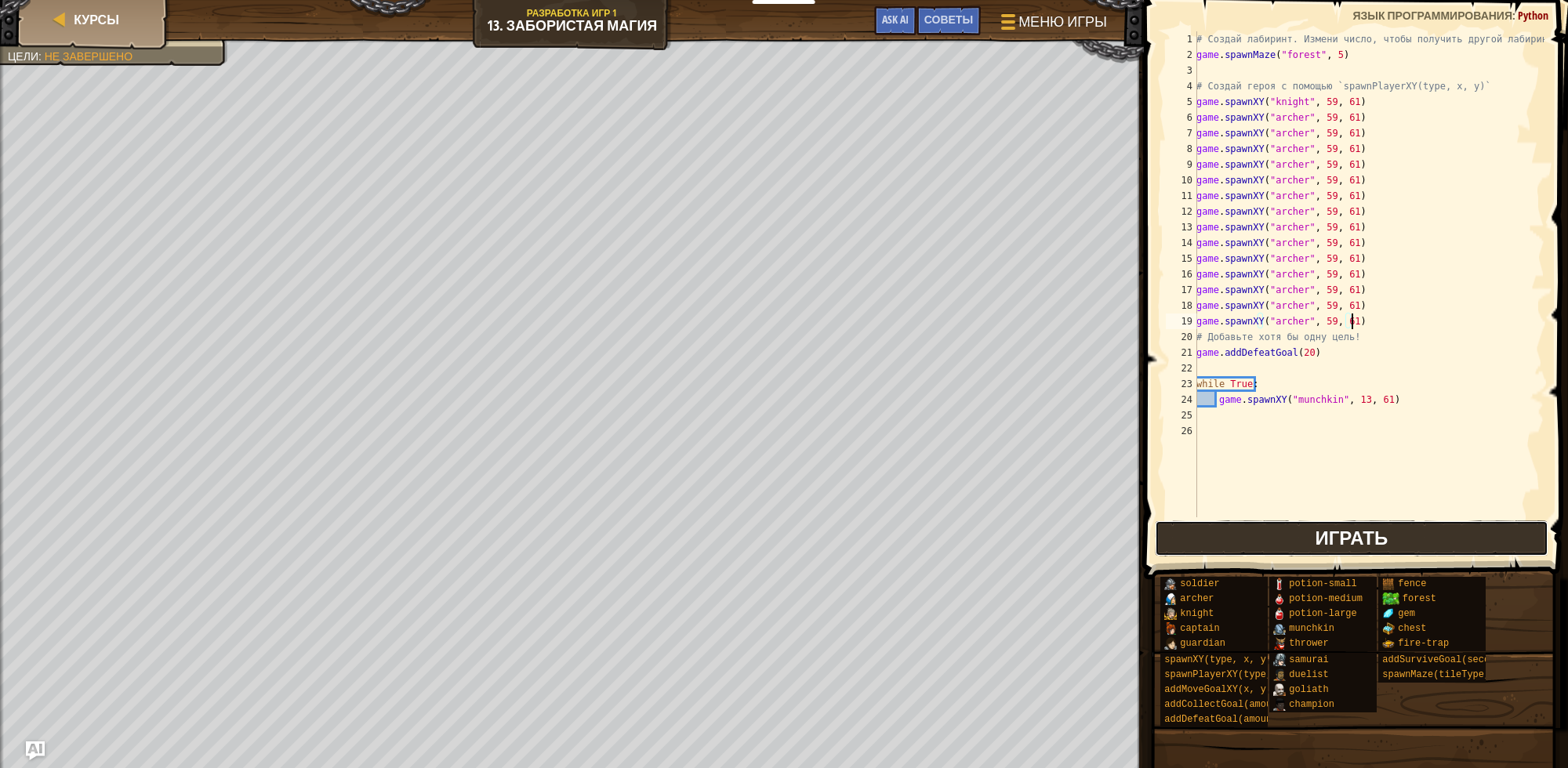
click at [1291, 536] on button "Играть" at bounding box center [1352, 538] width 394 height 36
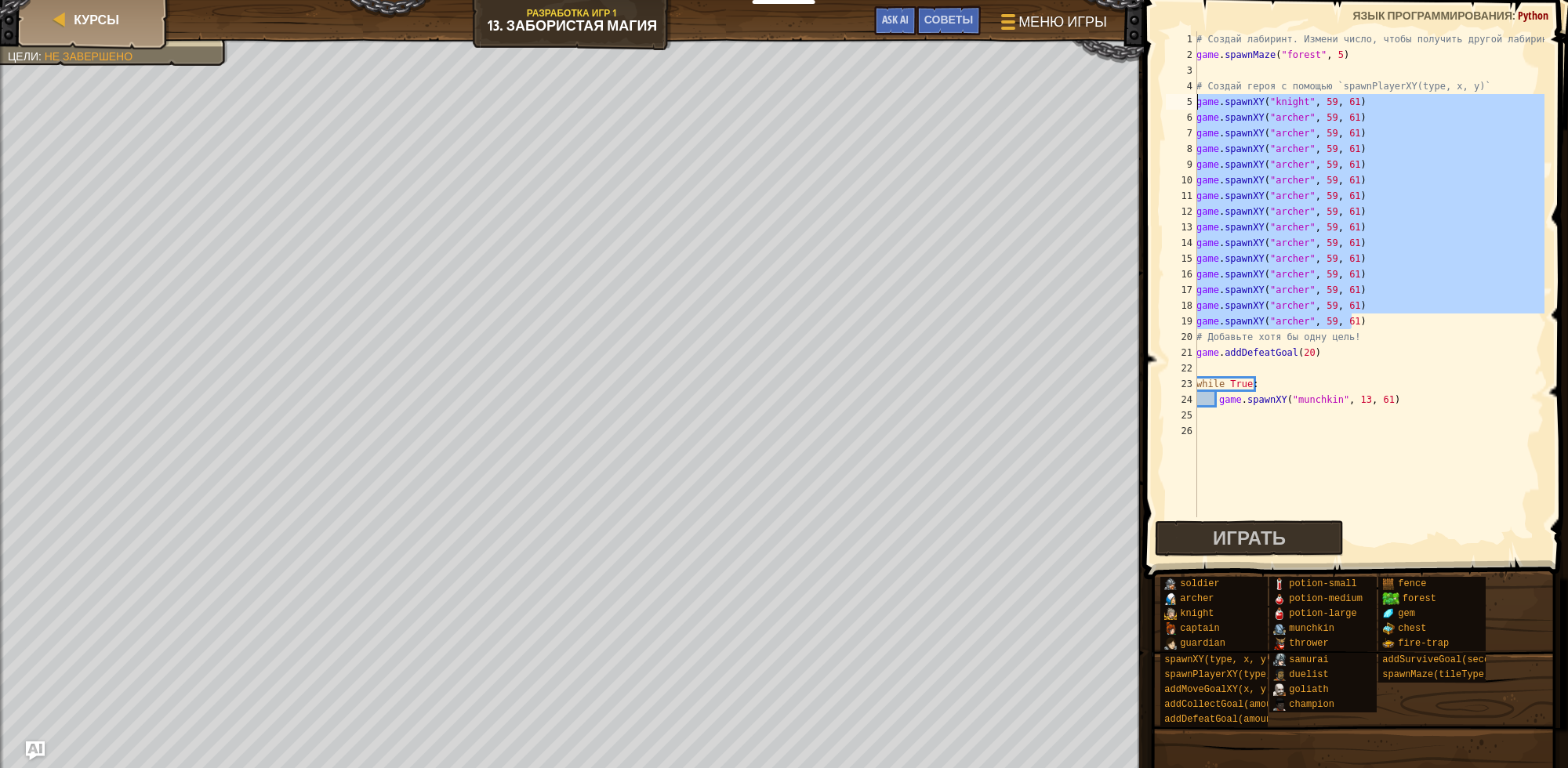
drag, startPoint x: 1365, startPoint y: 326, endPoint x: 1182, endPoint y: 95, distance: 294.7
click at [1182, 95] on div "game.spawnXY("archer", 59, 61) 1 2 3 4 5 6 7 8 9 10 11 12 13 14 15 16 17 18 19 …" at bounding box center [1354, 274] width 382 height 486
click at [1400, 318] on div "# Создай лабиринт. Измени число, чтобы получить другой лабиринт! game . spawnMa…" at bounding box center [1369, 274] width 351 height 486
type textarea "game.spawnXY("archer", 59, 61)"
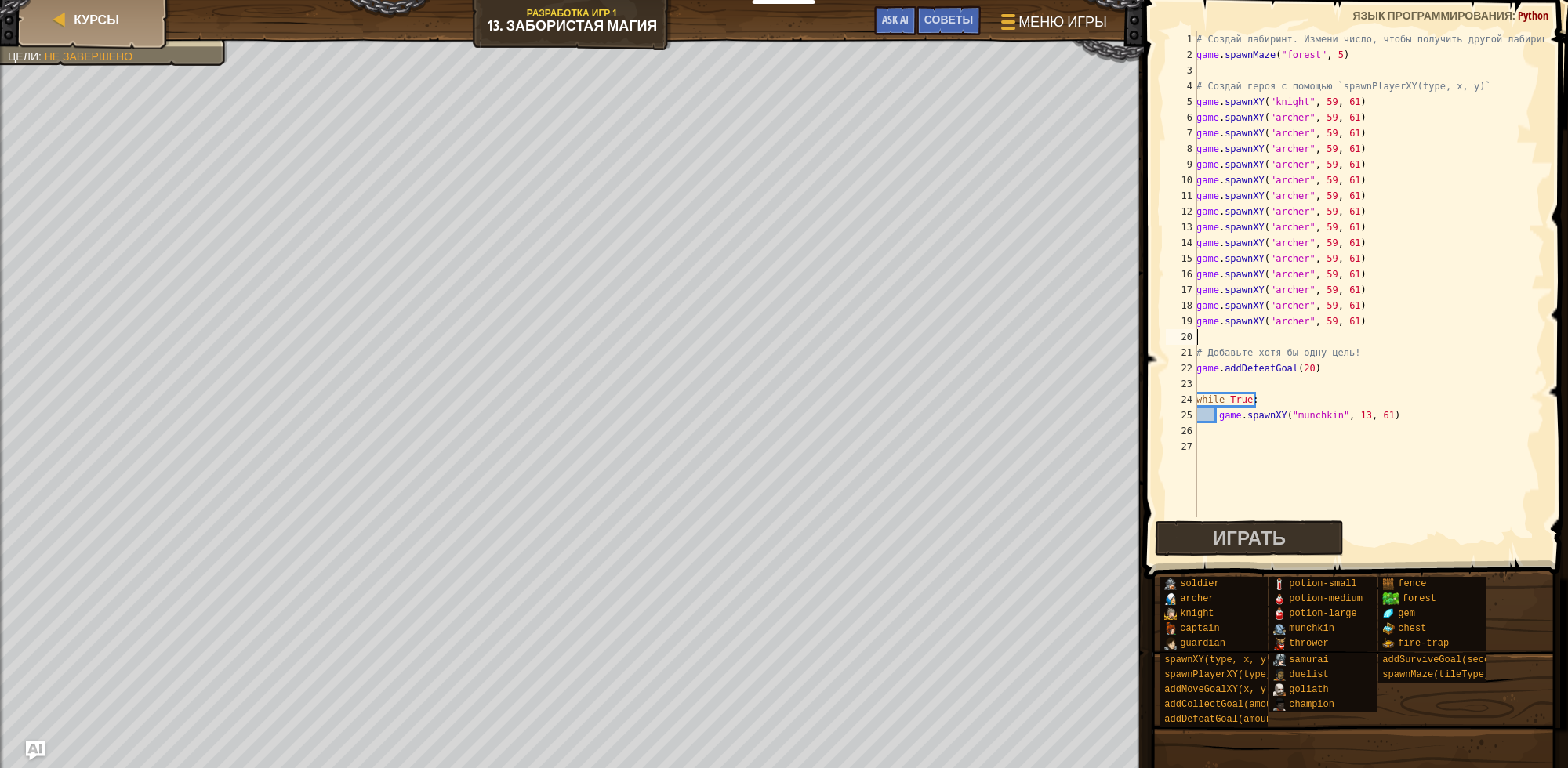
paste textarea "game.spawnXY("archer", 59, 61)"
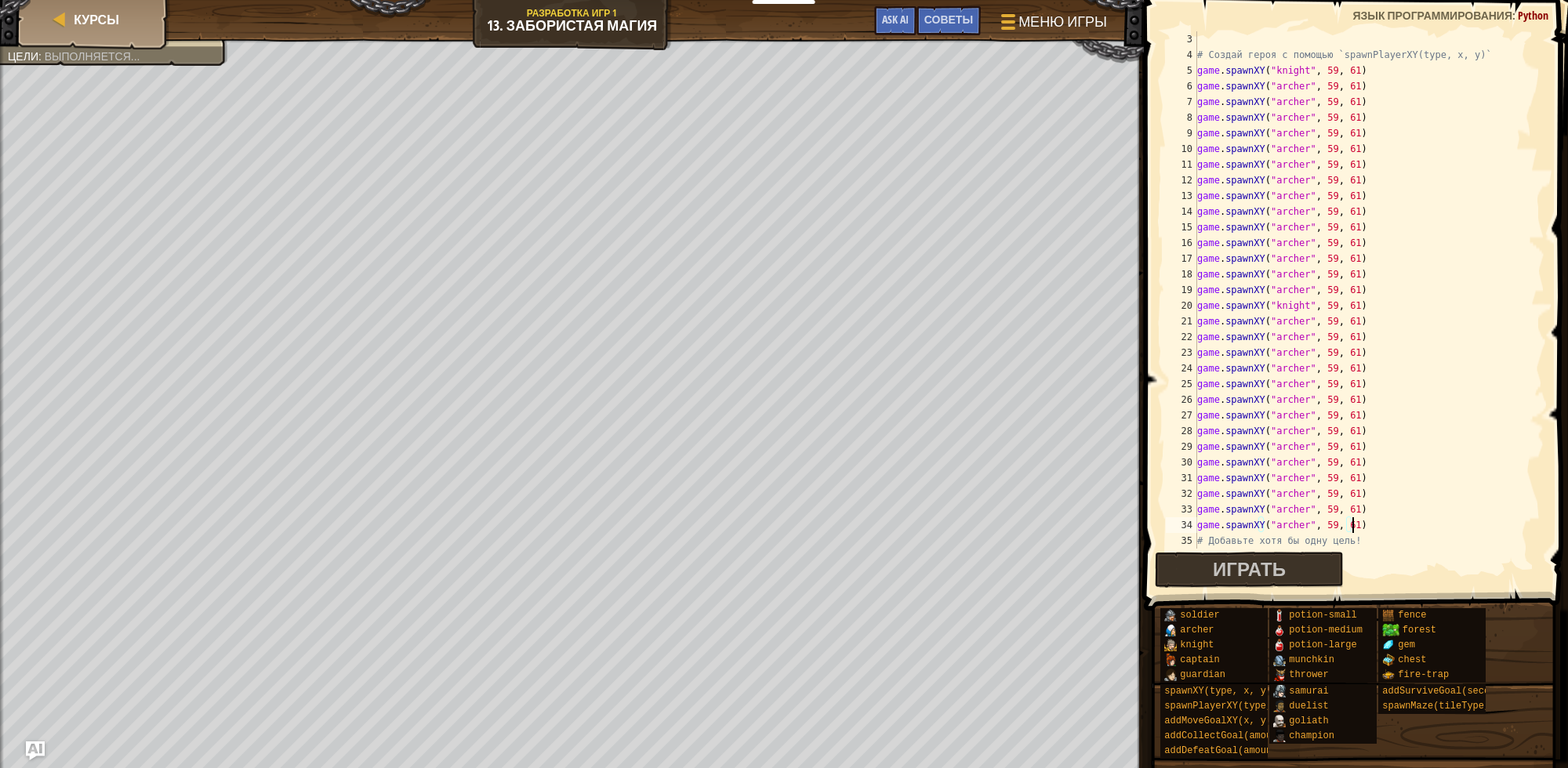
scroll to position [47, 0]
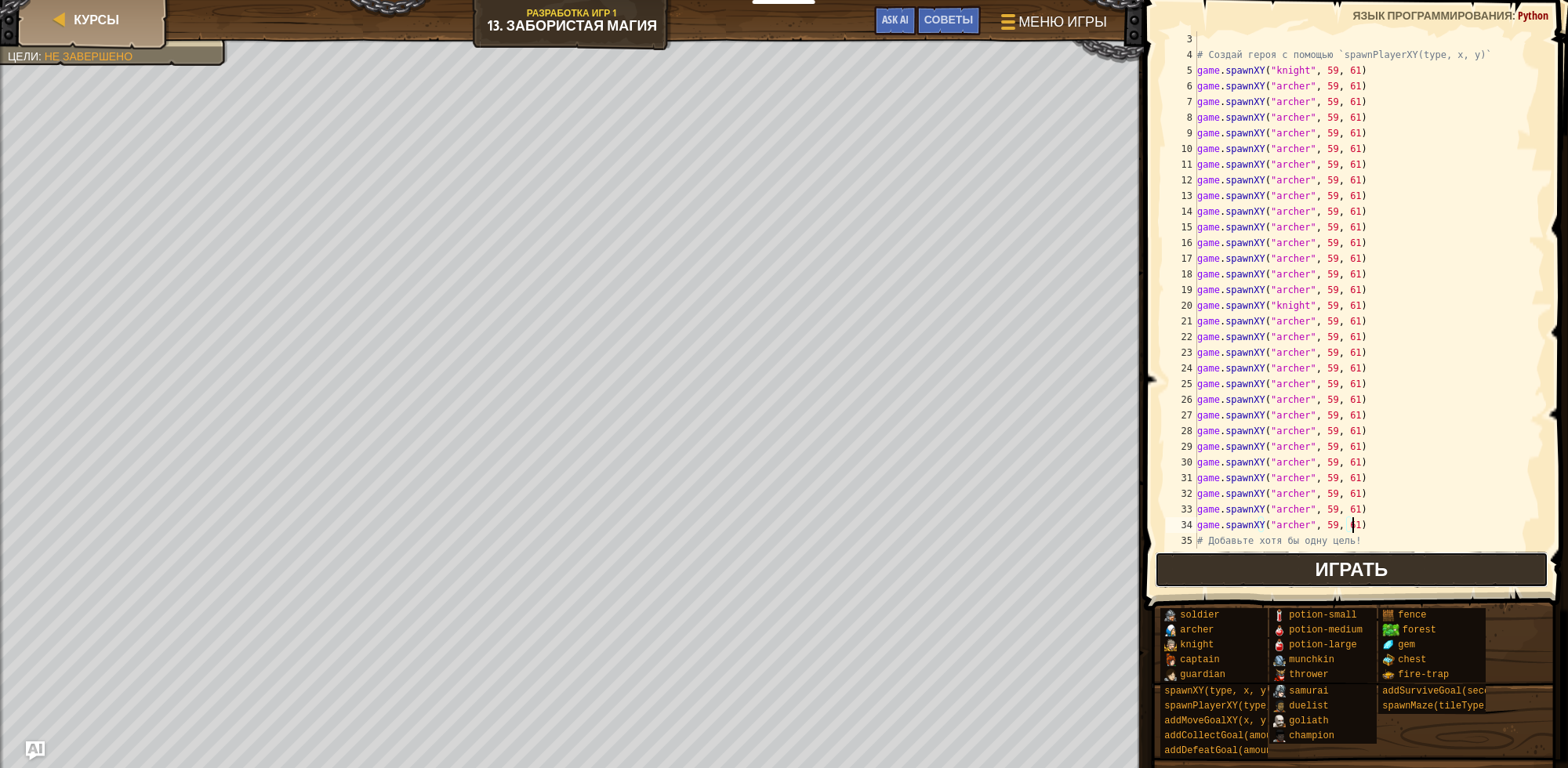
click at [1237, 570] on button "Играть" at bounding box center [1352, 570] width 394 height 36
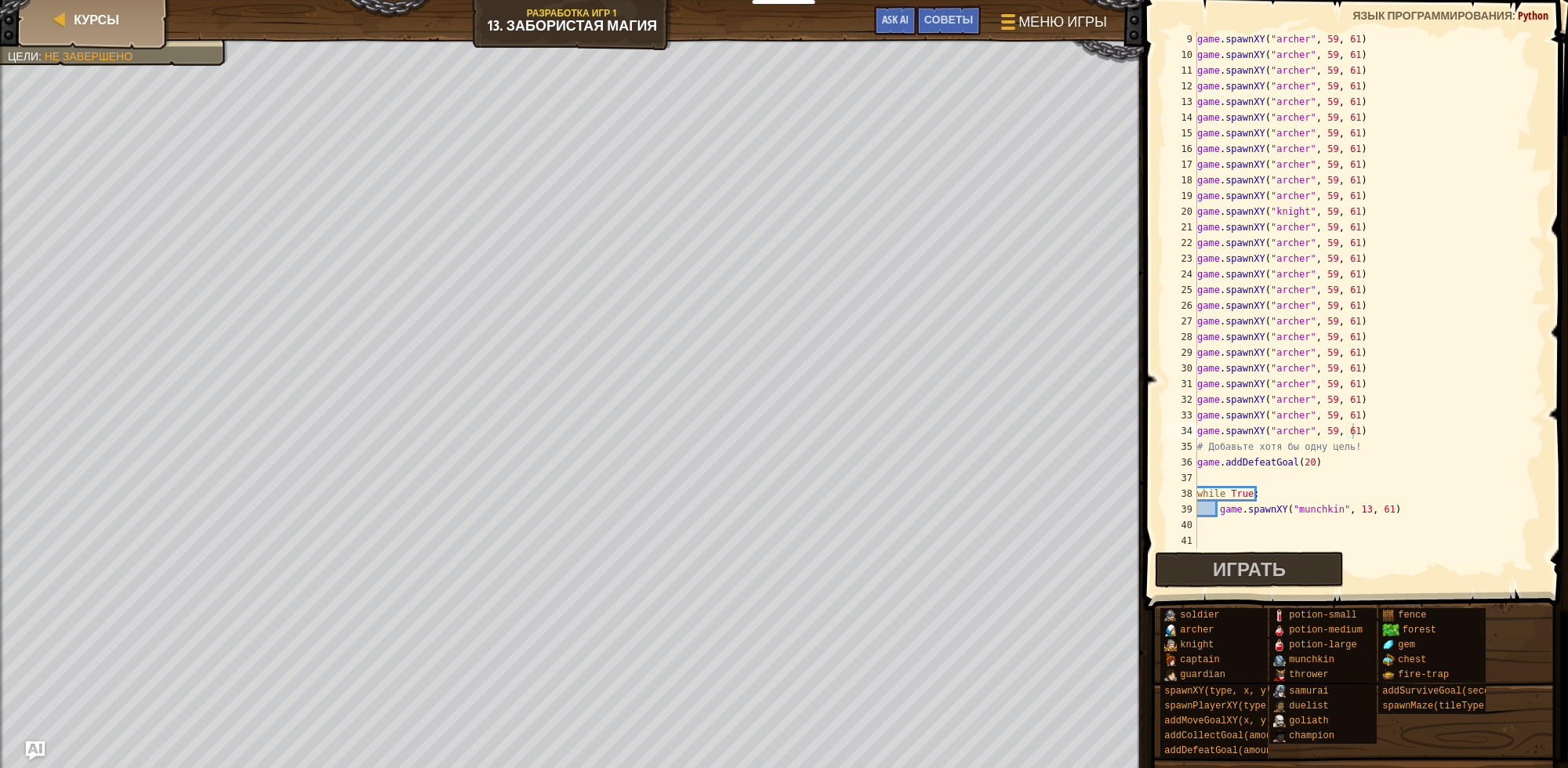
scroll to position [141, 0]
drag, startPoint x: 1267, startPoint y: 492, endPoint x: 1196, endPoint y: 490, distance: 71.0
click at [1196, 490] on div "while True: 9 10 11 12 13 14 15 16 17 18 19 20 21 22 23 24 25 26 27 28 29 30 31…" at bounding box center [1354, 290] width 382 height 517
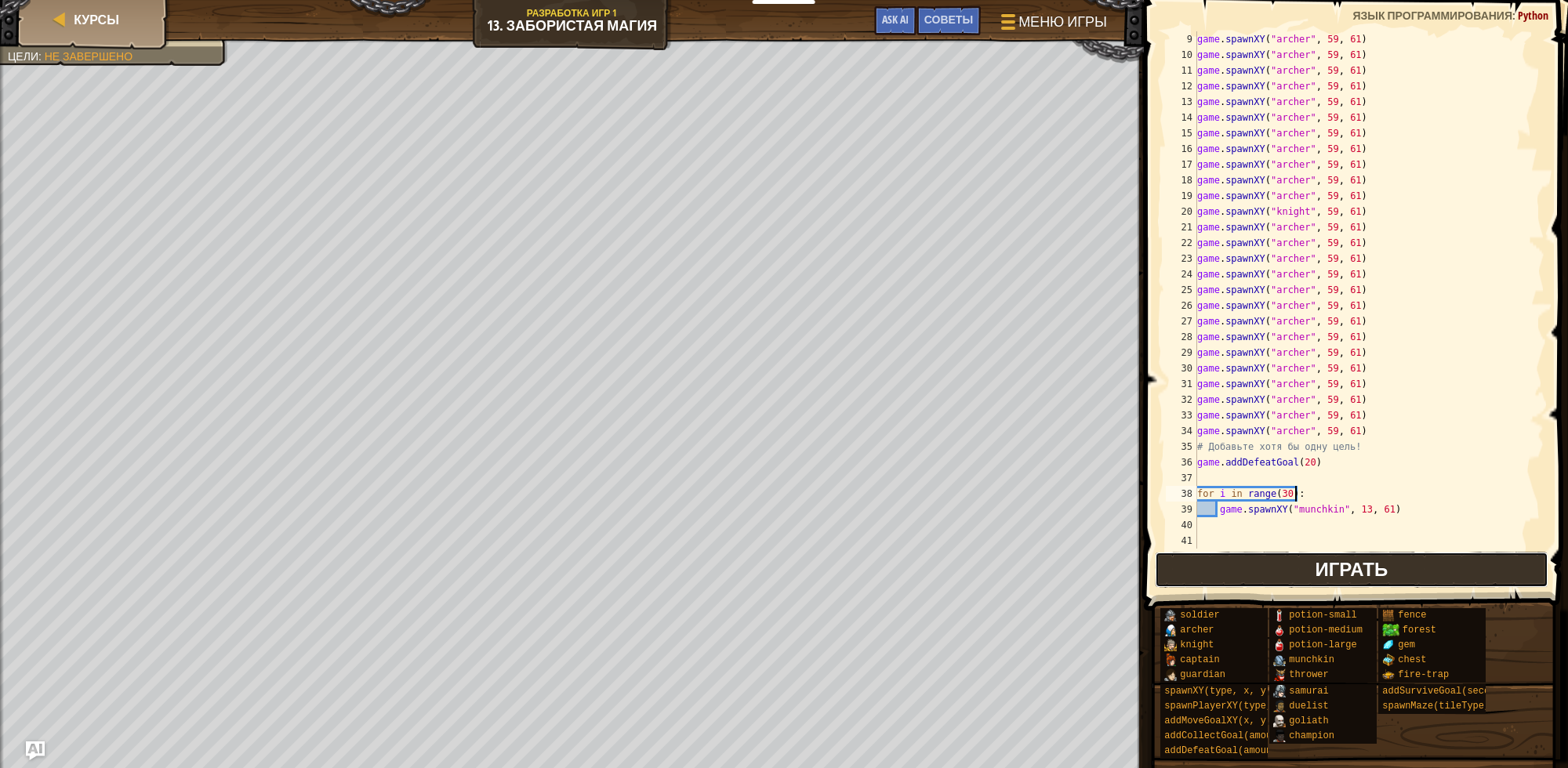
click at [1269, 570] on button "Играть" at bounding box center [1352, 570] width 394 height 36
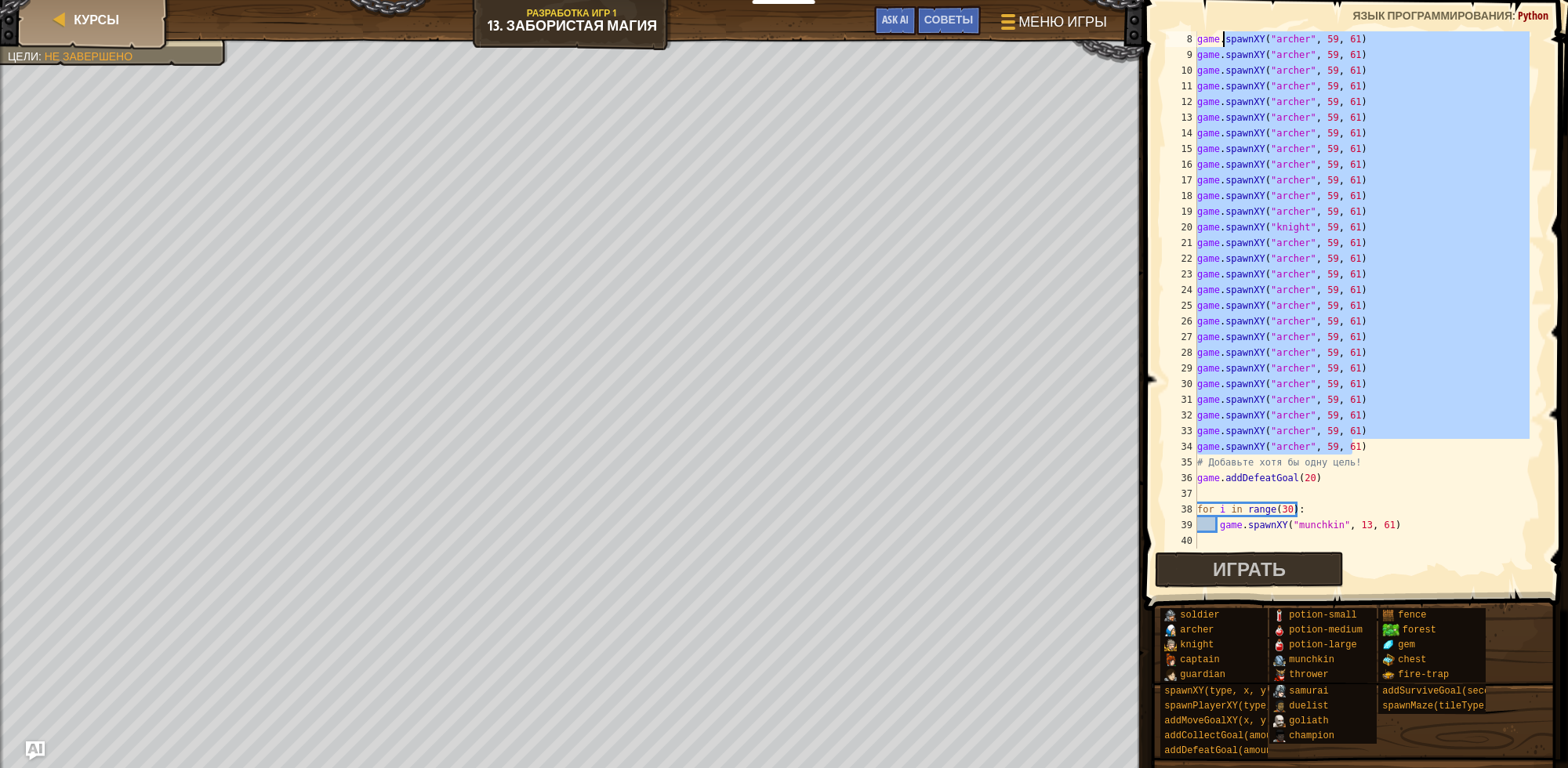
scroll to position [0, 0]
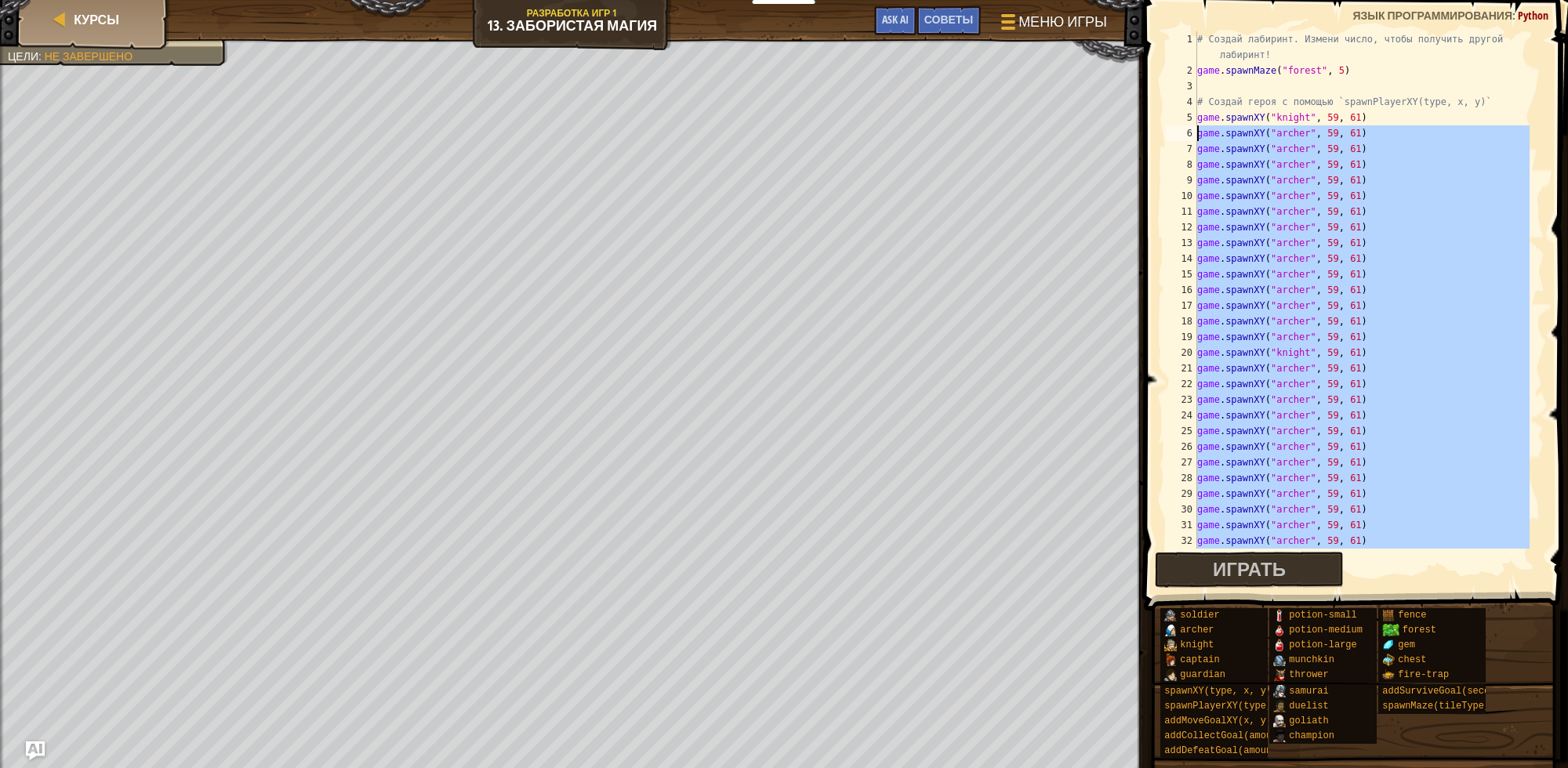
drag, startPoint x: 1361, startPoint y: 432, endPoint x: 1198, endPoint y: 135, distance: 338.8
click at [1198, 135] on div "# Создай лабиринт. Измени число, чтобы получить другой лабиринт! game . spawnMa…" at bounding box center [1362, 314] width 336 height 565
type textarea "game.spawnXY("archer", 59, 61) game.spawnXY("archer", 59, 61)"
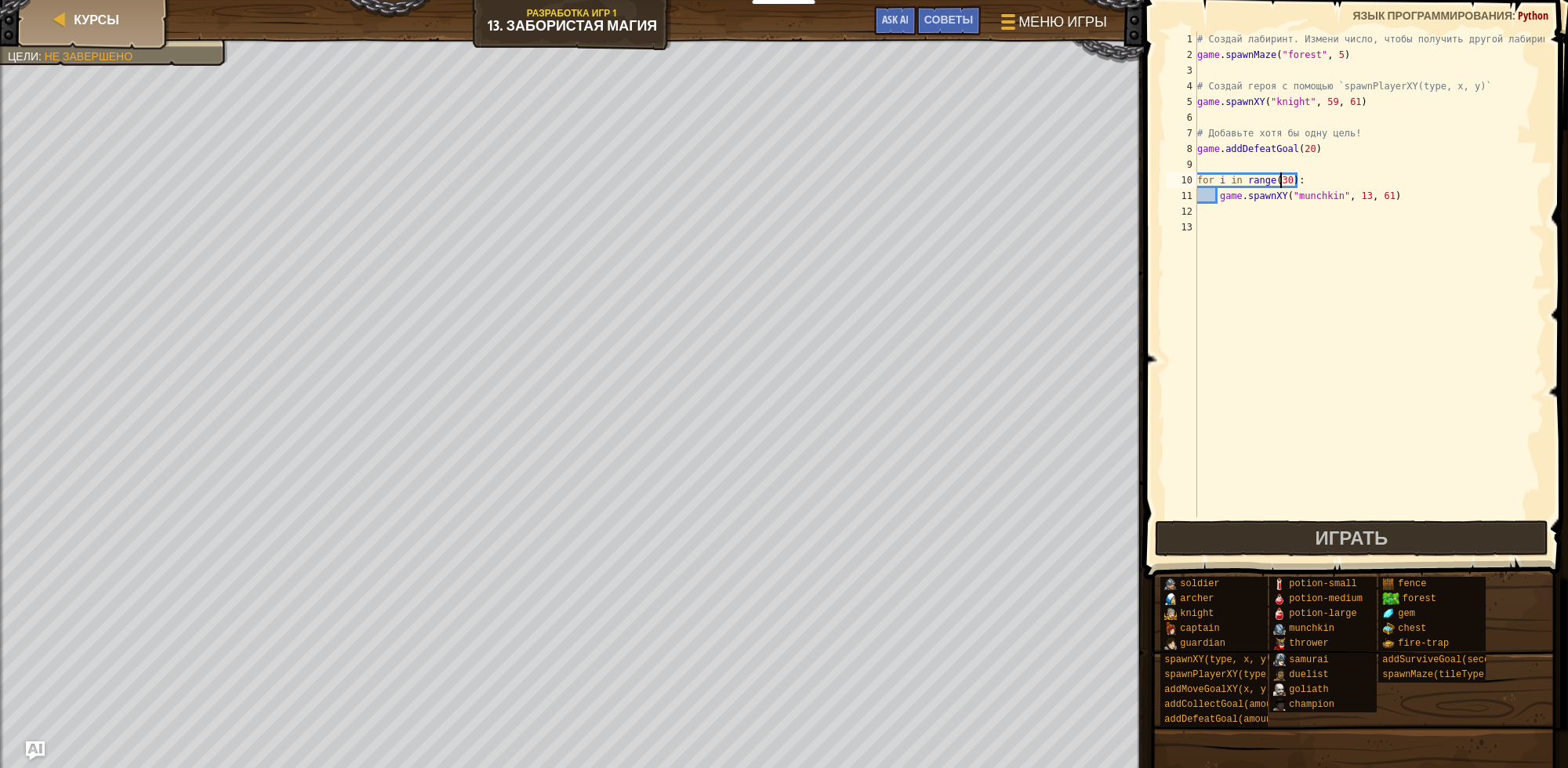
click at [1282, 183] on div "# Создай лабиринт. Измени число, чтобы получить другой лабиринт! game . spawnMa…" at bounding box center [1370, 290] width 350 height 517
click at [1401, 536] on button "Играть" at bounding box center [1352, 538] width 394 height 36
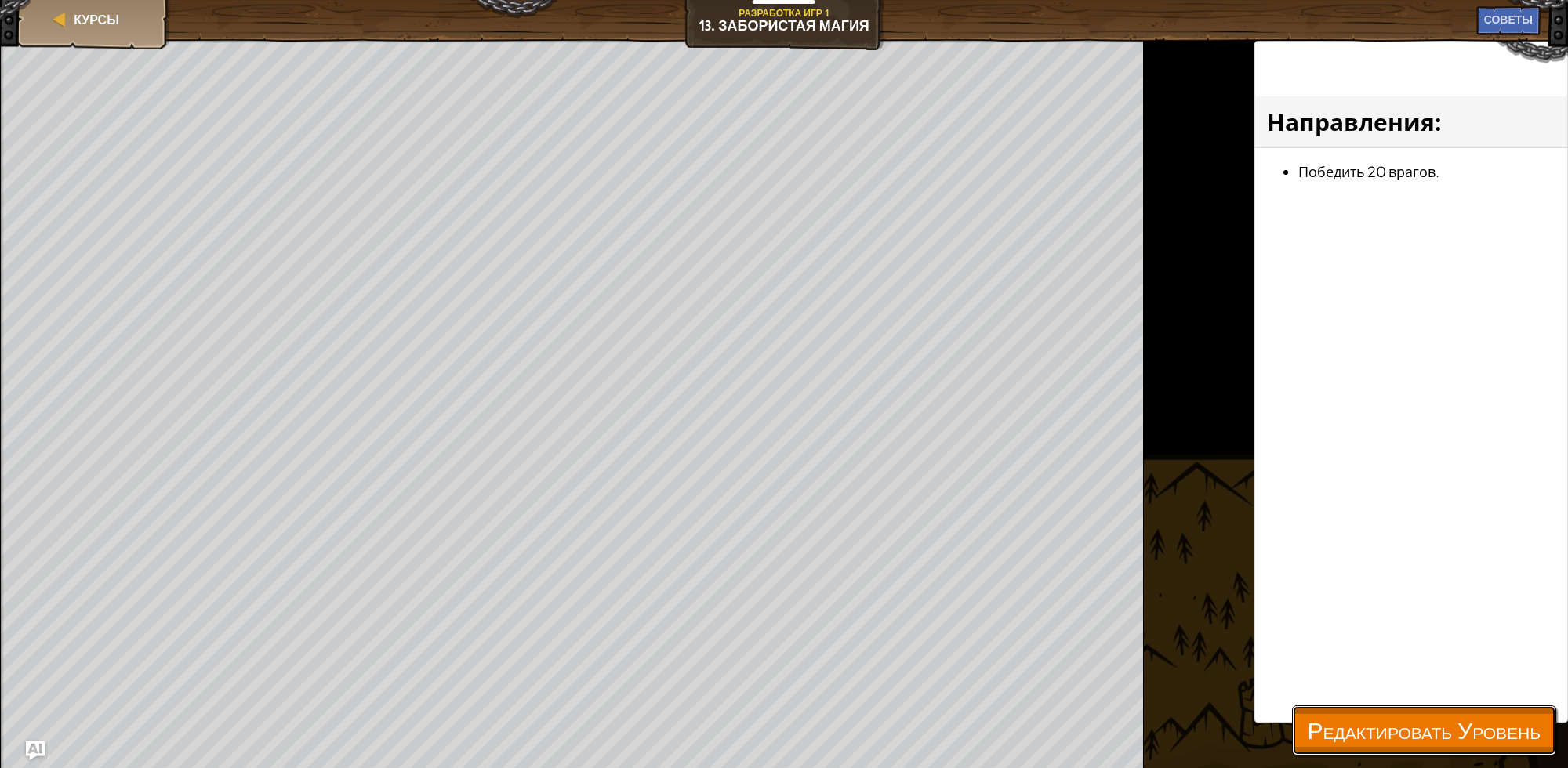
click at [1420, 725] on span "Редактировать Уровень" at bounding box center [1424, 730] width 233 height 32
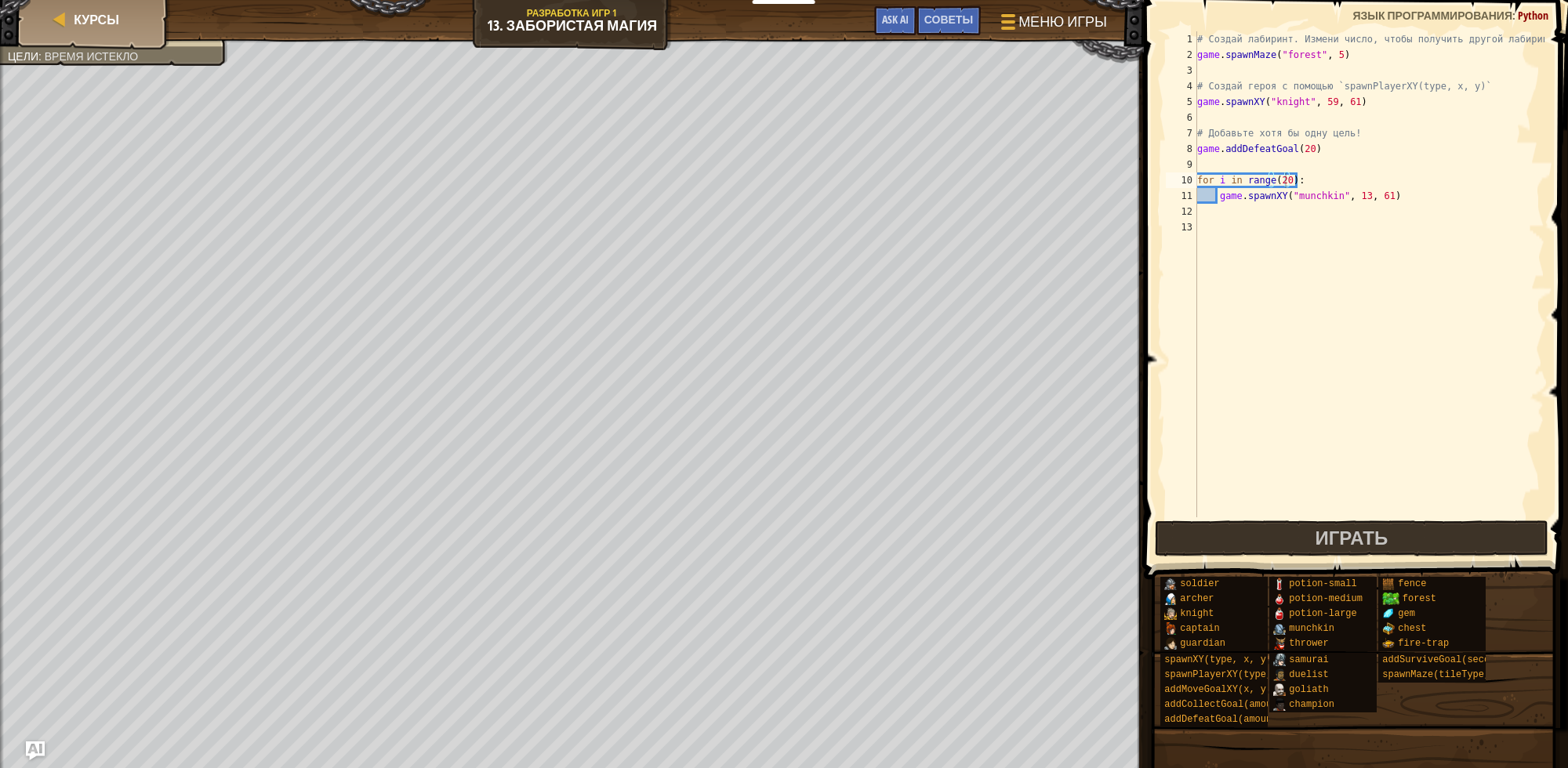
click at [1301, 145] on div "# Создай лабиринт. Измени число, чтобы получить другой лабиринт! game . spawnMa…" at bounding box center [1370, 290] width 350 height 517
click at [1279, 180] on div "# Создай лабиринт. Измени число, чтобы получить другой лабиринт! game . spawnMa…" at bounding box center [1370, 290] width 350 height 517
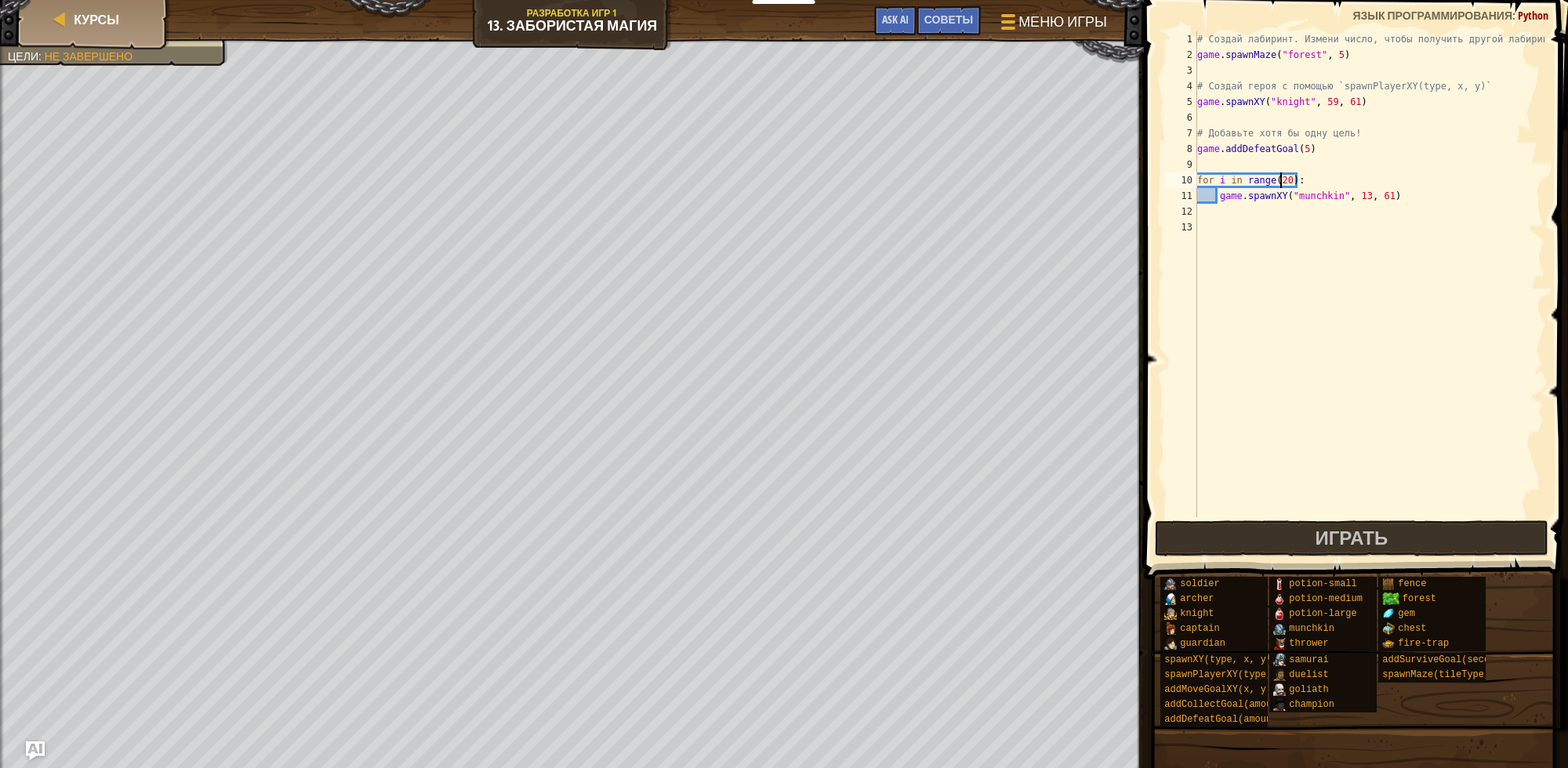
scroll to position [7, 7]
click at [1443, 545] on button "Играть" at bounding box center [1352, 538] width 394 height 36
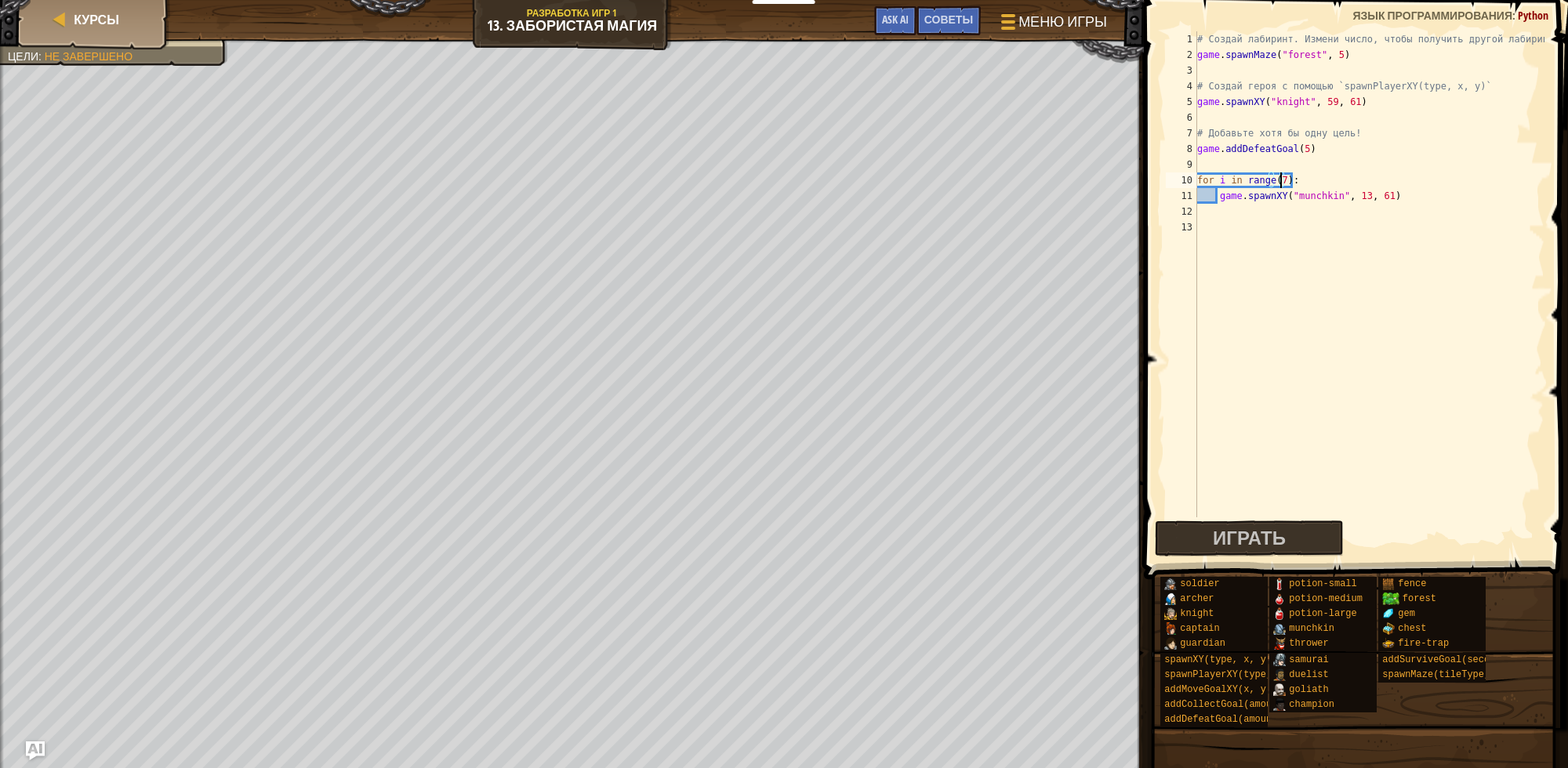
click at [1280, 175] on div "# Создай лабиринт. Измени число, чтобы получить другой лабиринт! game . spawnMa…" at bounding box center [1370, 290] width 350 height 517
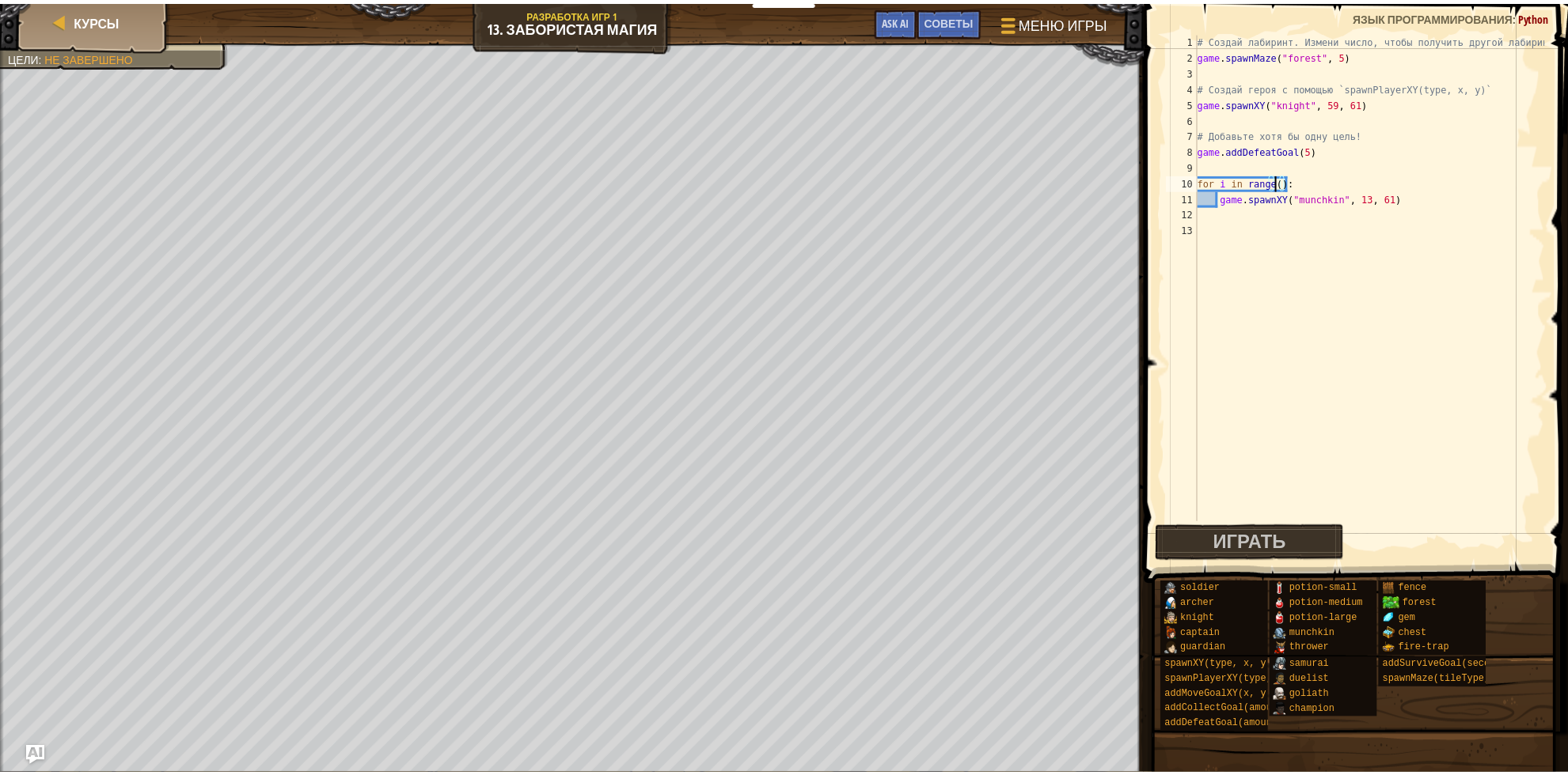
scroll to position [7, 6]
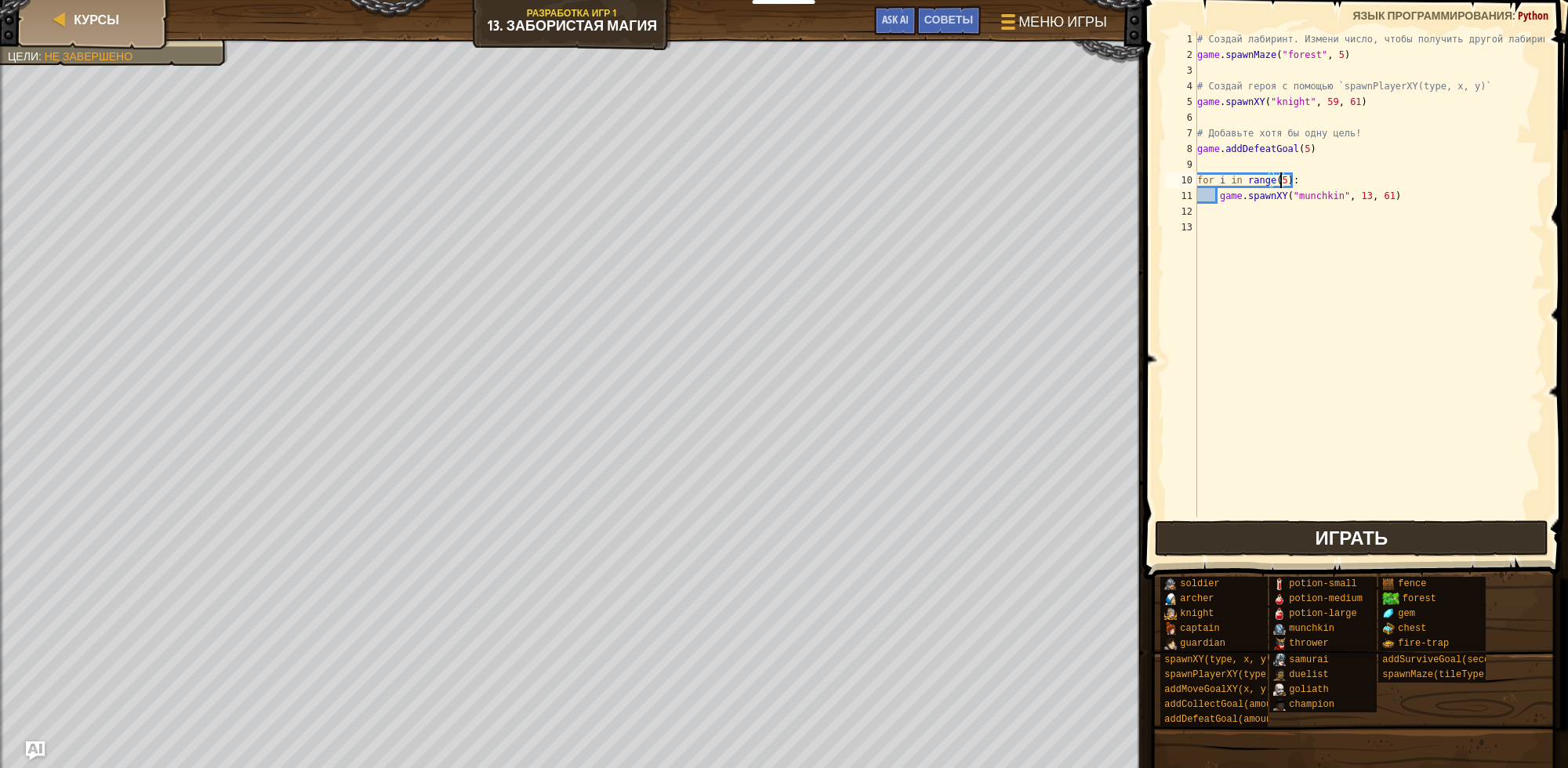
type textarea "for i in range(5):"
click at [1337, 527] on span "Играть" at bounding box center [1351, 538] width 73 height 25
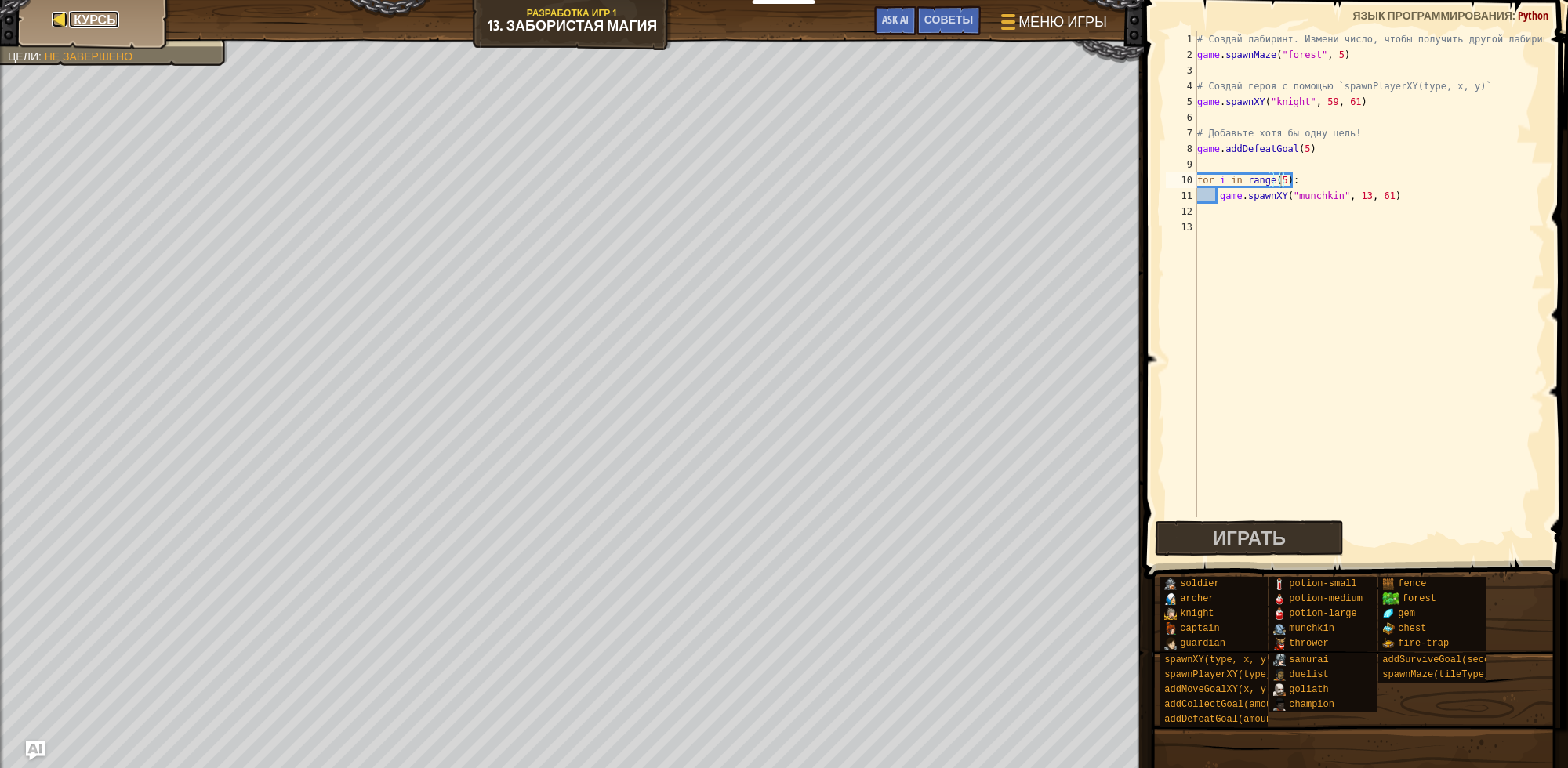
click at [105, 25] on span "Курсы" at bounding box center [96, 19] width 46 height 17
